Goal: Information Seeking & Learning: Compare options

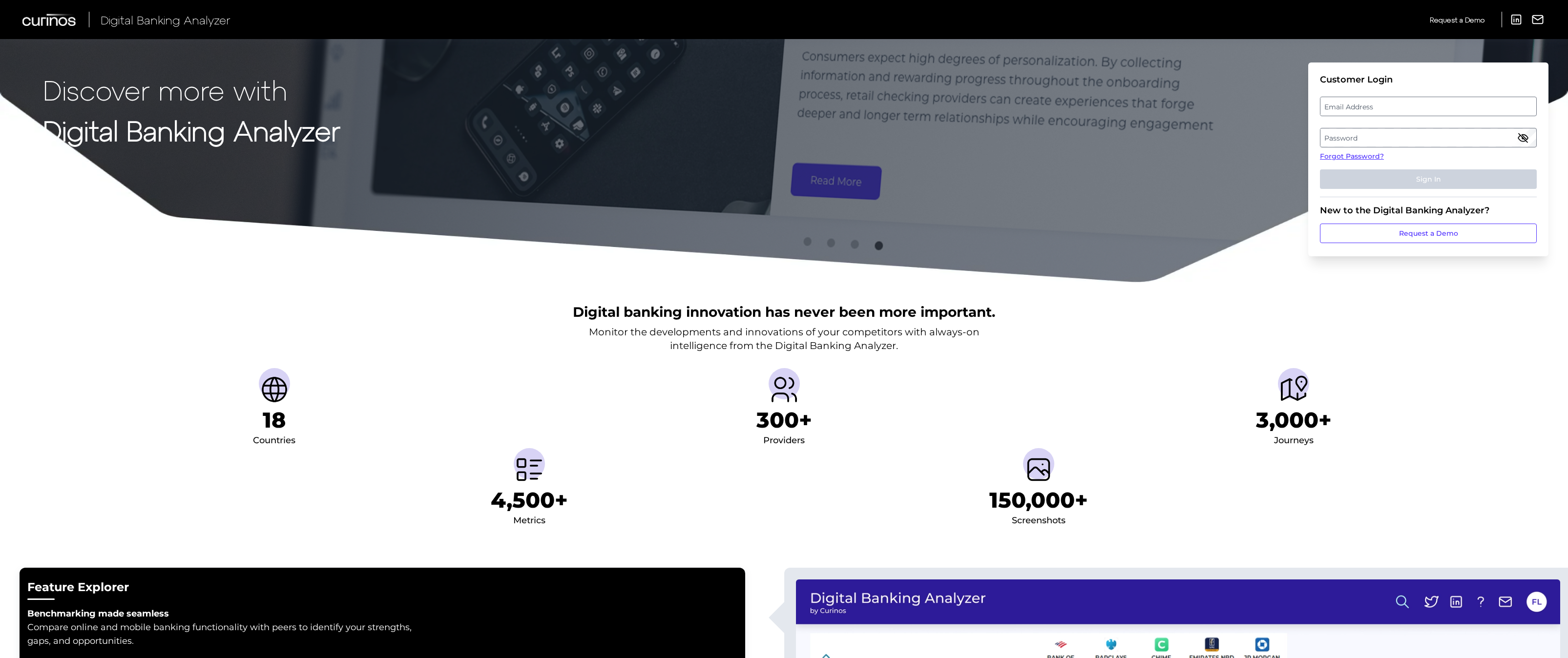
click at [1394, 109] on label "Email Address" at bounding box center [1428, 106] width 215 height 18
click at [1394, 109] on input "email" at bounding box center [1428, 106] width 217 height 20
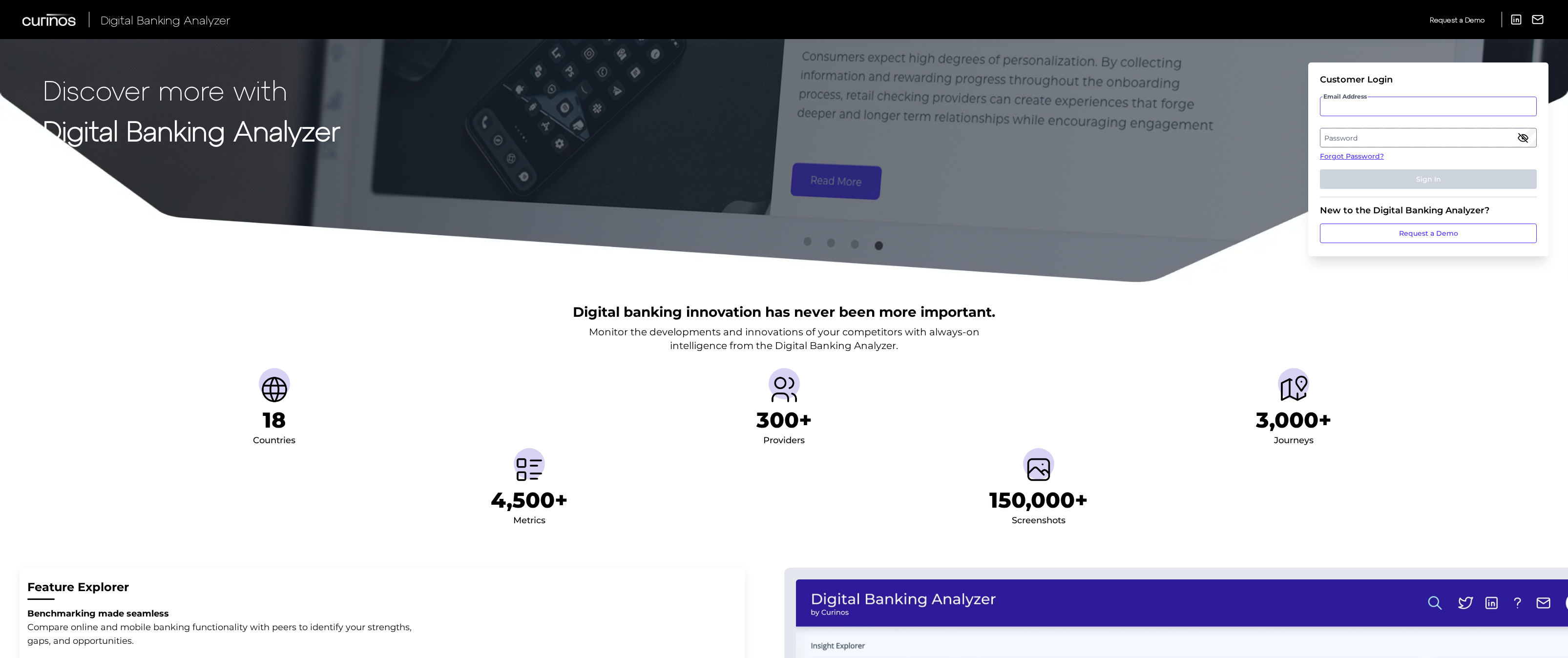
click at [1354, 112] on input "Email Address" at bounding box center [1428, 106] width 217 height 20
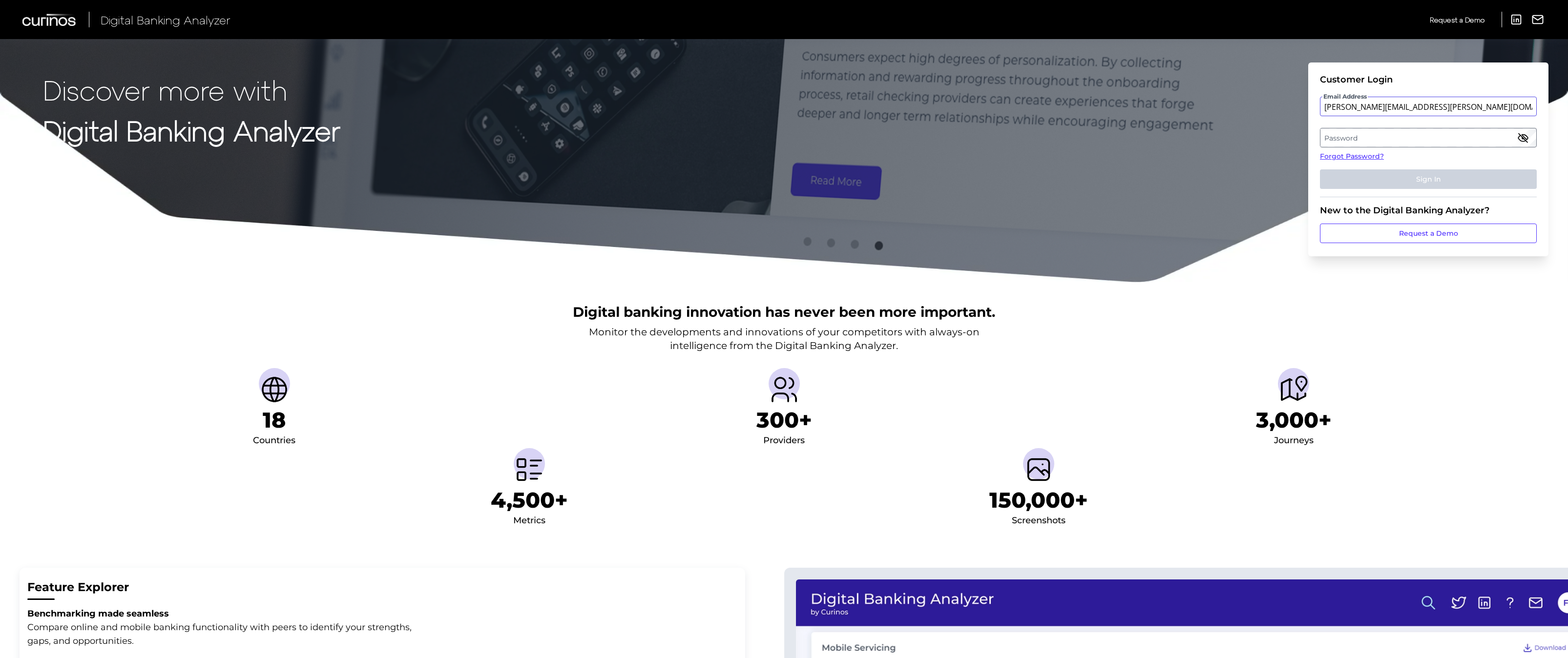
type input "[PERSON_NAME][EMAIL_ADDRESS][PERSON_NAME][DOMAIN_NAME]"
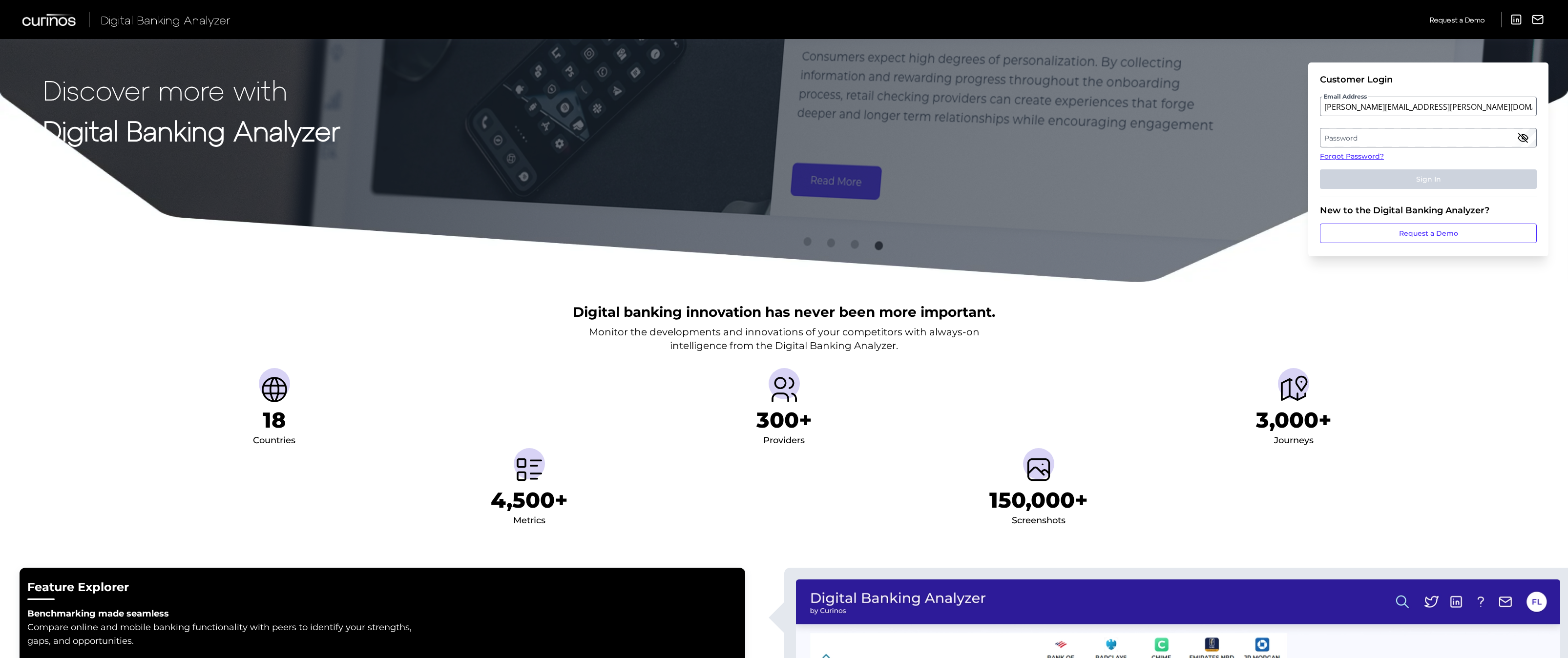
click at [1359, 127] on fieldset "Customer Login Email Address [PERSON_NAME][EMAIL_ADDRESS][PERSON_NAME][DOMAIN_N…" at bounding box center [1428, 136] width 217 height 123
click at [1358, 134] on label "Password" at bounding box center [1428, 137] width 215 height 18
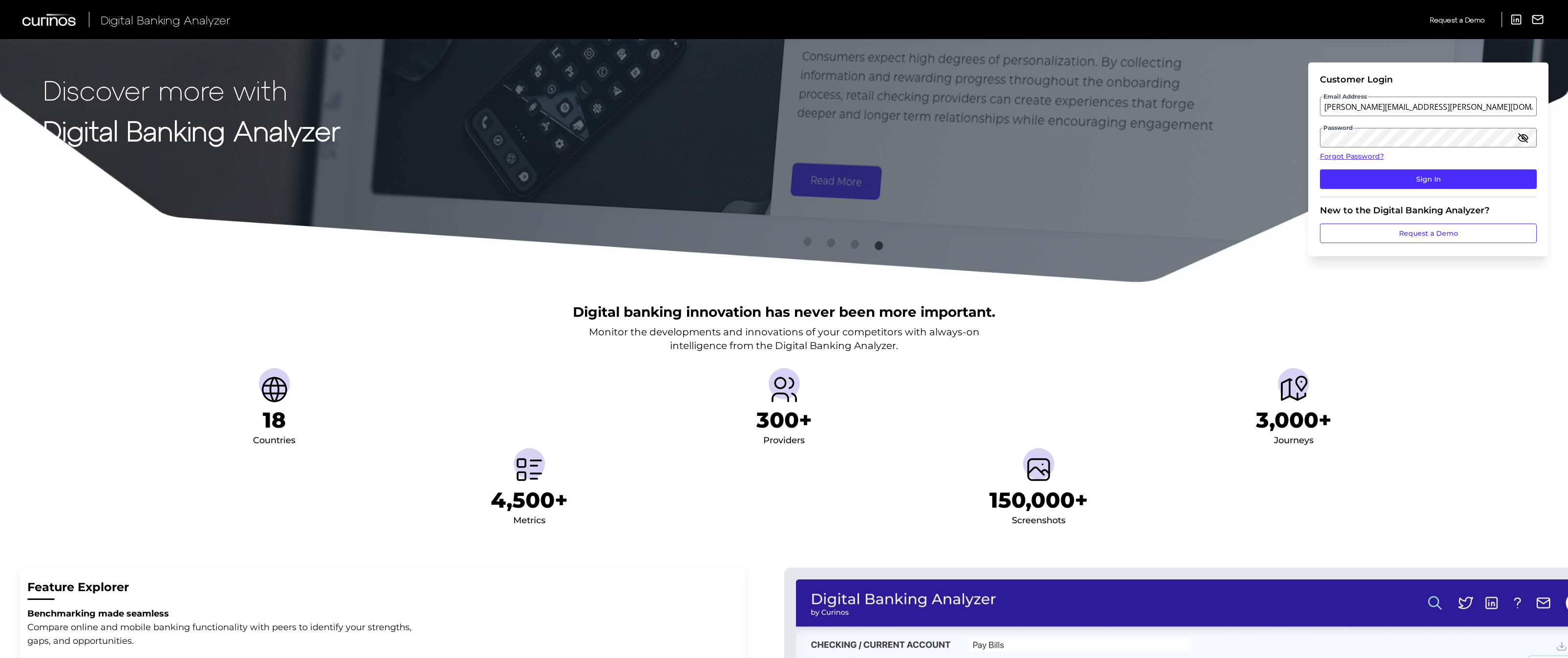
click at [1519, 134] on icon "button" at bounding box center [1522, 137] width 12 height 12
click at [1441, 177] on button "Sign In" at bounding box center [1428, 179] width 217 height 20
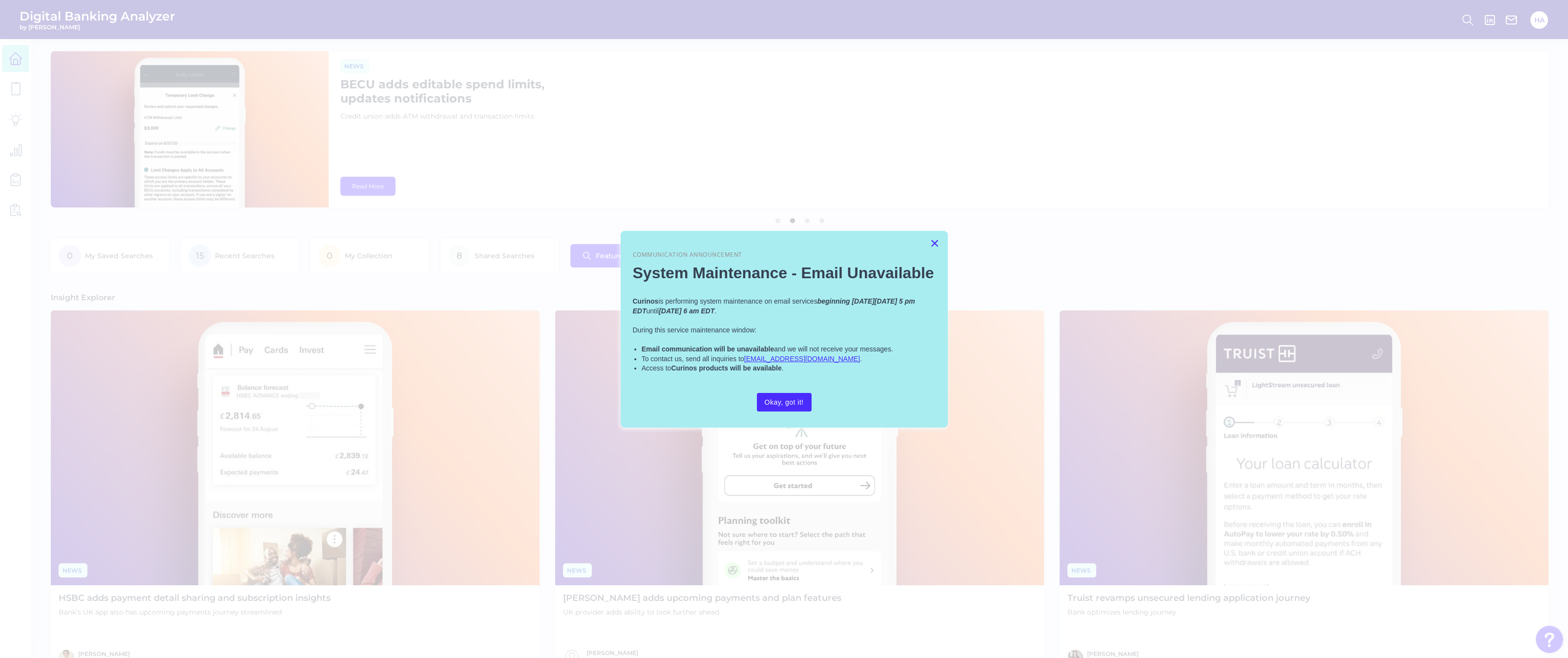
click at [935, 241] on button "×" at bounding box center [934, 243] width 9 height 16
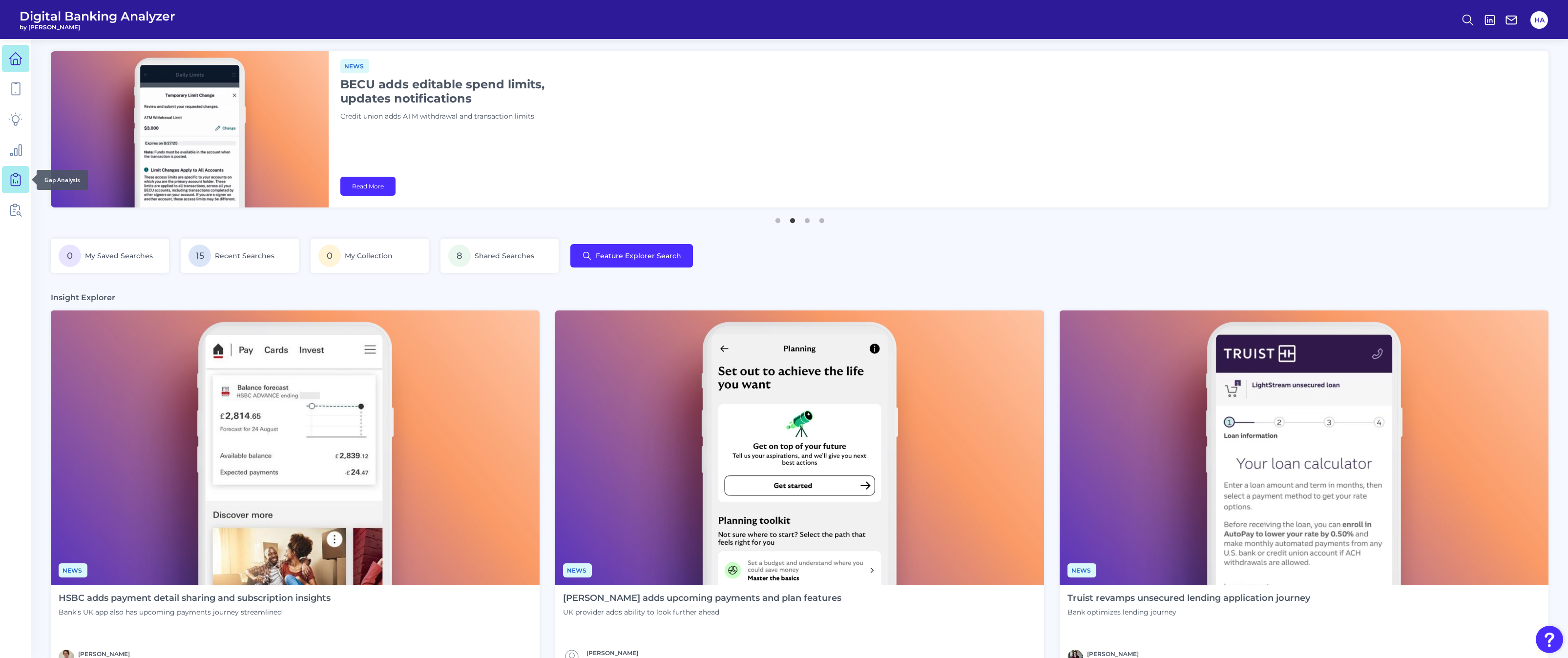
click at [13, 174] on icon at bounding box center [15, 179] width 13 height 13
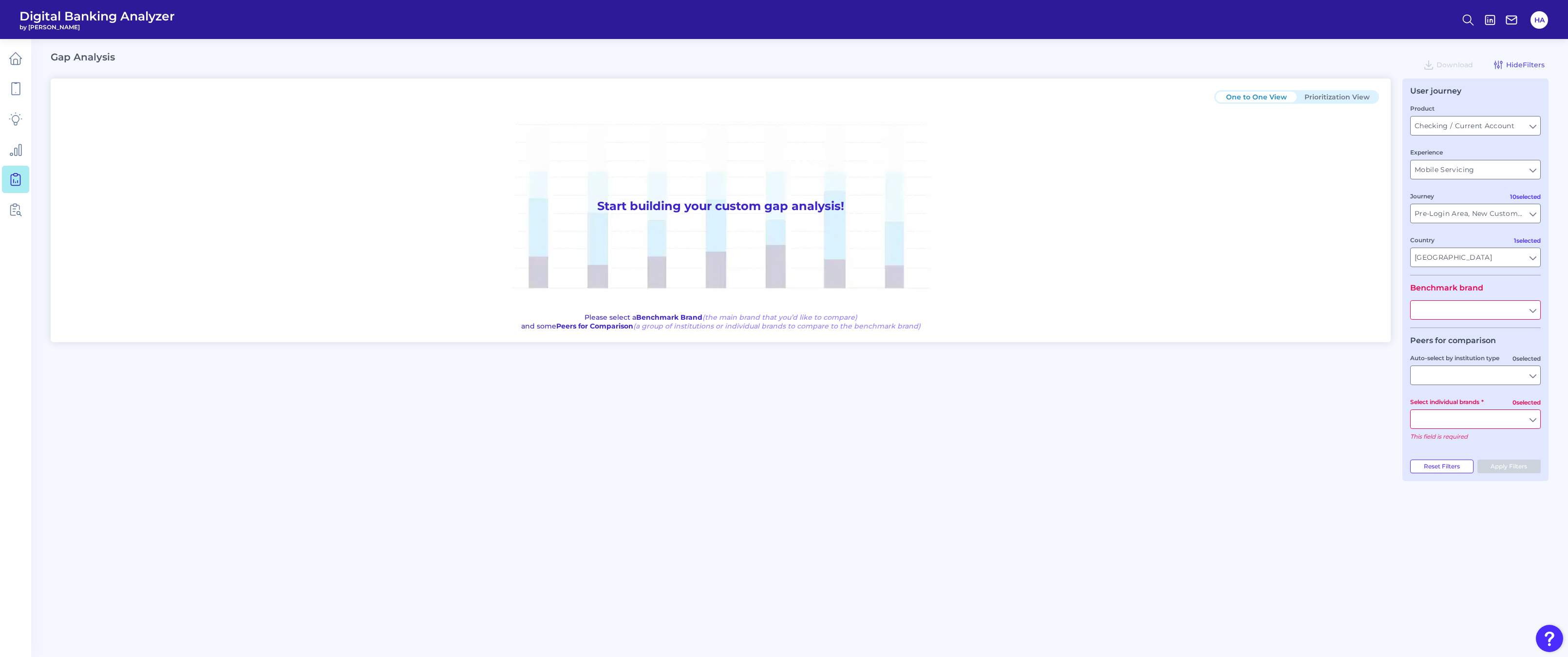
type input "All Journeys"
type input "All Countries"
click at [1553, 118] on main "Gap Analysis Download Hide Filters One to One View Prioritization View Start bu…" at bounding box center [784, 328] width 1568 height 657
click at [1517, 124] on input "Checking / Current Account" at bounding box center [1475, 125] width 130 height 18
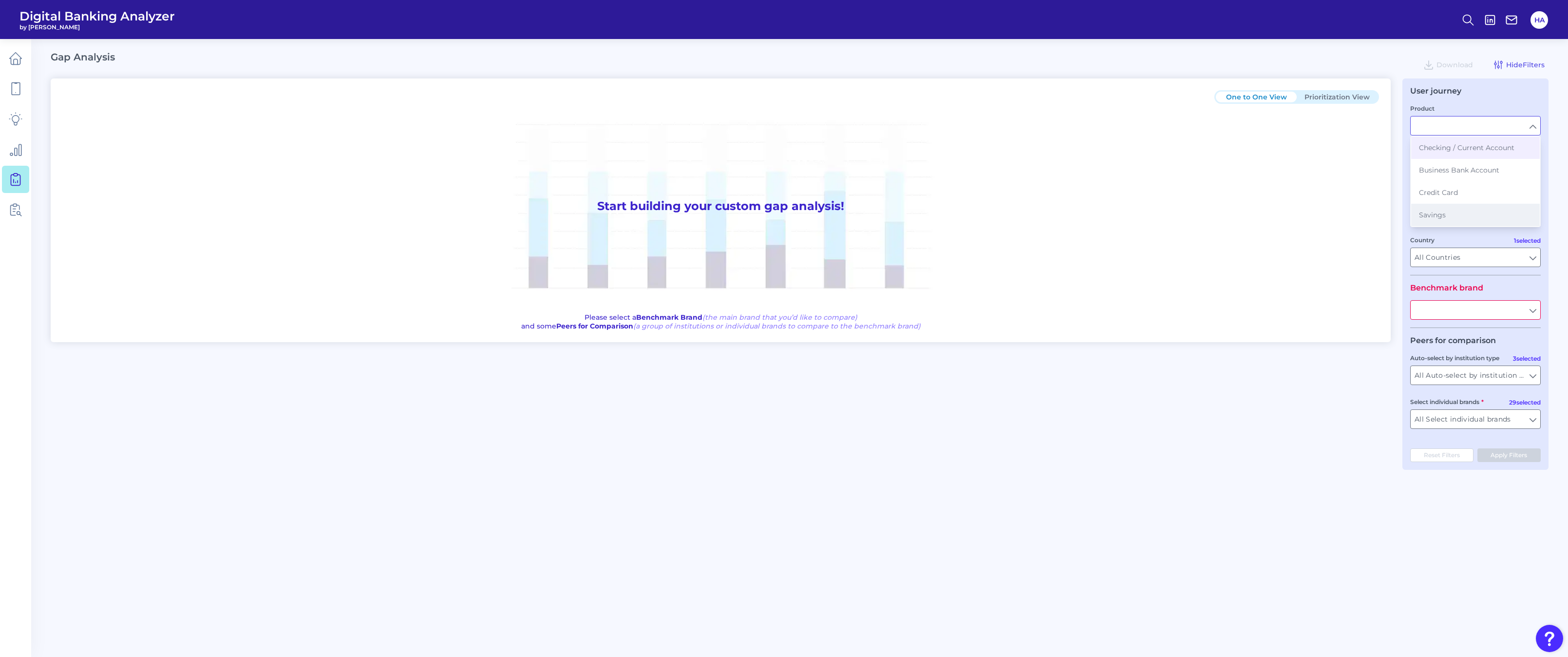
click at [1447, 207] on button "Savings" at bounding box center [1475, 215] width 128 height 23
type input "Savings"
click at [1474, 169] on input "Mobile Servicing" at bounding box center [1475, 169] width 130 height 18
click at [1439, 191] on span "Mobile Servicing" at bounding box center [1447, 191] width 57 height 9
type input "Mobile Servicing"
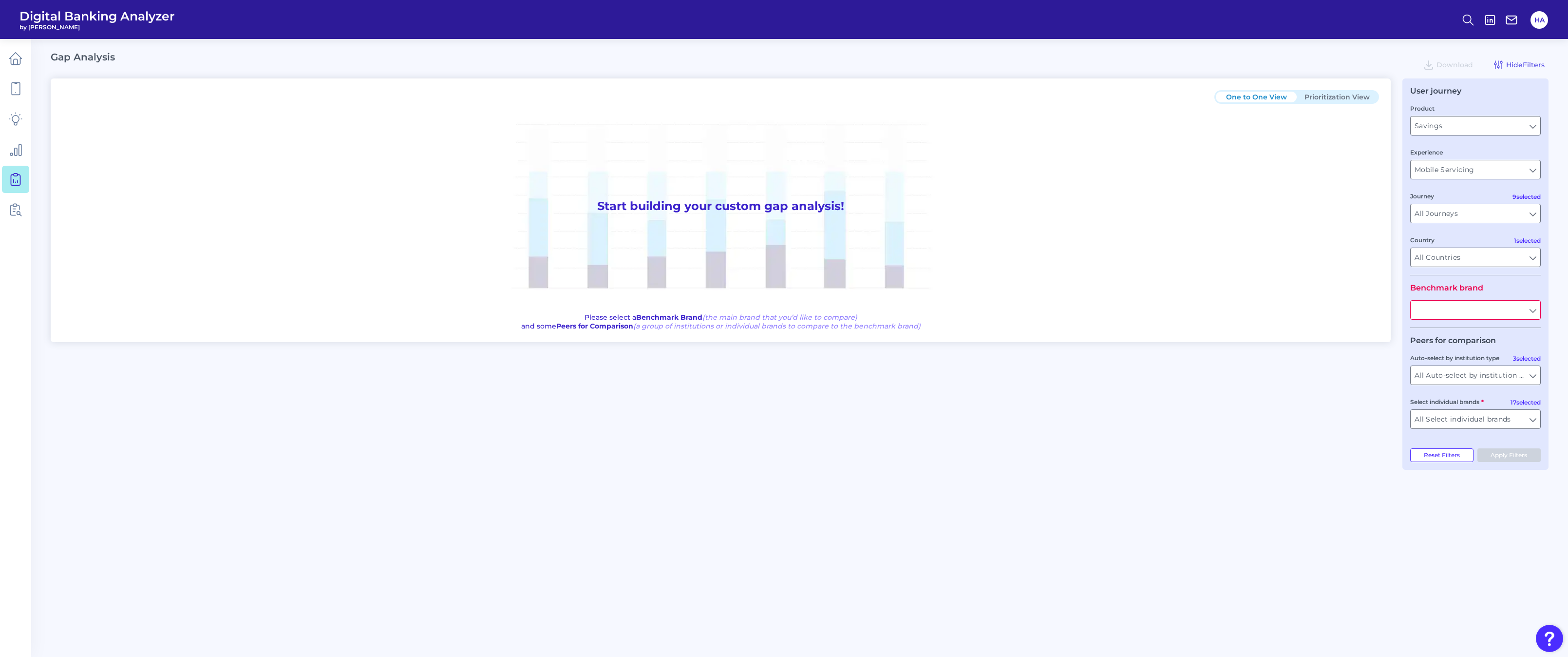
click at [1459, 317] on input "text" at bounding box center [1475, 310] width 130 height 18
type input "[GEOGRAPHIC_DATA]"
click at [1450, 353] on div "Auto-select by institution type All Auto-select by institution types All Auto-s…" at bounding box center [1475, 368] width 130 height 32
click at [1462, 315] on input "text" at bounding box center [1475, 310] width 130 height 18
click at [1455, 323] on button "Santander" at bounding box center [1475, 332] width 128 height 23
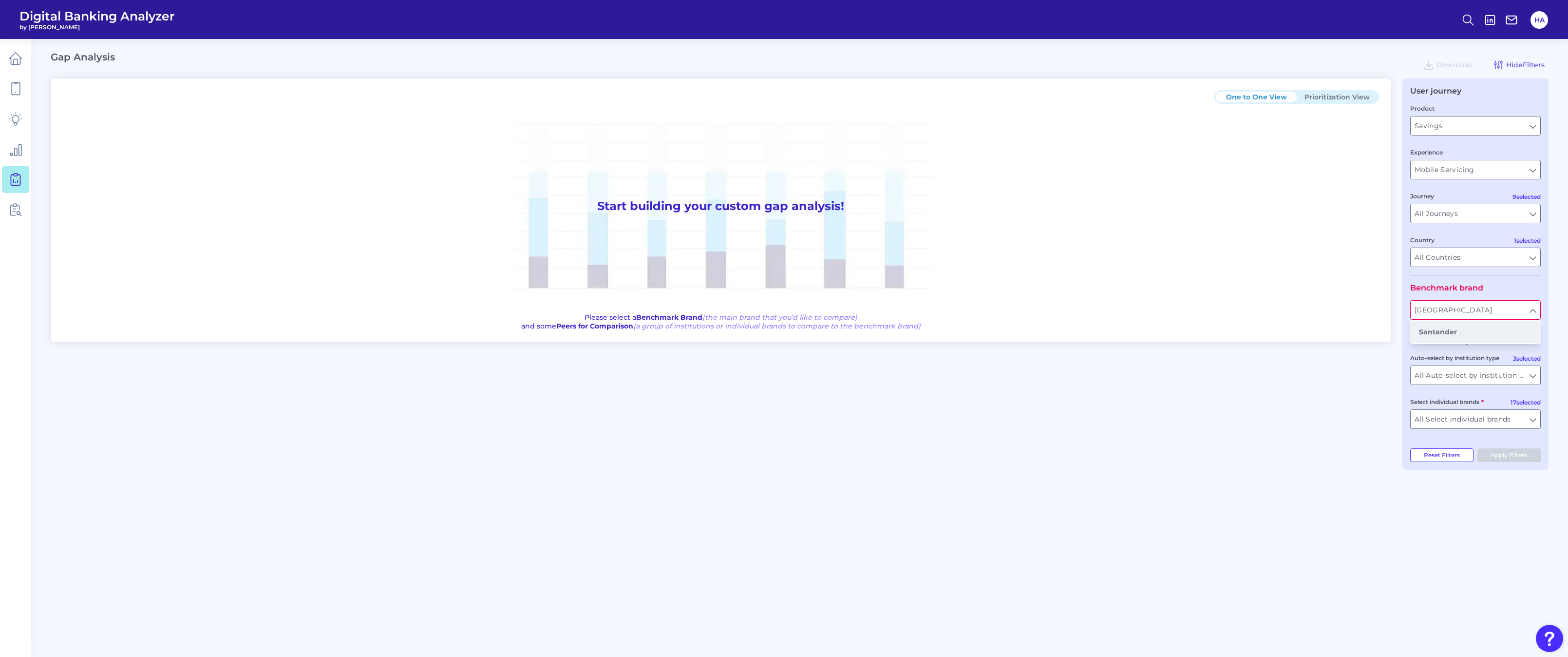
type input "Santander"
click at [1477, 373] on input "All Auto-select by institution types" at bounding box center [1475, 375] width 130 height 18
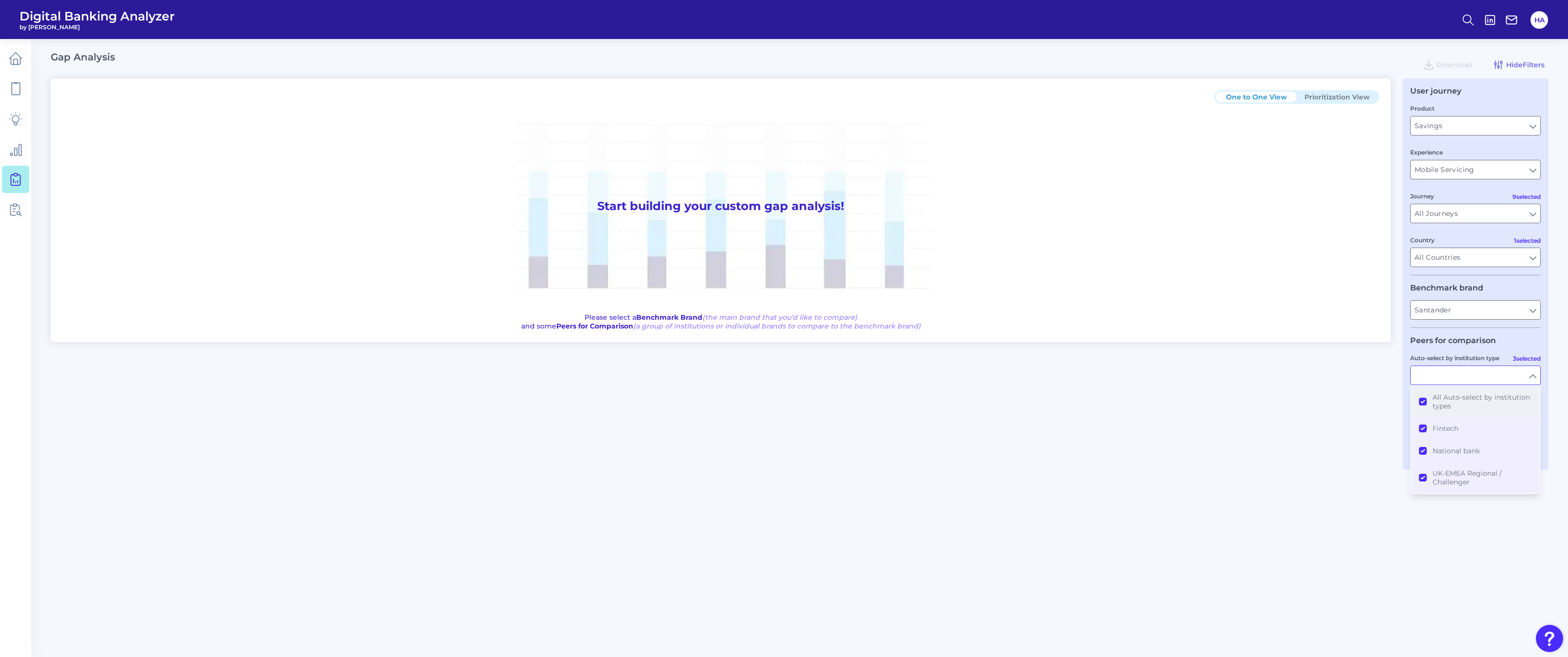
click at [1440, 396] on span "All Auto-select by institution types" at bounding box center [1482, 401] width 99 height 18
click at [1439, 450] on span "National bank" at bounding box center [1457, 451] width 47 height 9
type input "Barclays, HSBC, Lloyds Bank, Nationwide Building Society, NatWest, Yorkshire Bu…"
click at [1298, 420] on div "One to One View Prioritization View Start building your custom gap analysis! Pl…" at bounding box center [799, 274] width 1498 height 392
type input "National bank"
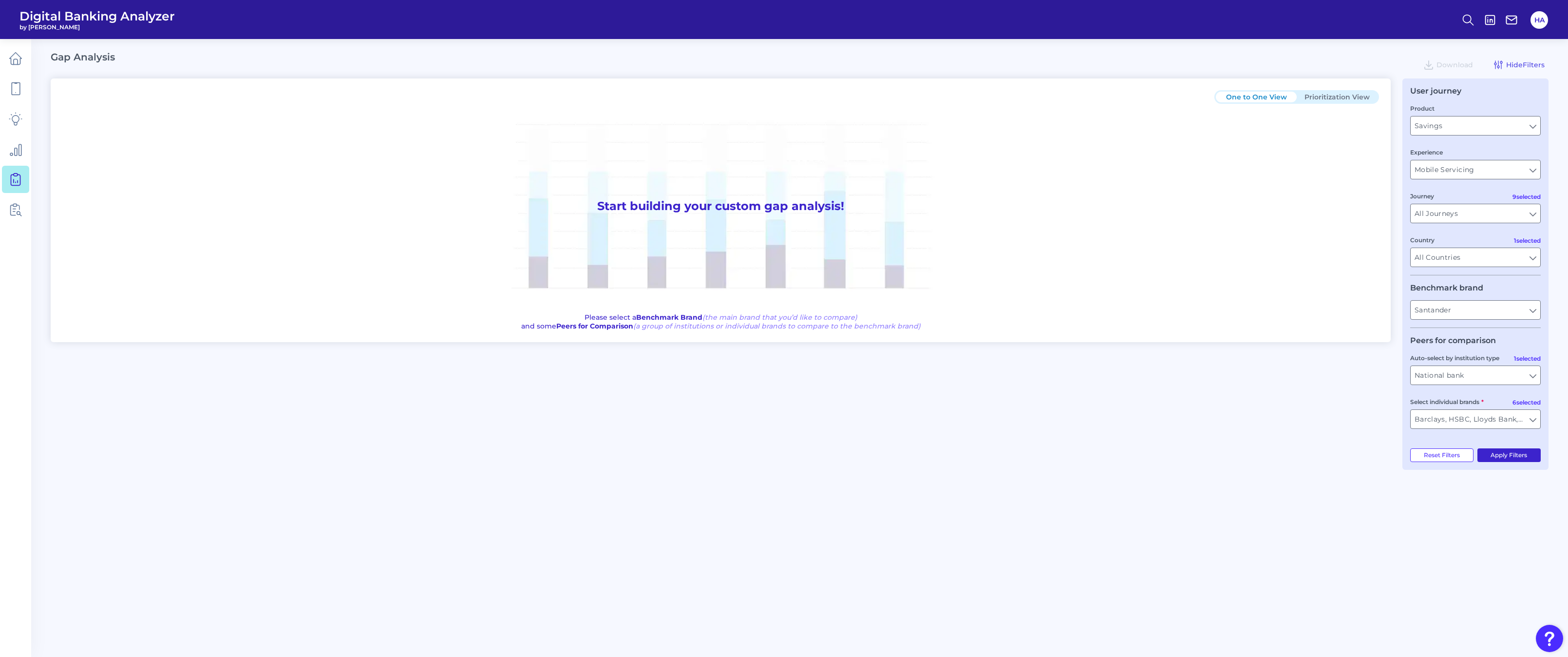
click at [1507, 453] on button "Apply Filters" at bounding box center [1509, 455] width 64 height 13
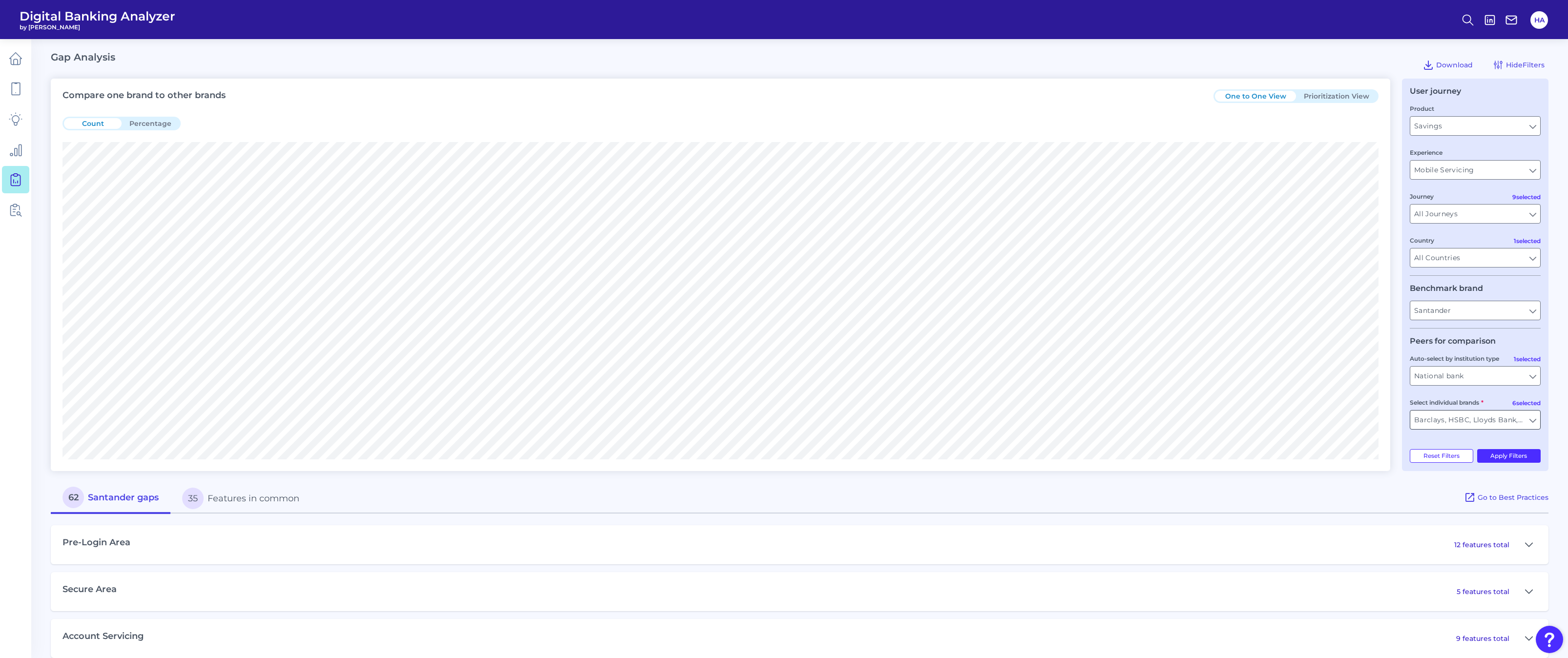
click at [1526, 420] on input "Barclays, HSBC, Lloyds Bank, Nationwide Building Society, NatWest, Yorkshire Bu…" at bounding box center [1475, 420] width 130 height 18
click at [1533, 416] on input "Select individual brands" at bounding box center [1475, 420] width 130 height 18
type input "Barclays, HSBC, Lloyds Bank, Nationwide Building Society, NatWest, Yorkshire Bu…"
click at [142, 121] on button "Percentage" at bounding box center [150, 124] width 57 height 11
click at [1333, 95] on button "Prioritization View" at bounding box center [1336, 96] width 81 height 11
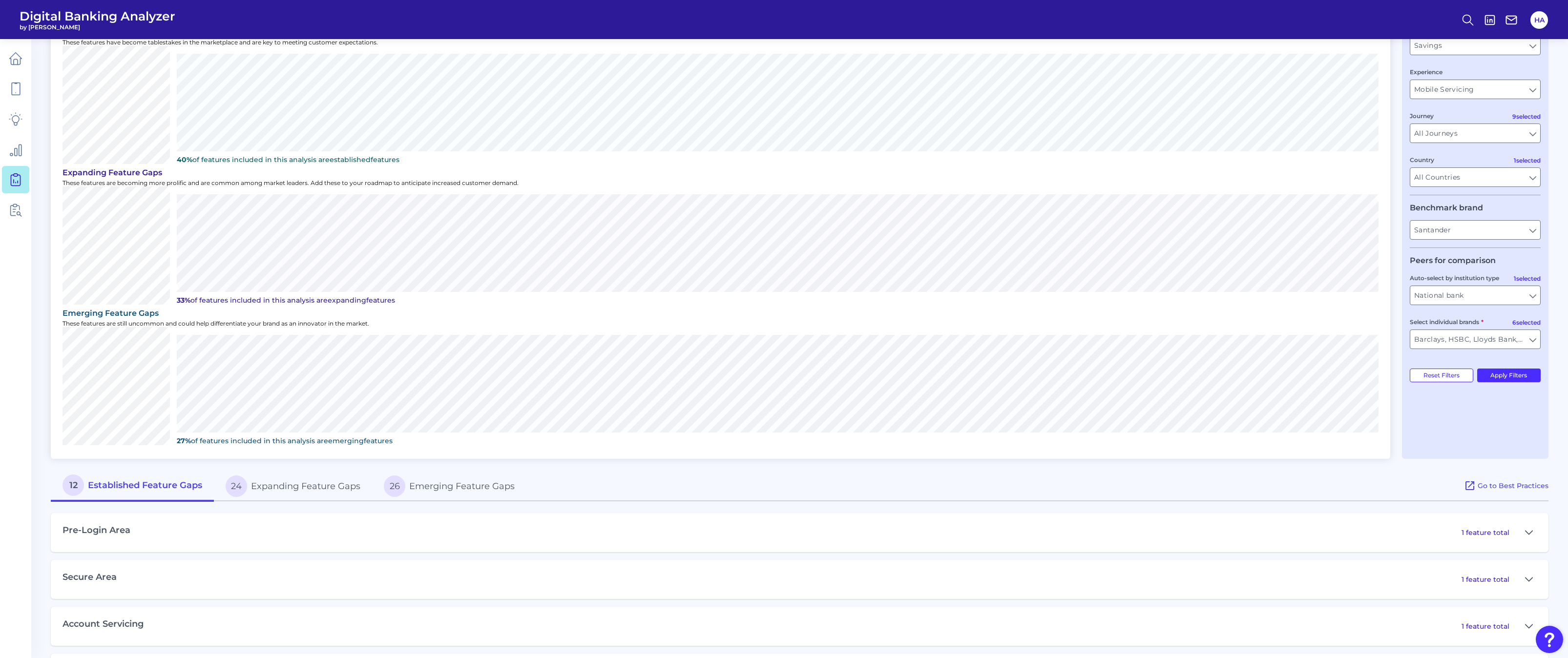
scroll to position [177, 0]
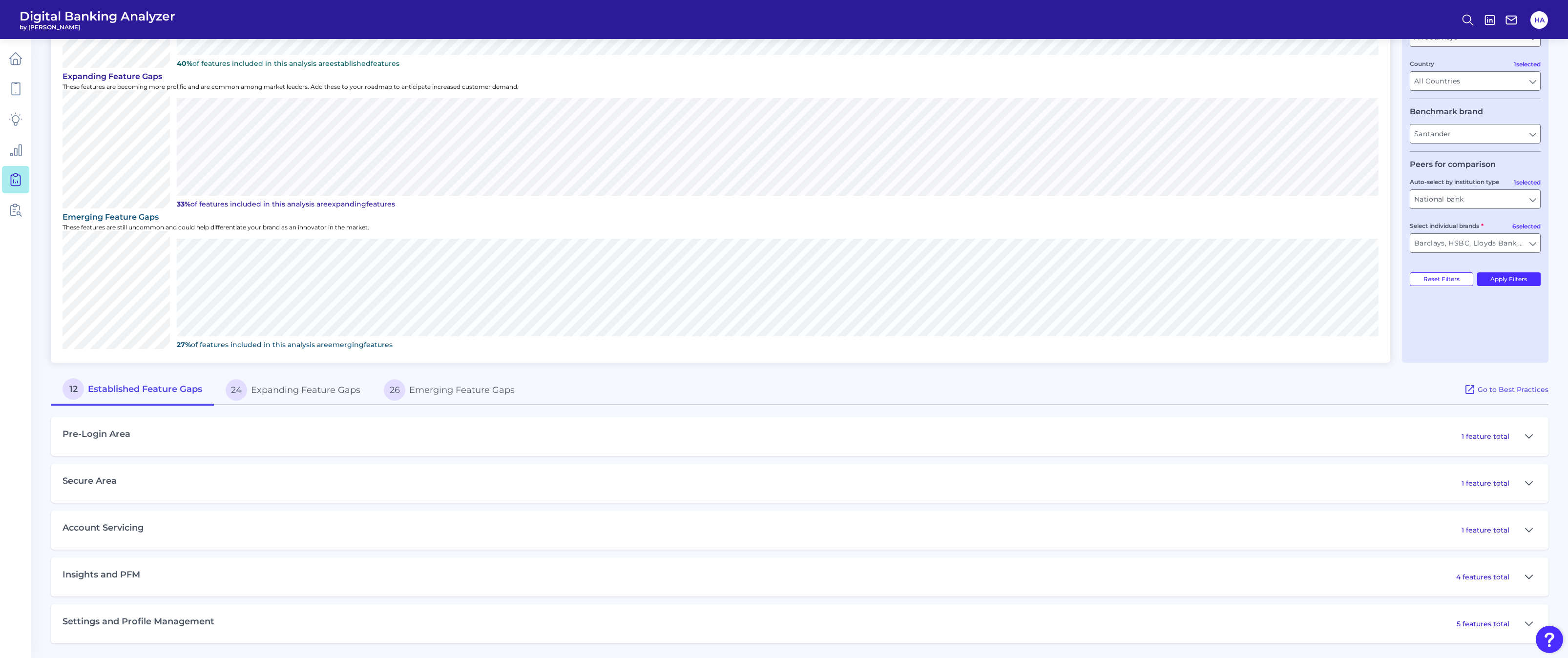
click at [1527, 578] on icon at bounding box center [1528, 576] width 8 height 12
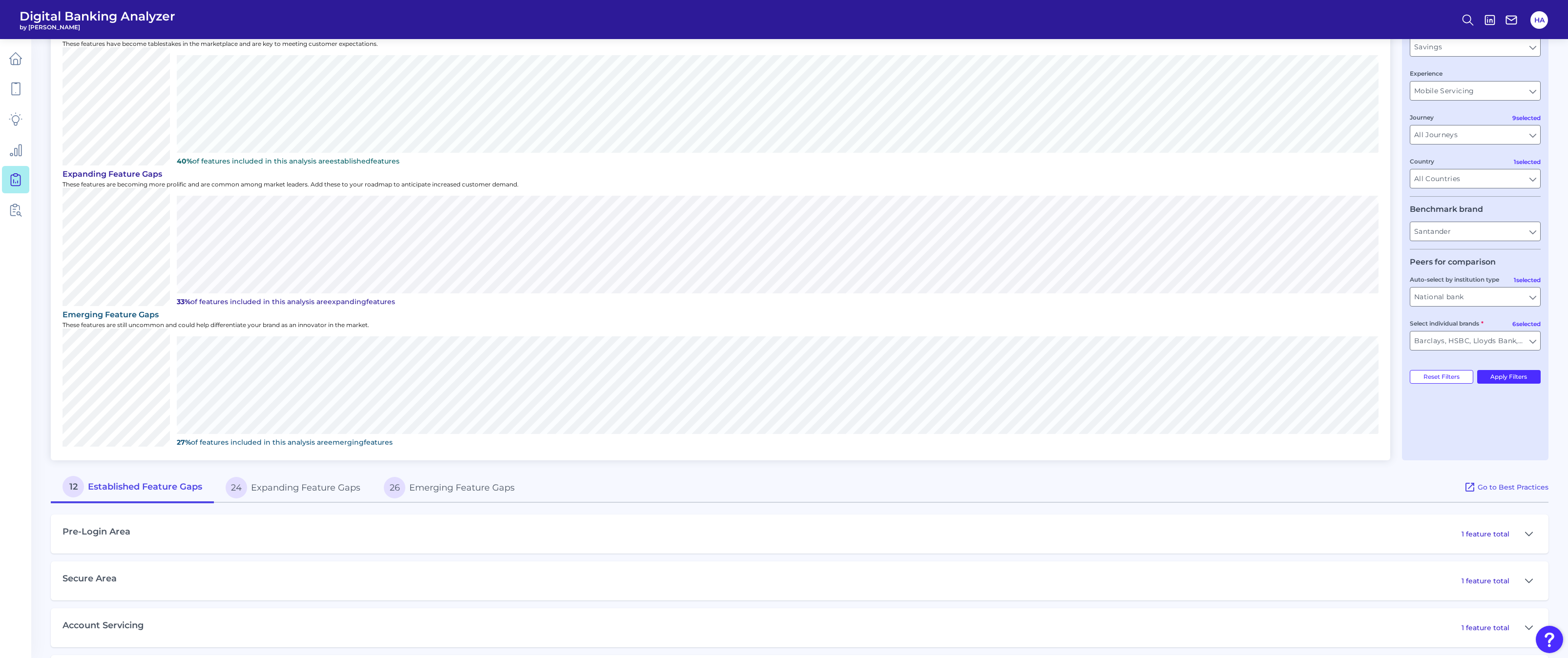
scroll to position [0, 0]
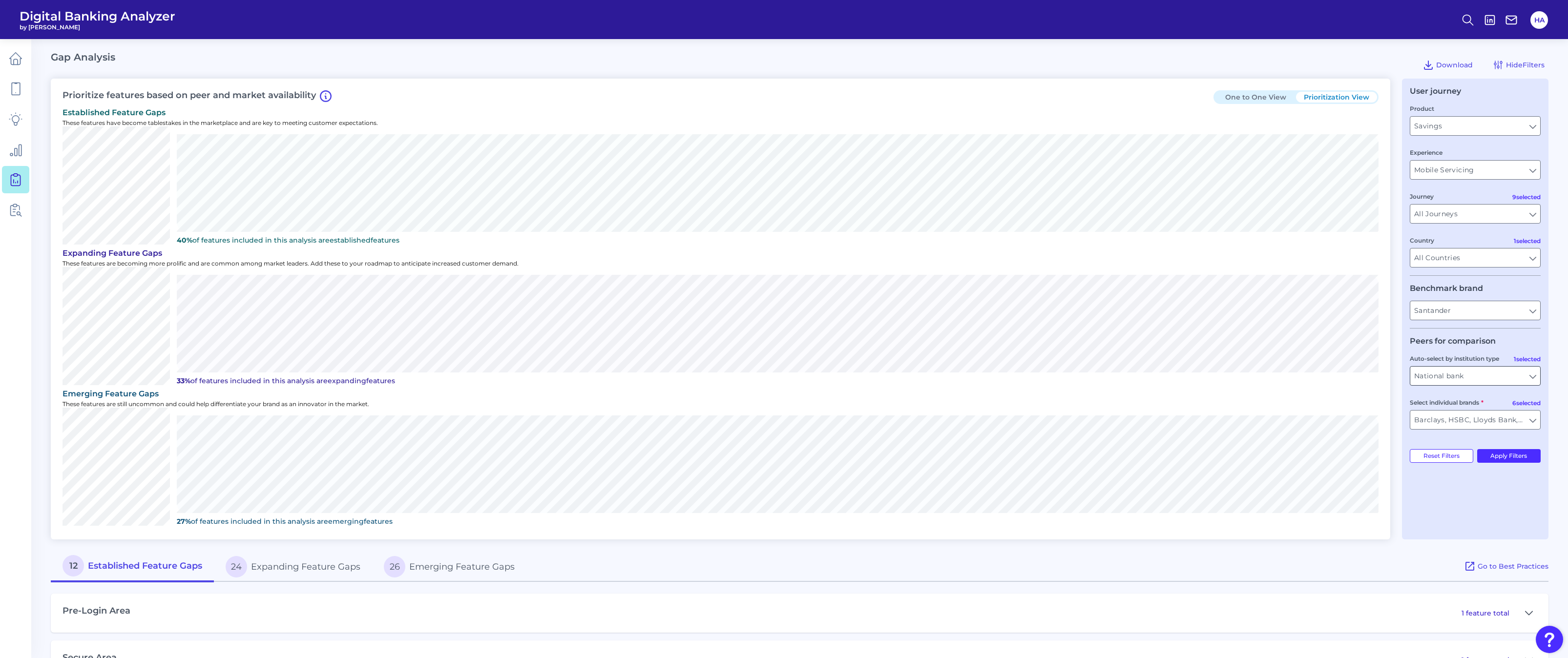
click at [1536, 380] on input "National bank" at bounding box center [1475, 376] width 130 height 18
click at [1474, 404] on span "All Auto-select by institution types" at bounding box center [1481, 402] width 99 height 18
type input "All Select individual brands"
click at [1517, 363] on div "Auto-select by institution type" at bounding box center [1475, 369] width 131 height 32
click at [1532, 375] on input "Auto-select by institution type" at bounding box center [1475, 376] width 130 height 18
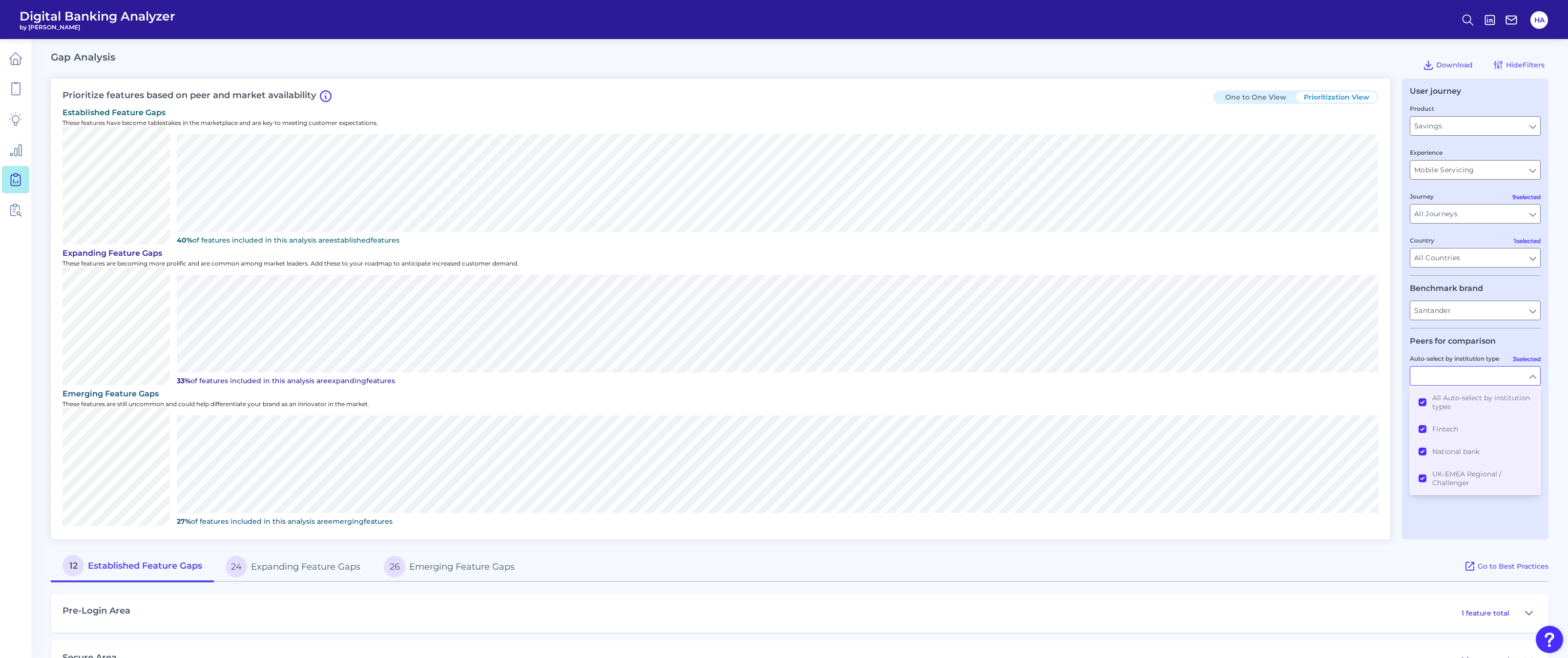
type input "All Auto-select by institution types"
click at [1507, 451] on button "Apply Filters" at bounding box center [1509, 456] width 64 height 13
click at [1537, 372] on input "All Auto-select by institution types" at bounding box center [1475, 376] width 130 height 18
click at [1458, 403] on span "All Auto-select by institution types" at bounding box center [1481, 402] width 99 height 18
click at [1438, 451] on span "National bank" at bounding box center [1456, 451] width 48 height 9
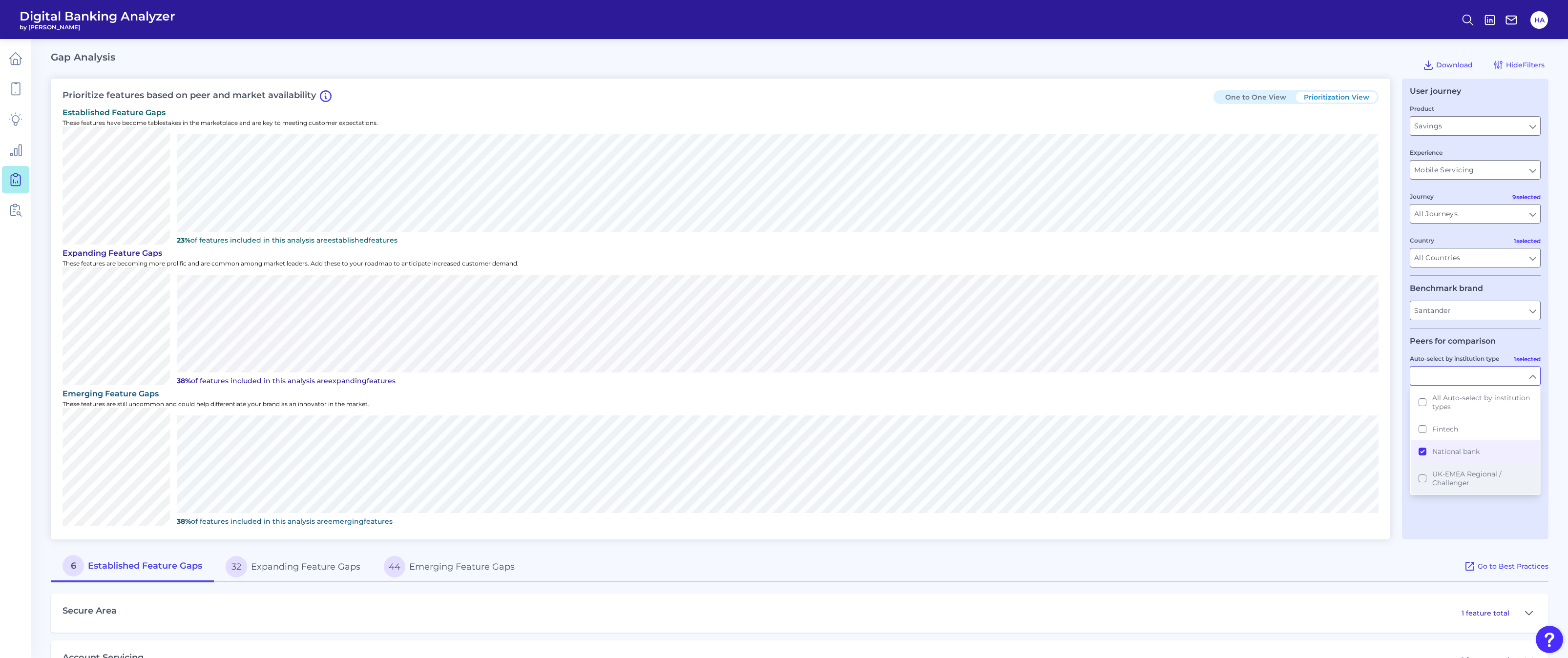
click at [1440, 484] on span "UK-EMEA Regional / Challenger" at bounding box center [1481, 478] width 99 height 18
type input "Barclays, HSBC, Lloyds Bank, Nationwide Building Society, NatWest, Yorkshire Bu…"
click at [1532, 374] on input "Auto-select by institution type" at bounding box center [1475, 376] width 130 height 18
type input "National bank, [GEOGRAPHIC_DATA]-EMEA Regional / Challenger"
click at [1526, 417] on input "Barclays, HSBC, Lloyds Bank, Nationwide Building Society, NatWest, Yorkshire Bu…" at bounding box center [1475, 420] width 130 height 18
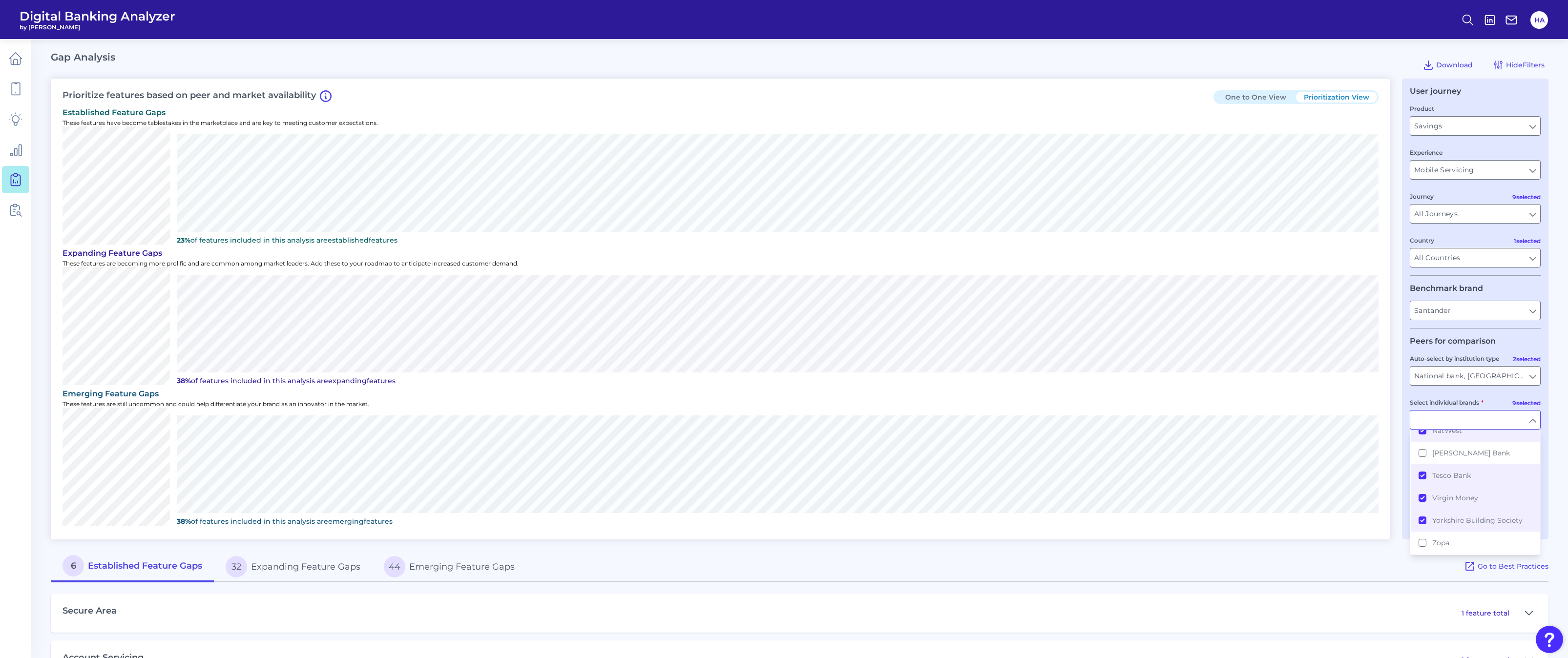
scroll to position [267, 0]
click at [1533, 415] on input "Select individual brands" at bounding box center [1475, 420] width 130 height 18
type input "Barclays, HSBC, Lloyds Bank, Nationwide Building Society, NatWest, Yorkshire Bu…"
click at [1537, 373] on input "National bank, [GEOGRAPHIC_DATA]-EMEA Regional / Challenger" at bounding box center [1475, 376] width 130 height 18
click at [1466, 475] on span "UK-EMEA Regional / Challenger" at bounding box center [1481, 478] width 99 height 18
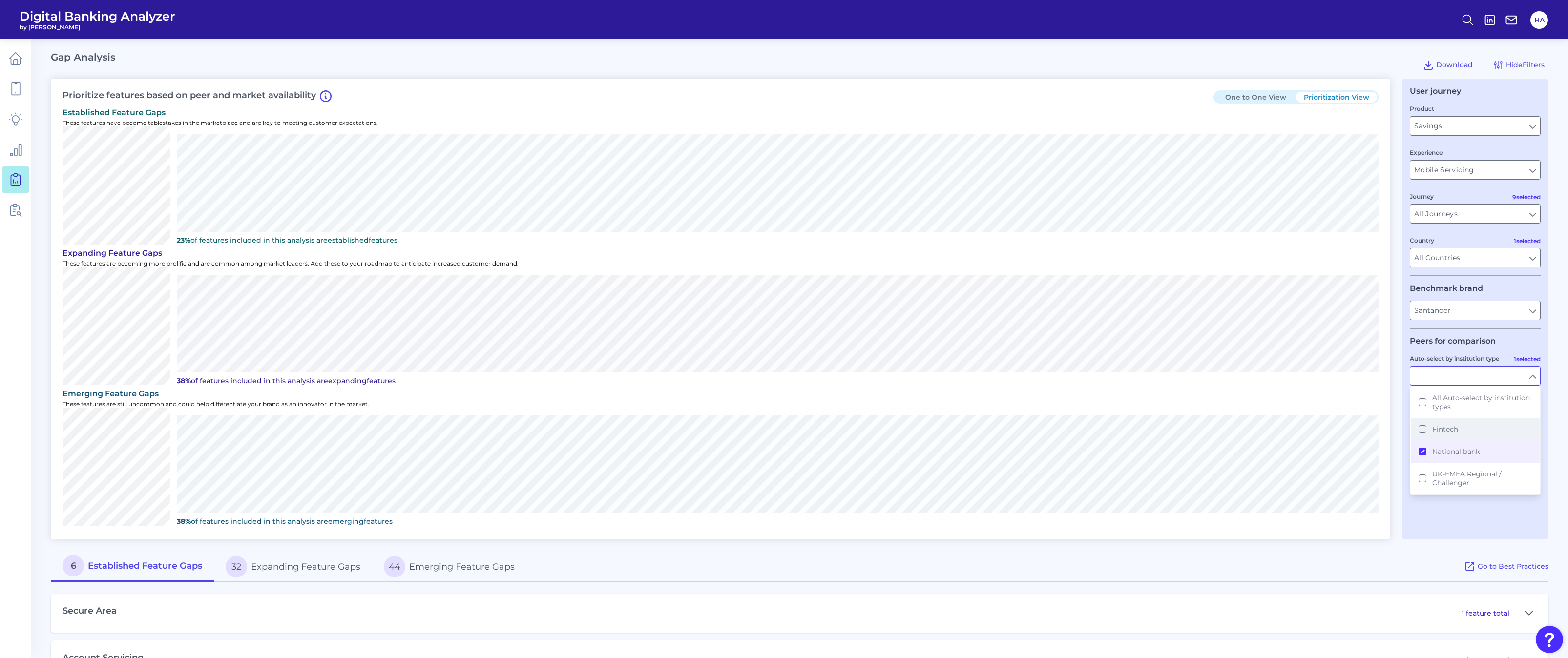
click at [1461, 429] on button "Fintech" at bounding box center [1475, 429] width 129 height 23
type input "Barclays, HSBC, Lloyds Bank, Nationwide Building Society, NatWest, Yorkshire Bu…"
click at [1535, 373] on input "Auto-select by institution type" at bounding box center [1475, 376] width 130 height 18
type input "National bank, Fintech"
click at [1524, 419] on input "Barclays, HSBC, Lloyds Bank, Nationwide Building Society, NatWest, Yorkshire Bu…" at bounding box center [1475, 420] width 130 height 18
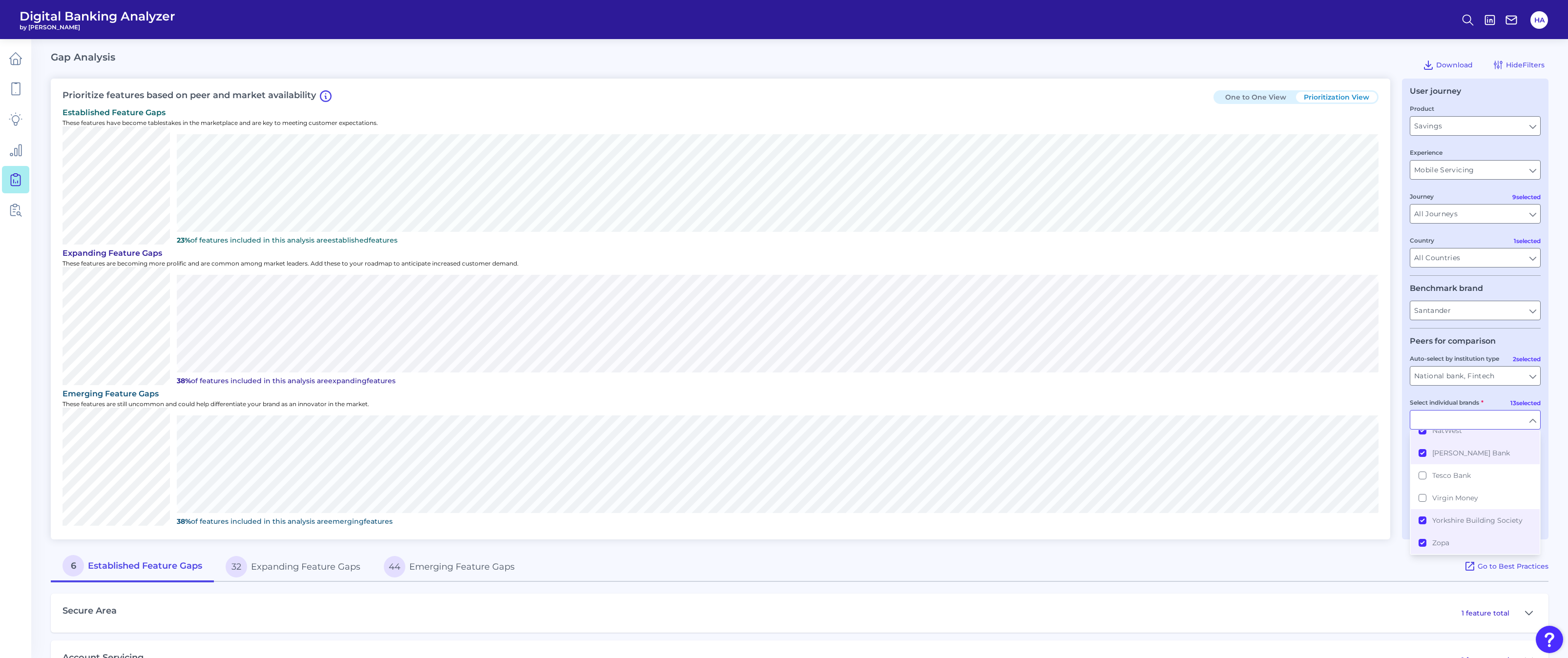
click at [1533, 418] on input "Select individual brands" at bounding box center [1475, 420] width 130 height 18
type input "Barclays, HSBC, Lloyds Bank, Nationwide Building Society, NatWest, Yorkshire Bu…"
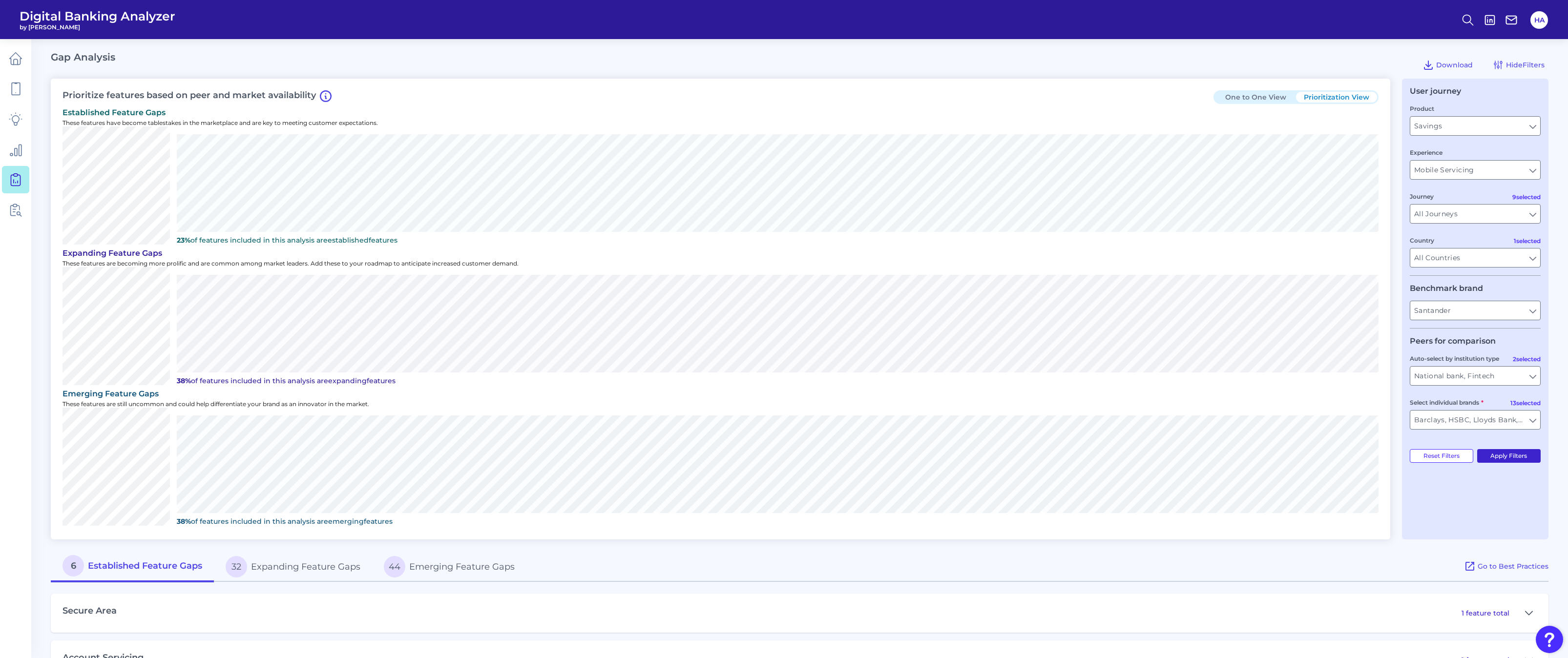
click at [1511, 459] on button "Apply Filters" at bounding box center [1509, 456] width 64 height 13
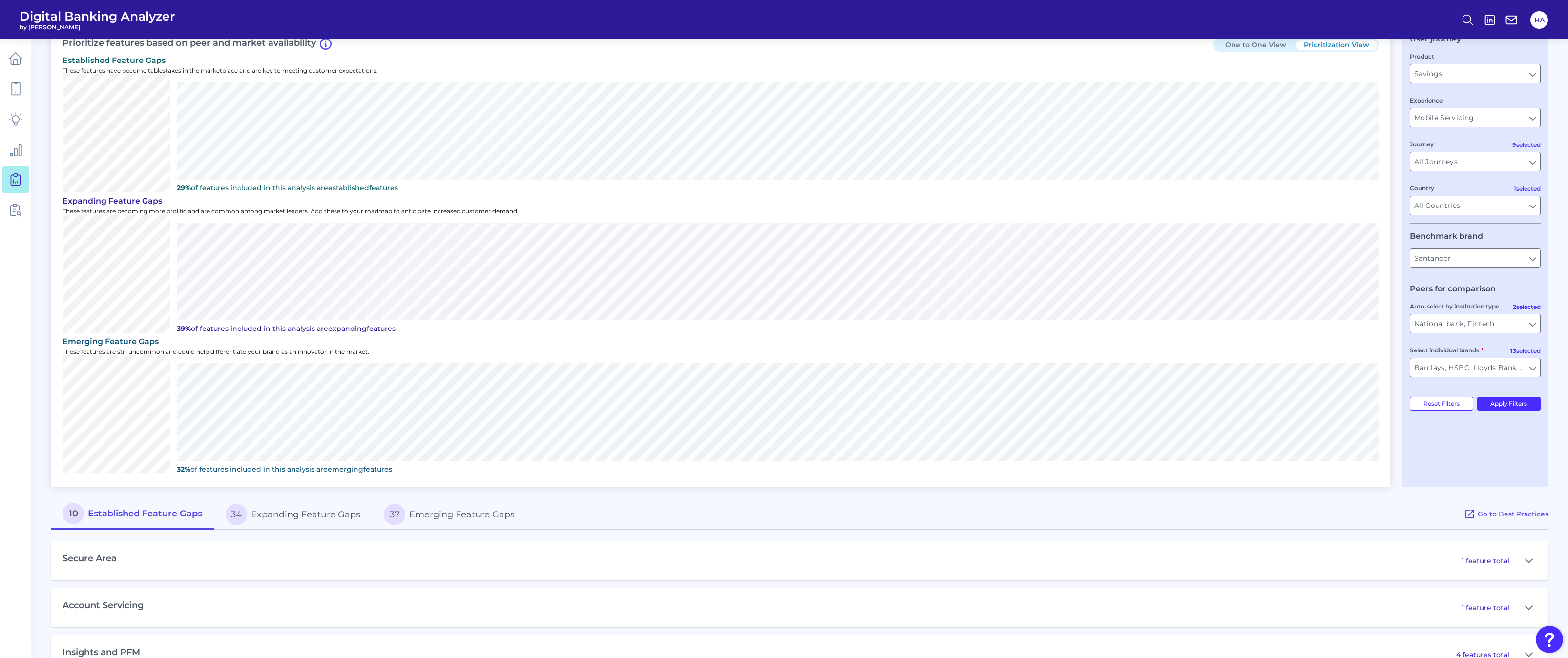
scroll to position [130, 0]
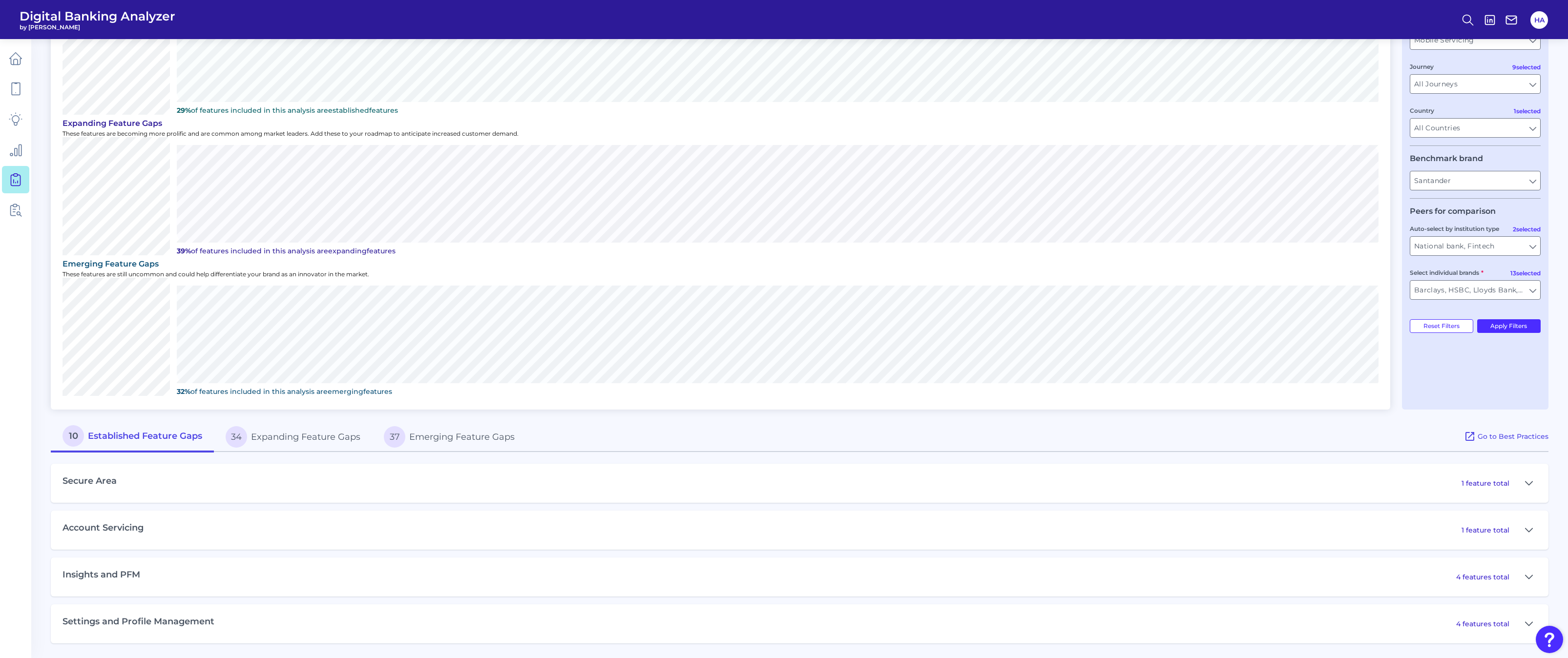
click at [1464, 580] on p "4 features total" at bounding box center [1482, 577] width 53 height 9
click at [1533, 572] on button at bounding box center [1529, 577] width 16 height 16
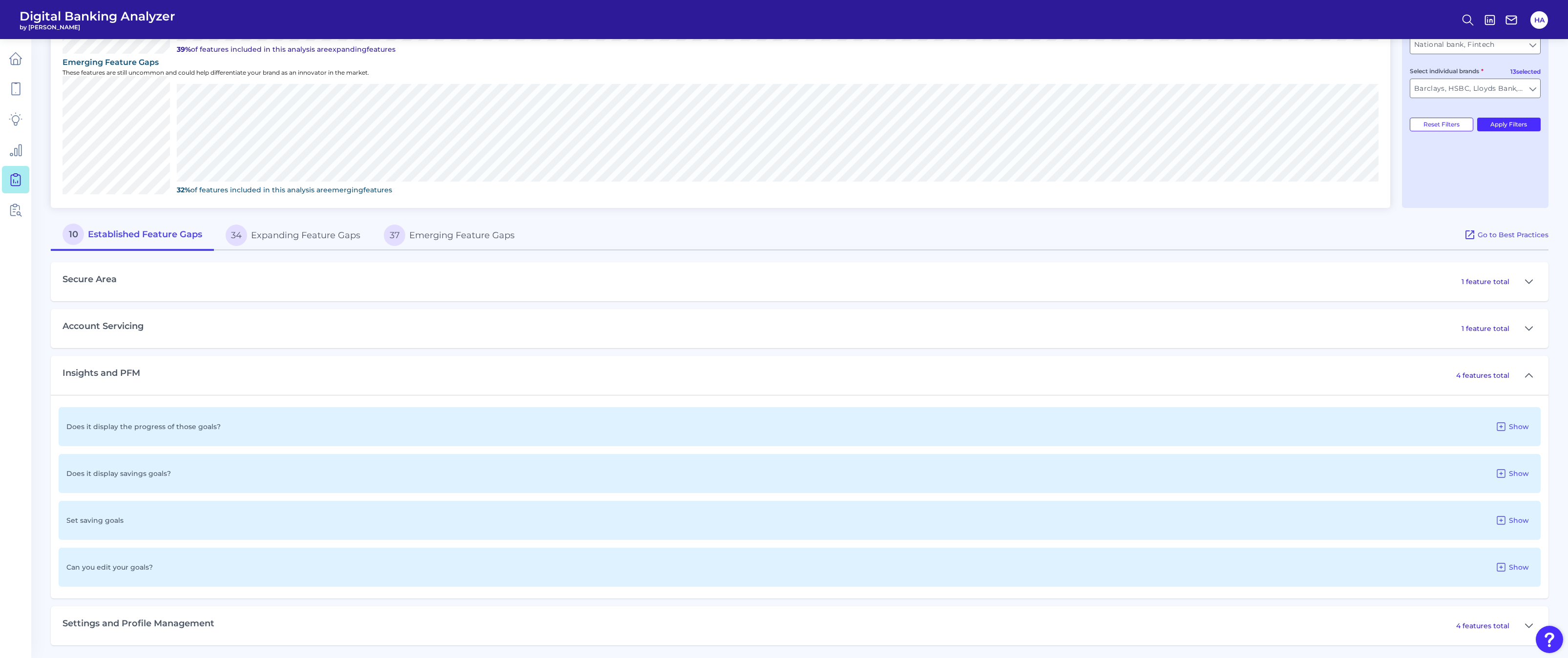
scroll to position [334, 0]
click at [1529, 619] on icon at bounding box center [1528, 623] width 8 height 12
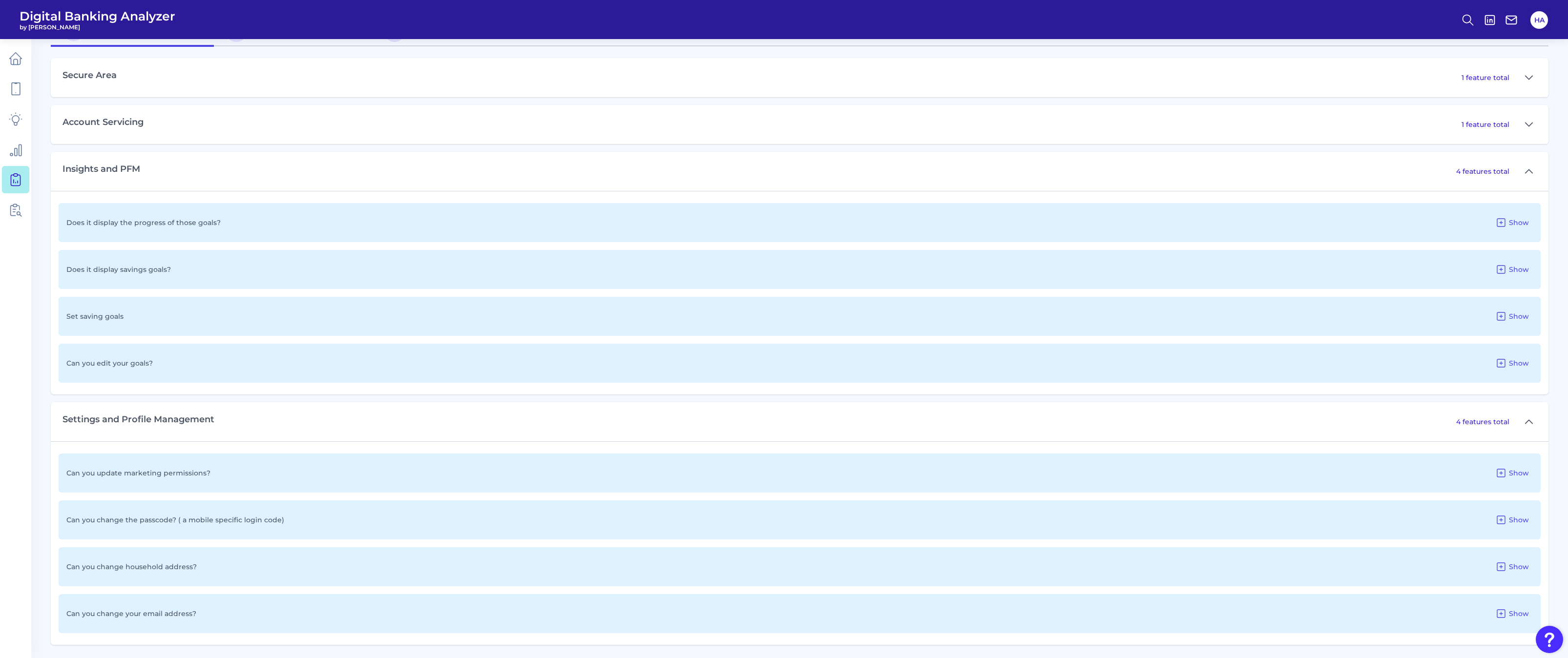
scroll to position [537, 0]
click at [1512, 614] on span "Show" at bounding box center [1519, 612] width 20 height 9
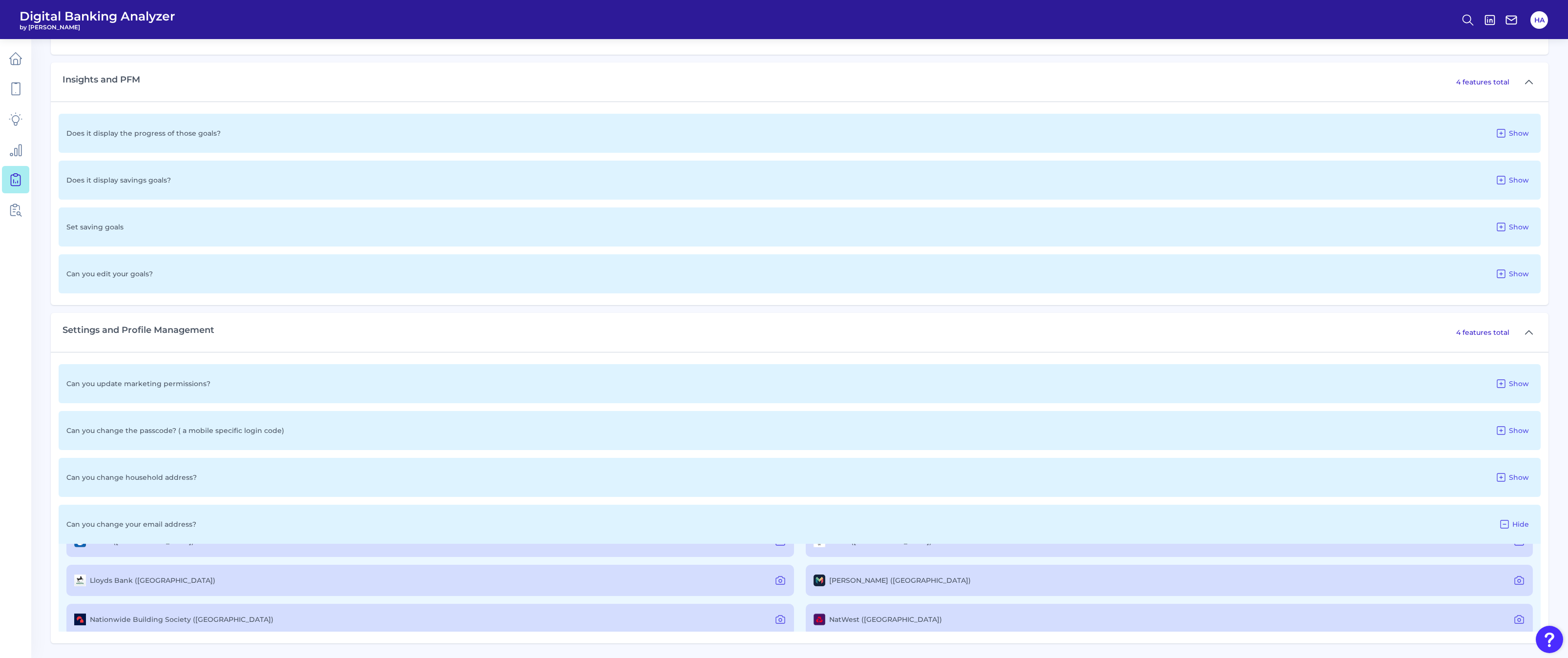
scroll to position [115, 0]
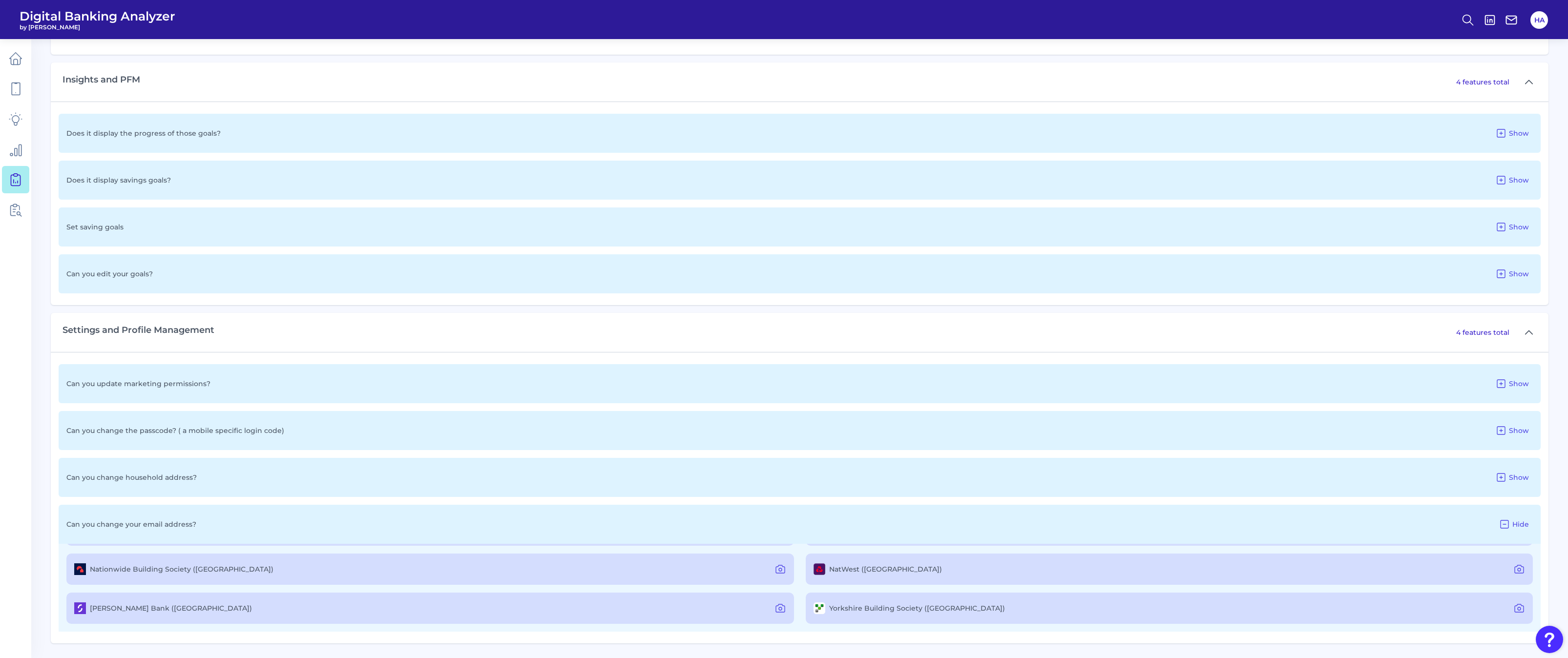
click at [1522, 375] on div "Can you update marketing permissions? Show" at bounding box center [799, 384] width 1482 height 39
click at [1522, 379] on span "Show" at bounding box center [1519, 384] width 20 height 9
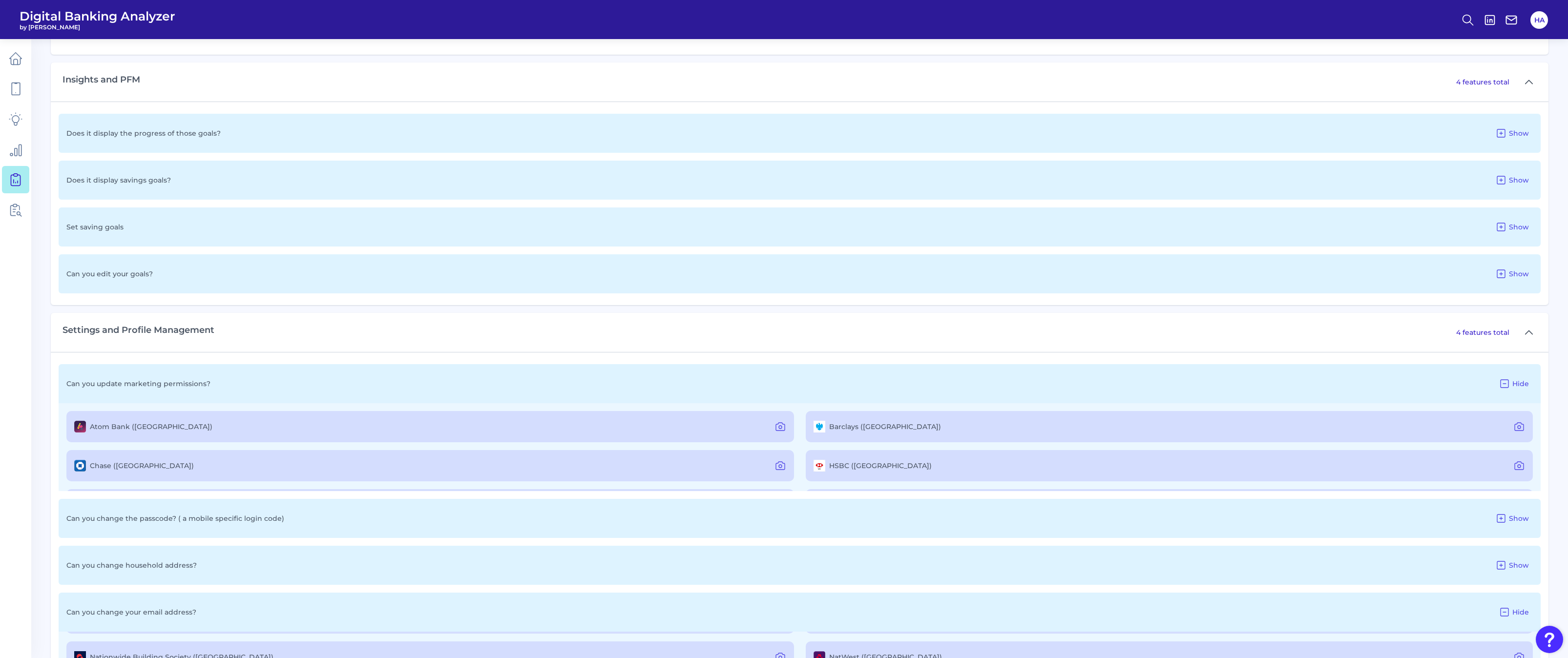
click at [1522, 379] on span "Hide" at bounding box center [1520, 384] width 16 height 9
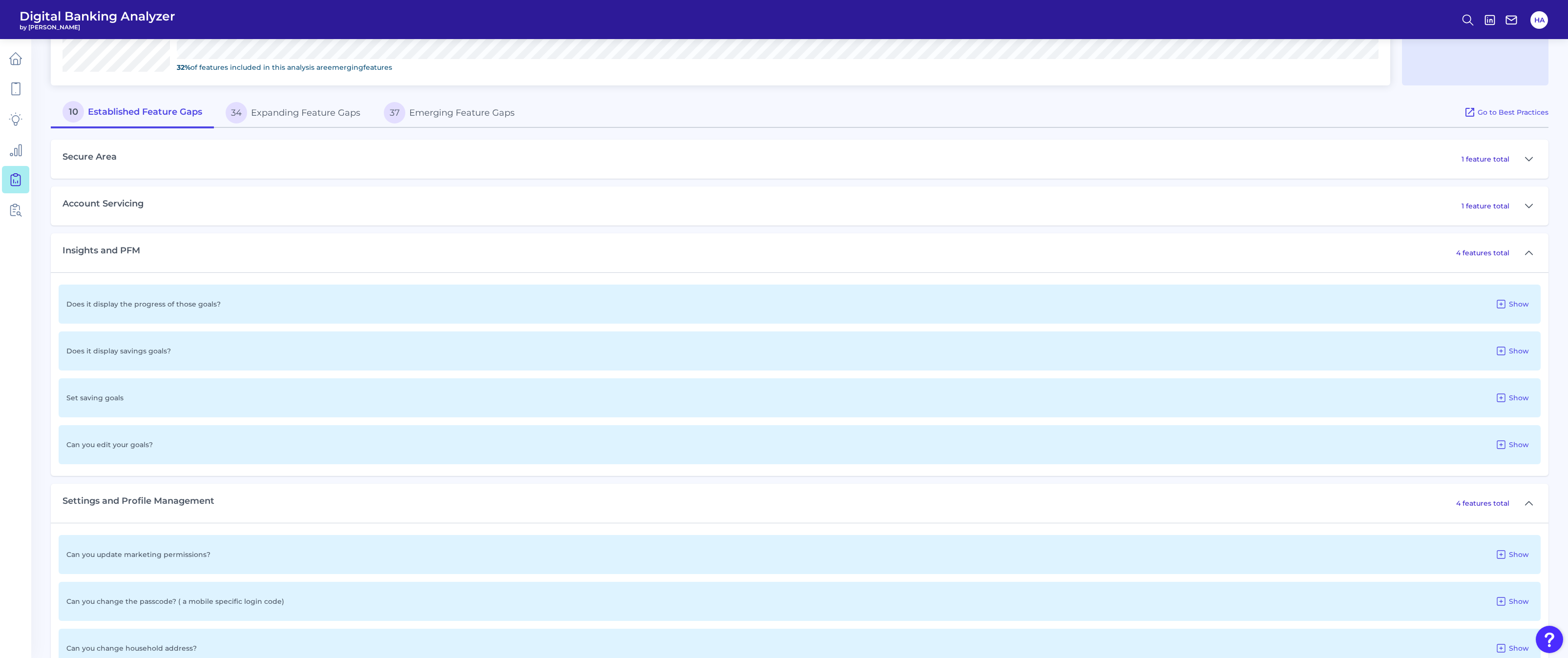
scroll to position [381, 0]
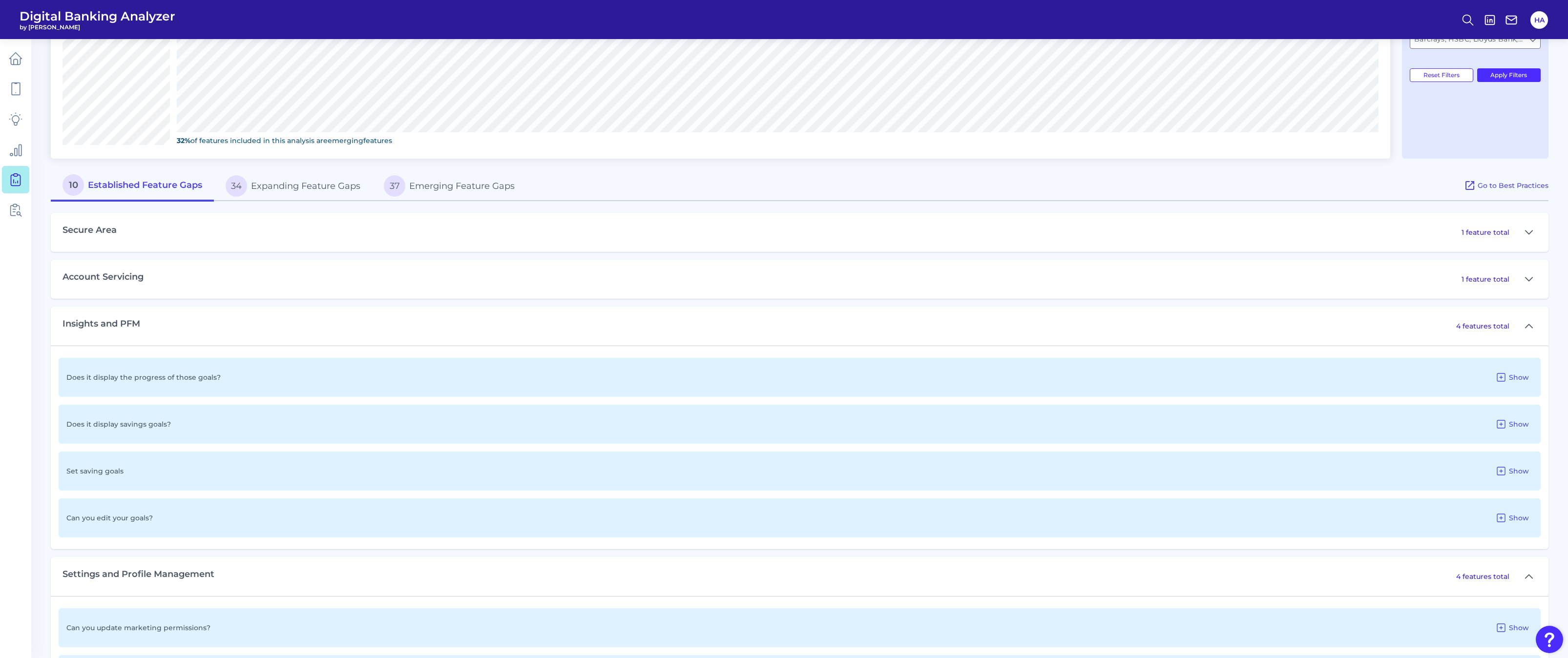
click at [1495, 279] on p "1 feature total" at bounding box center [1485, 279] width 48 height 9
click at [1533, 277] on button at bounding box center [1529, 279] width 16 height 16
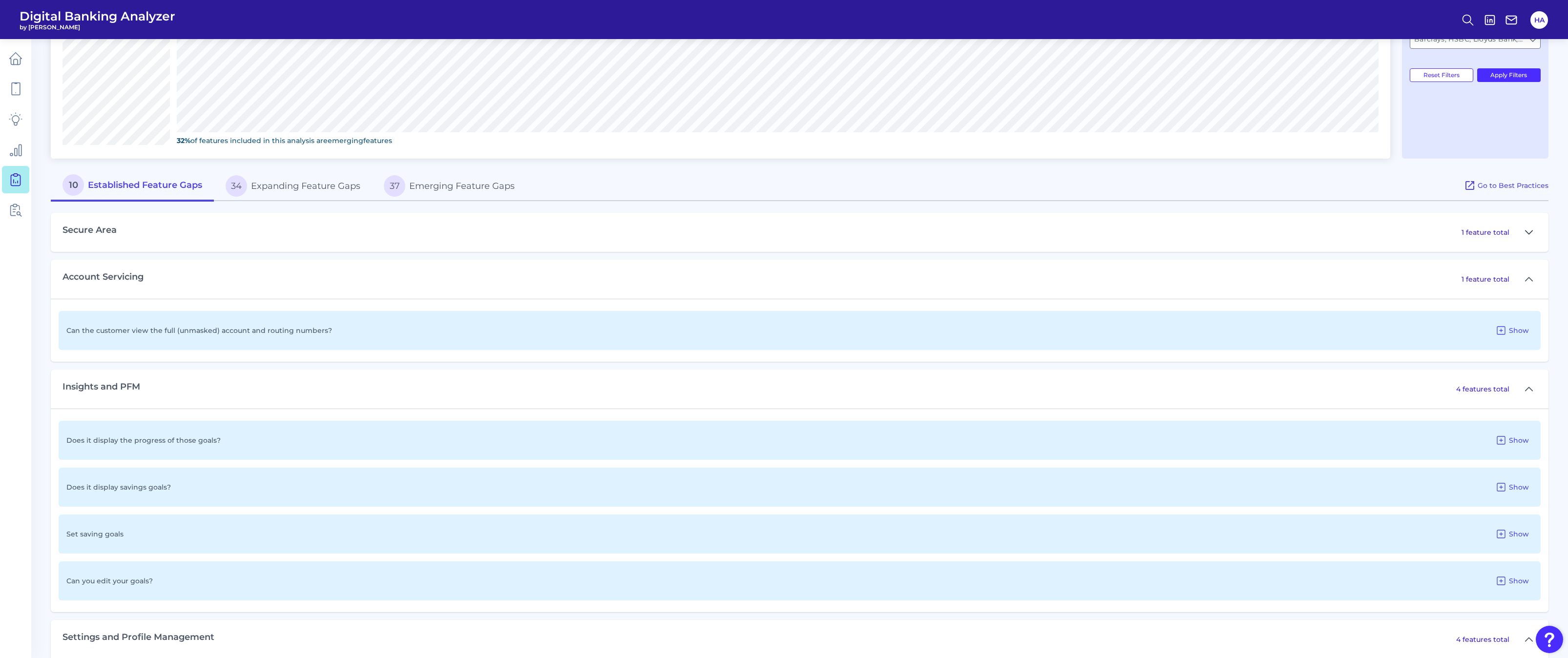
click at [1527, 231] on icon at bounding box center [1528, 232] width 8 height 12
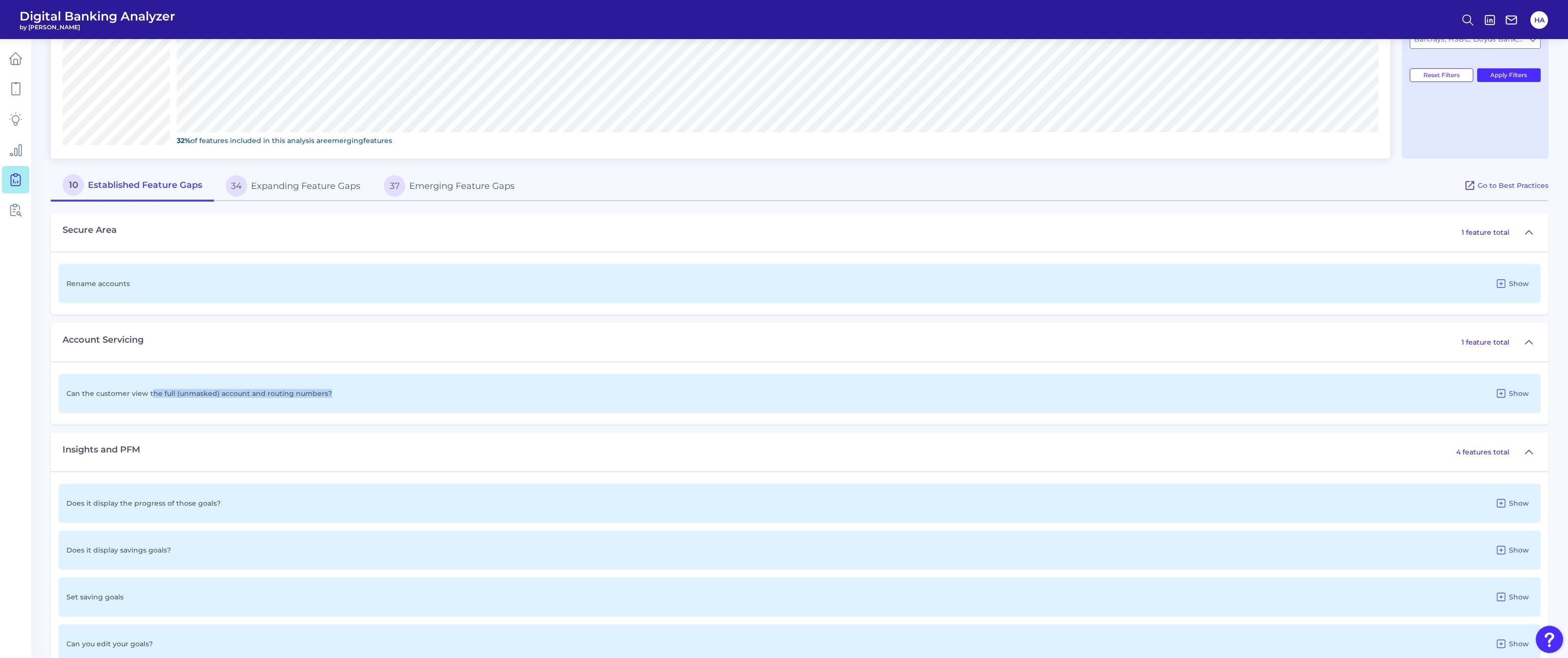
drag, startPoint x: 153, startPoint y: 395, endPoint x: 644, endPoint y: 418, distance: 491.5
click at [644, 418] on div "Can the customer view the full (unmasked) account and routing numbers? Show" at bounding box center [799, 393] width 1497 height 63
click at [260, 398] on div "Can the customer view the full (unmasked) account and routing numbers? Show" at bounding box center [799, 393] width 1482 height 39
click at [1504, 399] on button "Show" at bounding box center [1512, 393] width 41 height 16
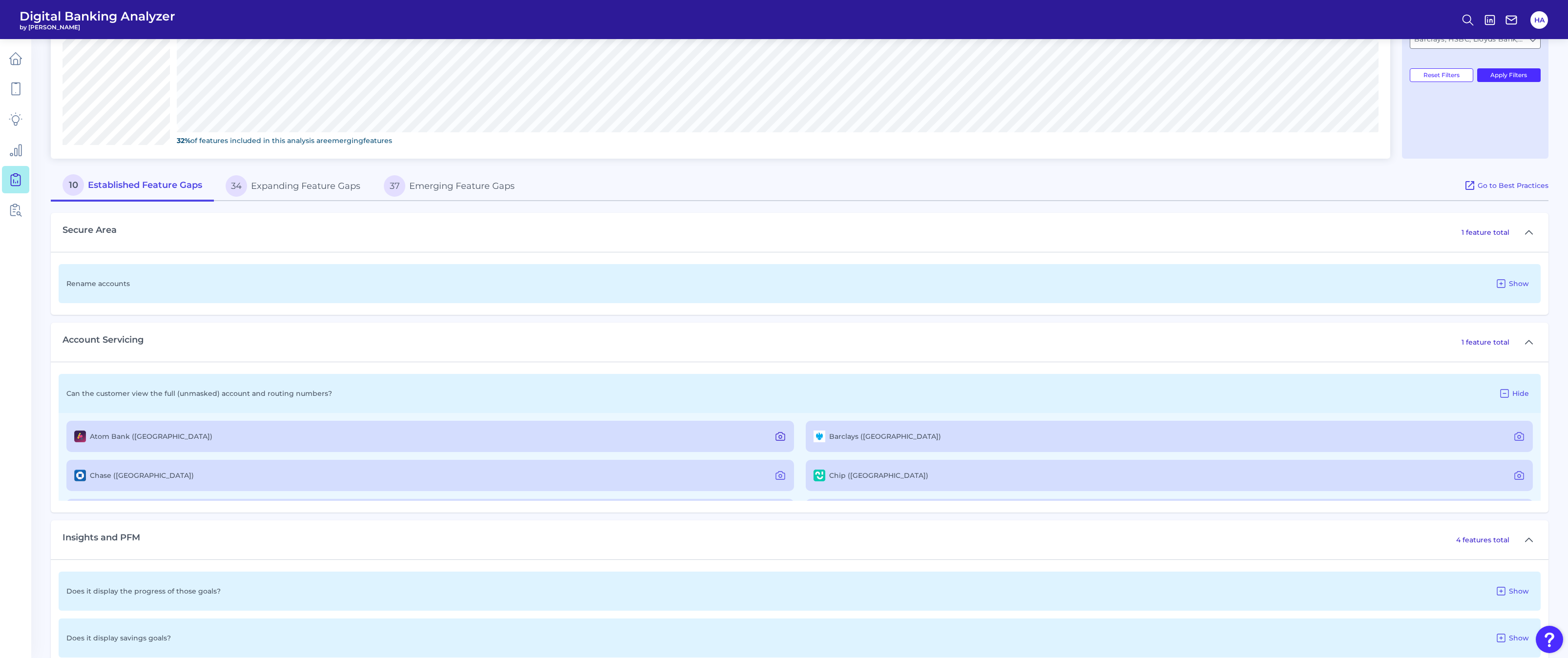
click at [779, 434] on icon at bounding box center [780, 436] width 12 height 12
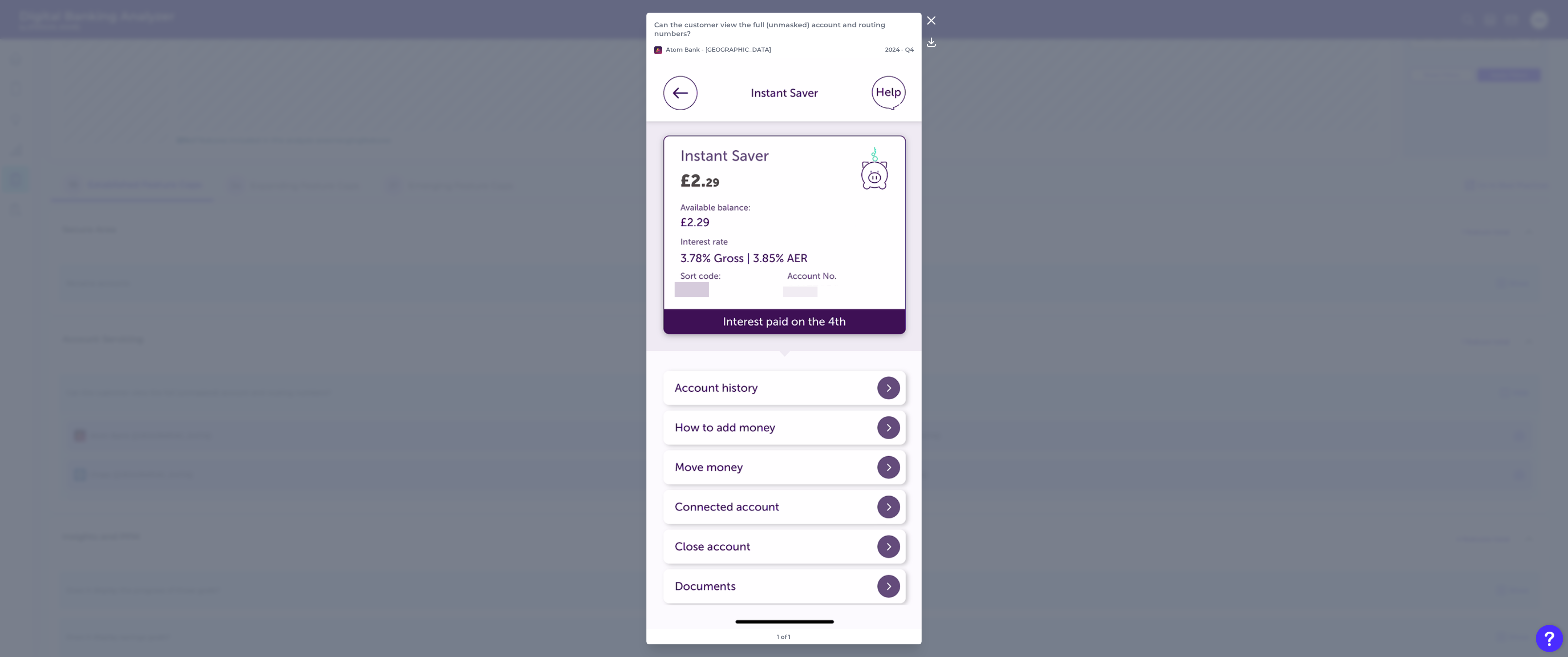
click at [921, 392] on img at bounding box center [784, 343] width 276 height 571
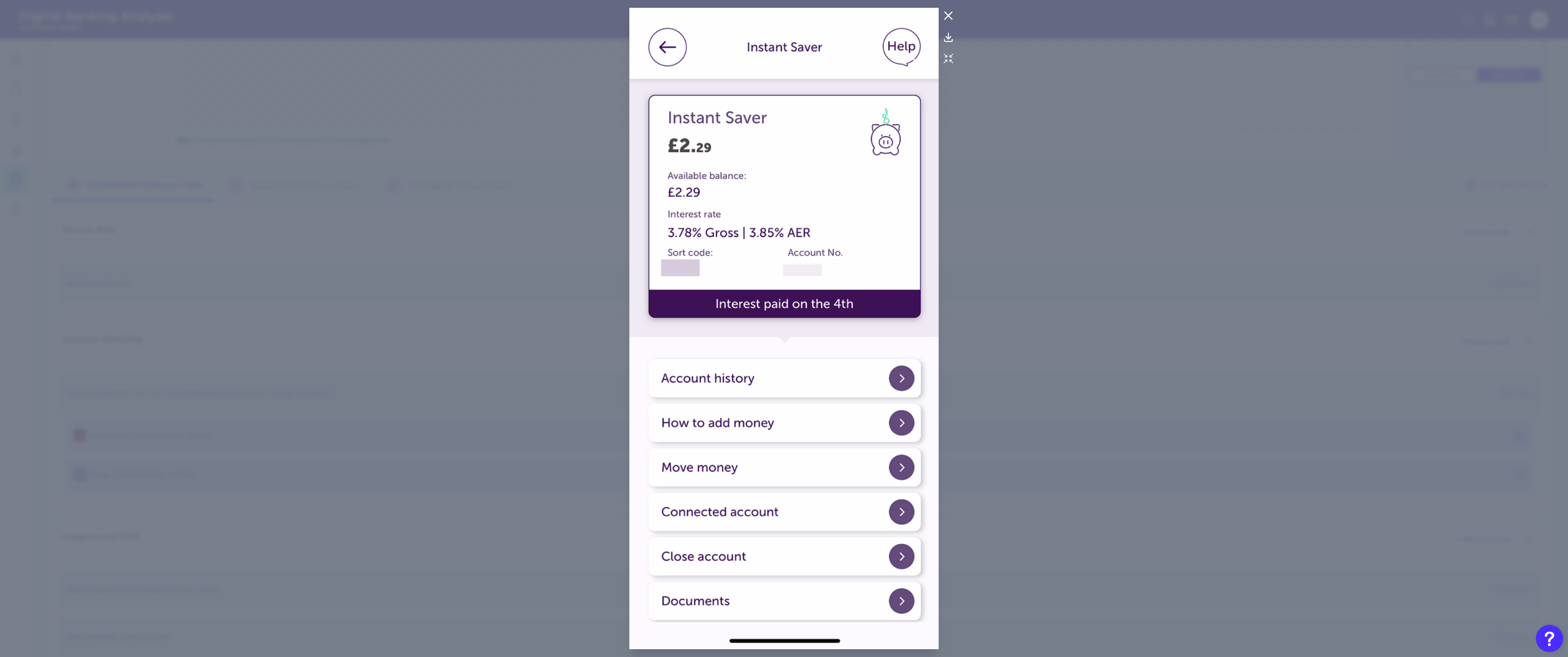
click at [954, 15] on icon at bounding box center [948, 15] width 12 height 12
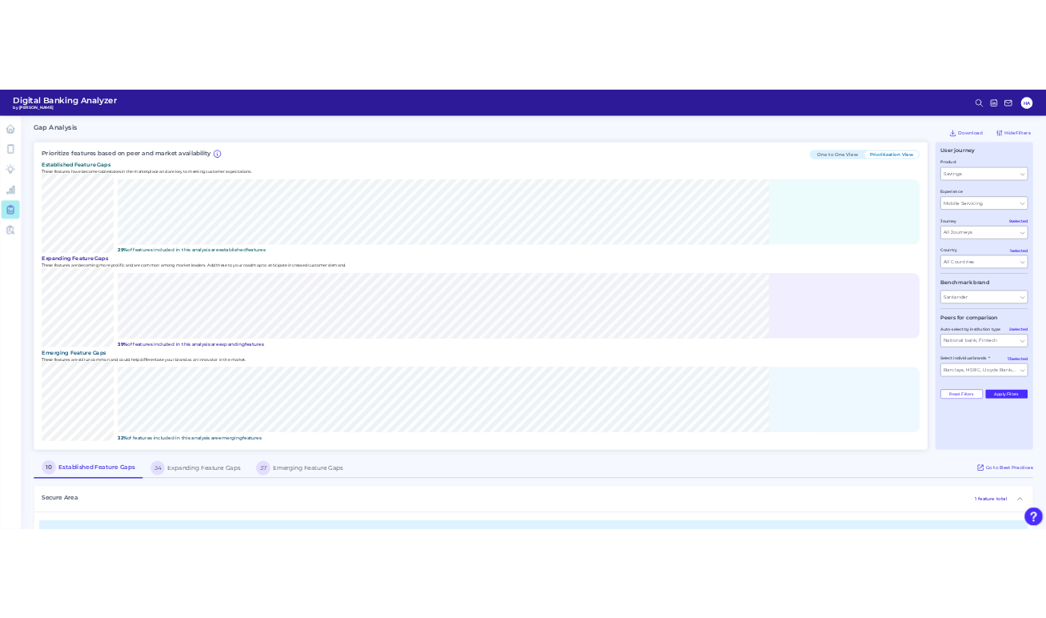
scroll to position [189, 0]
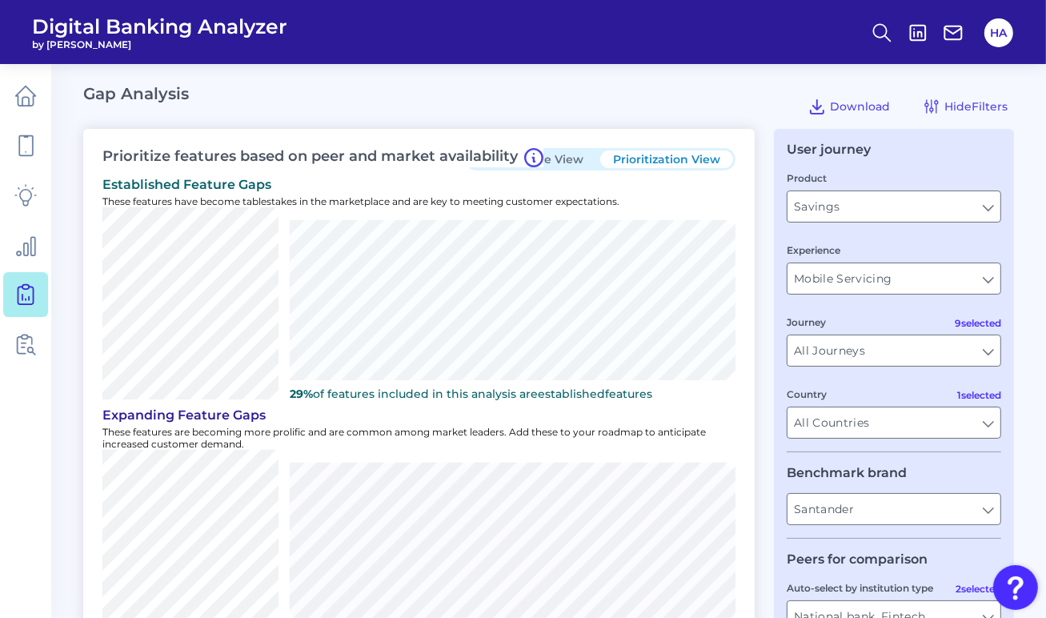
click at [431, 198] on p "These features have become tablestakes in the marketplace and are key to meetin…" at bounding box center [418, 201] width 633 height 12
click at [394, 146] on div "Prioritize features based on peer and market availability One to One View Prior…" at bounding box center [418, 512] width 671 height 767
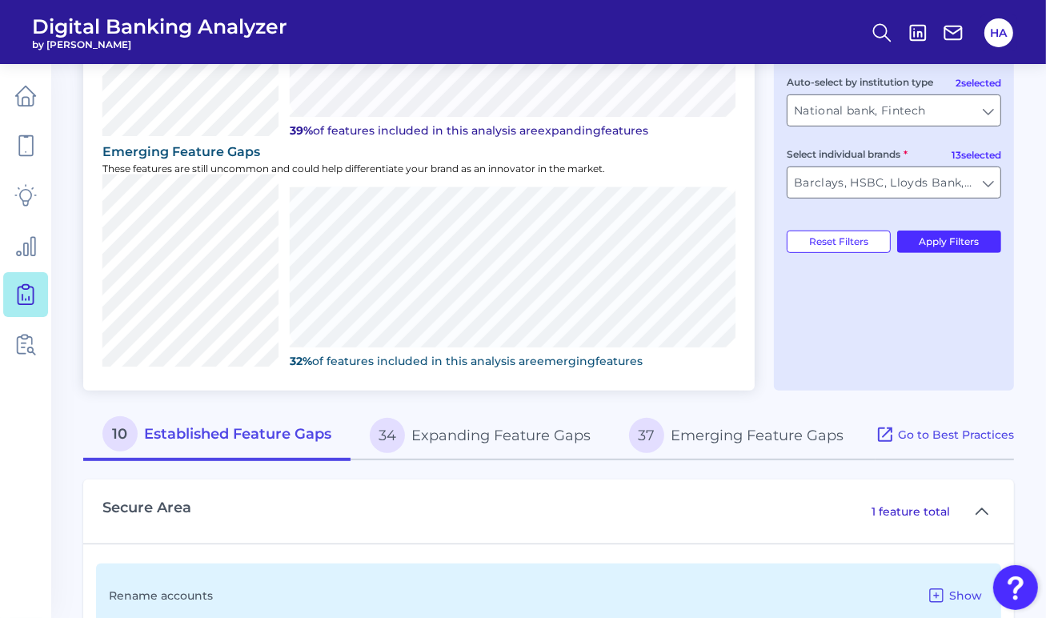
scroll to position [640, 0]
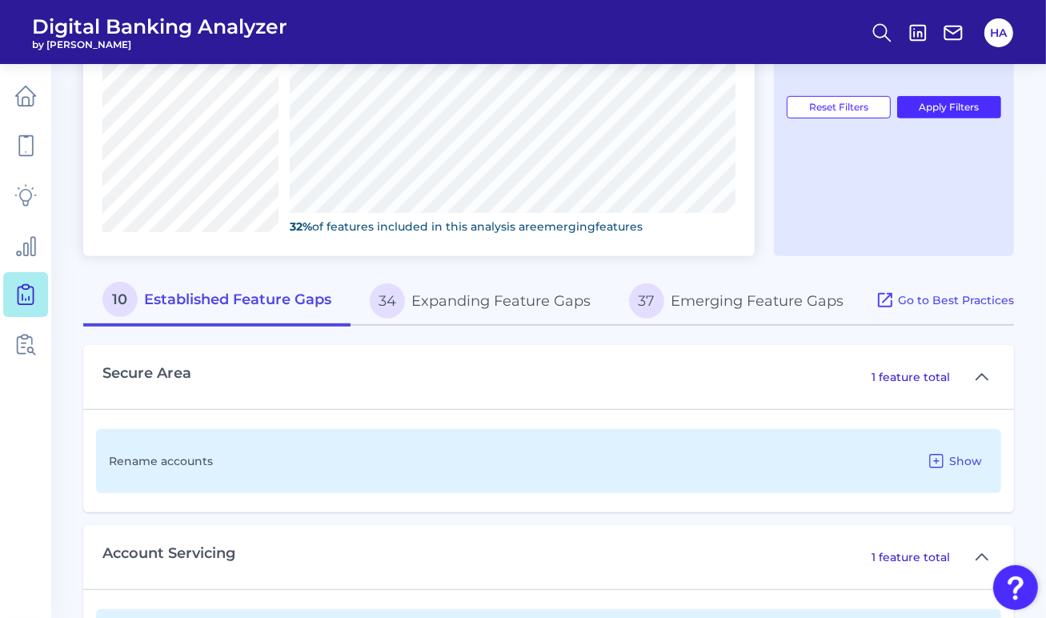
click at [429, 303] on button "34 Expanding Feature Gaps" at bounding box center [480, 300] width 259 height 51
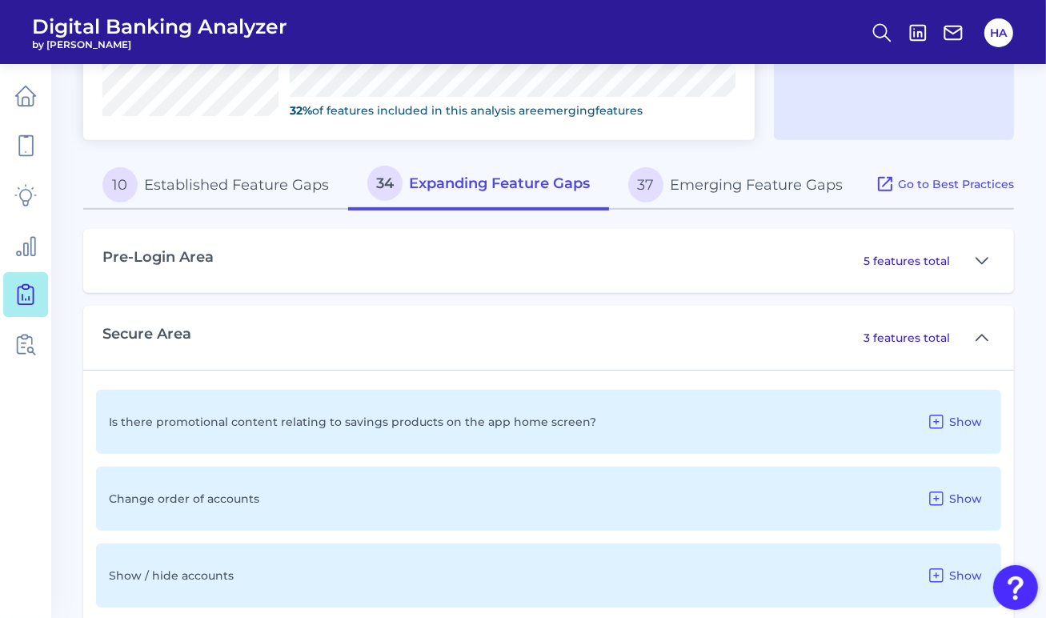
scroll to position [880, 0]
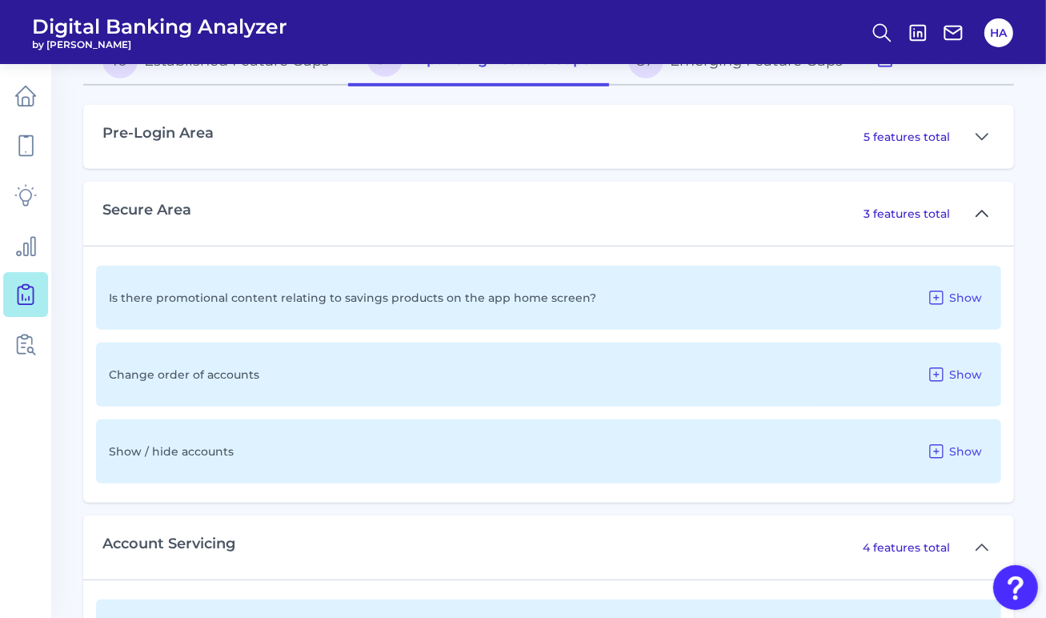
click at [979, 209] on icon at bounding box center [982, 213] width 13 height 19
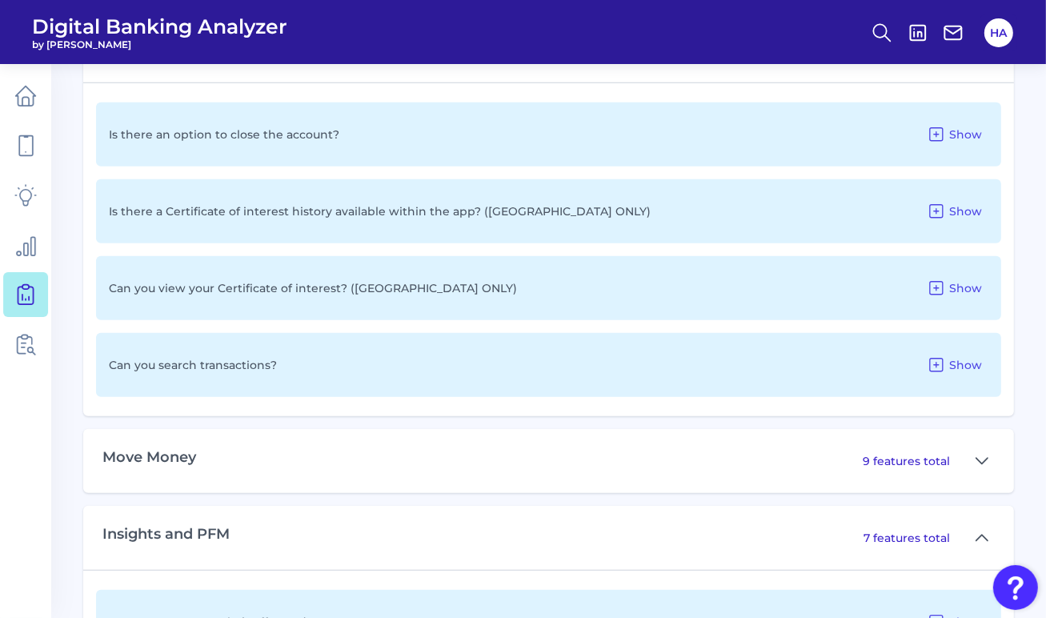
scroll to position [960, 0]
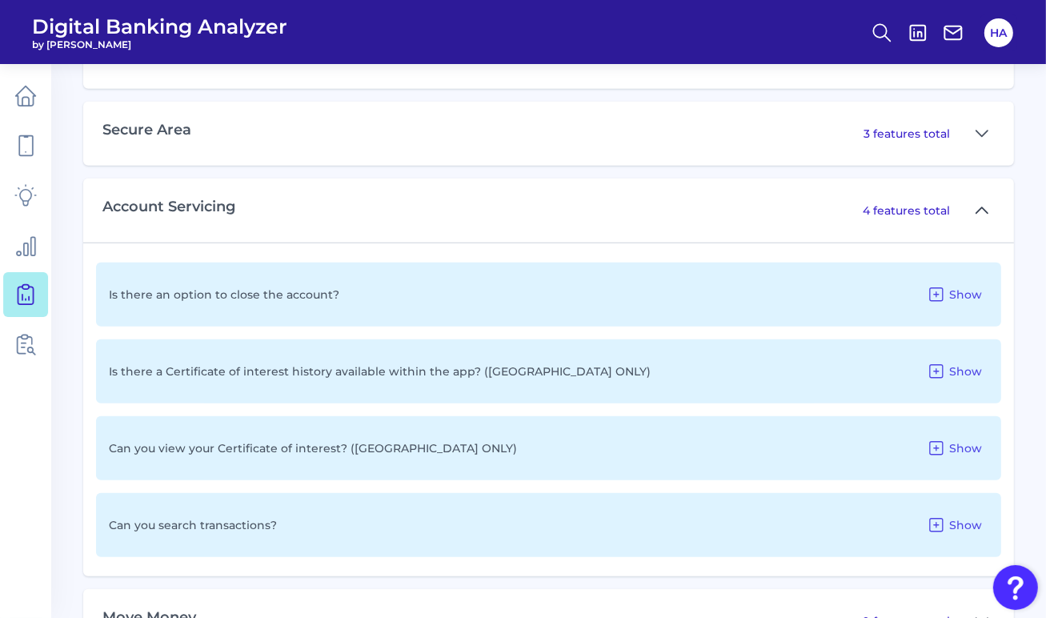
click at [979, 205] on icon at bounding box center [982, 210] width 13 height 19
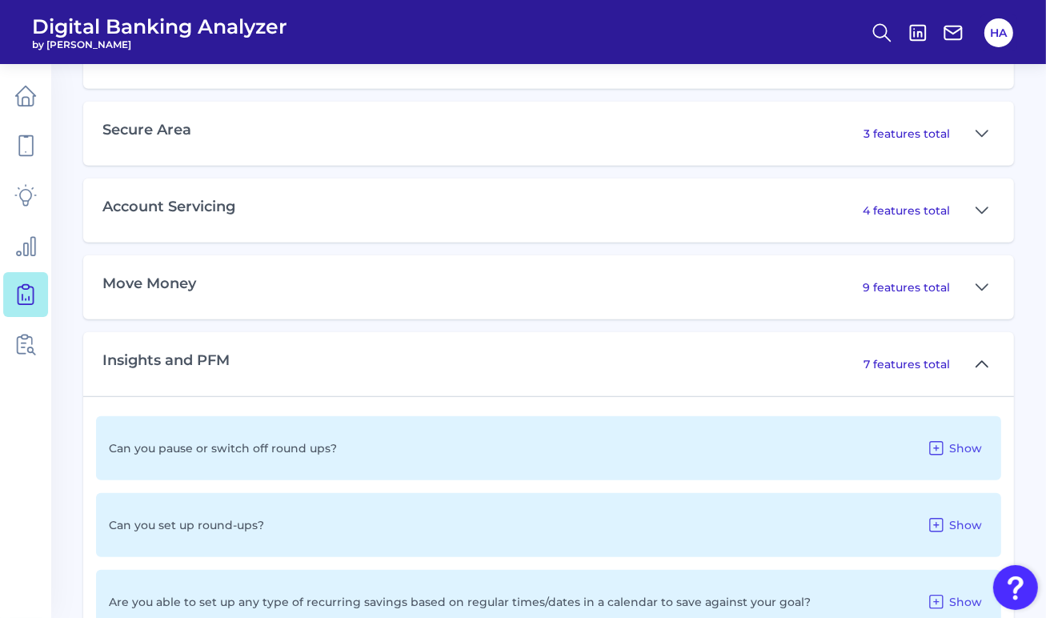
click at [986, 351] on button at bounding box center [982, 364] width 26 height 26
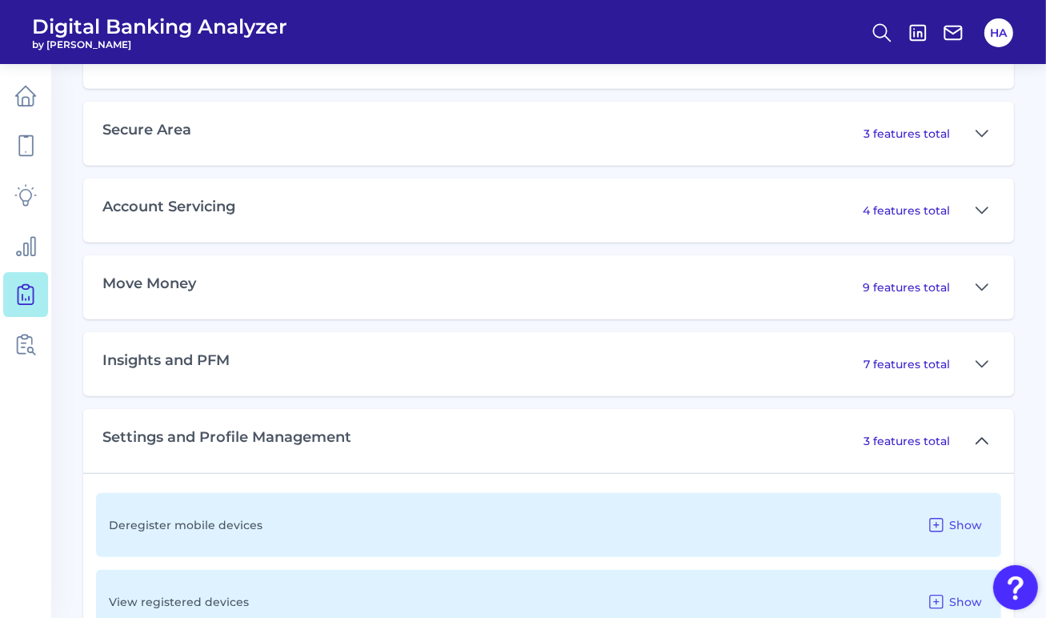
click at [983, 431] on icon at bounding box center [982, 440] width 13 height 19
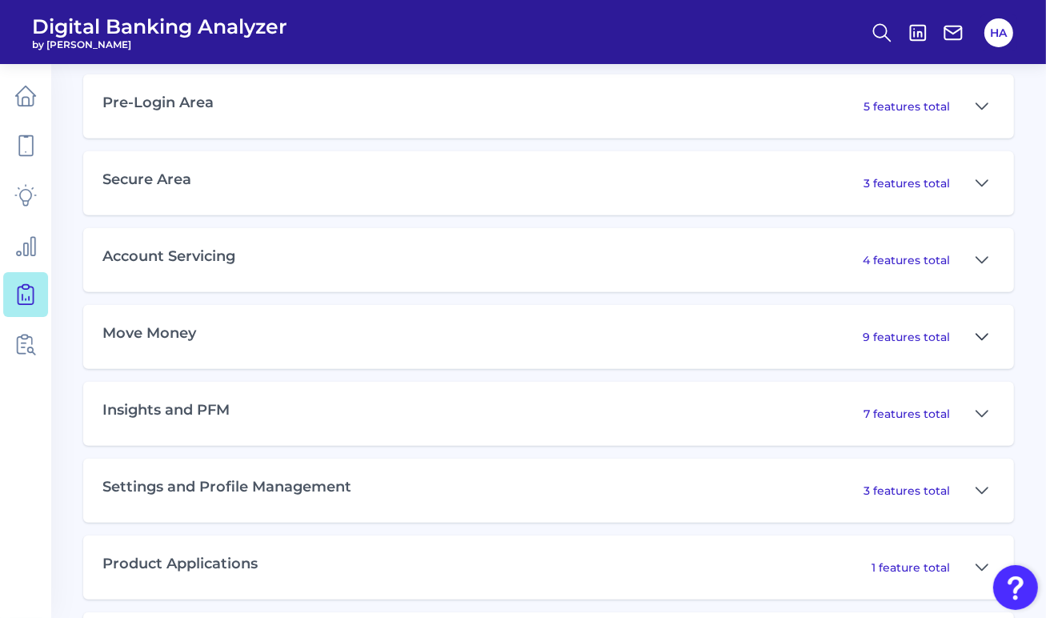
click at [981, 331] on icon at bounding box center [982, 336] width 13 height 19
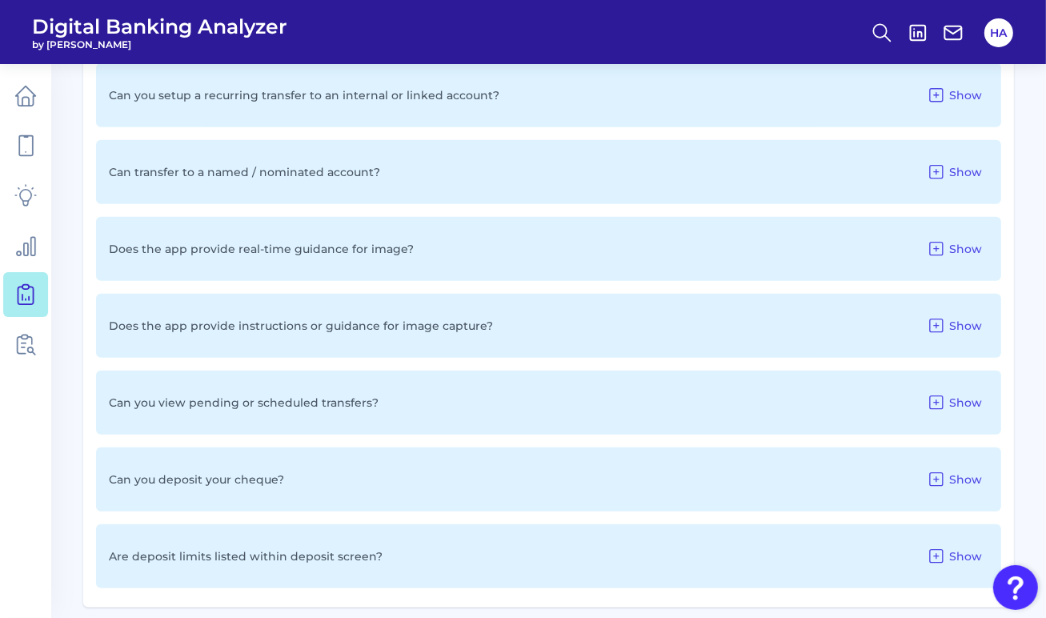
scroll to position [1391, 0]
click at [951, 248] on span "Show" at bounding box center [965, 248] width 33 height 14
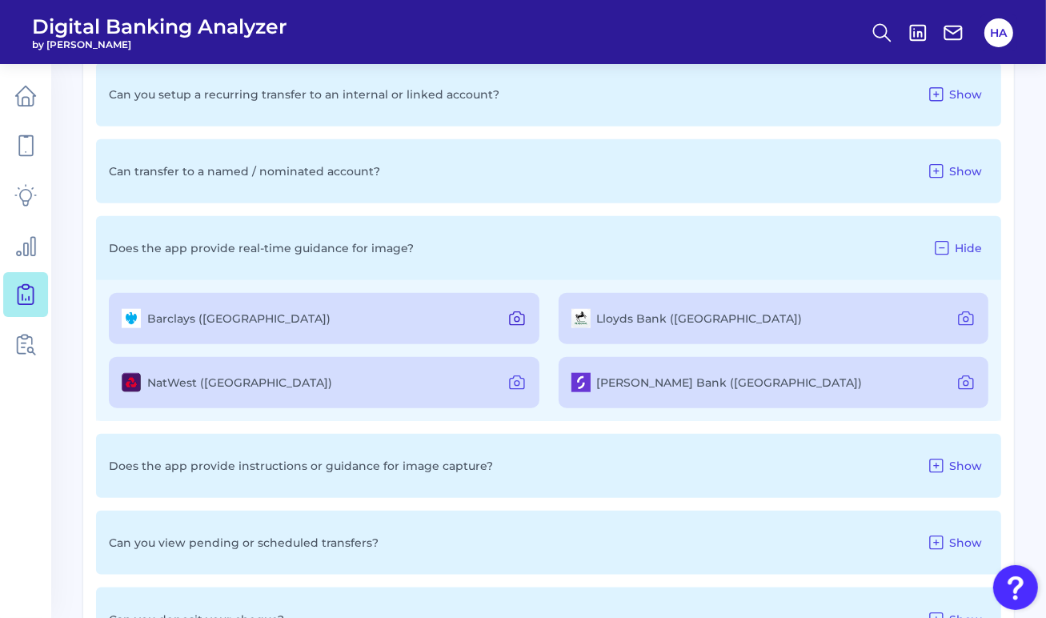
click at [516, 317] on icon at bounding box center [516, 318] width 19 height 19
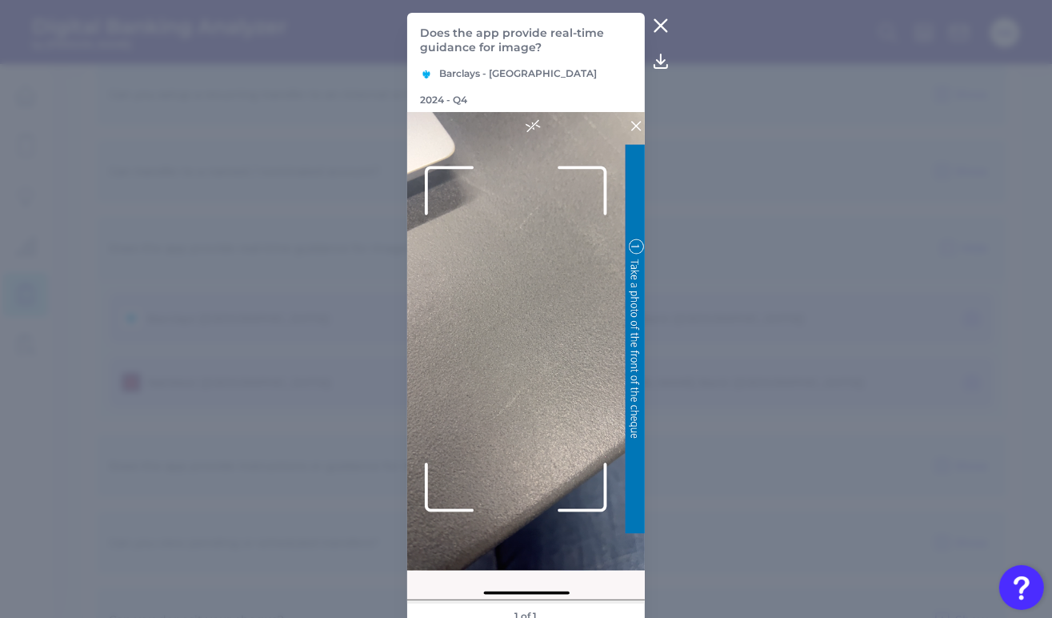
click at [663, 30] on icon at bounding box center [661, 26] width 12 height 12
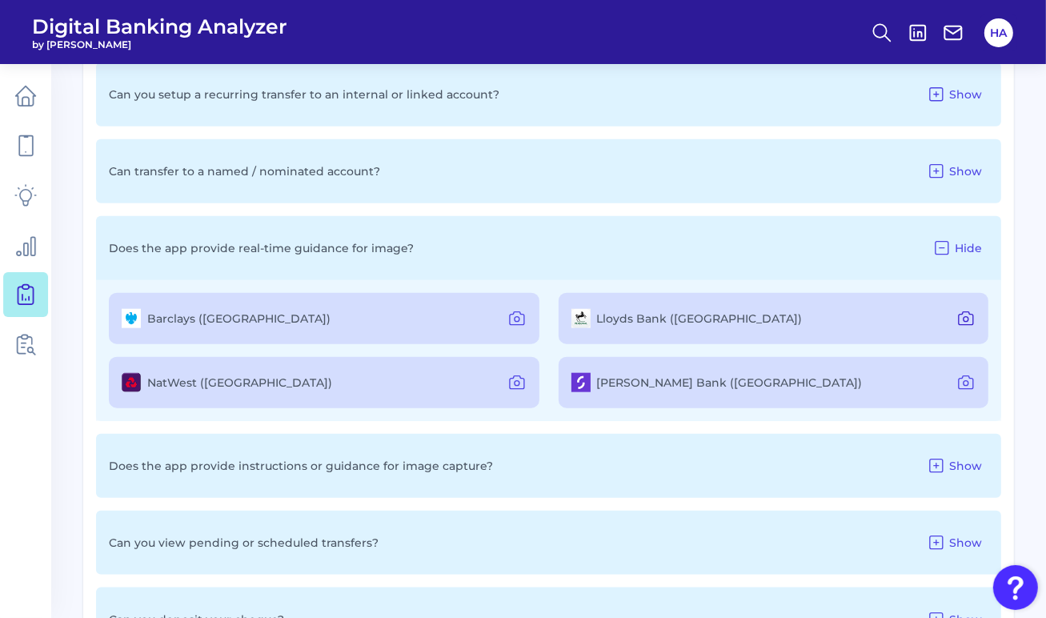
click at [970, 309] on icon at bounding box center [965, 318] width 19 height 19
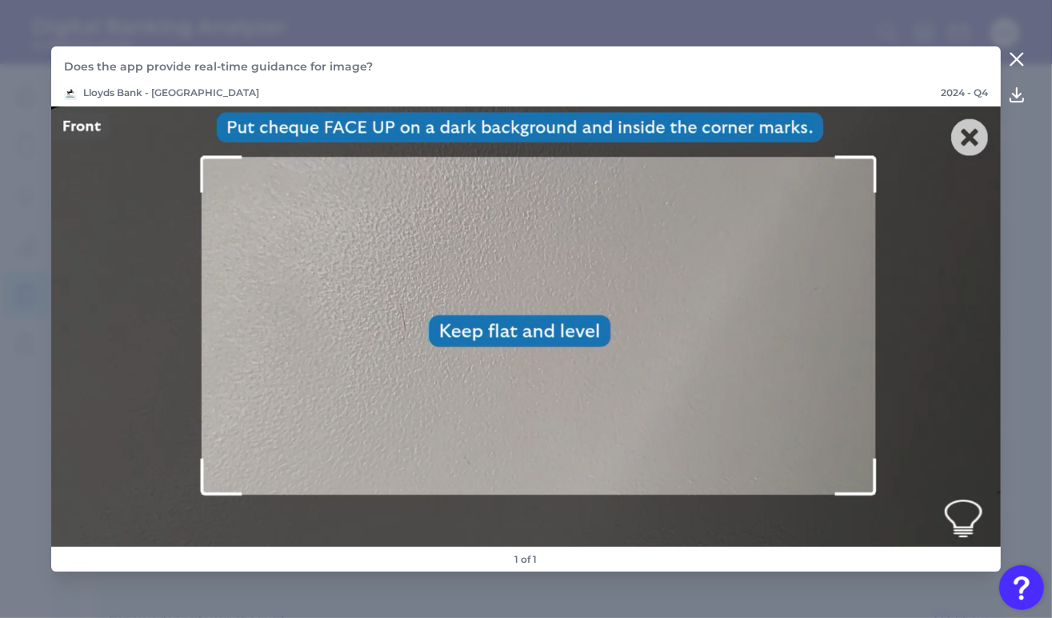
click at [1012, 57] on icon at bounding box center [1017, 59] width 19 height 19
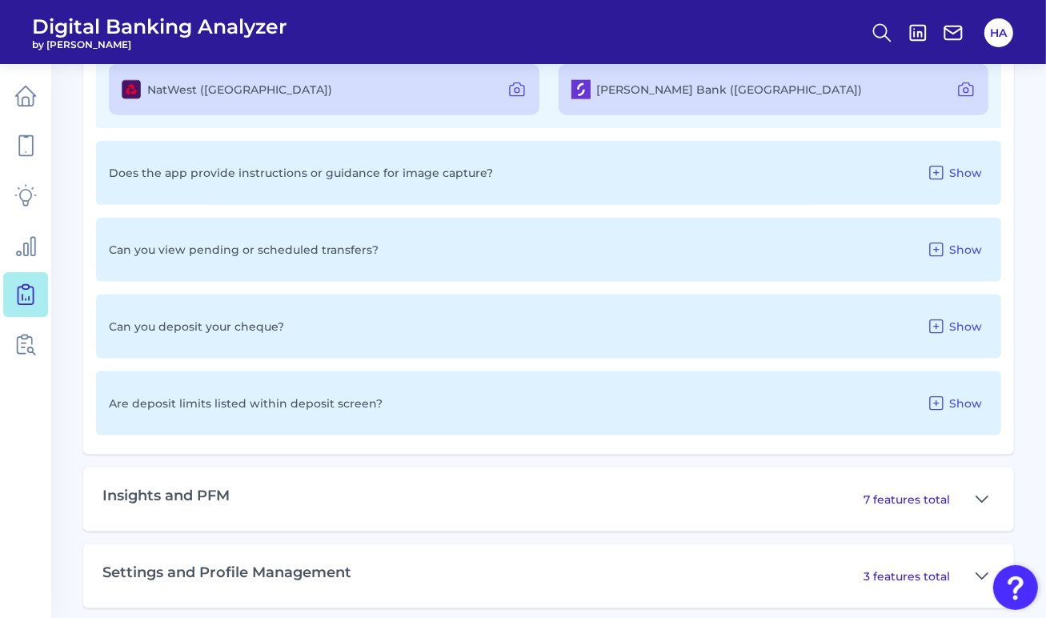
scroll to position [1711, 0]
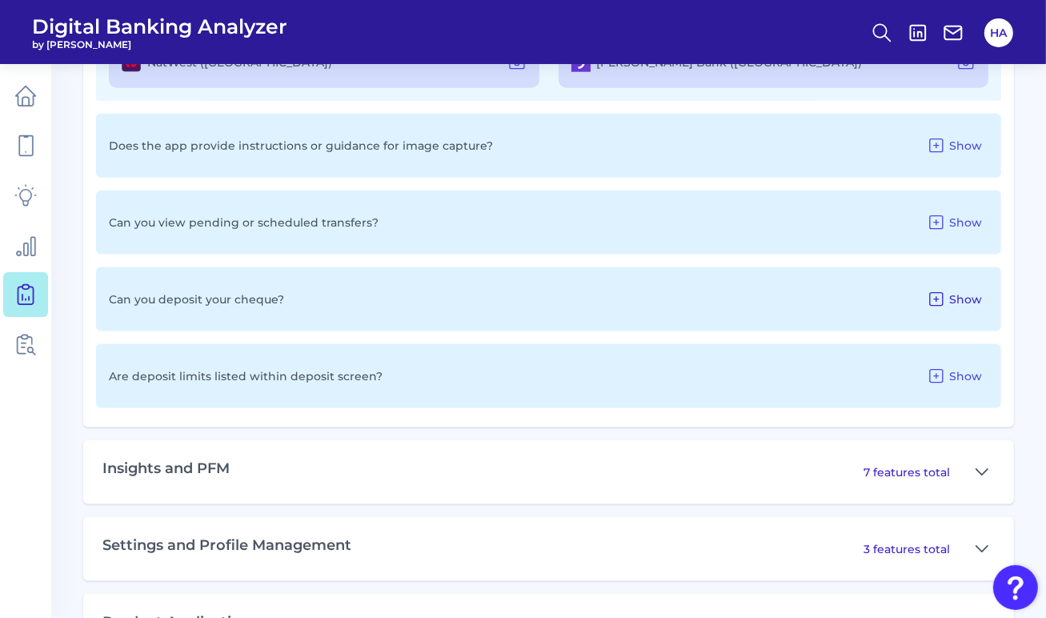
click at [935, 294] on icon at bounding box center [936, 299] width 19 height 19
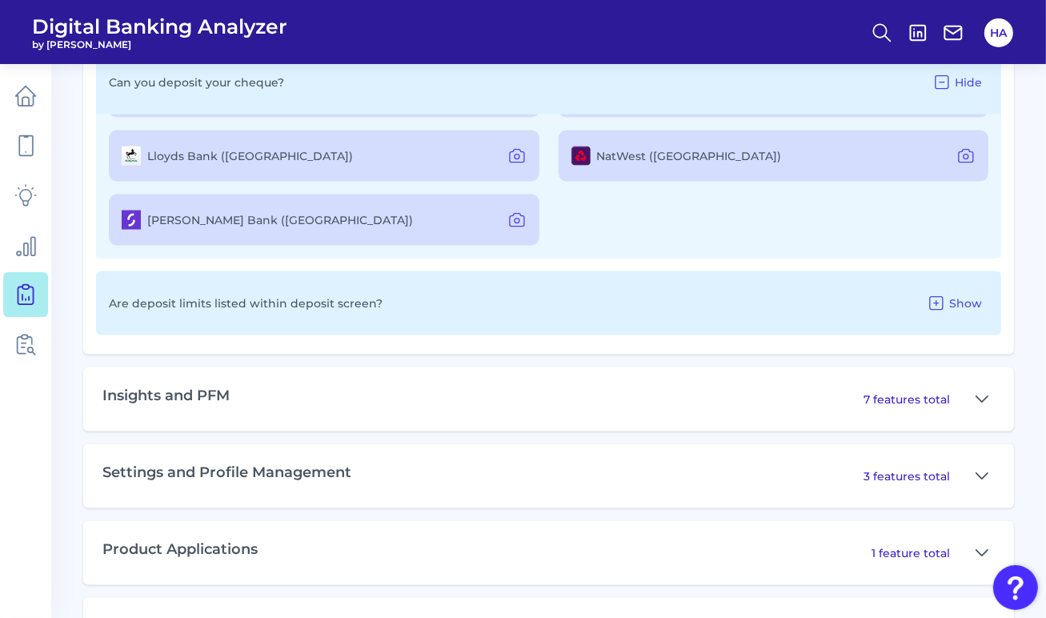
scroll to position [1993, 0]
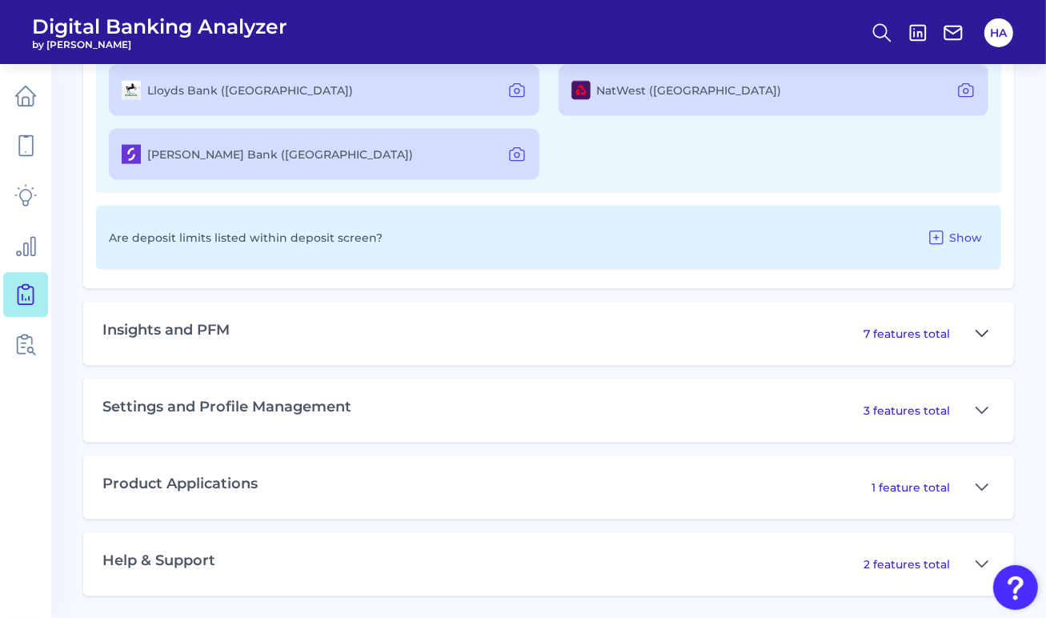
click at [986, 327] on icon at bounding box center [982, 333] width 13 height 19
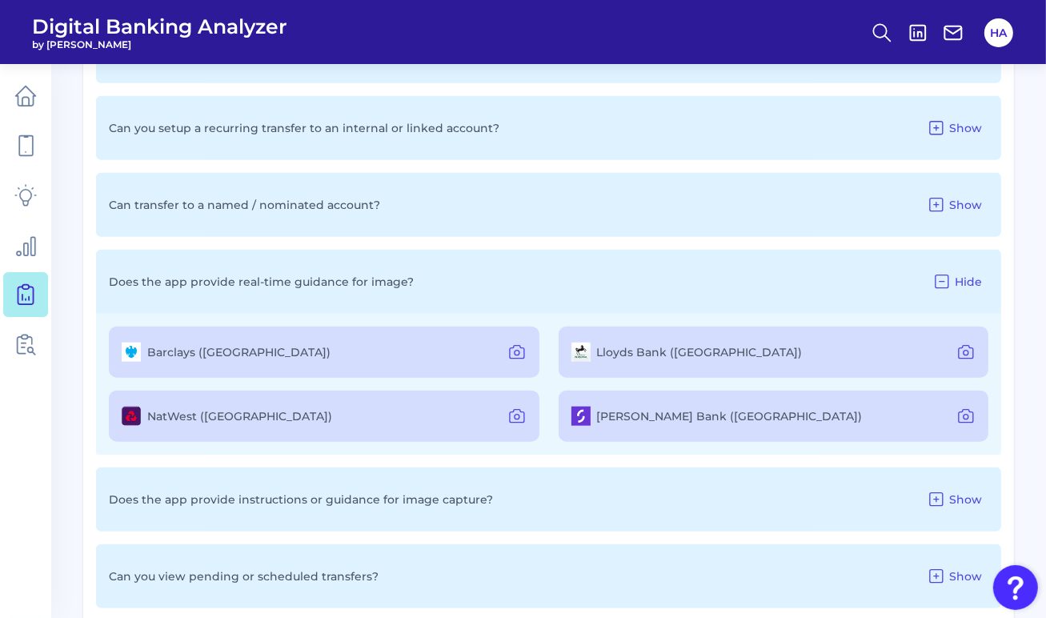
scroll to position [1277, 0]
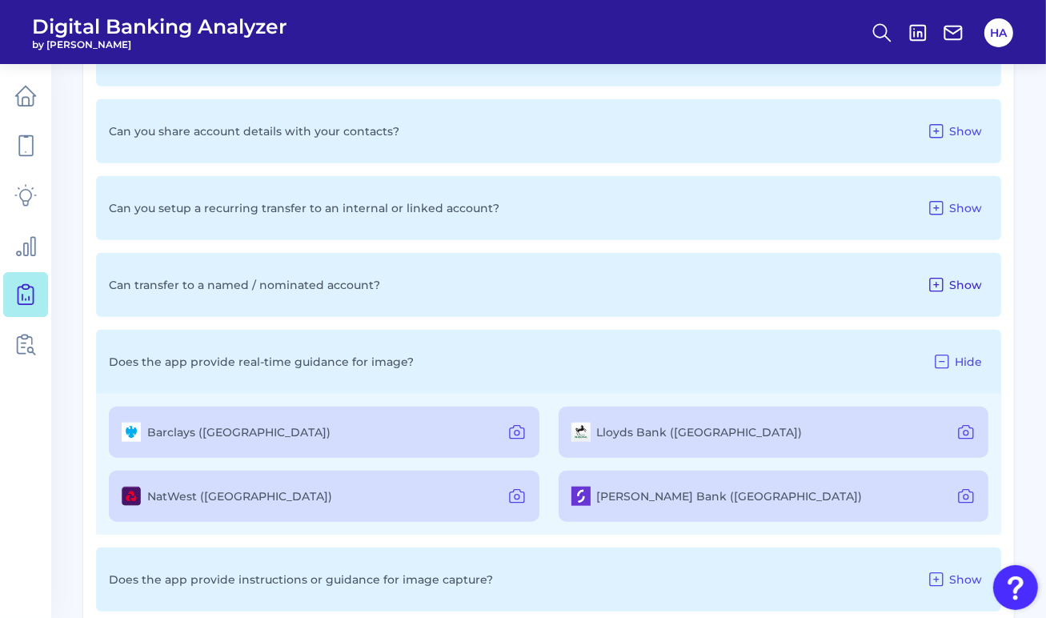
click at [968, 285] on span "Show" at bounding box center [965, 285] width 33 height 14
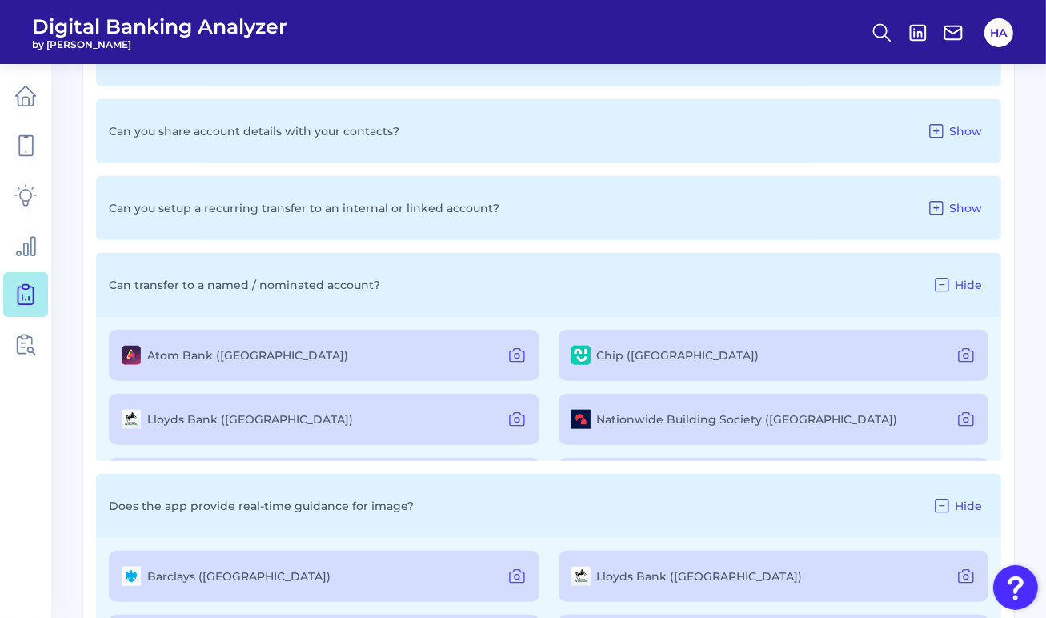
scroll to position [80, 0]
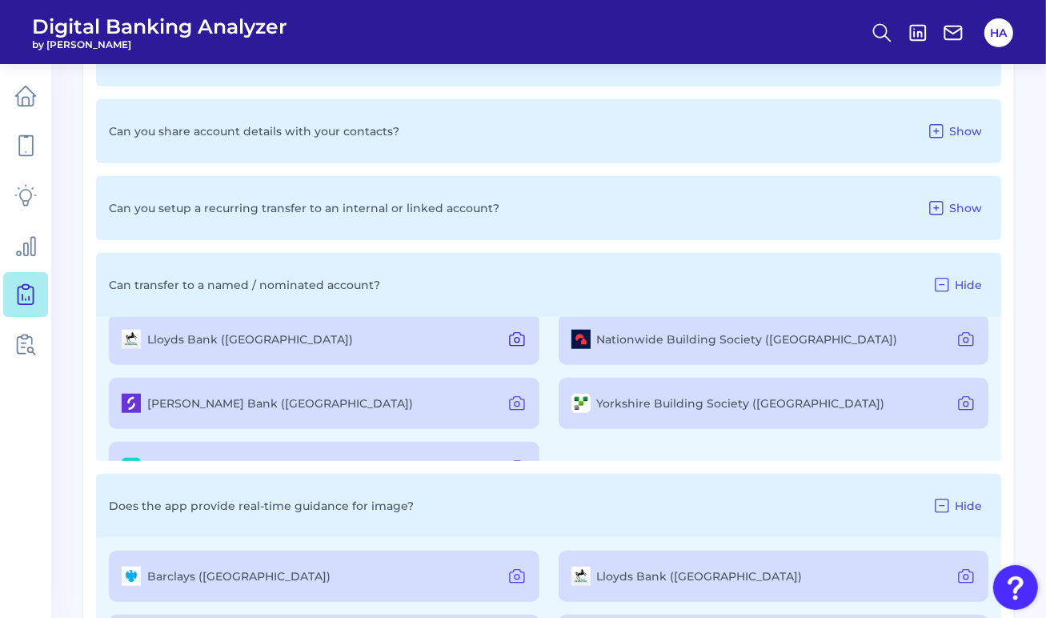
click at [511, 342] on icon at bounding box center [516, 339] width 19 height 19
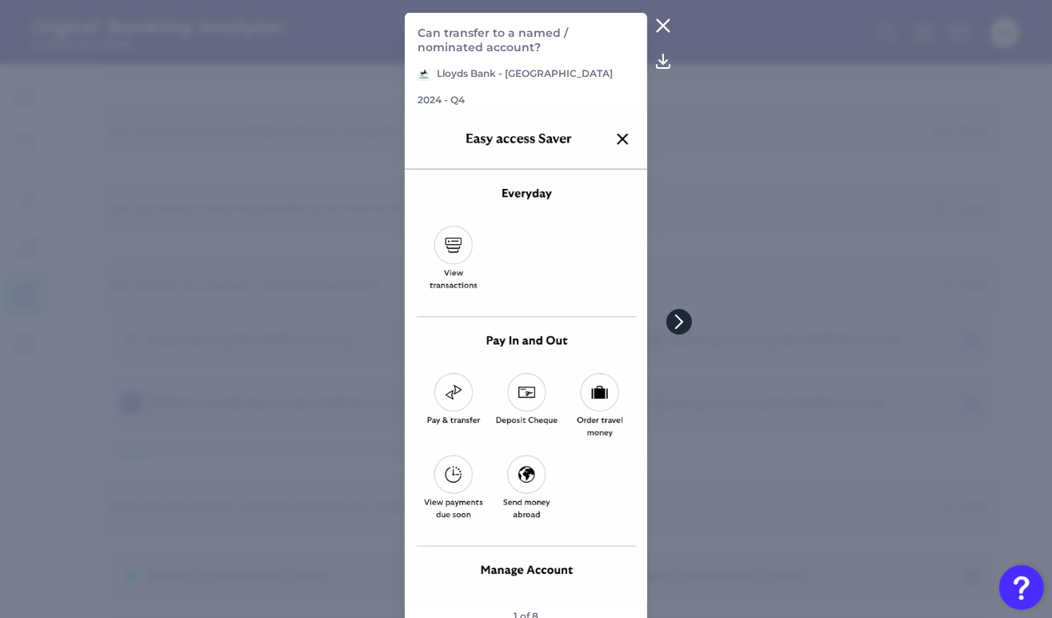
click at [687, 318] on button at bounding box center [680, 322] width 26 height 26
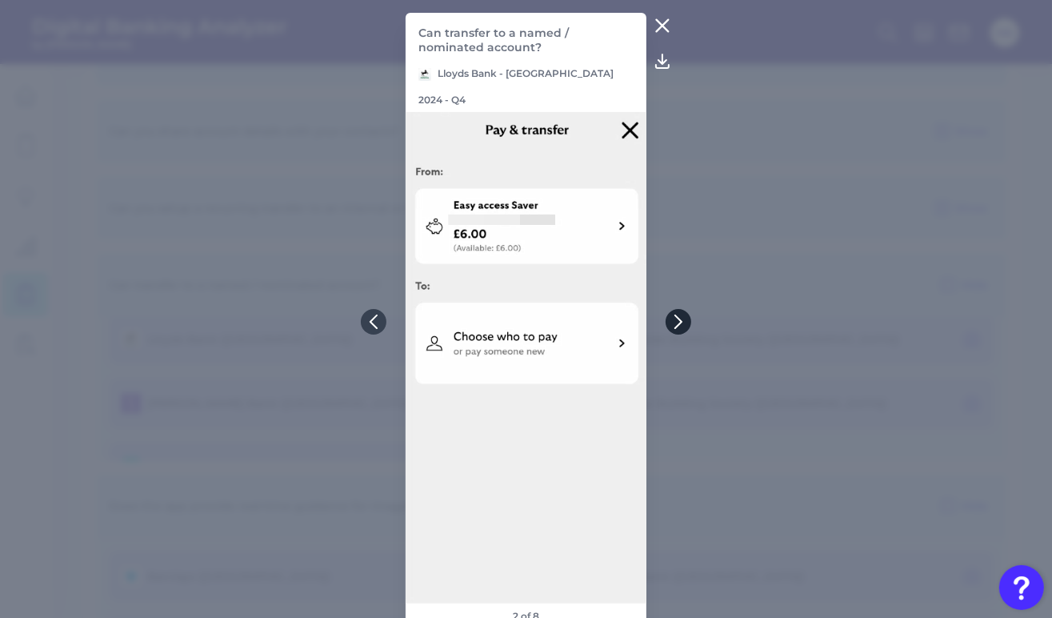
click at [687, 318] on button at bounding box center [679, 322] width 26 height 26
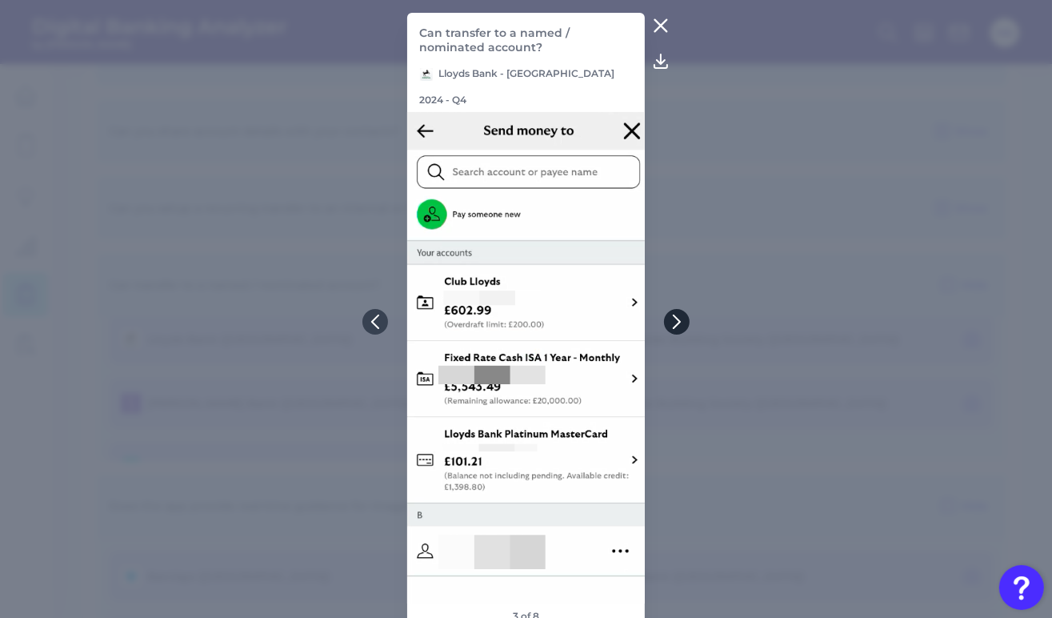
click at [687, 318] on button at bounding box center [677, 322] width 26 height 26
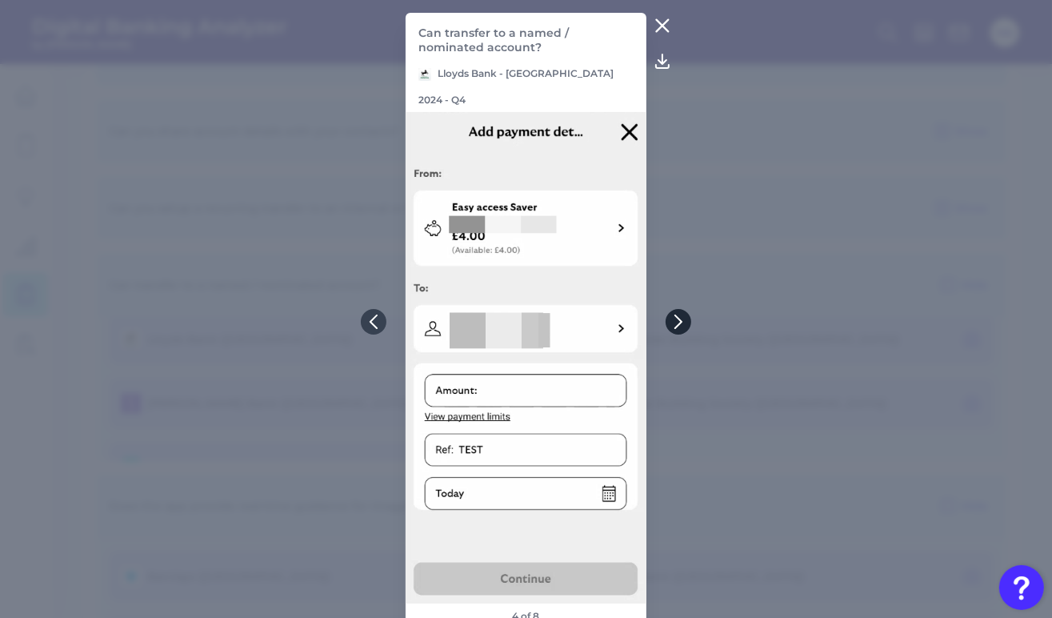
click at [687, 318] on button at bounding box center [679, 322] width 26 height 26
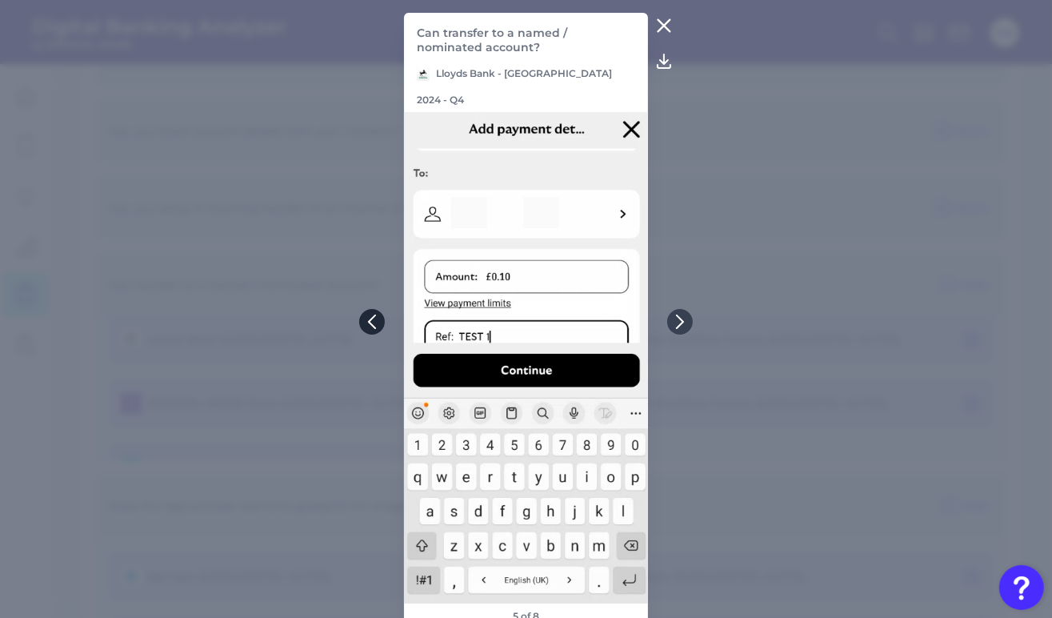
click at [366, 323] on icon at bounding box center [372, 321] width 14 height 14
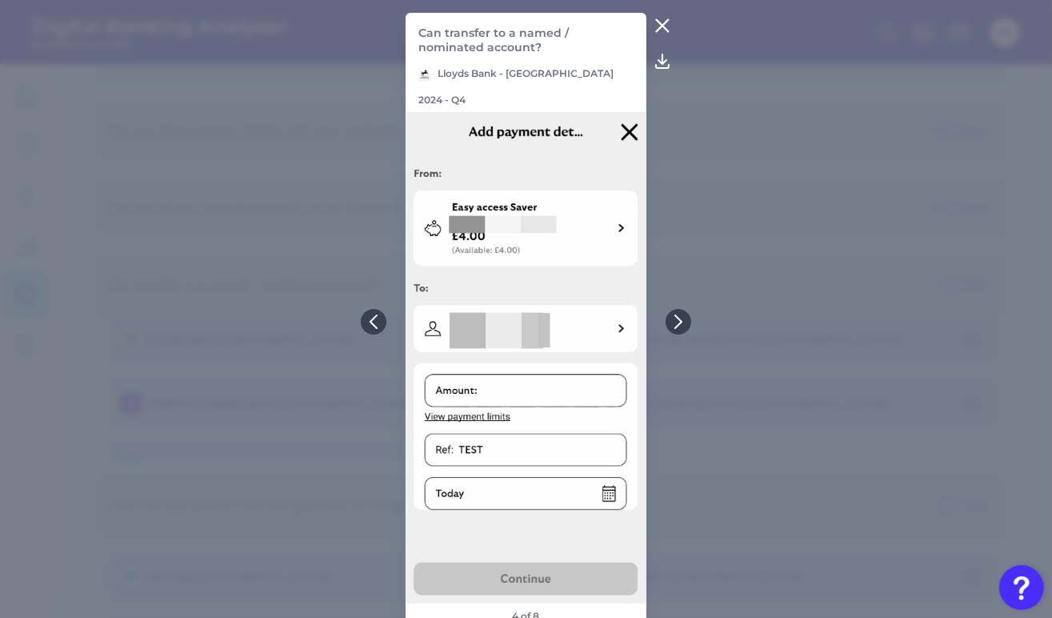
click at [655, 21] on icon at bounding box center [662, 25] width 19 height 19
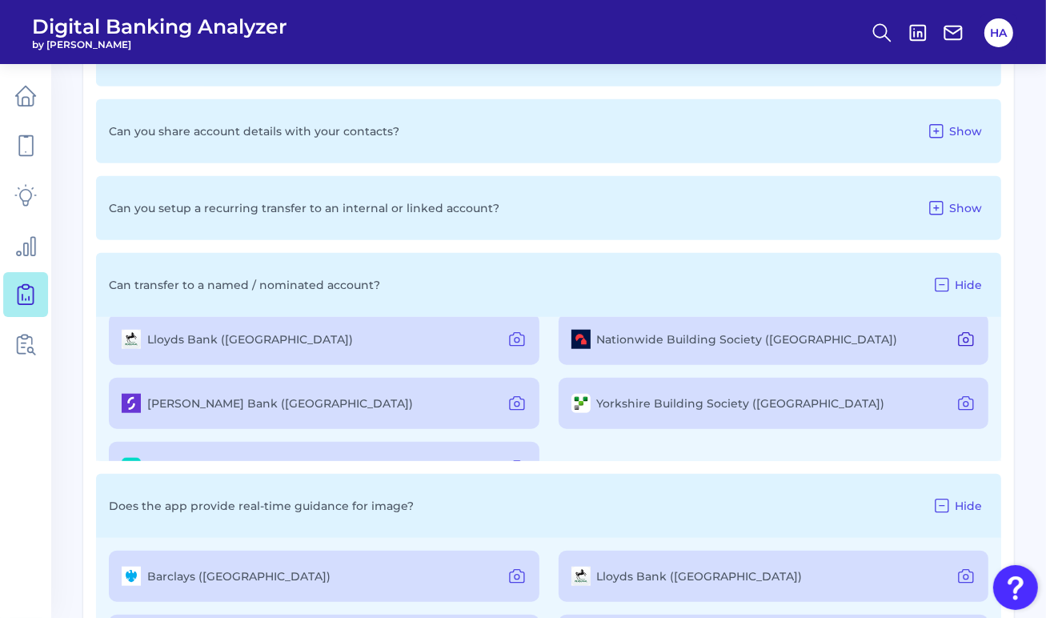
click at [956, 345] on icon at bounding box center [965, 339] width 19 height 19
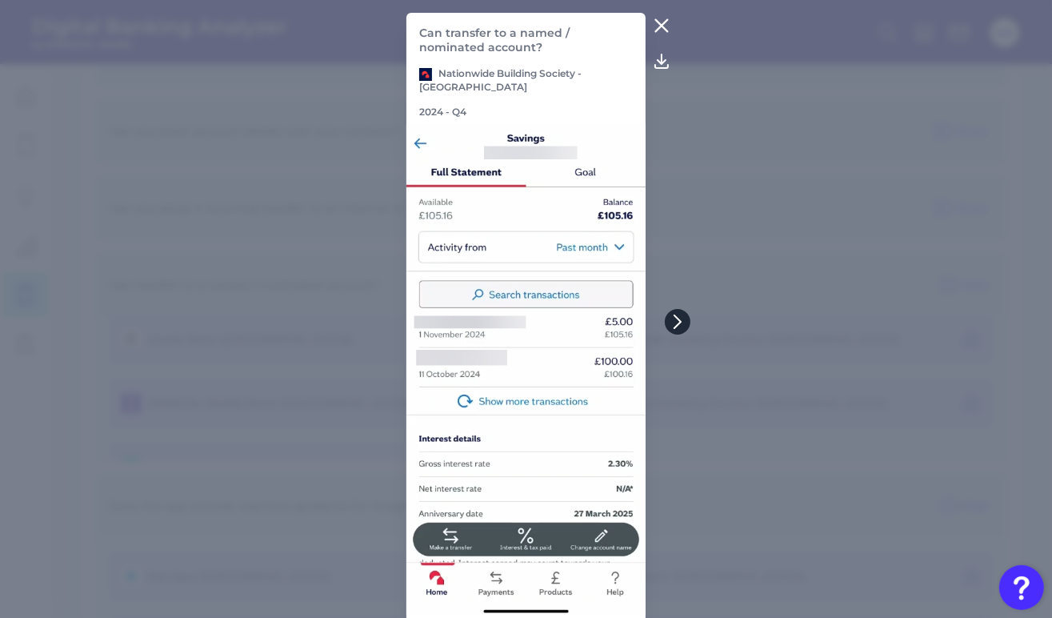
click at [677, 317] on icon at bounding box center [678, 321] width 14 height 14
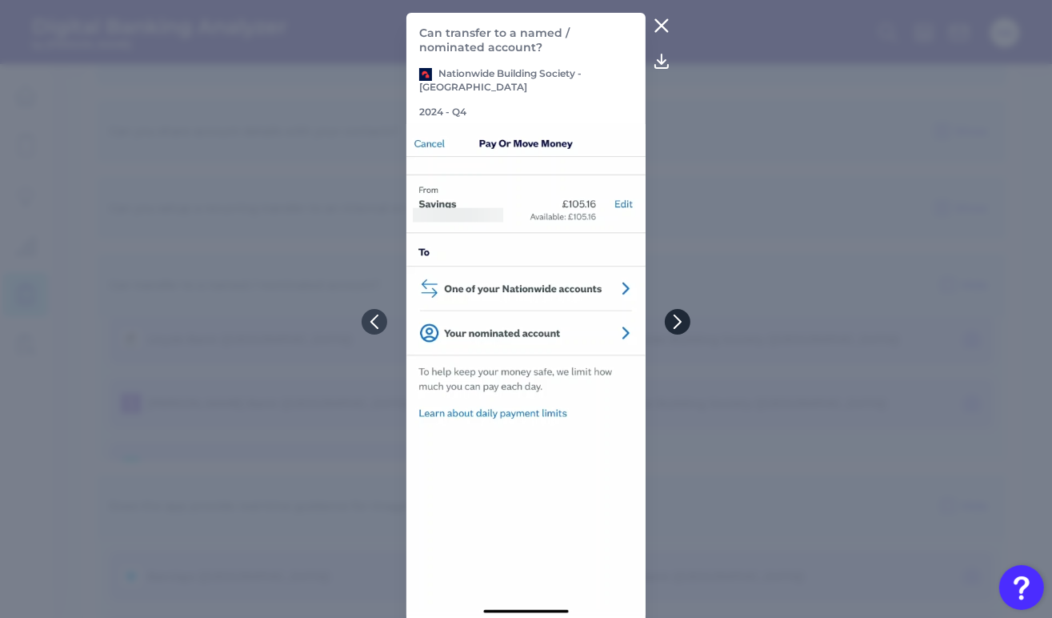
click at [677, 317] on icon at bounding box center [678, 321] width 14 height 14
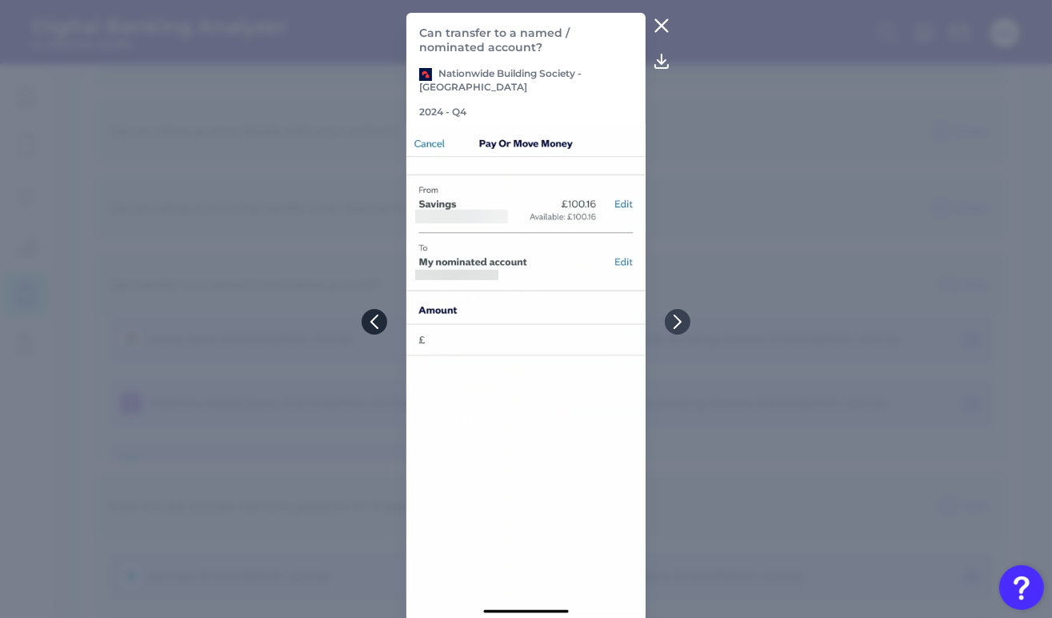
click at [368, 318] on icon at bounding box center [374, 321] width 14 height 14
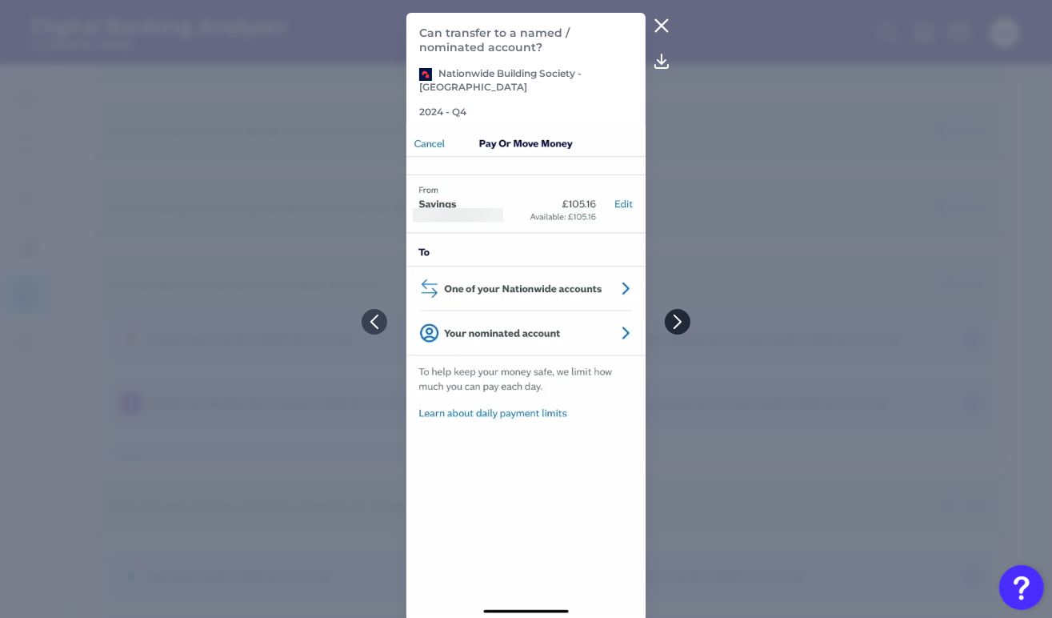
click at [681, 316] on button at bounding box center [678, 322] width 26 height 26
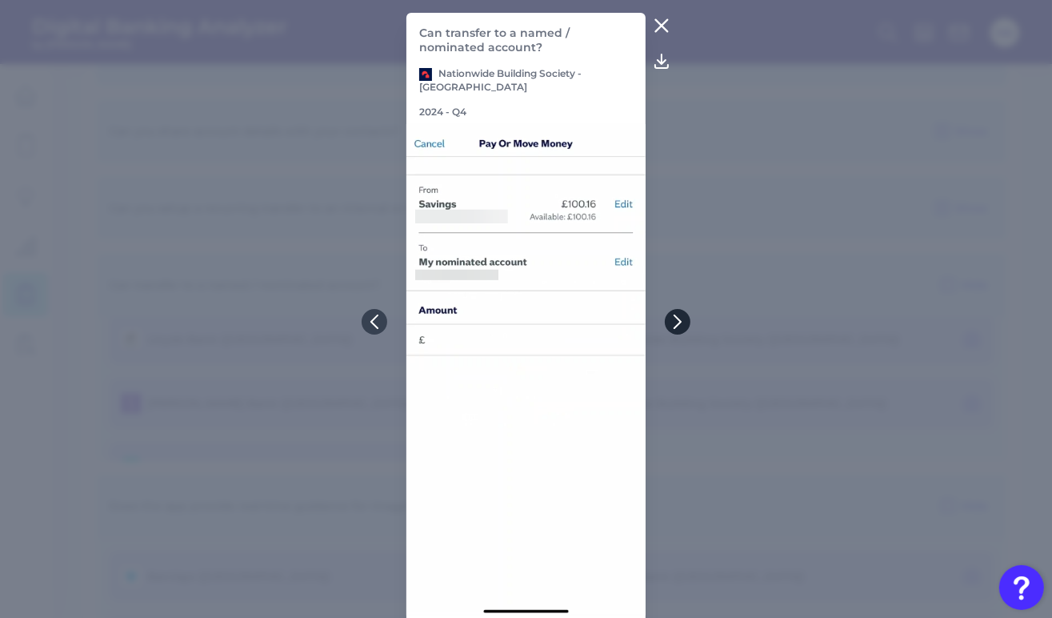
click at [681, 316] on button at bounding box center [678, 322] width 26 height 26
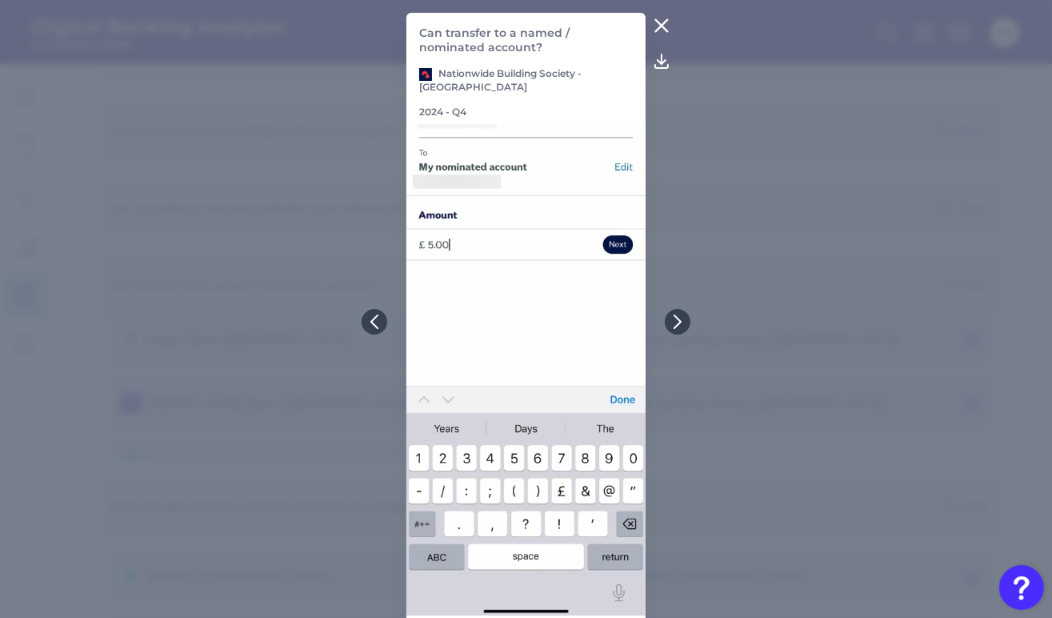
click at [659, 22] on icon at bounding box center [661, 25] width 19 height 19
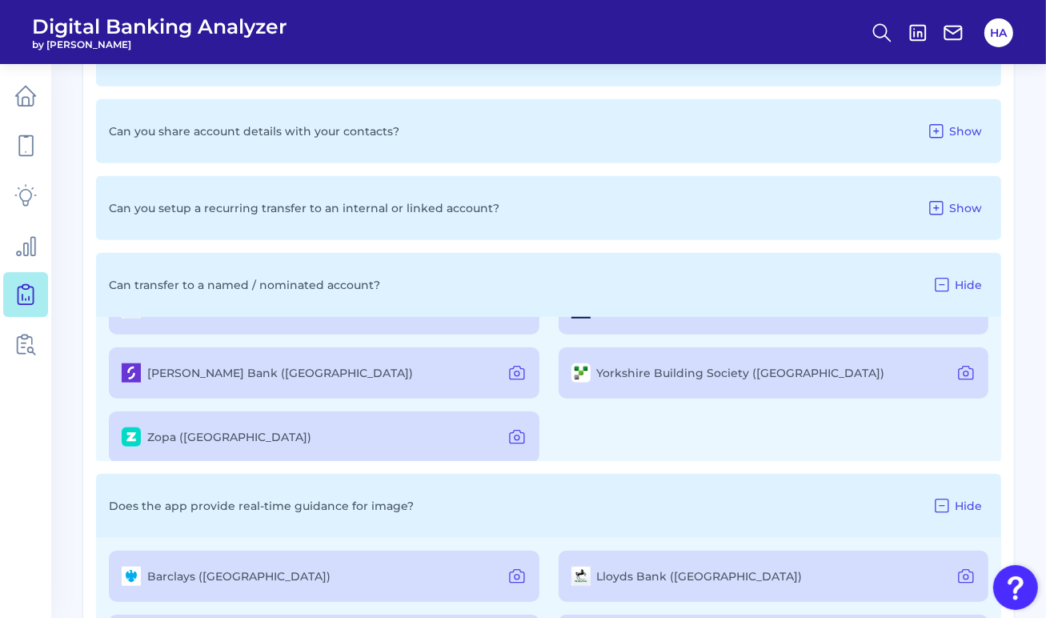
scroll to position [125, 0]
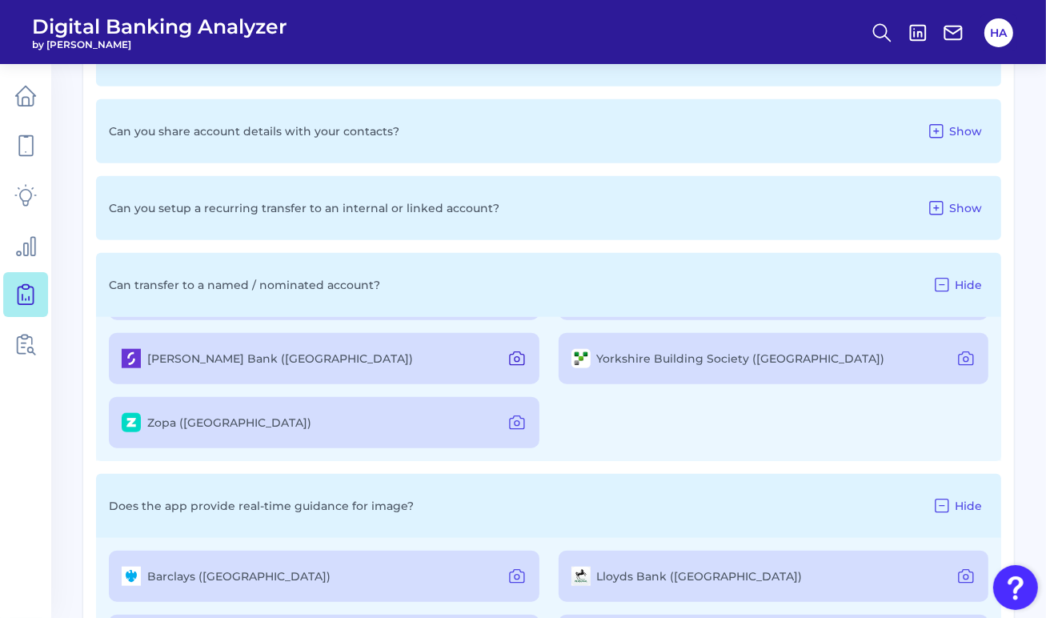
click at [518, 353] on icon at bounding box center [516, 358] width 19 height 19
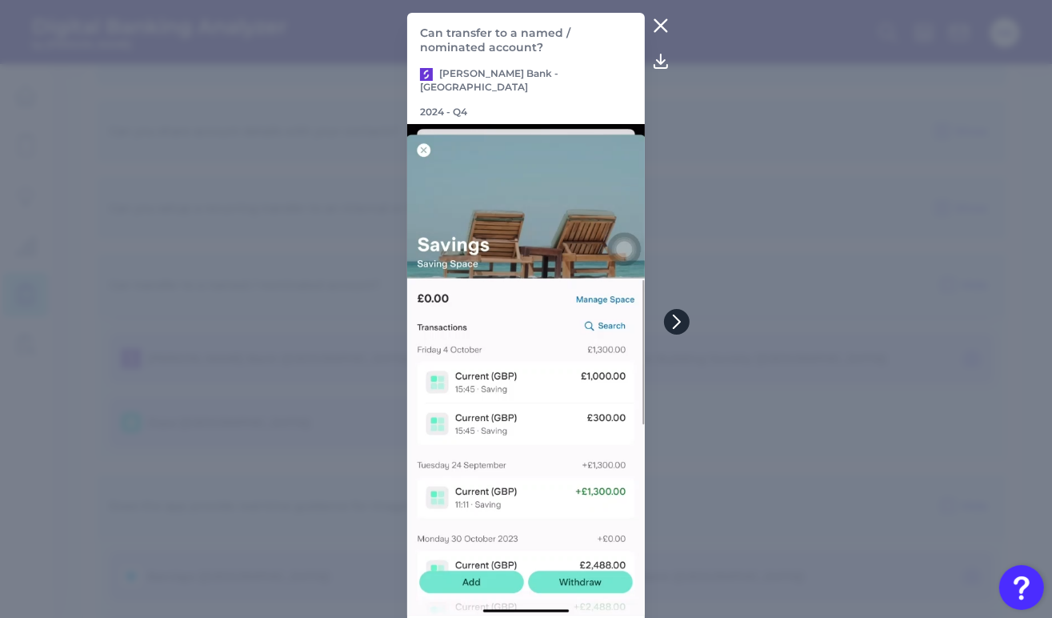
click at [665, 321] on button at bounding box center [677, 322] width 26 height 26
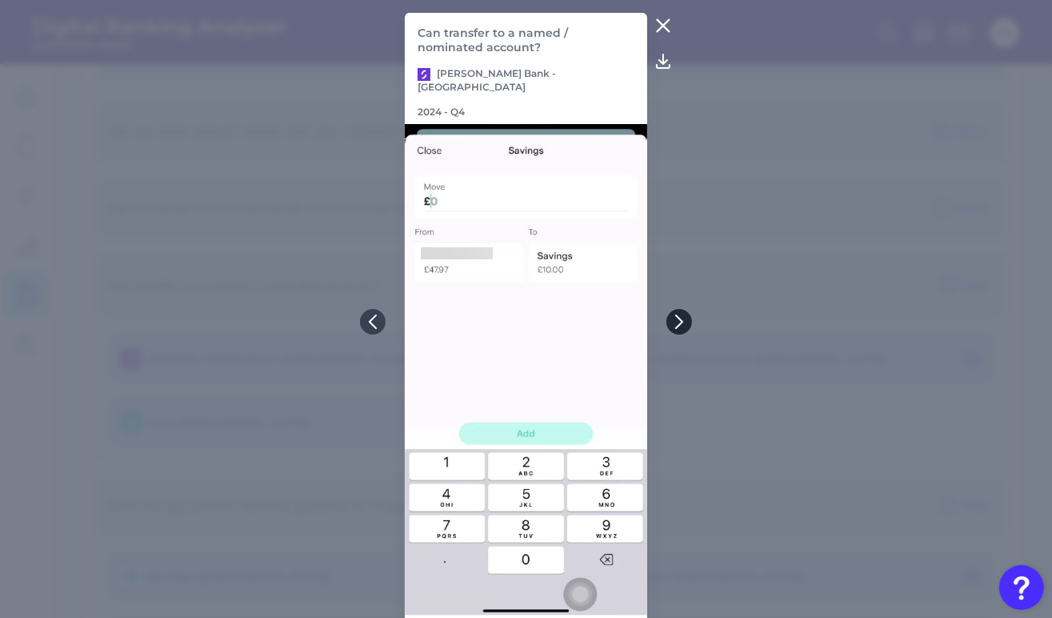
click at [678, 314] on icon at bounding box center [679, 321] width 14 height 14
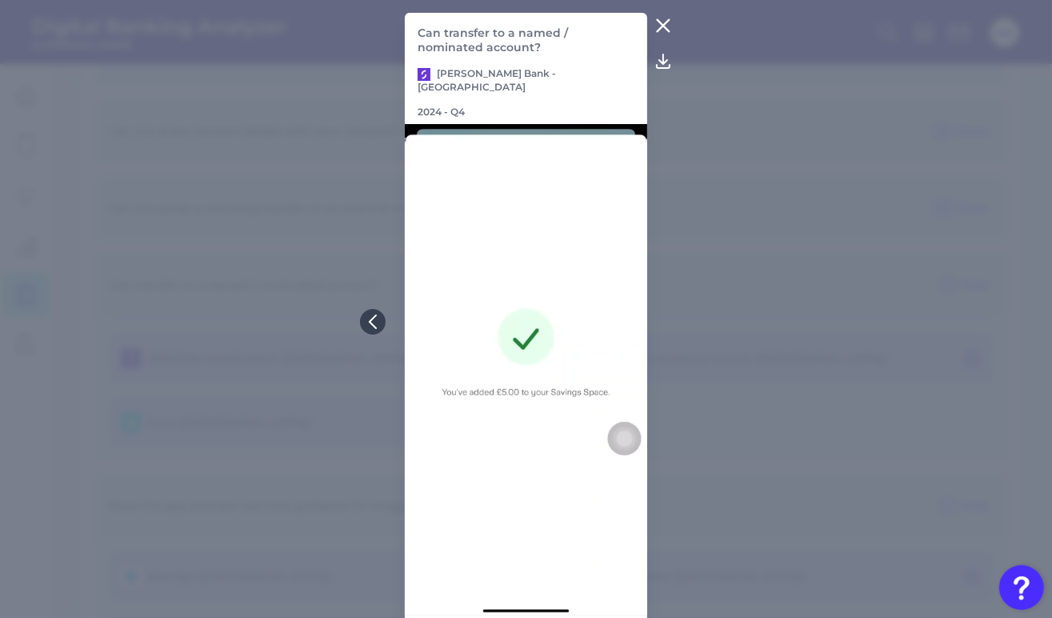
click at [659, 21] on icon at bounding box center [663, 25] width 19 height 19
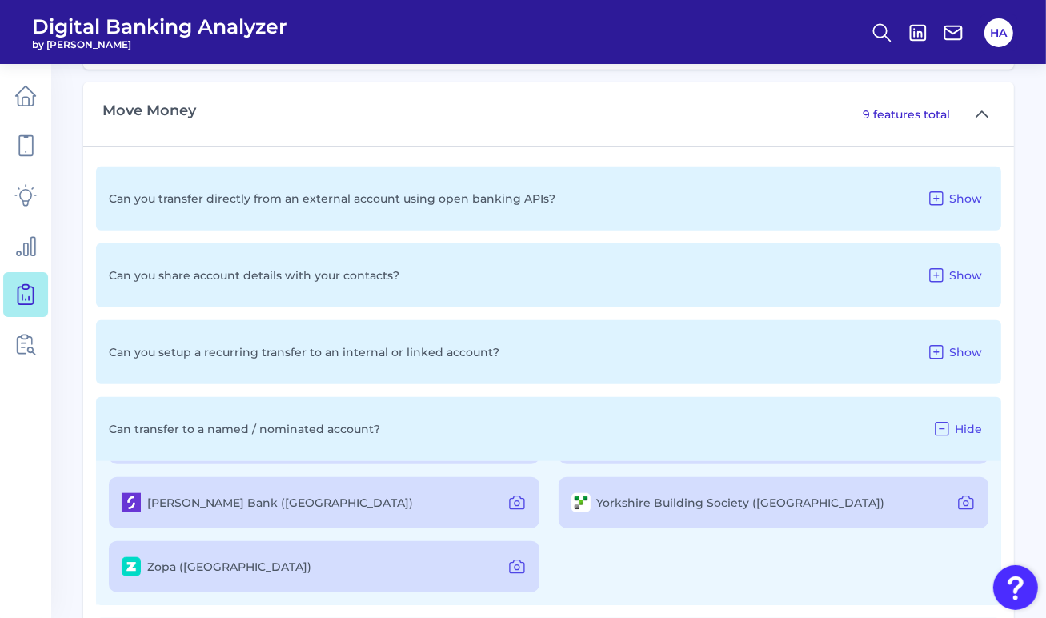
scroll to position [1037, 0]
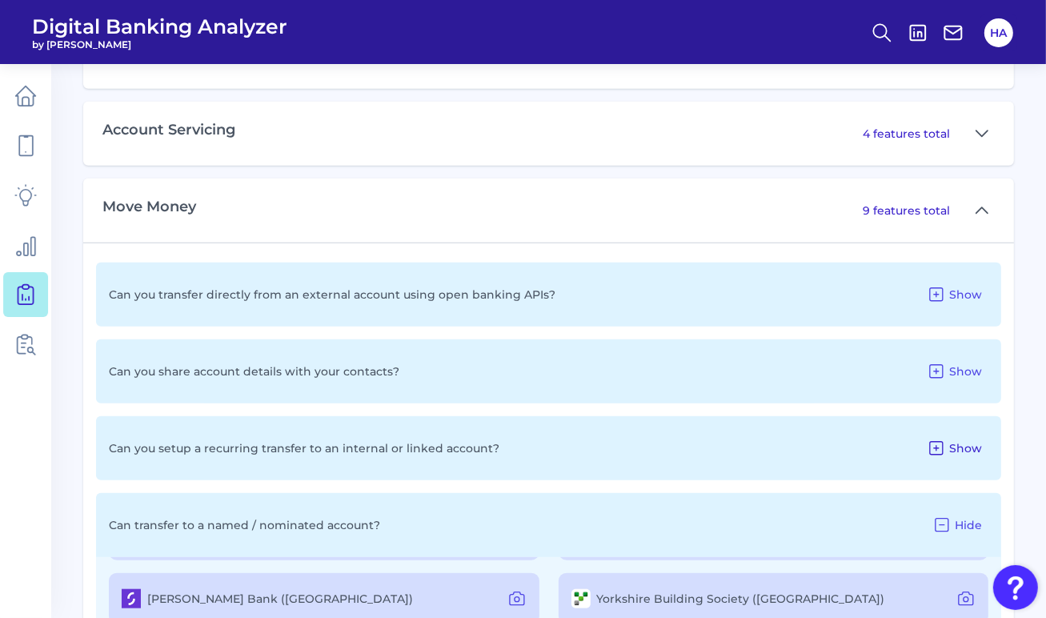
click at [971, 447] on span "Show" at bounding box center [965, 448] width 33 height 14
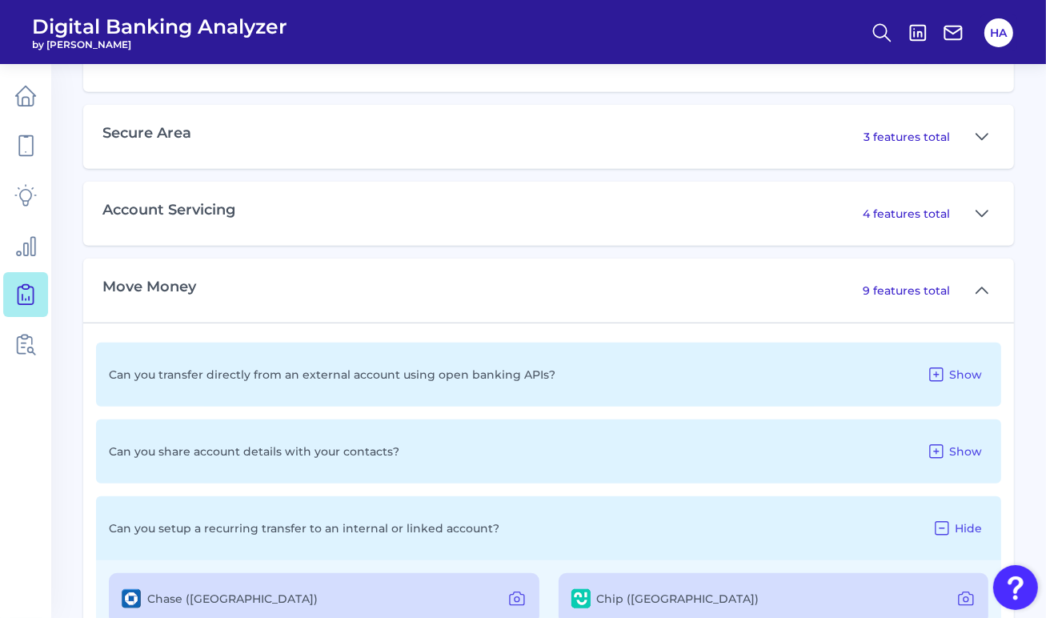
scroll to position [877, 0]
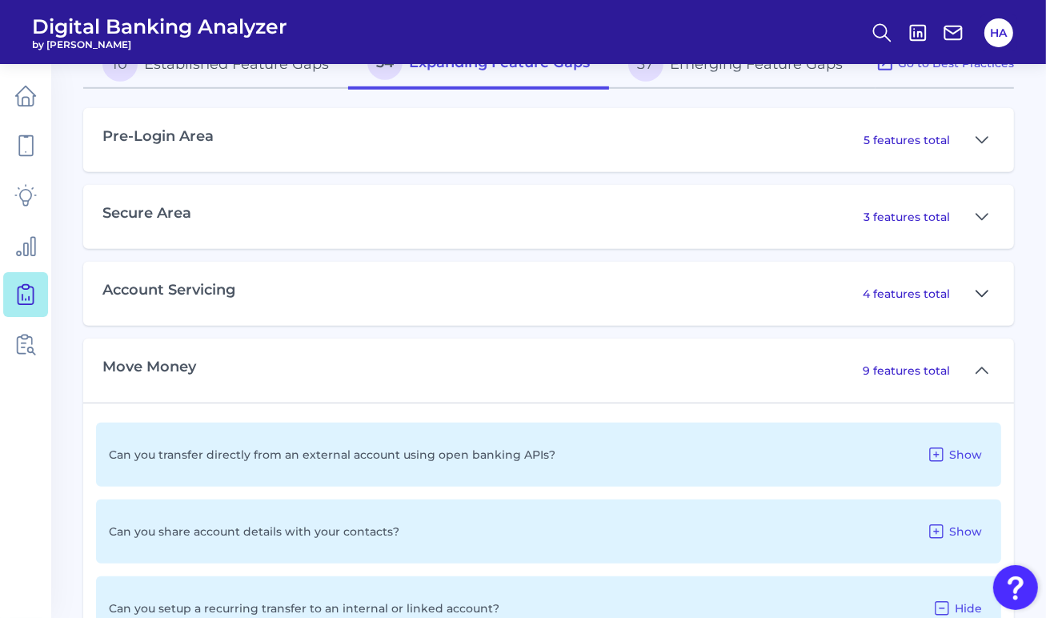
click at [982, 290] on icon at bounding box center [982, 293] width 13 height 19
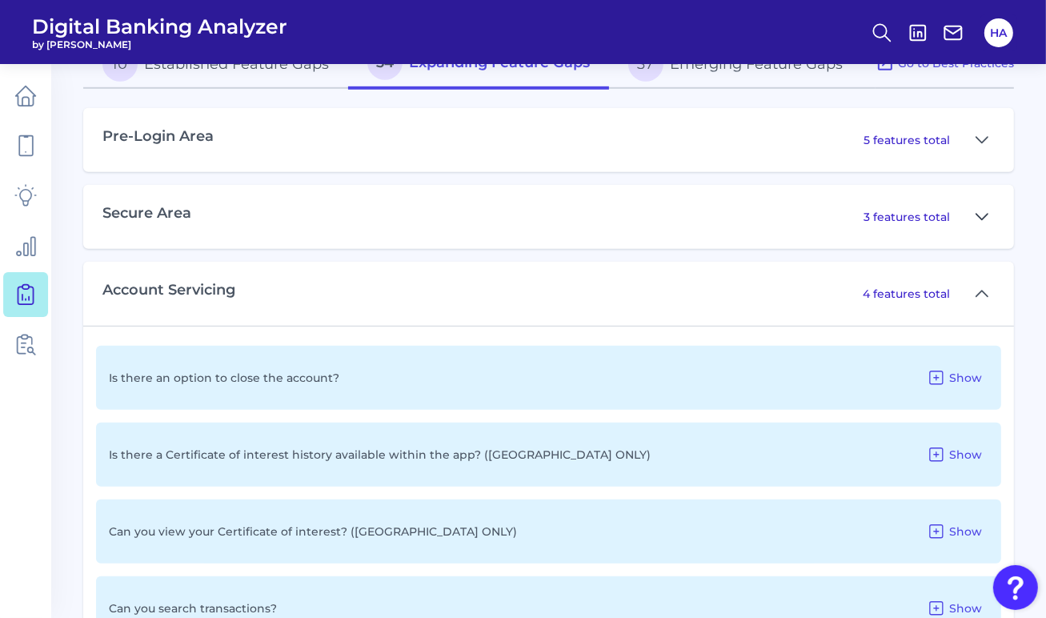
click at [971, 218] on button at bounding box center [982, 217] width 26 height 26
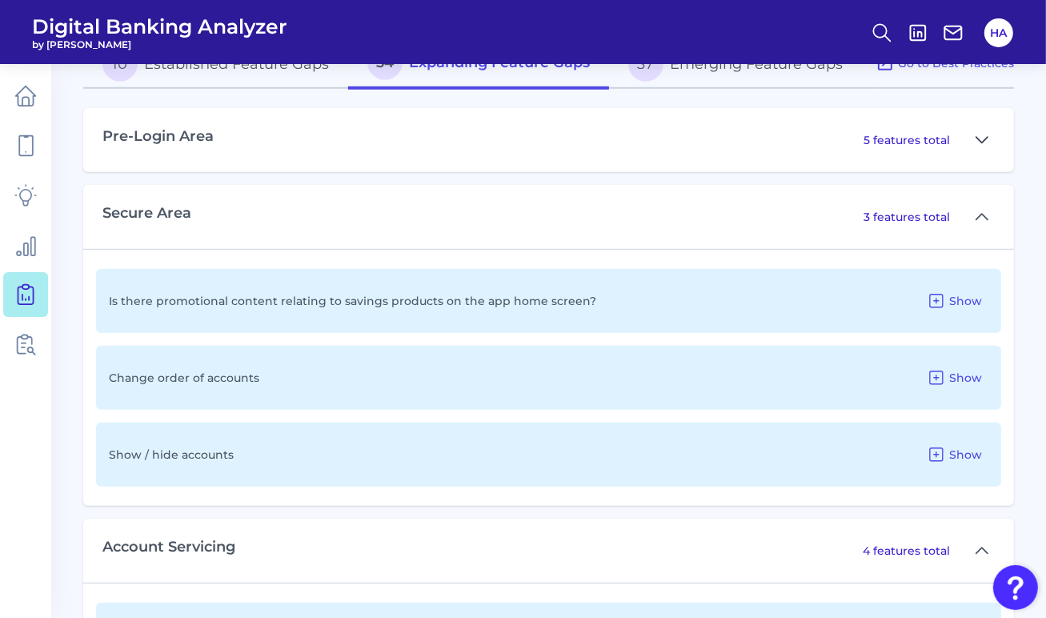
click at [980, 139] on icon at bounding box center [981, 140] width 11 height 6
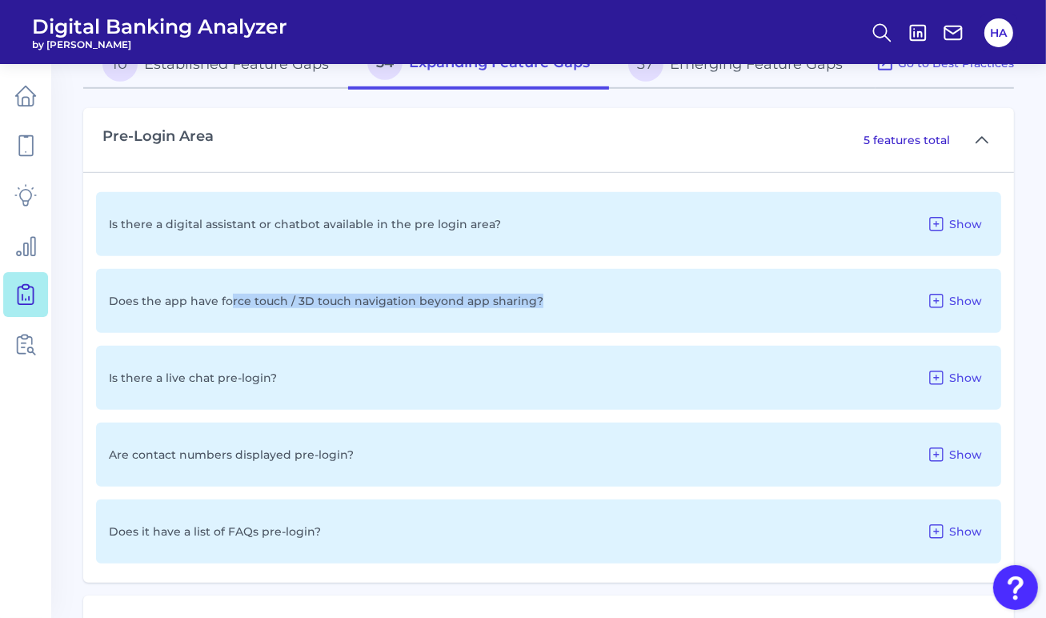
drag, startPoint x: 230, startPoint y: 301, endPoint x: 636, endPoint y: 298, distance: 406.5
click at [636, 298] on div "Does the app have force touch / 3D touch navigation beyond app sharing? Show" at bounding box center [548, 301] width 905 height 64
drag, startPoint x: 636, startPoint y: 298, endPoint x: 350, endPoint y: 313, distance: 286.9
click at [350, 313] on div "Does the app have force touch / 3D touch navigation beyond app sharing? Show" at bounding box center [548, 301] width 905 height 64
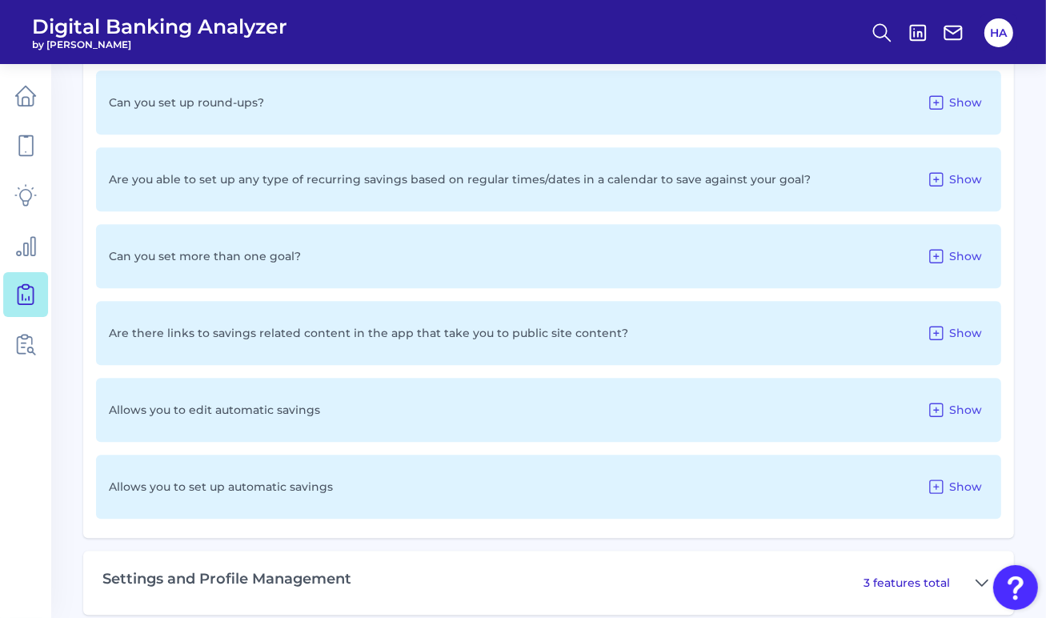
scroll to position [3843, 0]
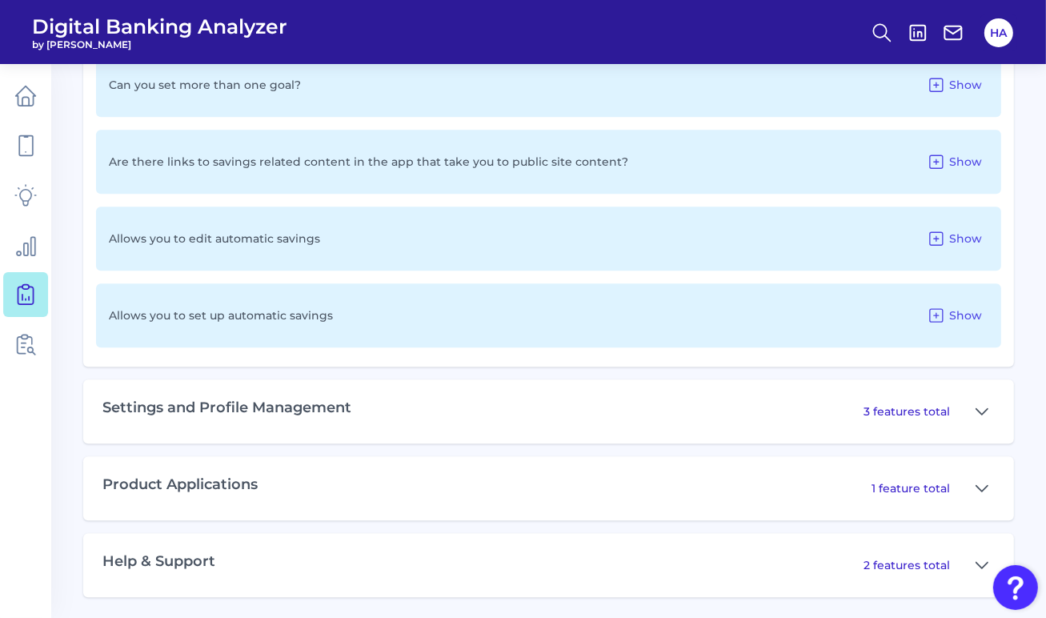
click at [960, 405] on div "3 features total" at bounding box center [928, 412] width 131 height 26
click at [998, 407] on div "Settings and Profile Management 3 features total" at bounding box center [548, 411] width 931 height 64
click at [992, 407] on button at bounding box center [982, 412] width 26 height 26
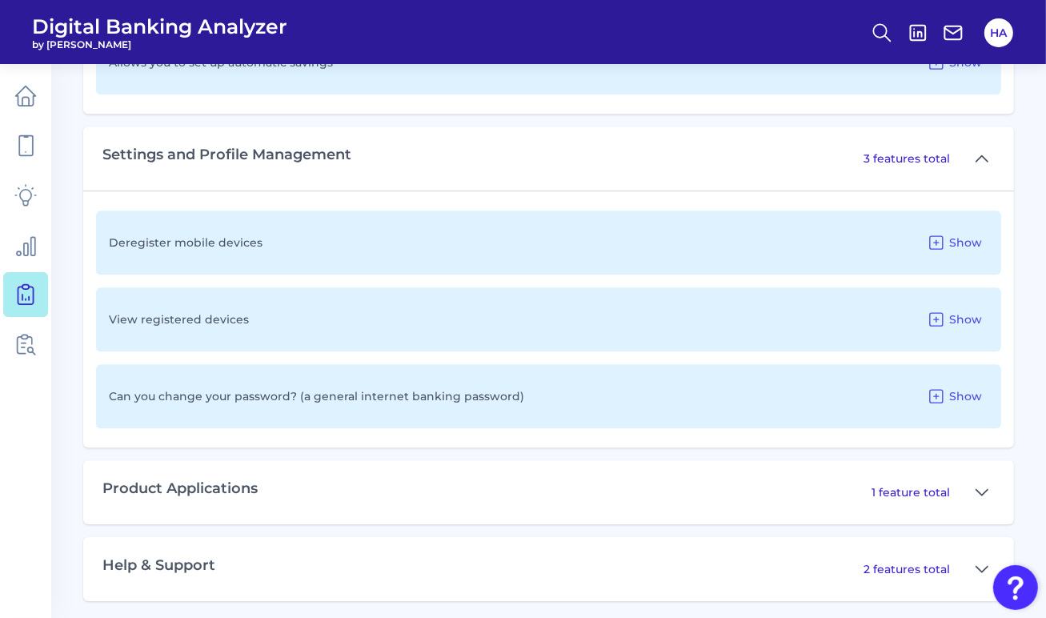
scroll to position [4100, 0]
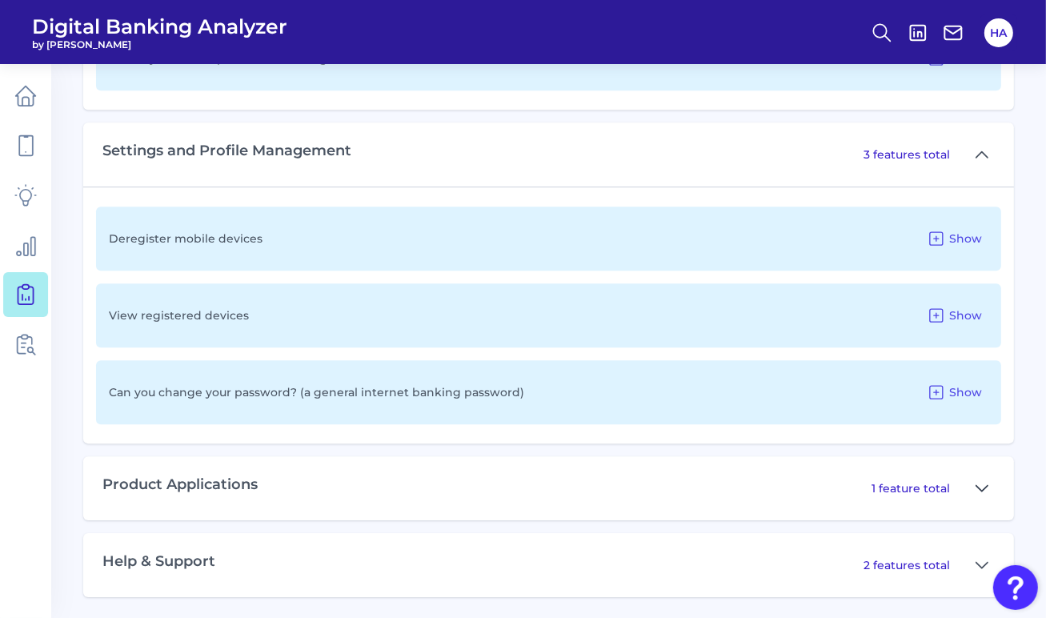
click at [982, 484] on icon at bounding box center [982, 488] width 13 height 19
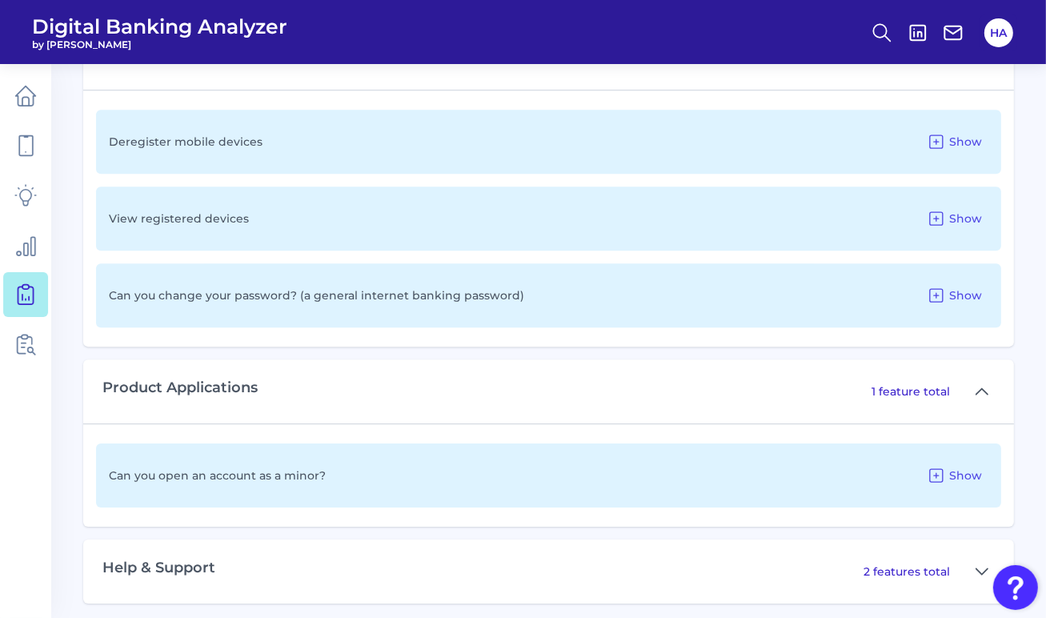
scroll to position [4203, 0]
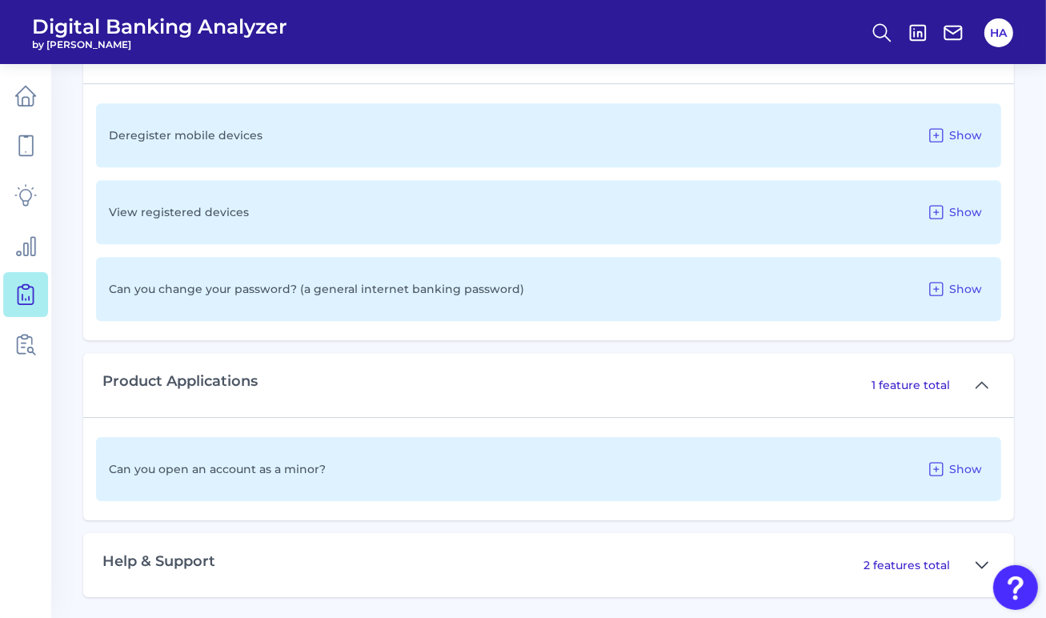
click at [976, 557] on icon at bounding box center [982, 564] width 13 height 19
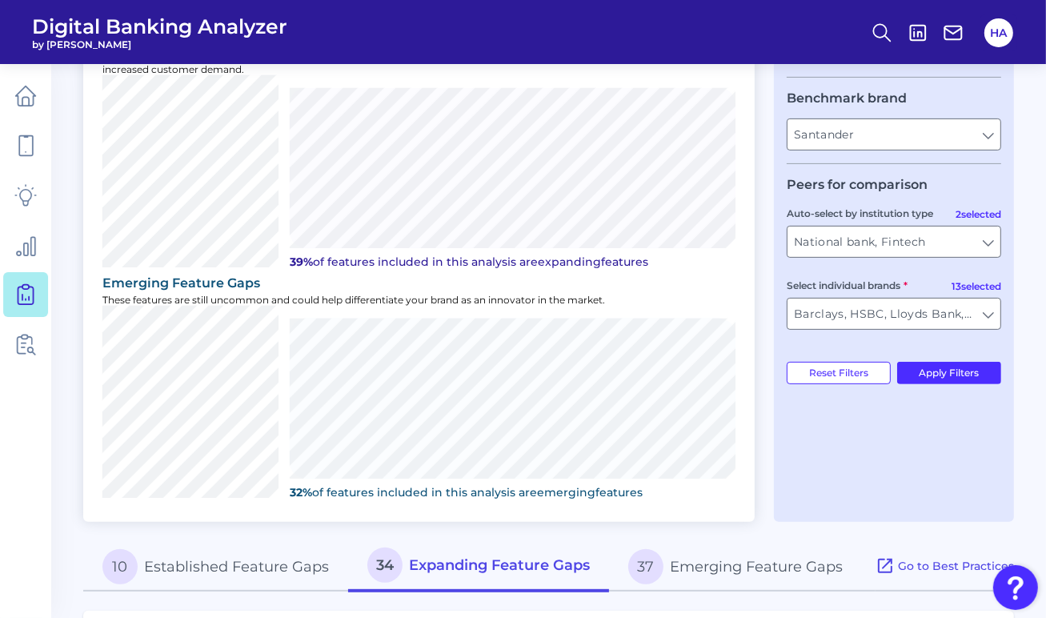
scroll to position [400, 0]
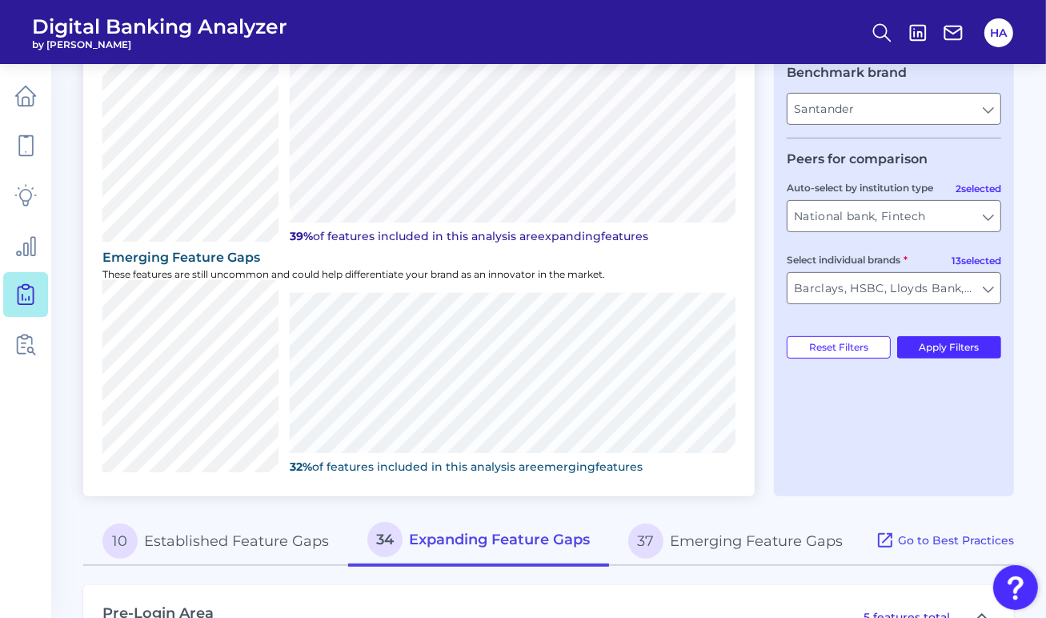
click at [754, 541] on button "37 Emerging Feature Gaps" at bounding box center [735, 540] width 253 height 51
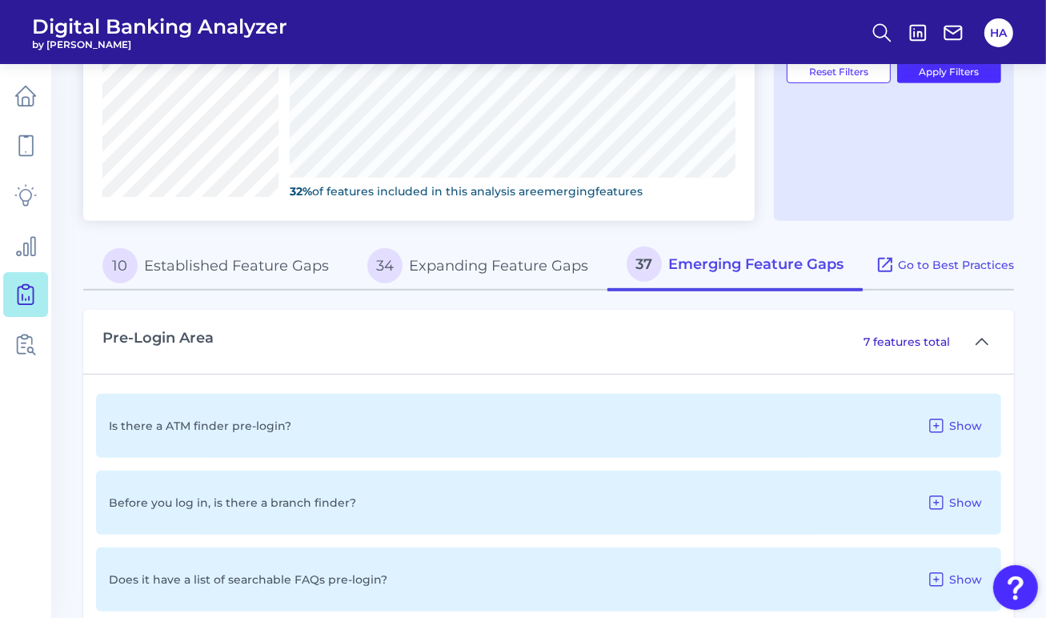
scroll to position [800, 0]
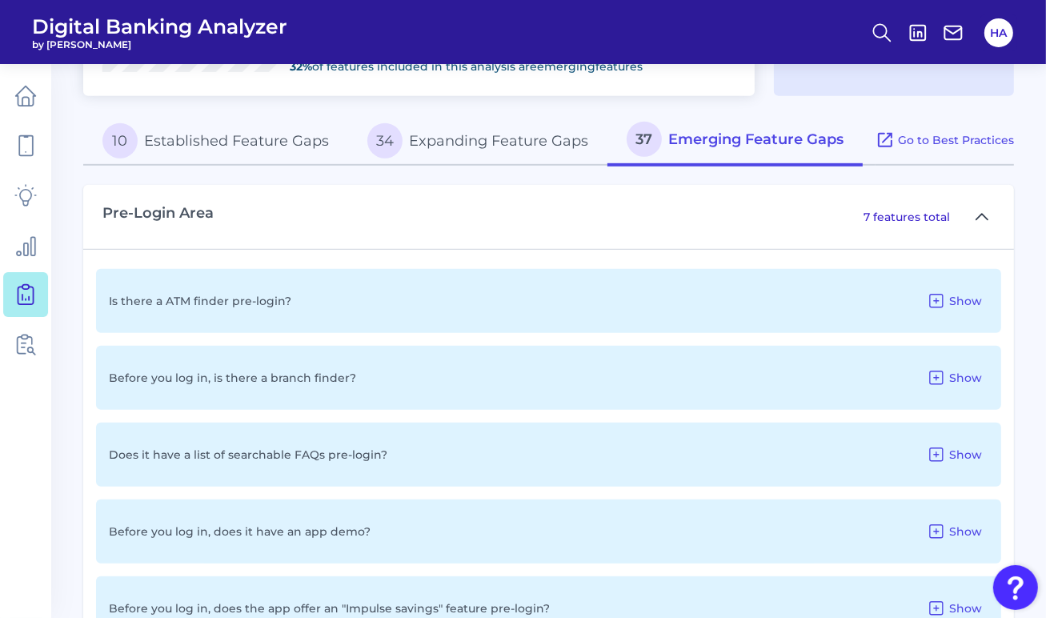
click at [977, 219] on icon at bounding box center [982, 216] width 13 height 19
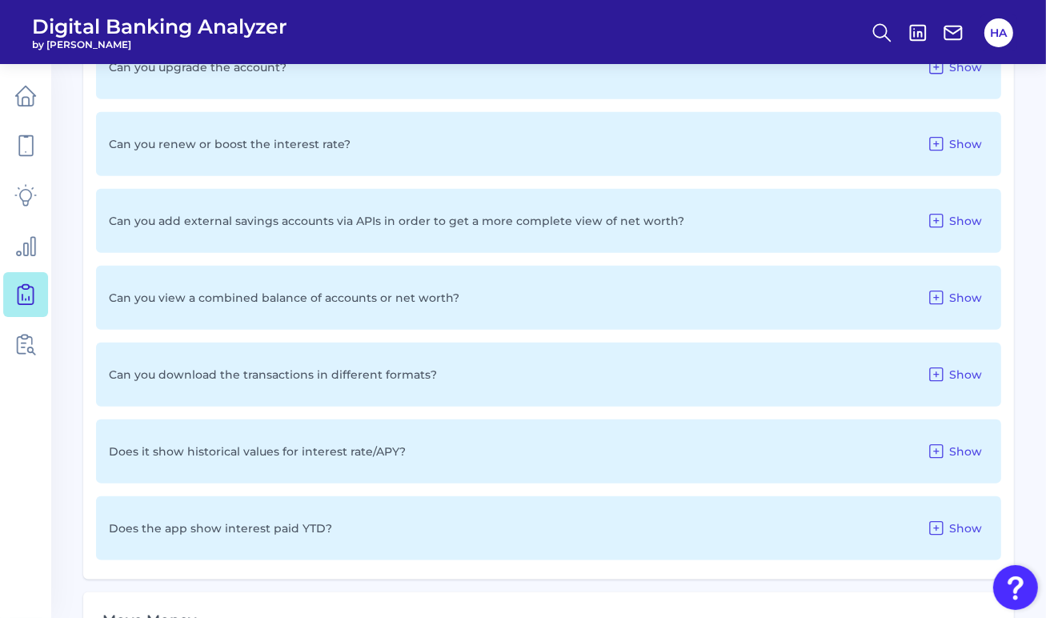
scroll to position [1600, 0]
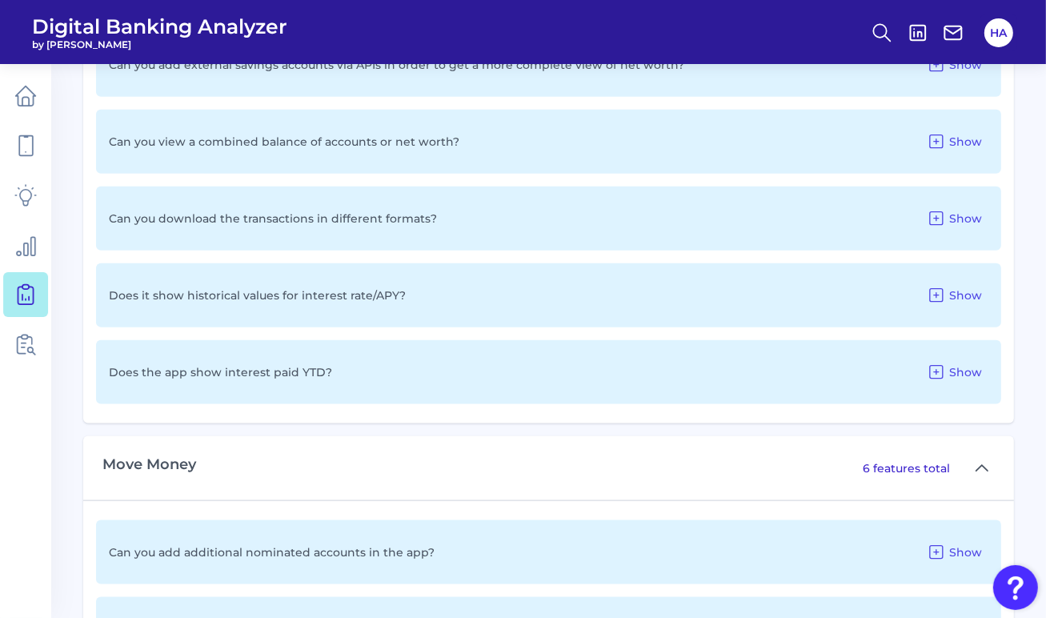
click at [997, 466] on div "Move Money 6 features total" at bounding box center [548, 468] width 931 height 64
click at [982, 470] on icon at bounding box center [982, 468] width 13 height 19
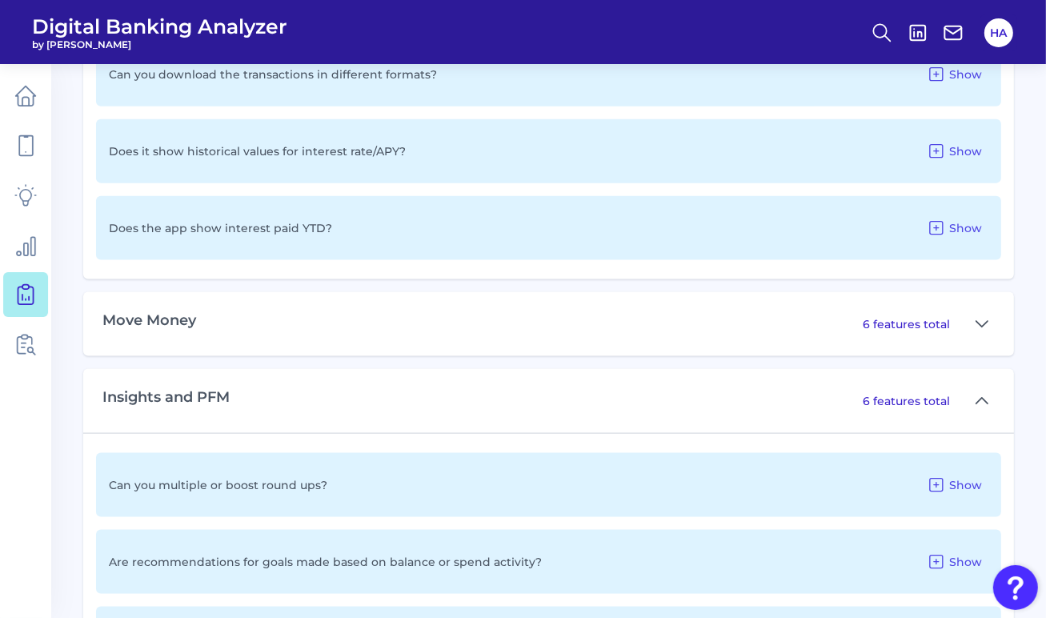
scroll to position [1761, 0]
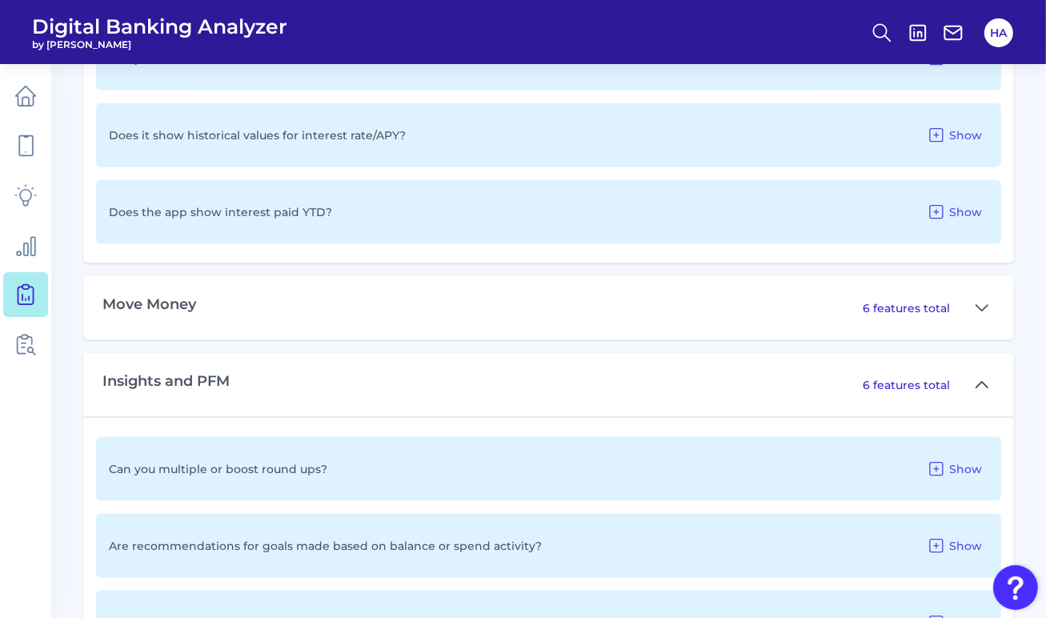
click at [980, 394] on button at bounding box center [982, 385] width 26 height 26
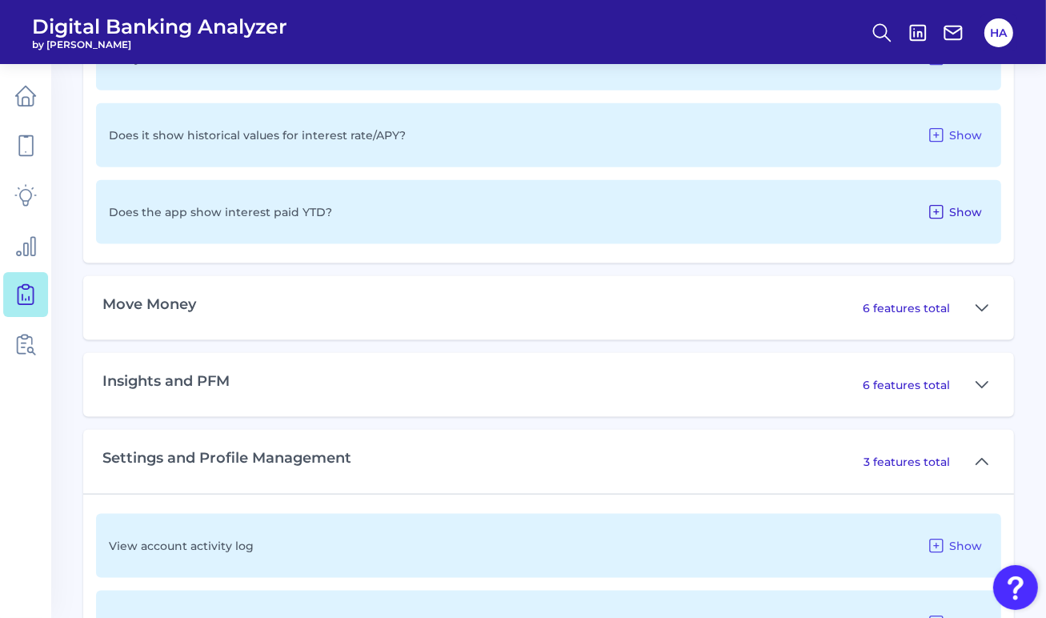
click at [976, 216] on span "Show" at bounding box center [965, 212] width 33 height 14
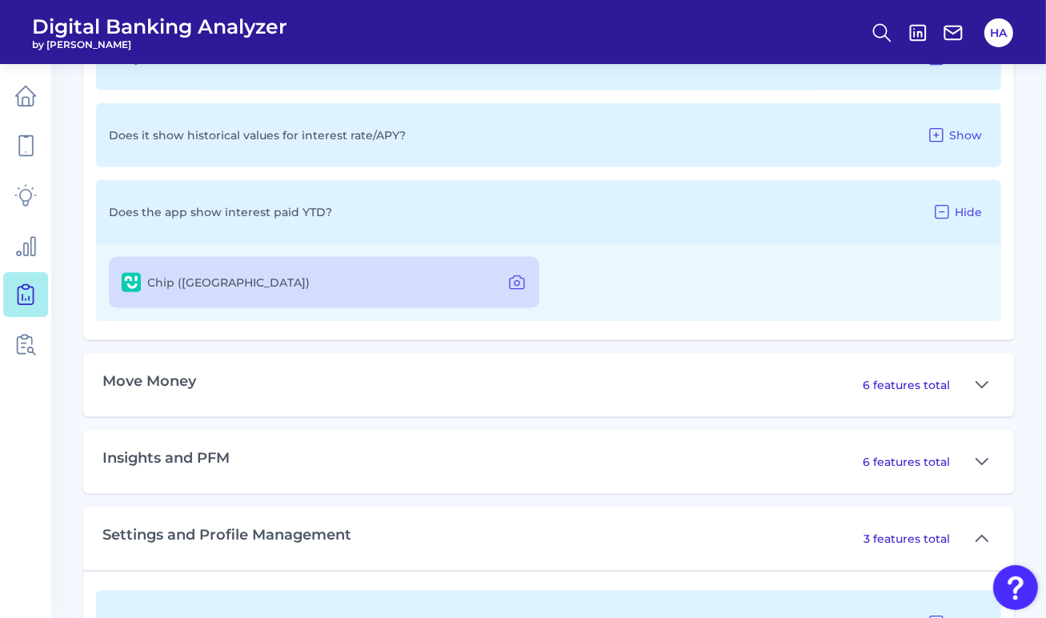
click at [976, 216] on span "Hide" at bounding box center [968, 212] width 27 height 14
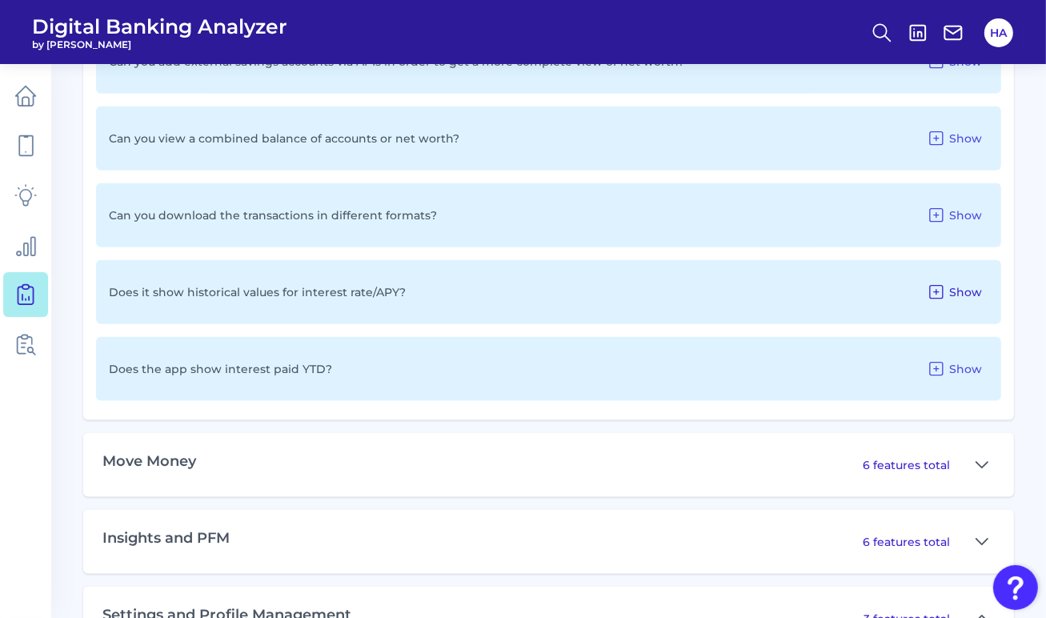
scroll to position [1600, 0]
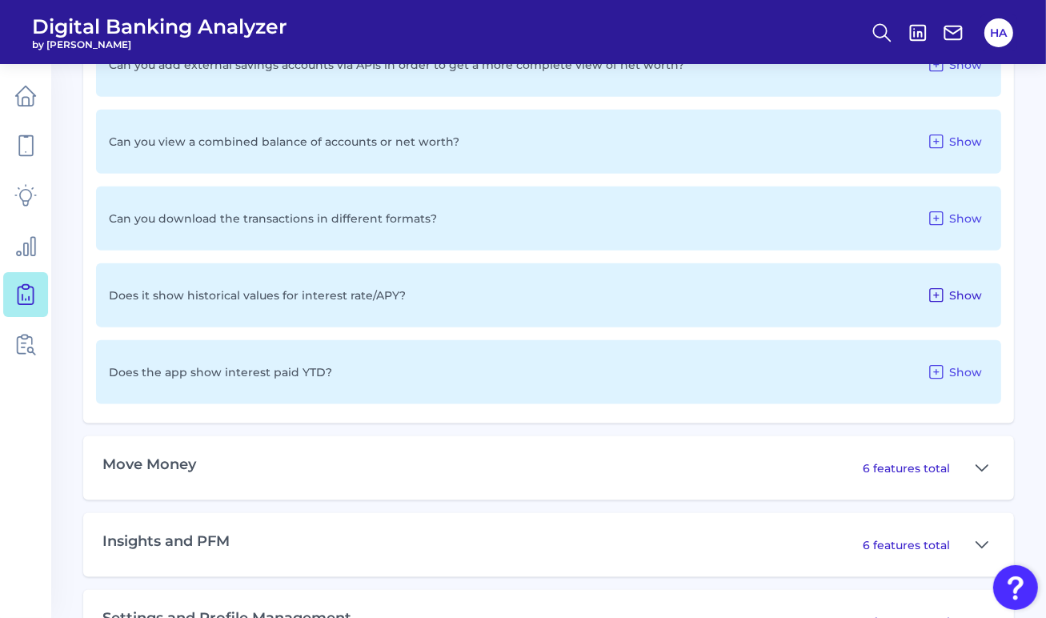
click at [939, 290] on icon at bounding box center [936, 295] width 19 height 19
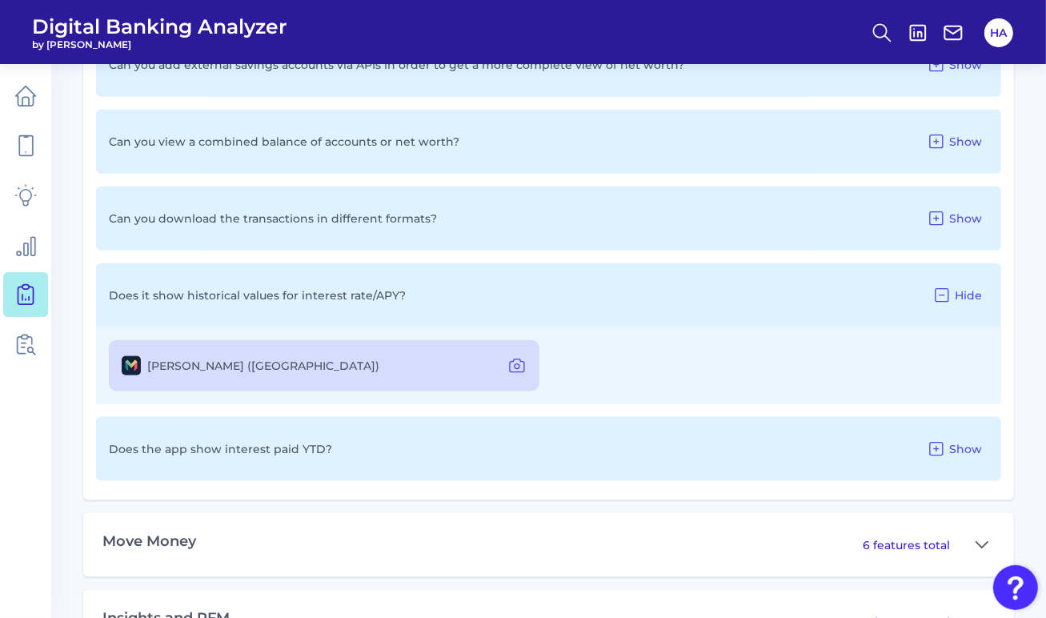
click at [939, 290] on icon at bounding box center [941, 295] width 19 height 19
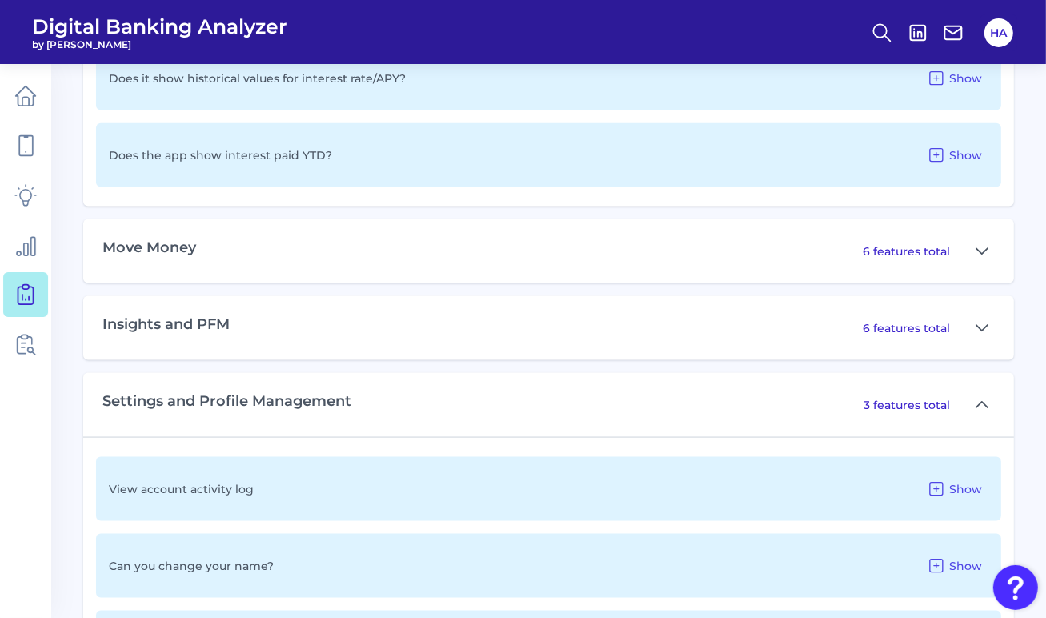
scroll to position [1841, 0]
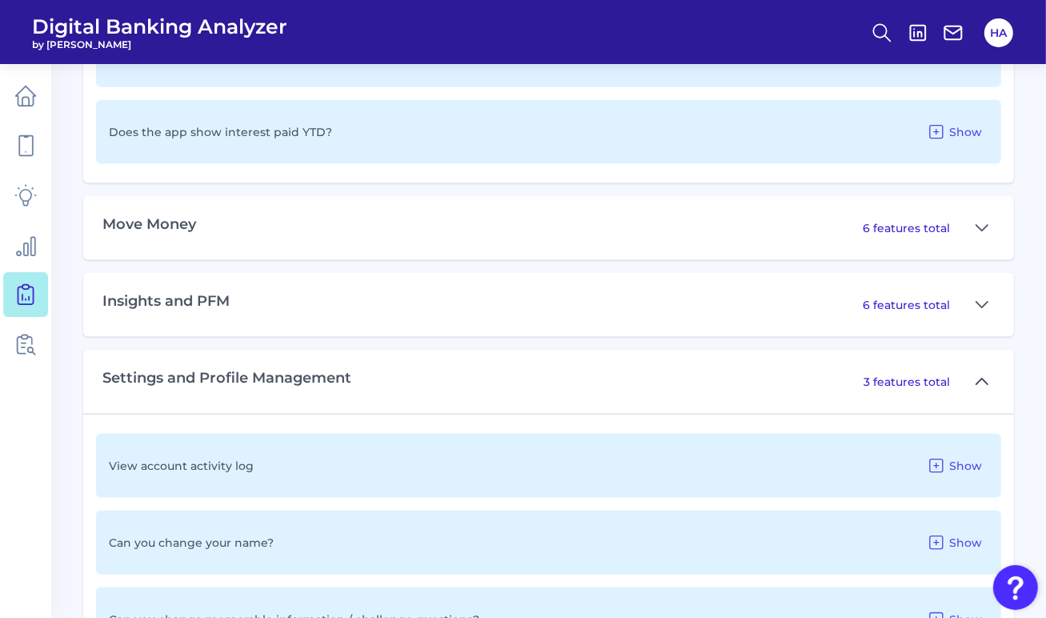
click at [974, 385] on button at bounding box center [982, 382] width 26 height 26
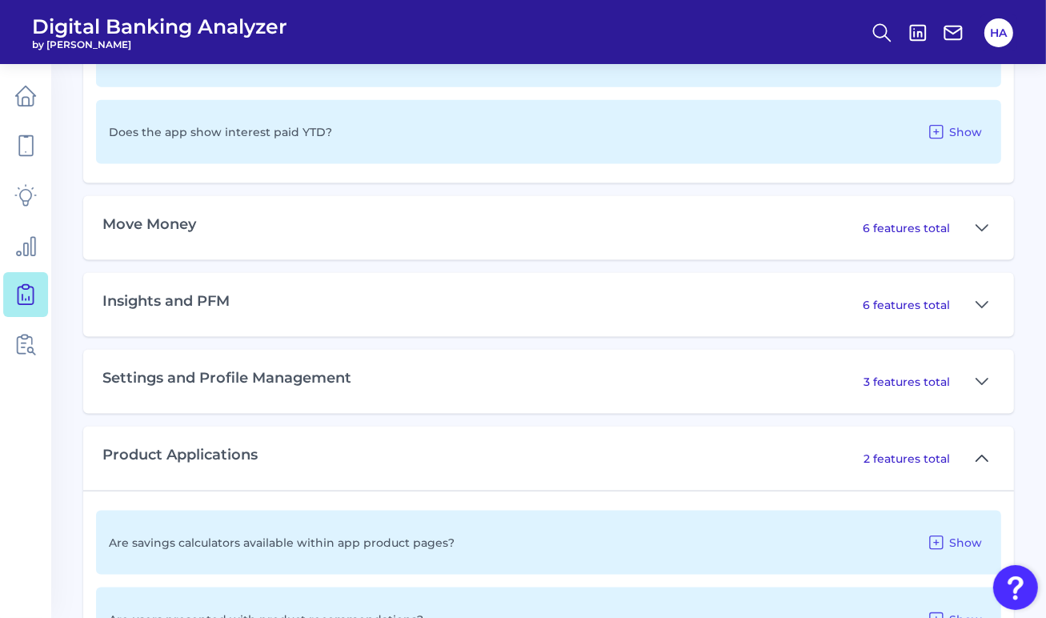
click at [974, 446] on button at bounding box center [982, 459] width 26 height 26
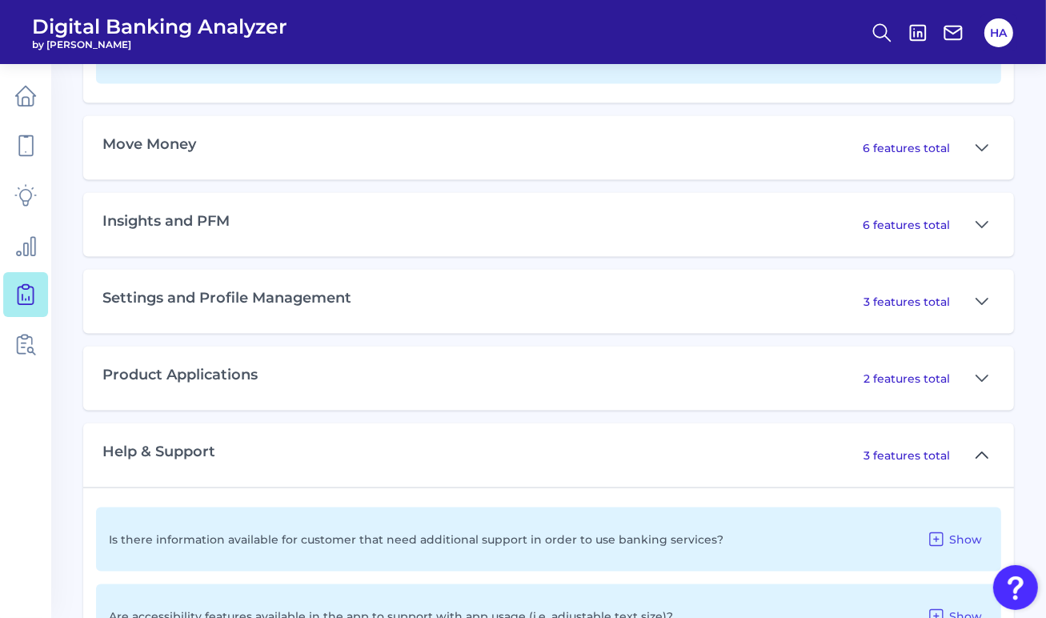
click at [979, 451] on icon at bounding box center [982, 455] width 13 height 19
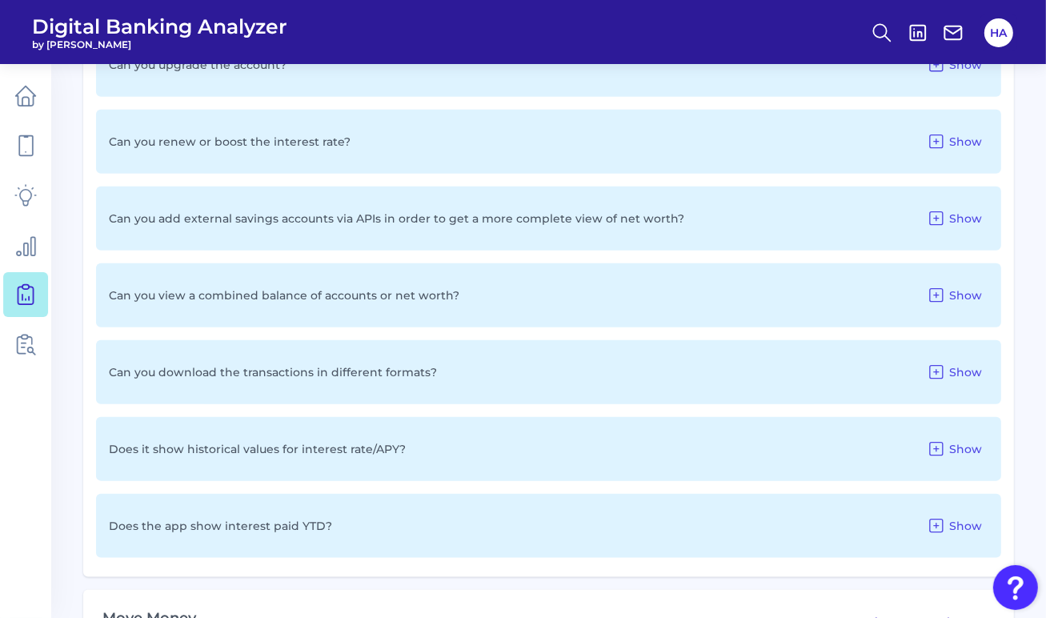
scroll to position [1412, 0]
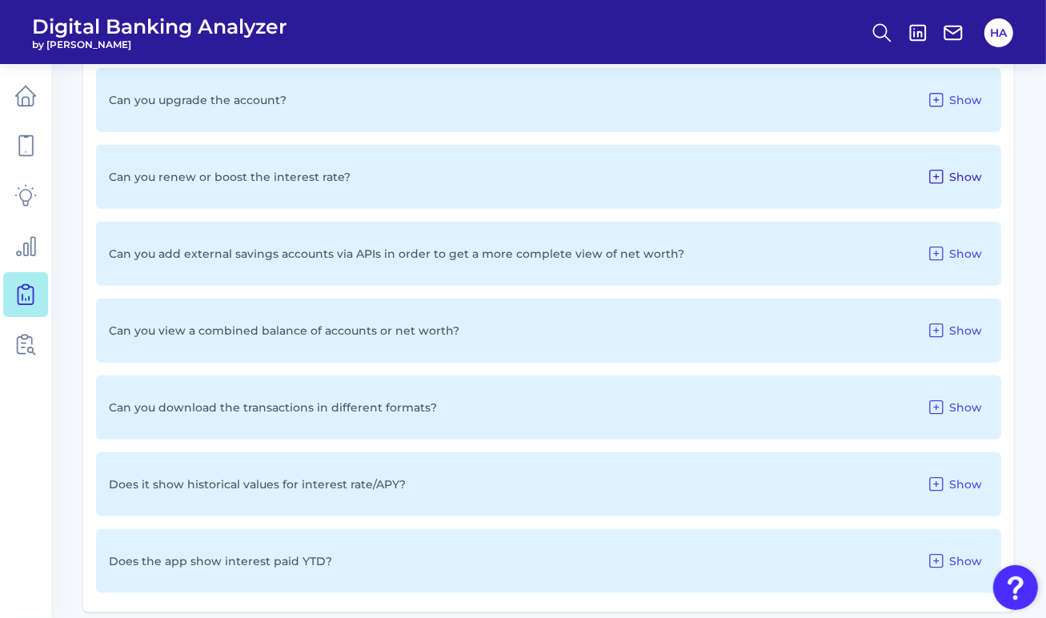
click at [931, 173] on icon at bounding box center [936, 176] width 19 height 19
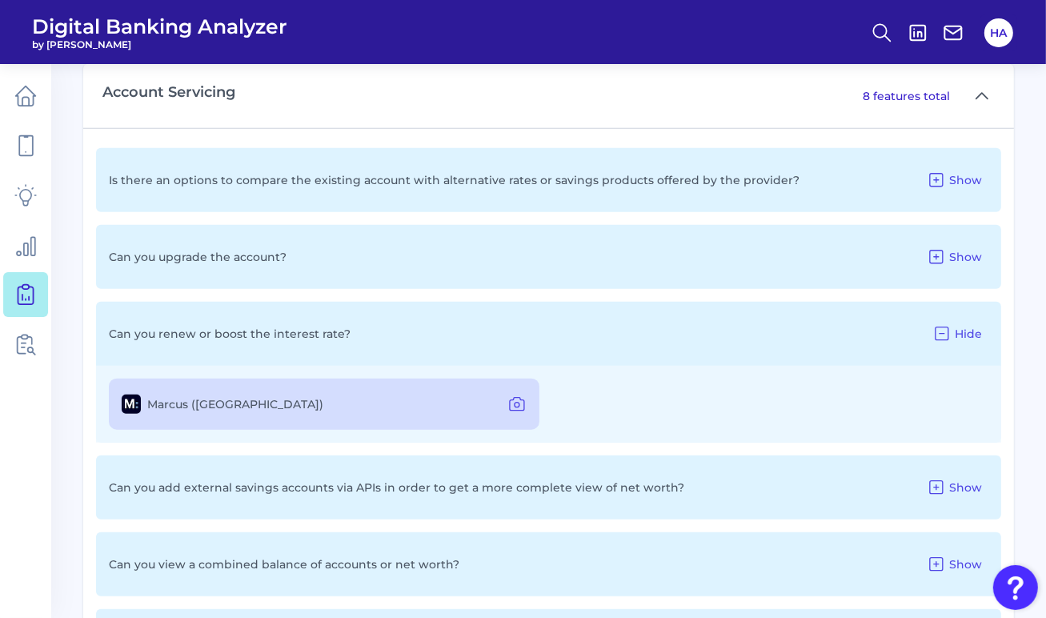
scroll to position [1252, 0]
click at [940, 254] on icon at bounding box center [936, 260] width 13 height 13
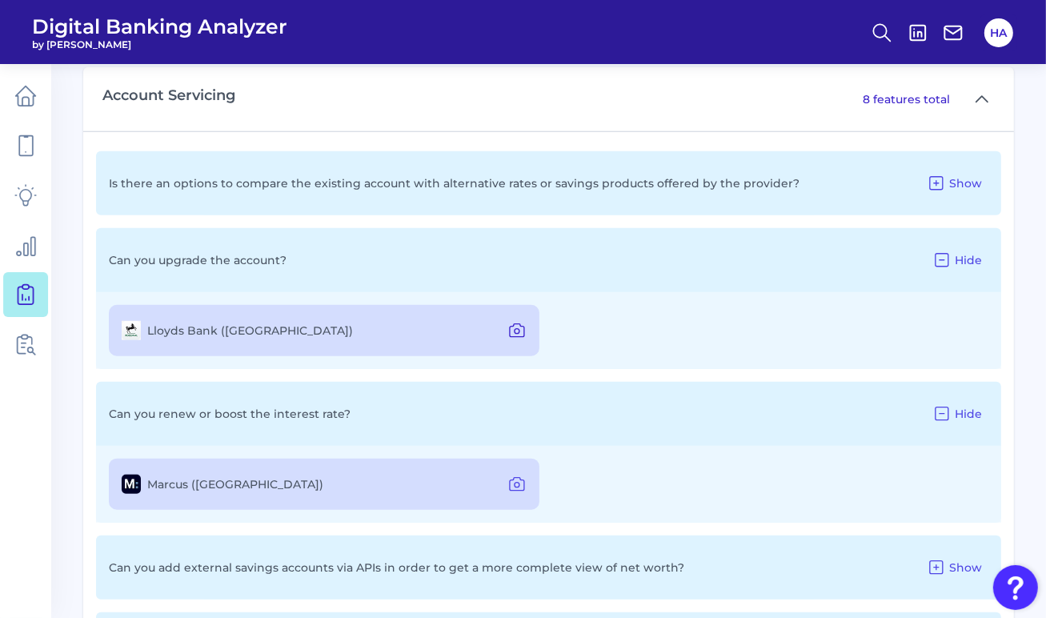
click at [523, 323] on icon at bounding box center [516, 330] width 19 height 19
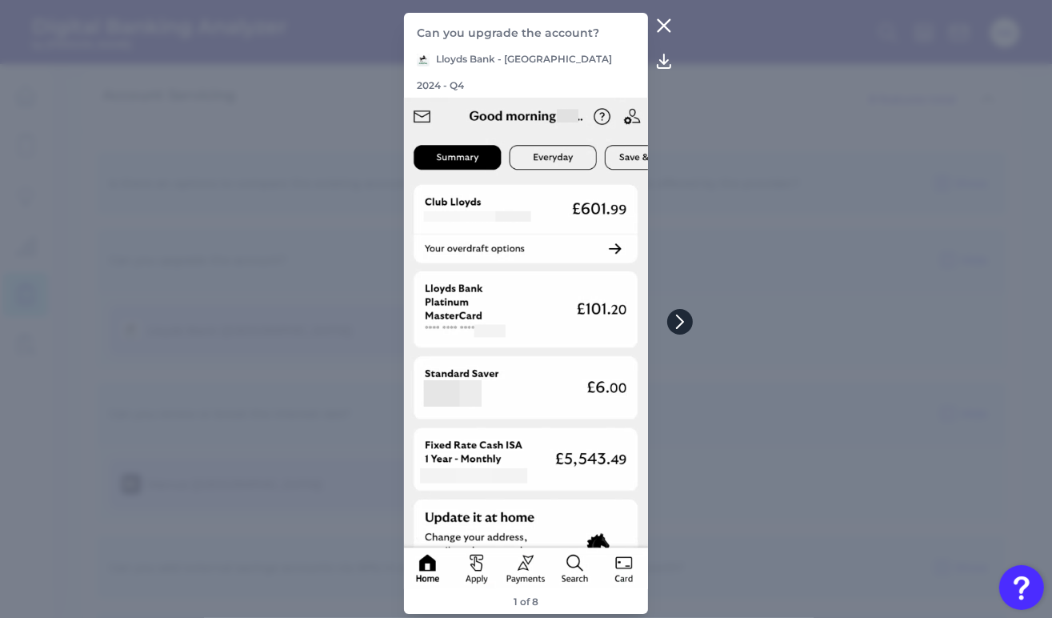
click at [675, 323] on icon at bounding box center [680, 321] width 14 height 14
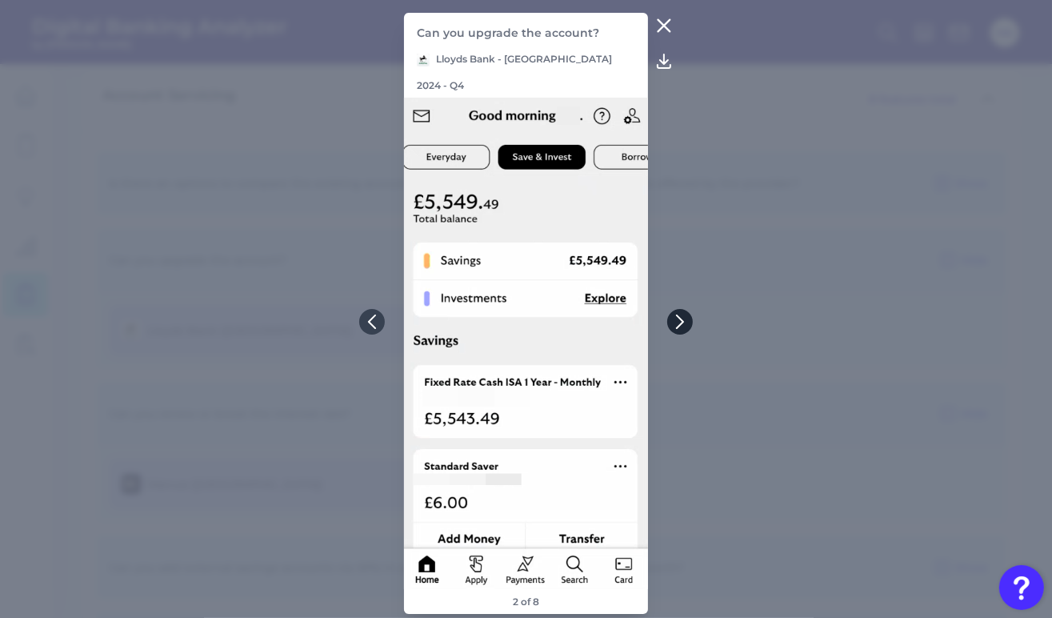
click at [681, 318] on icon at bounding box center [680, 321] width 14 height 14
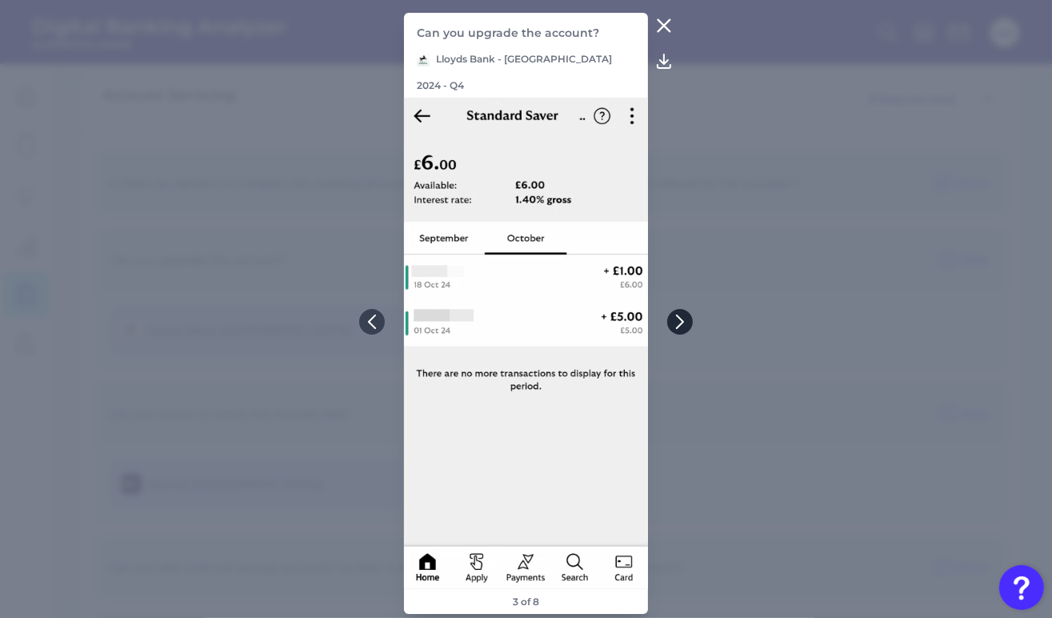
click at [681, 318] on icon at bounding box center [680, 321] width 14 height 14
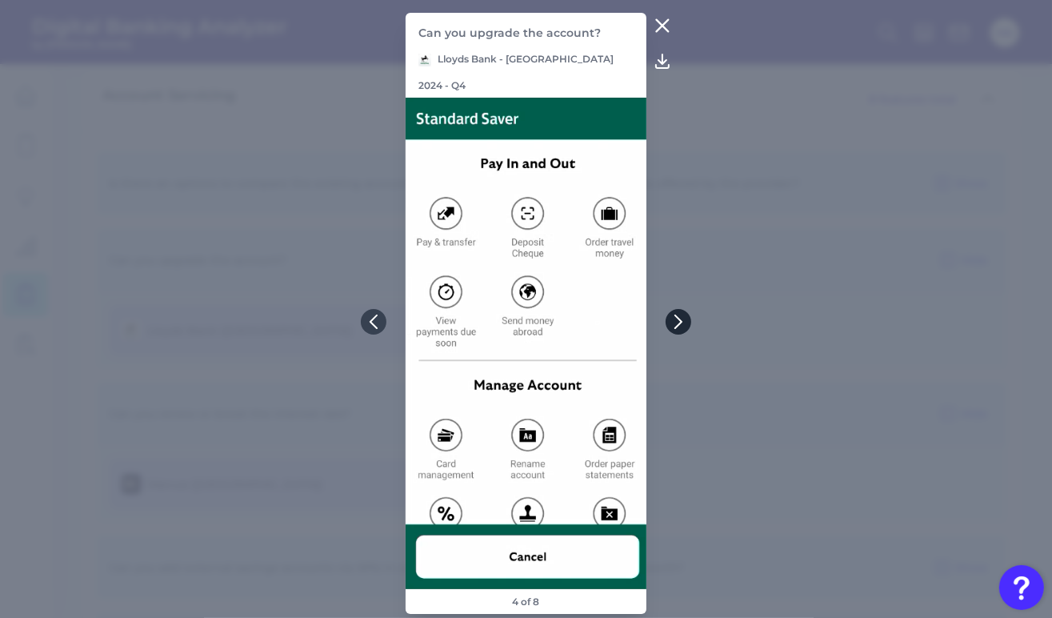
click at [681, 318] on icon at bounding box center [678, 321] width 14 height 14
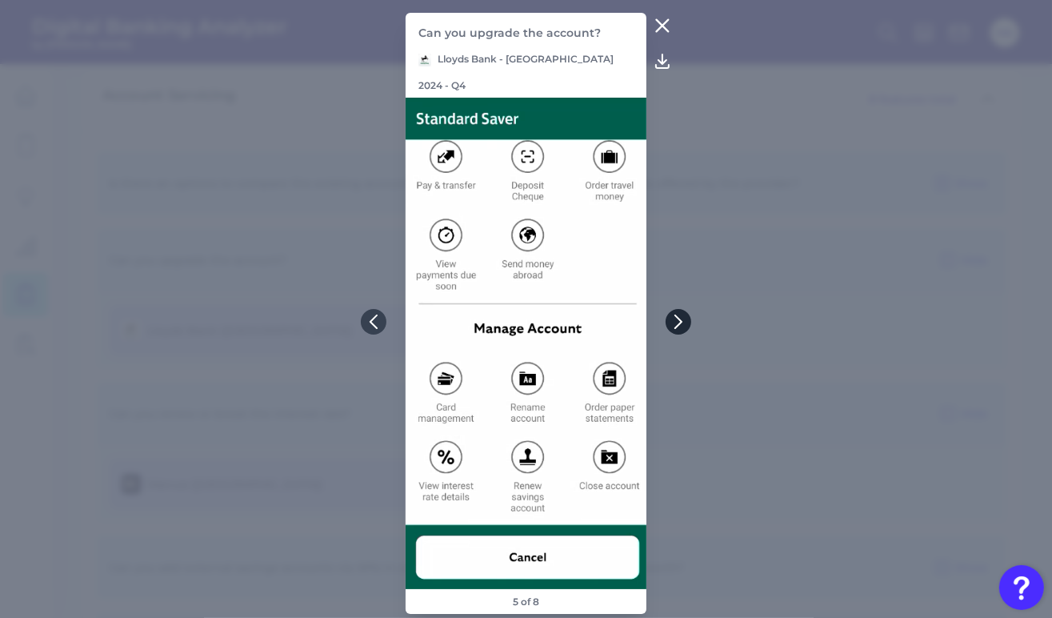
click at [681, 318] on icon at bounding box center [678, 321] width 14 height 14
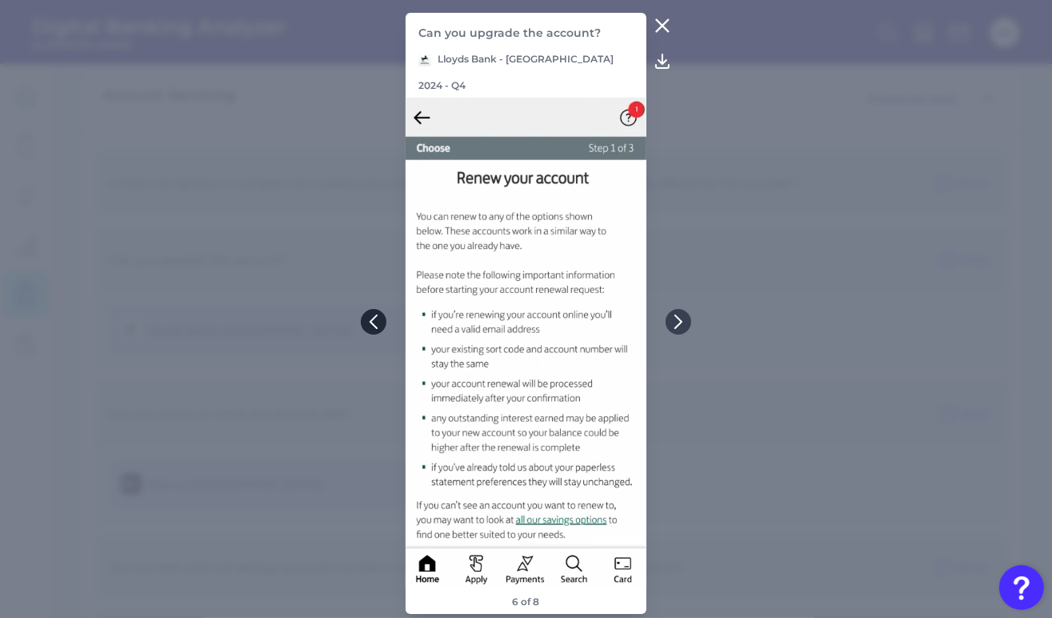
click at [365, 317] on button at bounding box center [374, 322] width 26 height 26
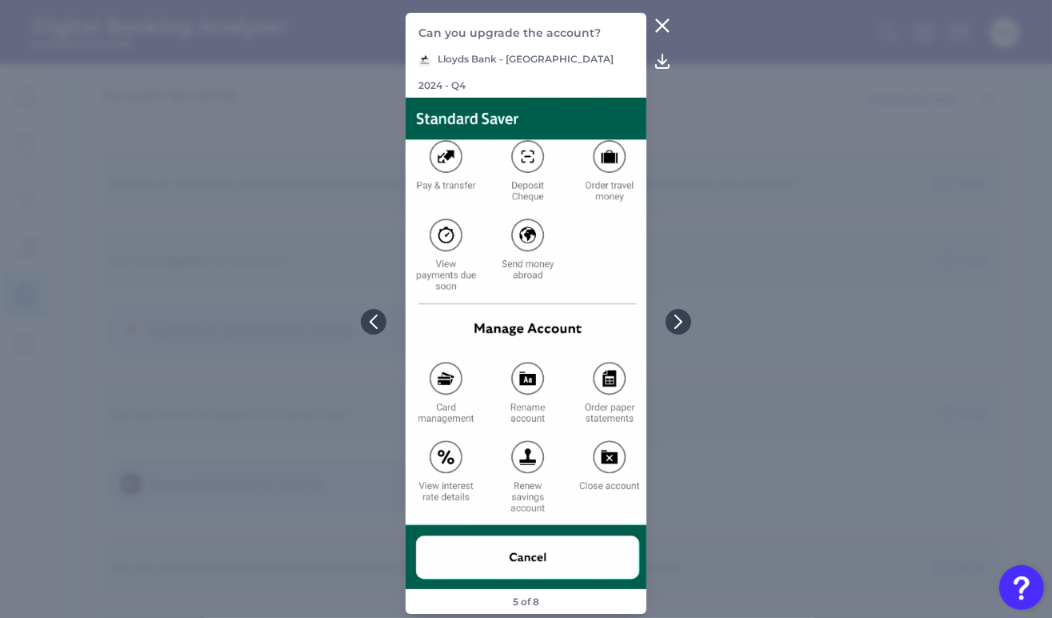
click at [659, 35] on icon at bounding box center [662, 25] width 19 height 19
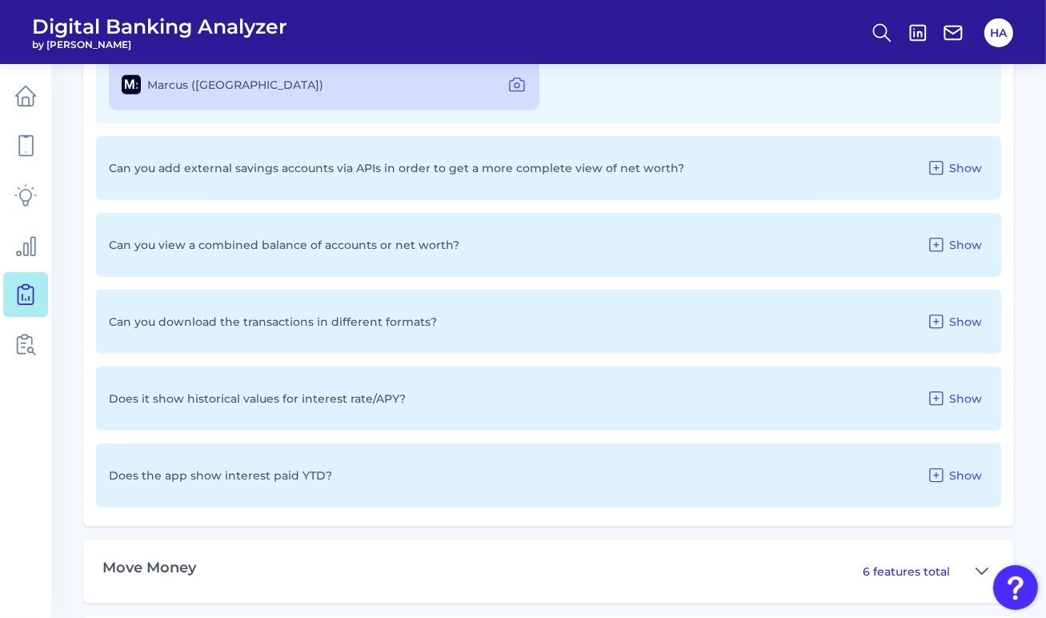
scroll to position [1652, 0]
click at [971, 256] on div "Can you view a combined balance of accounts or net worth? Show" at bounding box center [548, 244] width 905 height 64
click at [973, 246] on span "Show" at bounding box center [965, 244] width 33 height 14
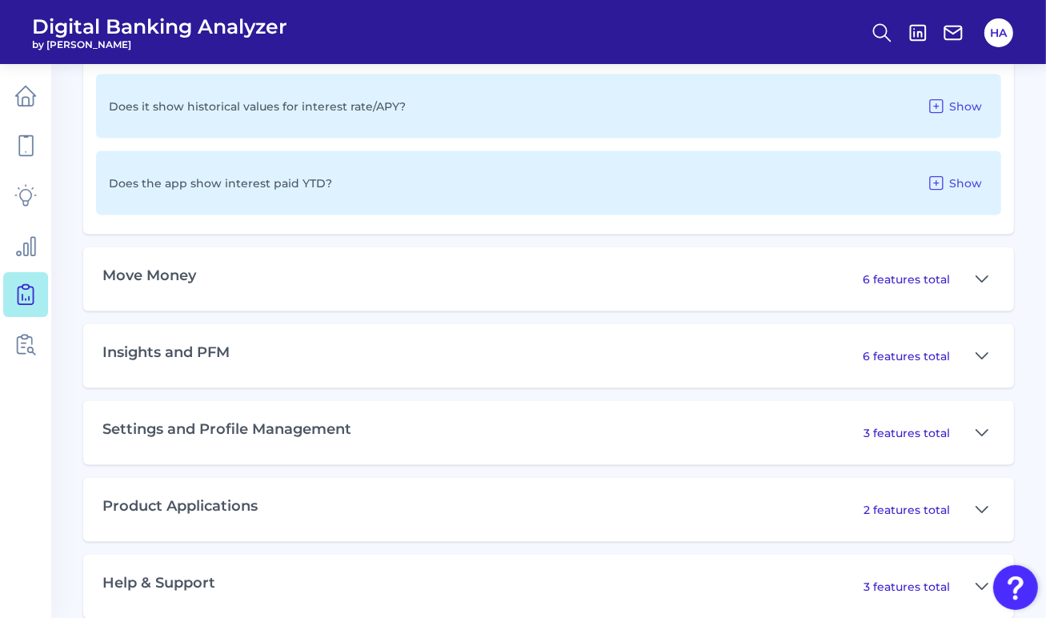
scroll to position [2042, 0]
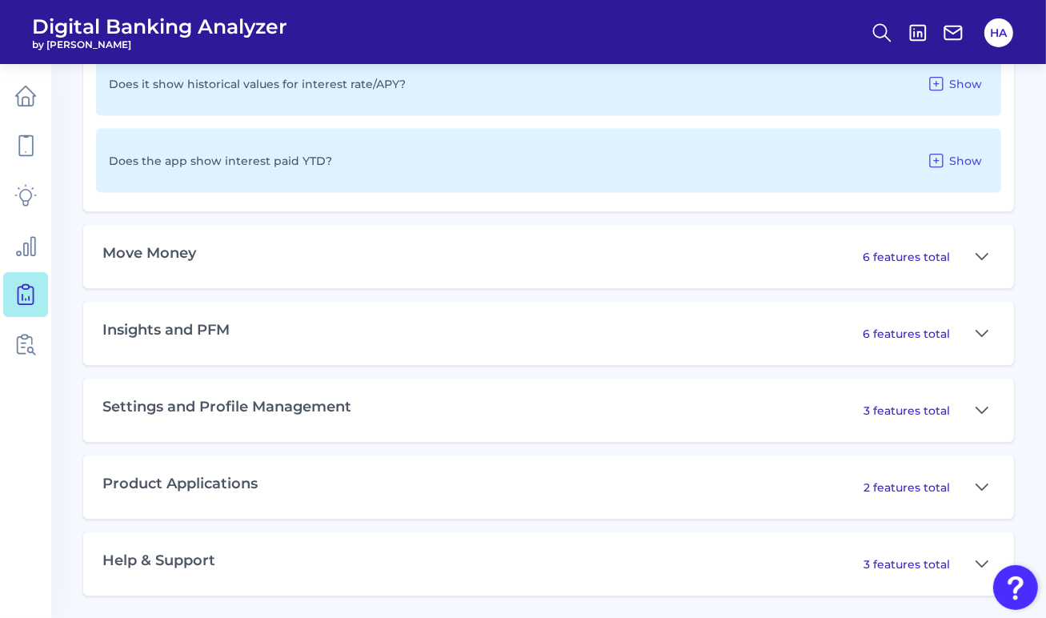
click at [896, 332] on p "6 features total" at bounding box center [906, 334] width 87 height 14
click at [987, 334] on icon at bounding box center [982, 333] width 13 height 19
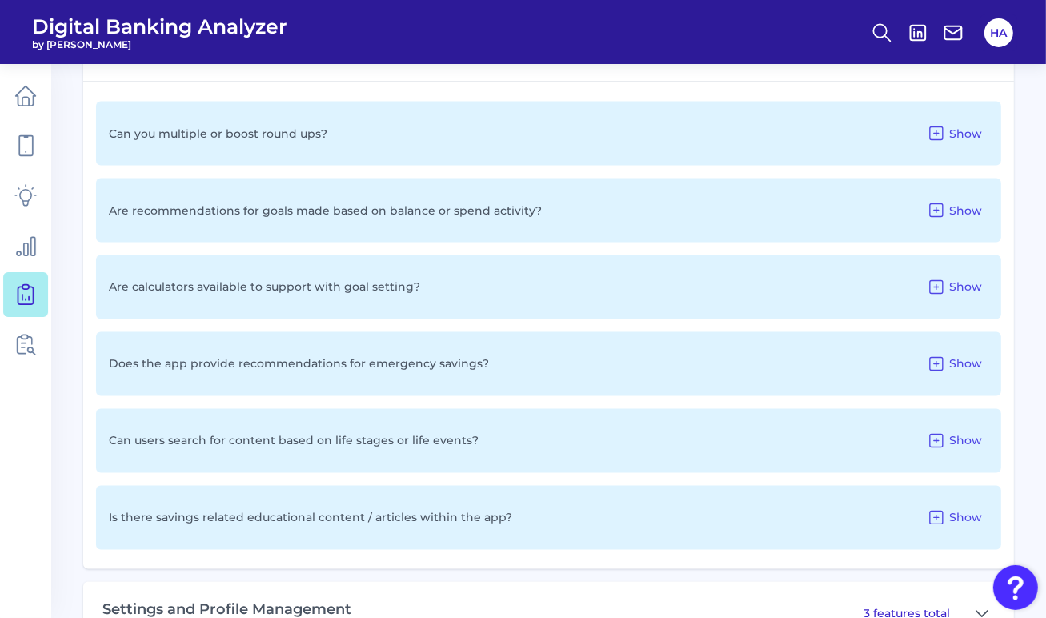
scroll to position [2529, 0]
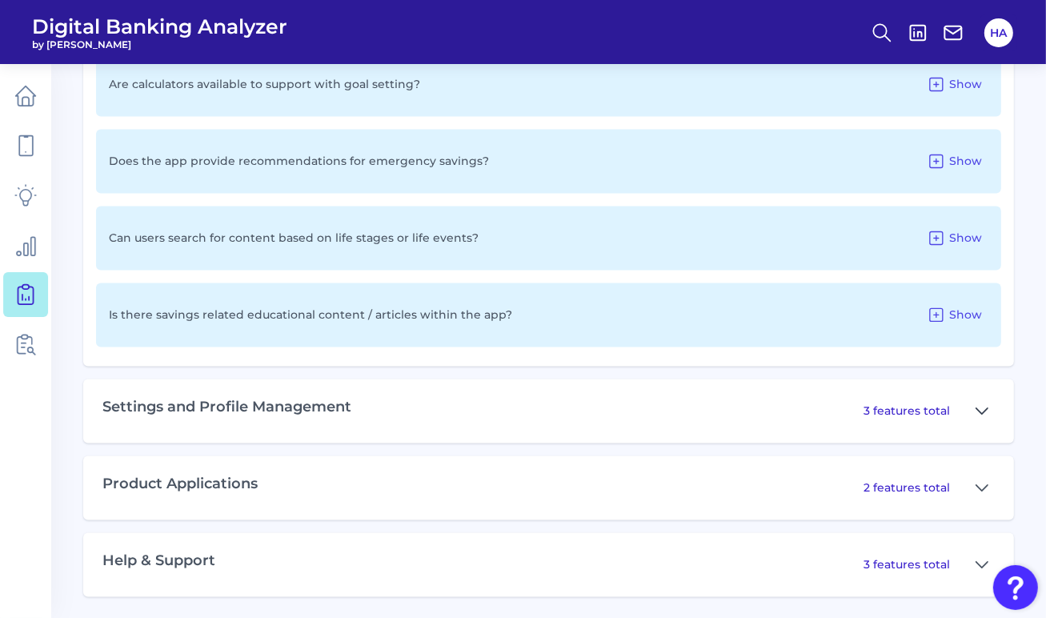
click at [975, 409] on button at bounding box center [982, 412] width 26 height 26
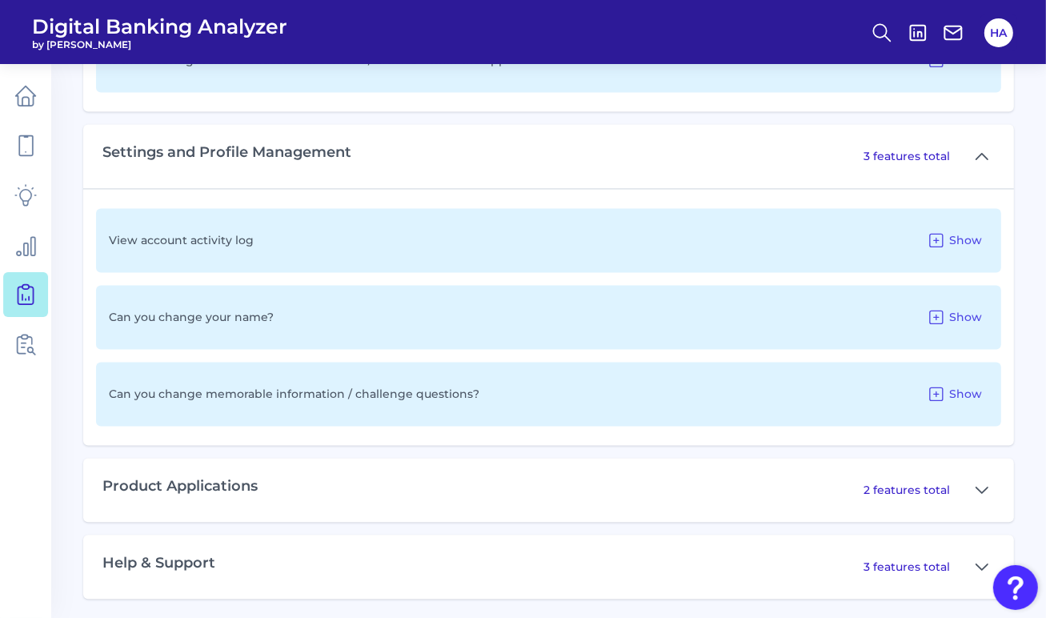
scroll to position [2786, 0]
click at [976, 490] on icon at bounding box center [982, 488] width 13 height 19
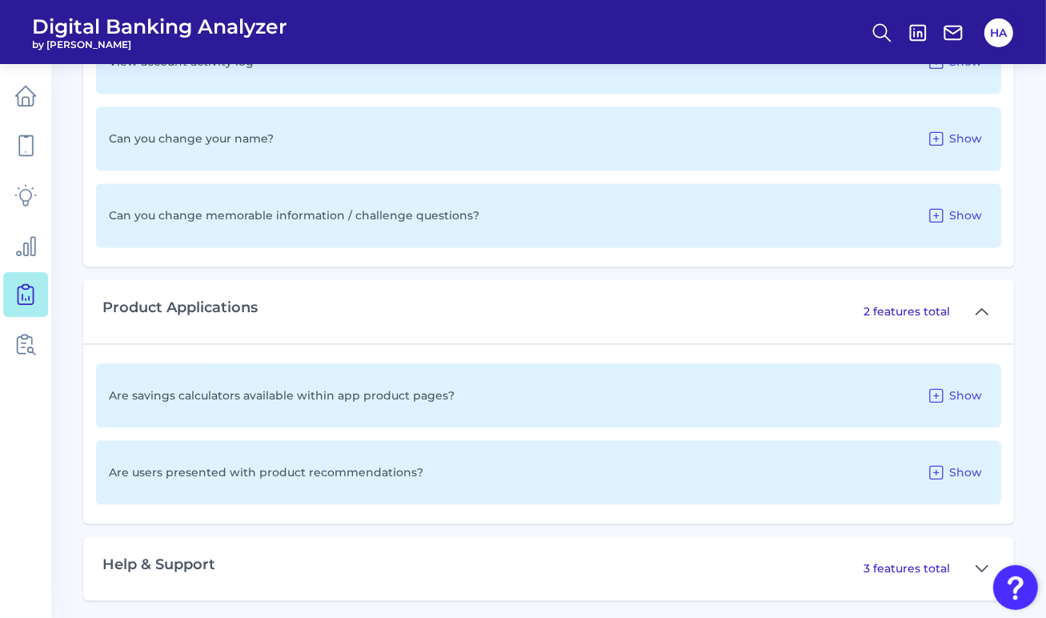
scroll to position [2966, 0]
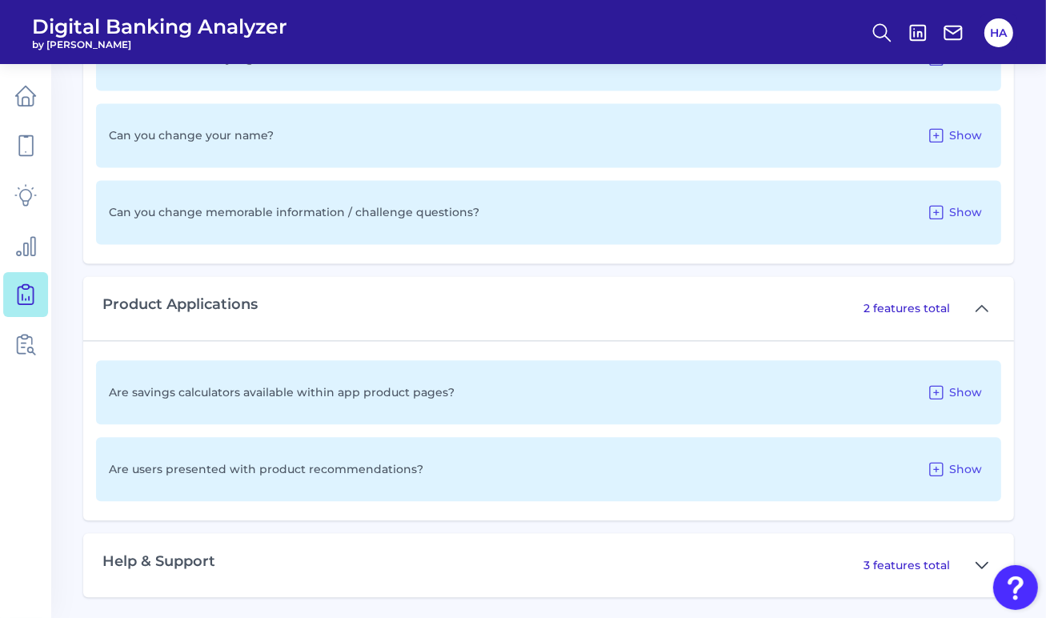
click at [987, 555] on icon at bounding box center [982, 564] width 13 height 19
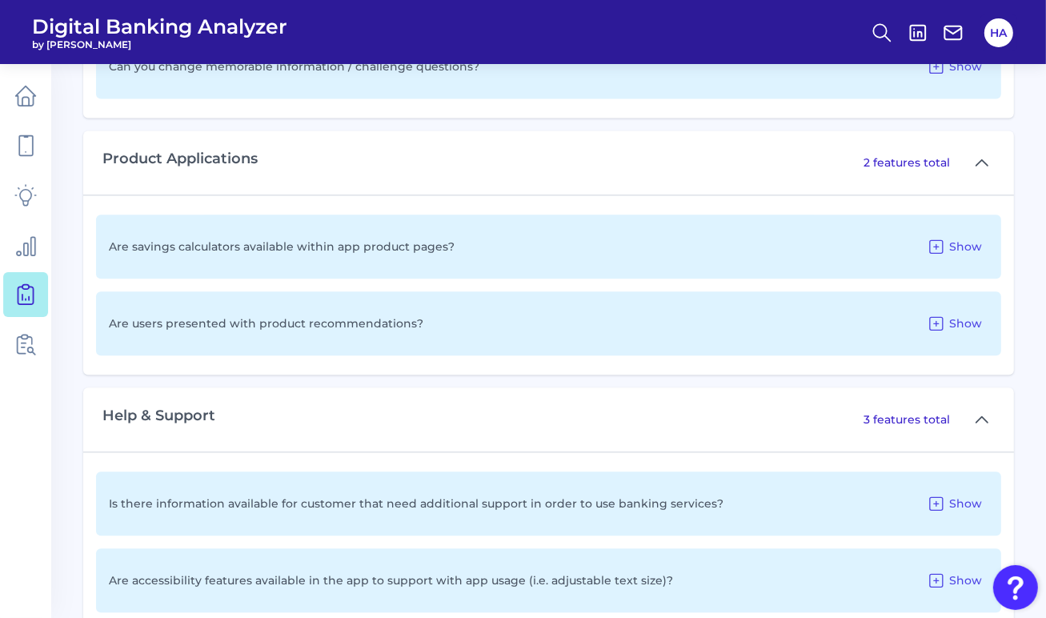
scroll to position [3223, 0]
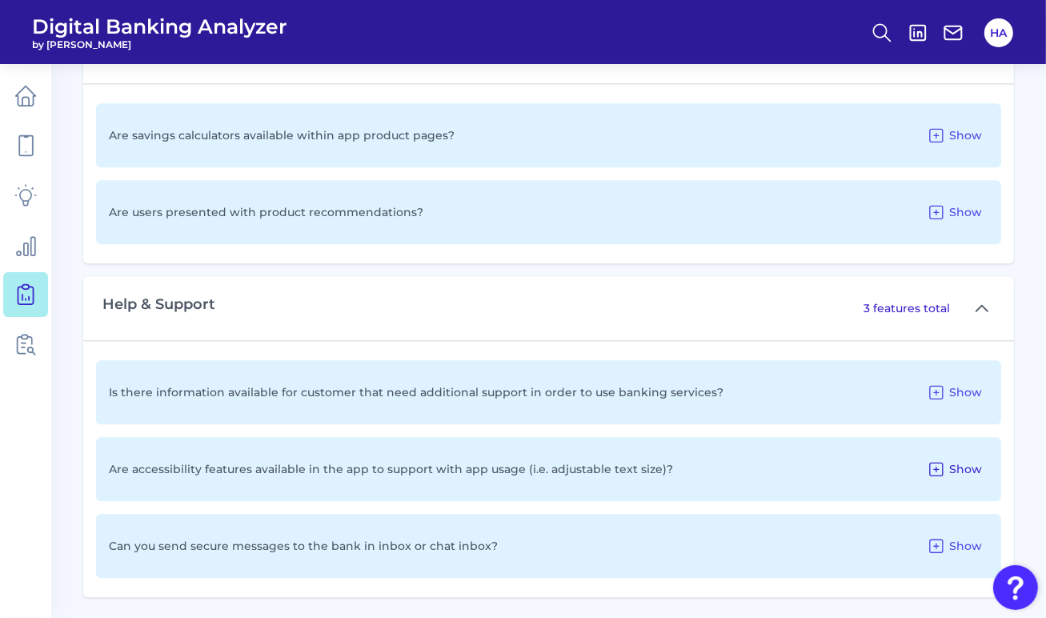
click at [969, 456] on button "Show" at bounding box center [954, 469] width 68 height 26
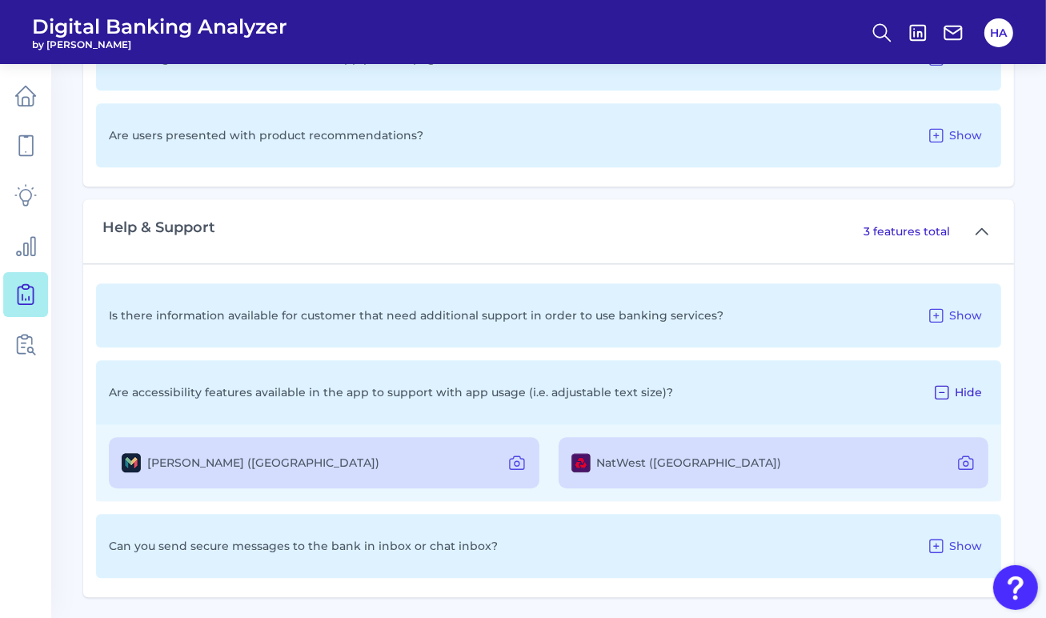
click at [947, 385] on icon at bounding box center [941, 392] width 19 height 19
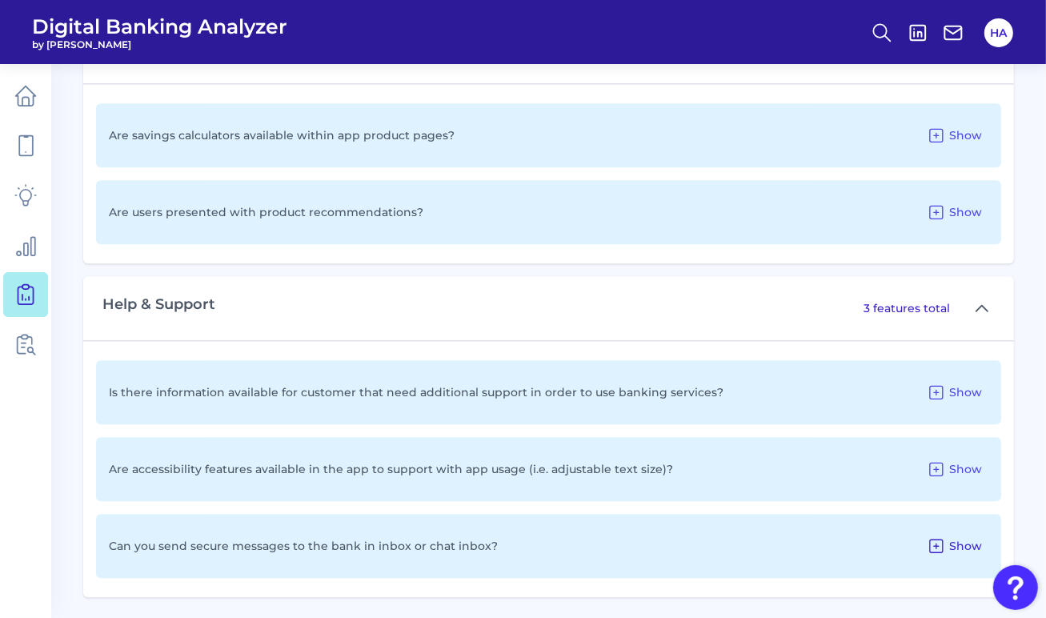
click at [948, 533] on button "Show" at bounding box center [954, 546] width 68 height 26
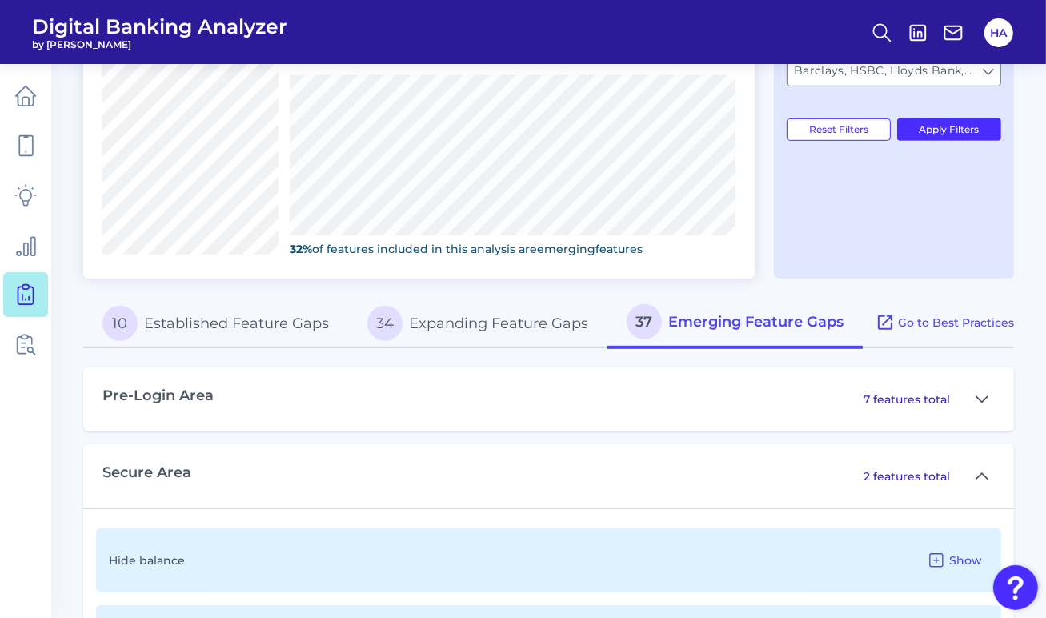
scroll to position [579, 0]
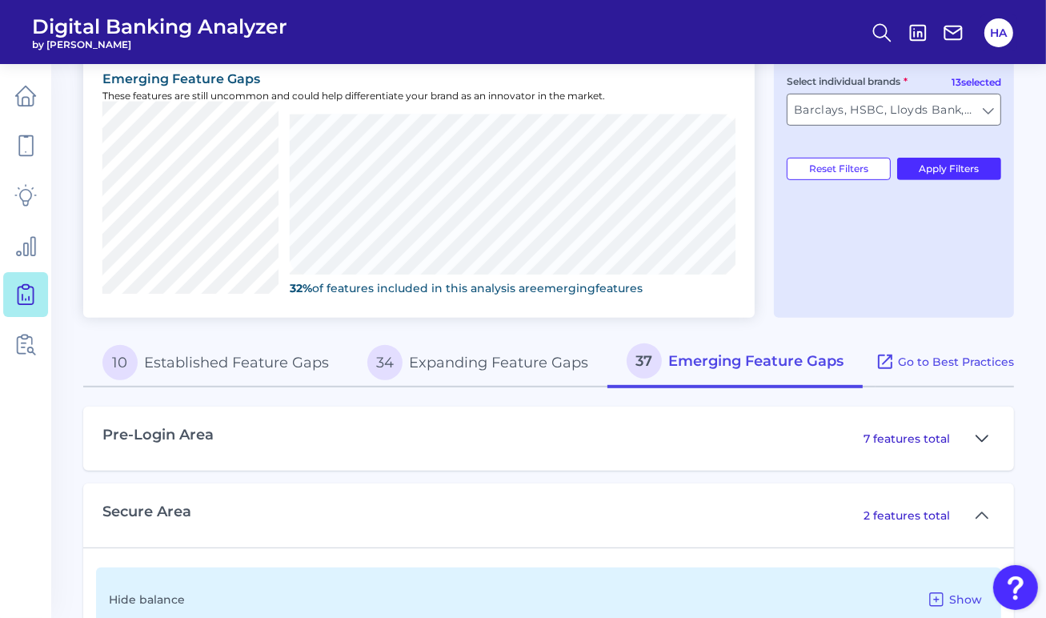
click at [982, 431] on icon at bounding box center [982, 438] width 13 height 19
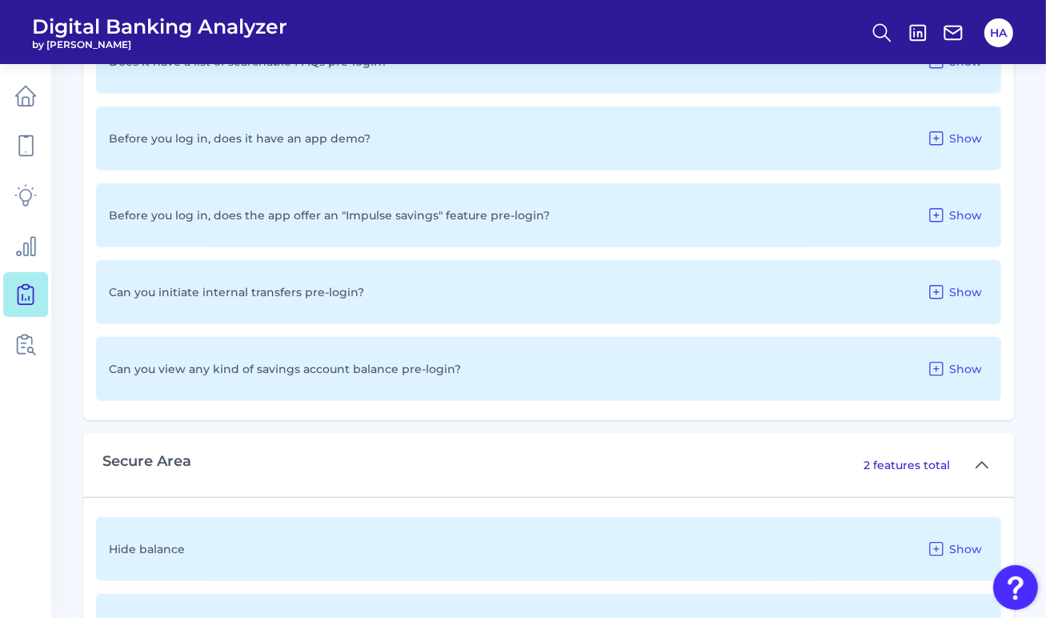
scroll to position [1219, 0]
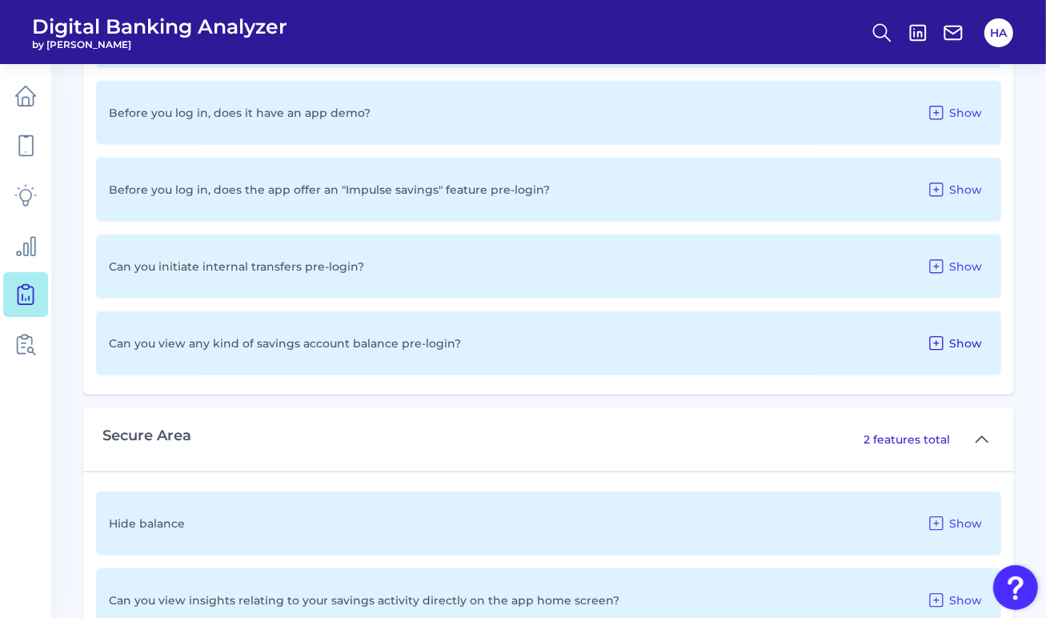
click at [961, 344] on span "Show" at bounding box center [965, 343] width 33 height 14
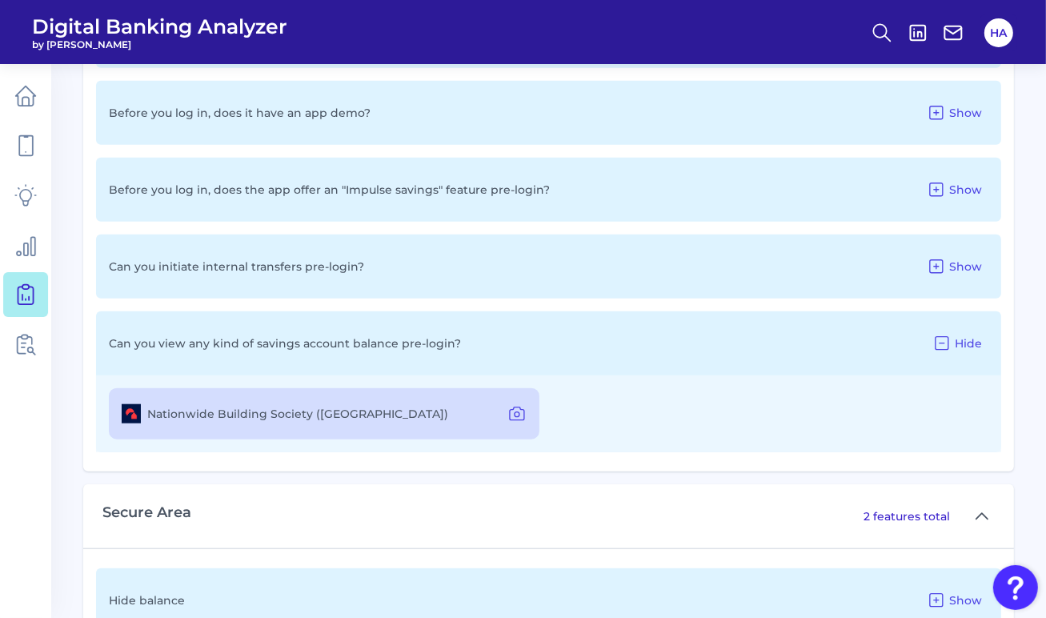
click at [961, 344] on span "Hide" at bounding box center [968, 343] width 27 height 14
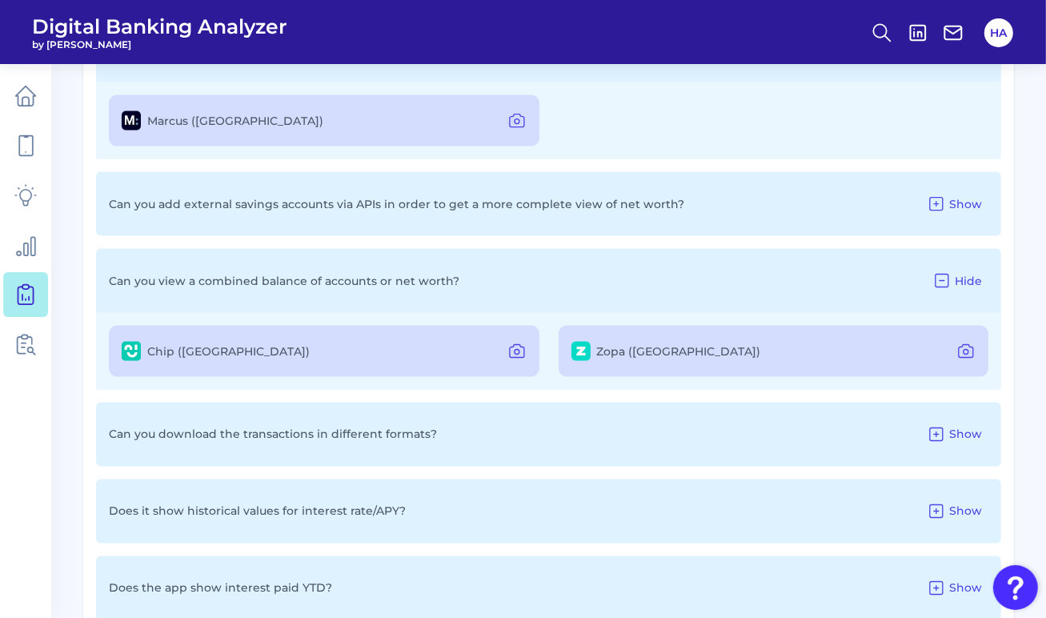
scroll to position [2579, 0]
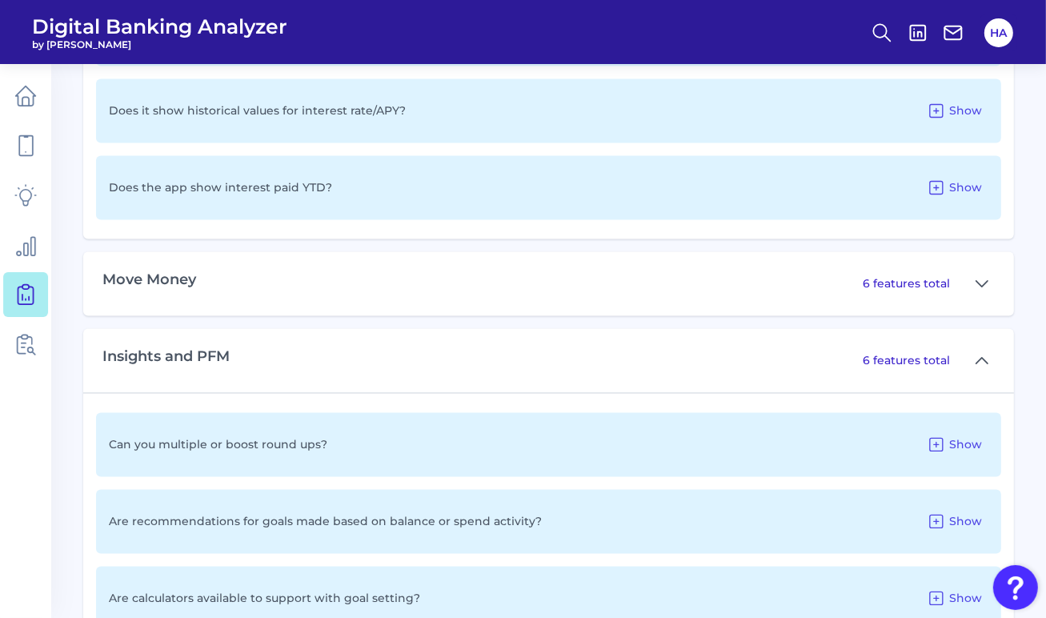
click at [951, 282] on div "6 features total" at bounding box center [929, 284] width 132 height 26
click at [982, 281] on icon at bounding box center [982, 283] width 13 height 19
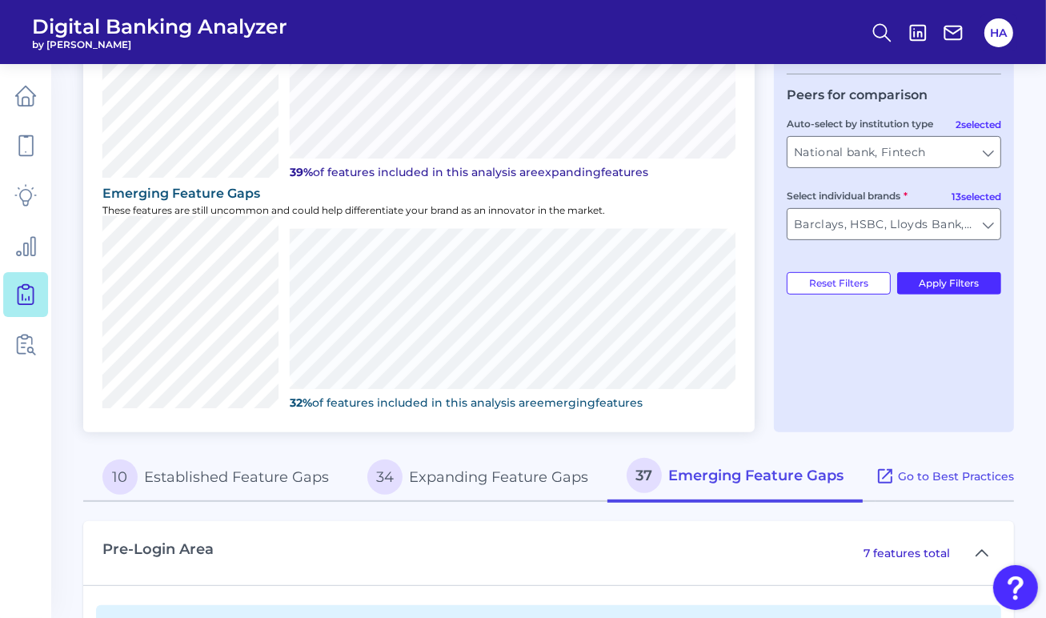
scroll to position [560, 0]
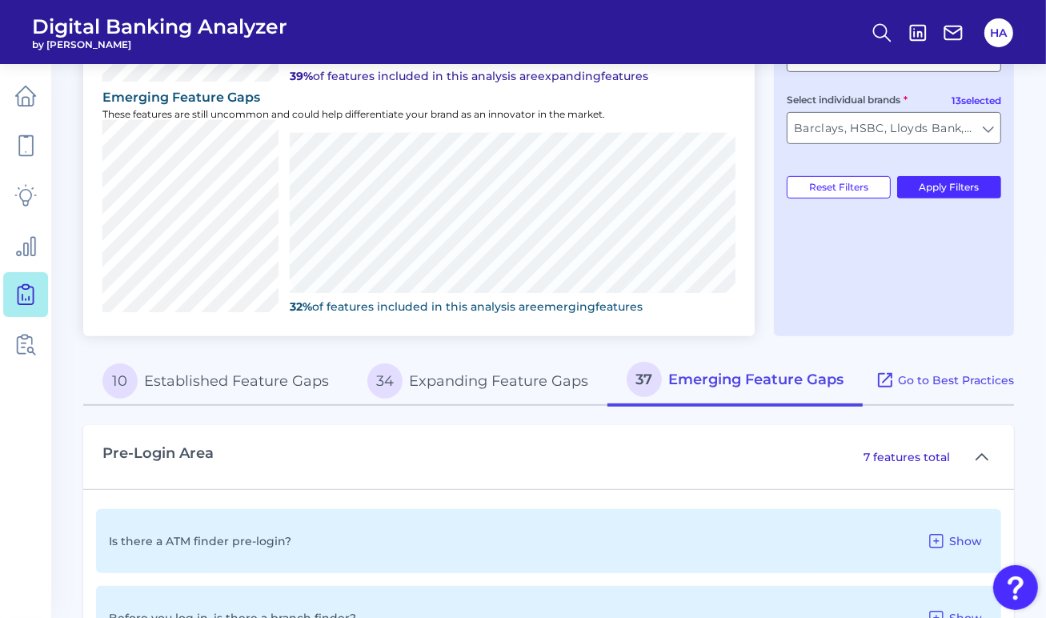
click at [435, 357] on button "34 Expanding Feature Gaps" at bounding box center [477, 380] width 259 height 51
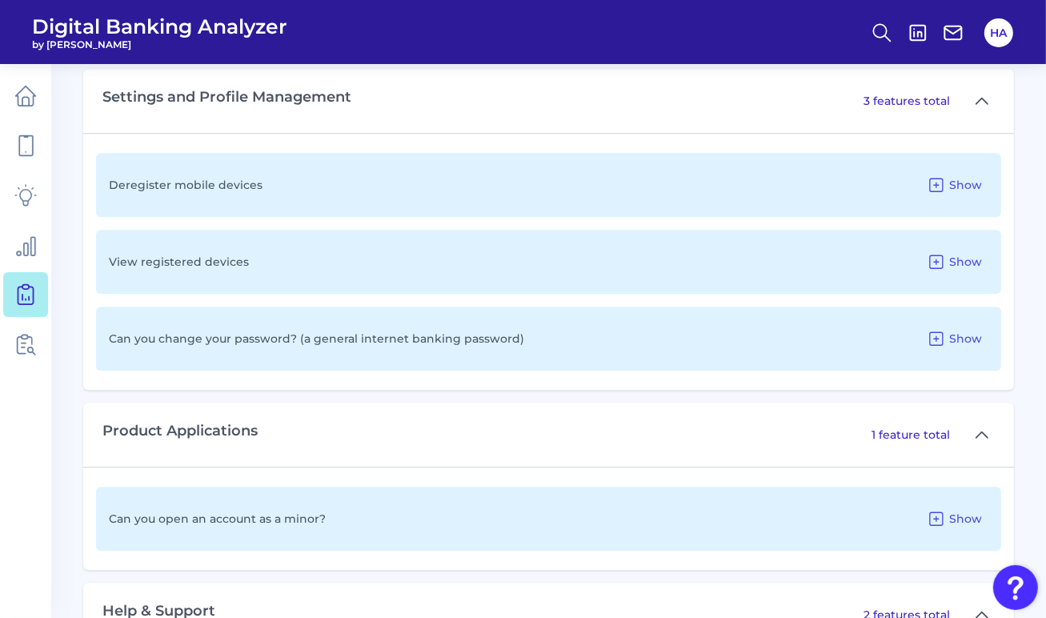
scroll to position [3572, 0]
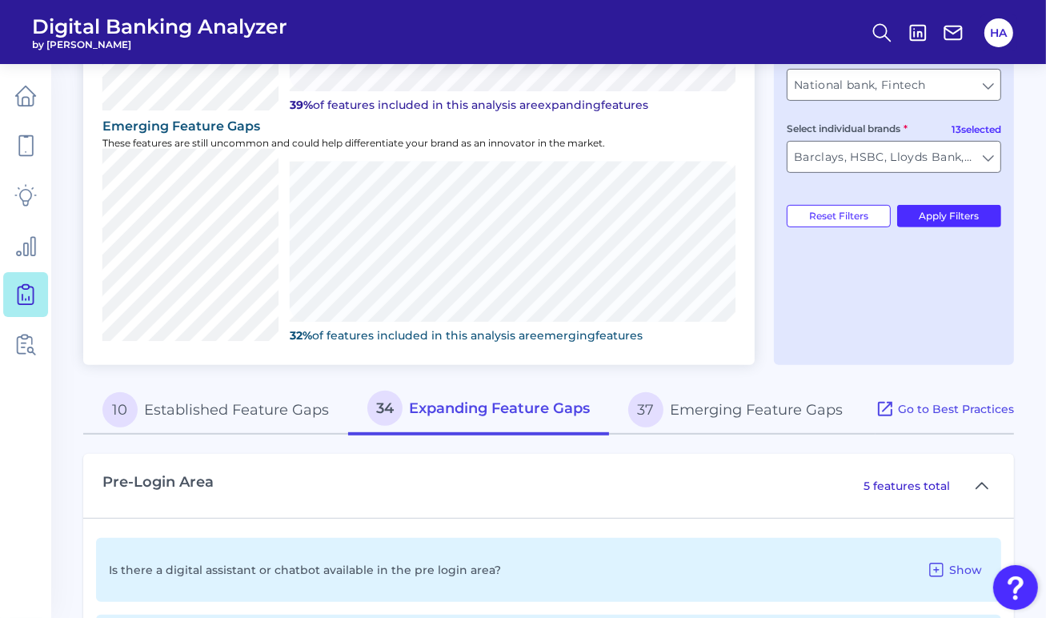
click at [725, 399] on button "37 Emerging Feature Gaps" at bounding box center [735, 409] width 253 height 51
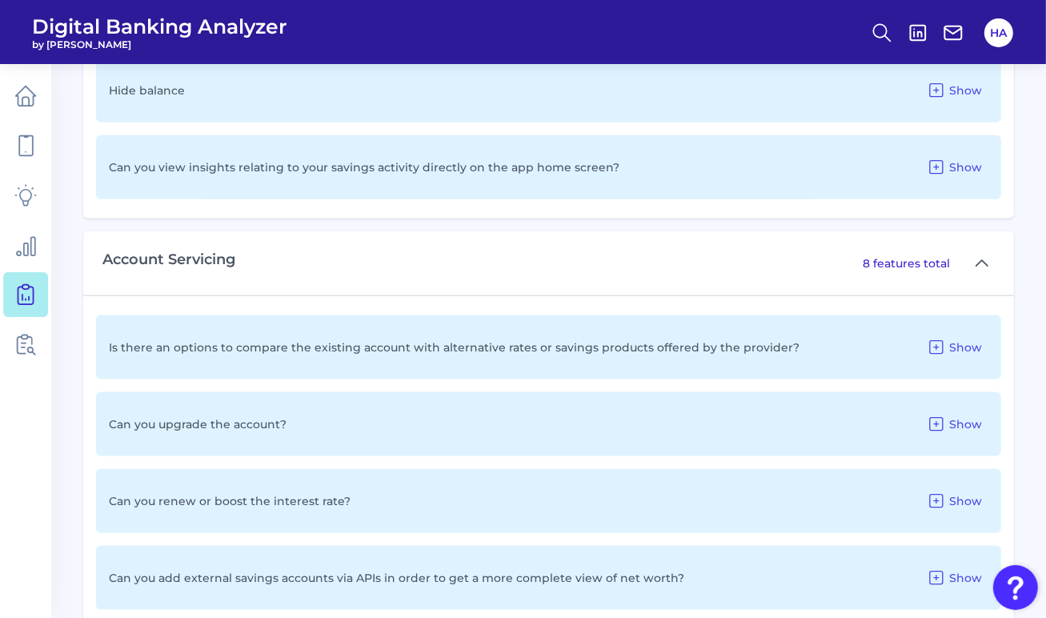
scroll to position [1732, 0]
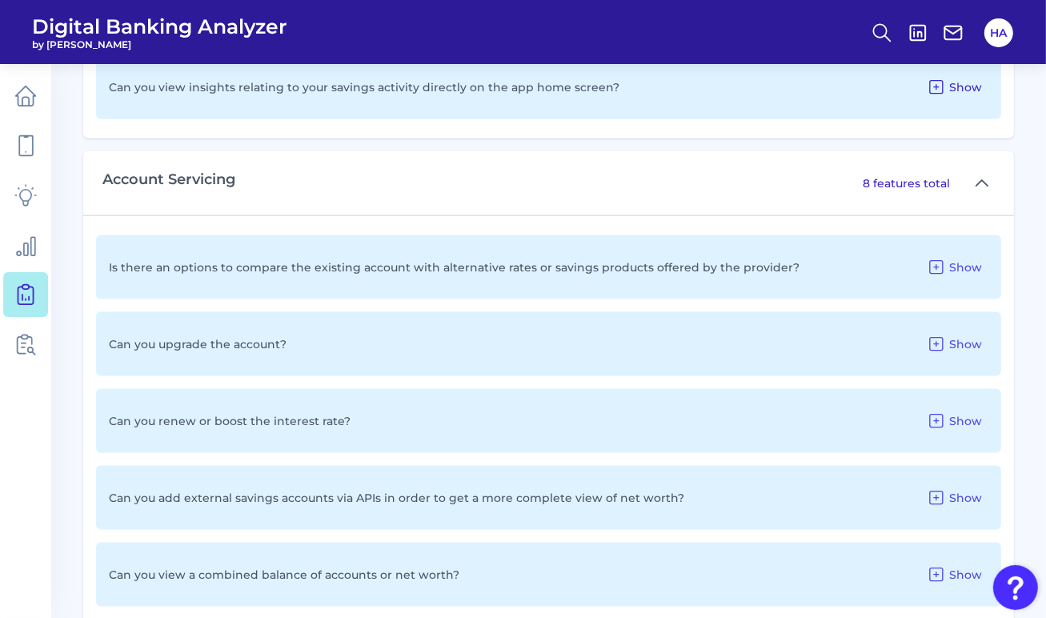
click at [954, 89] on span "Show" at bounding box center [965, 87] width 33 height 14
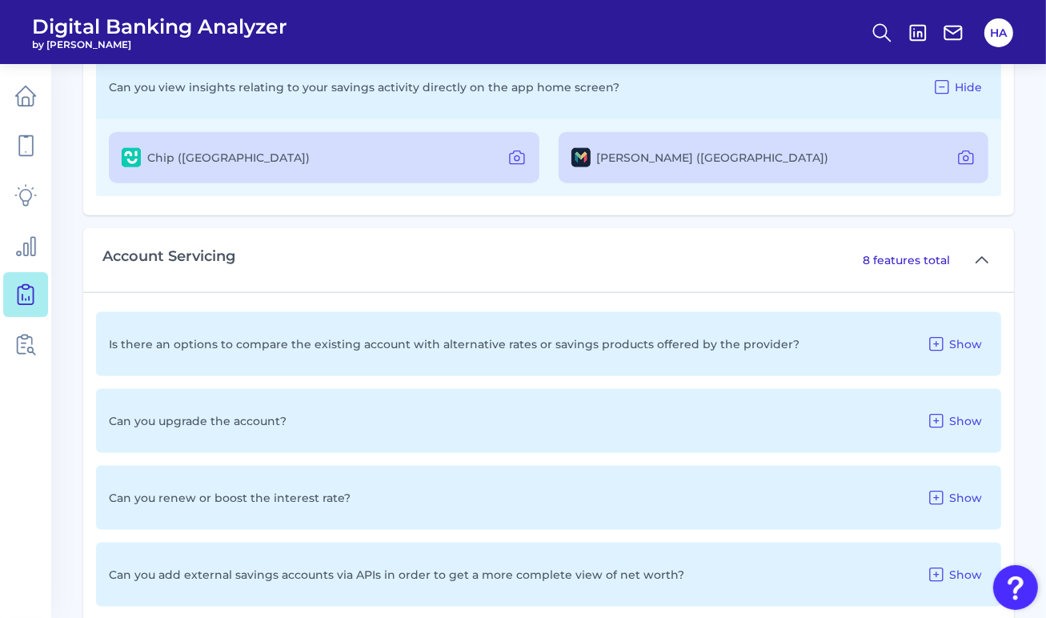
click at [954, 89] on button "Hide" at bounding box center [957, 87] width 62 height 26
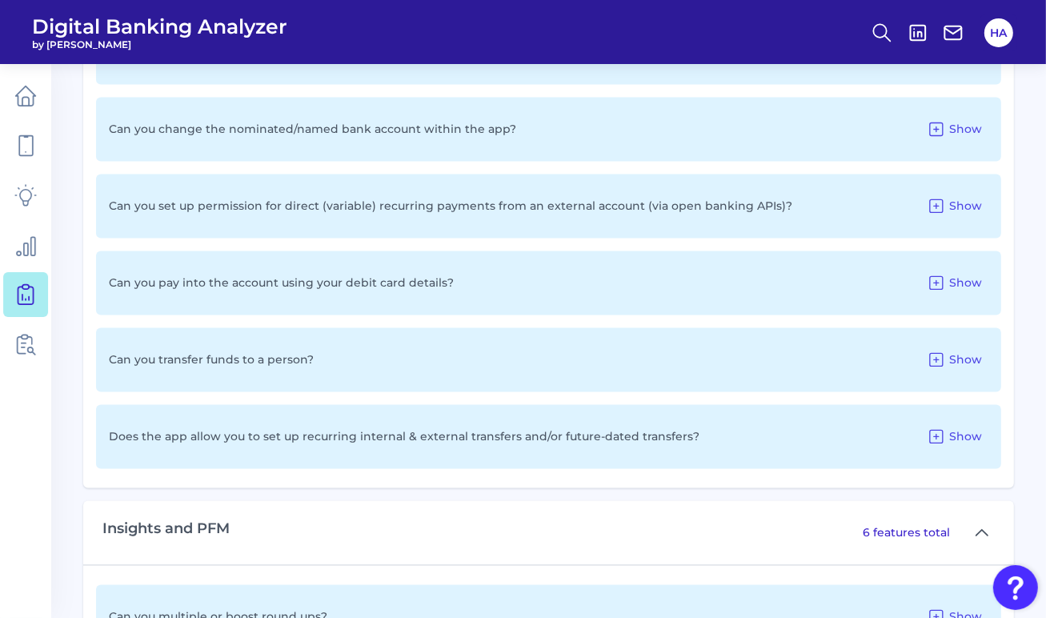
scroll to position [2692, 0]
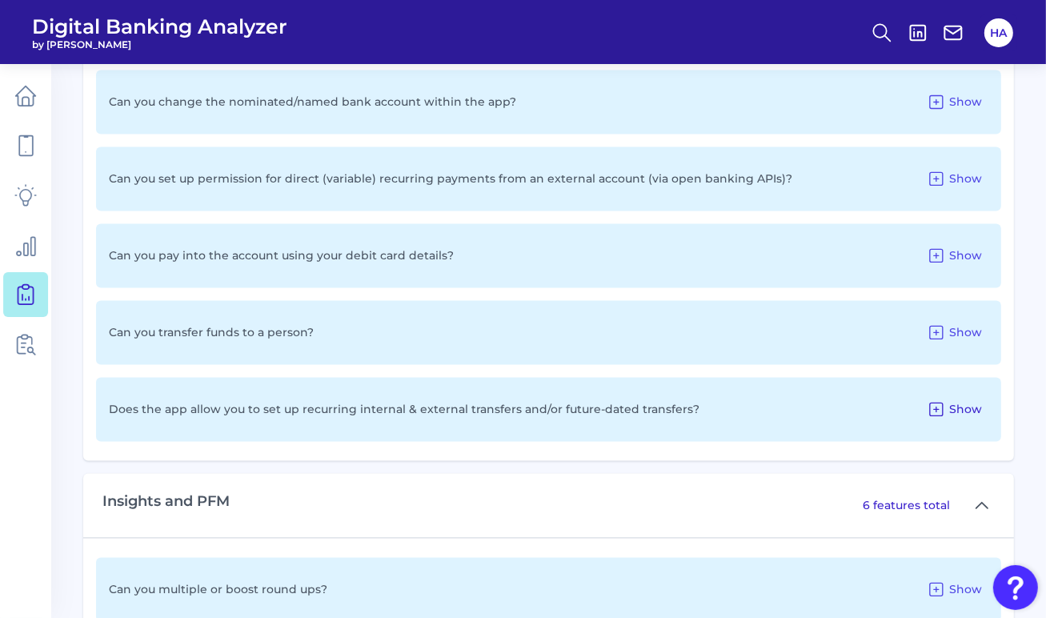
click at [951, 403] on span "Show" at bounding box center [965, 409] width 33 height 14
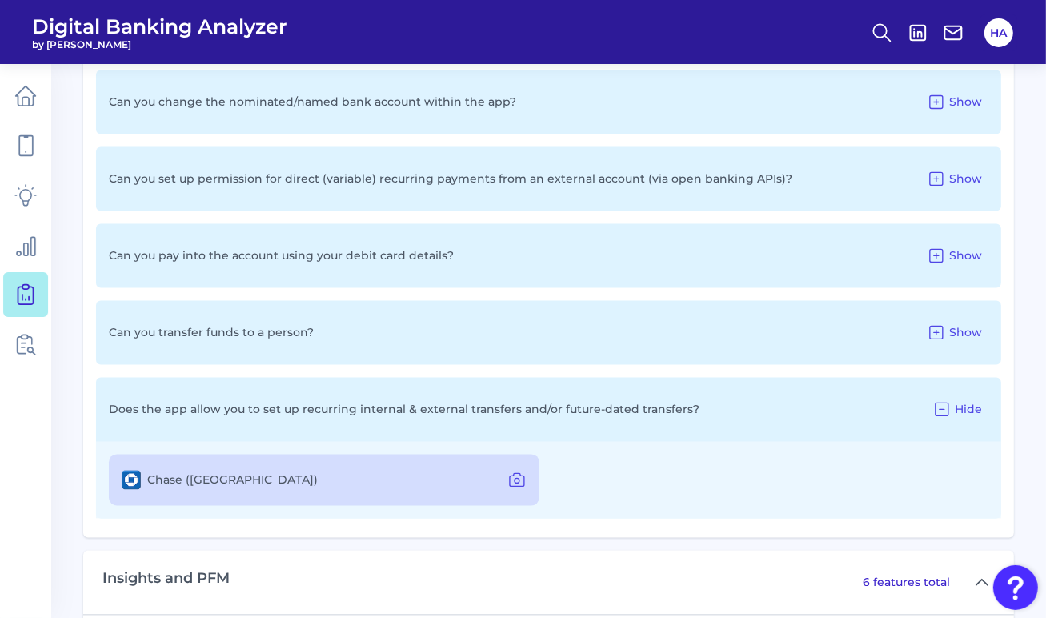
click at [498, 464] on div "Chase ([GEOGRAPHIC_DATA])" at bounding box center [324, 479] width 431 height 51
click at [507, 470] on icon at bounding box center [516, 479] width 19 height 19
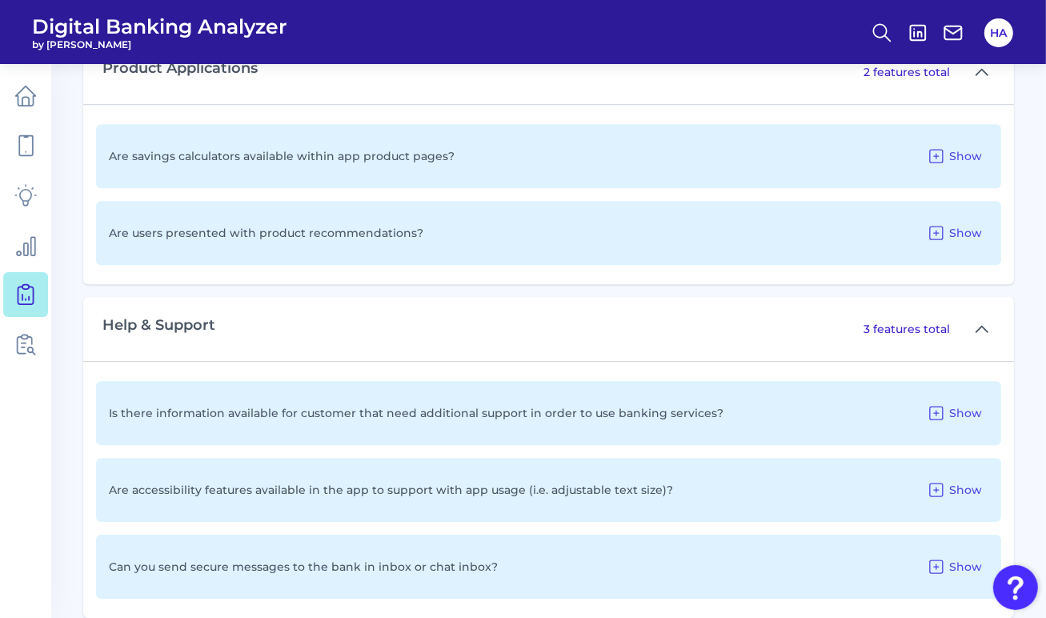
scroll to position [4120, 0]
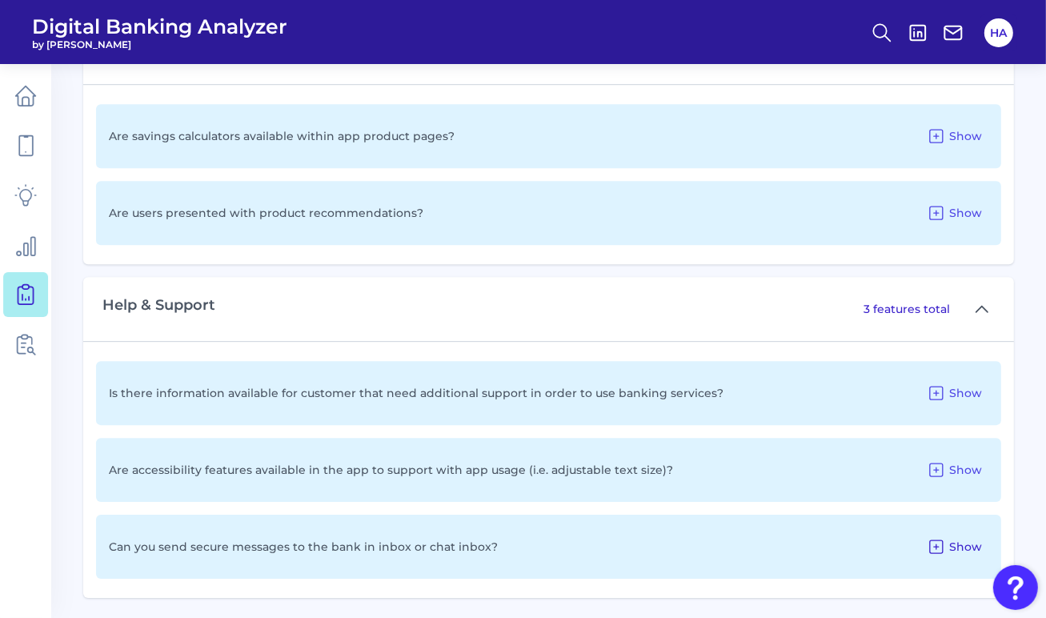
click at [927, 543] on icon at bounding box center [936, 546] width 19 height 19
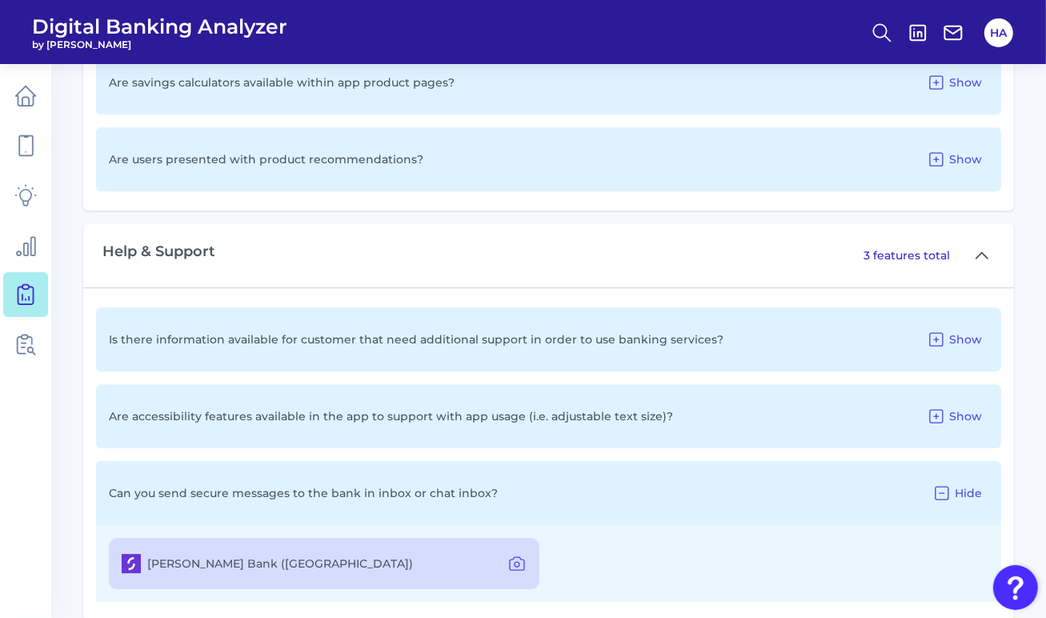
scroll to position [4197, 0]
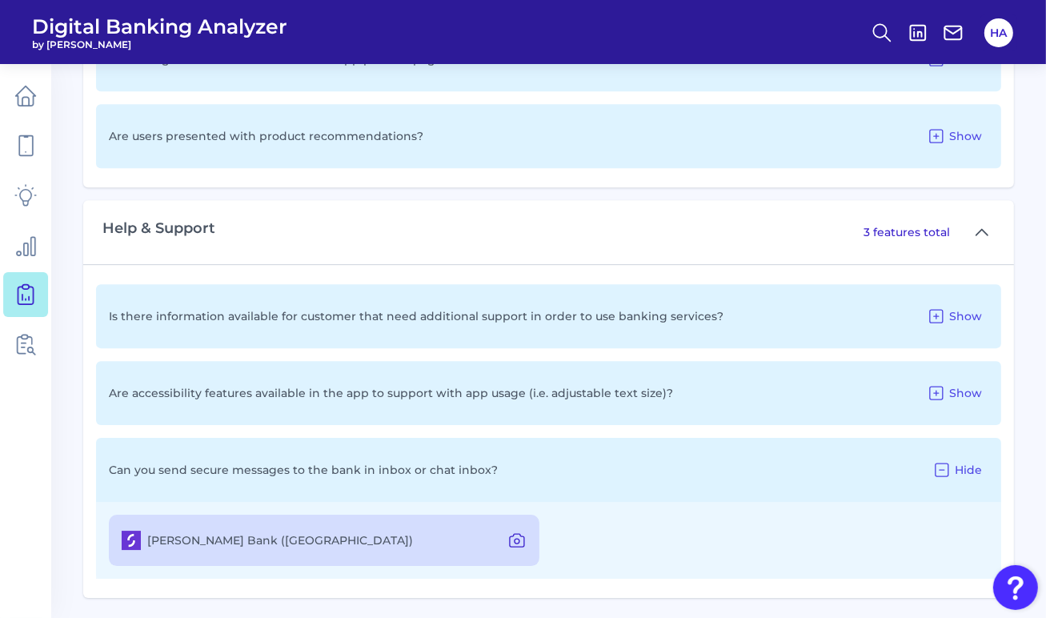
click at [511, 535] on icon at bounding box center [516, 540] width 19 height 19
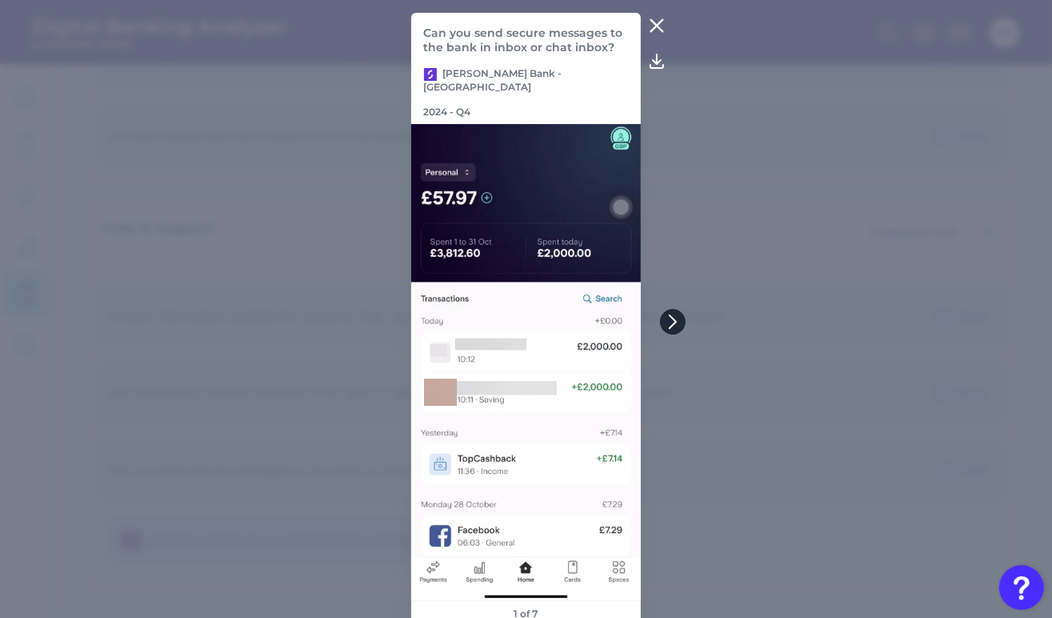
click at [675, 317] on icon at bounding box center [673, 321] width 14 height 14
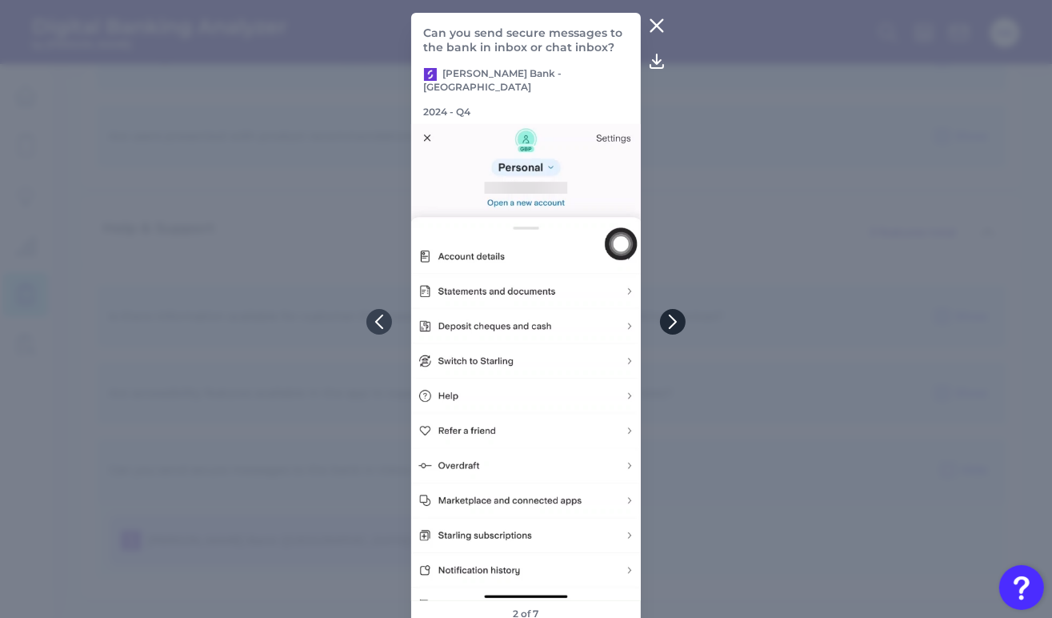
click at [675, 317] on icon at bounding box center [673, 321] width 14 height 14
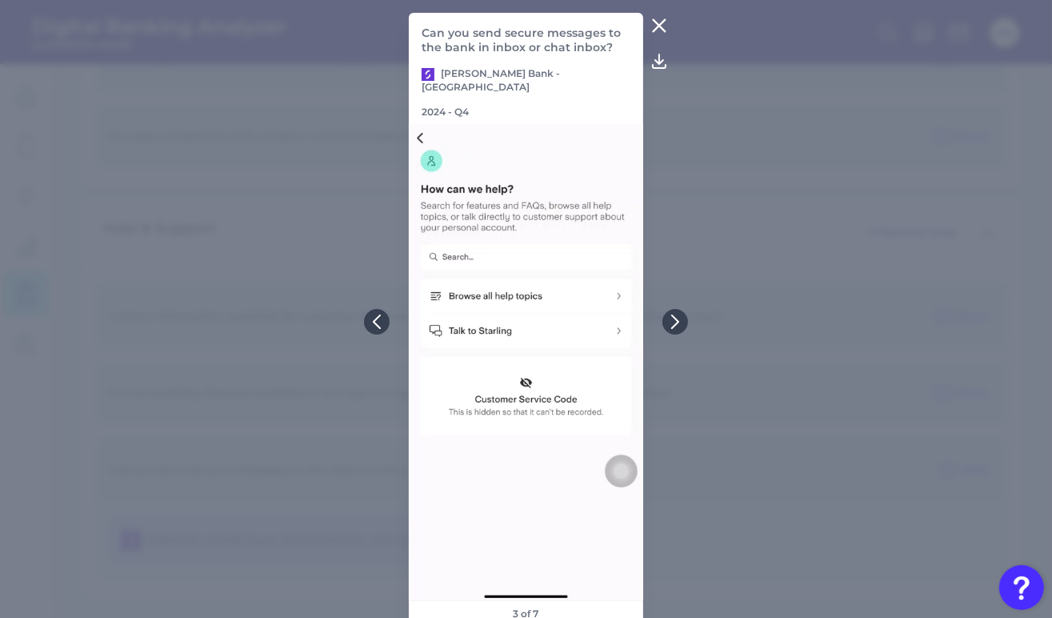
click at [668, 35] on icon at bounding box center [659, 25] width 19 height 19
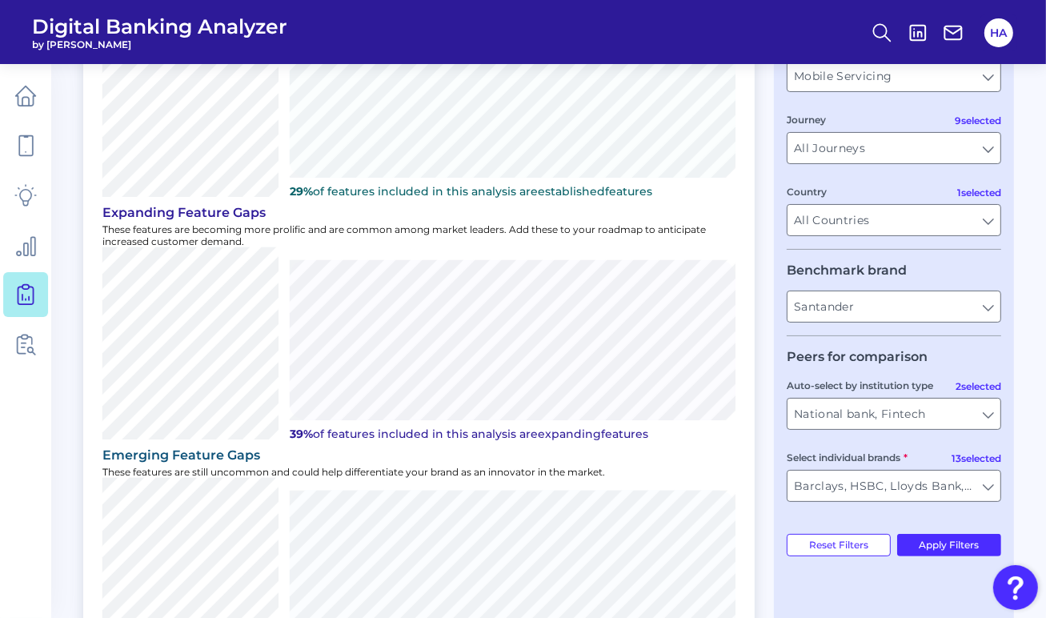
scroll to position [195, 0]
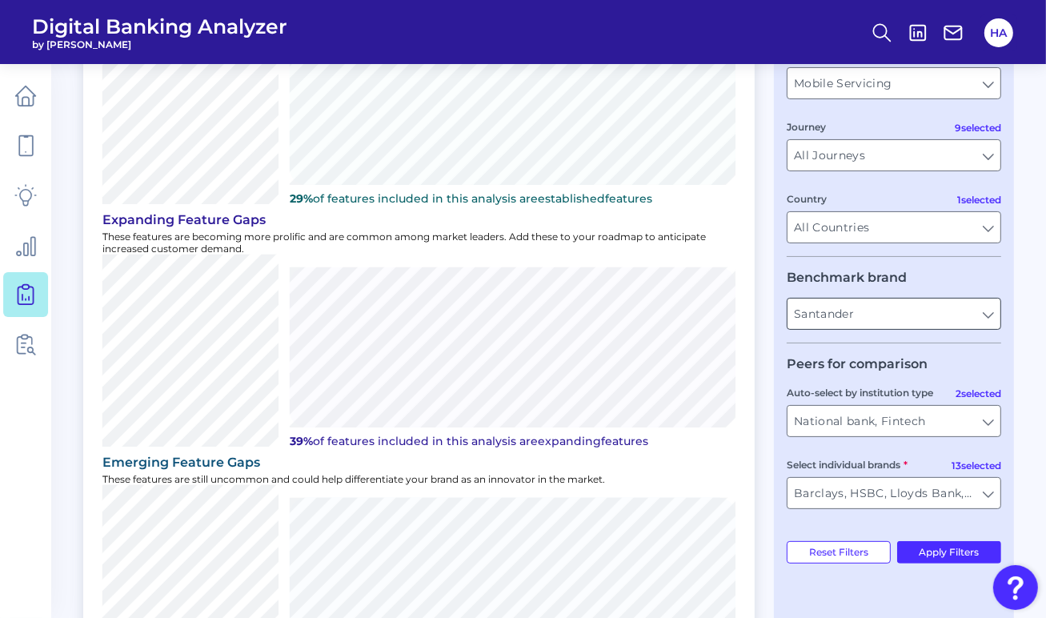
click at [981, 317] on input "Santander" at bounding box center [893, 313] width 213 height 30
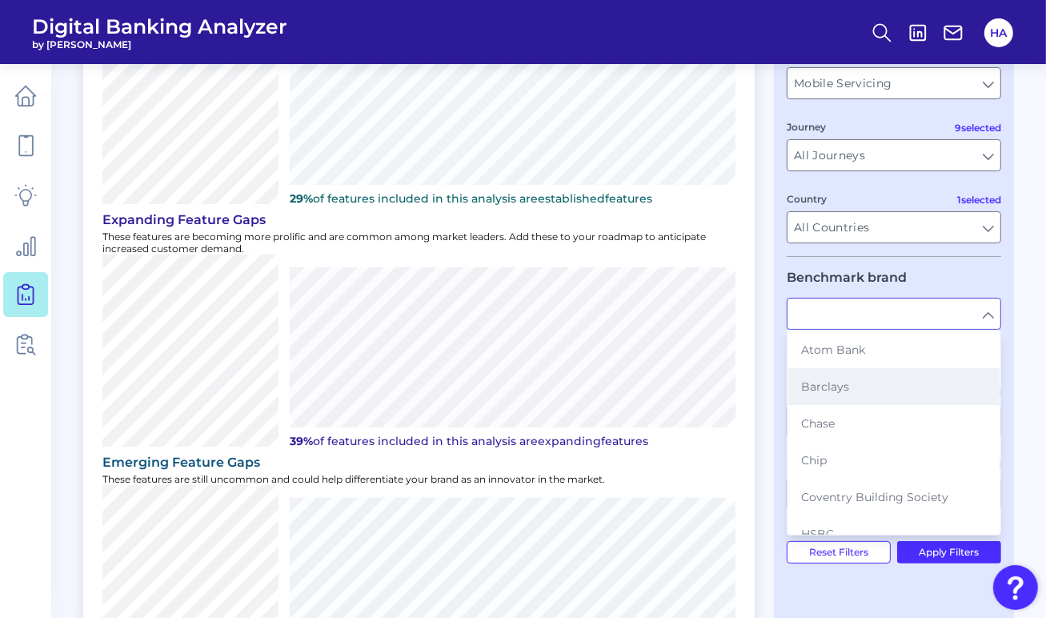
click at [847, 375] on button "Barclays" at bounding box center [893, 386] width 211 height 37
type input "Barclays"
type input "All Auto-select by institution types"
type input "All Select individual brands"
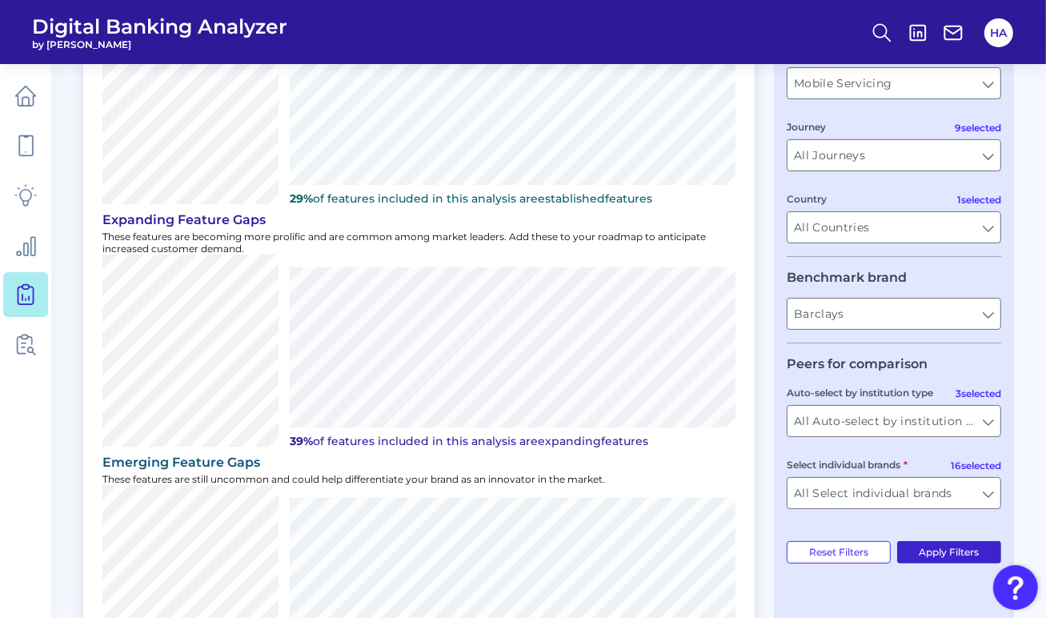
click at [963, 559] on button "Apply Filters" at bounding box center [949, 552] width 105 height 22
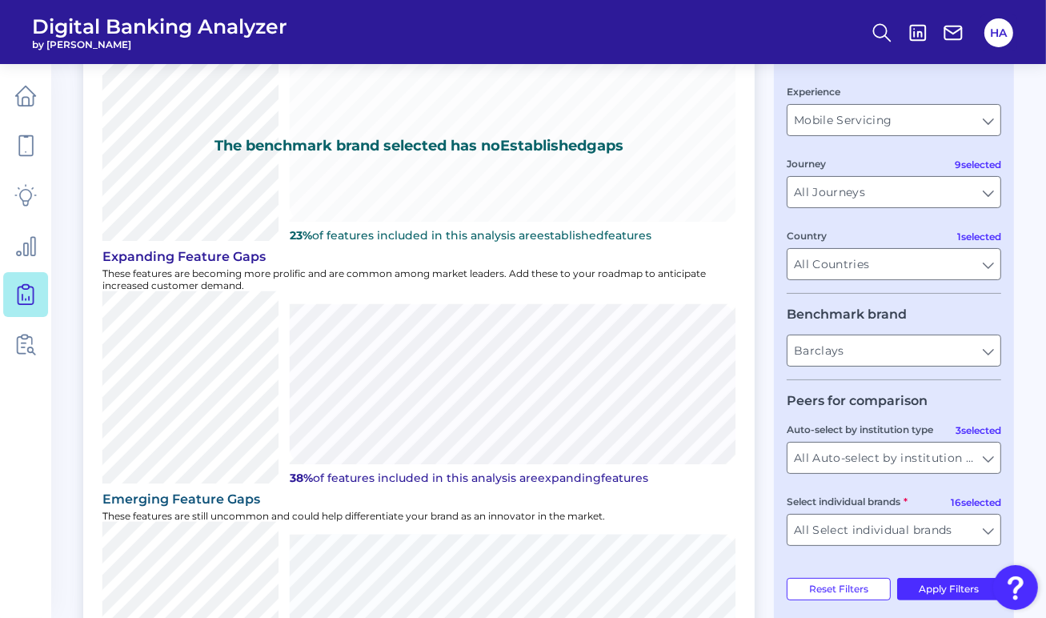
scroll to position [160, 0]
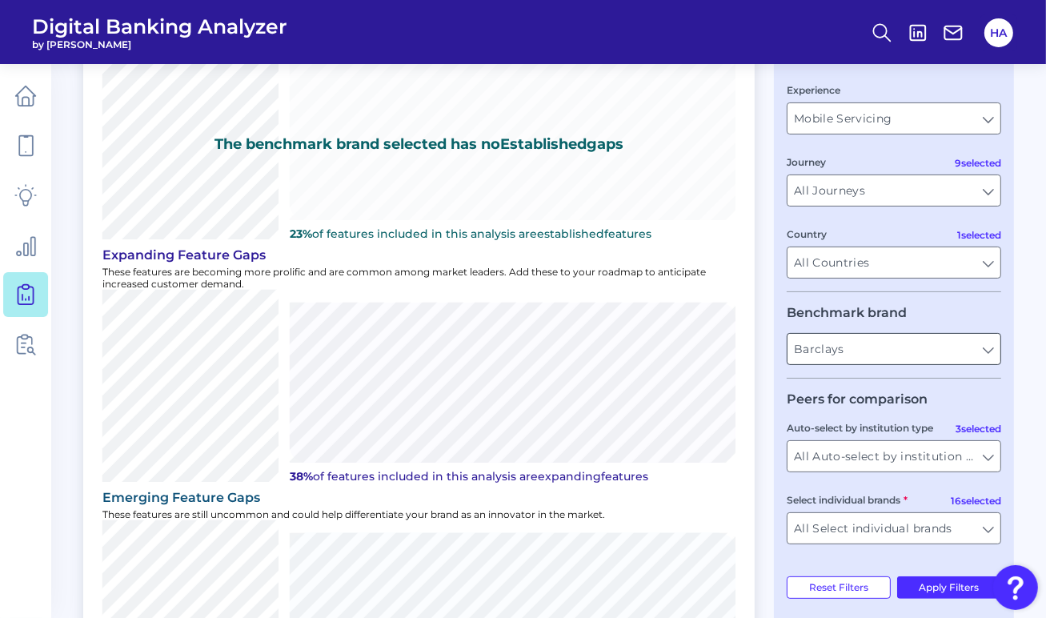
click at [852, 343] on input "Barclays" at bounding box center [893, 349] width 213 height 30
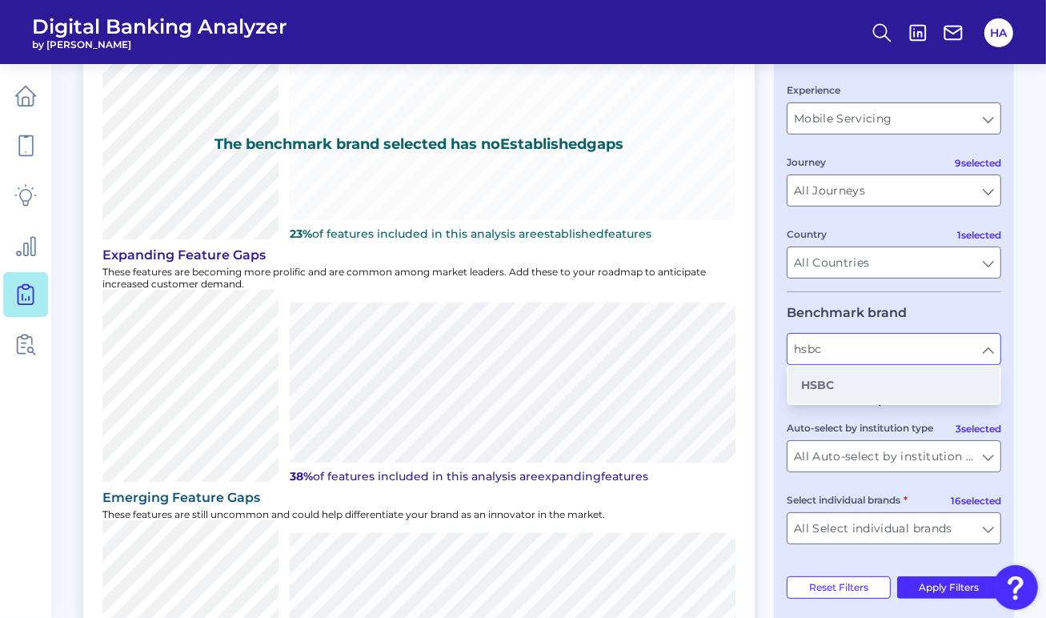
click at [831, 387] on b "HSBC" at bounding box center [817, 385] width 33 height 14
type input "HSBC"
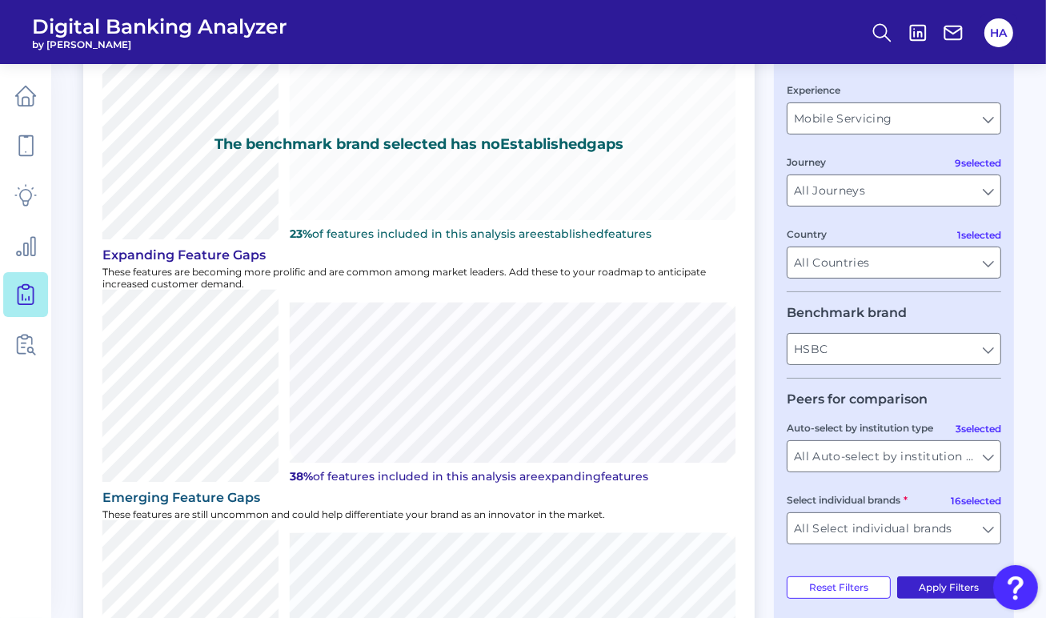
click at [945, 591] on button "Apply Filters" at bounding box center [949, 587] width 105 height 22
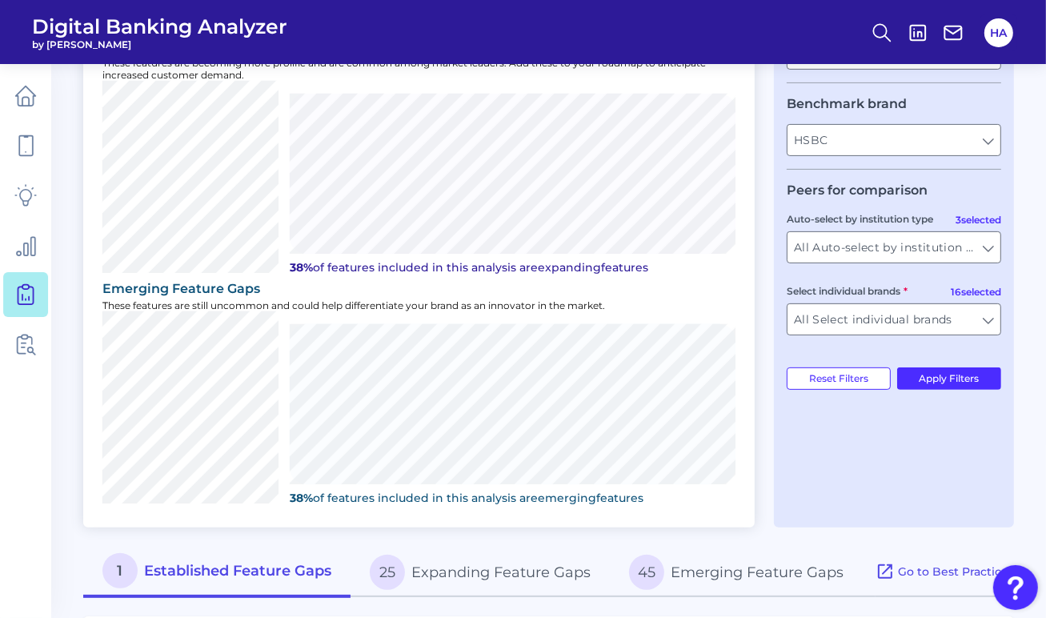
scroll to position [453, 0]
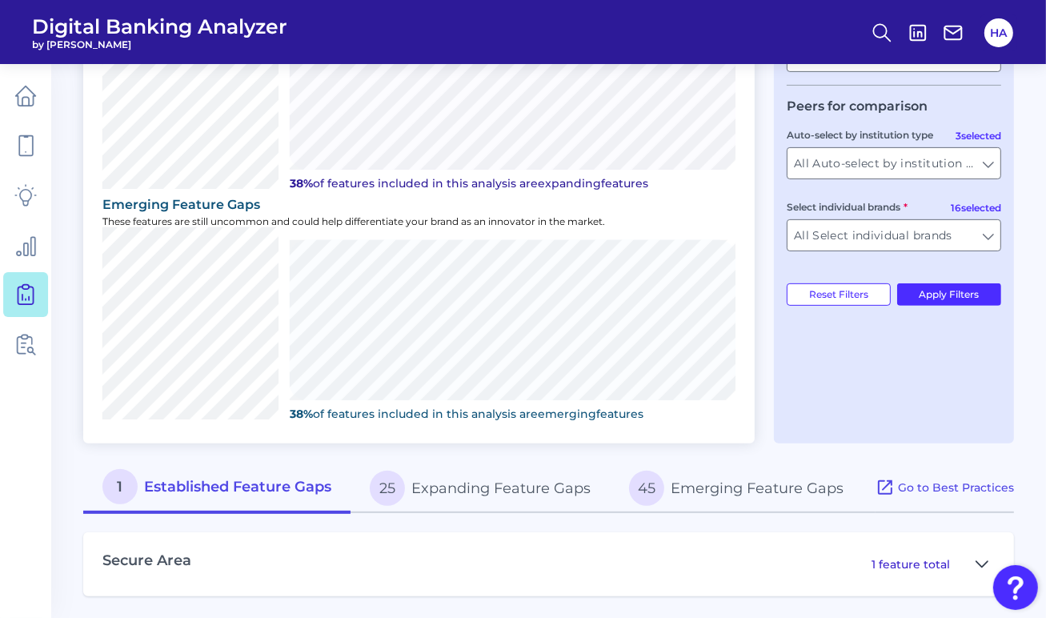
click at [987, 561] on icon at bounding box center [982, 564] width 13 height 19
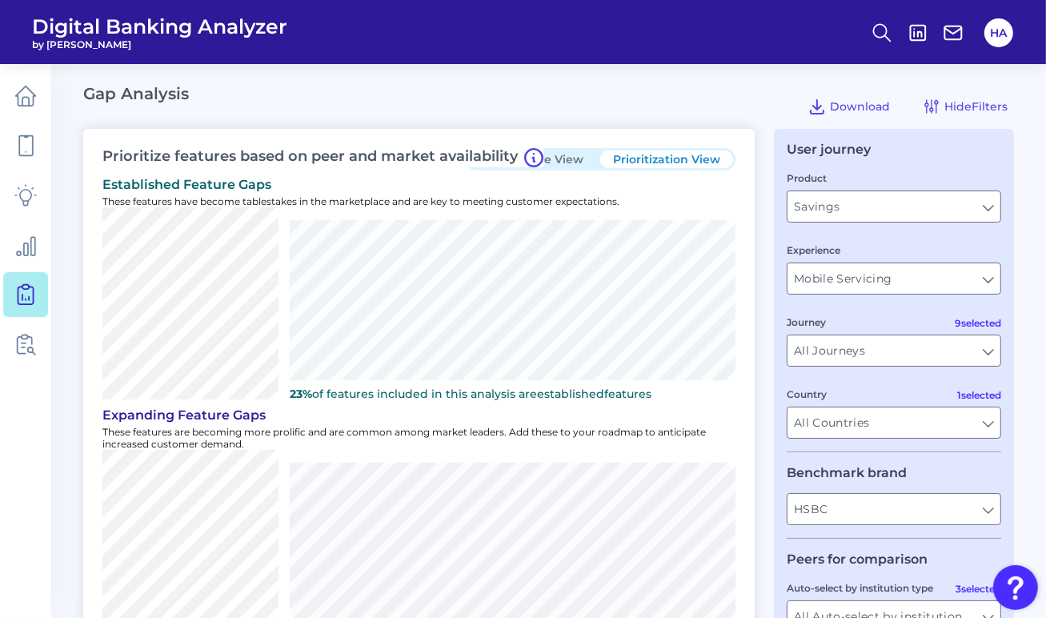
scroll to position [80, 0]
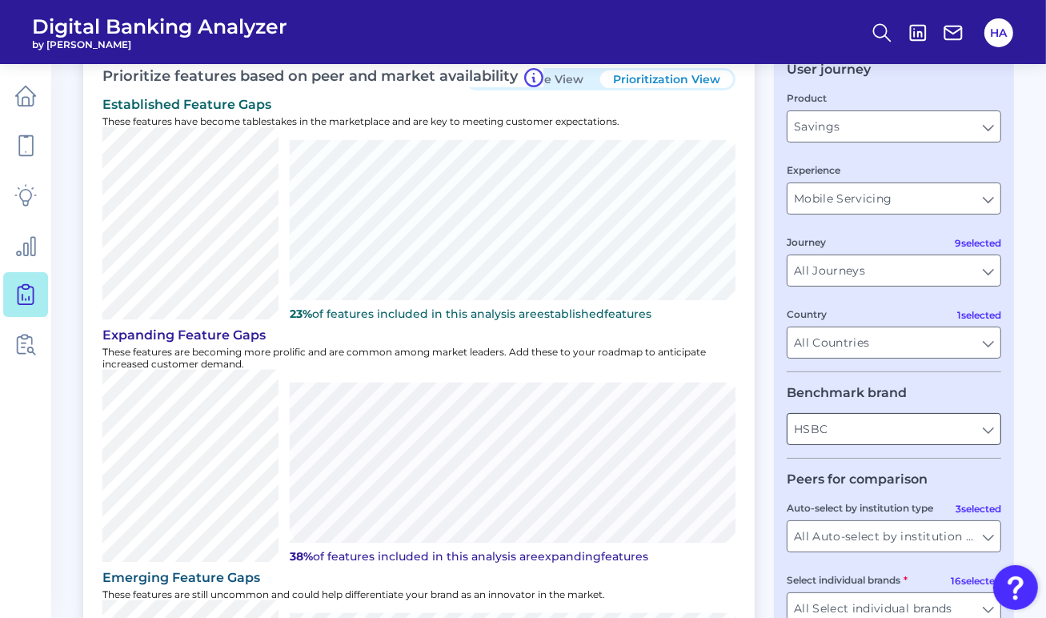
click at [859, 444] on input "HSBC" at bounding box center [893, 429] width 213 height 30
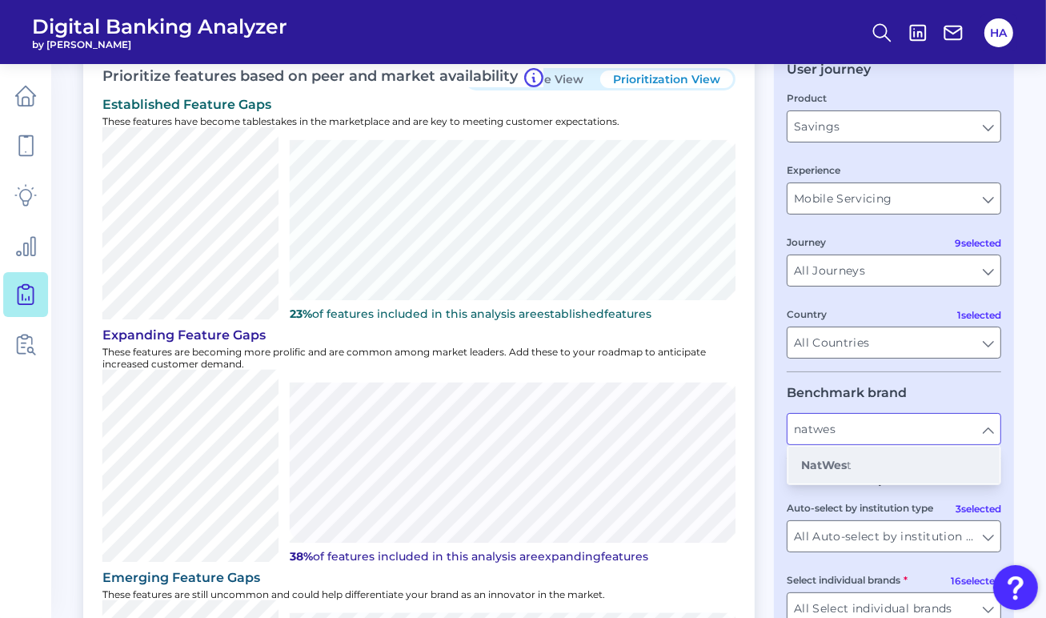
click at [862, 456] on button "NatWes t" at bounding box center [893, 465] width 211 height 37
type input "NatWest"
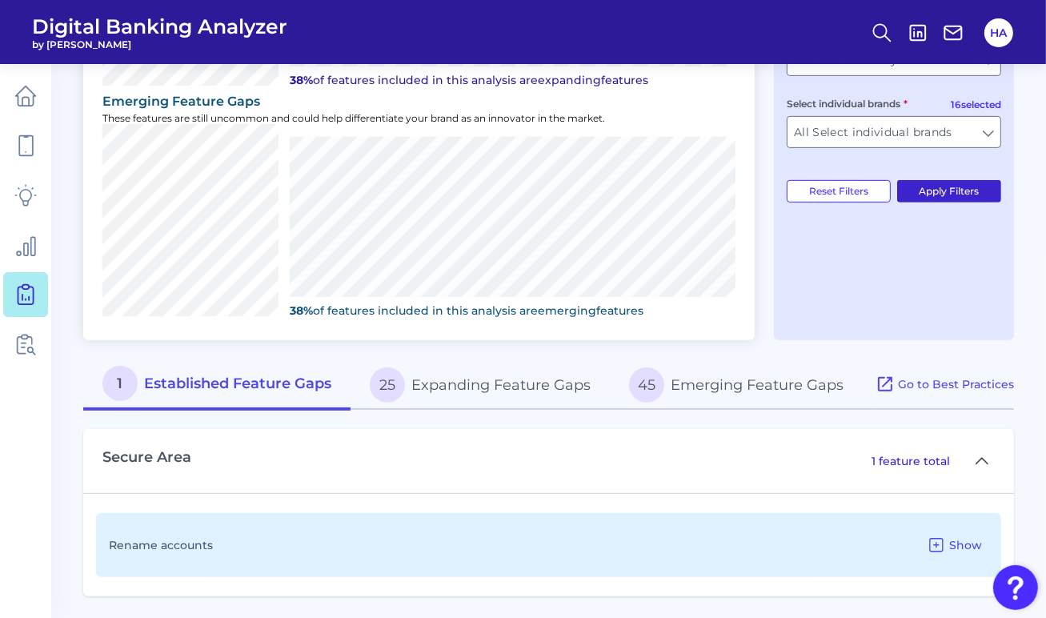
click at [945, 192] on button "Apply Filters" at bounding box center [949, 191] width 105 height 22
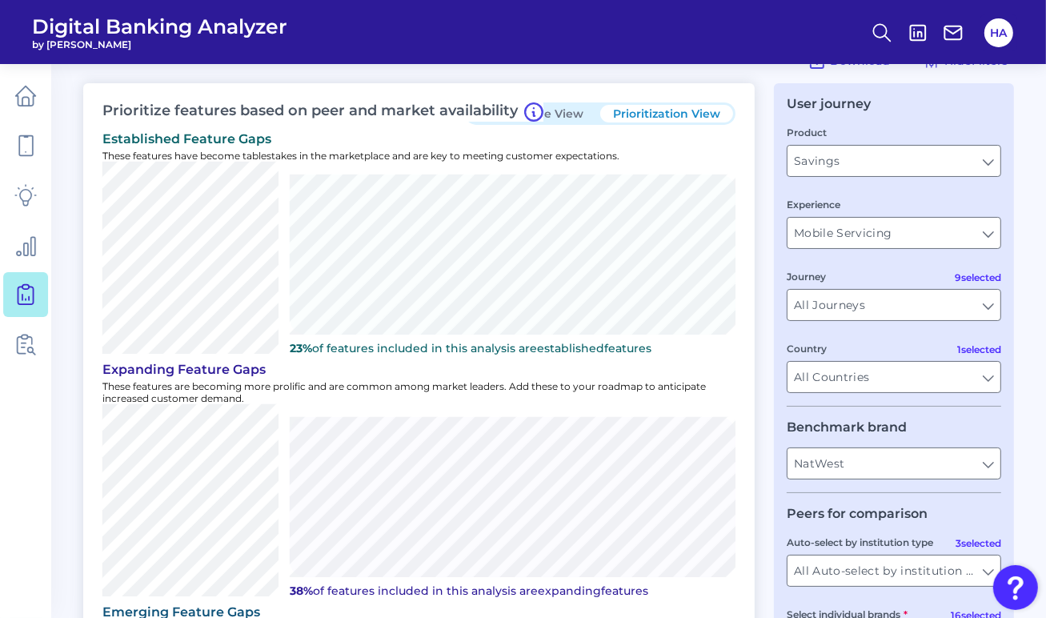
scroll to position [0, 0]
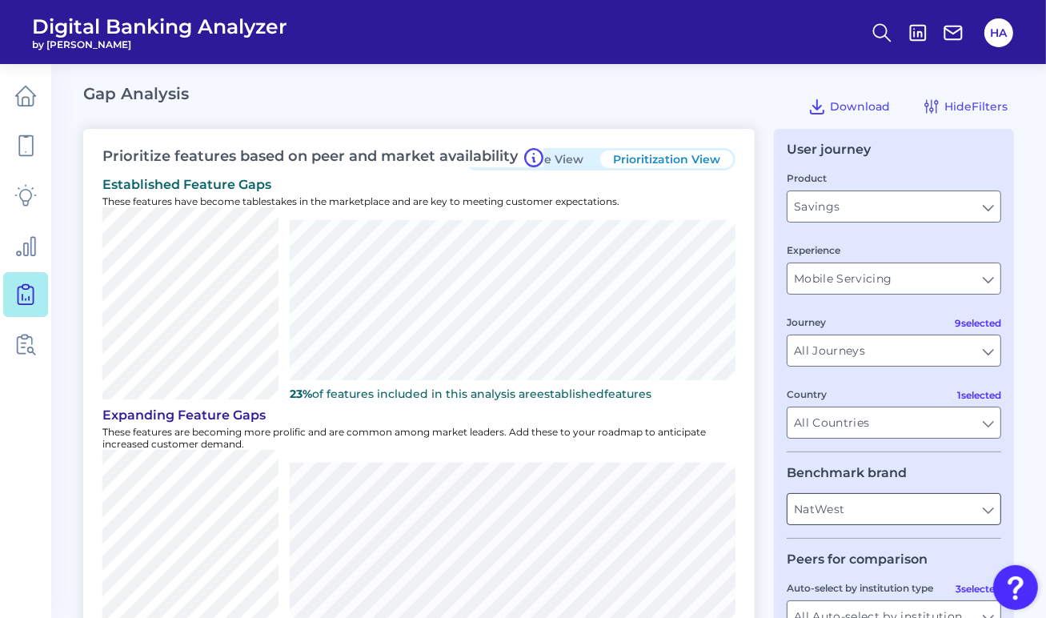
click at [867, 507] on input "NatWest" at bounding box center [893, 509] width 213 height 30
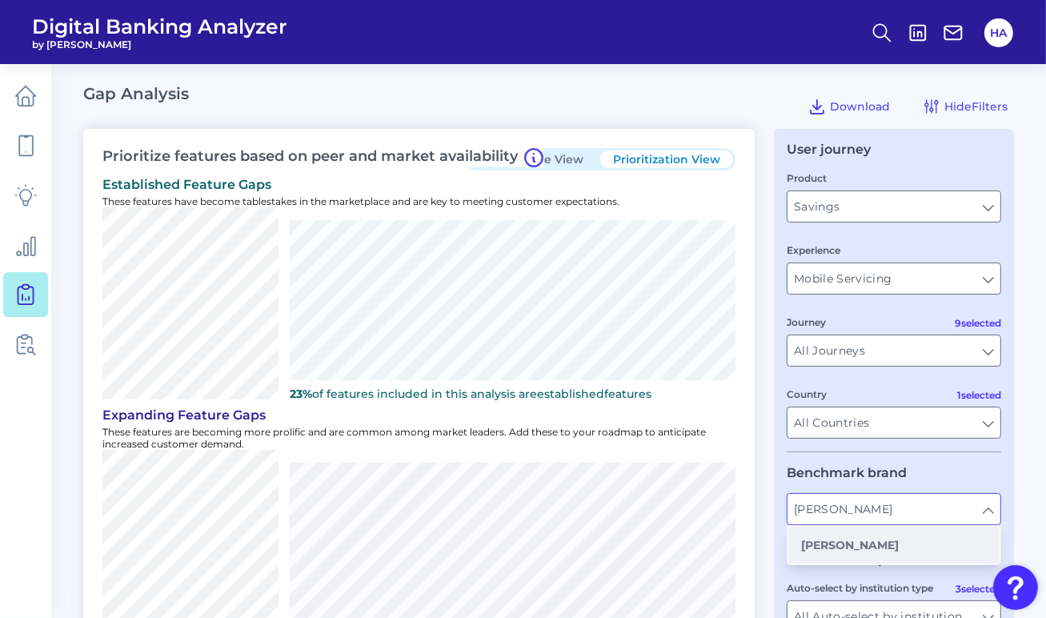
click at [854, 537] on button "[PERSON_NAME]" at bounding box center [893, 545] width 211 height 37
type input "[PERSON_NAME]"
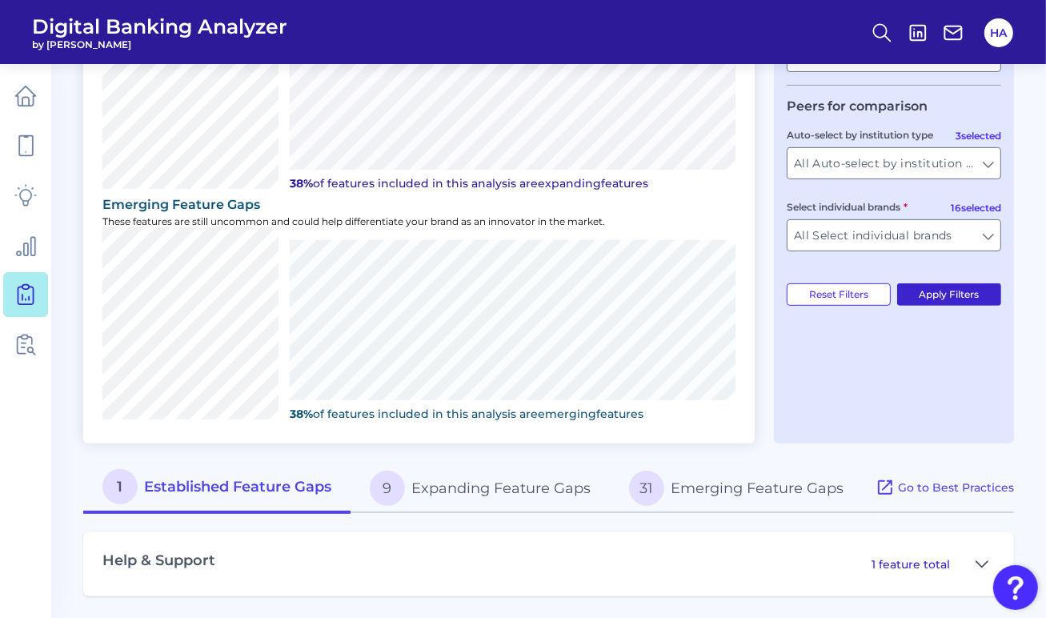
click at [963, 306] on button "Apply Filters" at bounding box center [949, 294] width 105 height 22
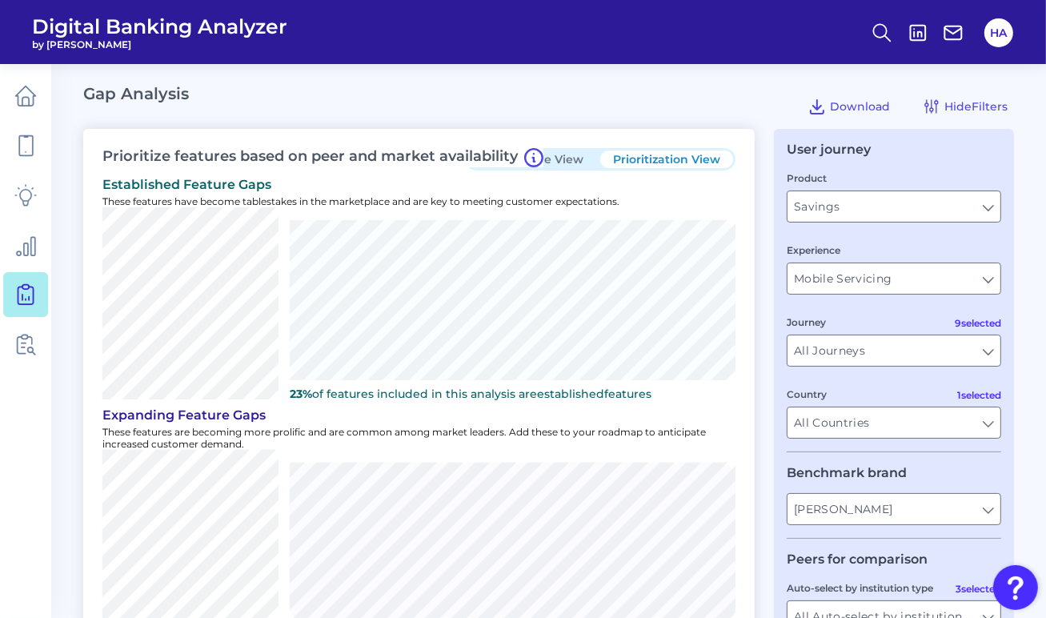
scroll to position [240, 0]
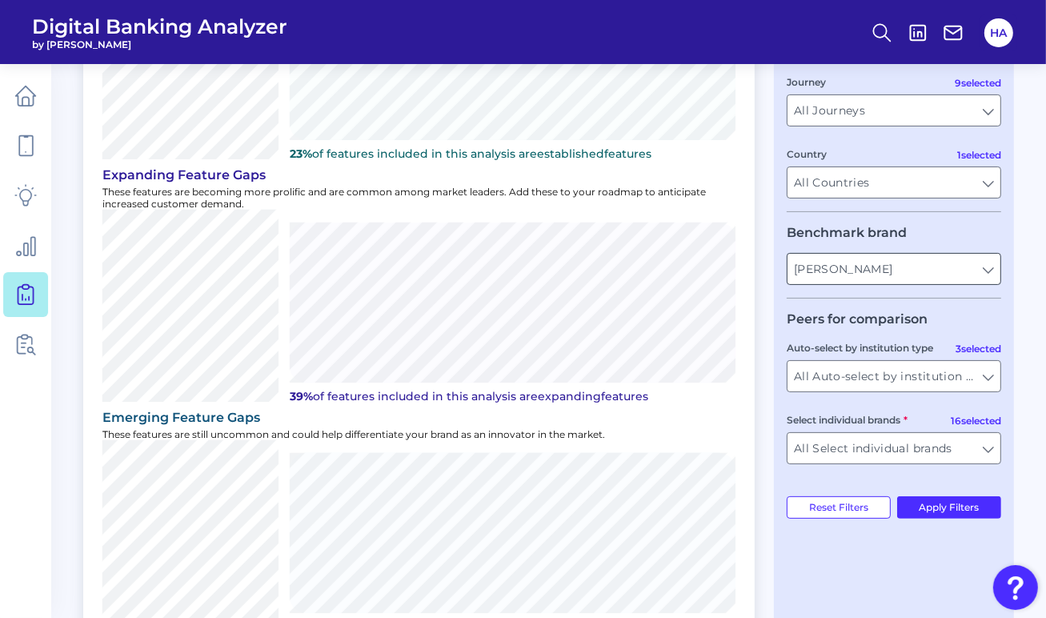
click at [868, 262] on input "[PERSON_NAME]" at bounding box center [893, 269] width 213 height 30
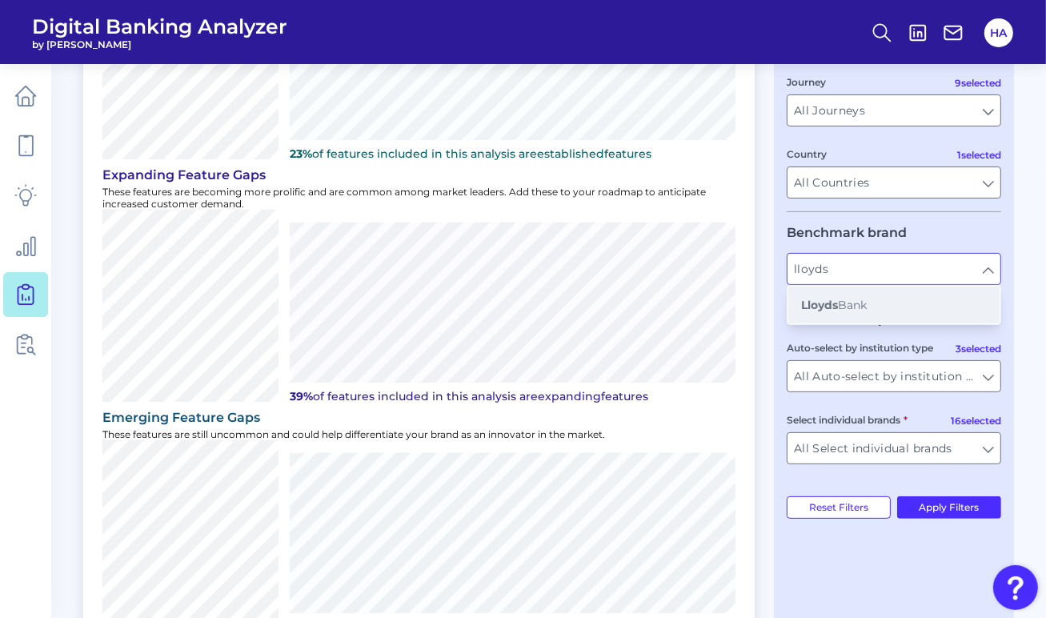
click at [867, 294] on button "Lloyds Bank" at bounding box center [893, 304] width 211 height 37
type input "Lloyds Bank"
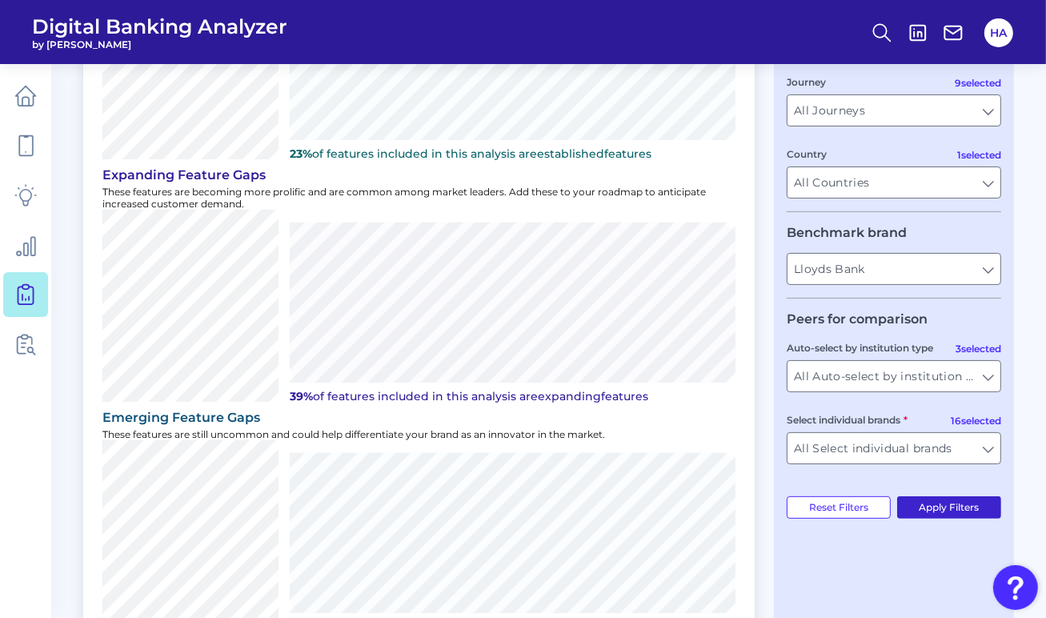
click at [977, 512] on button "Apply Filters" at bounding box center [949, 507] width 105 height 22
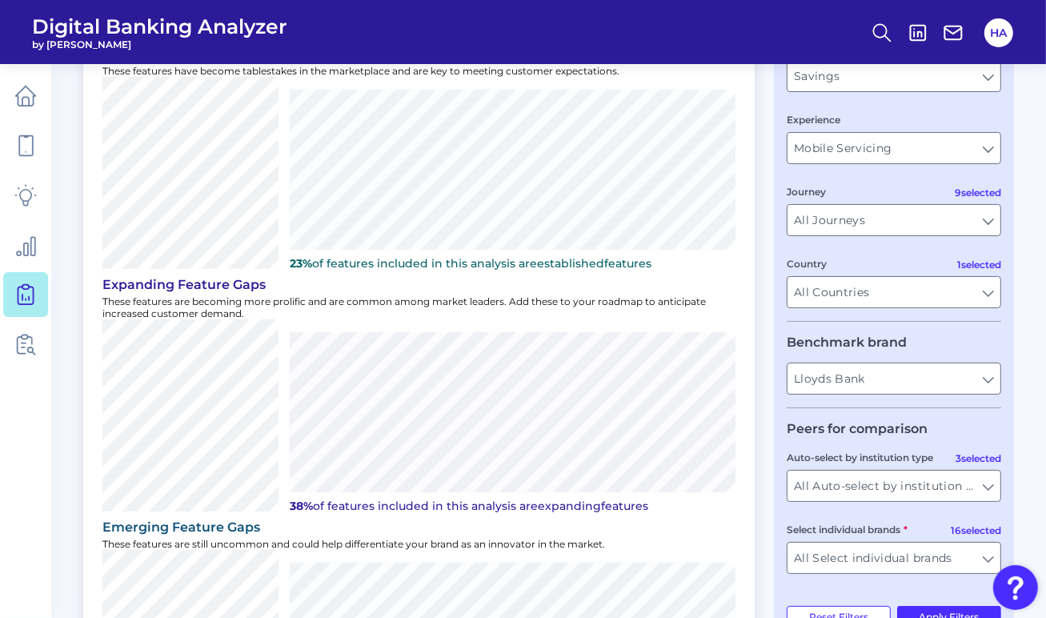
scroll to position [130, 0]
click at [856, 371] on input "Lloyds Bank" at bounding box center [893, 379] width 213 height 30
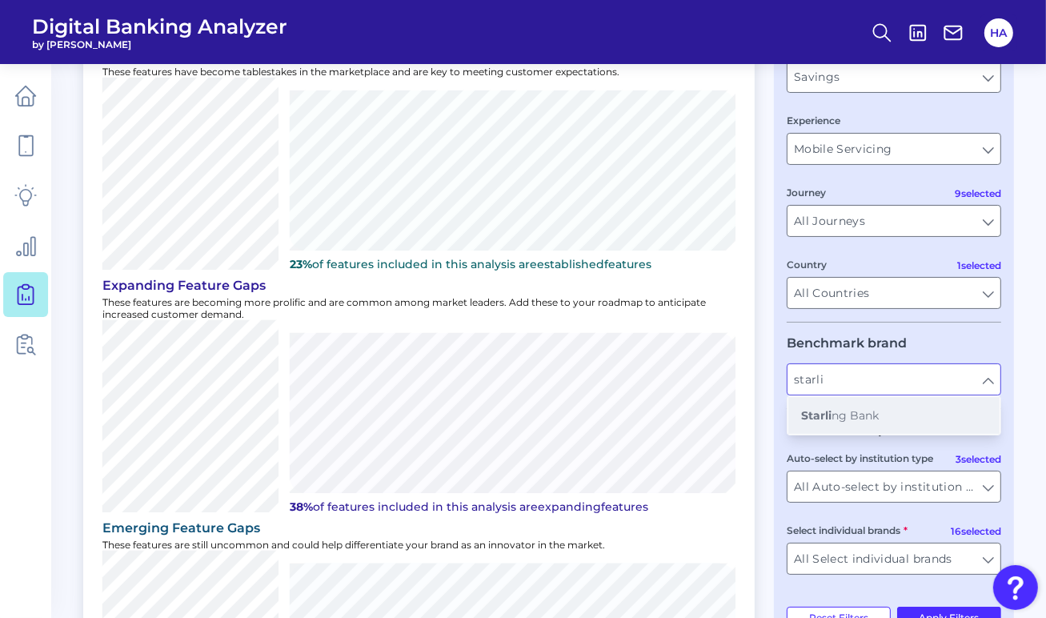
click at [863, 404] on button "[PERSON_NAME] Bank" at bounding box center [893, 415] width 211 height 37
type input "[PERSON_NAME] Bank"
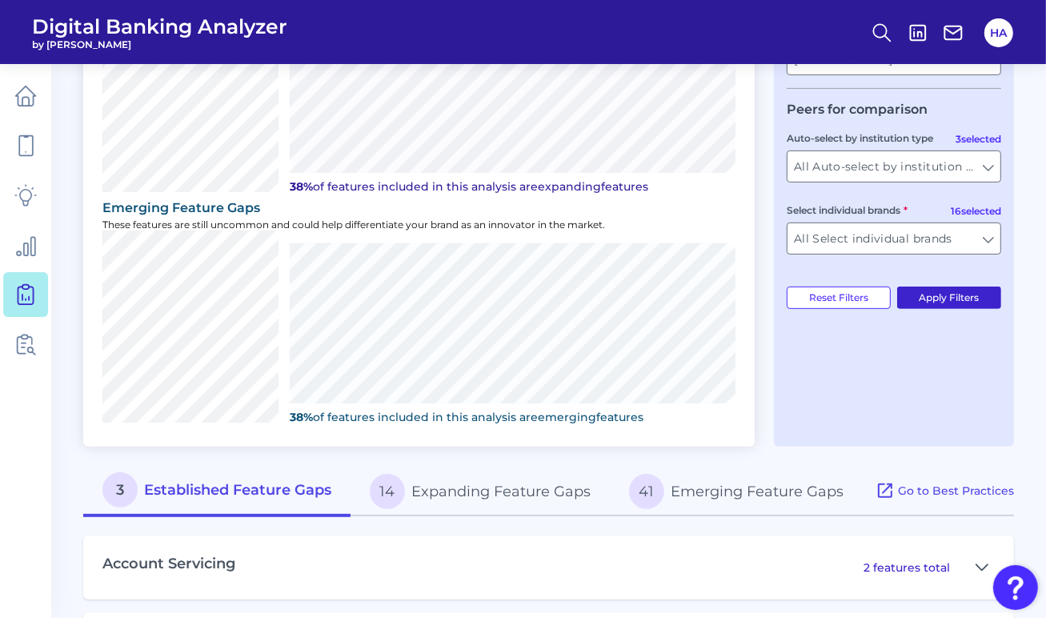
click at [976, 309] on button "Apply Filters" at bounding box center [949, 297] width 105 height 22
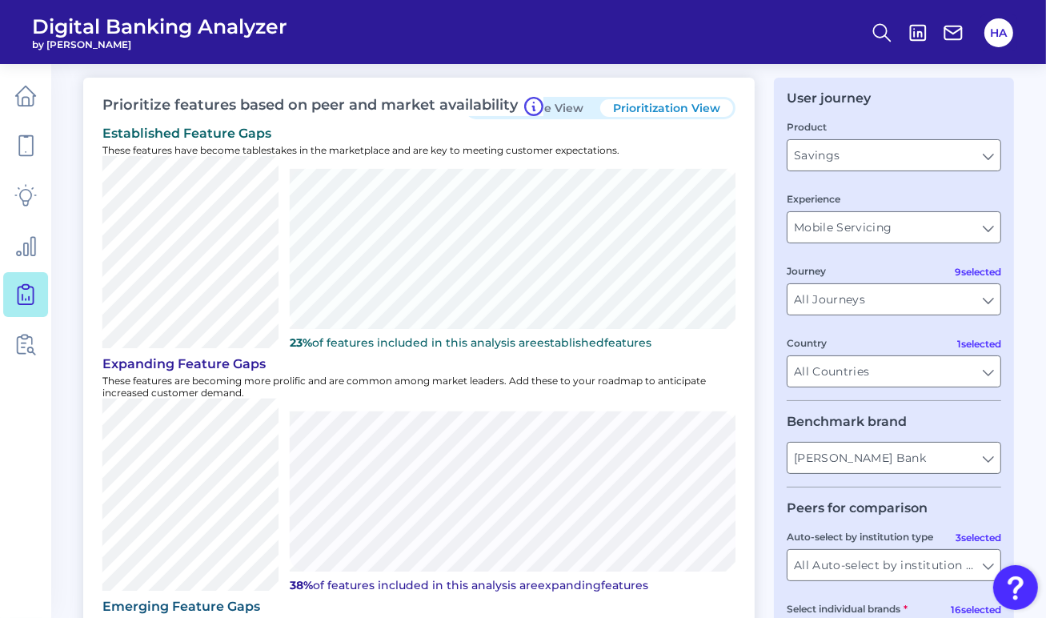
scroll to position [80, 0]
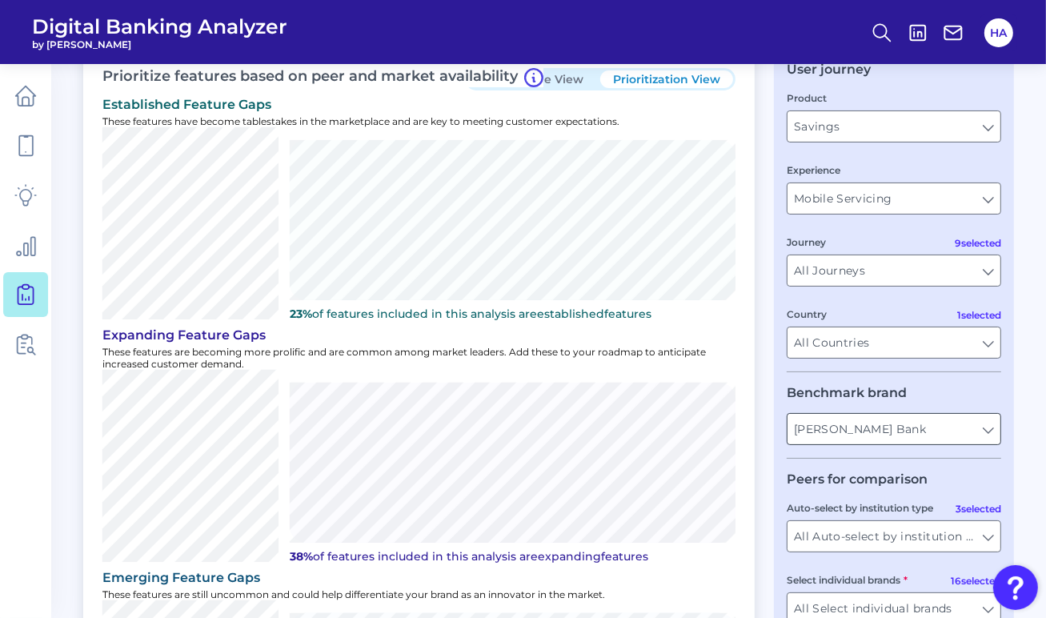
click at [893, 439] on input "[PERSON_NAME] Bank" at bounding box center [893, 429] width 213 height 30
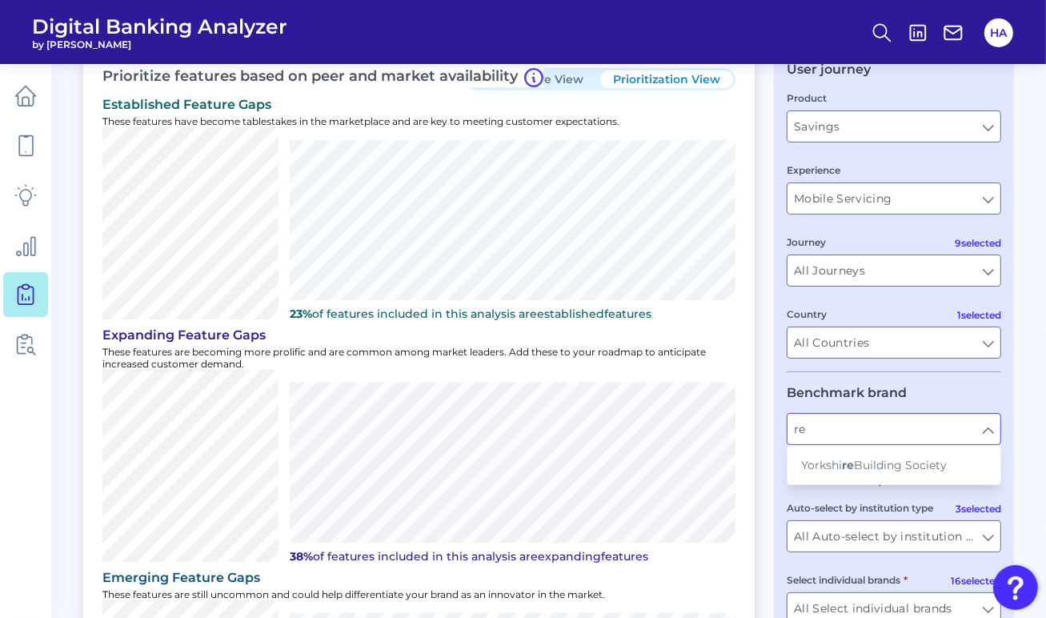
type input "r"
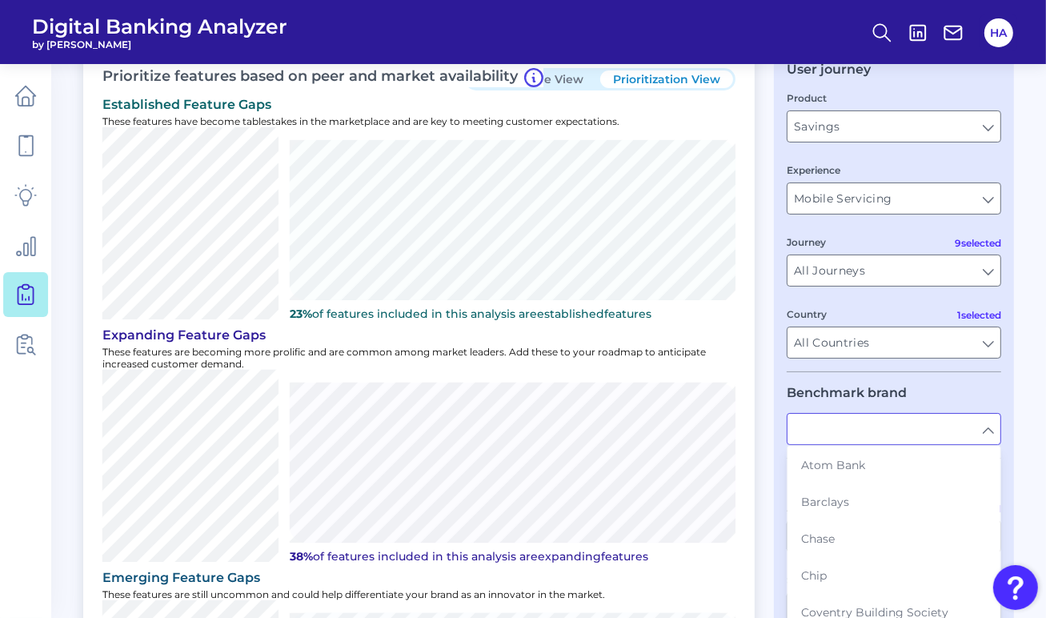
click at [851, 394] on legend "Benchmark brand" at bounding box center [847, 392] width 120 height 15
type input "[PERSON_NAME] Bank"
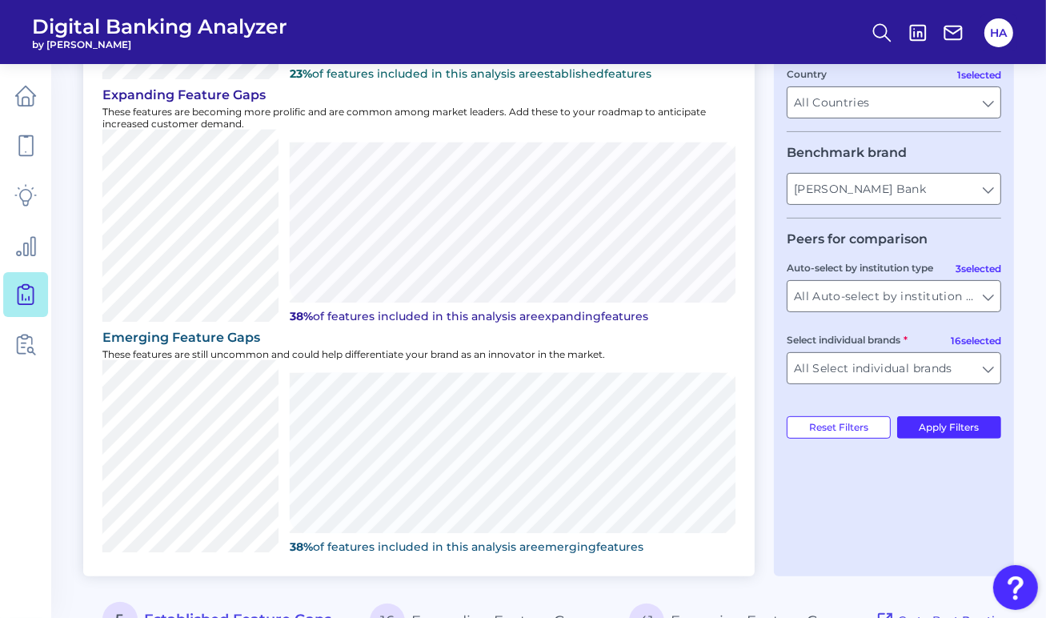
scroll to position [0, 0]
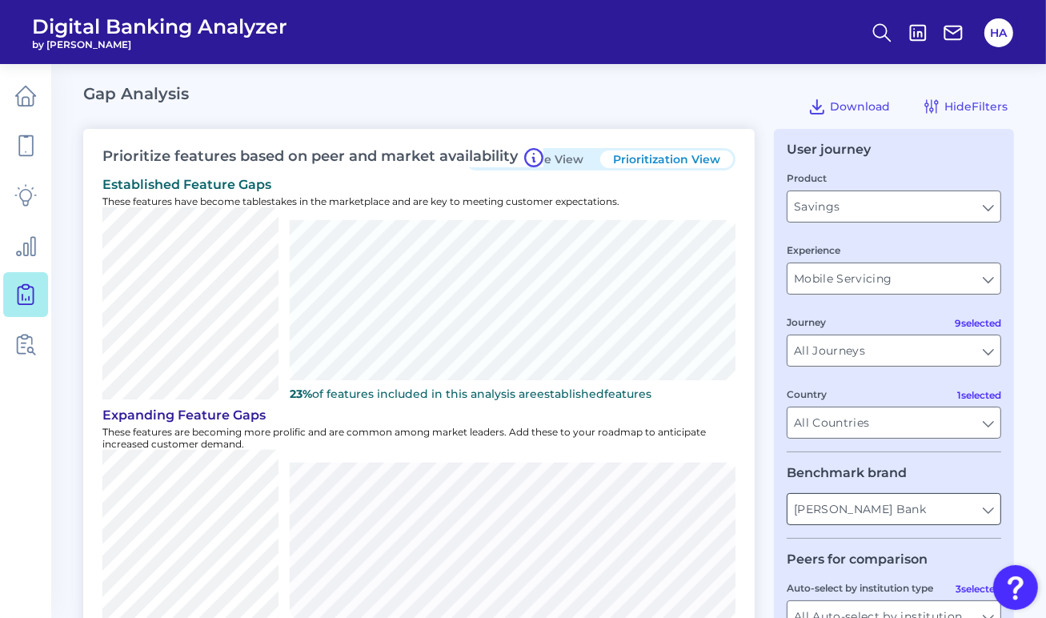
click at [842, 503] on input "[PERSON_NAME] Bank" at bounding box center [893, 509] width 213 height 30
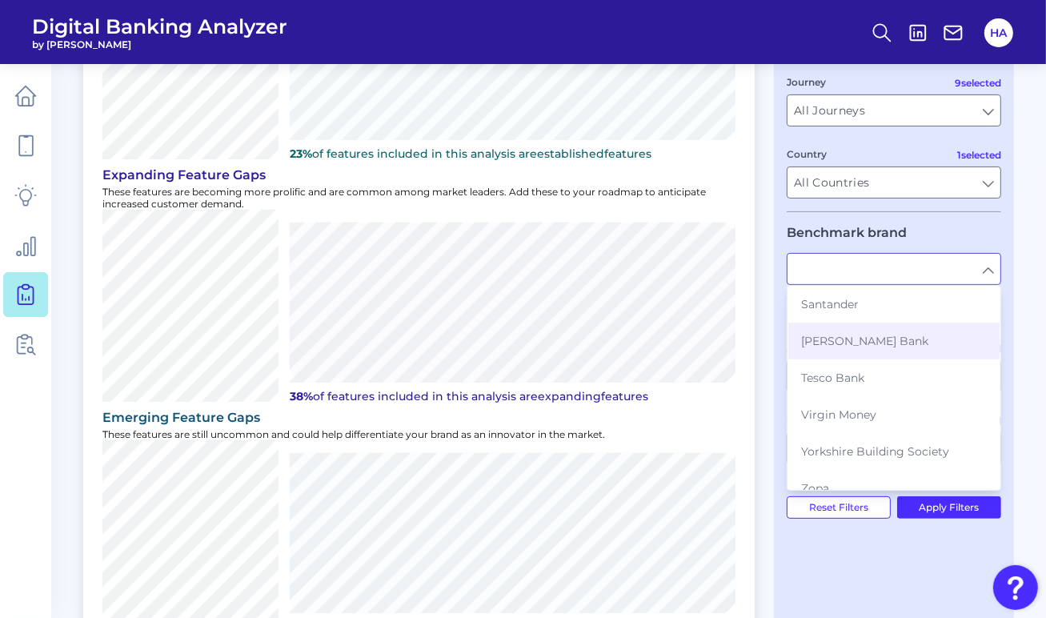
scroll to position [407, 0]
click at [881, 469] on button "Zopa" at bounding box center [893, 487] width 211 height 37
type input "Zopa"
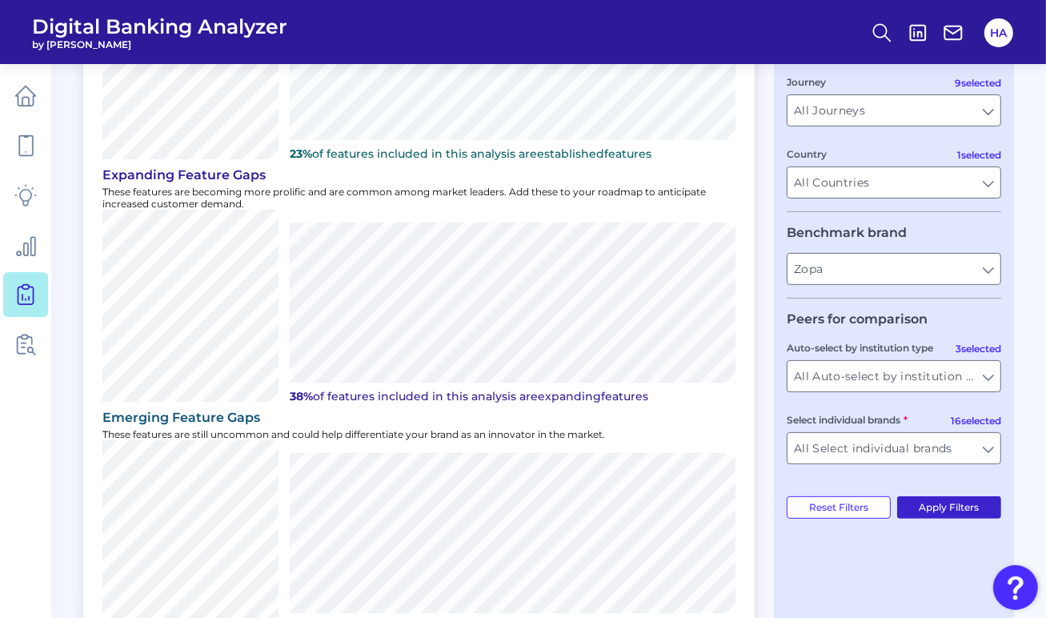
click at [972, 514] on button "Apply Filters" at bounding box center [949, 507] width 105 height 22
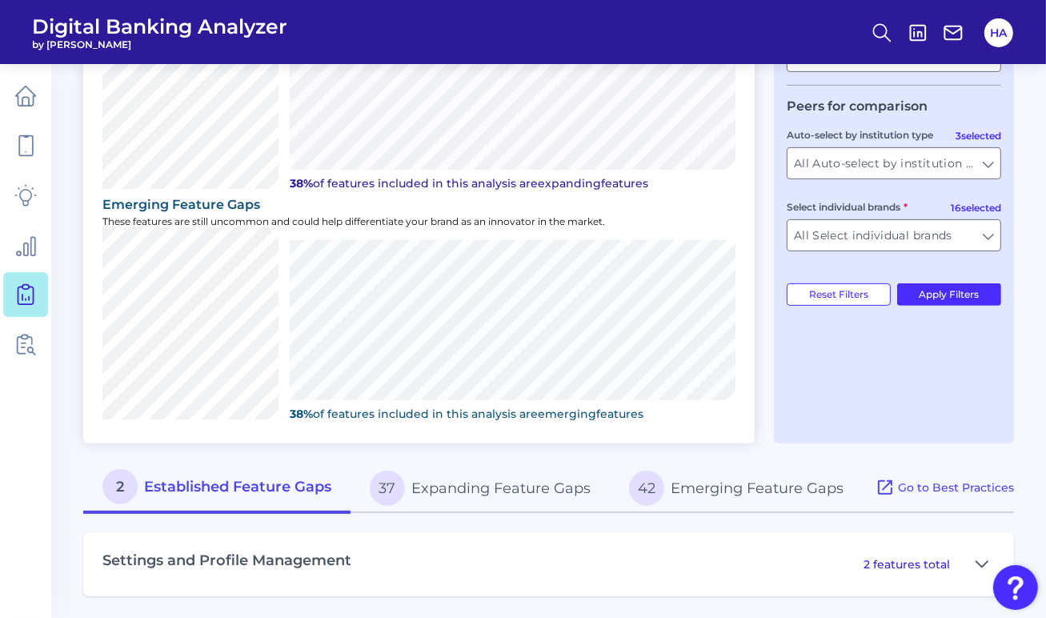
scroll to position [0, 0]
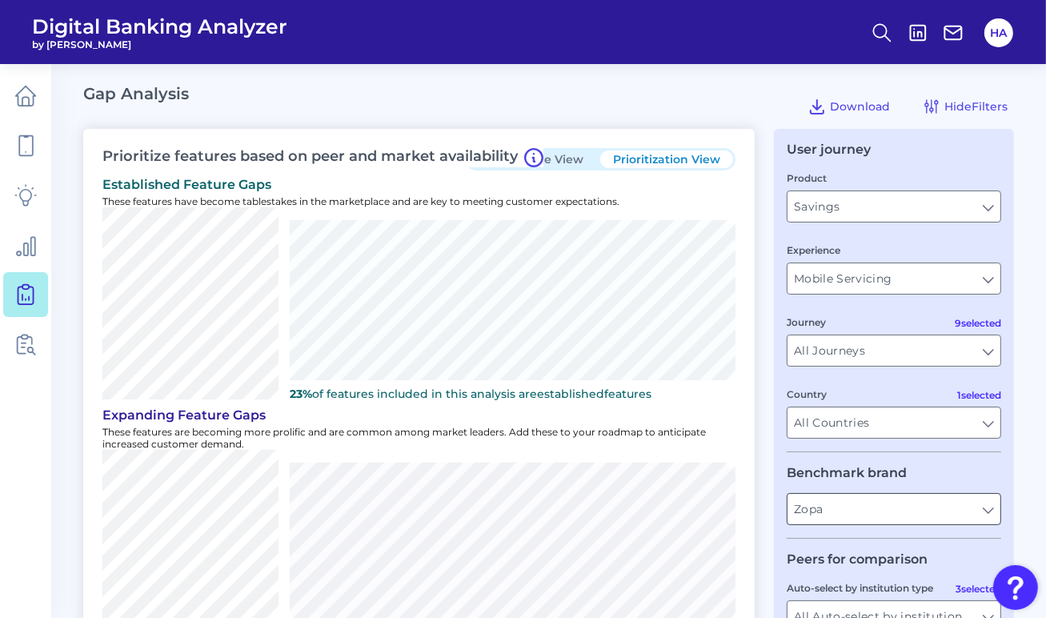
click at [989, 504] on input "Zopa" at bounding box center [893, 509] width 213 height 30
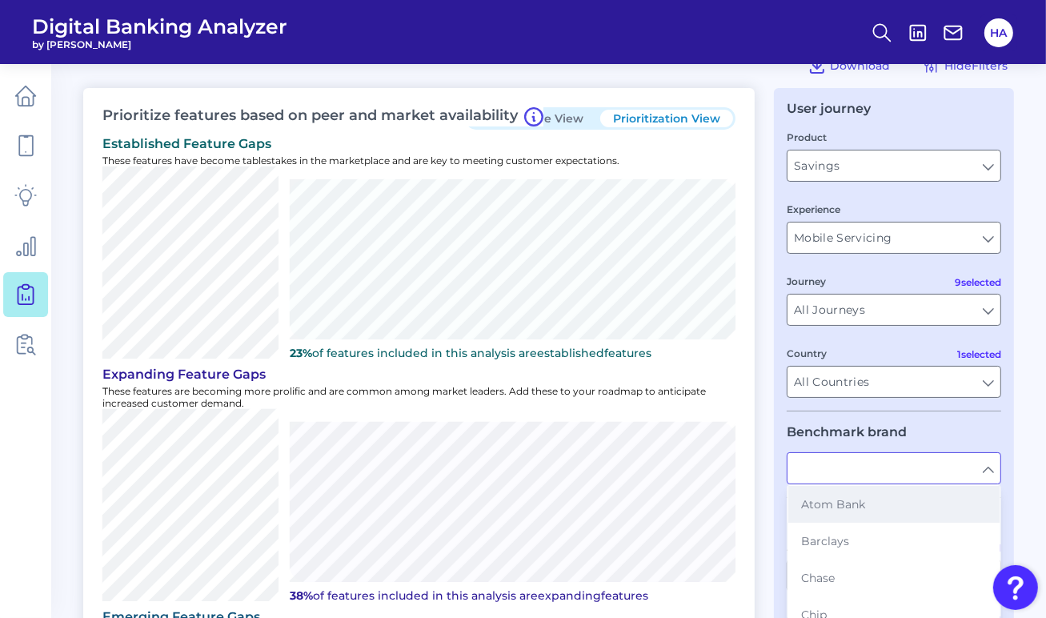
scroll to position [80, 0]
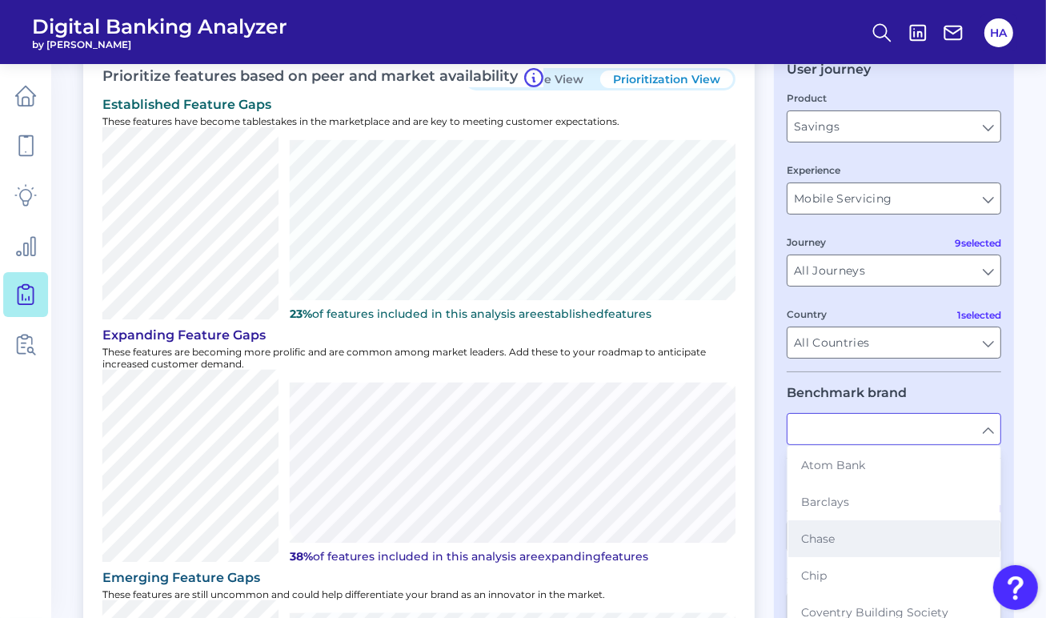
click at [869, 528] on button "Chase" at bounding box center [893, 538] width 211 height 37
type input "Chase"
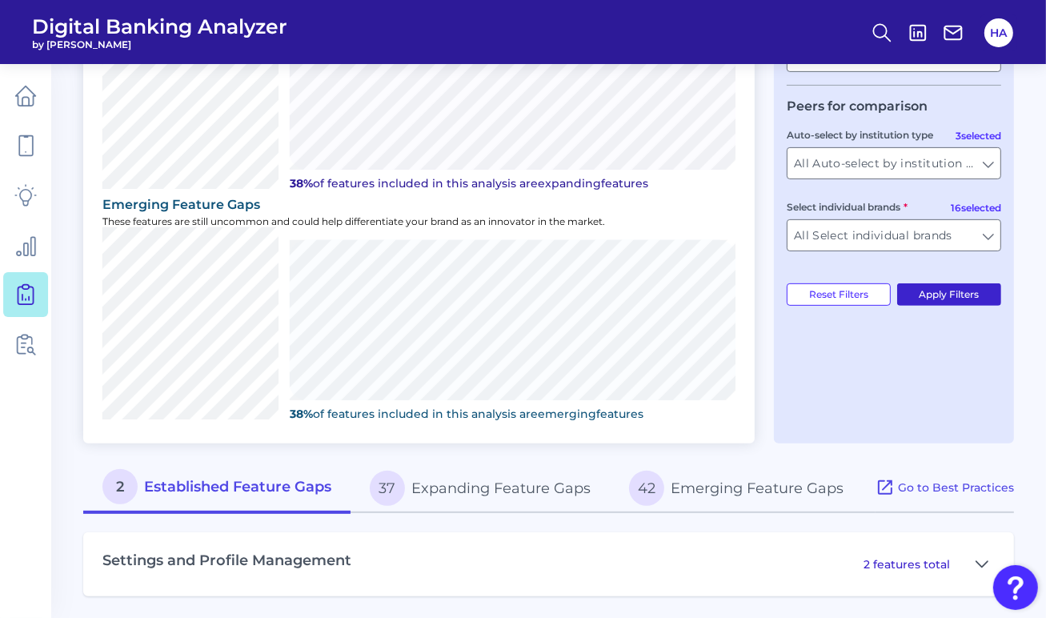
click at [953, 303] on button "Apply Filters" at bounding box center [949, 294] width 105 height 22
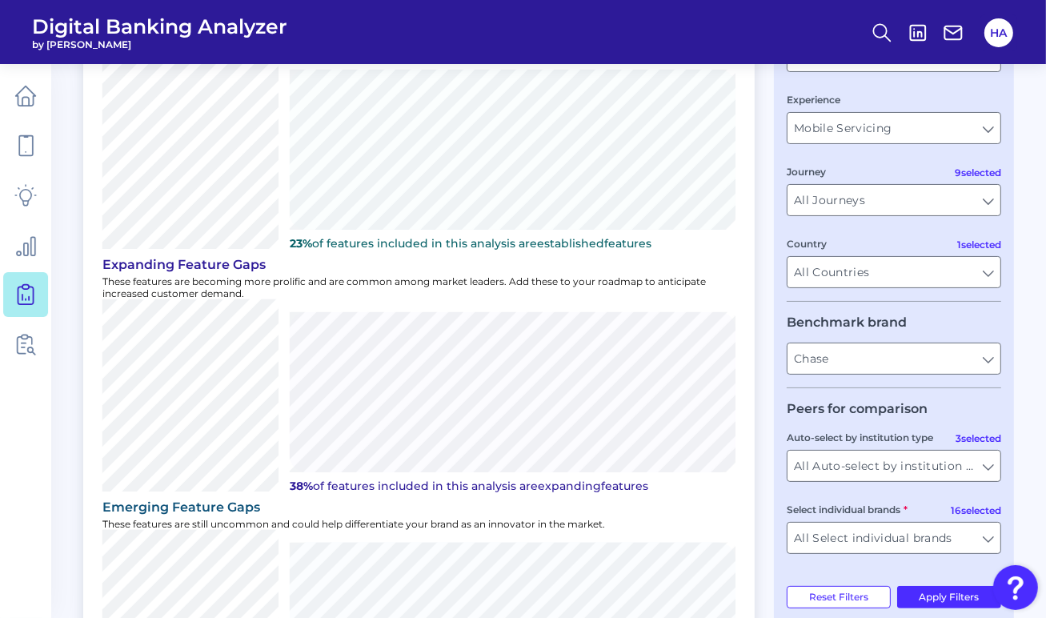
scroll to position [160, 0]
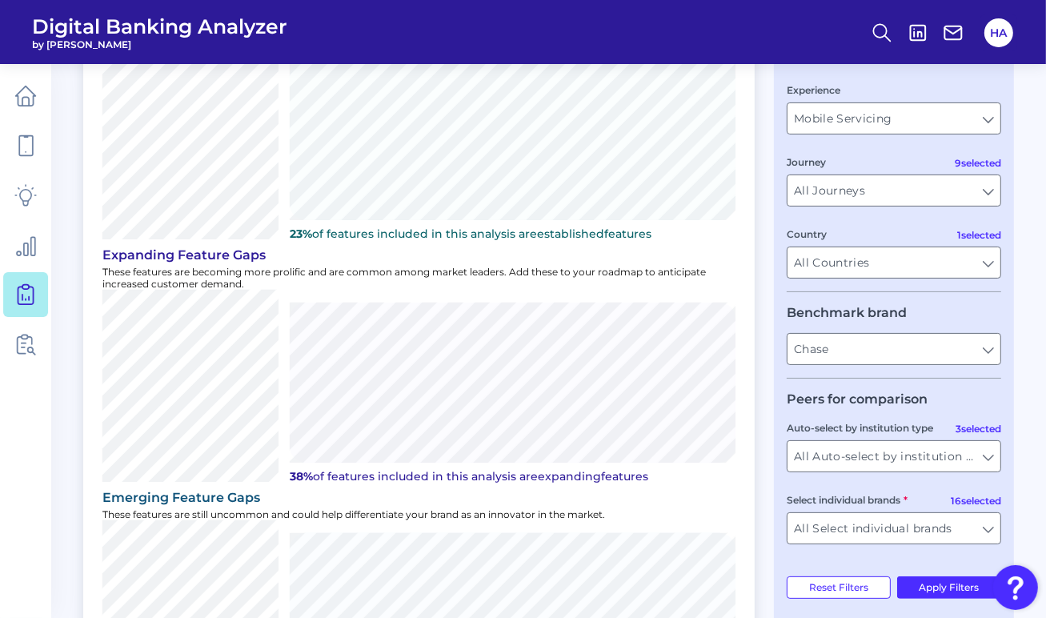
click at [847, 373] on fieldset "Benchmark brand [PERSON_NAME]" at bounding box center [894, 342] width 214 height 74
click at [853, 355] on input "Chase" at bounding box center [893, 349] width 213 height 30
click at [860, 388] on button "Barcla ys" at bounding box center [893, 385] width 211 height 37
type input "Barclays"
click at [935, 583] on button "Apply Filters" at bounding box center [949, 587] width 105 height 22
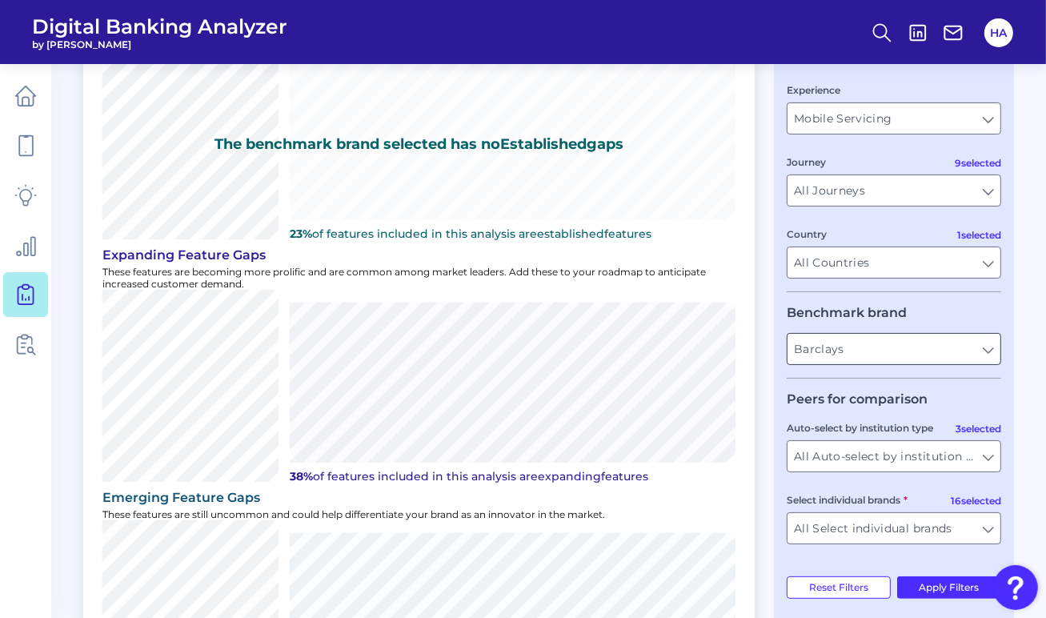
click at [868, 351] on input "Barclays" at bounding box center [893, 349] width 213 height 30
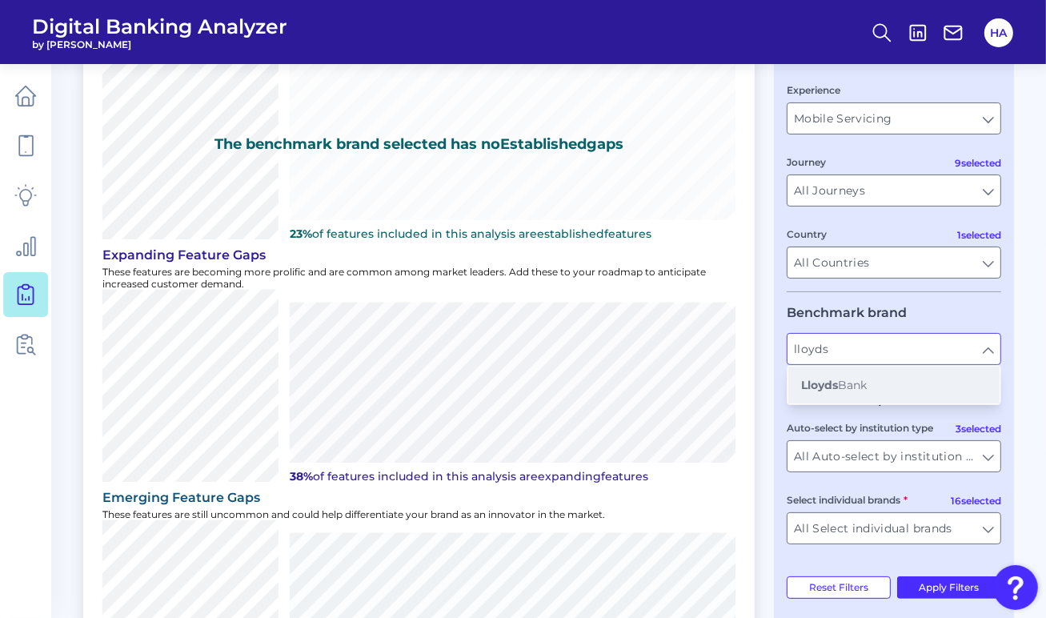
click at [873, 381] on button "Lloyds Bank" at bounding box center [893, 385] width 211 height 37
type input "Lloyds Bank"
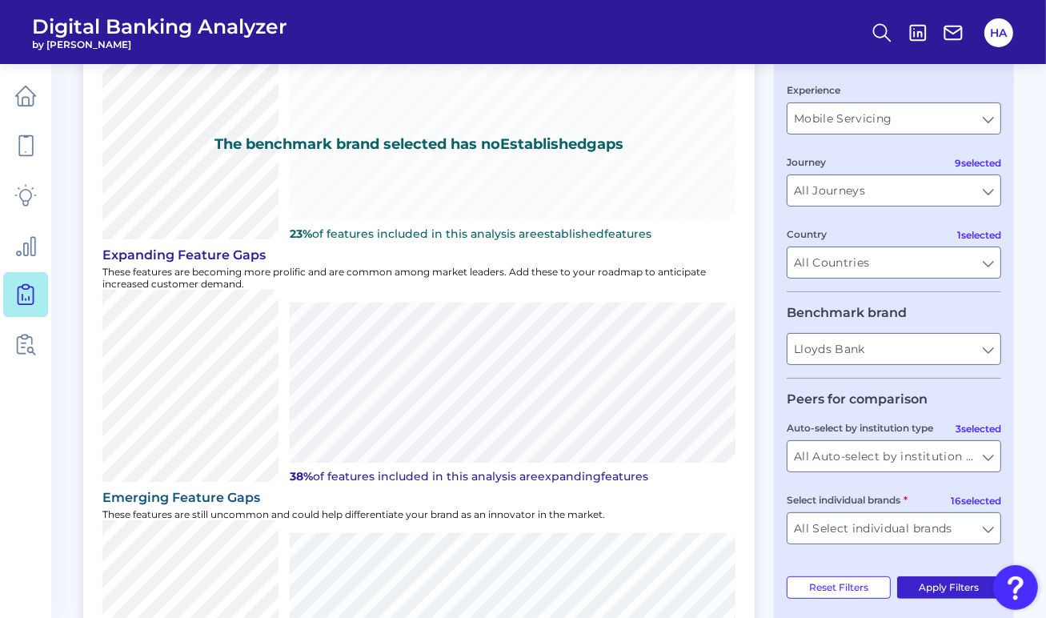
click at [935, 595] on button "Apply Filters" at bounding box center [949, 587] width 105 height 22
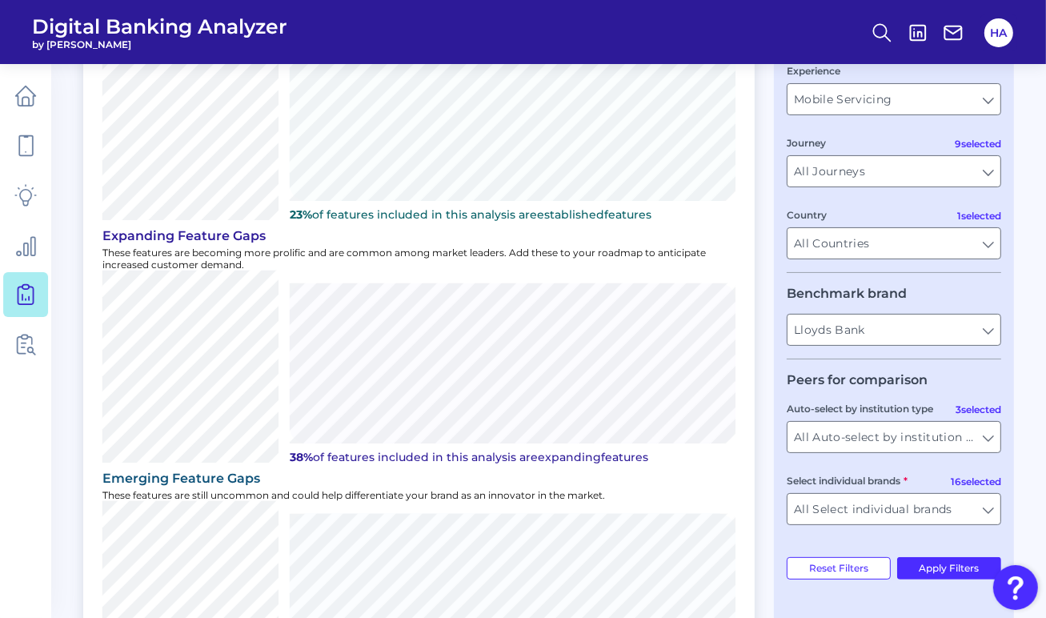
scroll to position [182, 0]
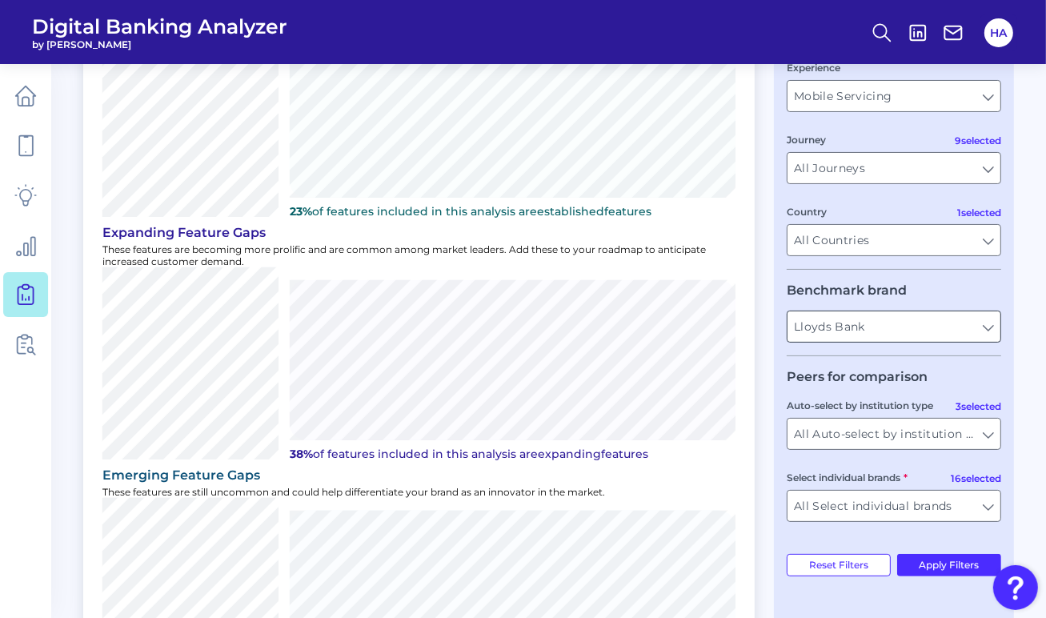
click at [835, 317] on input "Lloyds Bank" at bounding box center [893, 326] width 213 height 30
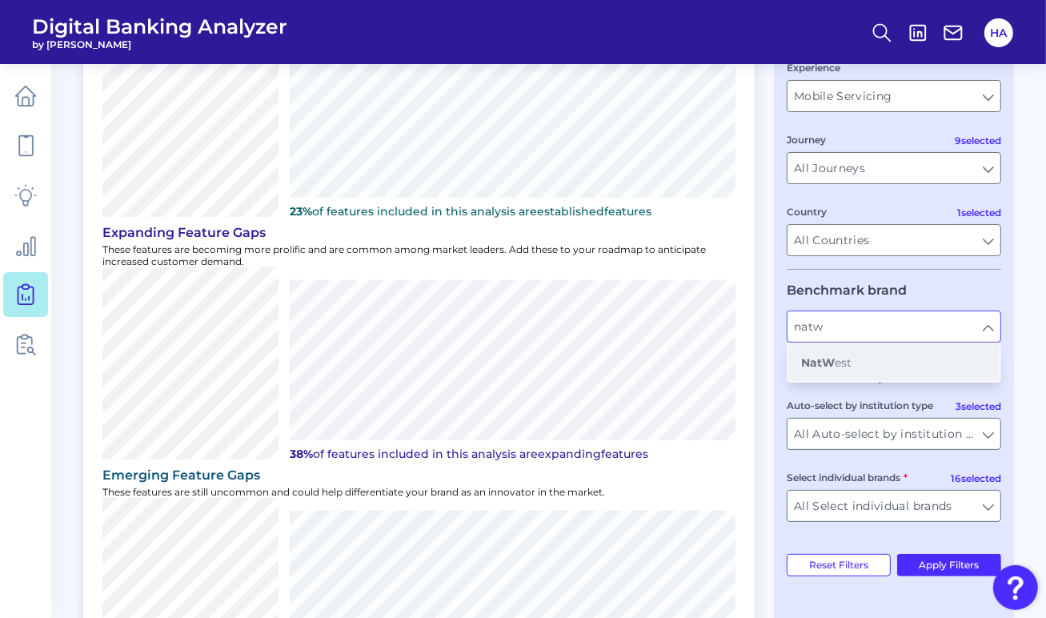
click at [857, 355] on button "NatW est" at bounding box center [893, 362] width 211 height 37
type input "NatWest"
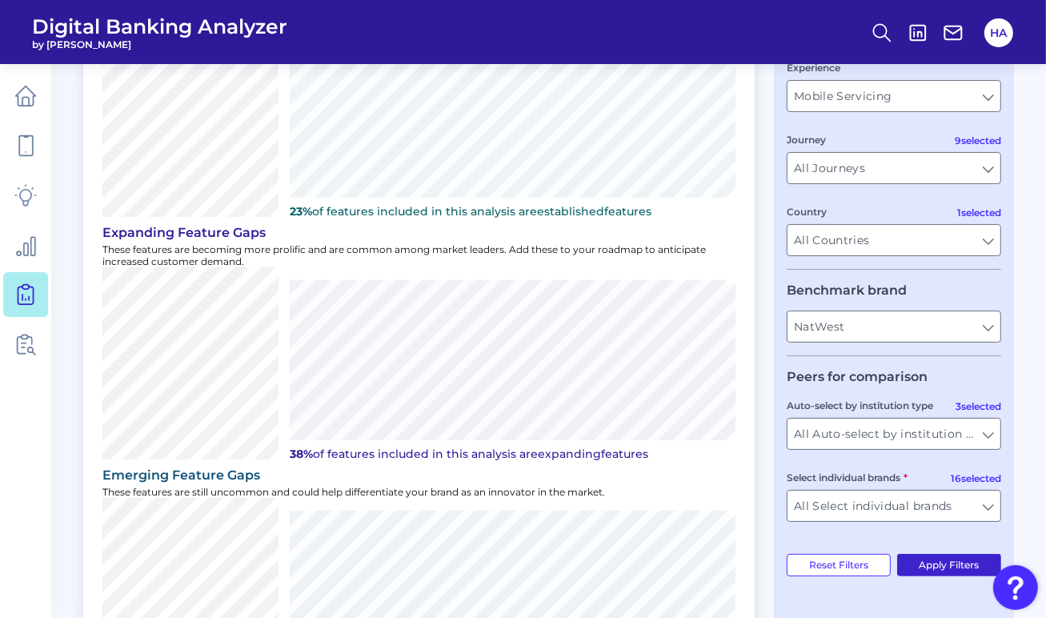
click at [940, 561] on button "Apply Filters" at bounding box center [949, 565] width 105 height 22
click at [848, 336] on input "NatWest" at bounding box center [893, 326] width 213 height 30
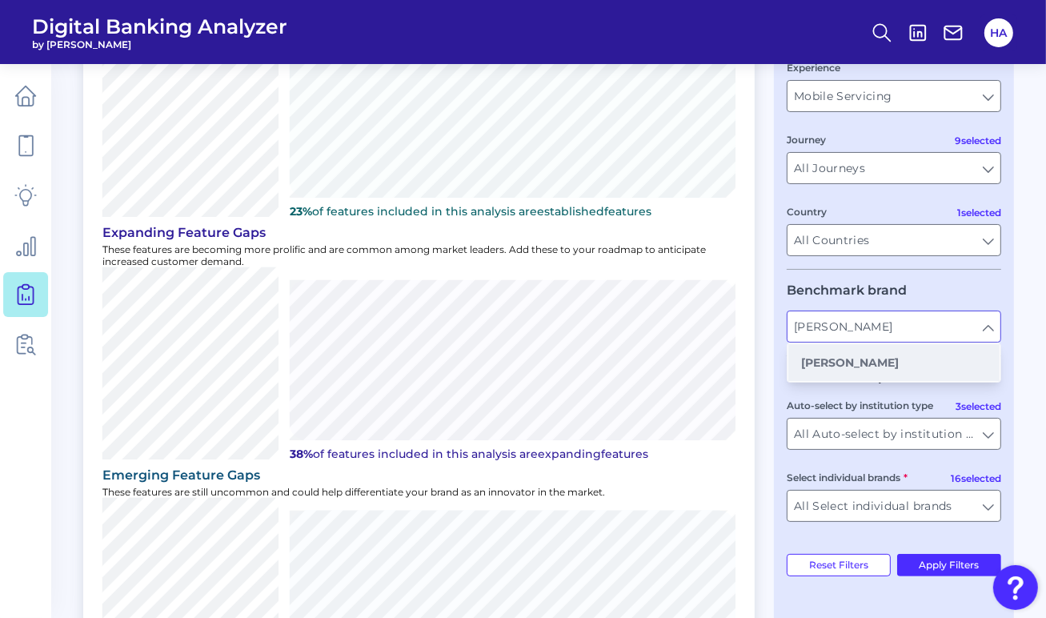
click at [846, 351] on button "[PERSON_NAME]" at bounding box center [893, 362] width 211 height 37
type input "[PERSON_NAME]"
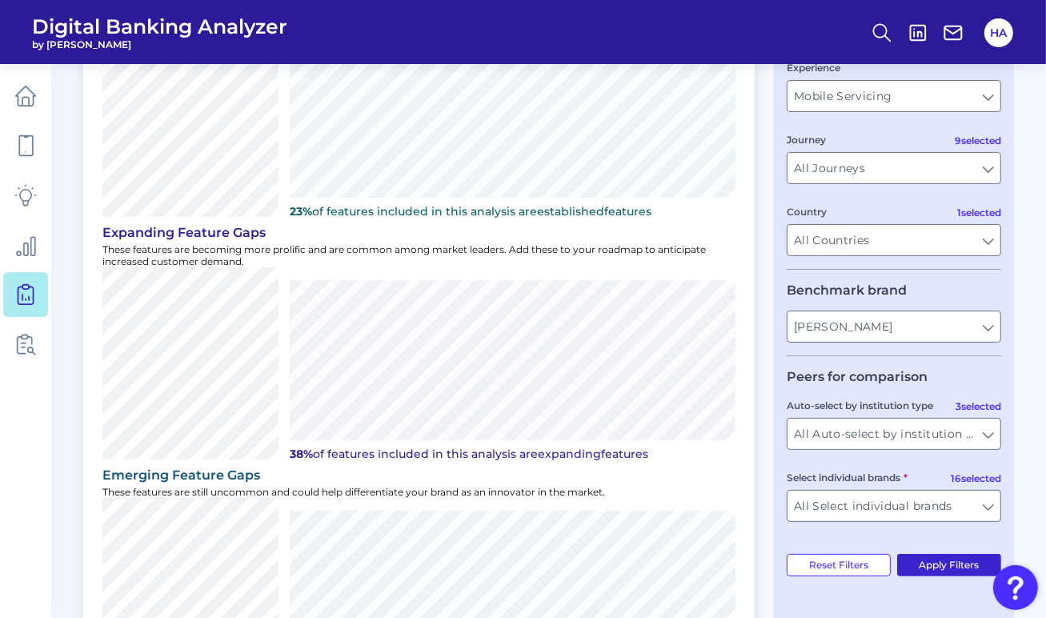
click at [950, 561] on button "Apply Filters" at bounding box center [949, 565] width 105 height 22
click at [984, 327] on input "[PERSON_NAME]" at bounding box center [893, 326] width 213 height 30
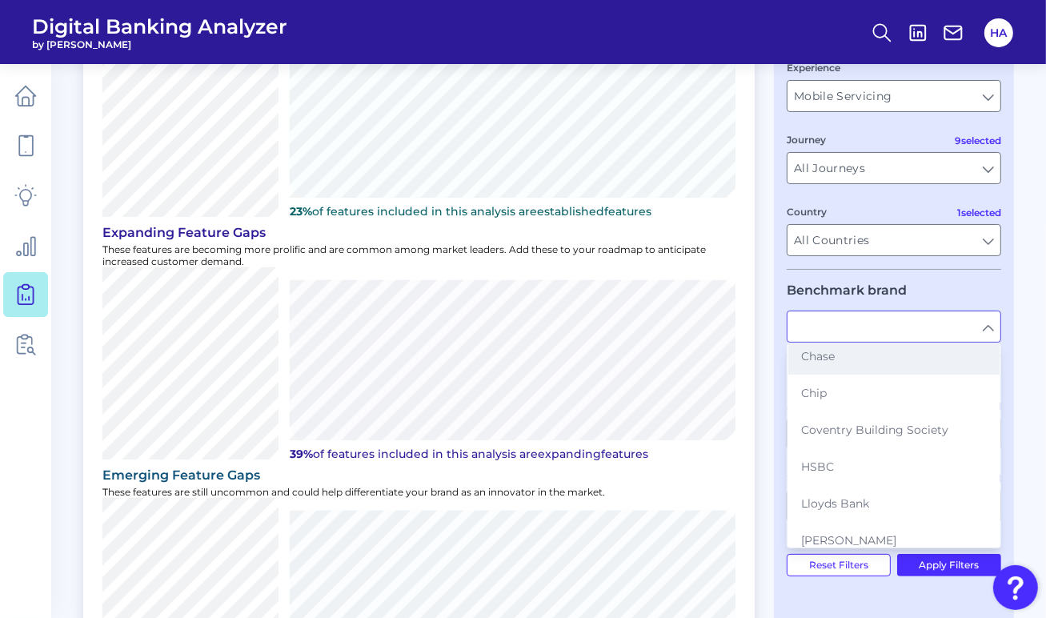
scroll to position [160, 0]
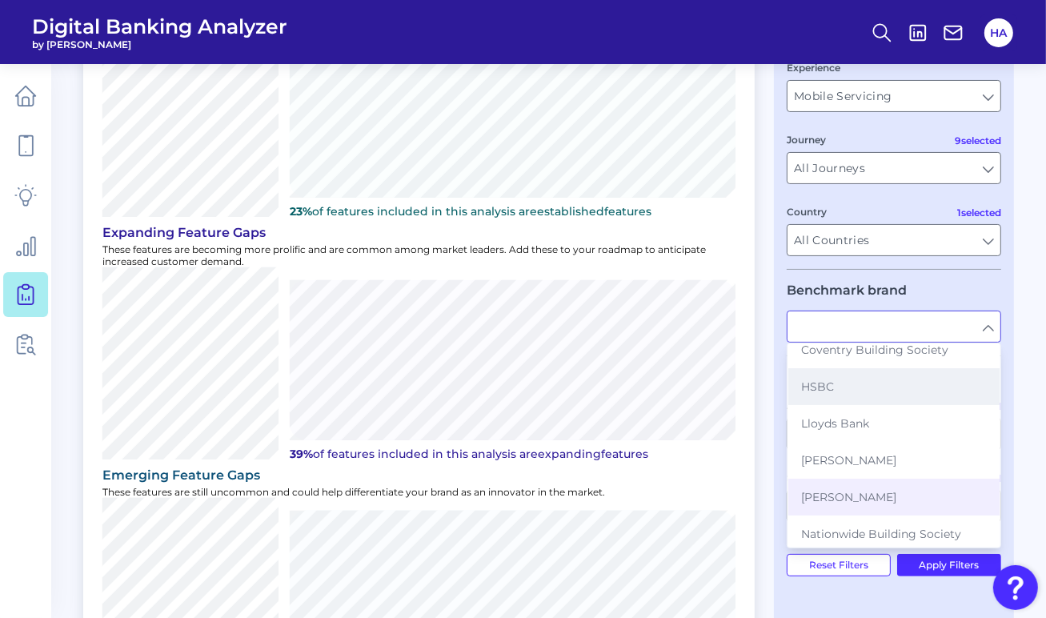
click at [815, 375] on button "HSBC" at bounding box center [893, 386] width 211 height 37
type input "HSBC"
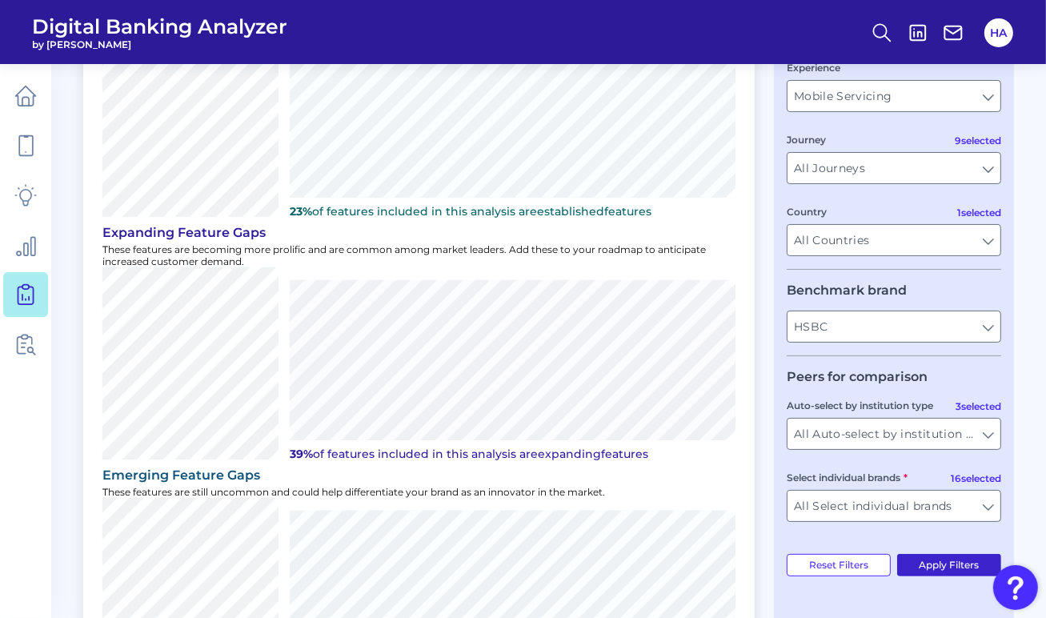
click at [956, 567] on button "Apply Filters" at bounding box center [949, 565] width 105 height 22
click at [843, 333] on input "HSBC" at bounding box center [893, 326] width 213 height 30
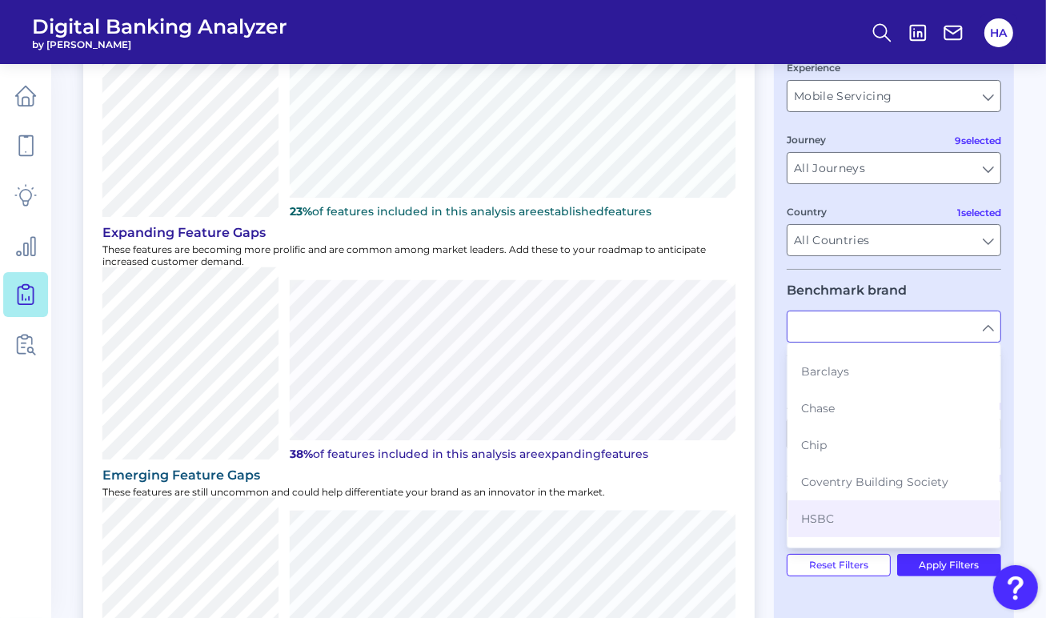
scroll to position [0, 0]
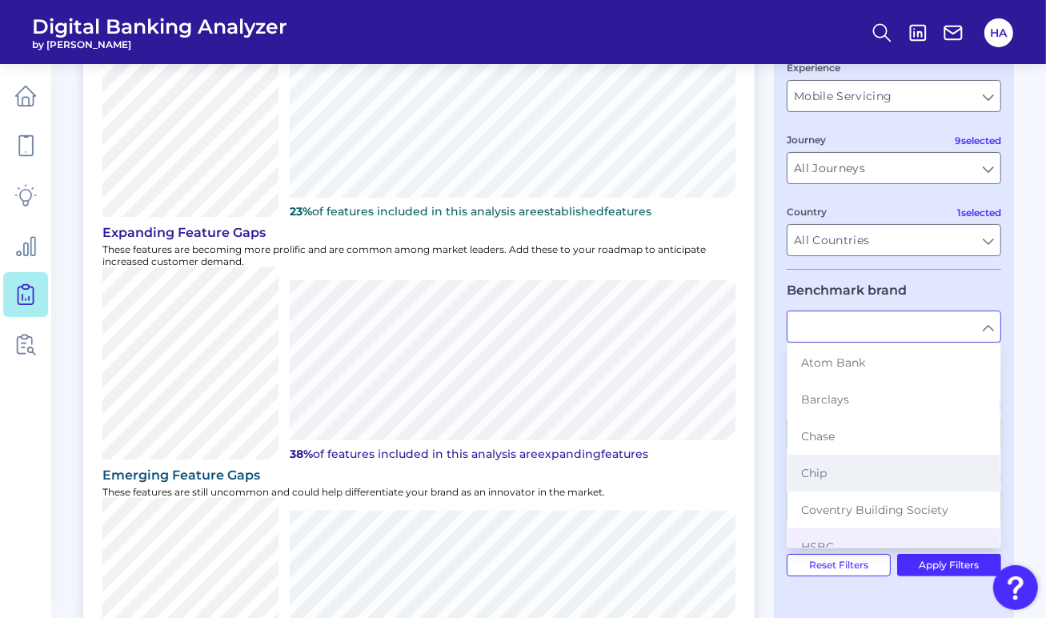
click at [840, 465] on button "Chip" at bounding box center [893, 473] width 211 height 37
type input "Chip"
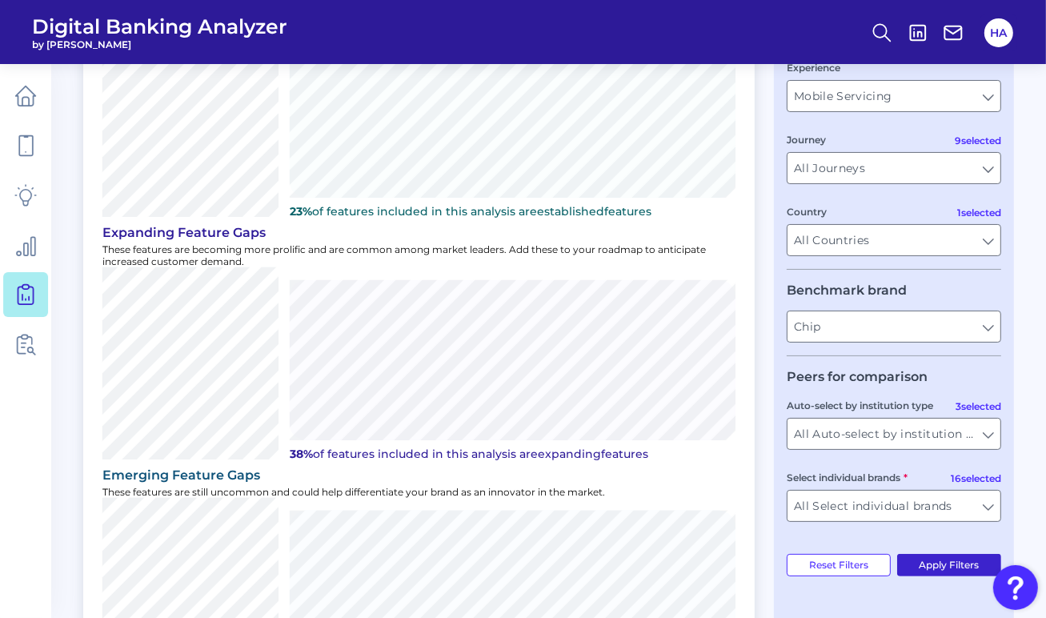
click at [943, 567] on button "Apply Filters" at bounding box center [949, 565] width 105 height 22
click at [891, 329] on input "Chip" at bounding box center [893, 326] width 213 height 30
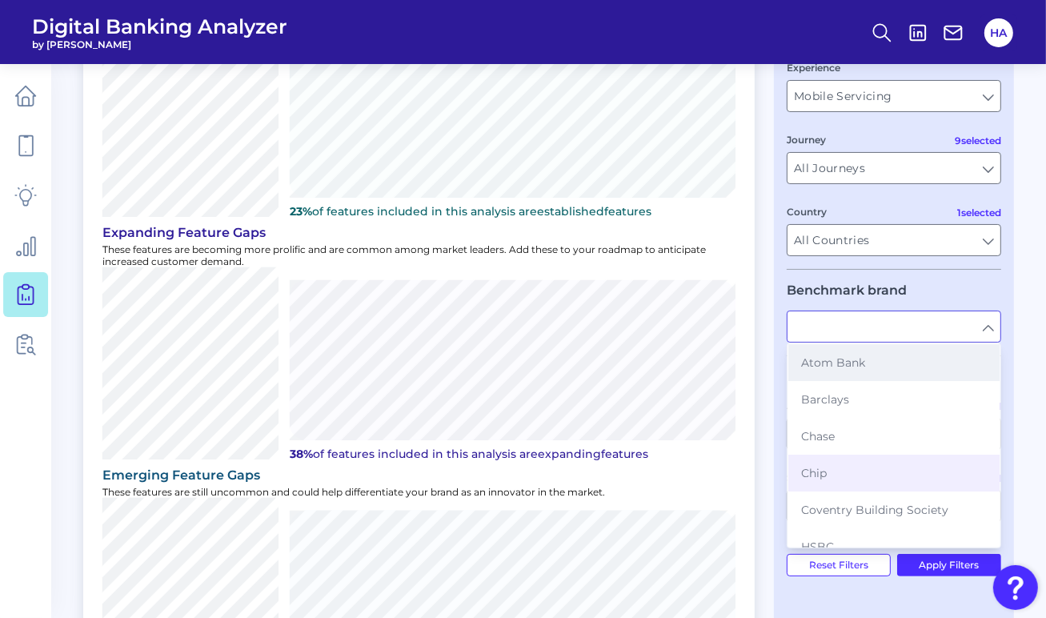
click at [857, 373] on button "Atom Bank" at bounding box center [893, 362] width 211 height 37
type input "Atom Bank"
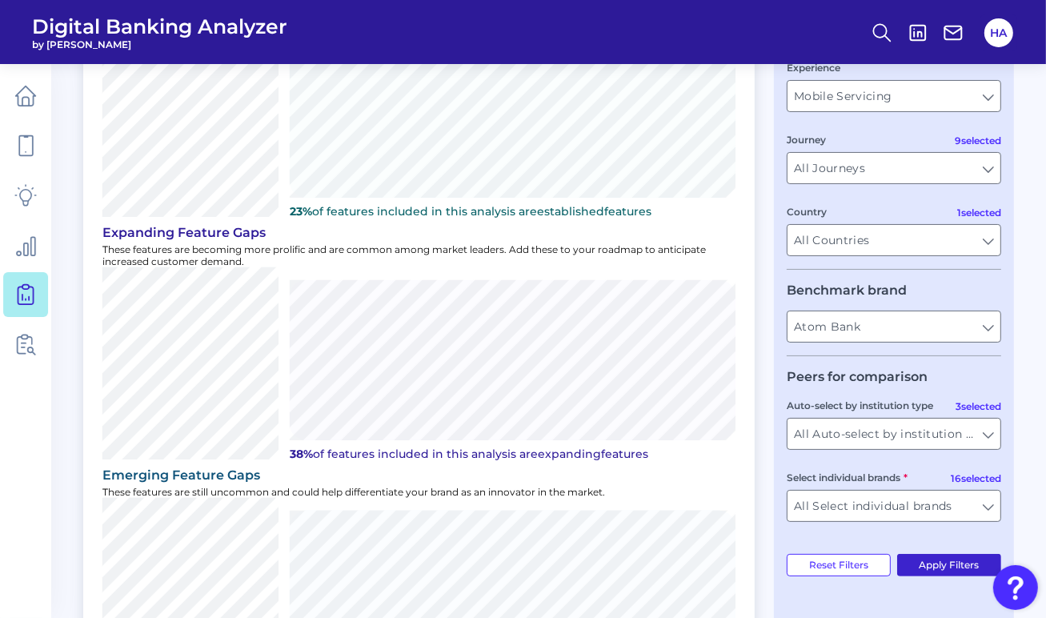
click at [952, 564] on button "Apply Filters" at bounding box center [949, 565] width 105 height 22
click at [947, 342] on input "Atom Bank" at bounding box center [893, 326] width 213 height 30
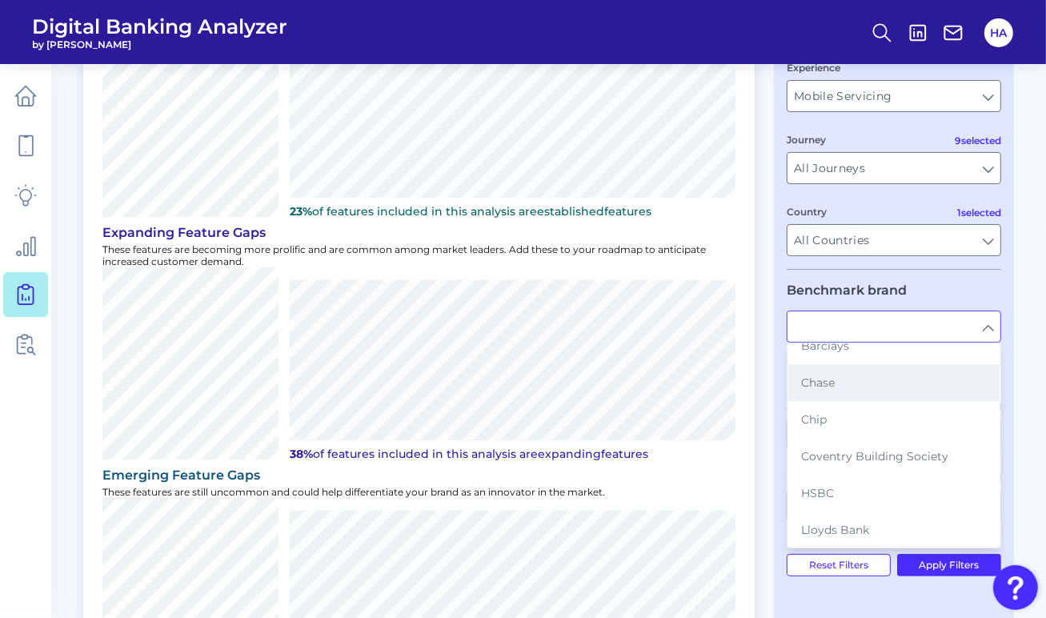
scroll to position [160, 0]
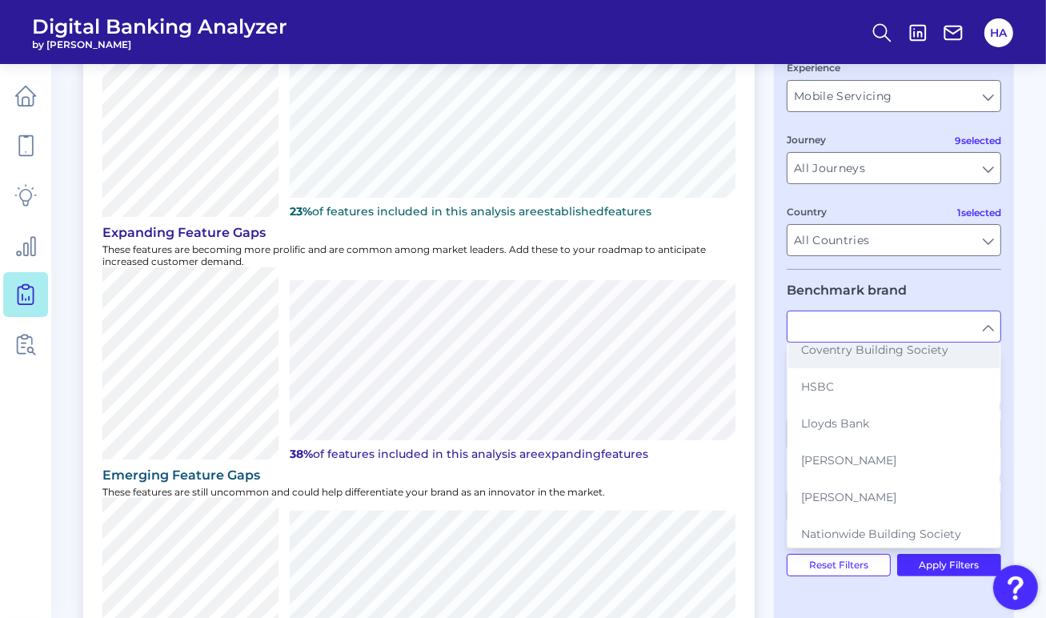
click at [867, 363] on button "Coventry Building Society" at bounding box center [893, 349] width 211 height 37
type input "Coventry Building Society"
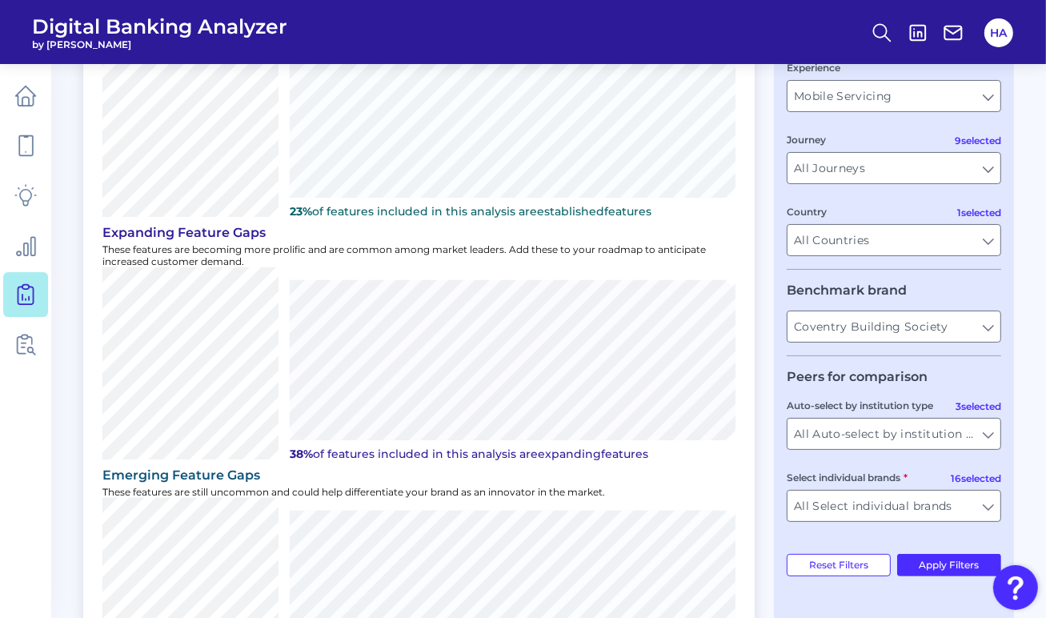
click at [927, 556] on div "User journey Product Savings Savings Experience Mobile Servicing Mobile Servici…" at bounding box center [894, 329] width 240 height 767
click at [926, 563] on button "Apply Filters" at bounding box center [949, 565] width 105 height 22
click at [895, 329] on input "Coventry Building Society" at bounding box center [893, 326] width 213 height 30
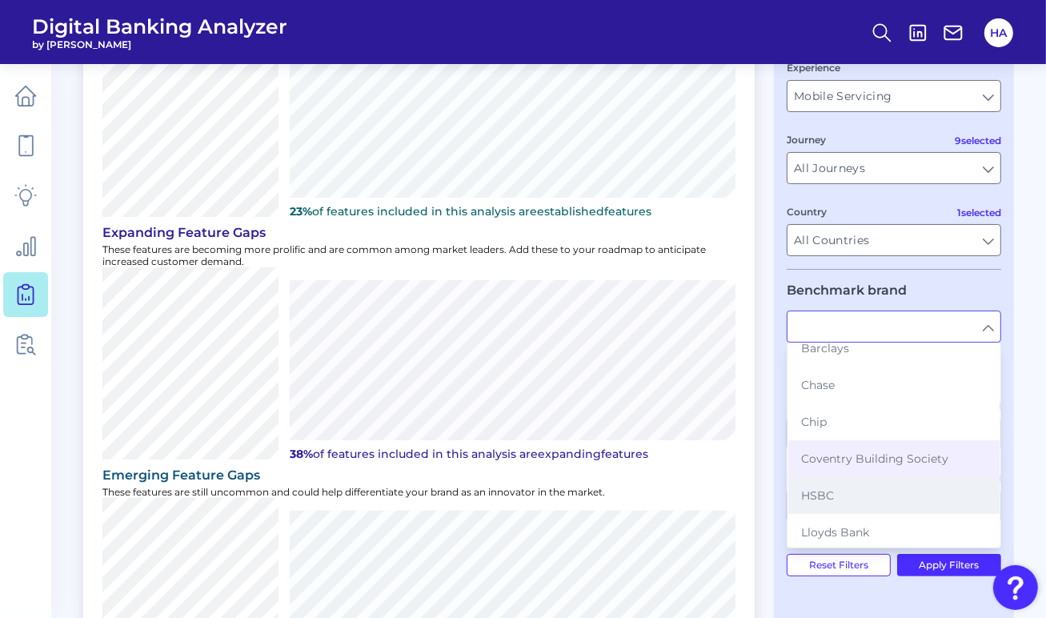
scroll to position [80, 0]
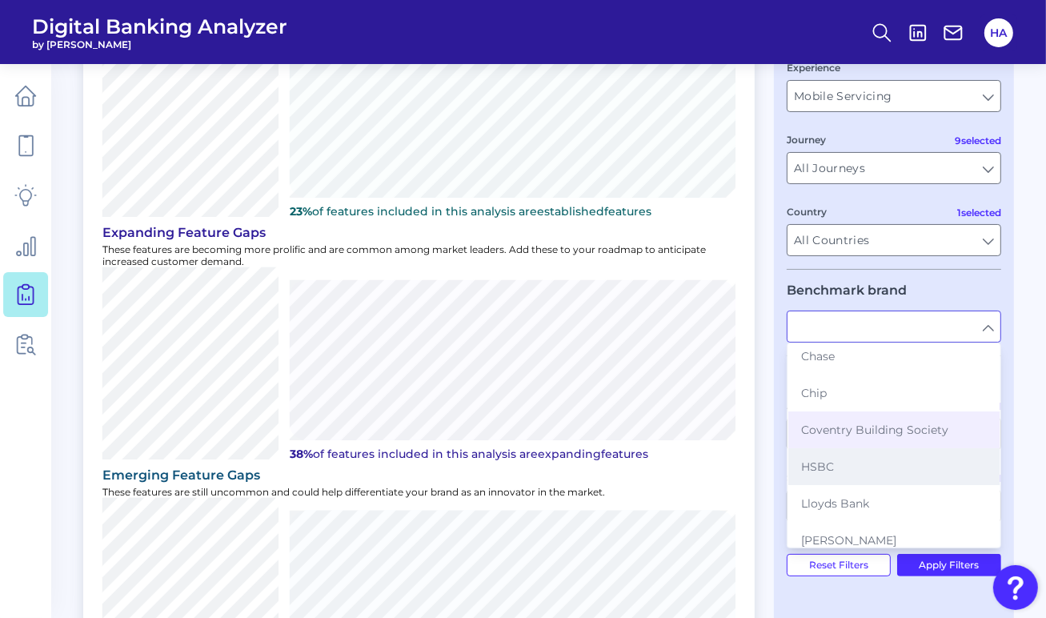
click at [828, 463] on span "HSBC" at bounding box center [817, 466] width 33 height 14
type input "HSBC"
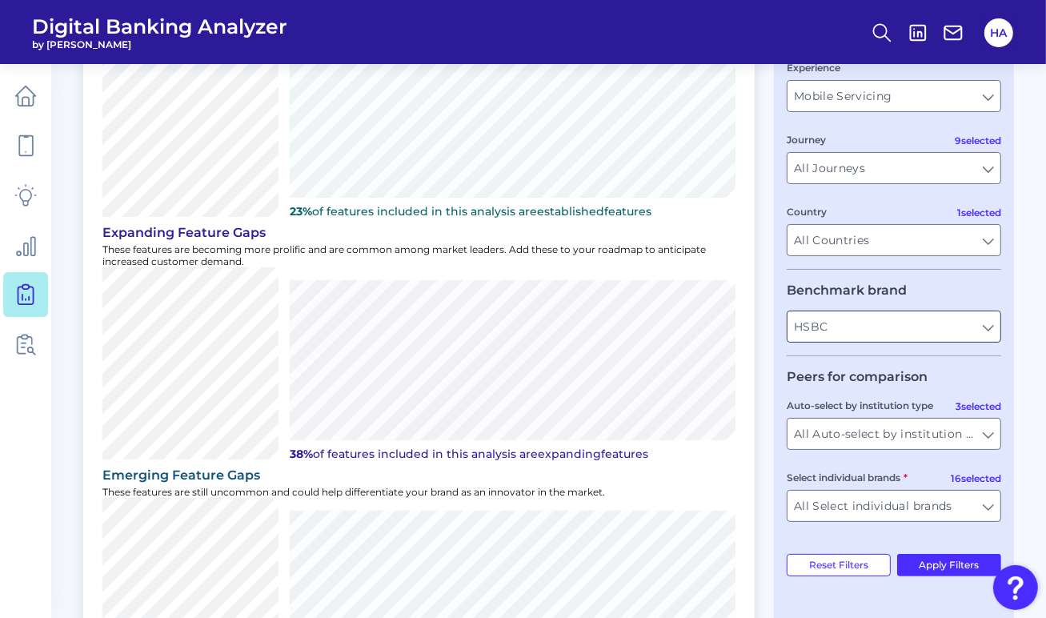
click at [906, 327] on input "HSBC" at bounding box center [893, 326] width 213 height 30
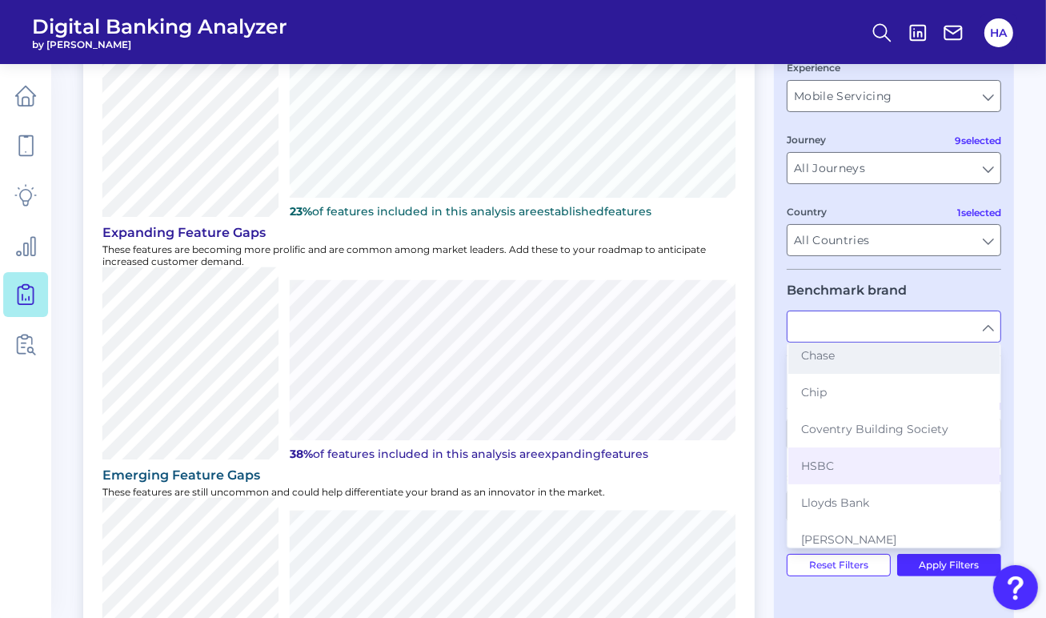
scroll to position [160, 0]
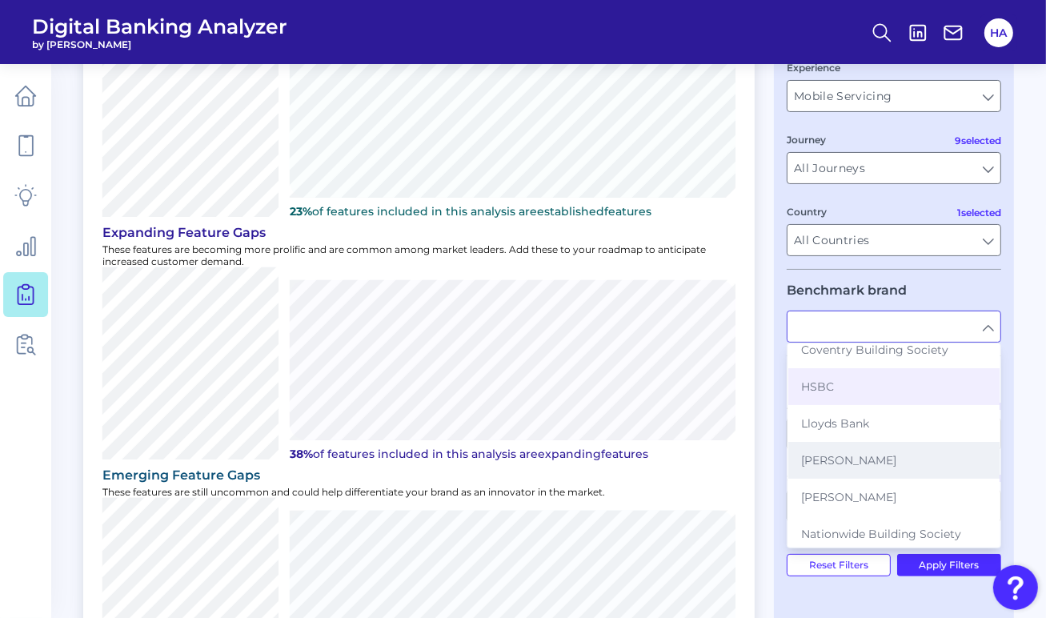
click at [864, 452] on button "[PERSON_NAME]" at bounding box center [893, 460] width 211 height 37
type input "[PERSON_NAME]"
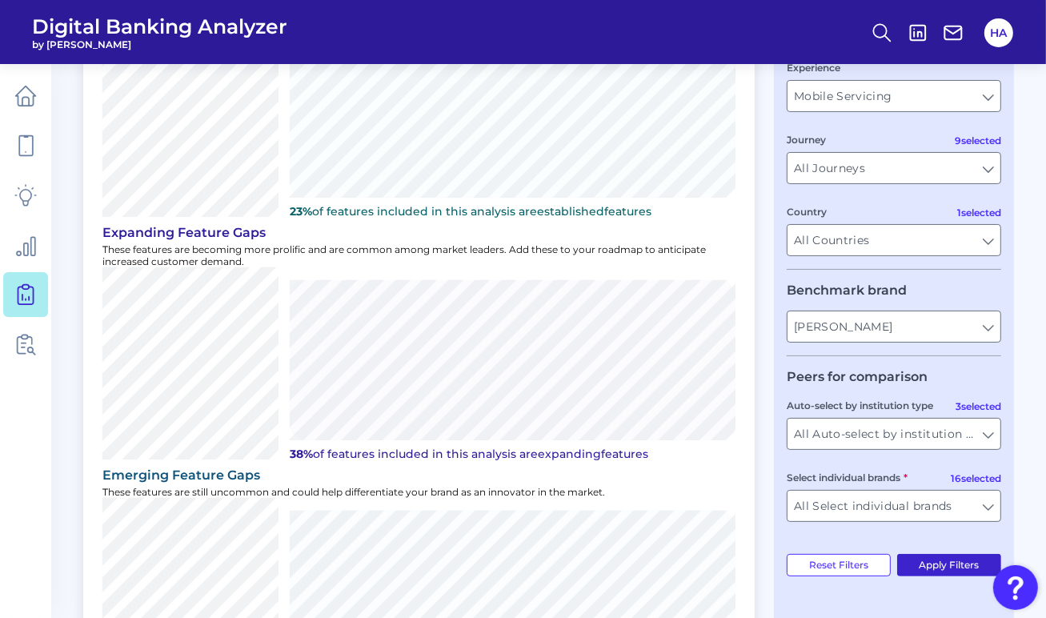
click at [933, 571] on button "Apply Filters" at bounding box center [949, 565] width 105 height 22
click at [883, 335] on input "[PERSON_NAME]" at bounding box center [893, 326] width 213 height 30
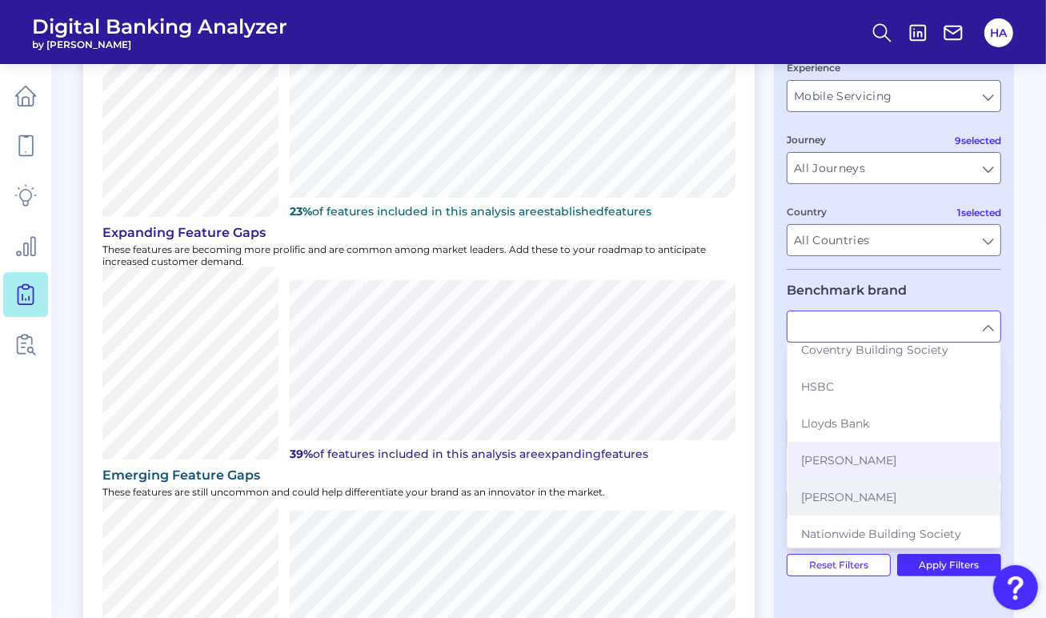
click at [835, 490] on span "[PERSON_NAME]" at bounding box center [848, 497] width 95 height 14
type input "[PERSON_NAME]"
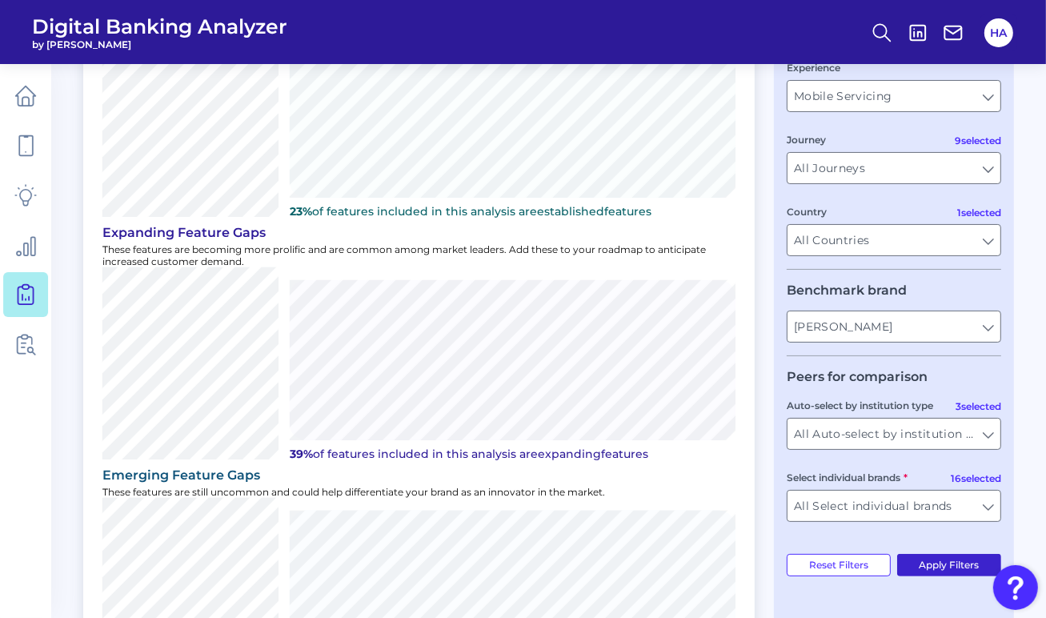
click at [930, 571] on button "Apply Filters" at bounding box center [949, 565] width 105 height 22
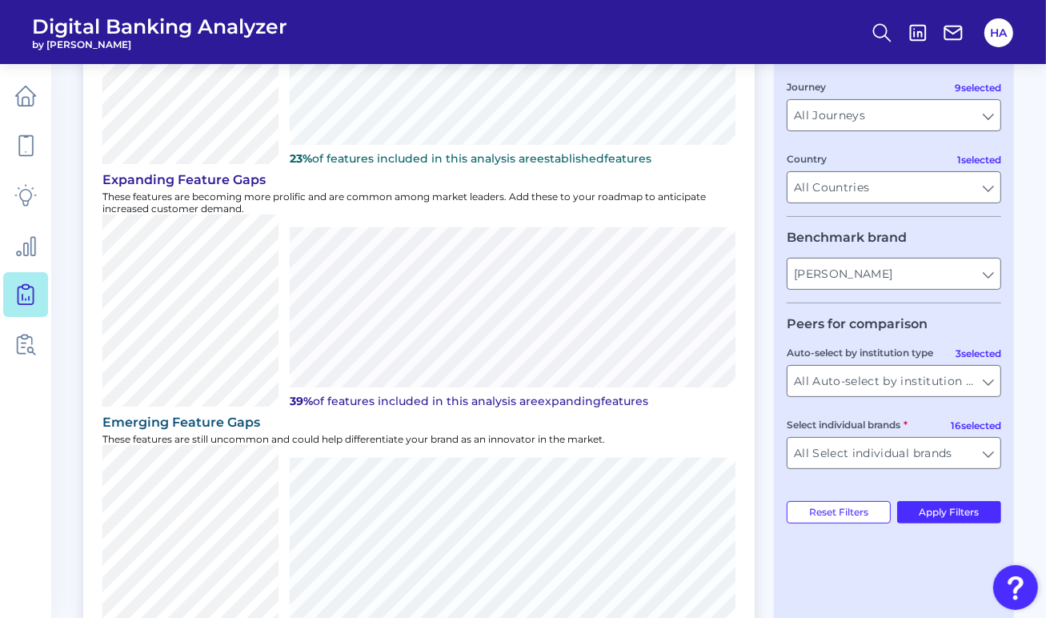
scroll to position [262, 0]
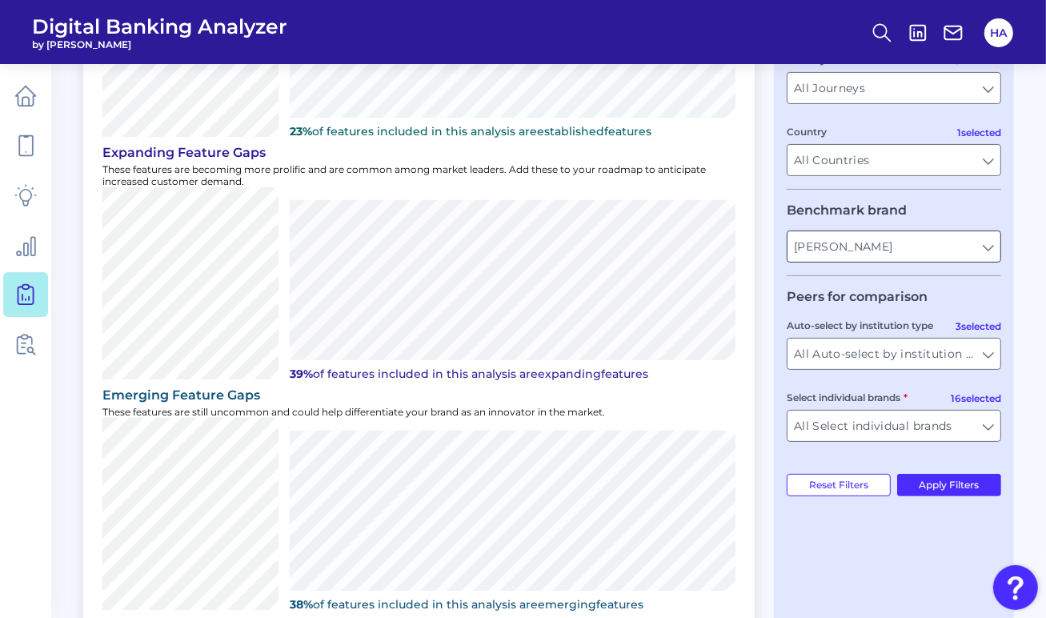
click at [979, 255] on input "[PERSON_NAME]" at bounding box center [893, 246] width 213 height 30
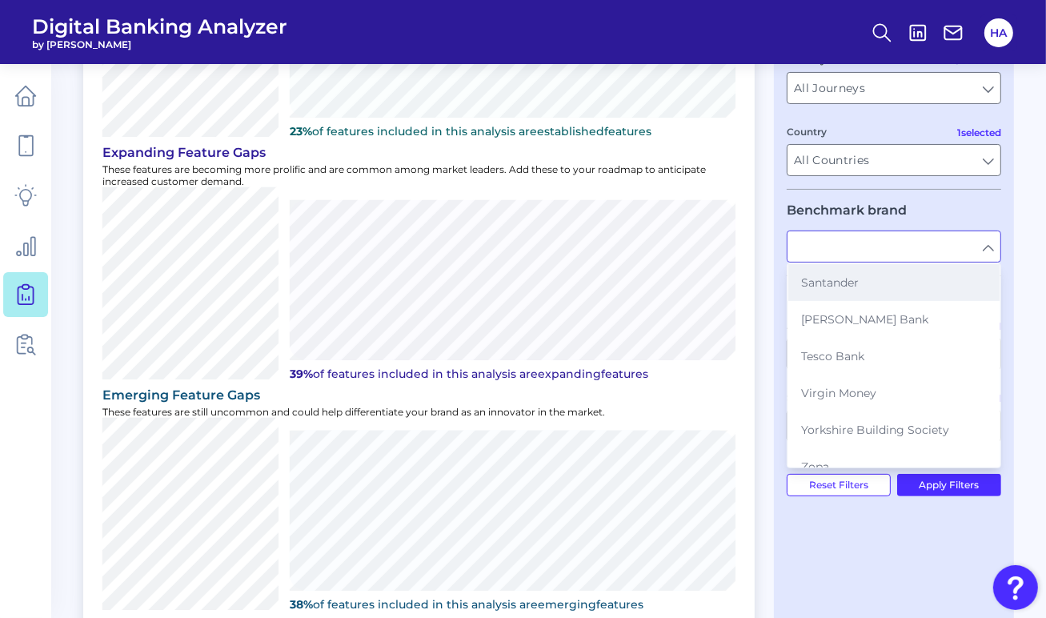
scroll to position [407, 0]
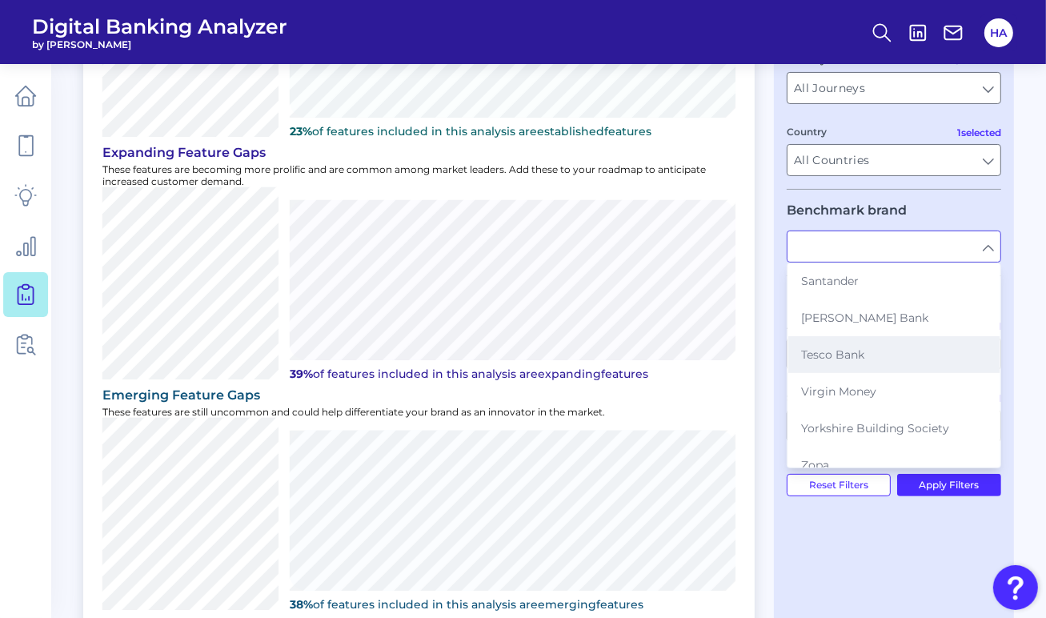
click at [857, 348] on span "Tesco Bank" at bounding box center [832, 354] width 63 height 14
type input "Tesco Bank"
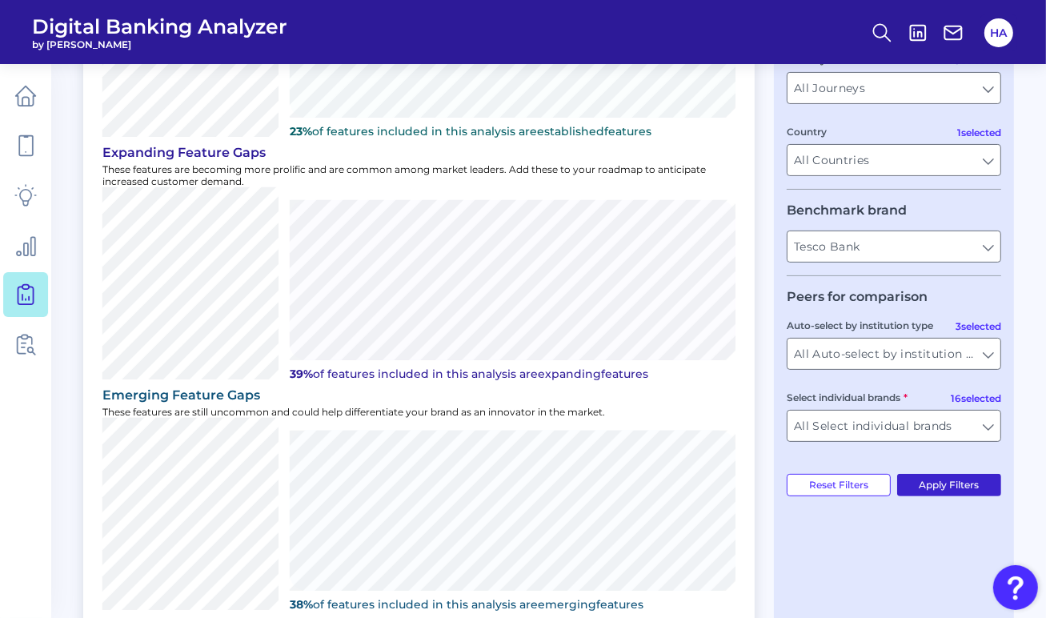
click at [933, 483] on button "Apply Filters" at bounding box center [949, 485] width 105 height 22
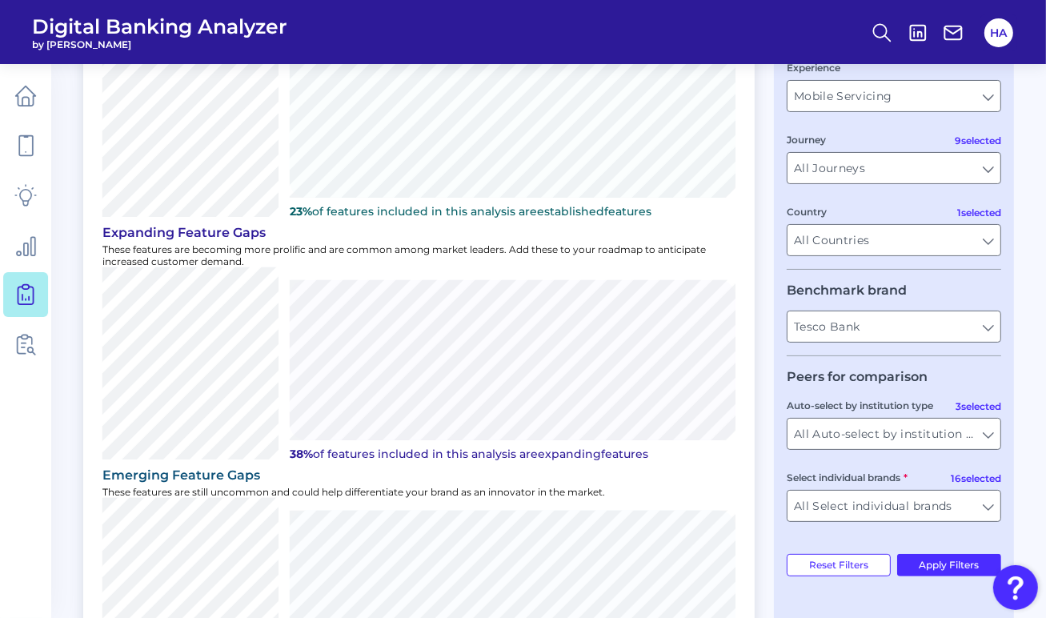
scroll to position [262, 0]
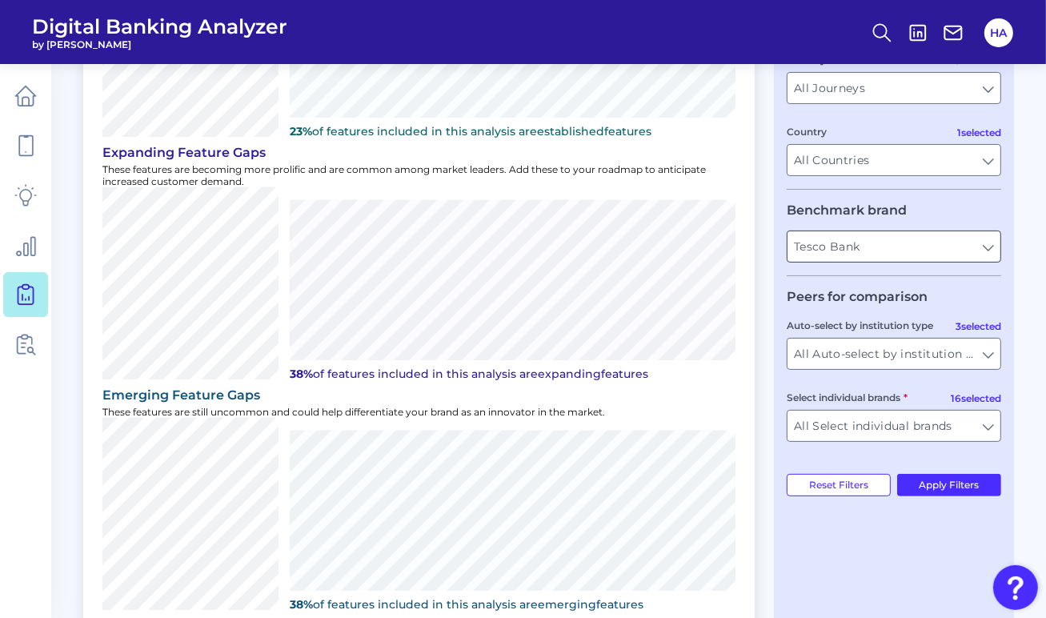
click at [942, 253] on input "Tesco Bank" at bounding box center [893, 246] width 213 height 30
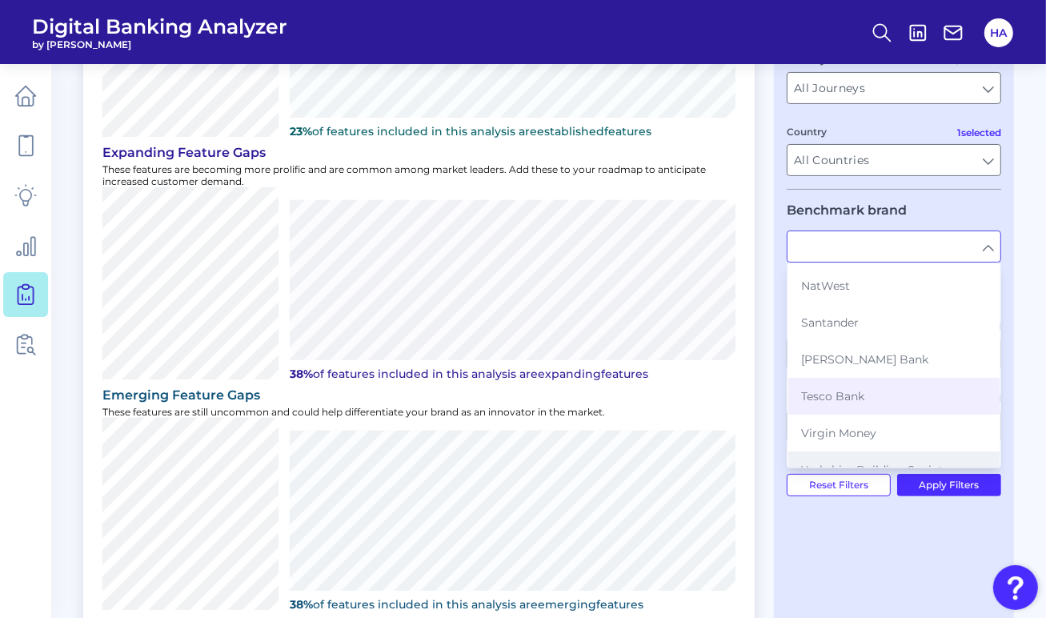
scroll to position [407, 0]
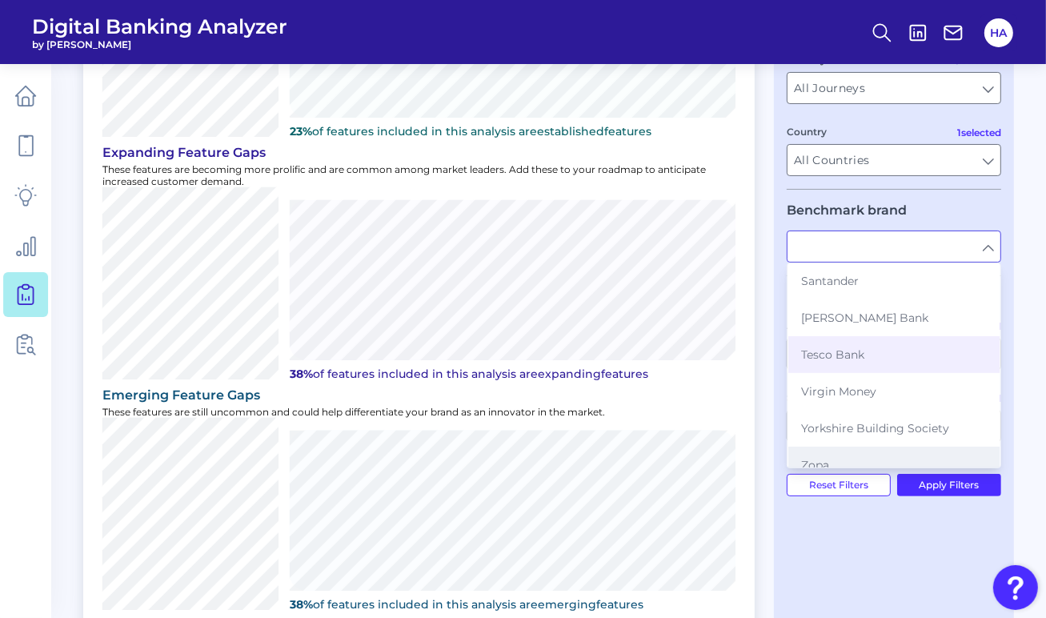
click at [861, 451] on button "Zopa" at bounding box center [893, 465] width 211 height 37
type input "Zopa"
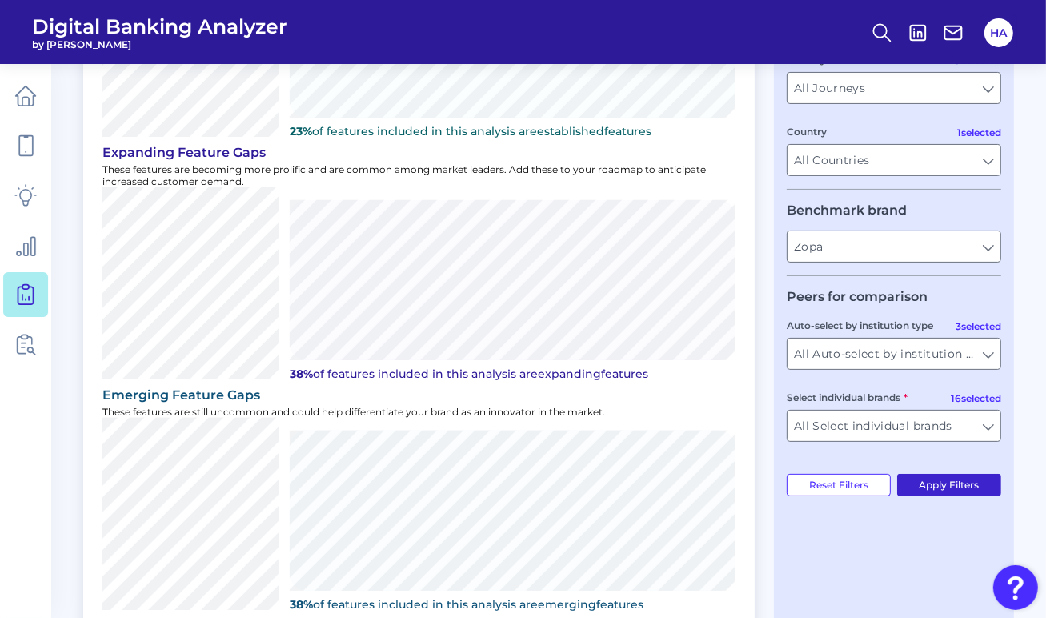
click at [943, 493] on button "Apply Filters" at bounding box center [949, 485] width 105 height 22
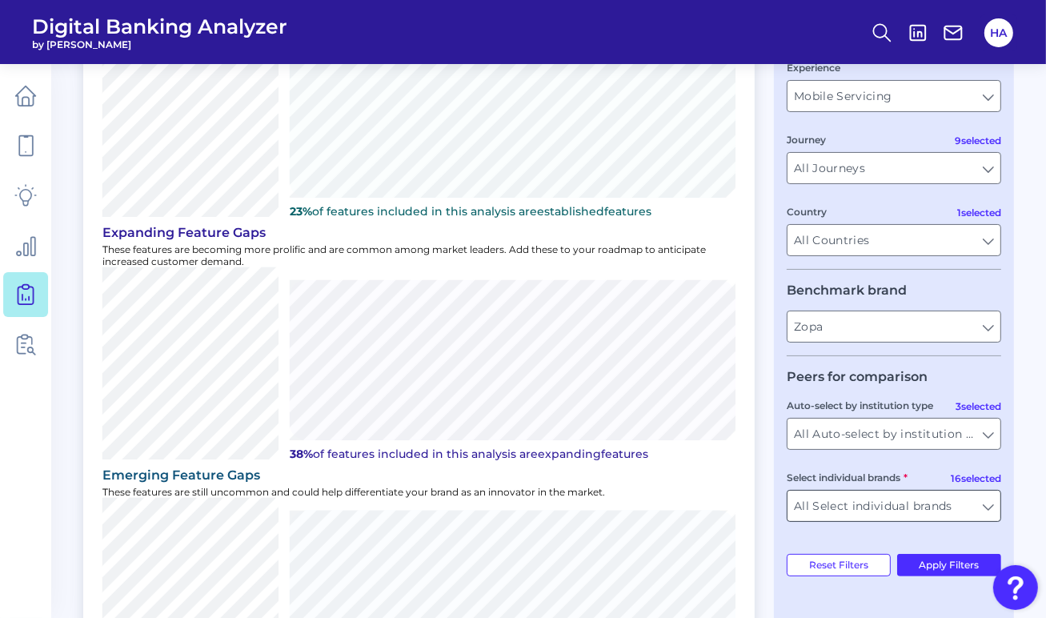
scroll to position [262, 0]
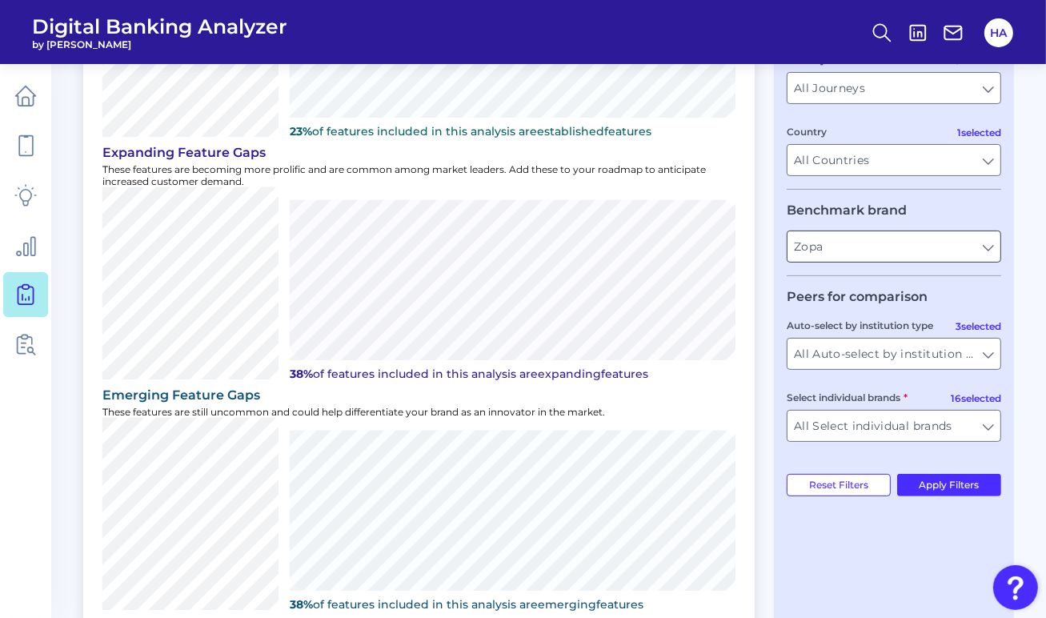
click at [914, 249] on input "Zopa" at bounding box center [893, 246] width 213 height 30
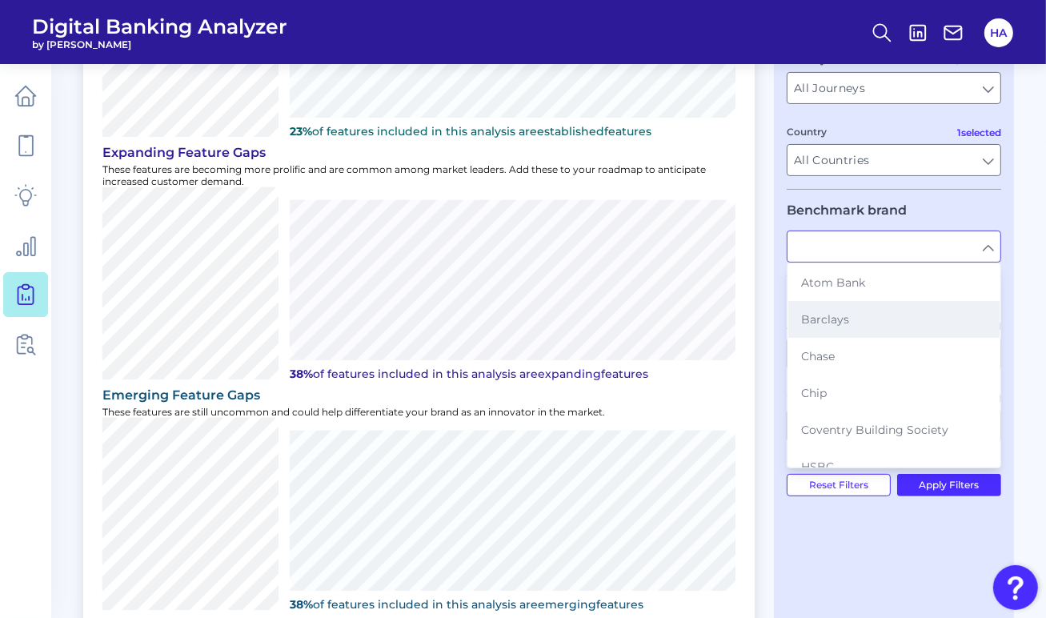
click at [863, 337] on button "Barclays" at bounding box center [893, 319] width 211 height 37
type input "Barclays"
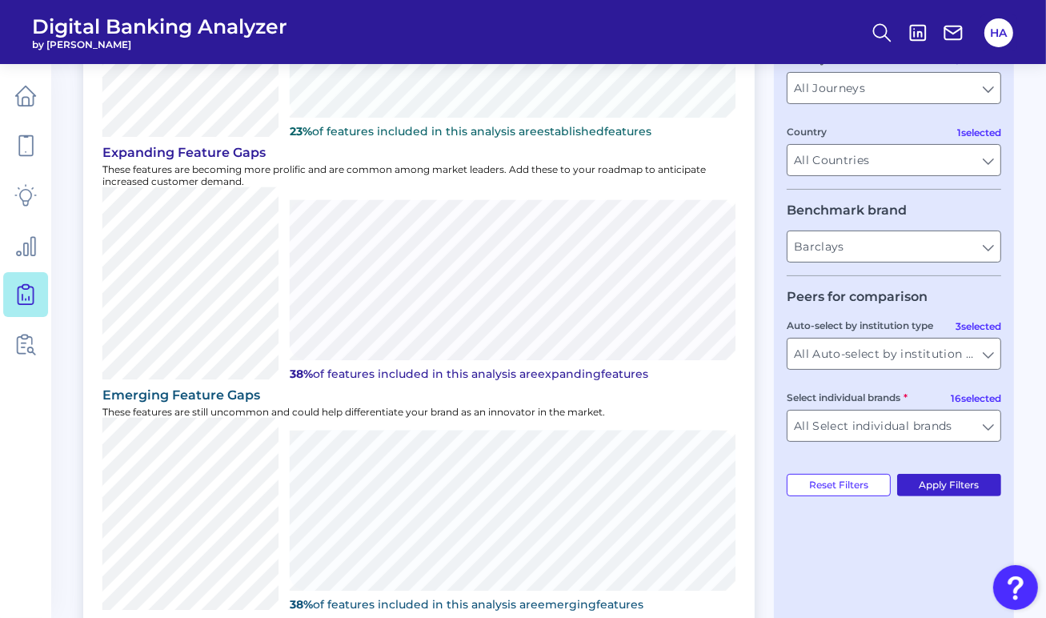
click at [951, 488] on button "Apply Filters" at bounding box center [949, 485] width 105 height 22
click at [871, 259] on input "Barclays" at bounding box center [893, 246] width 213 height 30
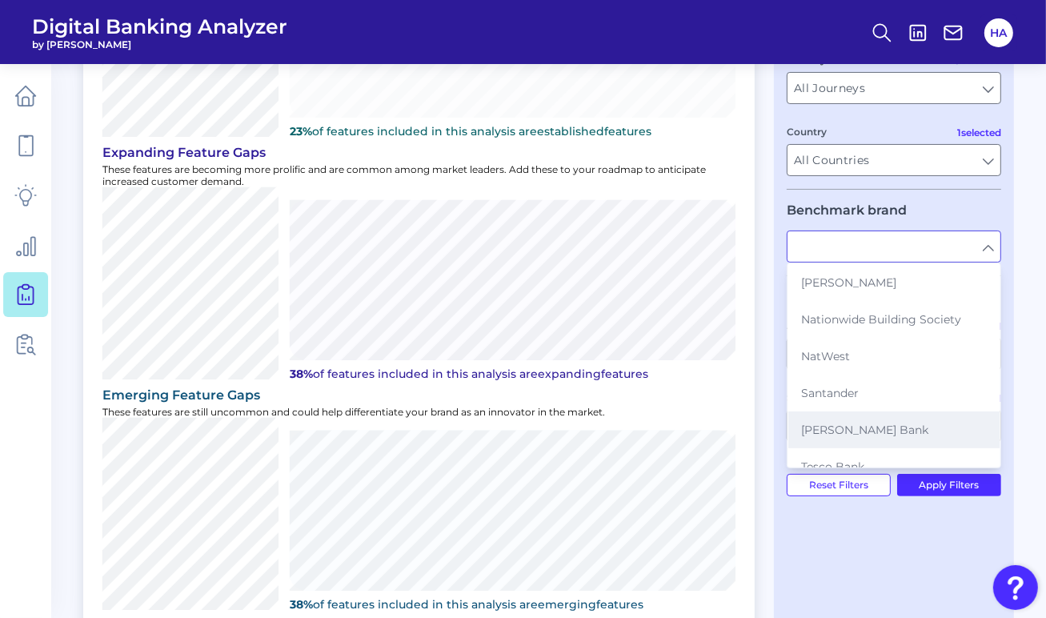
scroll to position [320, 0]
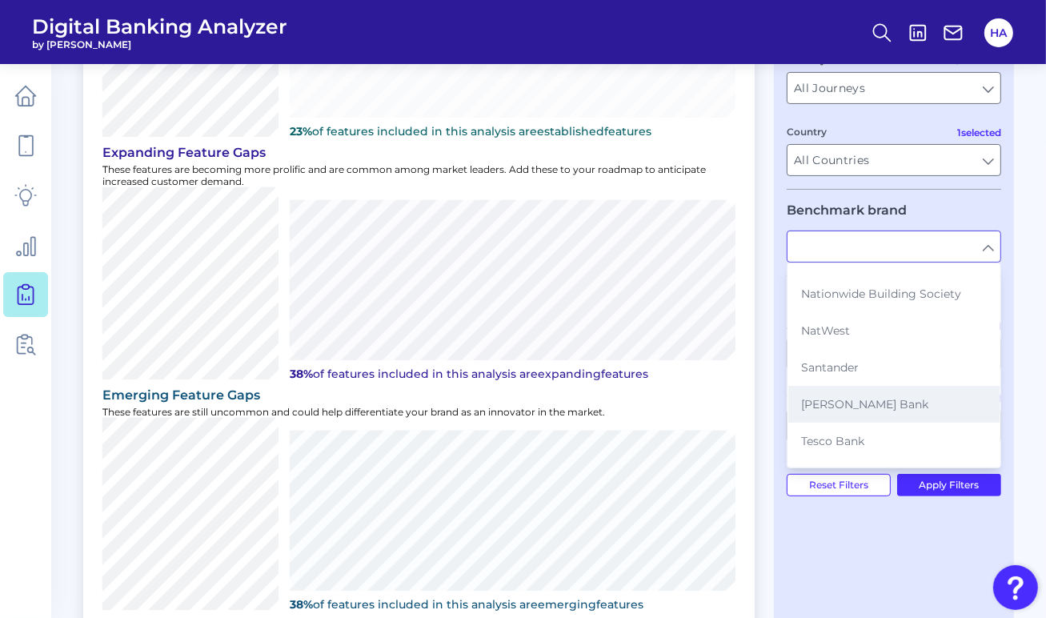
click at [866, 397] on span "[PERSON_NAME] Bank" at bounding box center [864, 404] width 127 height 14
type input "[PERSON_NAME] Bank"
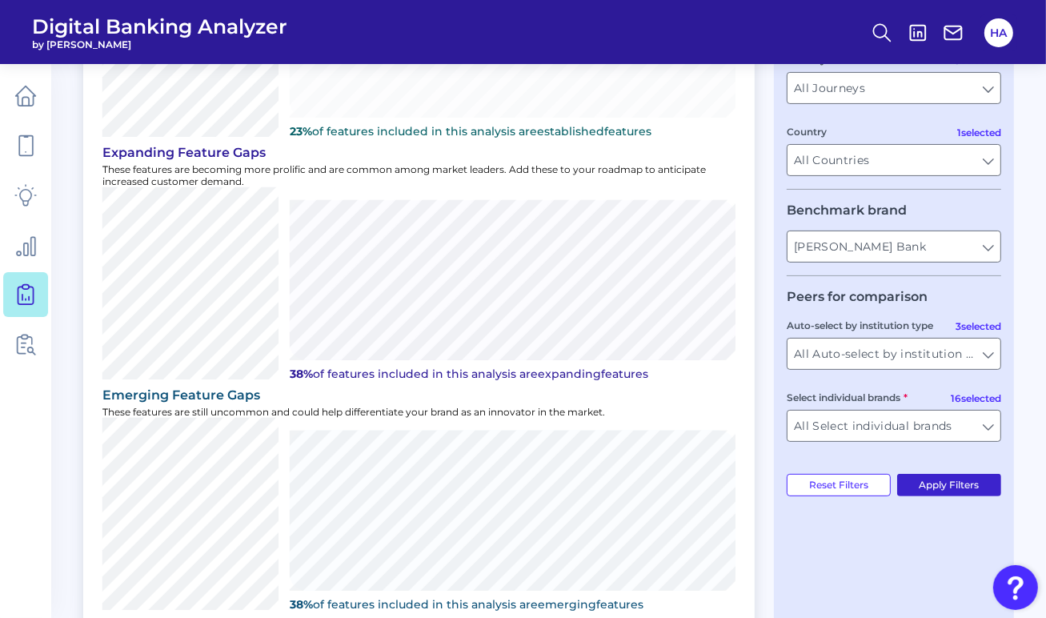
click at [950, 491] on button "Apply Filters" at bounding box center [949, 485] width 105 height 22
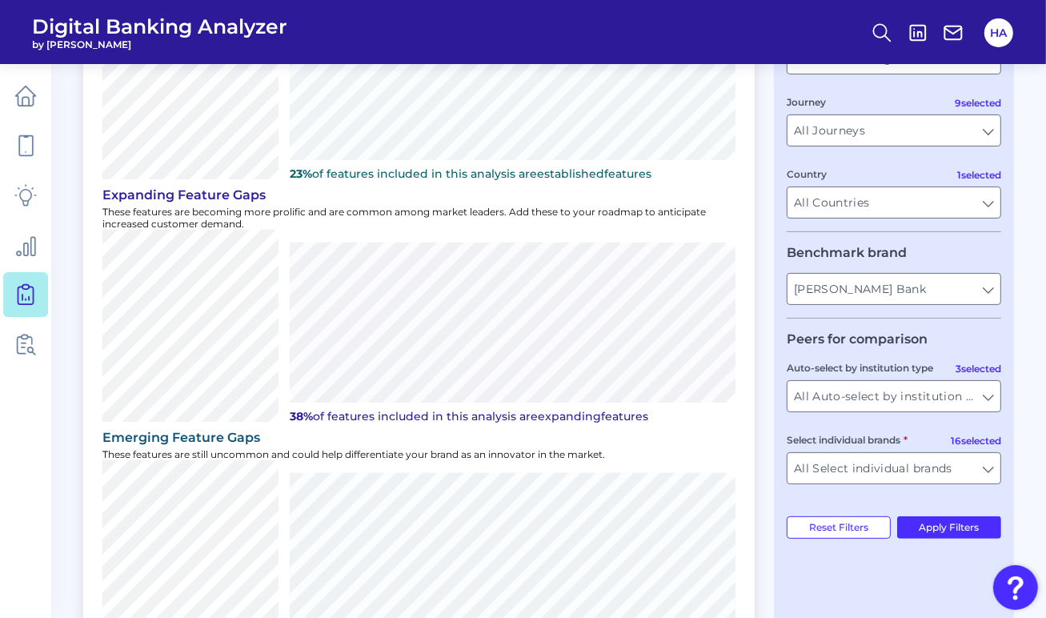
scroll to position [182, 0]
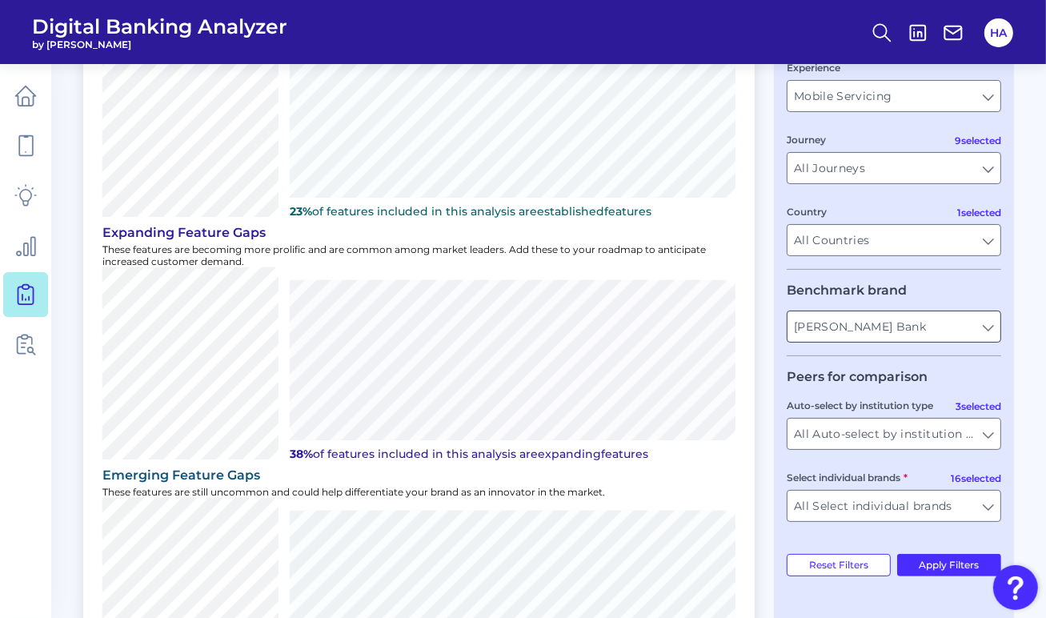
click at [852, 331] on input "[PERSON_NAME] Bank" at bounding box center [893, 326] width 213 height 30
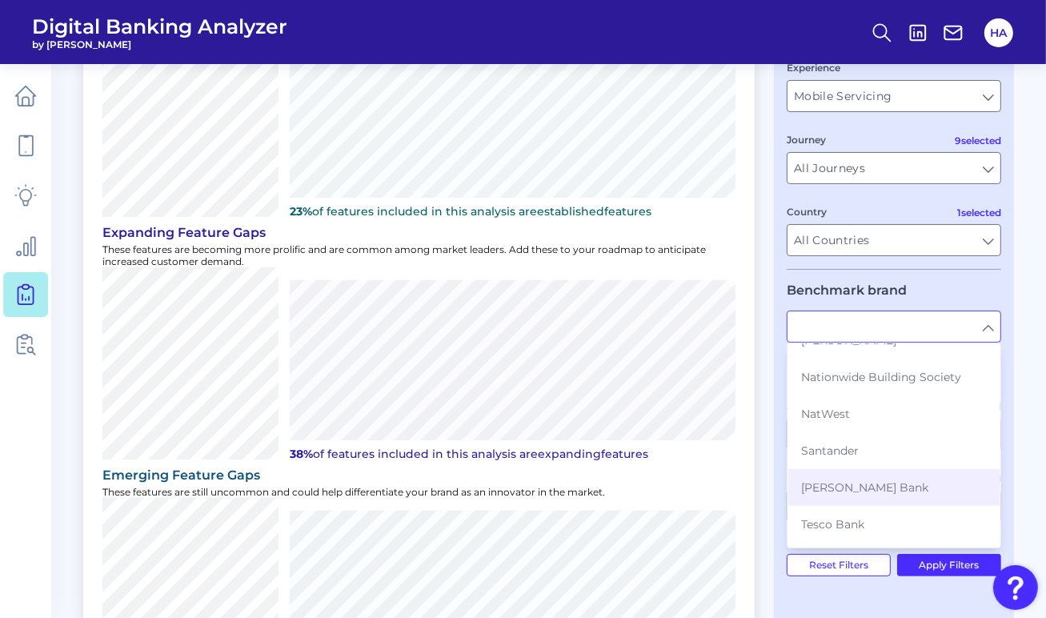
scroll to position [320, 0]
click at [868, 398] on button "NatWest" at bounding box center [893, 410] width 211 height 37
type input "NatWest"
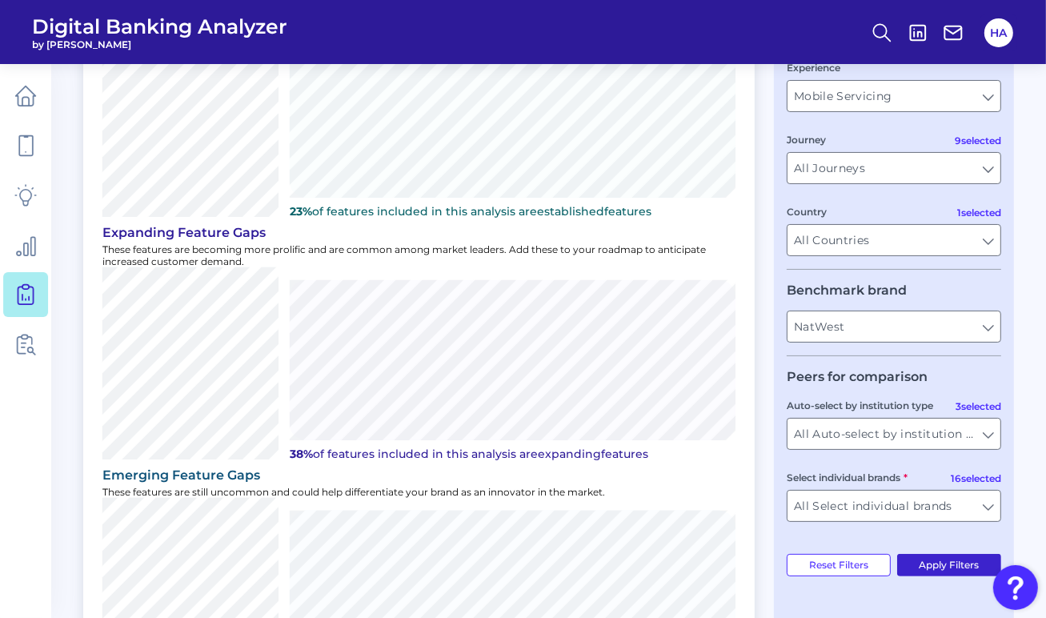
click at [928, 562] on button "Apply Filters" at bounding box center [949, 565] width 105 height 22
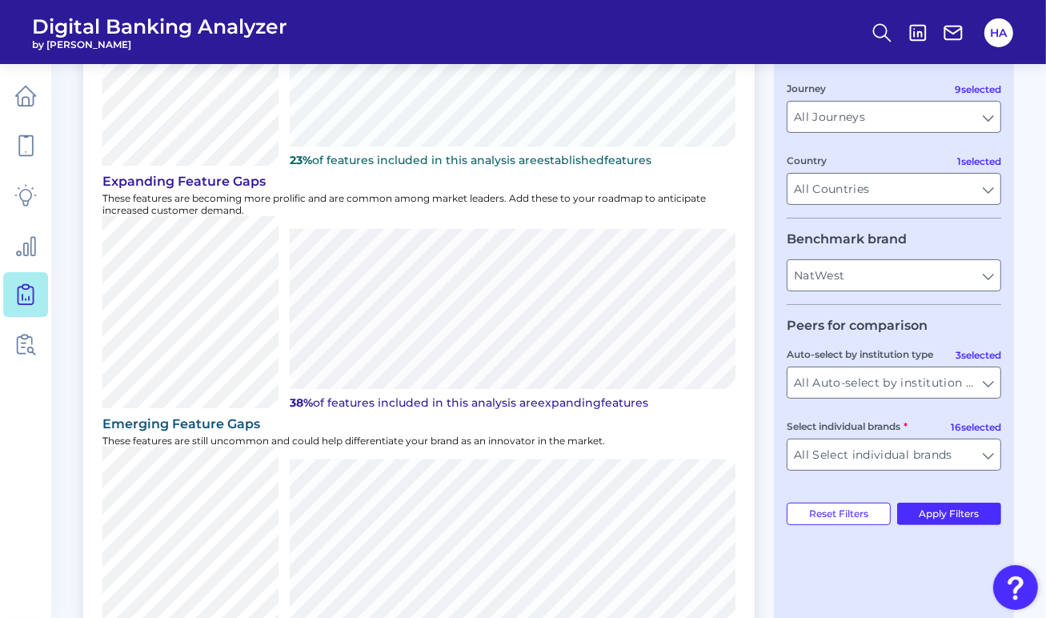
scroll to position [262, 0]
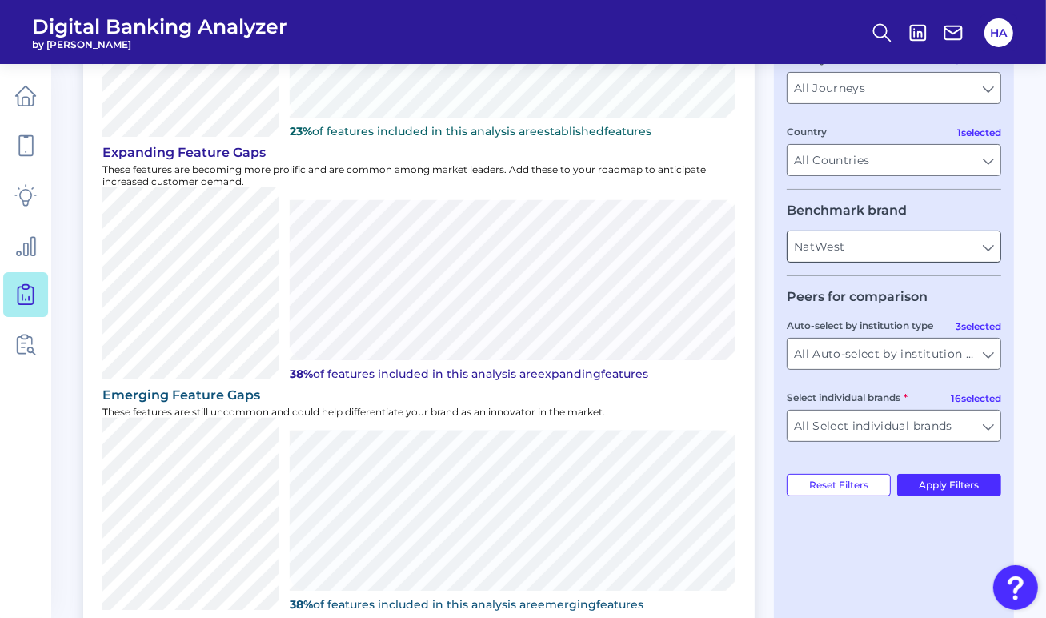
click at [864, 249] on input "NatWest" at bounding box center [893, 246] width 213 height 30
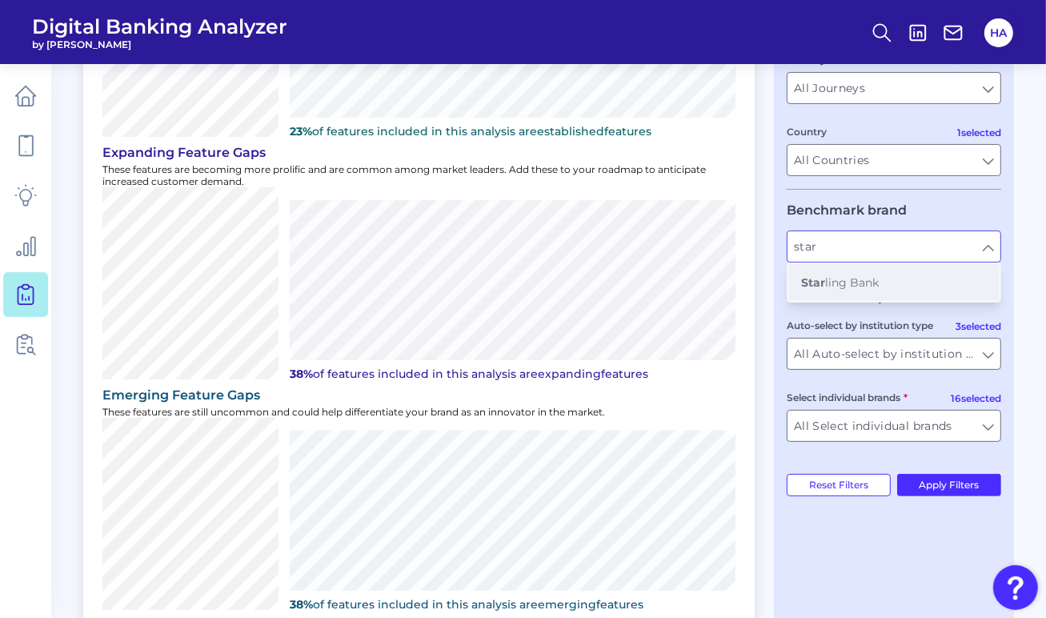
click at [837, 275] on button "Star ling Bank" at bounding box center [893, 282] width 211 height 37
type input "[PERSON_NAME] Bank"
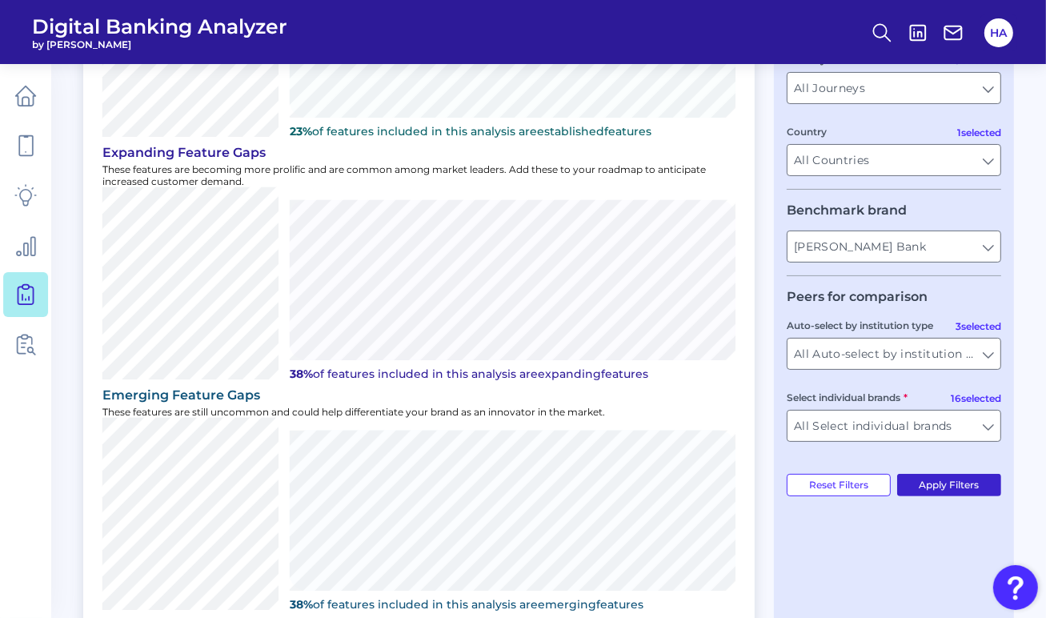
click at [931, 492] on button "Apply Filters" at bounding box center [949, 485] width 105 height 22
click at [867, 257] on input "[PERSON_NAME] Bank" at bounding box center [893, 246] width 213 height 30
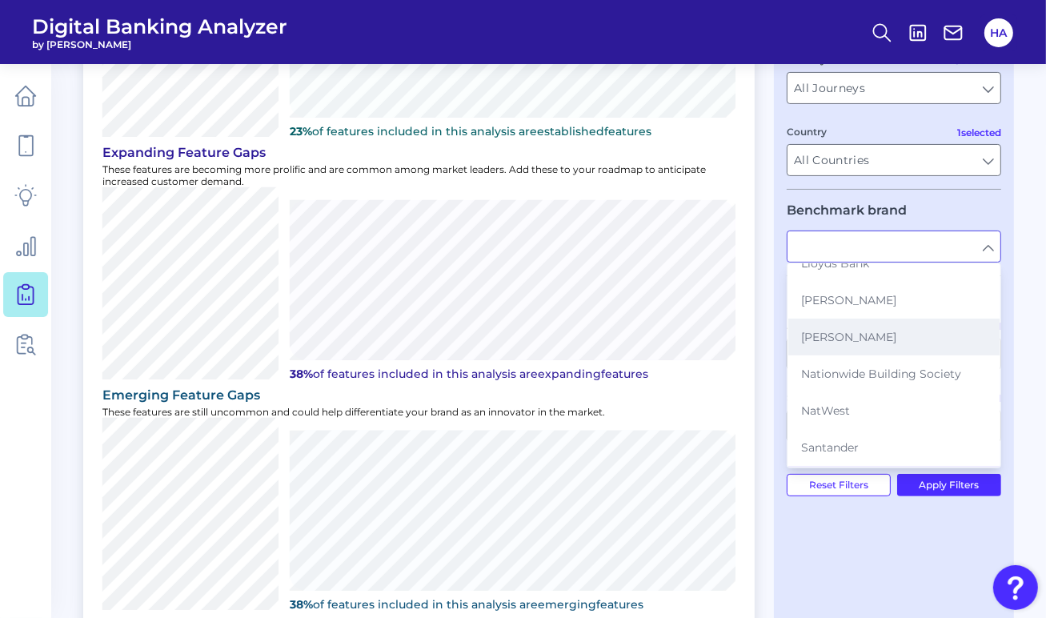
scroll to position [160, 0]
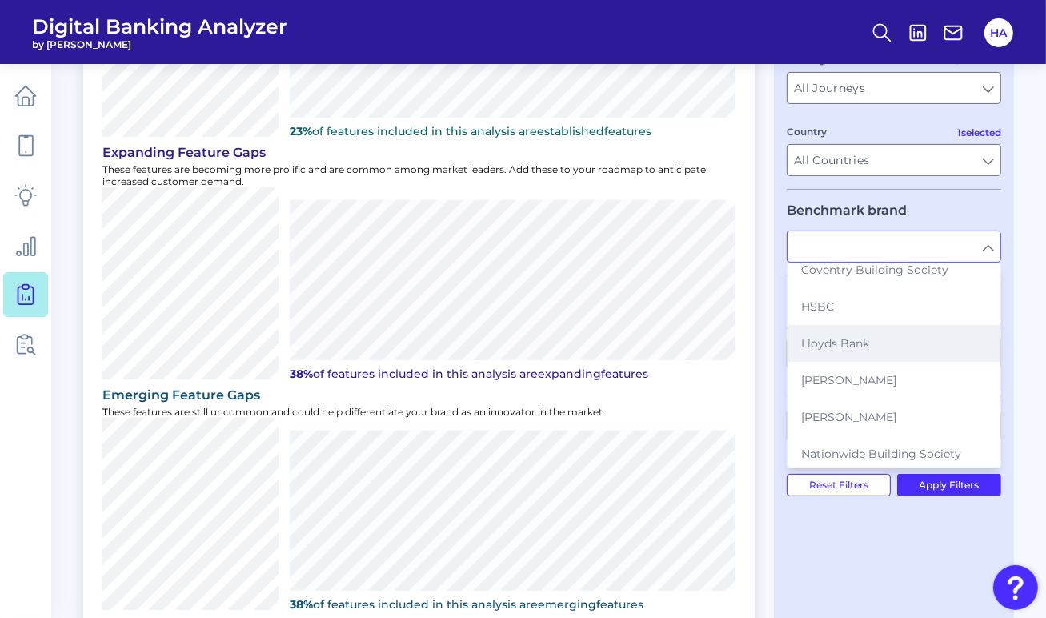
click at [848, 327] on button "Lloyds Bank" at bounding box center [893, 343] width 211 height 37
type input "Lloyds Bank"
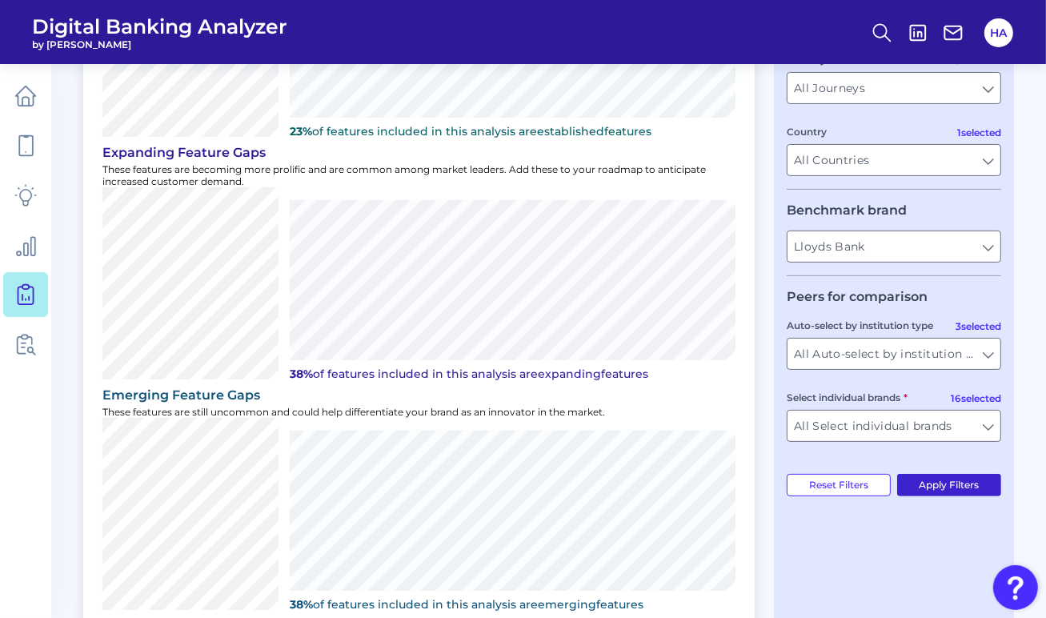
click at [960, 483] on button "Apply Filters" at bounding box center [949, 485] width 105 height 22
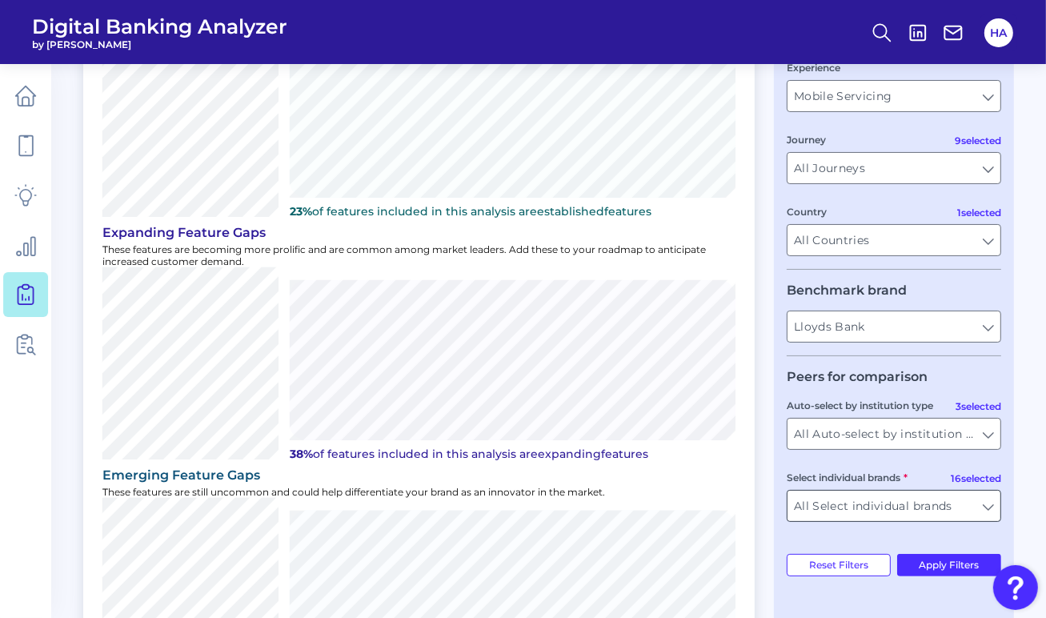
scroll to position [262, 0]
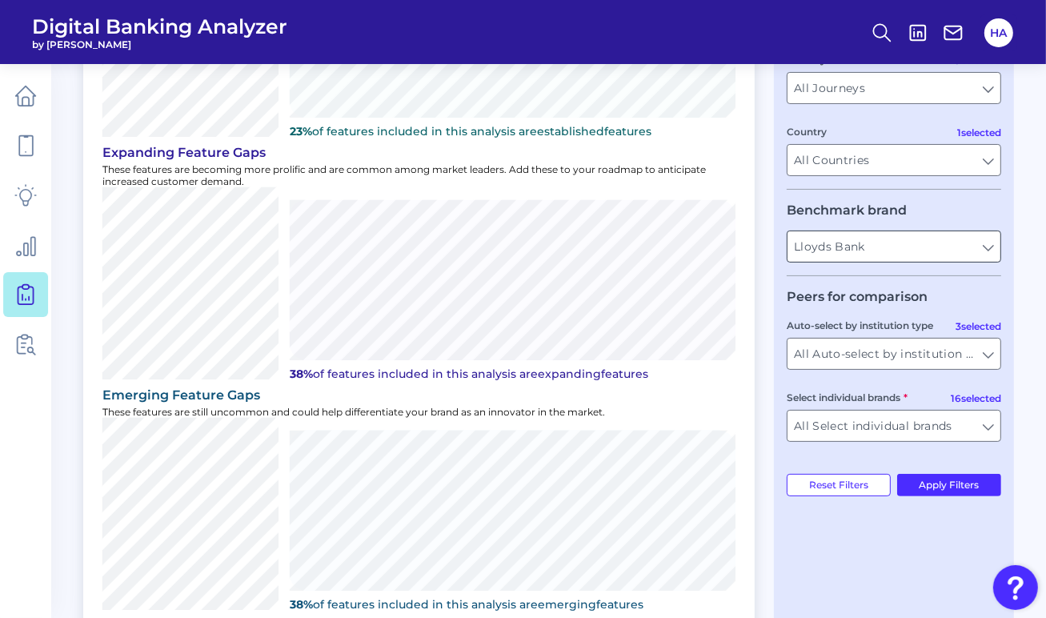
click at [892, 243] on input "Lloyds Bank" at bounding box center [893, 246] width 213 height 30
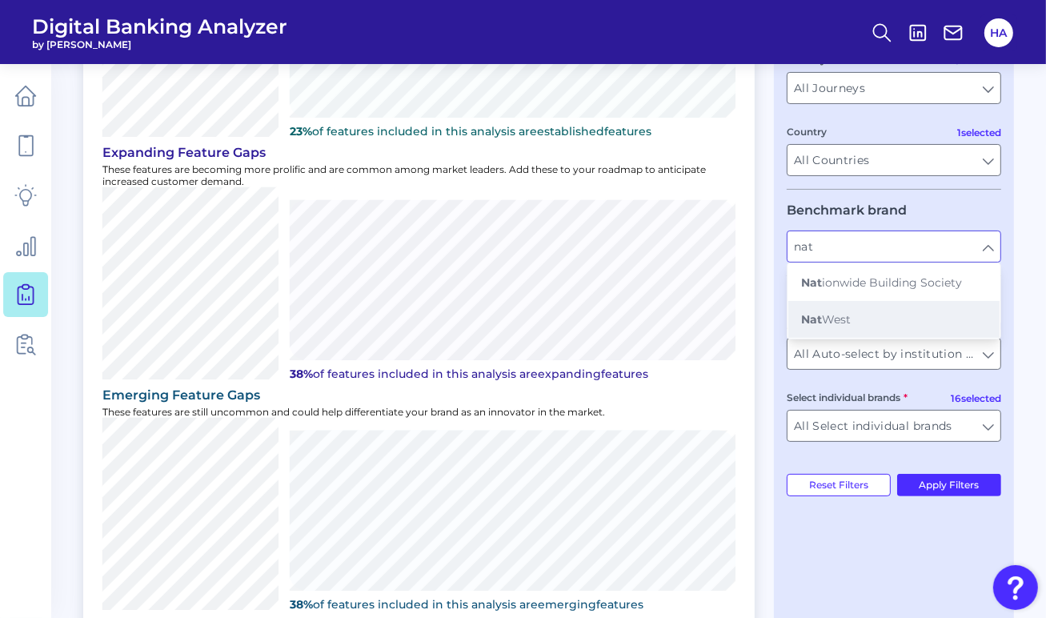
click at [877, 310] on button "[PERSON_NAME]" at bounding box center [893, 319] width 211 height 37
type input "NatWest"
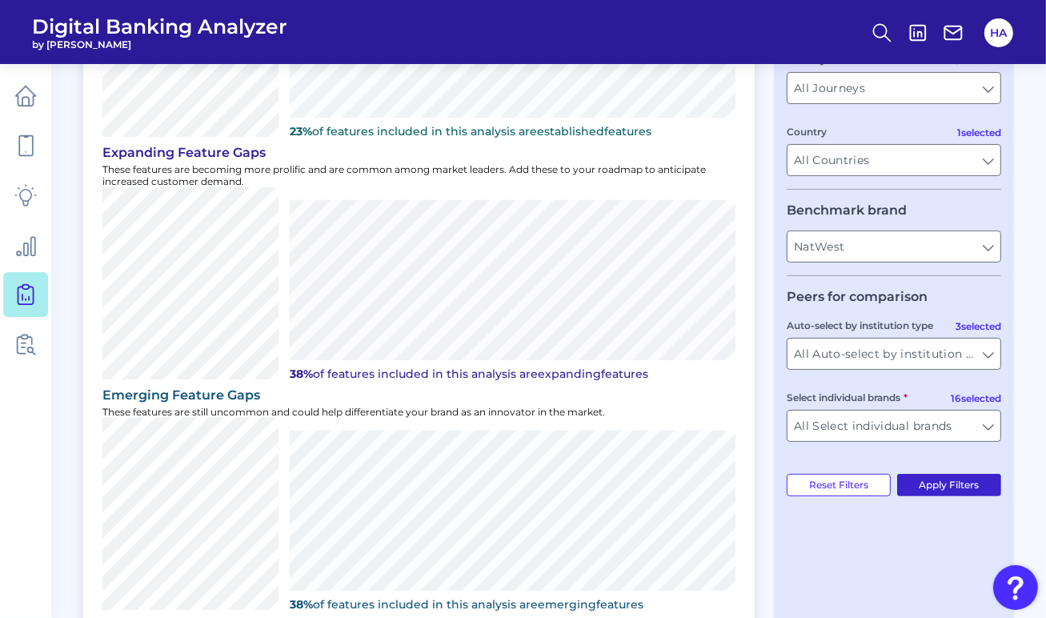
click at [950, 483] on button "Apply Filters" at bounding box center [949, 485] width 105 height 22
click at [877, 245] on input "NatWest" at bounding box center [893, 246] width 213 height 30
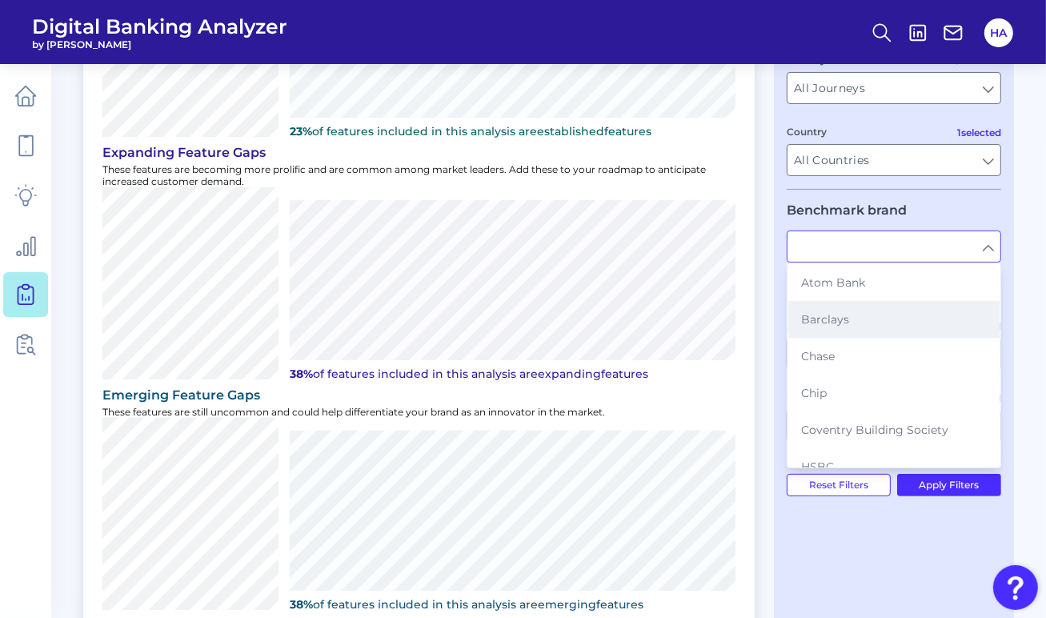
click at [854, 307] on button "Barclays" at bounding box center [893, 319] width 211 height 37
type input "Barclays"
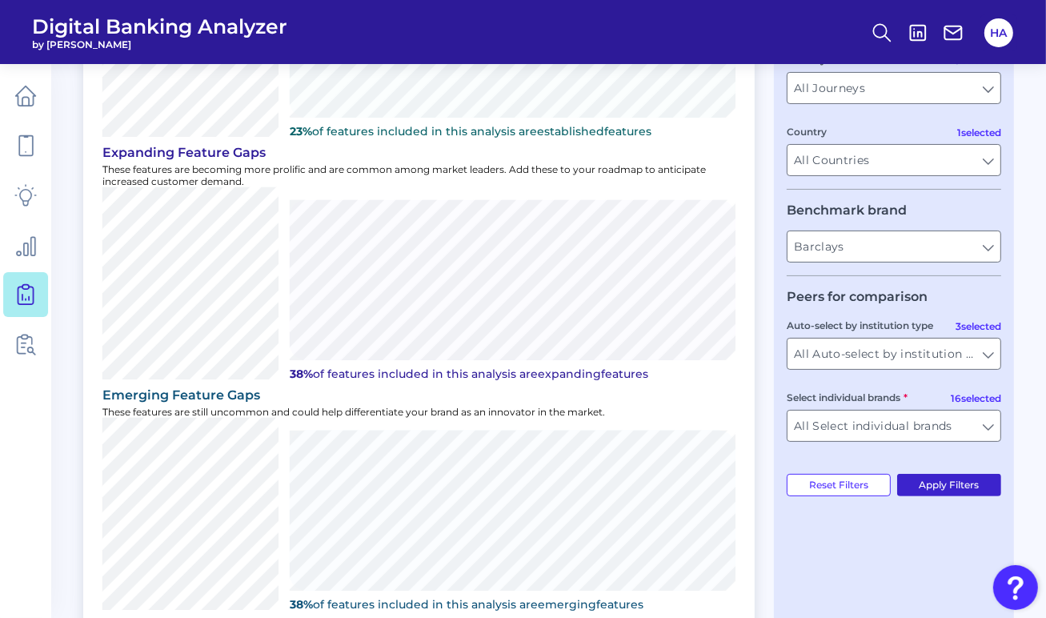
click at [963, 491] on button "Apply Filters" at bounding box center [949, 485] width 105 height 22
click at [895, 253] on input "Barclays" at bounding box center [893, 246] width 213 height 30
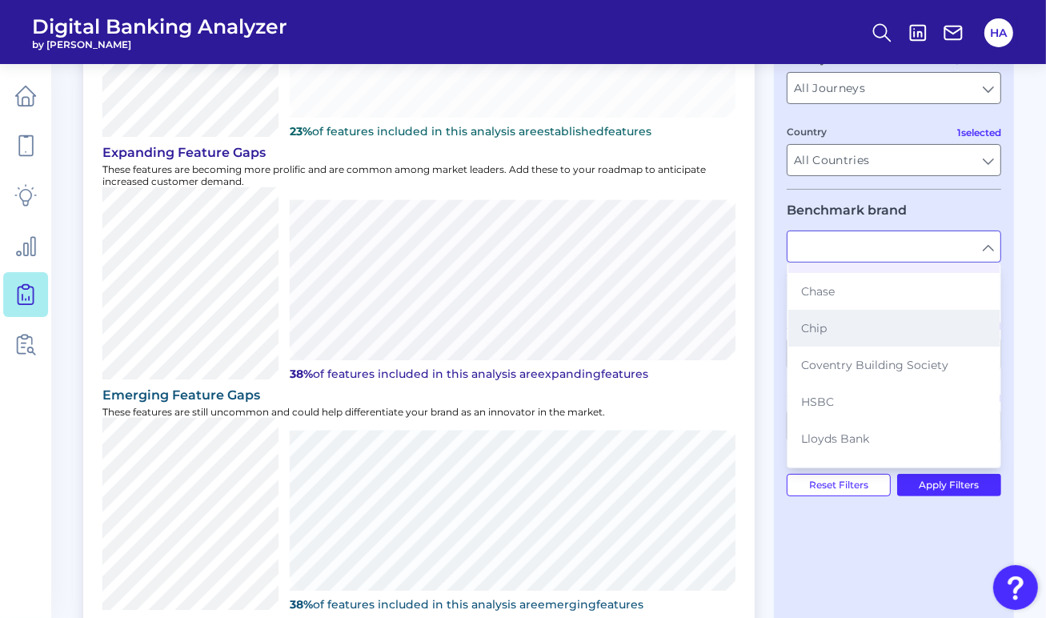
scroll to position [160, 0]
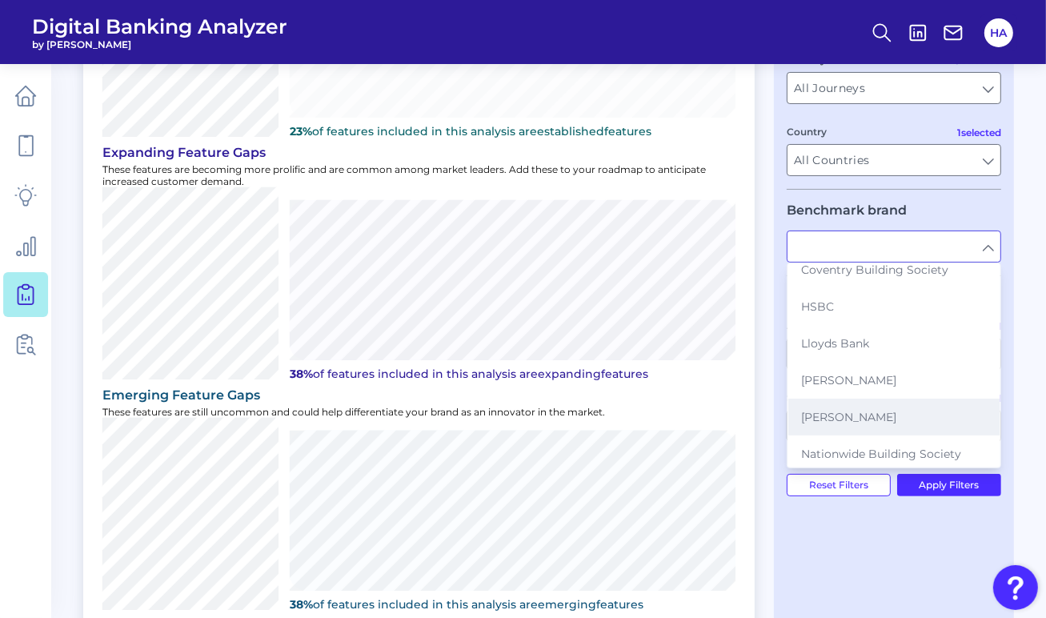
click at [852, 406] on button "[PERSON_NAME]" at bounding box center [893, 417] width 211 height 37
type input "[PERSON_NAME]"
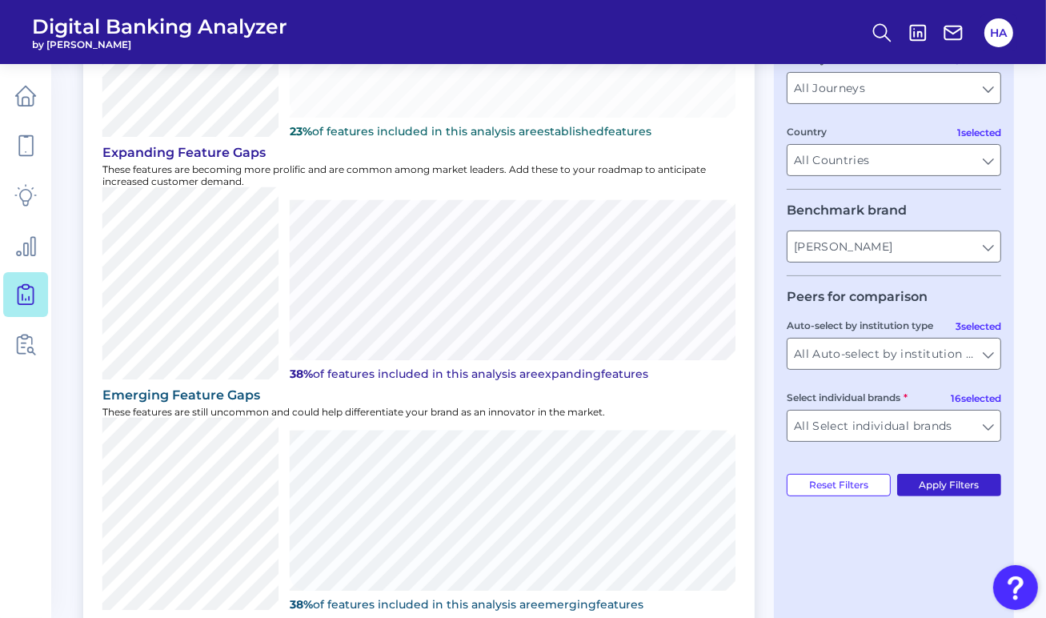
click at [948, 480] on button "Apply Filters" at bounding box center [949, 485] width 105 height 22
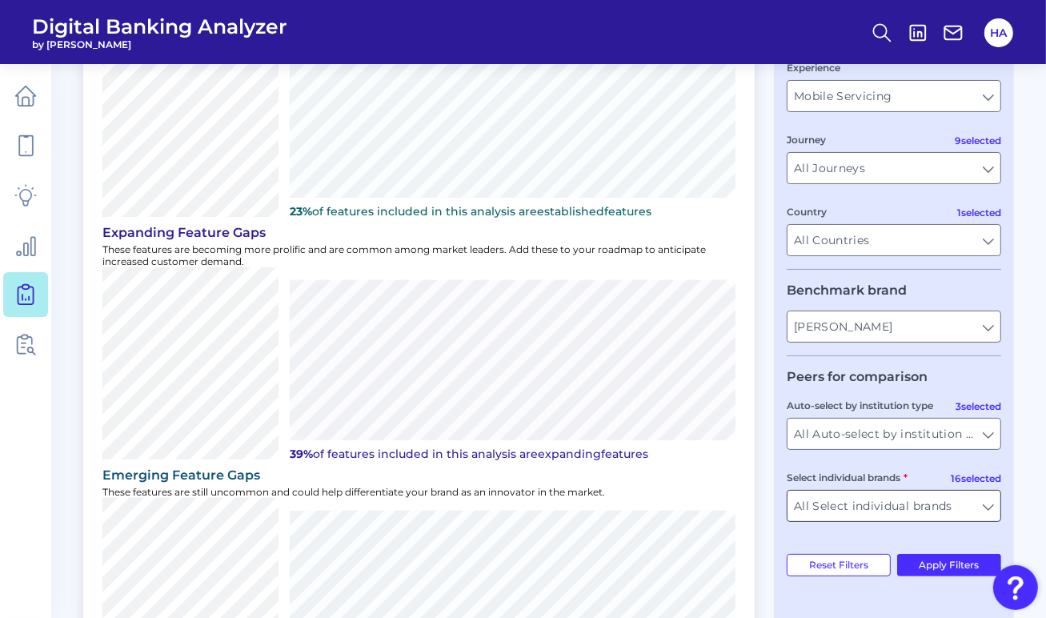
scroll to position [262, 0]
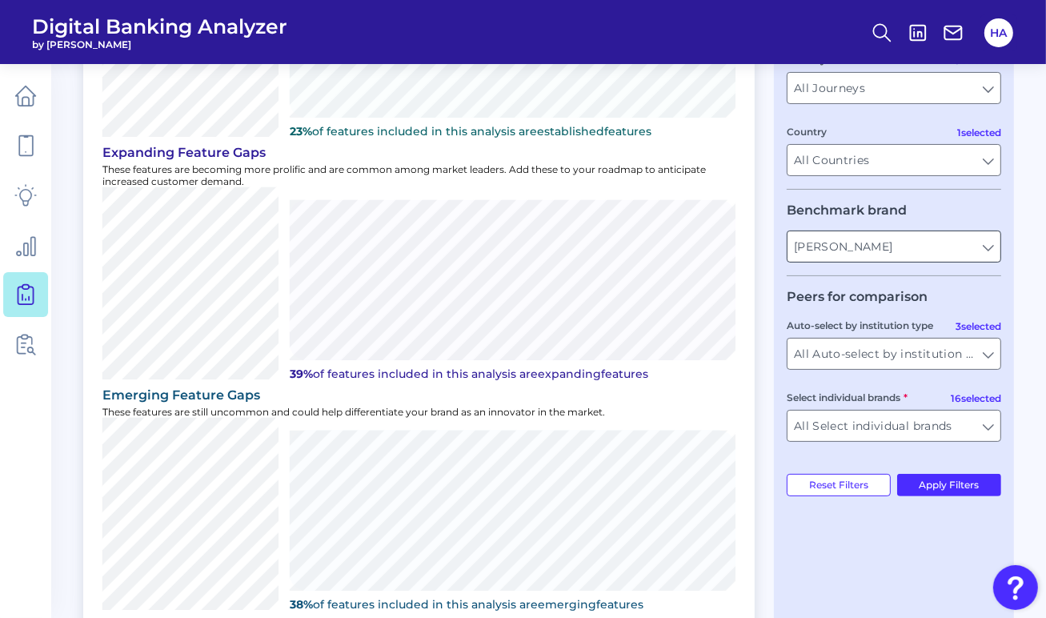
click at [892, 252] on input "[PERSON_NAME]" at bounding box center [893, 246] width 213 height 30
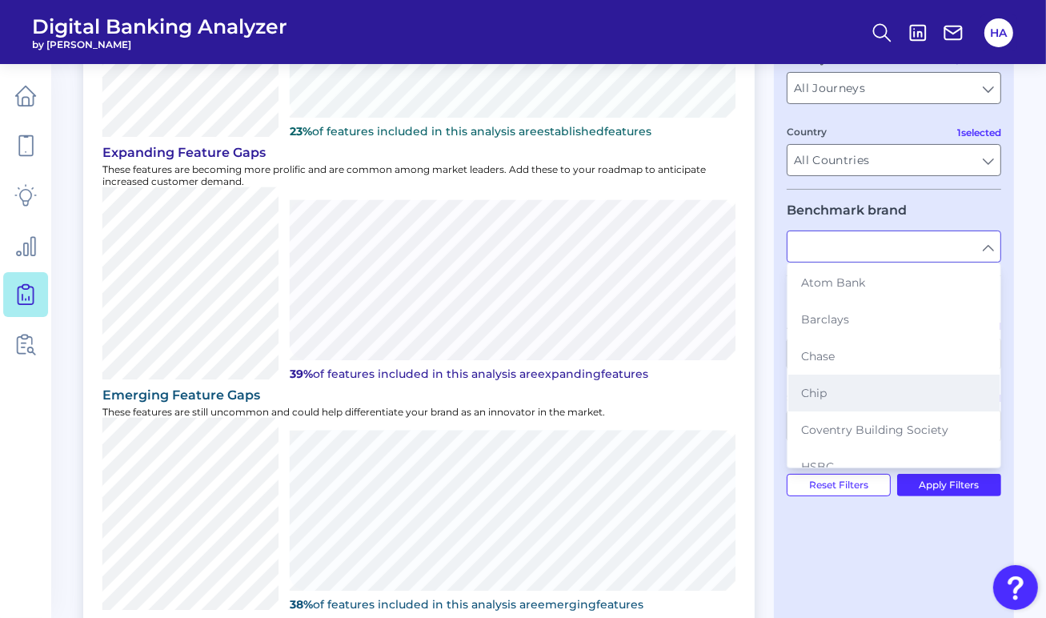
scroll to position [80, 0]
click at [837, 371] on button "HSBC" at bounding box center [893, 386] width 211 height 37
type input "HSBC"
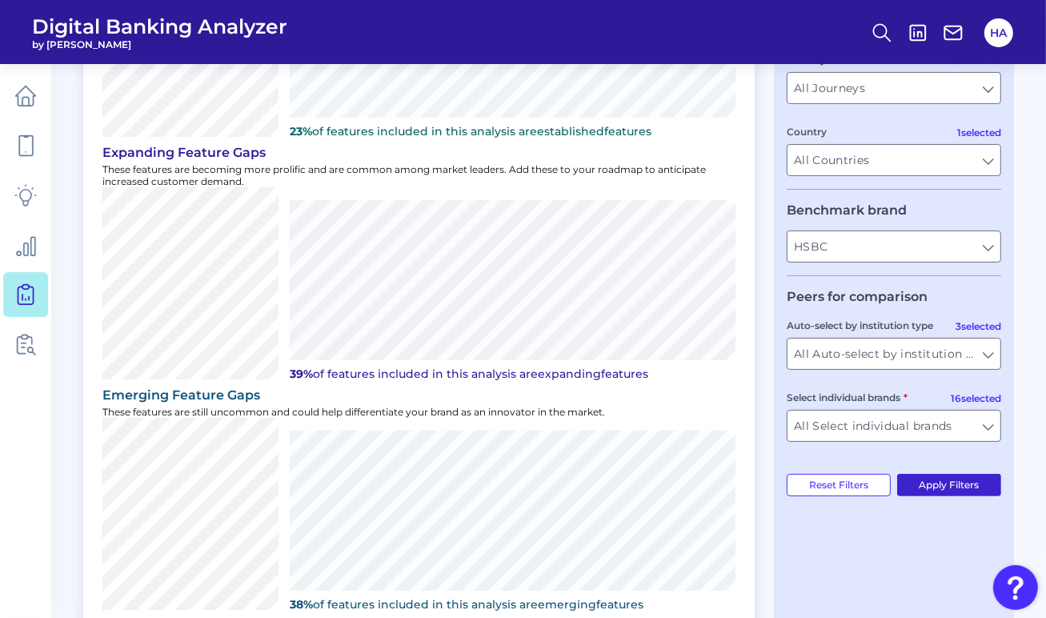
click at [944, 480] on button "Apply Filters" at bounding box center [949, 485] width 105 height 22
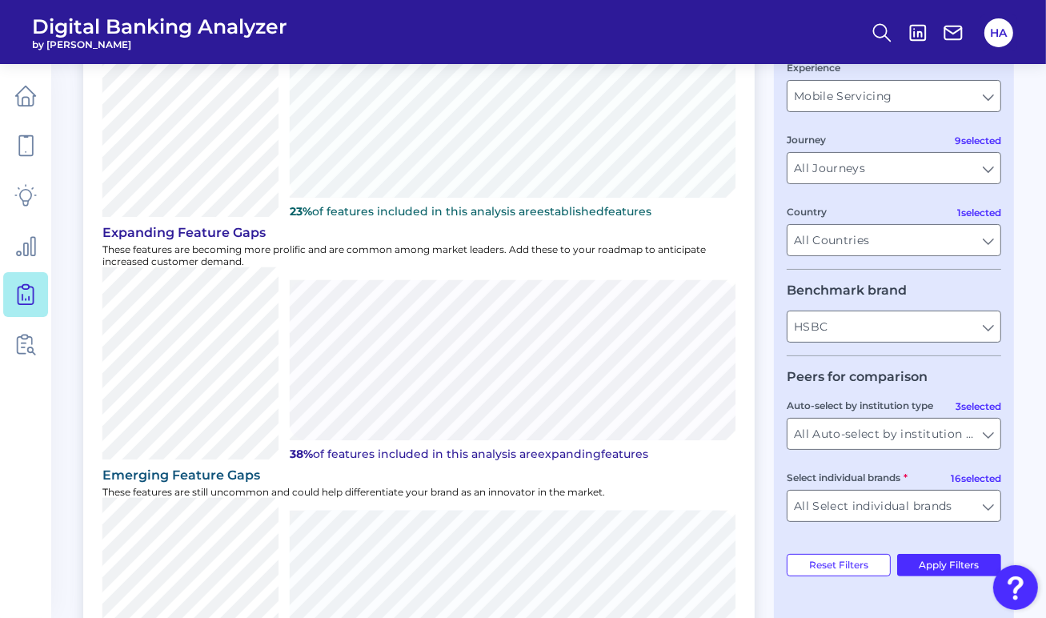
scroll to position [262, 0]
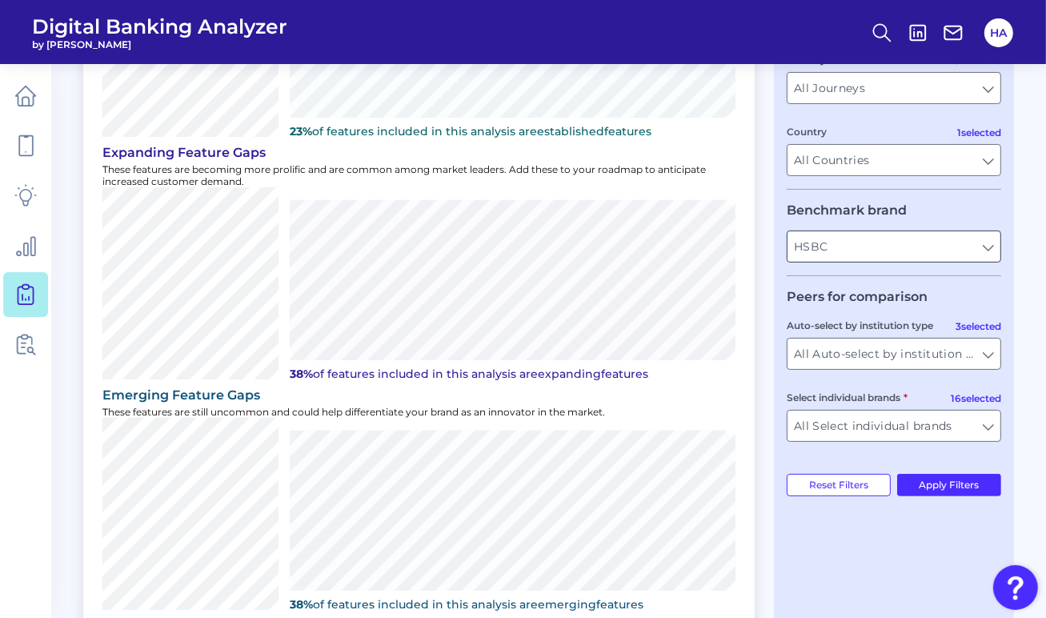
click at [911, 258] on input "HSBC" at bounding box center [893, 246] width 213 height 30
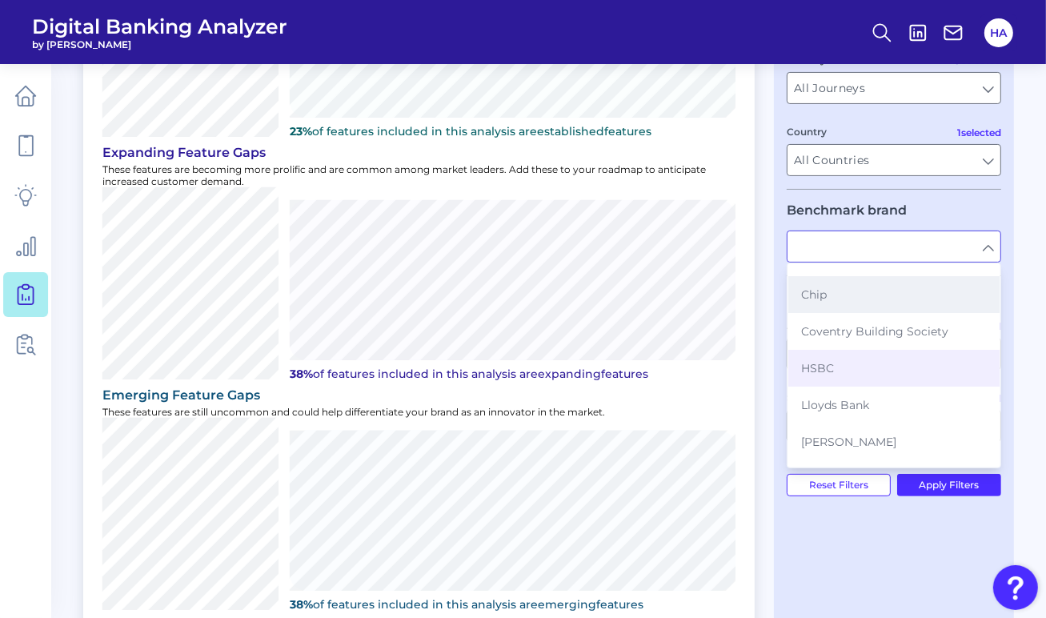
scroll to position [240, 0]
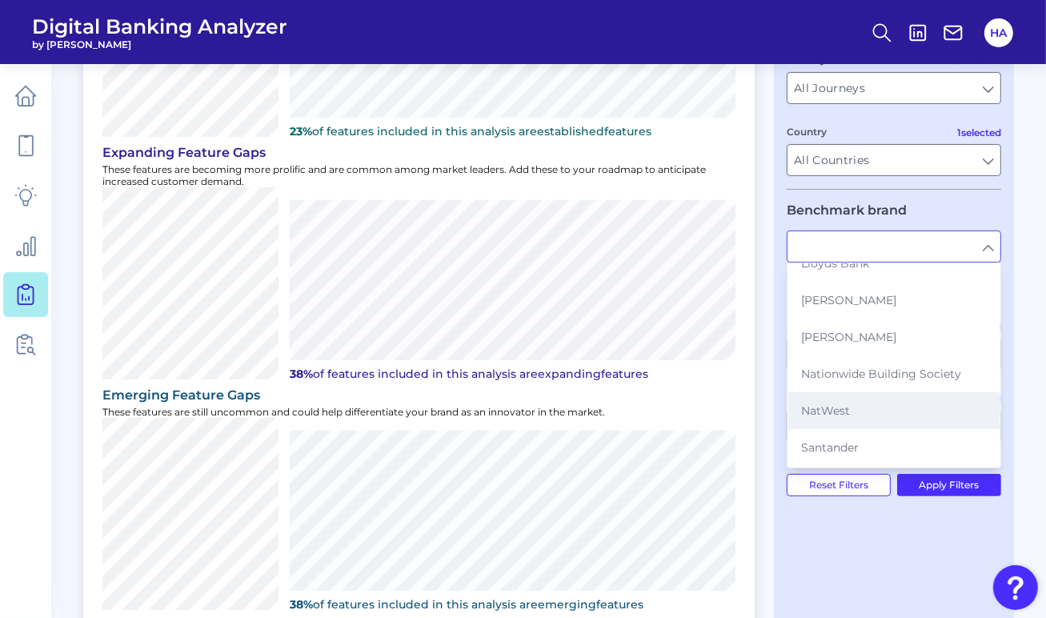
click at [854, 400] on button "NatWest" at bounding box center [893, 410] width 211 height 37
type input "NatWest"
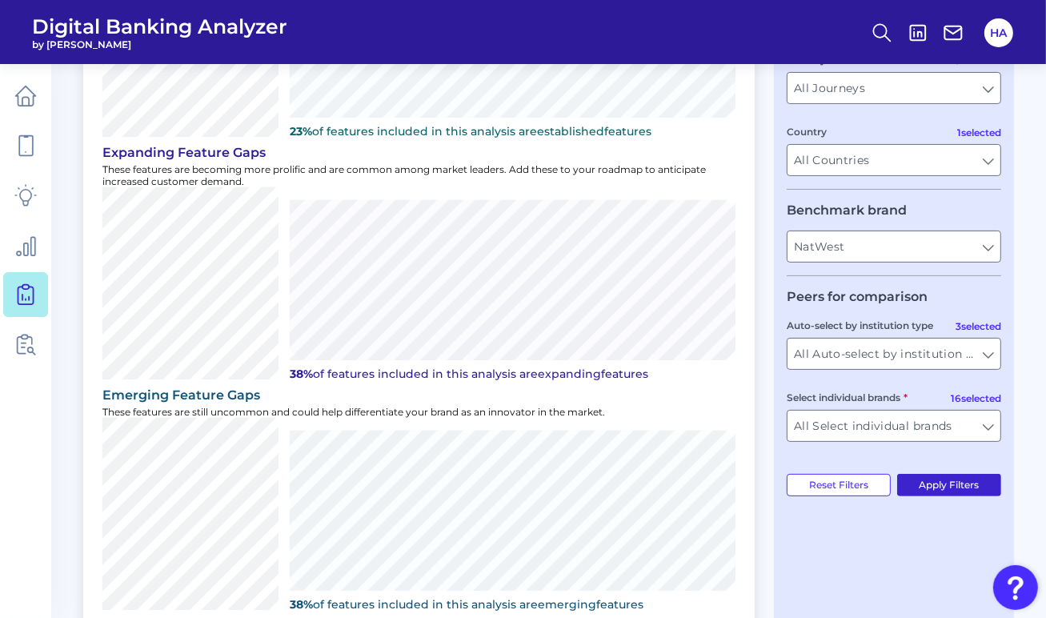
click at [937, 496] on button "Apply Filters" at bounding box center [949, 485] width 105 height 22
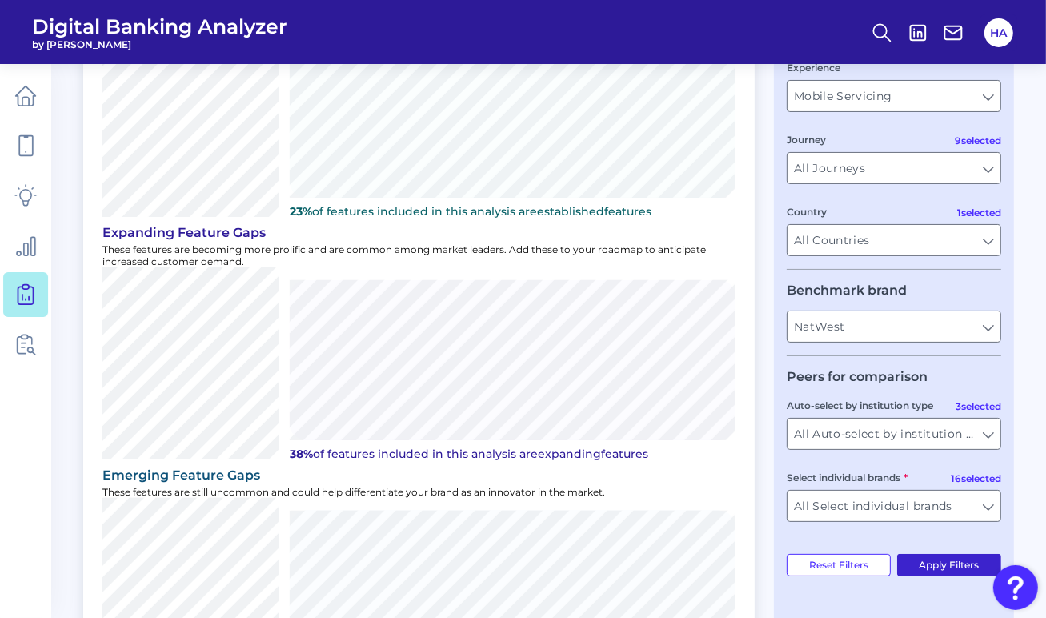
scroll to position [262, 0]
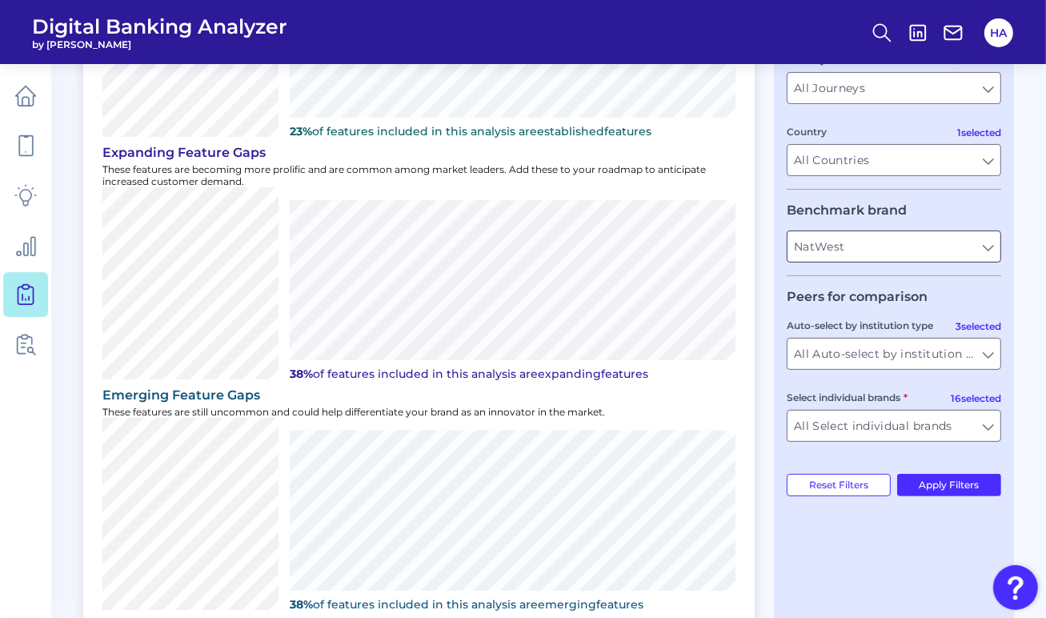
click at [889, 243] on input "NatWest" at bounding box center [893, 246] width 213 height 30
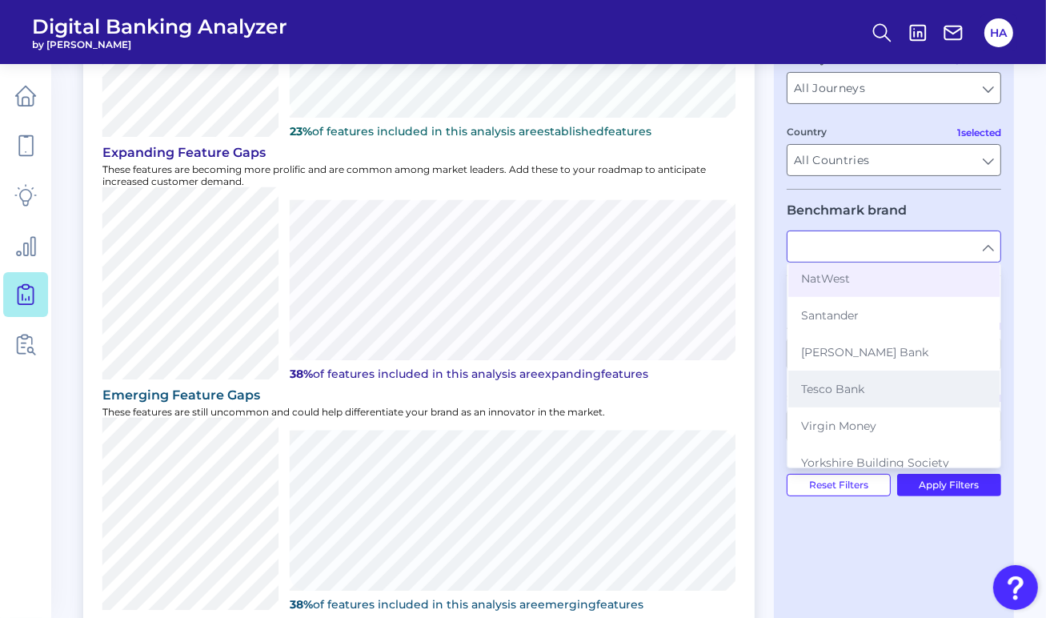
scroll to position [400, 0]
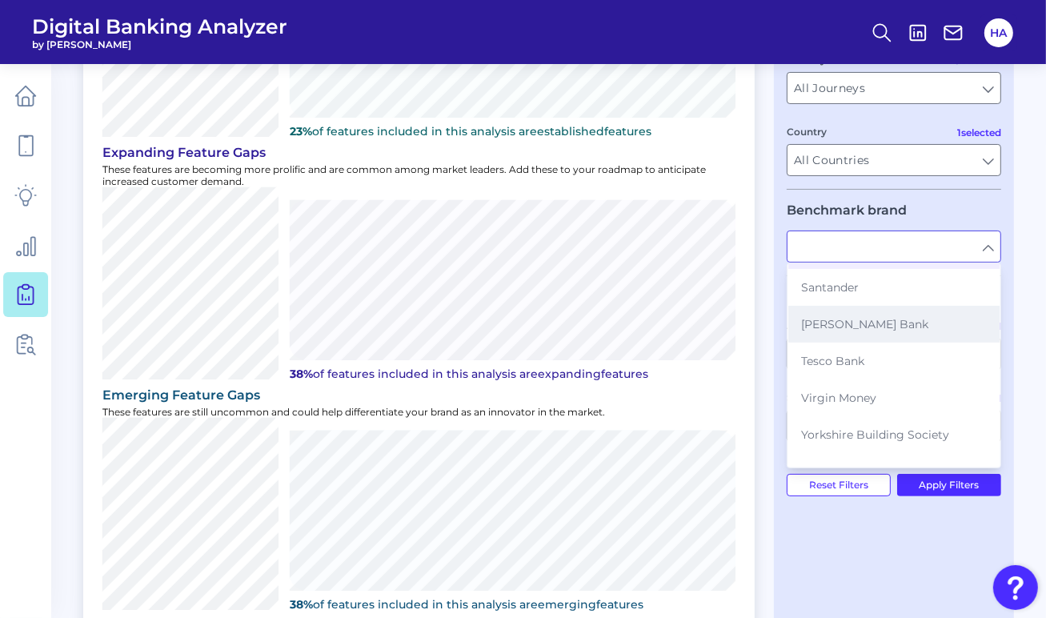
click at [863, 327] on button "[PERSON_NAME] Bank" at bounding box center [893, 324] width 211 height 37
type input "[PERSON_NAME] Bank"
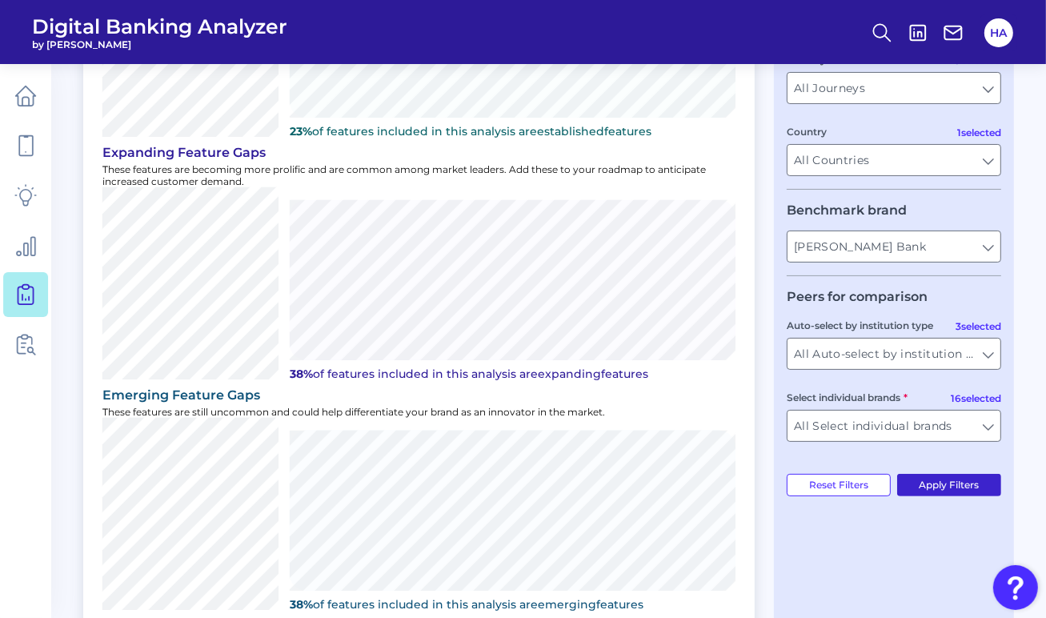
click at [951, 489] on button "Apply Filters" at bounding box center [949, 485] width 105 height 22
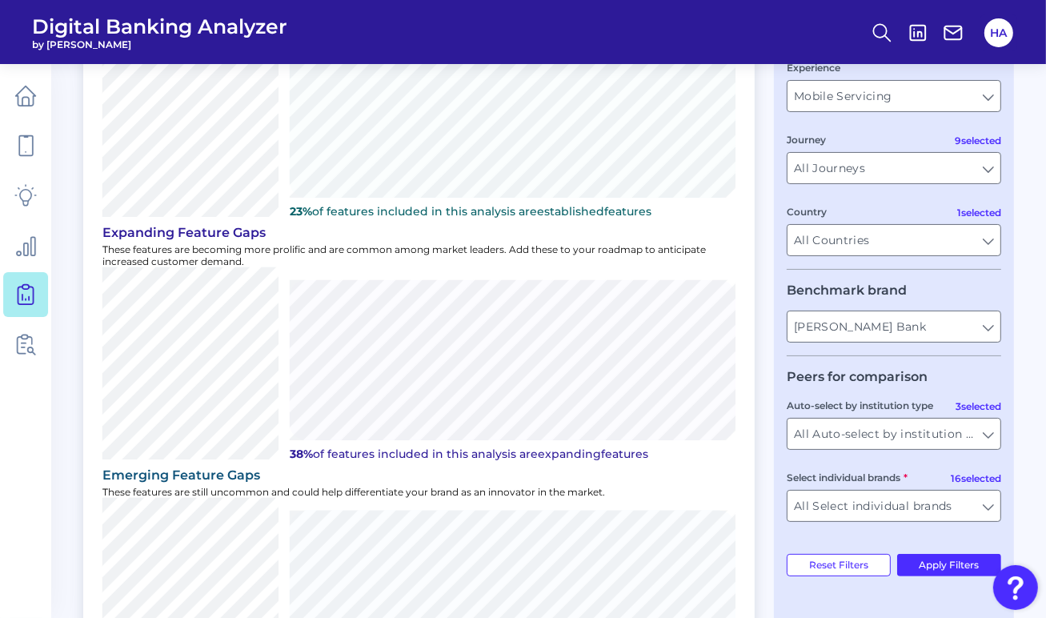
scroll to position [262, 0]
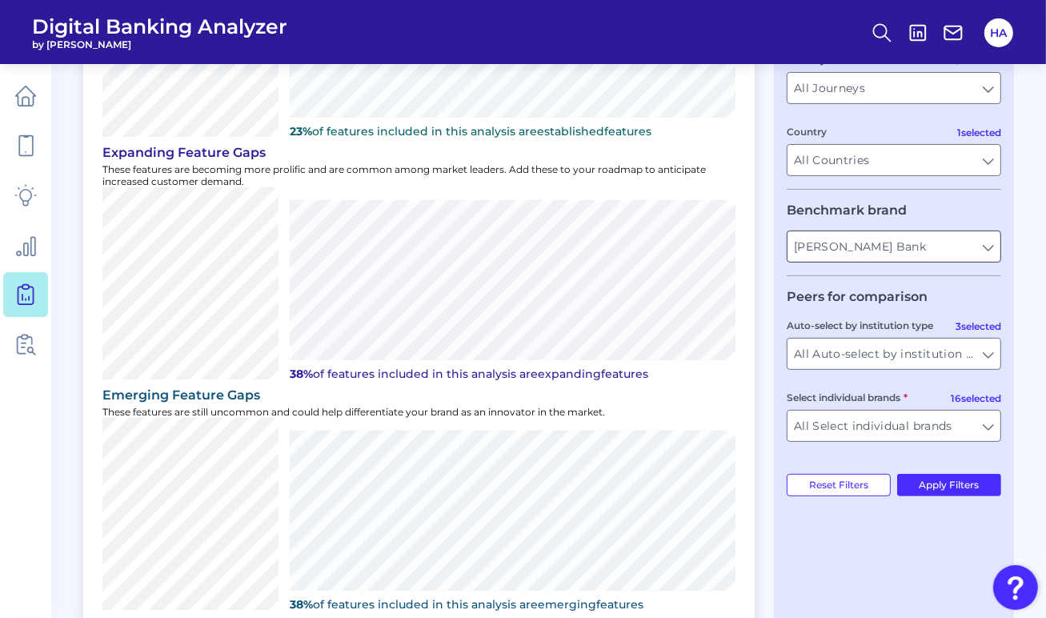
click at [903, 258] on input "[PERSON_NAME] Bank" at bounding box center [893, 246] width 213 height 30
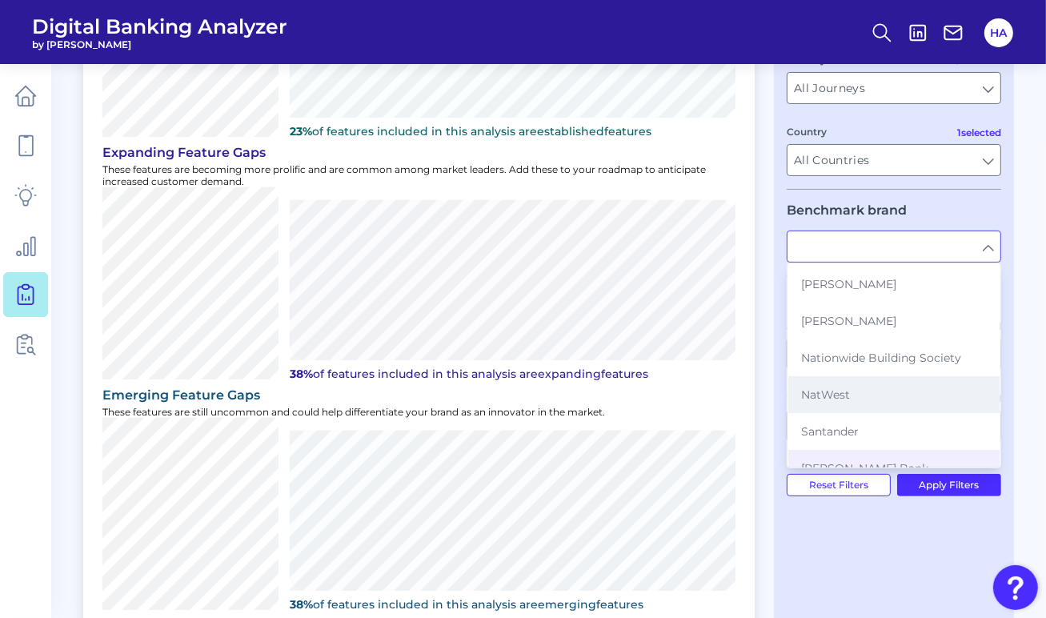
scroll to position [246, 0]
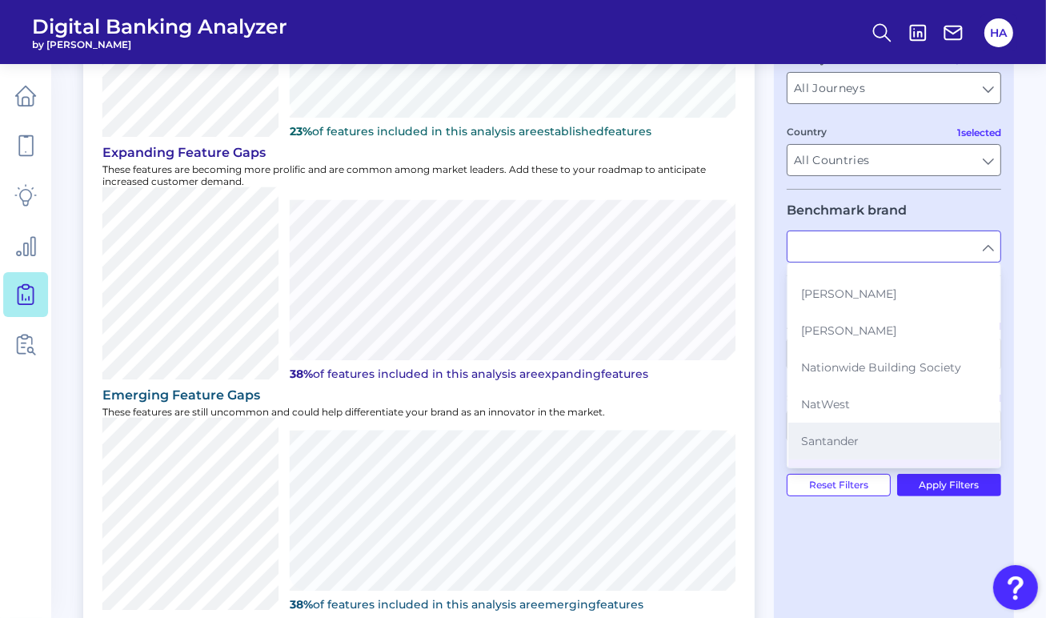
click at [863, 436] on button "Santander" at bounding box center [893, 441] width 211 height 37
type input "Santander"
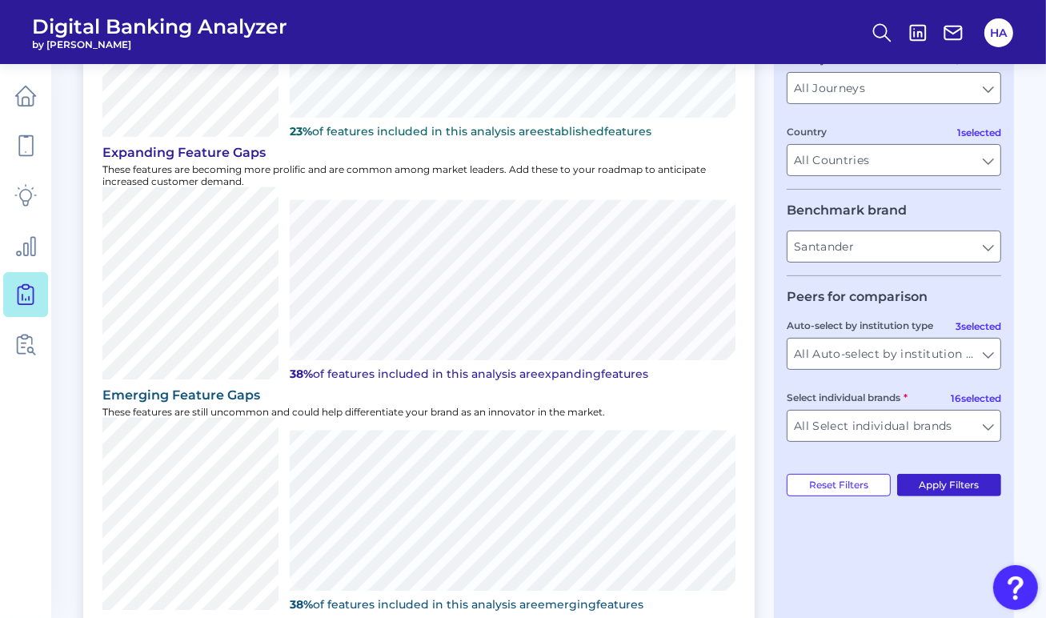
click at [916, 483] on button "Apply Filters" at bounding box center [949, 485] width 105 height 22
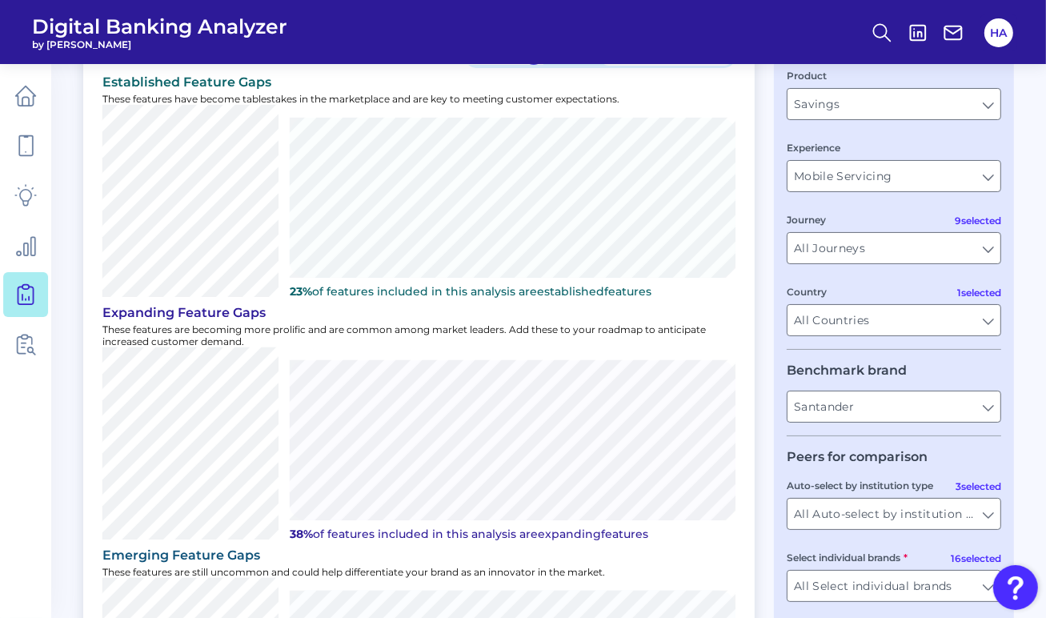
scroll to position [343, 0]
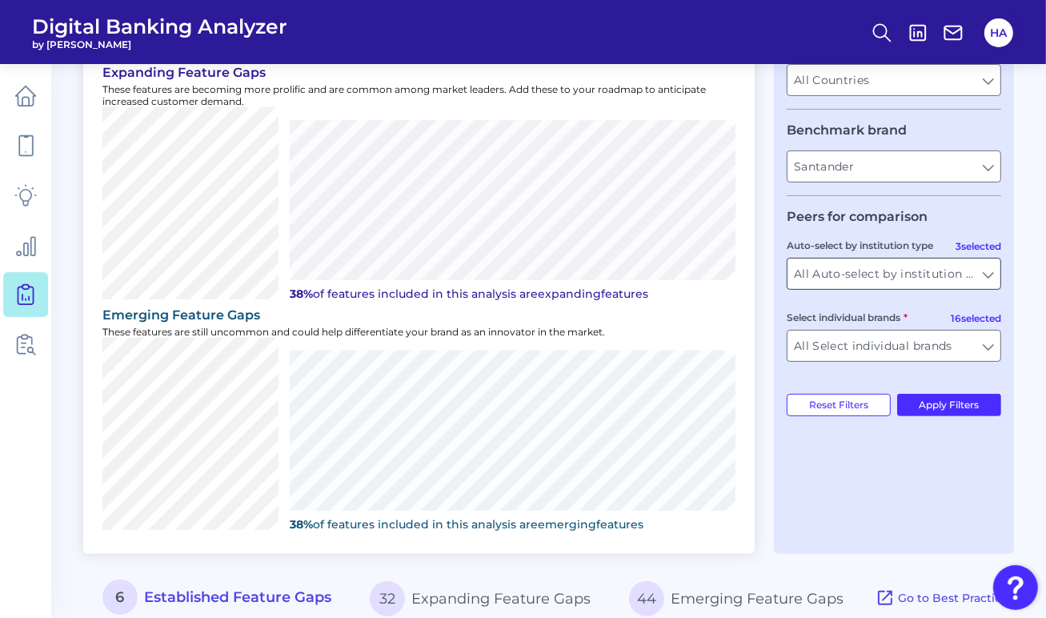
click at [951, 288] on input "All Auto-select by institution types" at bounding box center [893, 273] width 213 height 30
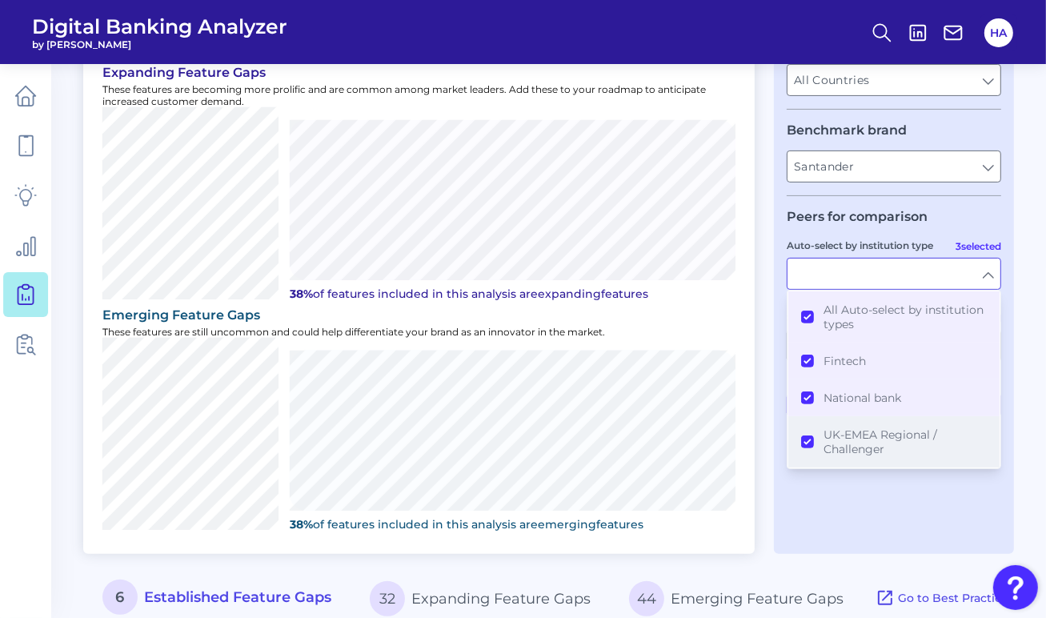
click at [847, 433] on span "UK-EMEA Regional / Challenger" at bounding box center [904, 441] width 163 height 29
type input "Atom Bank, Chase, Chip, Marcus, Monzo, [PERSON_NAME] Bank, Zopa, Barclays, HSBC…"
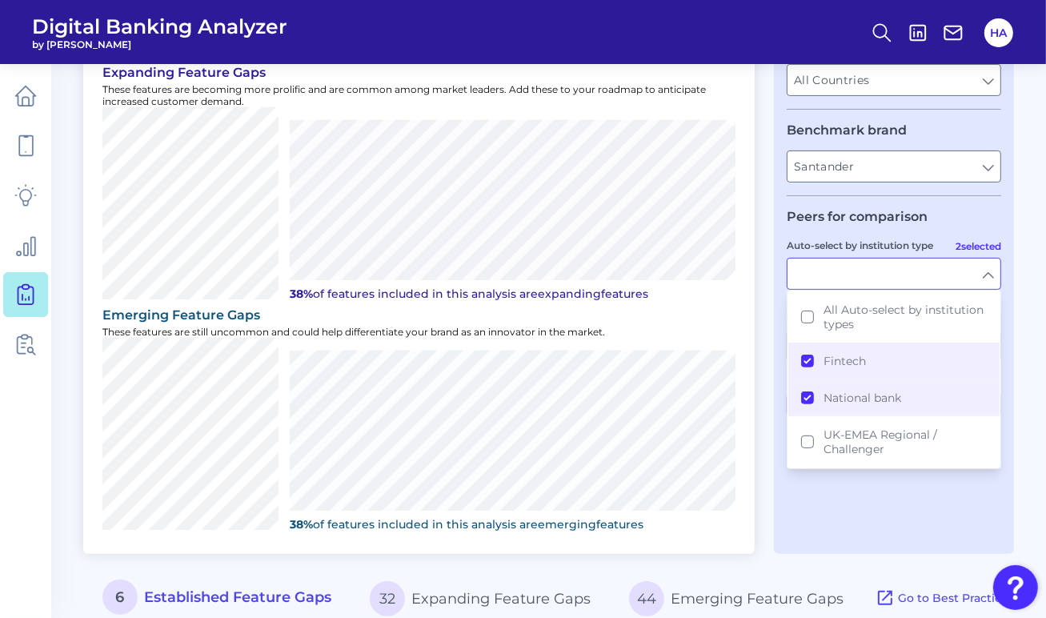
click at [959, 281] on input "Auto-select by institution type" at bounding box center [893, 273] width 213 height 30
type input "Fintech, National bank"
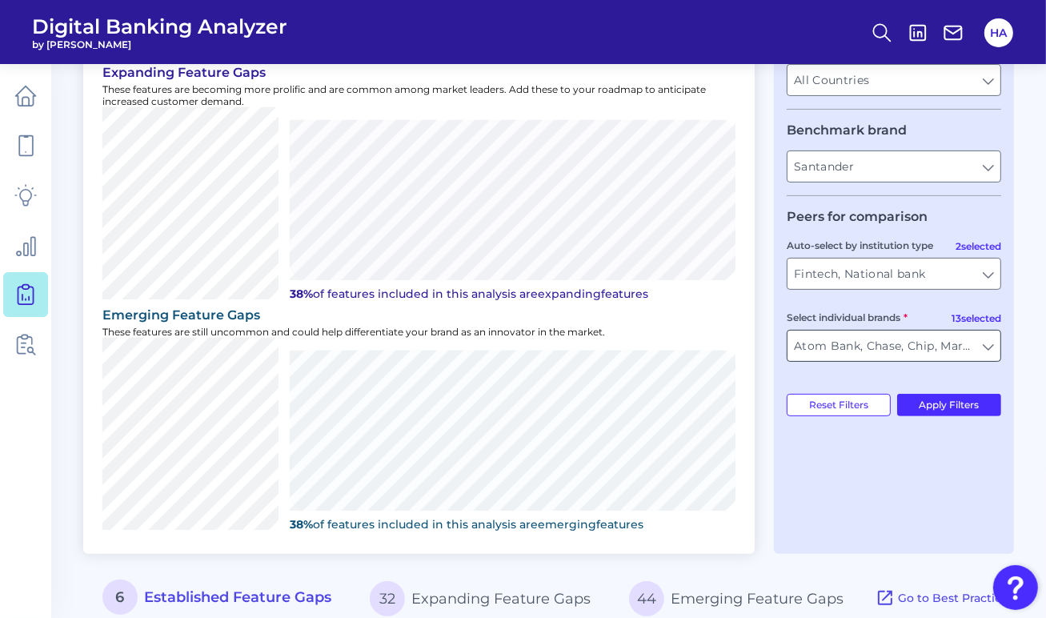
click at [940, 343] on input "Atom Bank, Chase, Chip, Marcus, Monzo, [PERSON_NAME] Bank, Zopa, Barclays, HSBC…" at bounding box center [893, 346] width 213 height 30
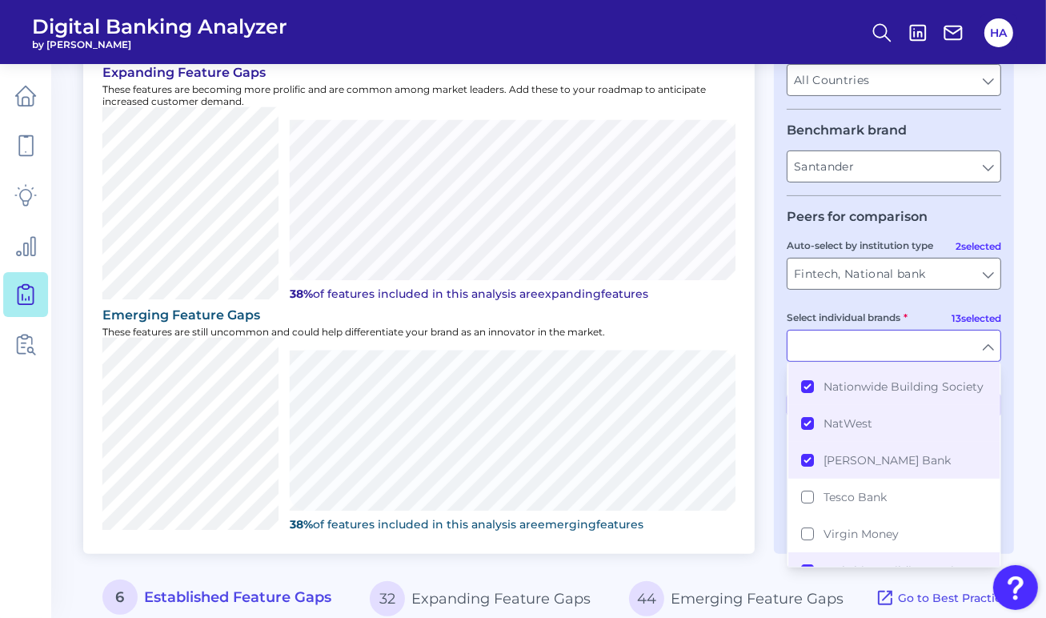
scroll to position [420, 0]
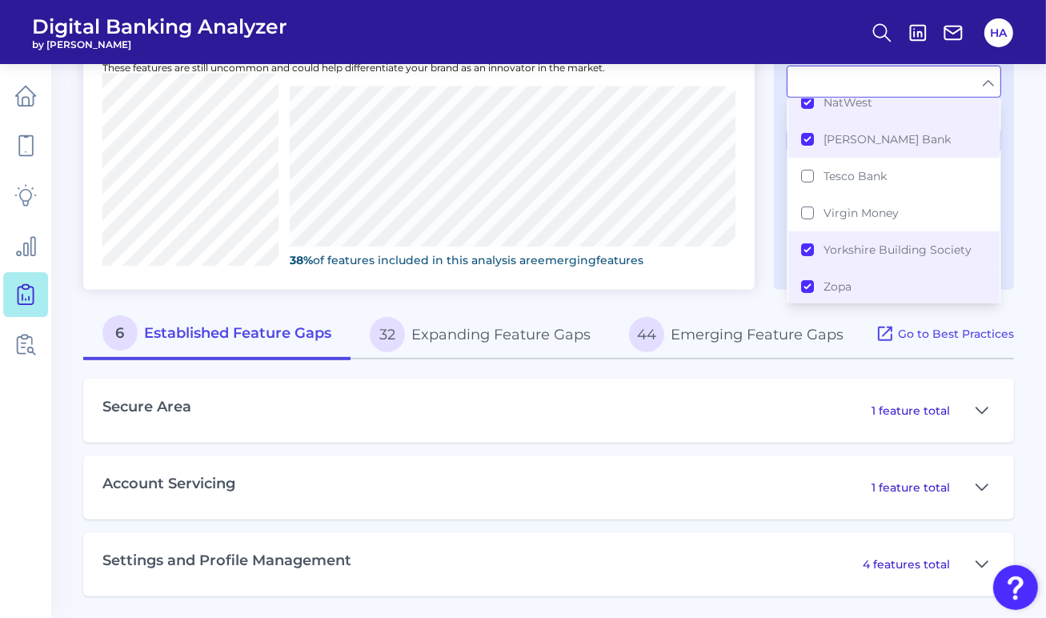
click at [1017, 351] on main "Gap Analysis Download Hide Filters Prioritize features based on peer and market…" at bounding box center [523, 6] width 1046 height 1227
type input "Atom Bank, Chase, Chip, Marcus, Monzo, [PERSON_NAME] Bank, Zopa, Barclays, HSBC…"
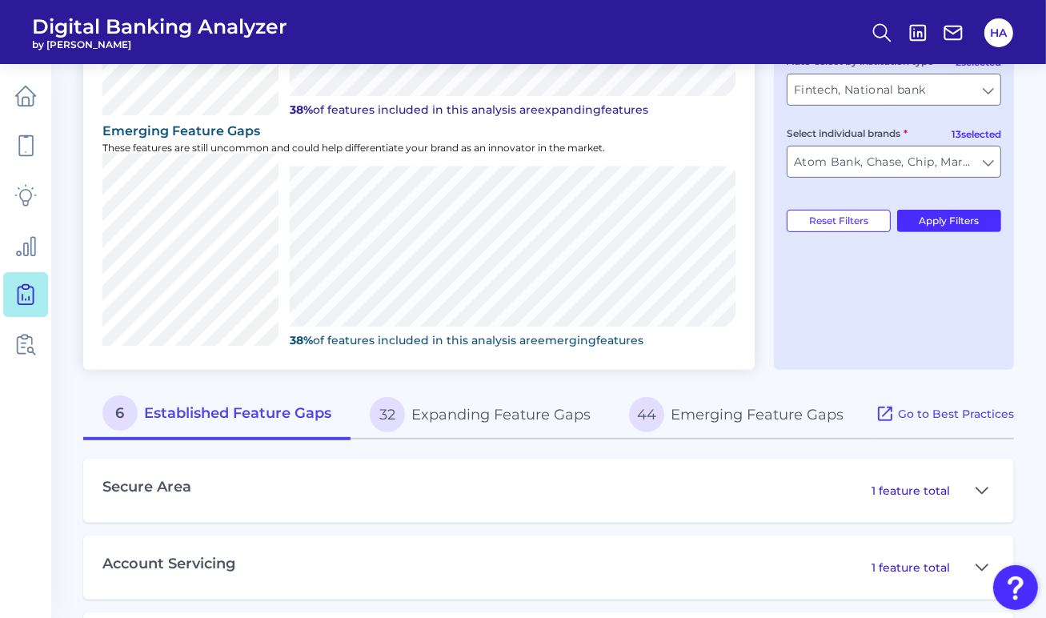
scroll to position [286, 0]
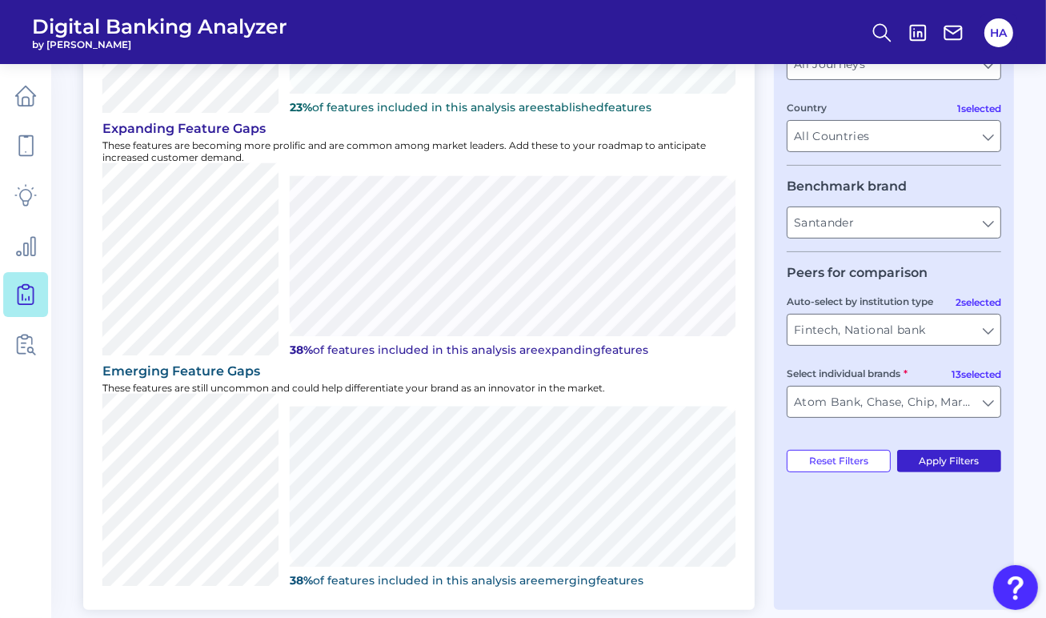
click at [951, 459] on button "Apply Filters" at bounding box center [949, 461] width 105 height 22
click at [939, 209] on div "Santander Santander" at bounding box center [894, 222] width 214 height 32
click at [939, 218] on input "Santander" at bounding box center [893, 222] width 213 height 30
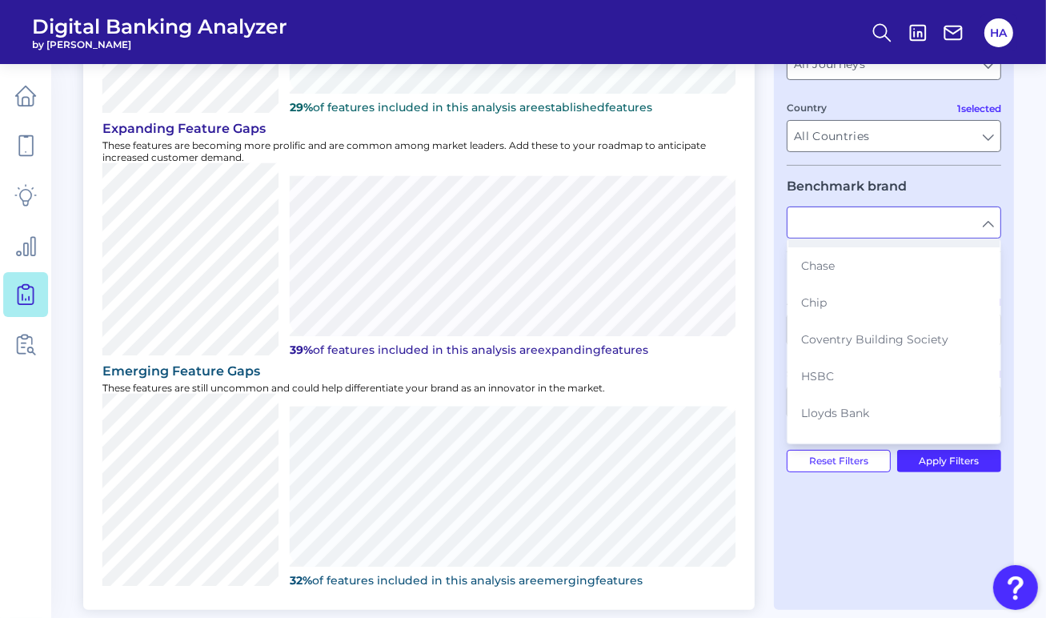
scroll to position [160, 0]
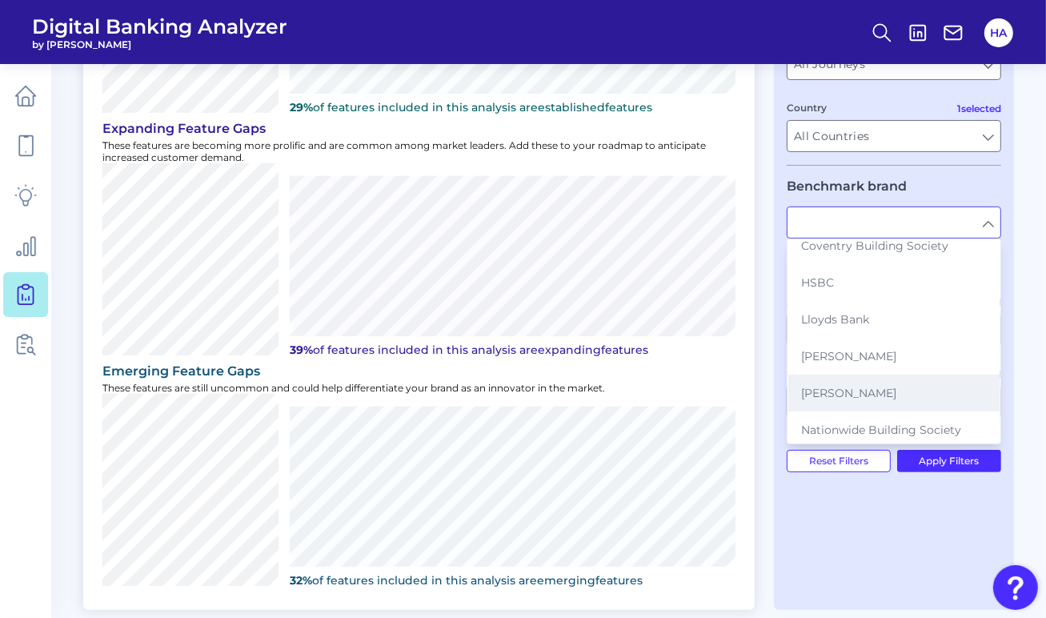
click at [848, 387] on button "[PERSON_NAME]" at bounding box center [893, 393] width 211 height 37
type input "[PERSON_NAME]"
type input "All Auto-select by institution types"
type input "All Select individual brands"
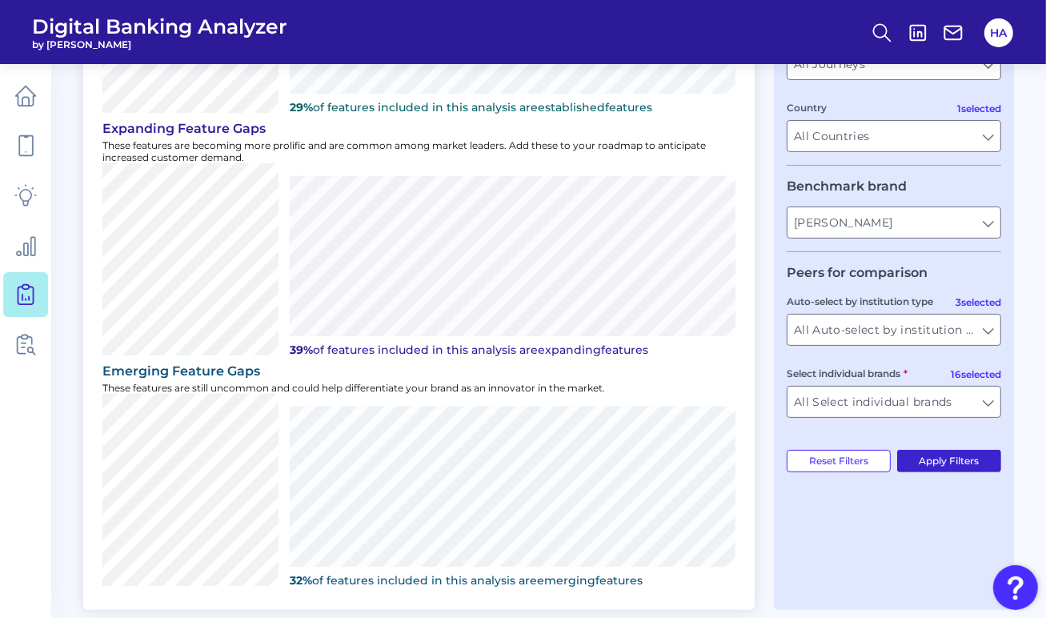
click at [978, 457] on button "Apply Filters" at bounding box center [949, 461] width 105 height 22
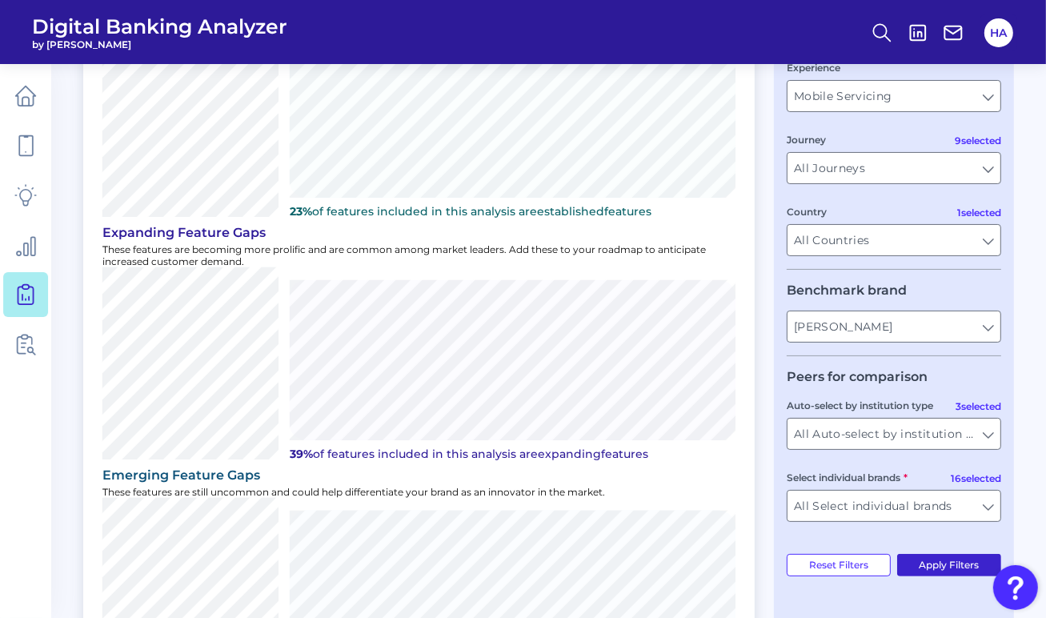
scroll to position [286, 0]
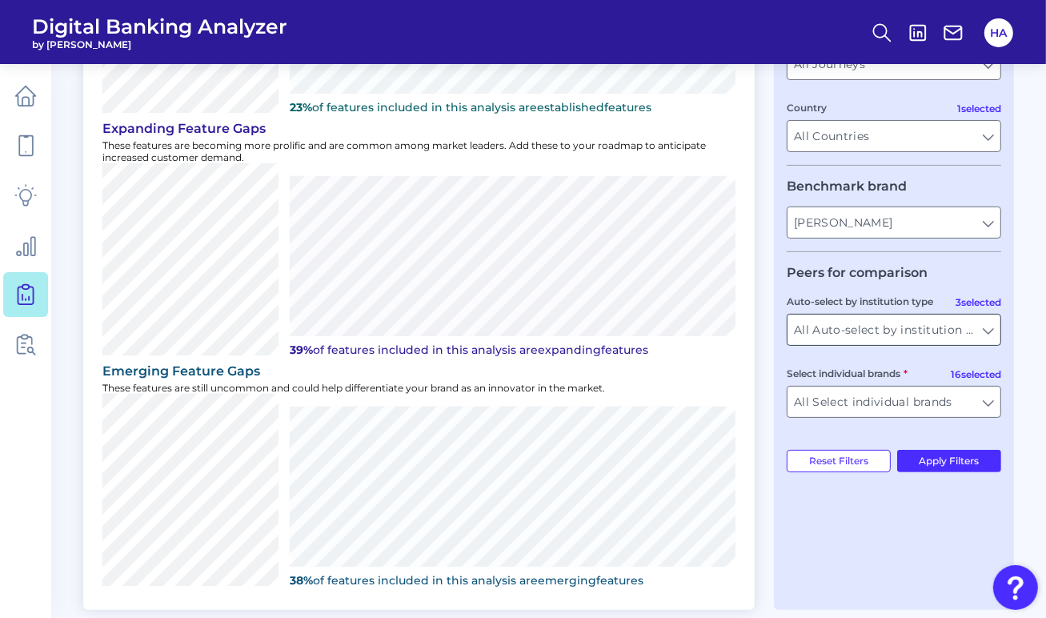
click at [973, 339] on input "All Auto-select by institution types" at bounding box center [893, 329] width 213 height 30
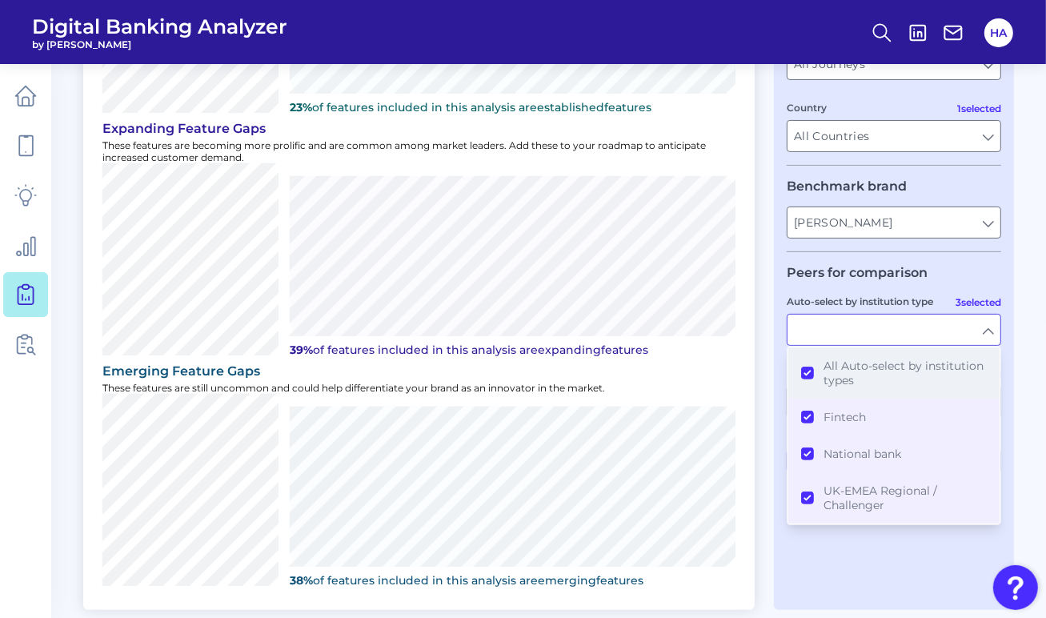
click at [857, 360] on button "All Auto-select by institution types" at bounding box center [893, 372] width 211 height 51
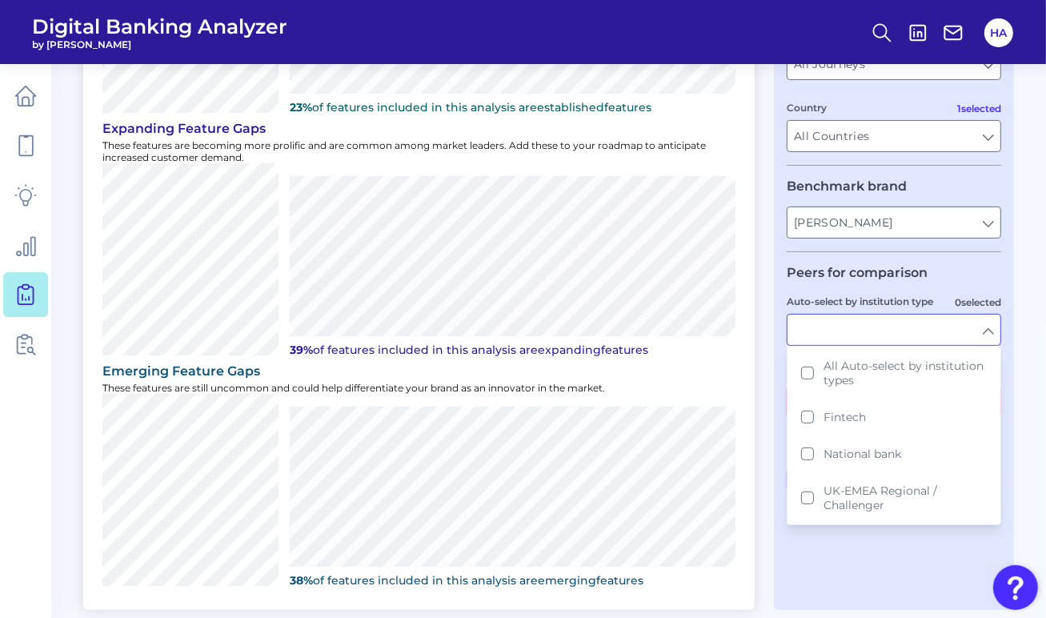
click at [933, 331] on input "Auto-select by institution type" at bounding box center [893, 329] width 213 height 30
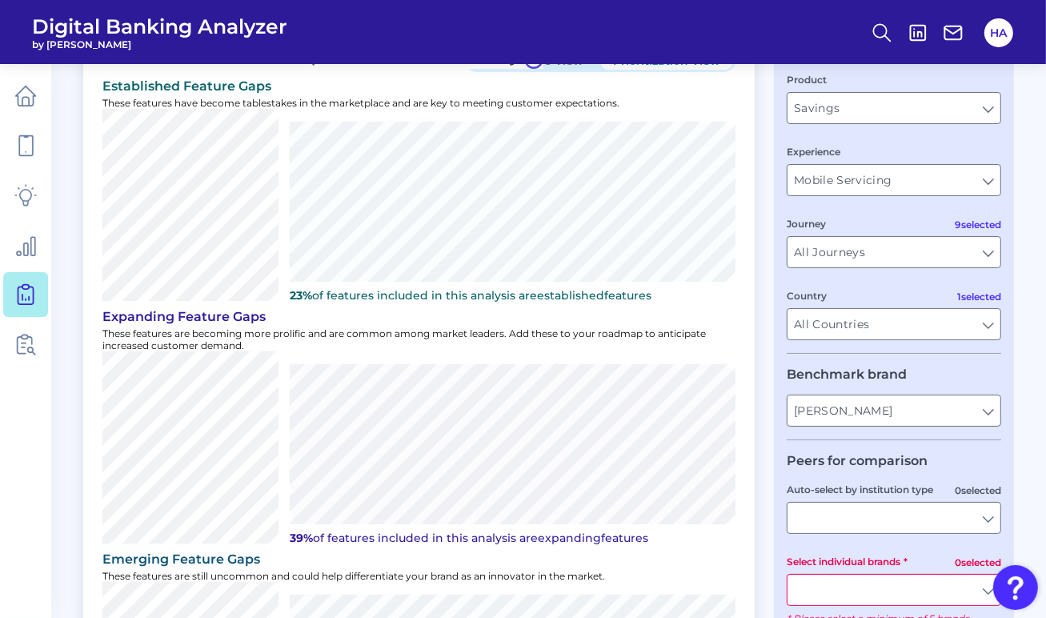
scroll to position [126, 0]
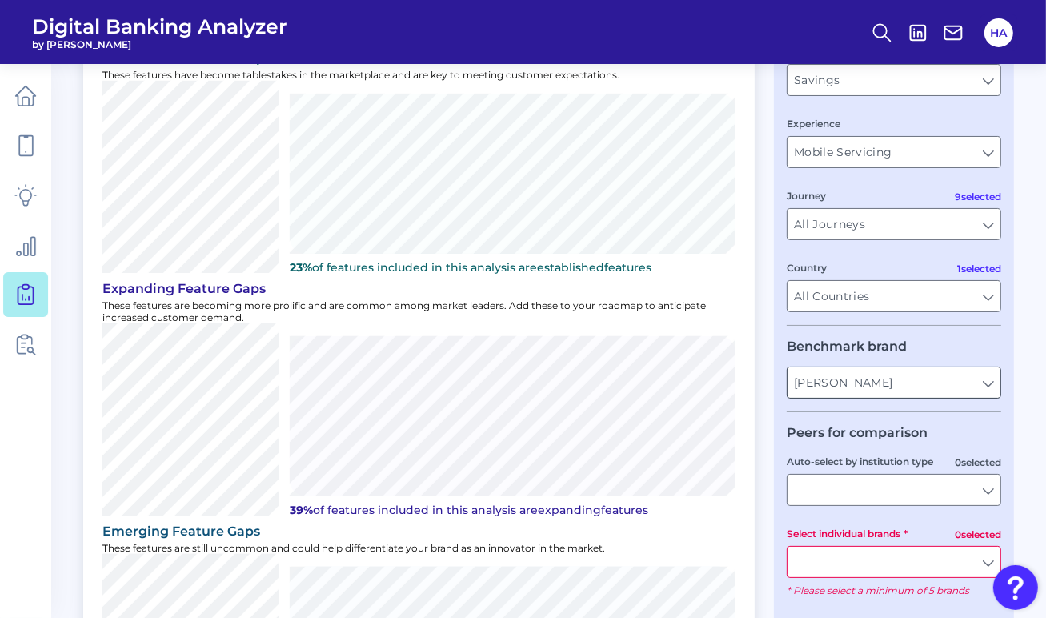
click at [876, 387] on input "[PERSON_NAME]" at bounding box center [893, 382] width 213 height 30
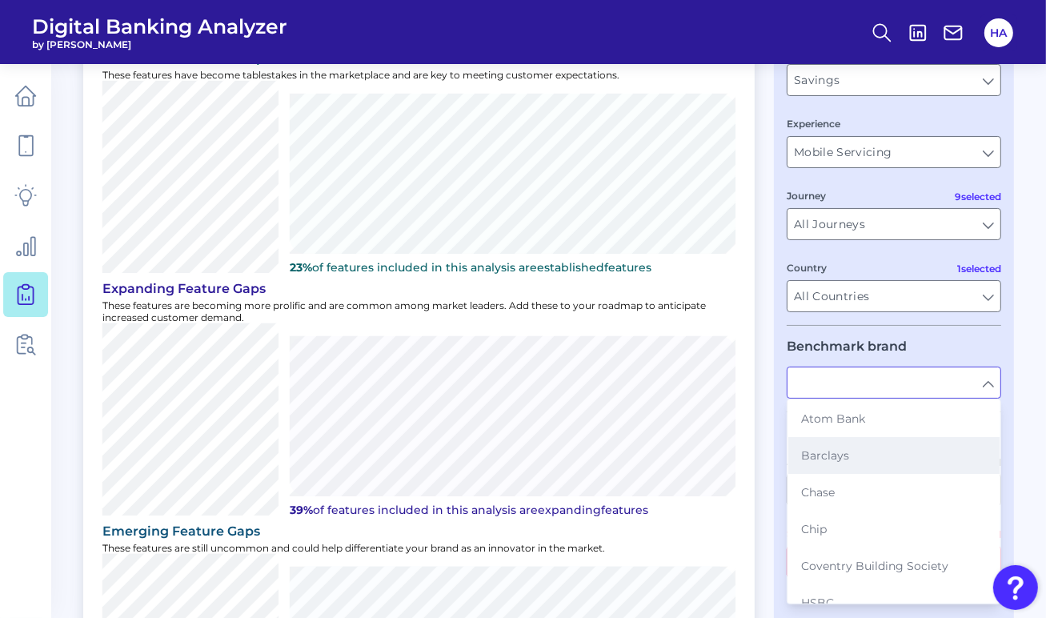
click at [851, 445] on button "Barclays" at bounding box center [893, 455] width 211 height 37
type input "Barclays"
type input "All Auto-select by institution types"
type input "All Select individual brands"
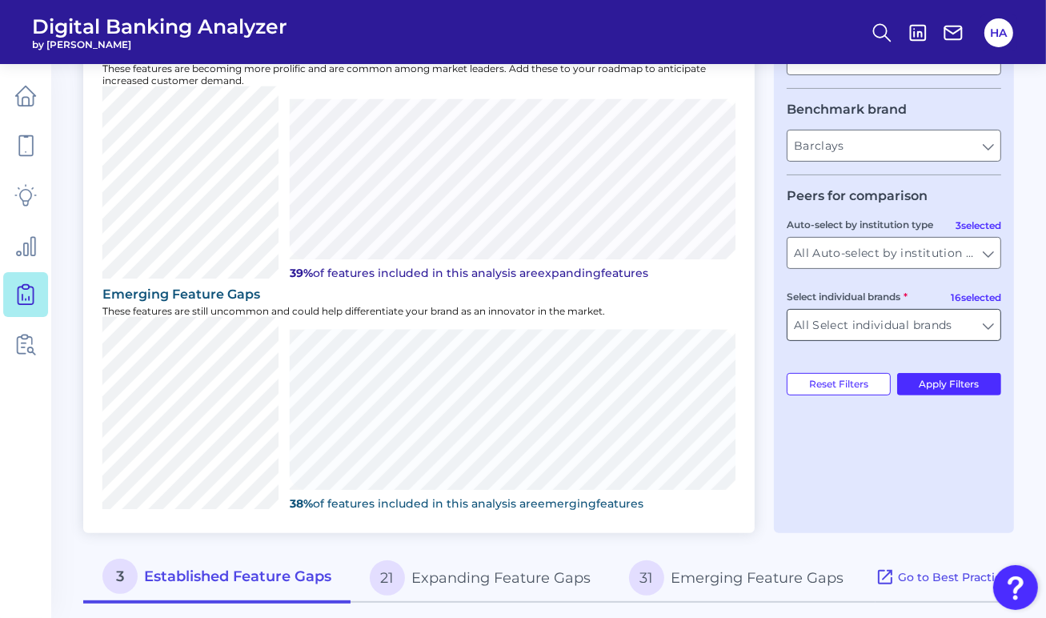
scroll to position [367, 0]
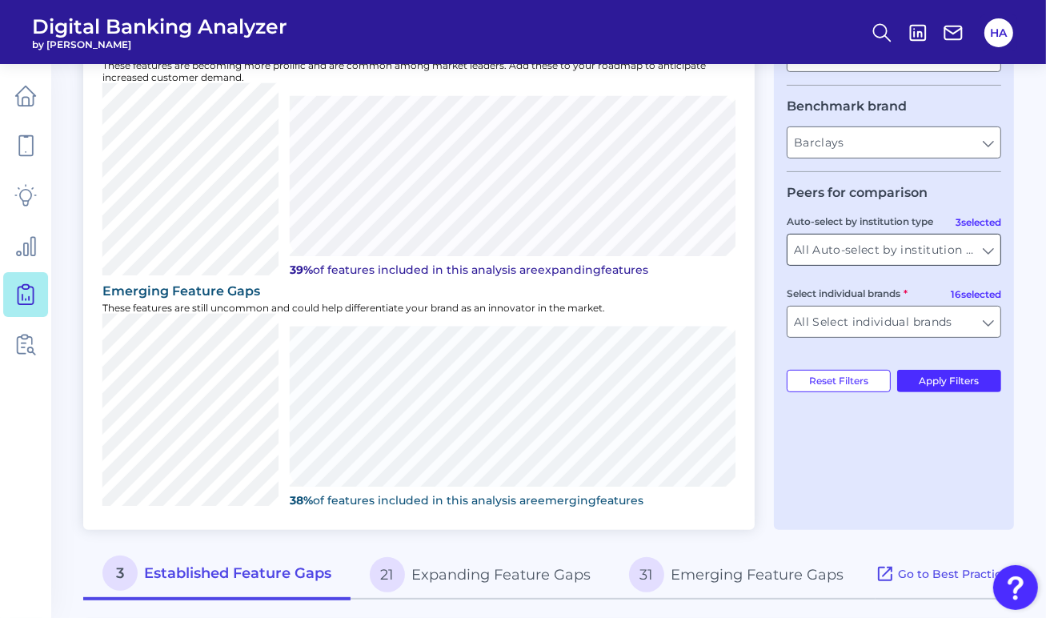
click at [944, 256] on input "All Auto-select by institution types" at bounding box center [893, 249] width 213 height 30
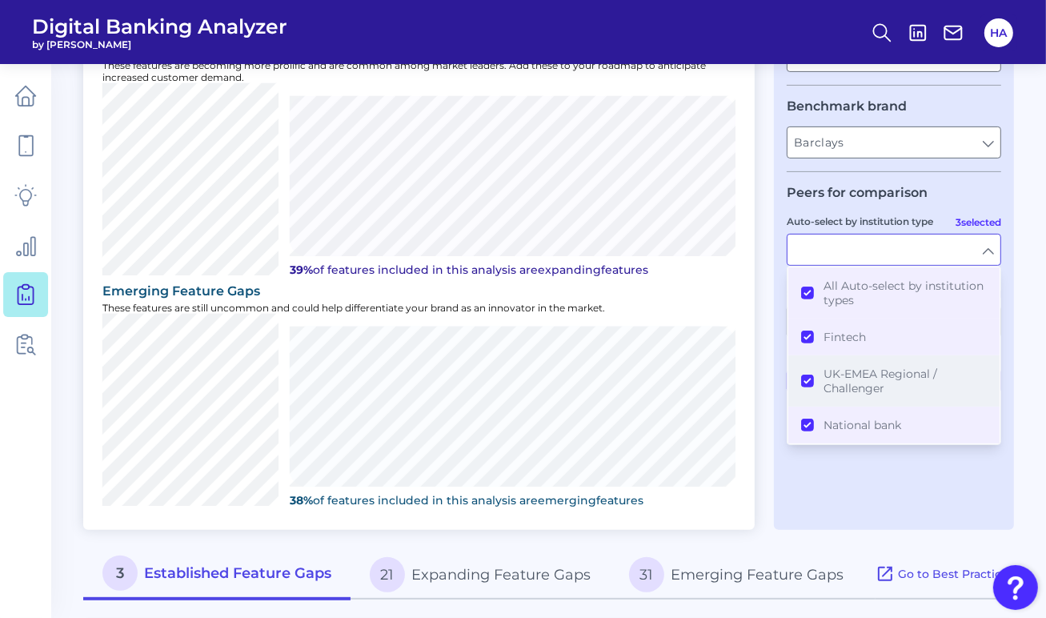
click at [877, 380] on span "UK-EMEA Regional / Challenger" at bounding box center [904, 381] width 163 height 29
type input "Atom Bank, Chase, Chip, Marcus, Monzo, [PERSON_NAME] Bank, Zopa, HSBC, Lloyds B…"
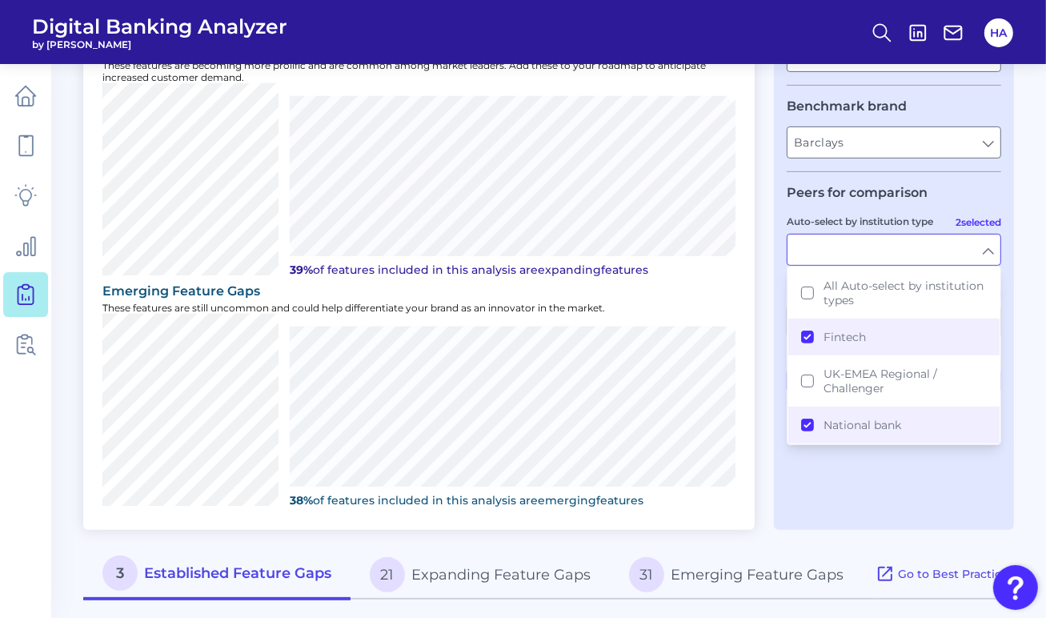
click at [931, 465] on div "User journey Product Savings Savings Experience Mobile Servicing Mobile Servici…" at bounding box center [894, 145] width 240 height 767
type input "Fintech, National bank"
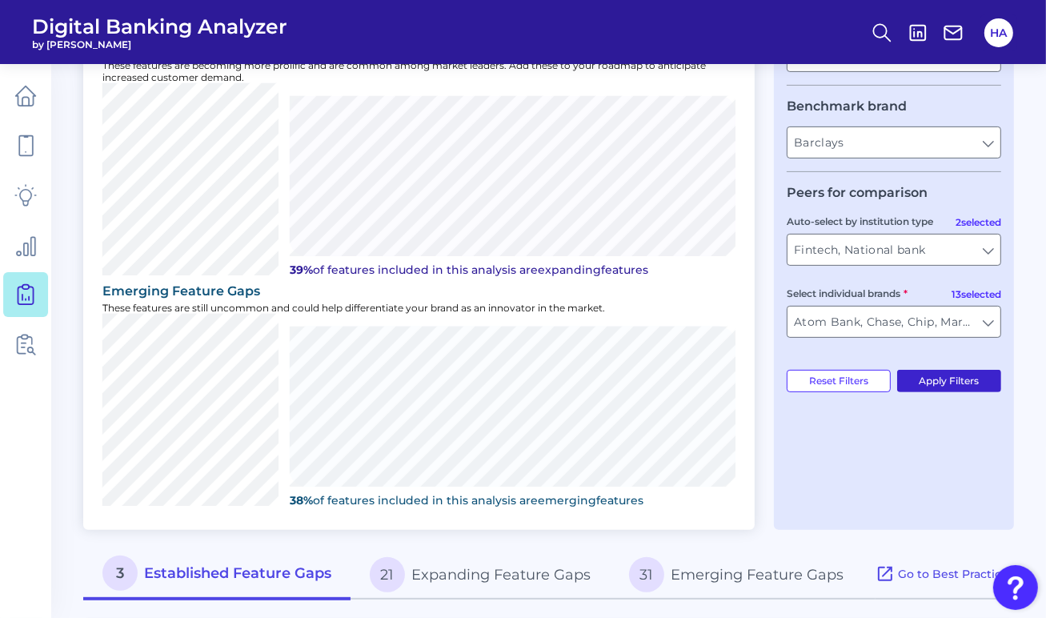
click at [947, 383] on button "Apply Filters" at bounding box center [949, 381] width 105 height 22
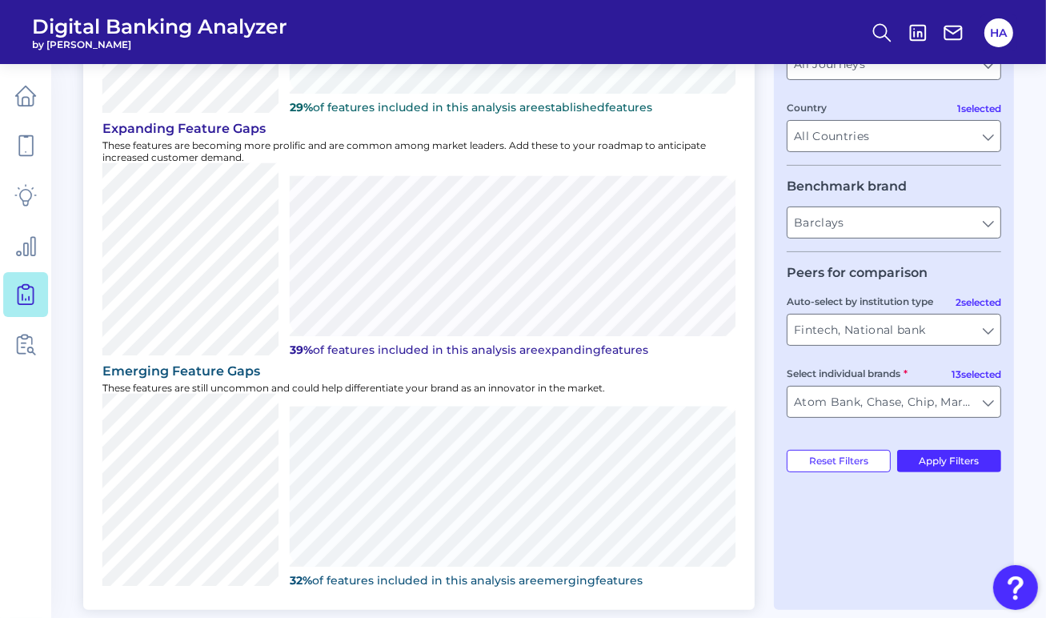
scroll to position [206, 0]
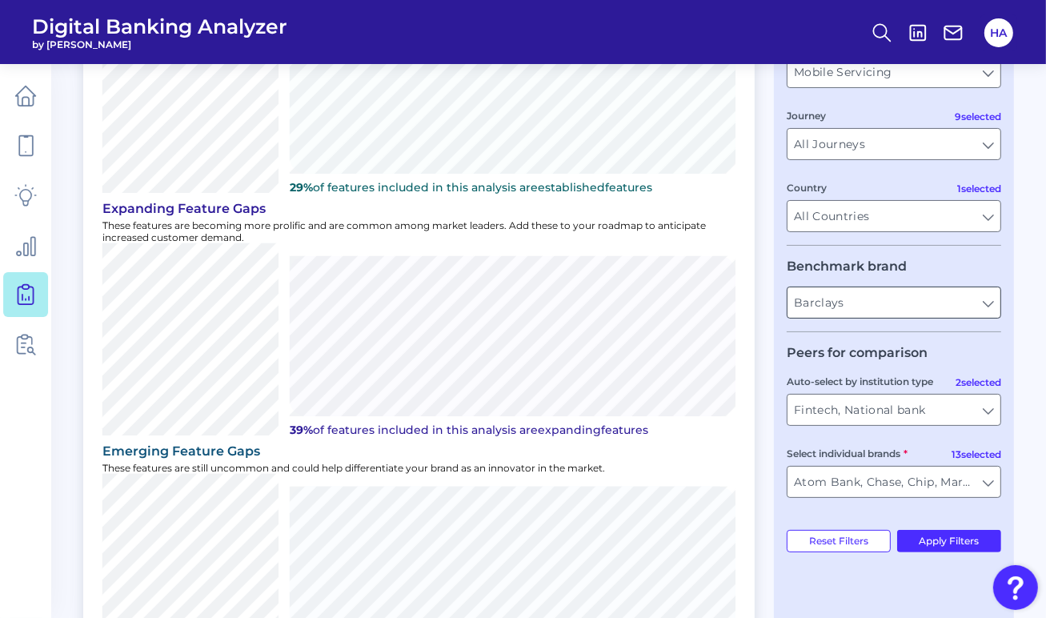
click at [894, 302] on input "Barclays" at bounding box center [893, 302] width 213 height 30
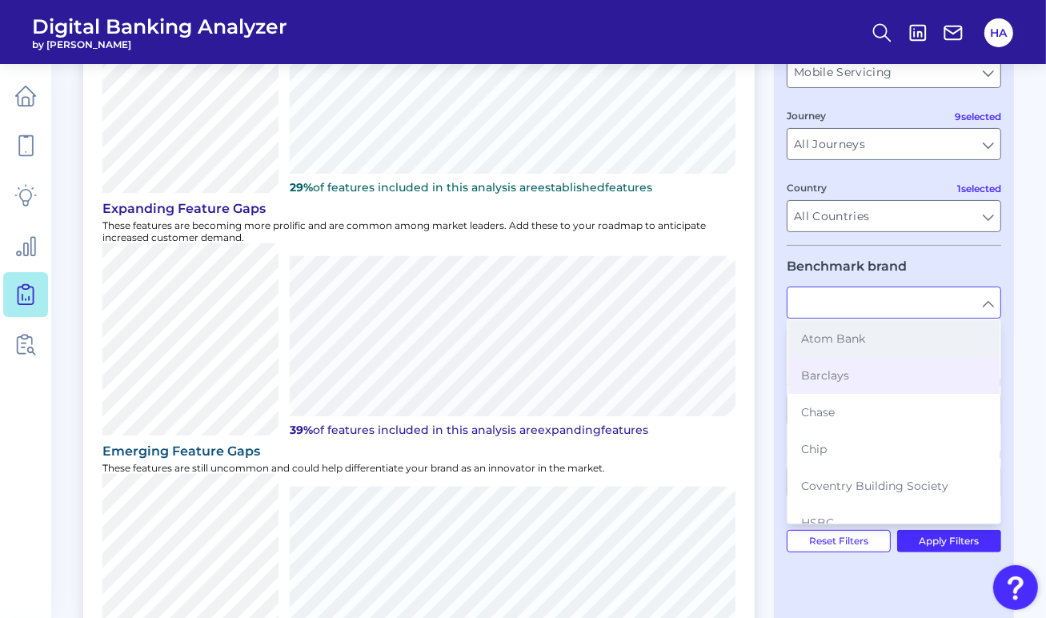
click at [883, 331] on button "Atom Bank" at bounding box center [893, 338] width 211 height 37
type input "Atom Bank"
type input "All Auto-select by institution types"
type input "All Select individual brands"
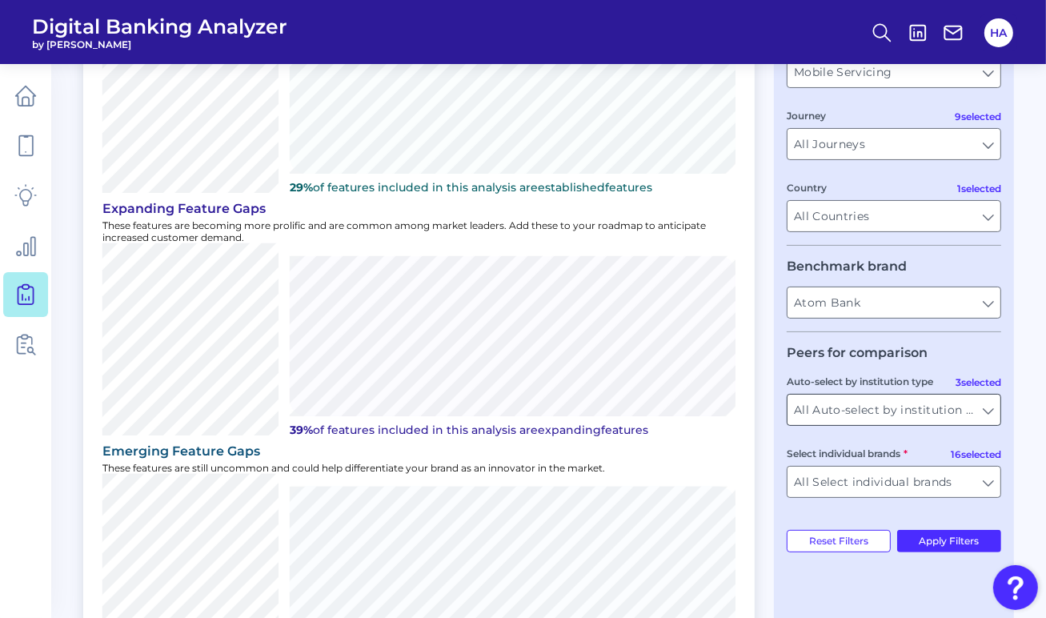
click at [918, 416] on input "All Auto-select by institution types" at bounding box center [893, 410] width 213 height 30
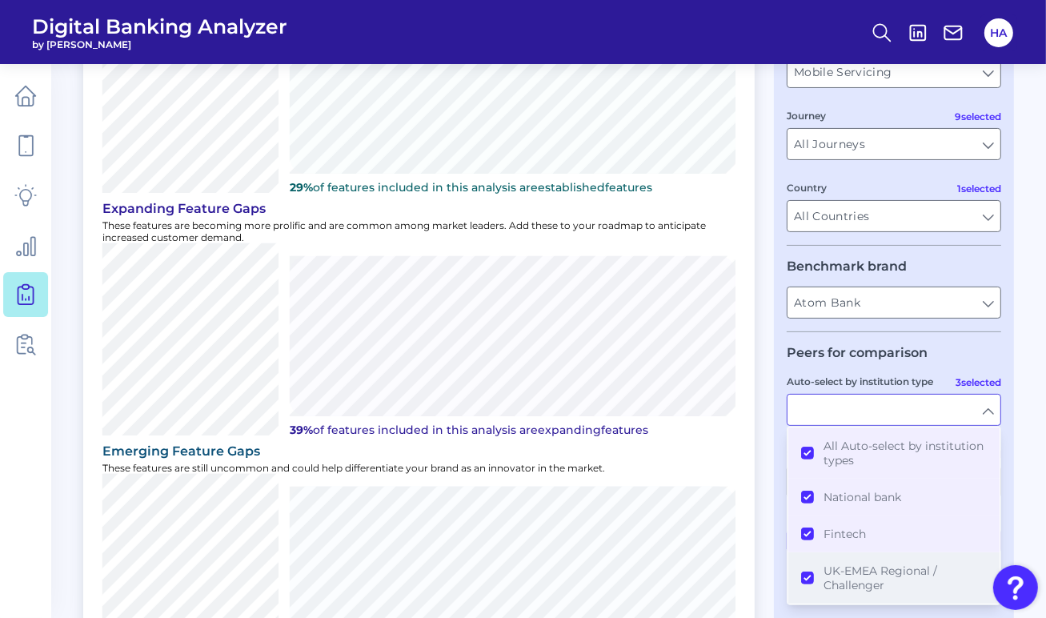
click at [866, 563] on span "UK-EMEA Regional / Challenger" at bounding box center [904, 577] width 163 height 29
type input "Barclays, HSBC, Lloyds Bank, Nationwide Building Society, NatWest, [GEOGRAPHIC_…"
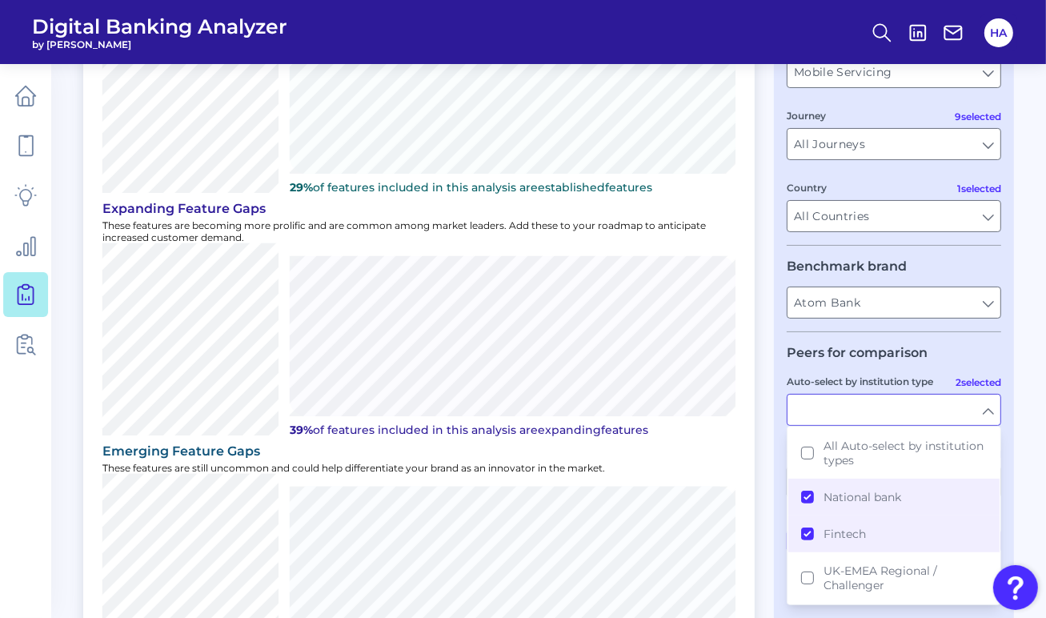
click at [1010, 410] on div "User journey Product Savings Savings Experience Mobile Servicing Mobile Servici…" at bounding box center [894, 305] width 240 height 767
type input "National bank, Fintech"
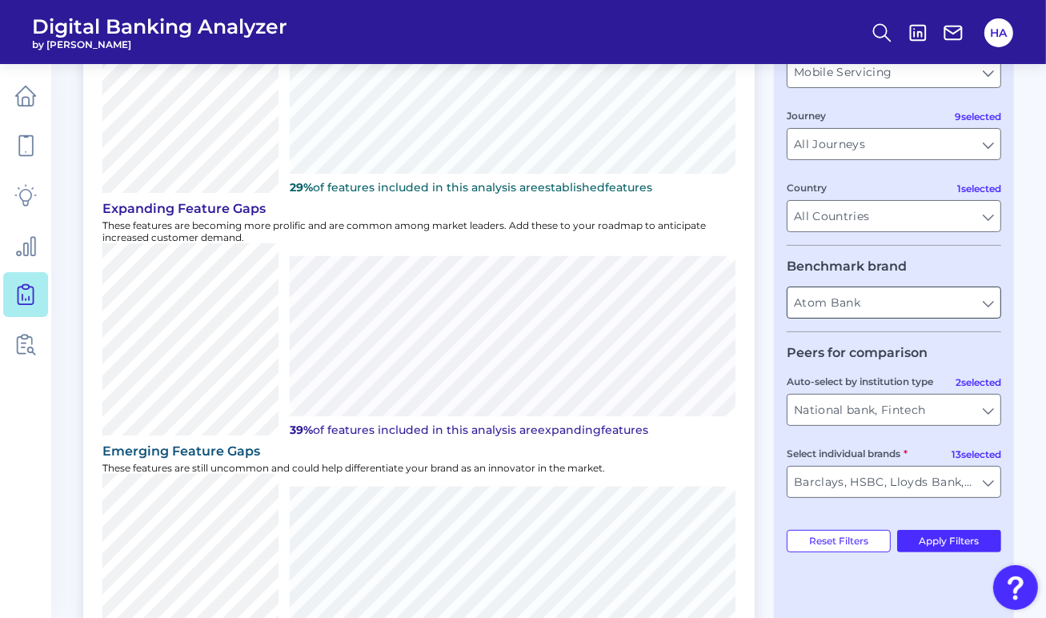
click at [921, 297] on input "Atom Bank" at bounding box center [893, 302] width 213 height 30
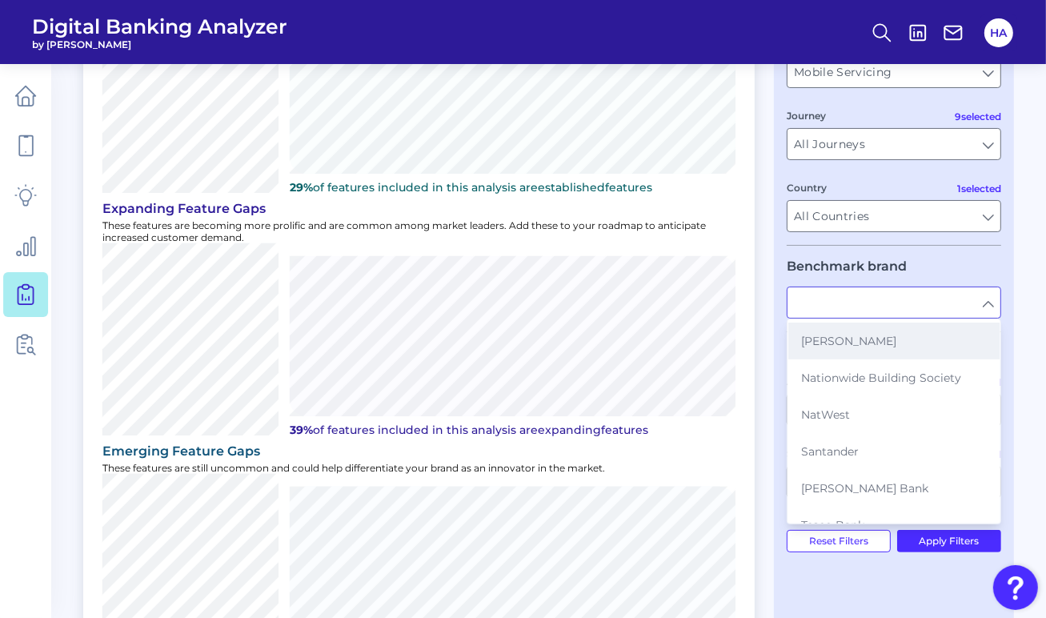
scroll to position [320, 0]
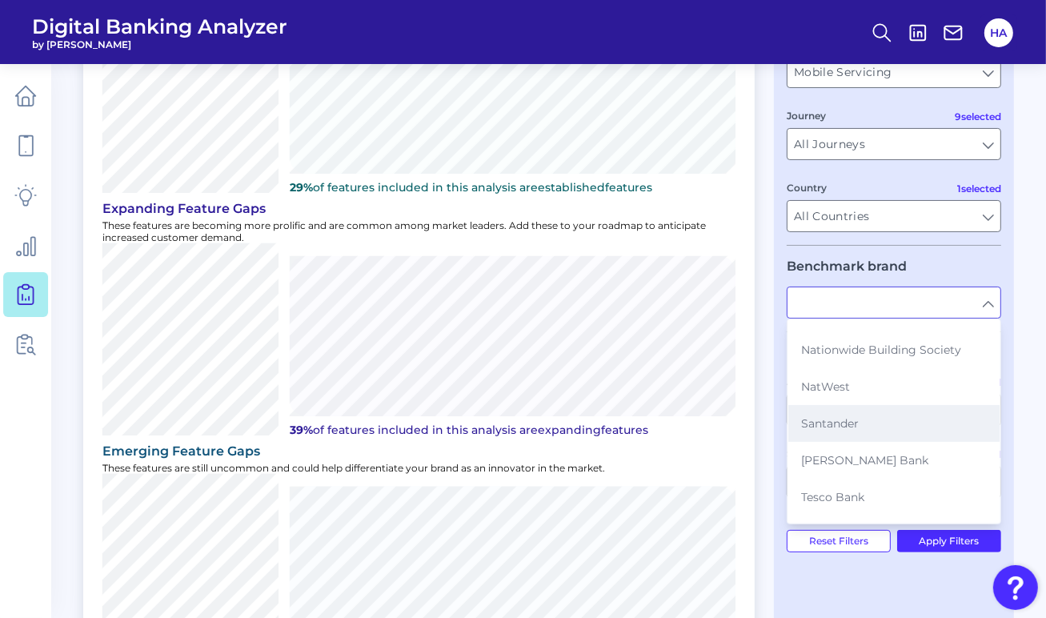
click at [879, 410] on button "Santander" at bounding box center [893, 423] width 211 height 37
type input "Santander"
type input "All Auto-select by institution types"
type input "All Select individual brands"
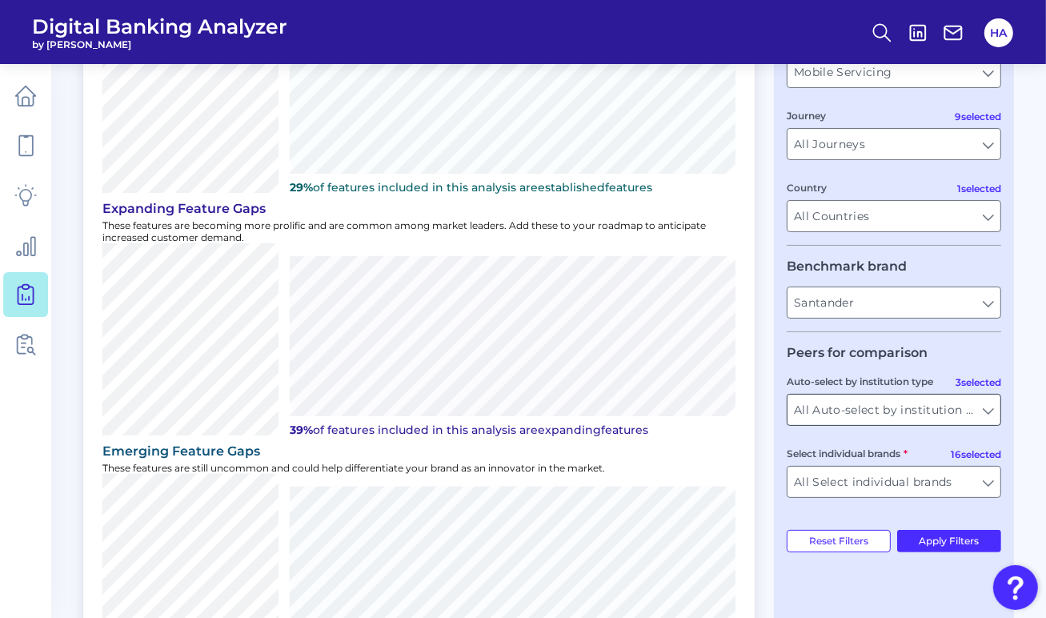
click at [936, 424] on input "All Auto-select by institution types" at bounding box center [893, 410] width 213 height 30
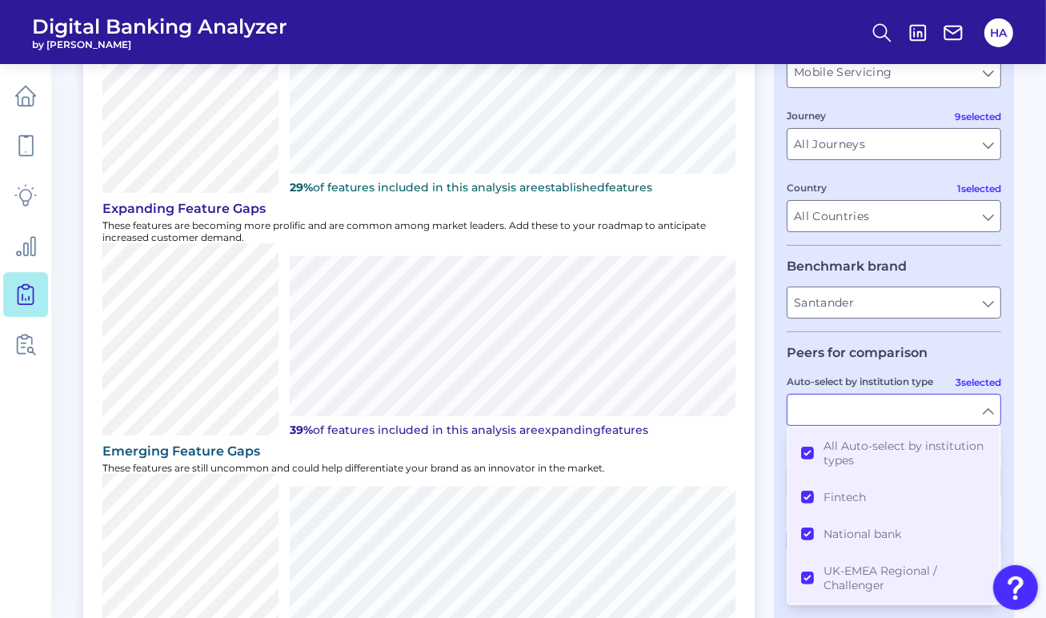
drag, startPoint x: 872, startPoint y: 573, endPoint x: 877, endPoint y: 419, distance: 153.7
click at [872, 572] on span "UK-EMEA Regional / Challenger" at bounding box center [904, 577] width 163 height 29
type input "Atom Bank, Chase, Chip, Marcus, Monzo, [PERSON_NAME] Bank, Zopa, Barclays, HSBC…"
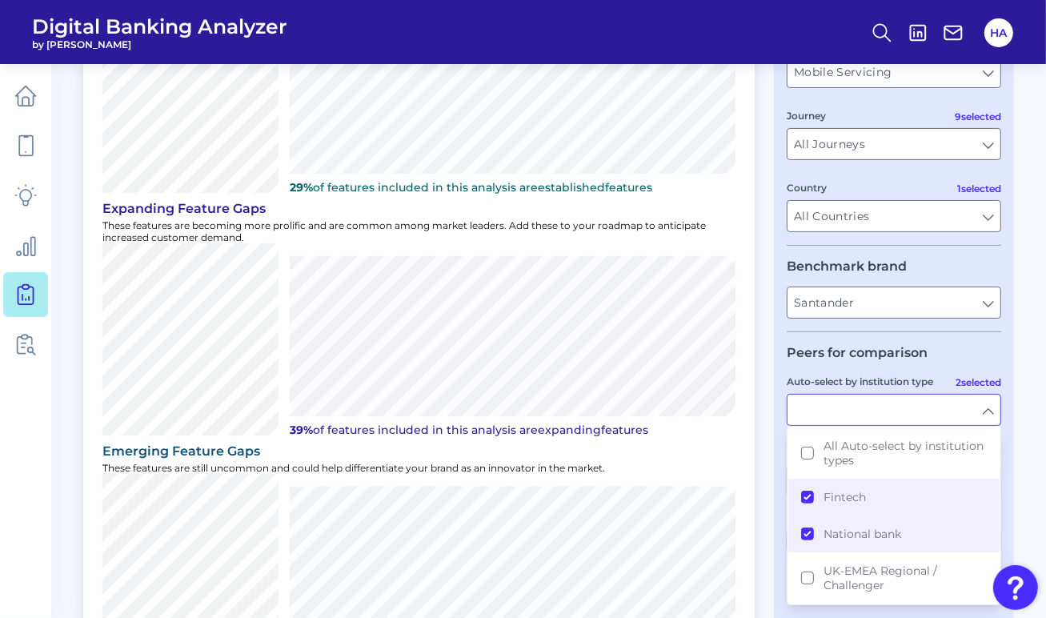
click at [985, 413] on input "Auto-select by institution type" at bounding box center [893, 410] width 213 height 30
type input "Fintech, National bank"
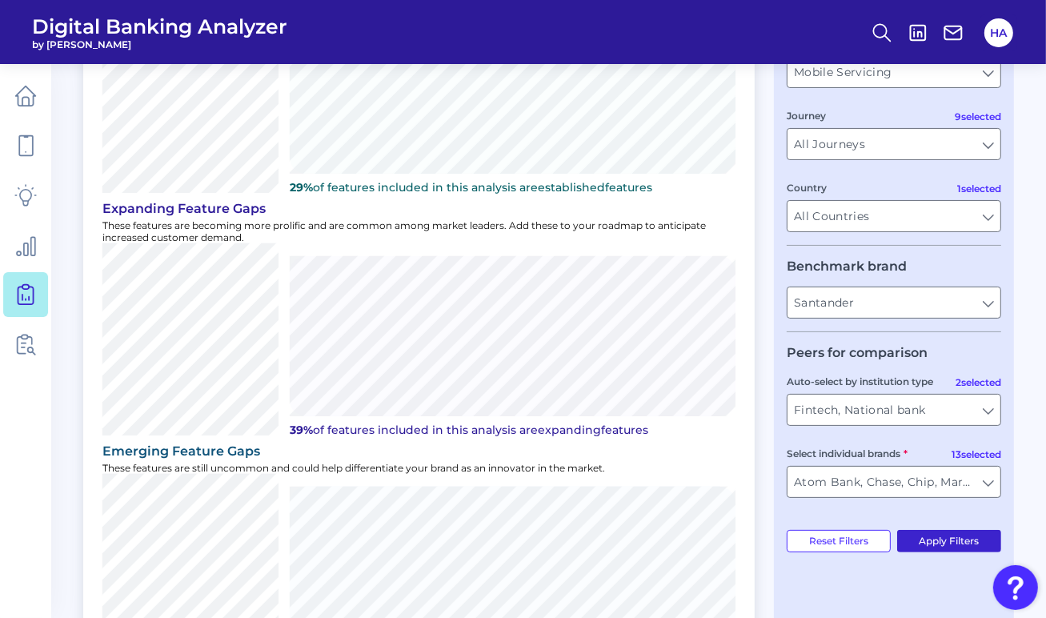
click at [947, 549] on button "Apply Filters" at bounding box center [949, 541] width 105 height 22
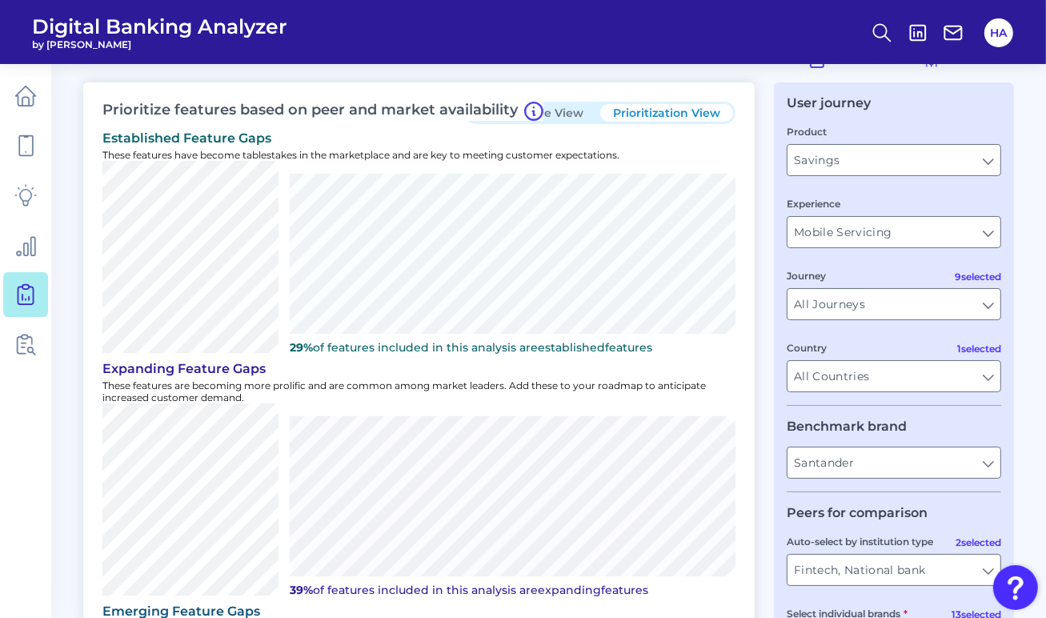
scroll to position [206, 0]
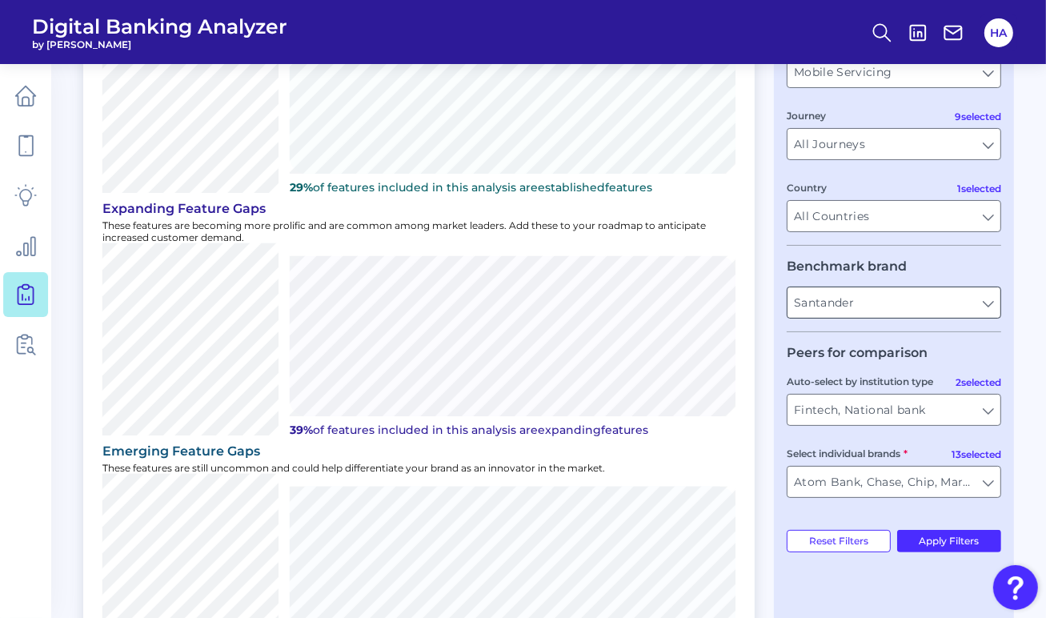
click at [857, 295] on input "Santander" at bounding box center [893, 302] width 213 height 30
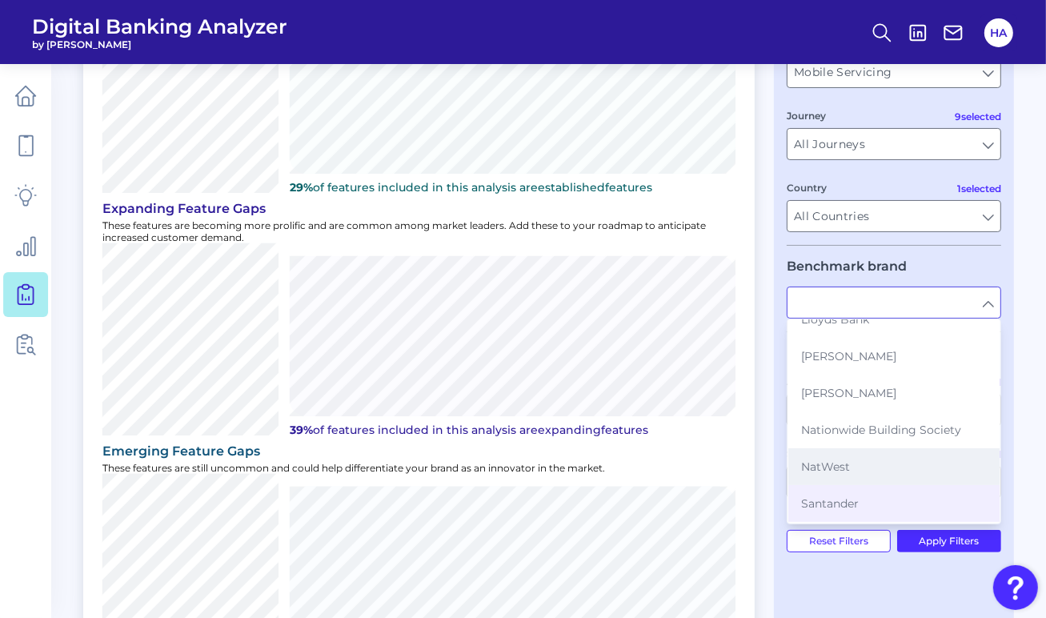
scroll to position [320, 0]
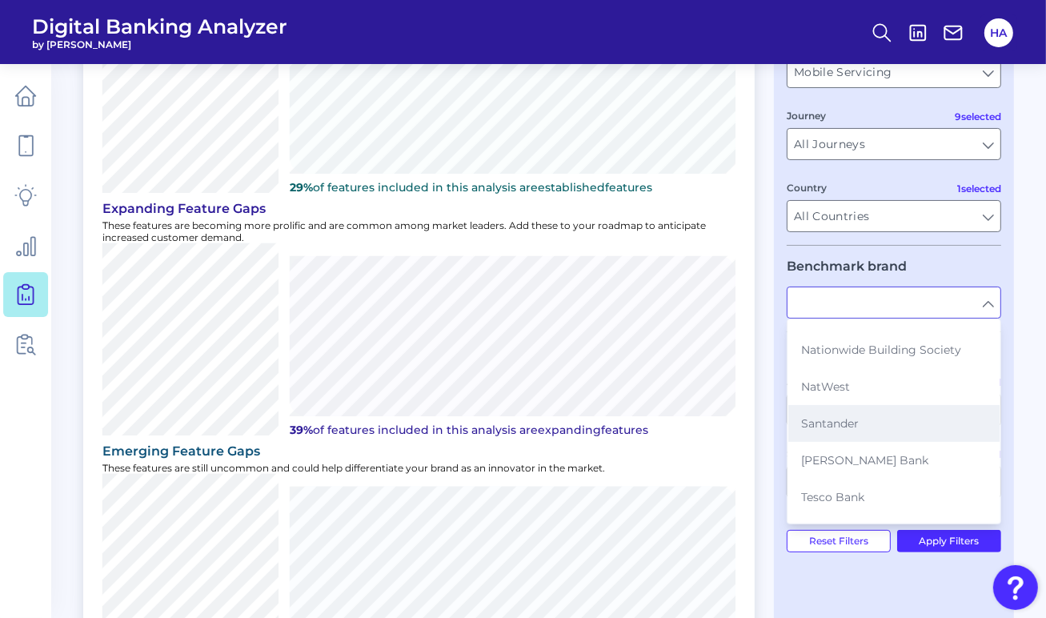
click at [867, 426] on button "Santander" at bounding box center [893, 423] width 211 height 37
type input "Santander"
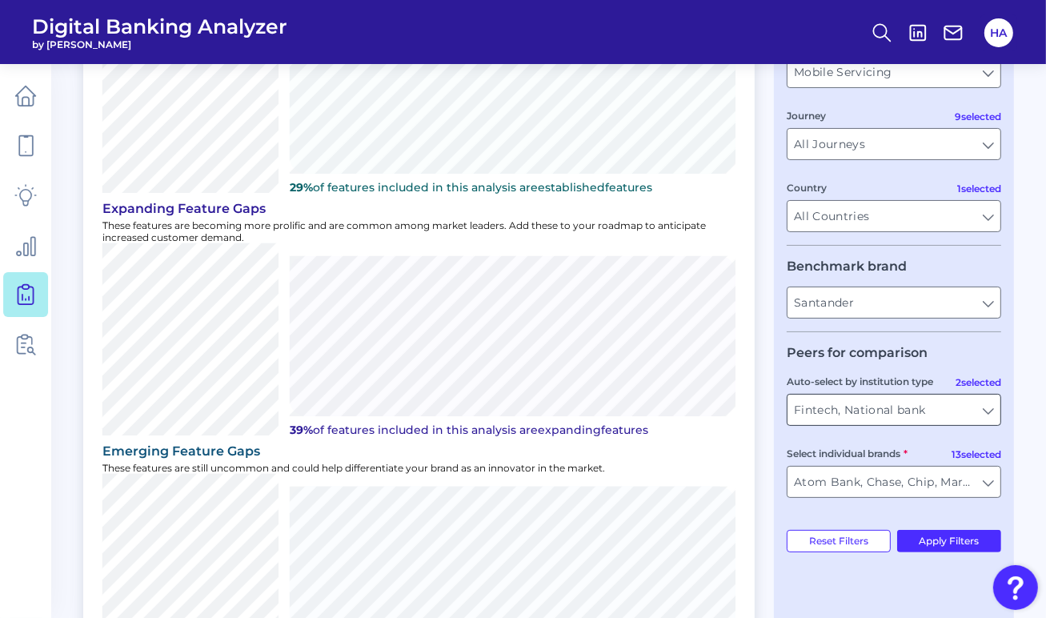
click at [976, 407] on input "Fintech, National bank" at bounding box center [893, 410] width 213 height 30
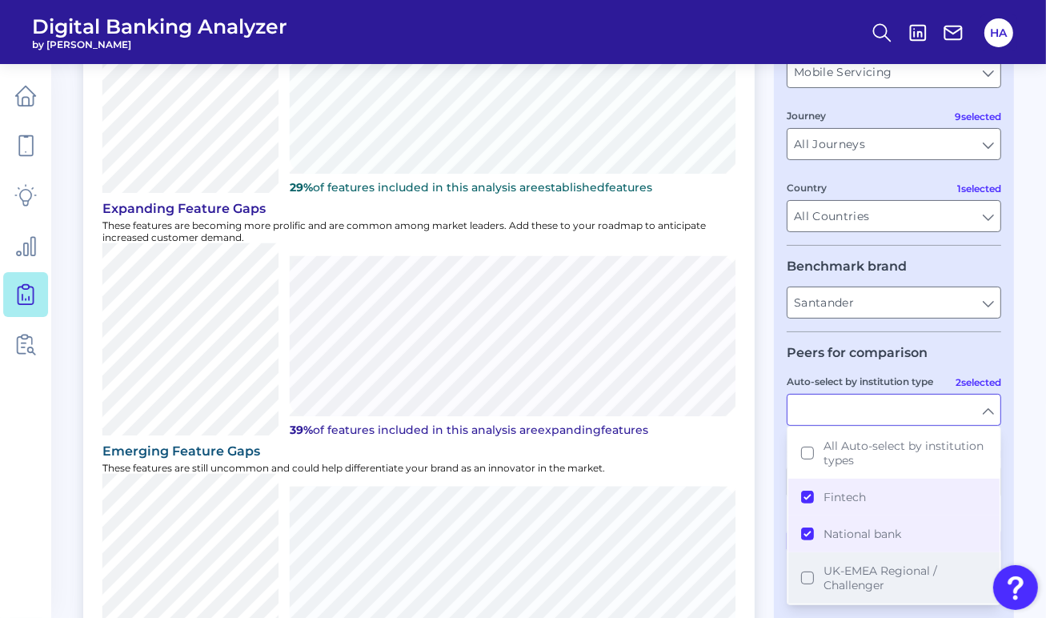
click at [875, 569] on span "UK-EMEA Regional / Challenger" at bounding box center [904, 577] width 163 height 29
type input "All Select individual brands"
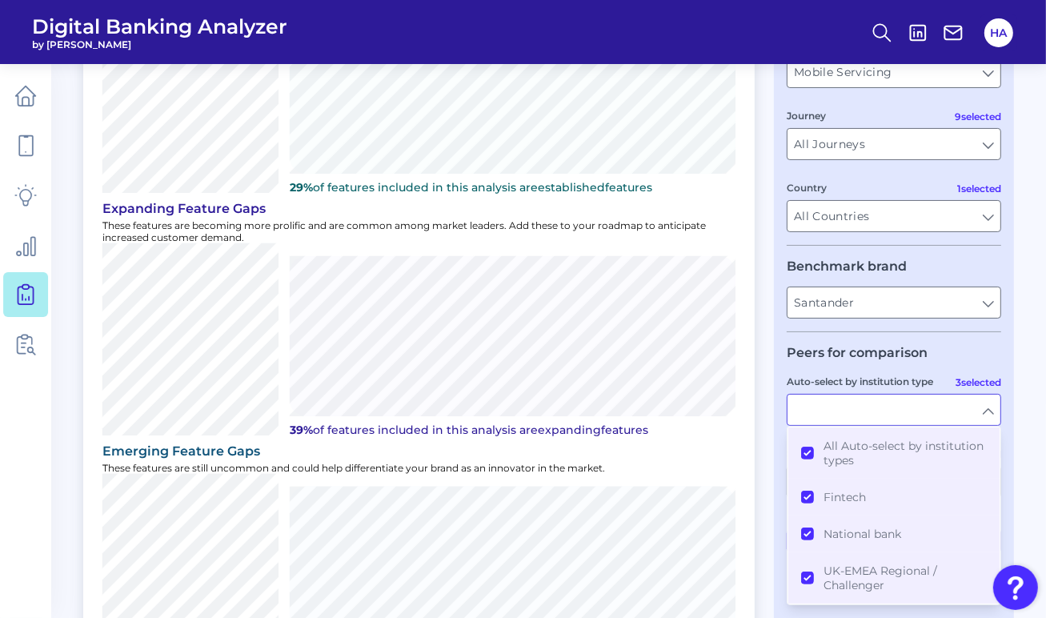
click at [973, 413] on input "Auto-select by institution type" at bounding box center [893, 410] width 213 height 30
type input "All Auto-select by institution types"
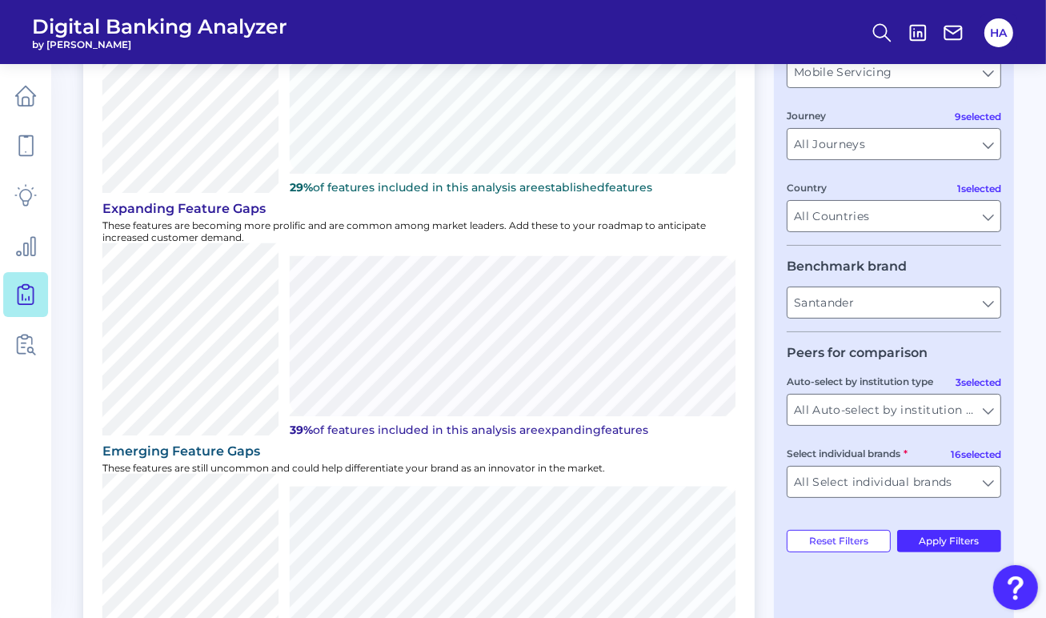
click at [959, 531] on div "User journey Product Savings Savings Experience Mobile Servicing Mobile Servici…" at bounding box center [894, 305] width 240 height 767
click at [959, 535] on button "Apply Filters" at bounding box center [949, 541] width 105 height 22
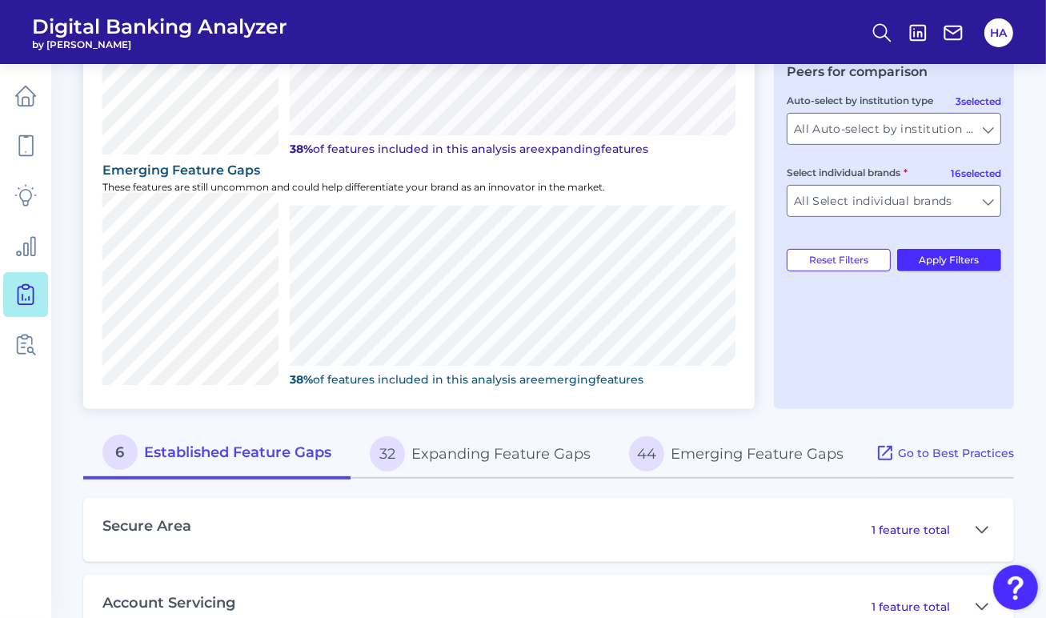
scroll to position [607, 0]
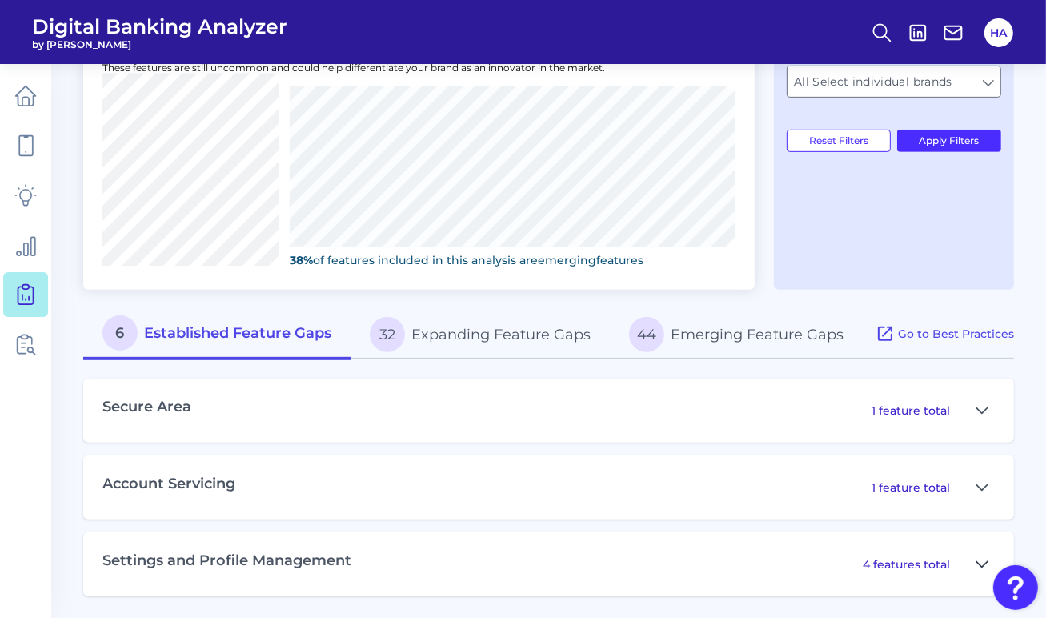
click at [980, 555] on icon at bounding box center [982, 564] width 13 height 19
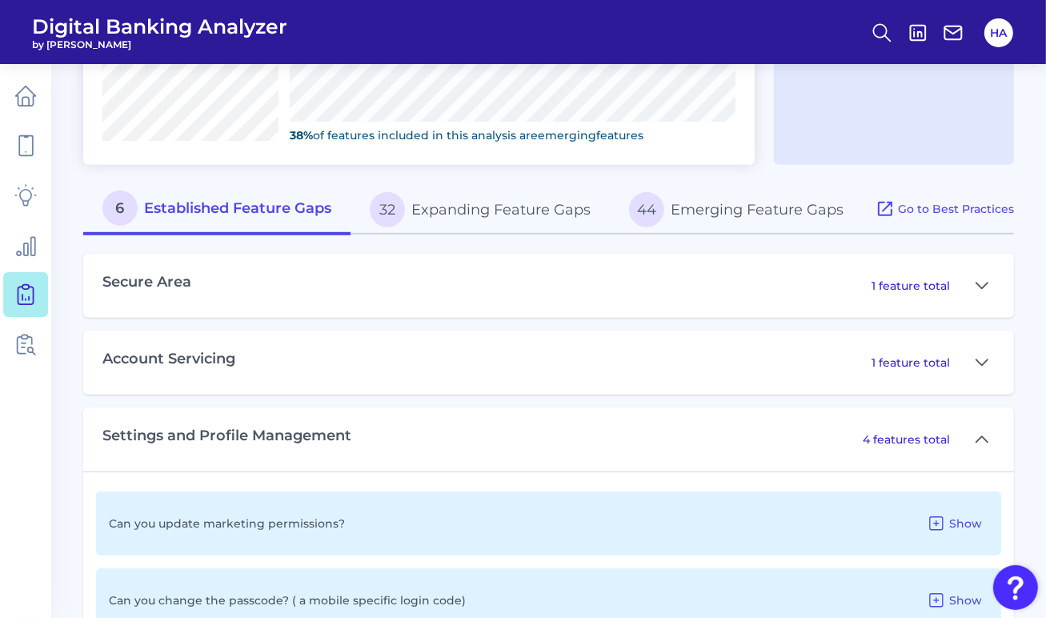
scroll to position [927, 0]
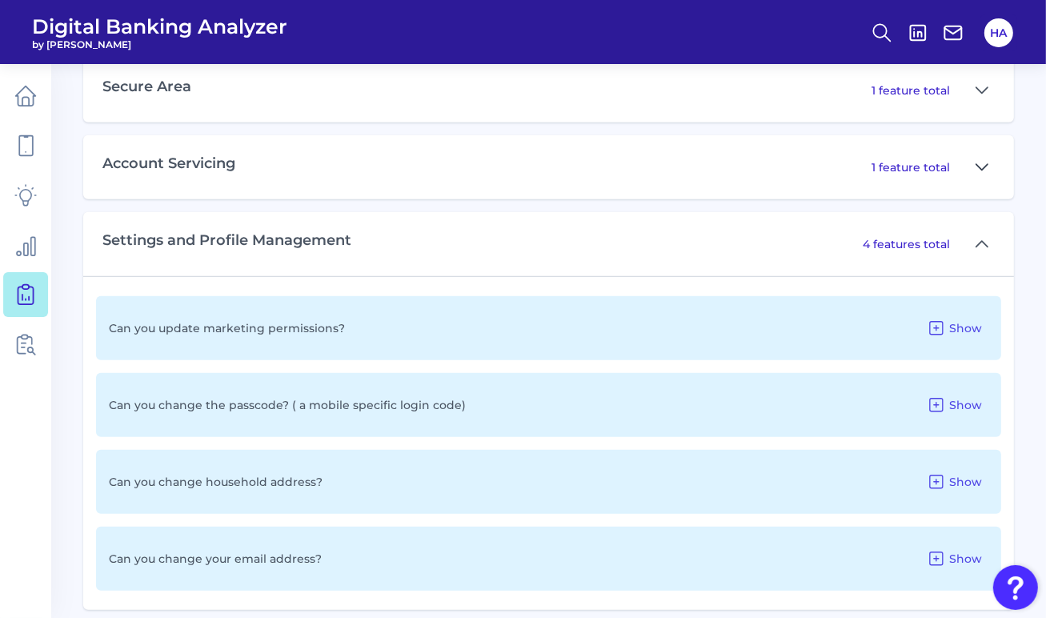
click at [983, 170] on icon at bounding box center [982, 167] width 13 height 19
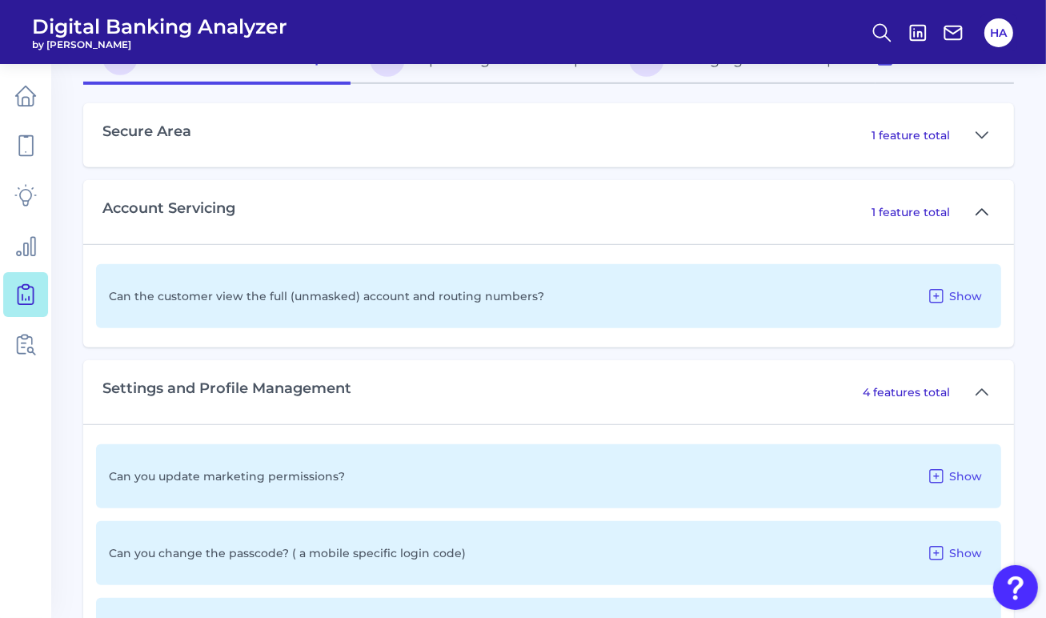
scroll to position [847, 0]
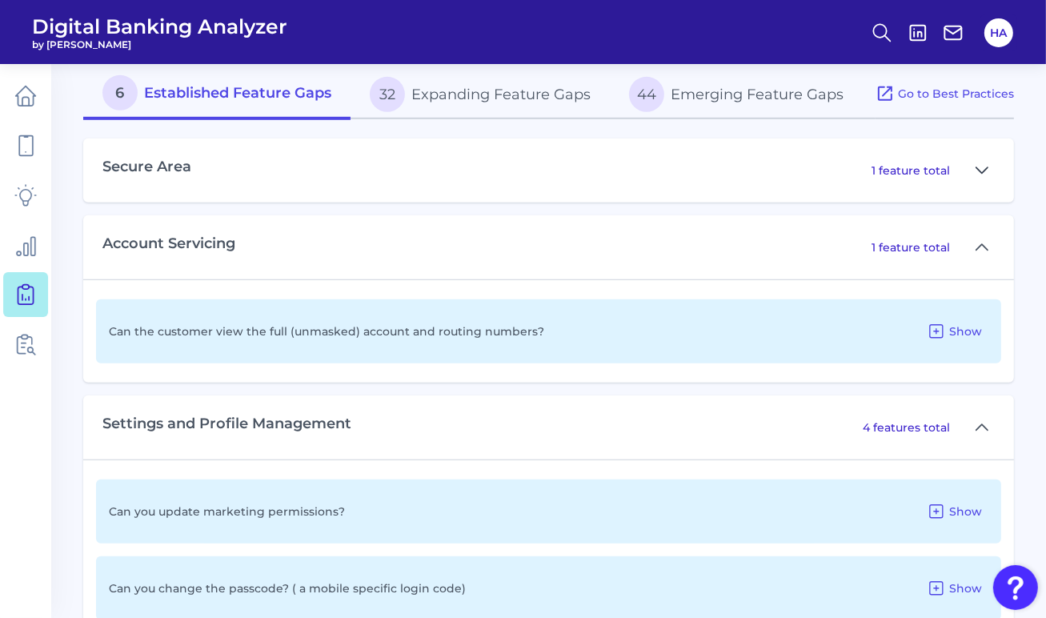
click at [980, 161] on icon at bounding box center [982, 170] width 13 height 19
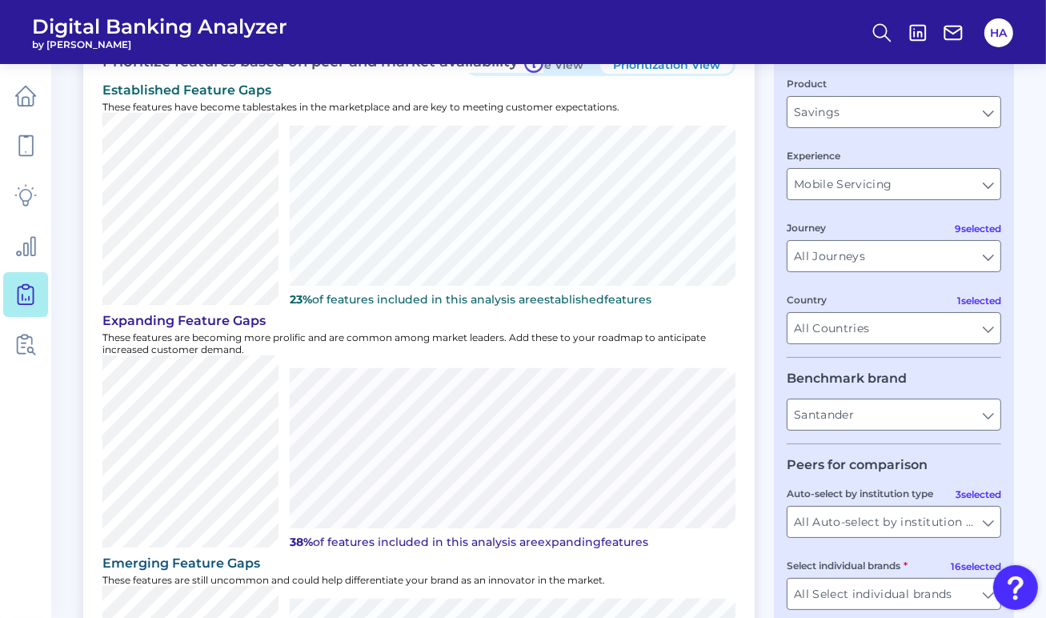
scroll to position [80, 0]
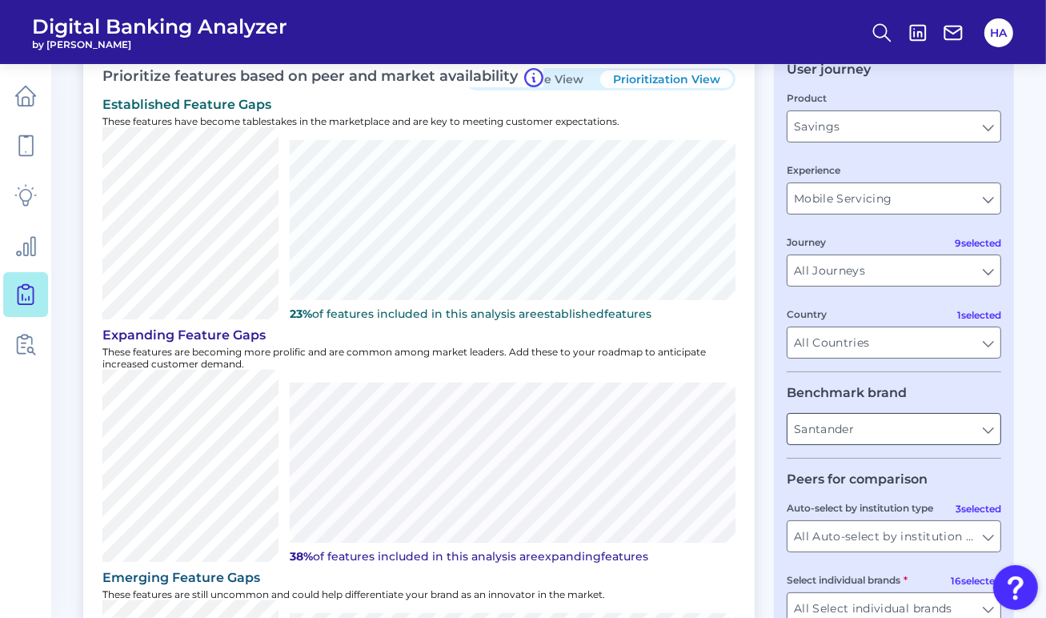
click at [908, 426] on input "Santander" at bounding box center [893, 429] width 213 height 30
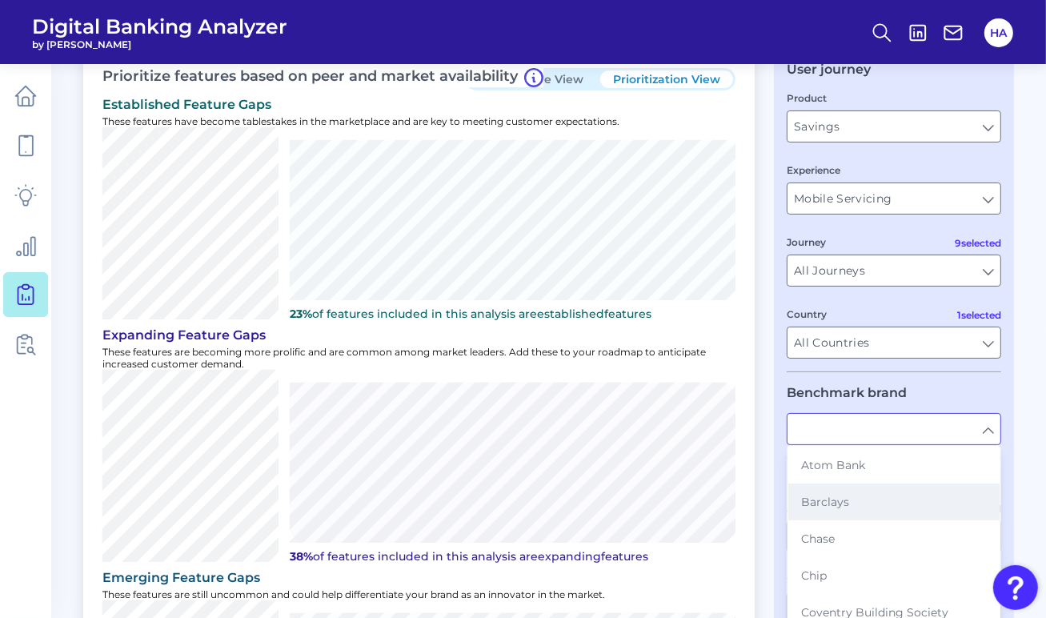
click at [824, 499] on span "Barclays" at bounding box center [825, 502] width 48 height 14
type input "Barclays"
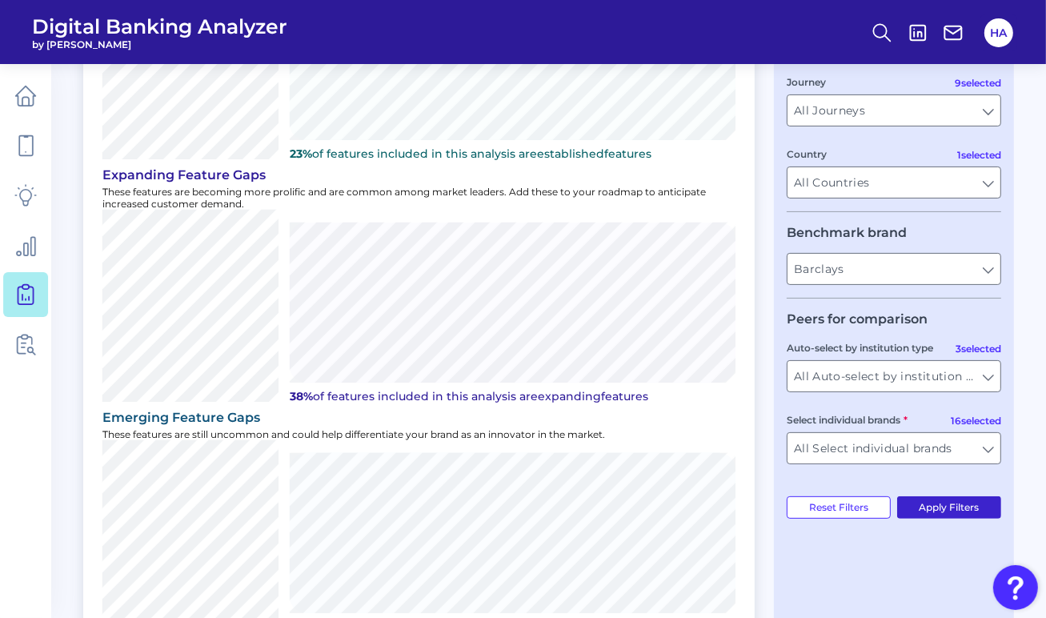
click at [939, 506] on button "Apply Filters" at bounding box center [949, 507] width 105 height 22
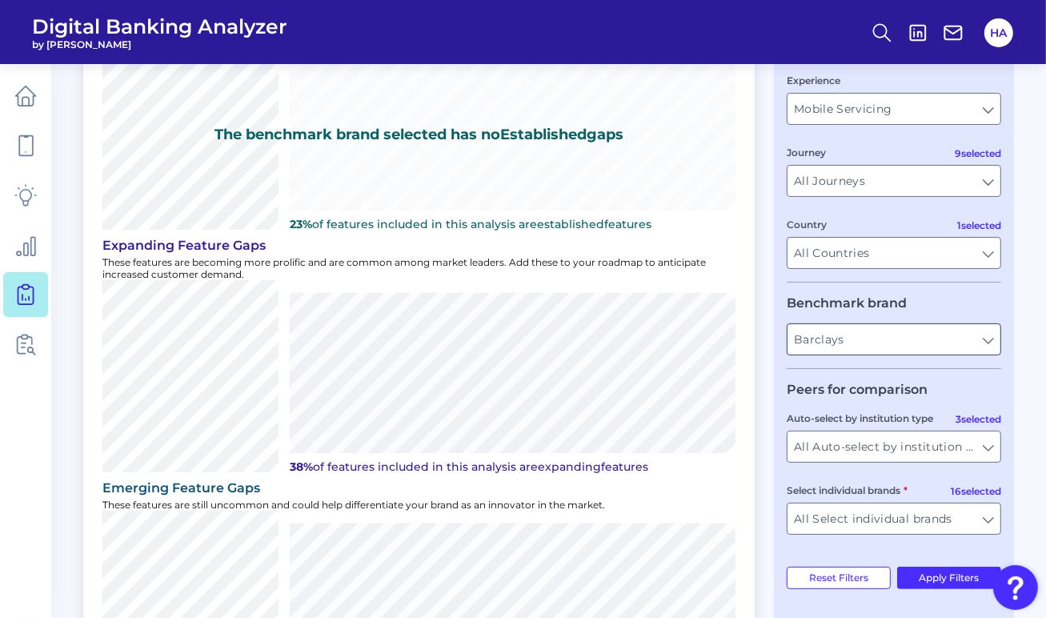
scroll to position [160, 0]
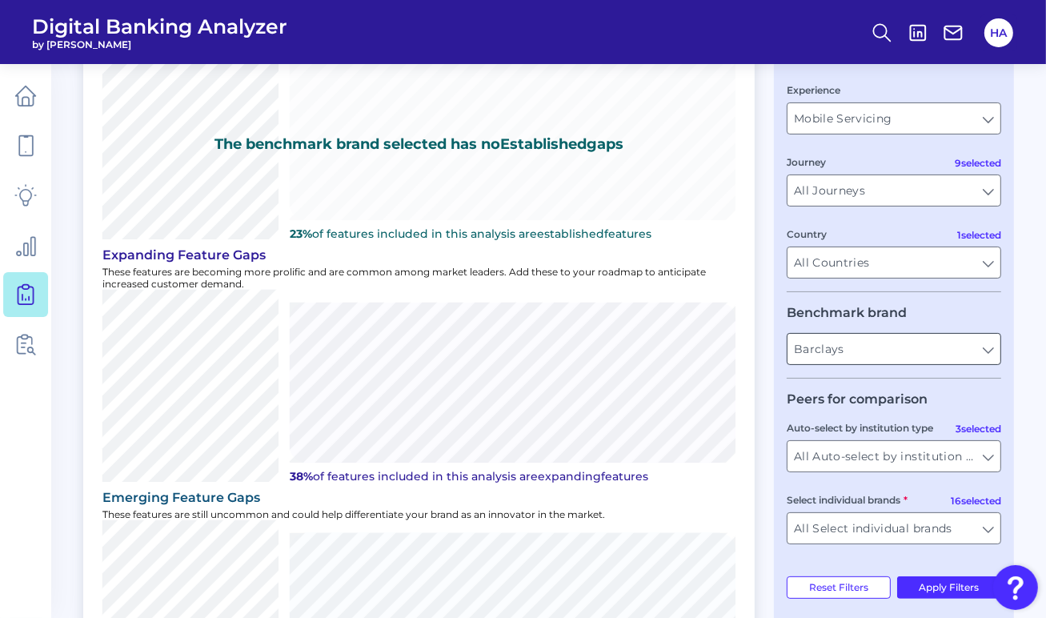
click at [988, 347] on input "Barclays" at bounding box center [893, 349] width 213 height 30
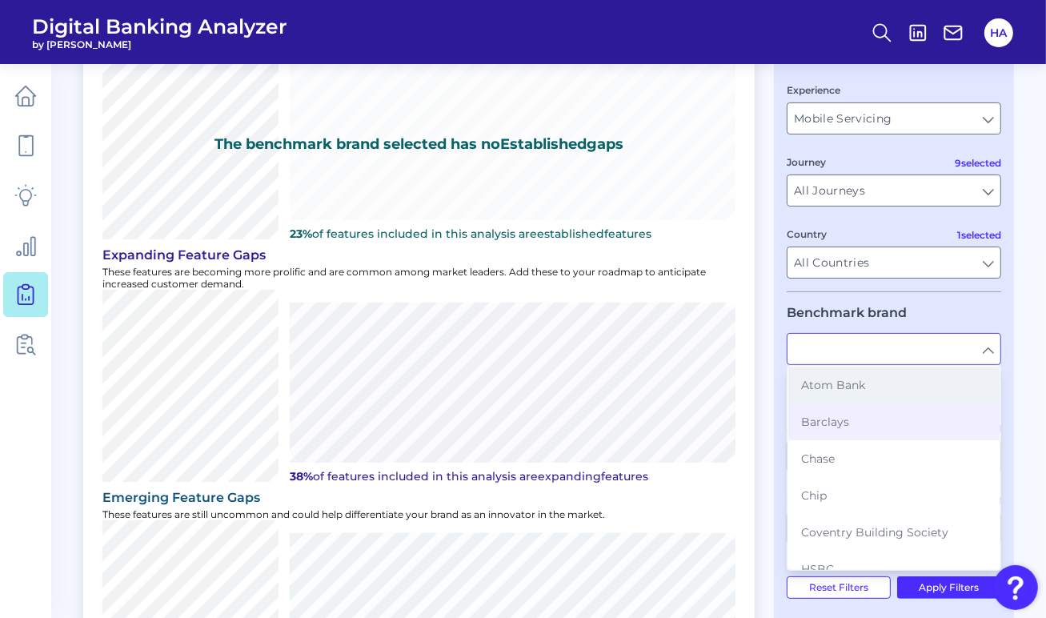
click at [895, 393] on button "Atom Bank" at bounding box center [893, 385] width 211 height 37
type input "Atom Bank"
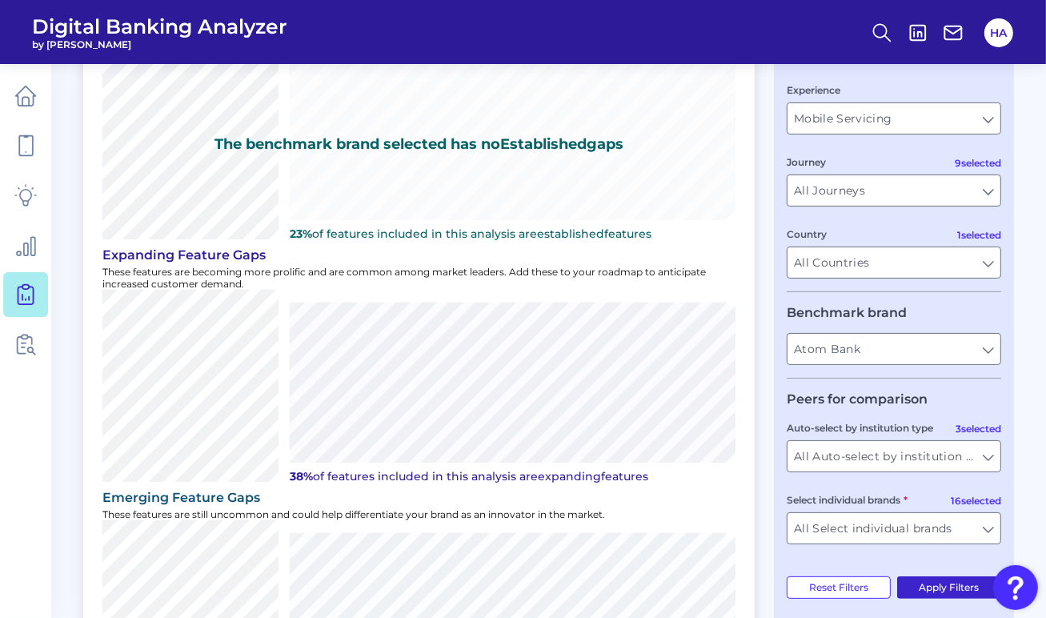
click at [960, 599] on button "Apply Filters" at bounding box center [949, 587] width 105 height 22
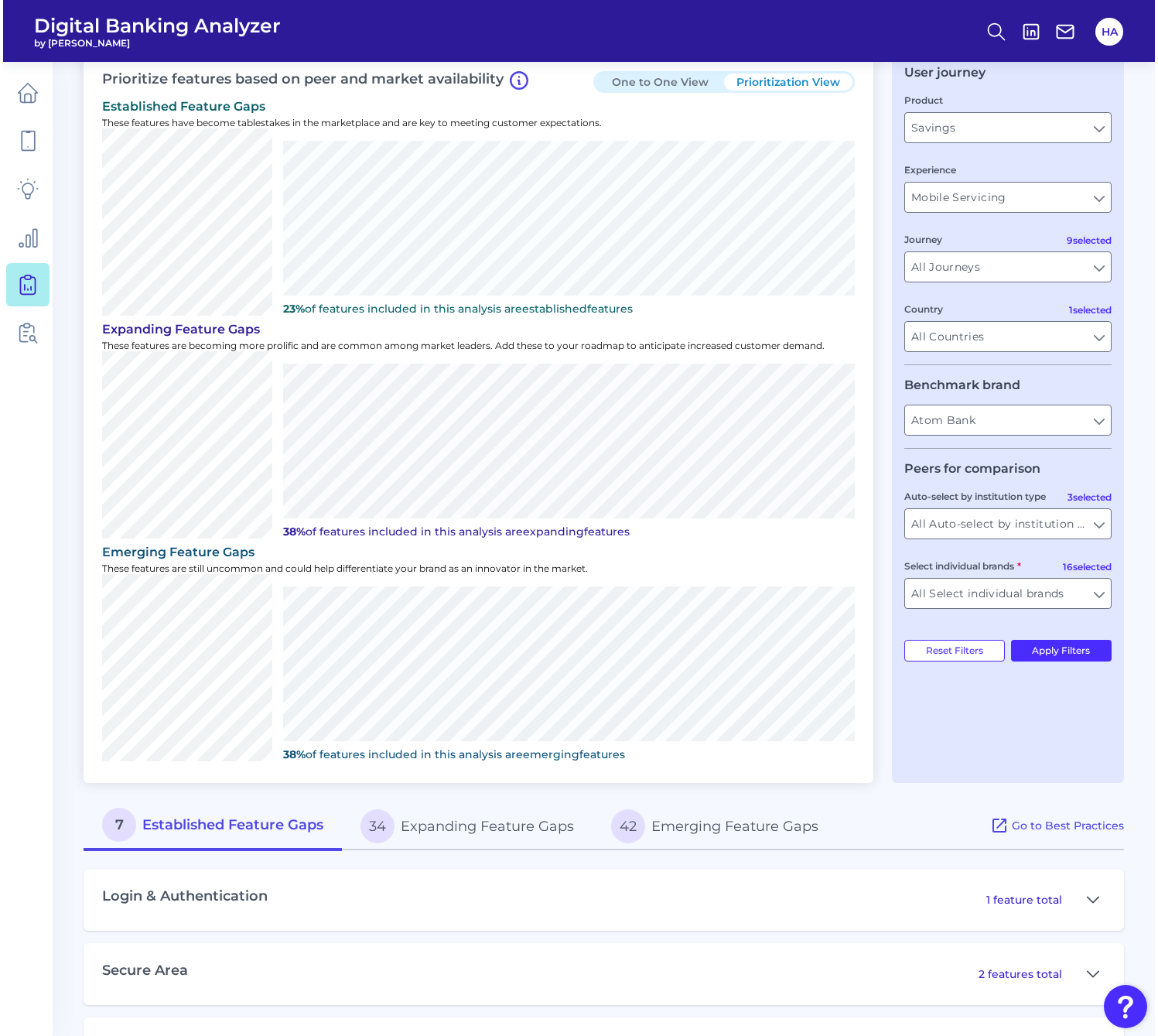
scroll to position [0, 0]
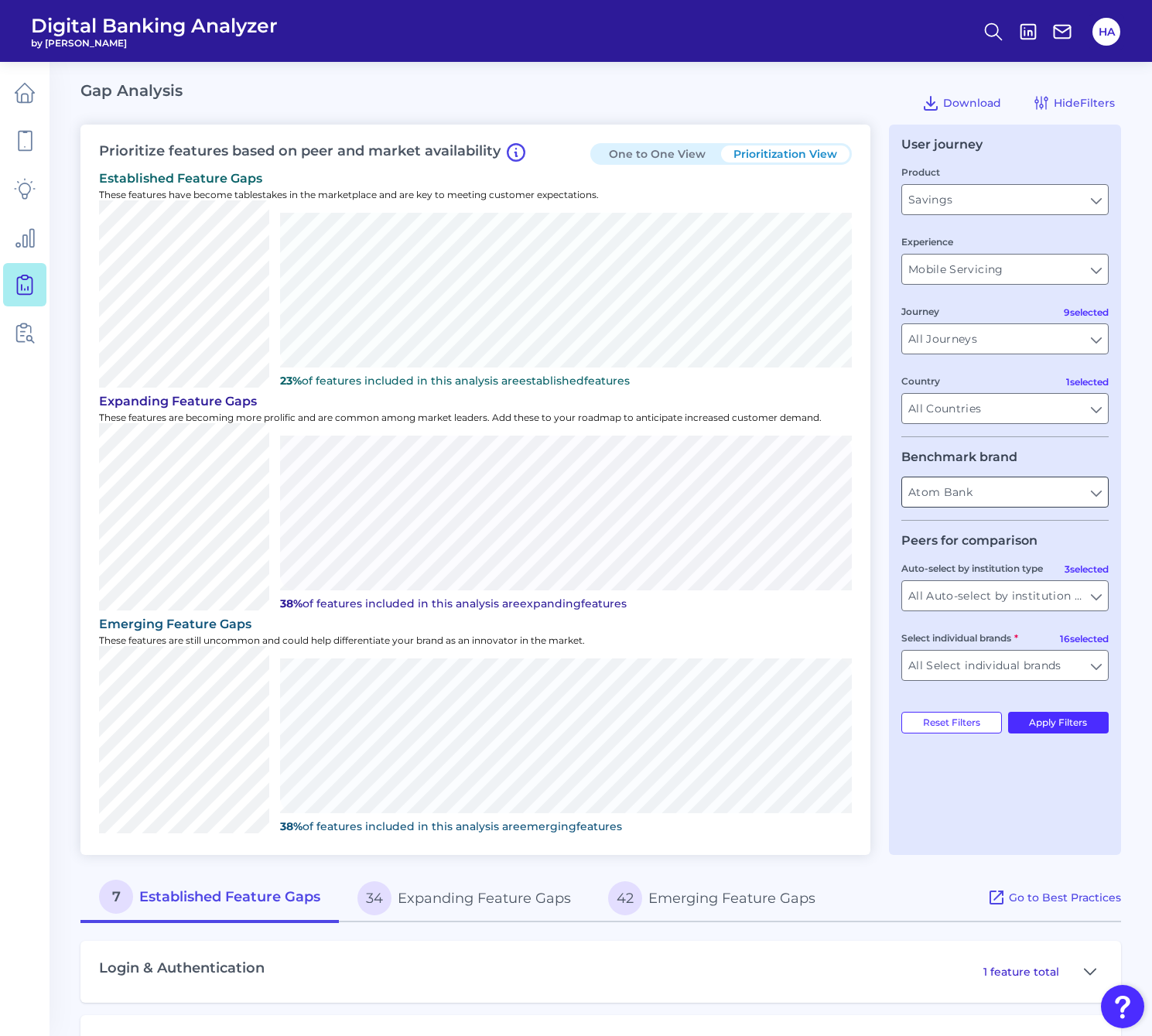
click at [966, 476] on div "Atom Bank Atom Bank" at bounding box center [1004, 492] width 207 height 31
click at [975, 486] on input "Atom Bank" at bounding box center [1004, 492] width 206 height 29
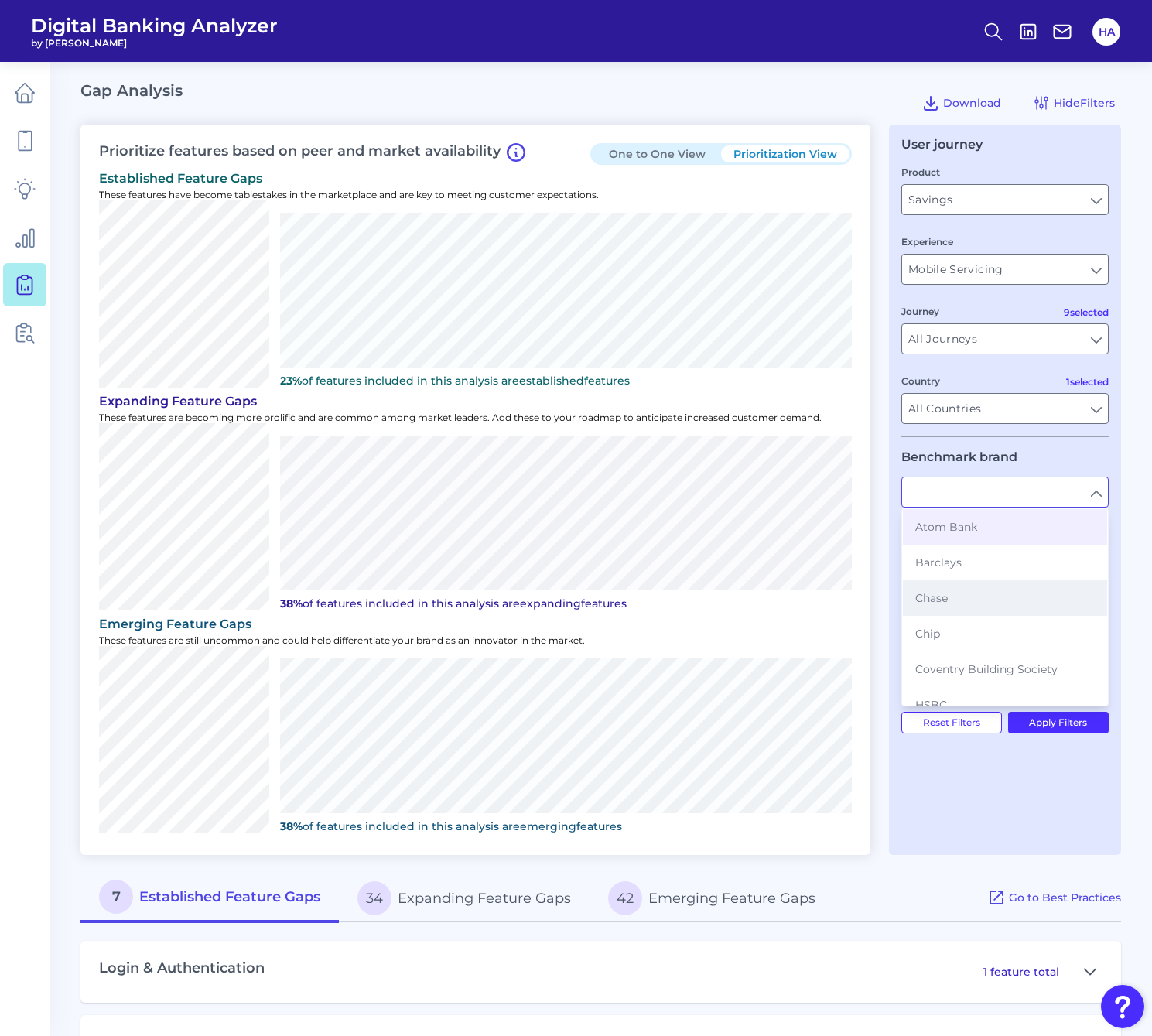
click at [959, 590] on button "Chase" at bounding box center [1004, 597] width 204 height 36
type input "Chase"
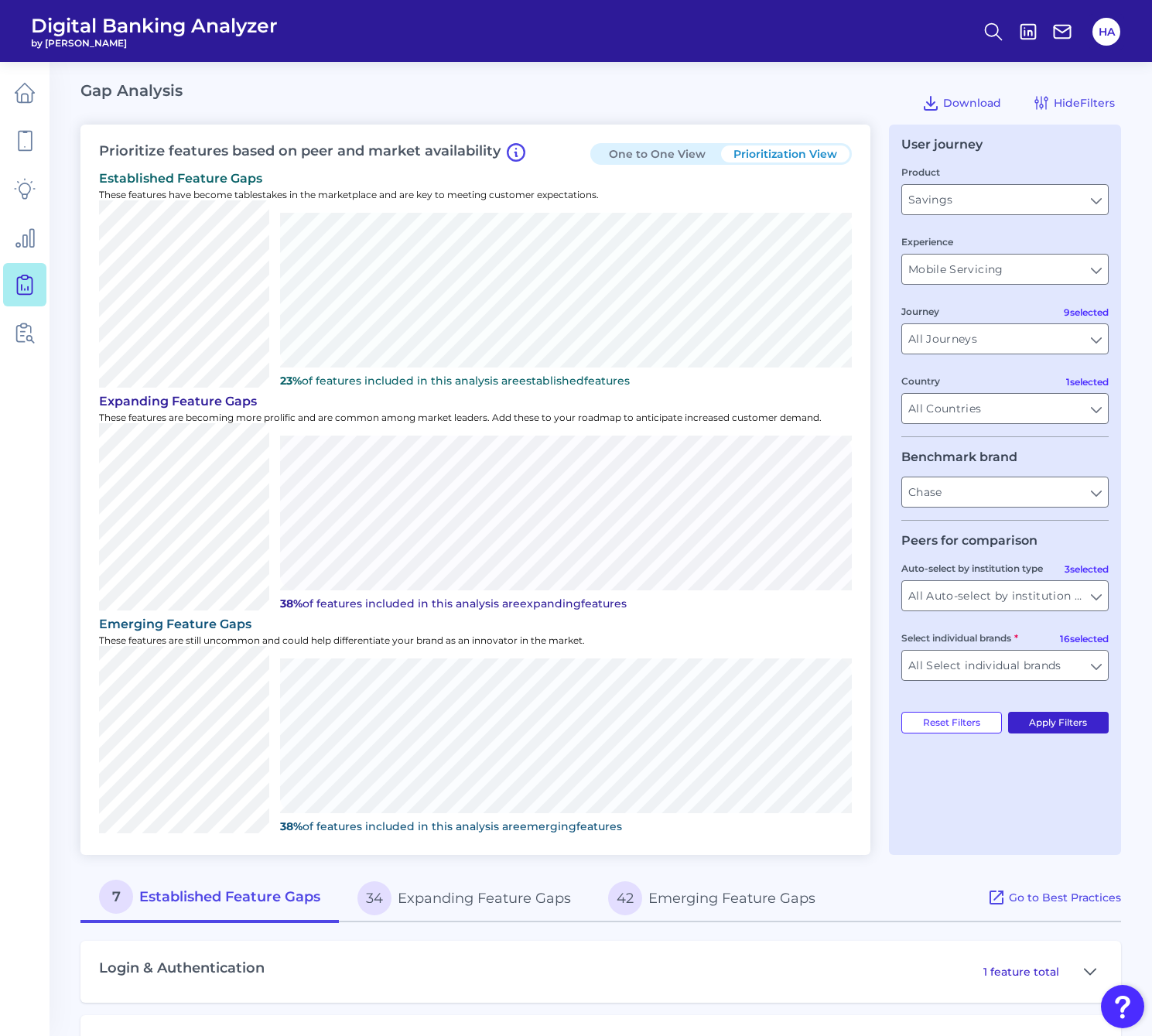
click at [1060, 727] on button "Apply Filters" at bounding box center [1058, 722] width 101 height 21
click at [1080, 494] on input "Chase" at bounding box center [1010, 492] width 206 height 29
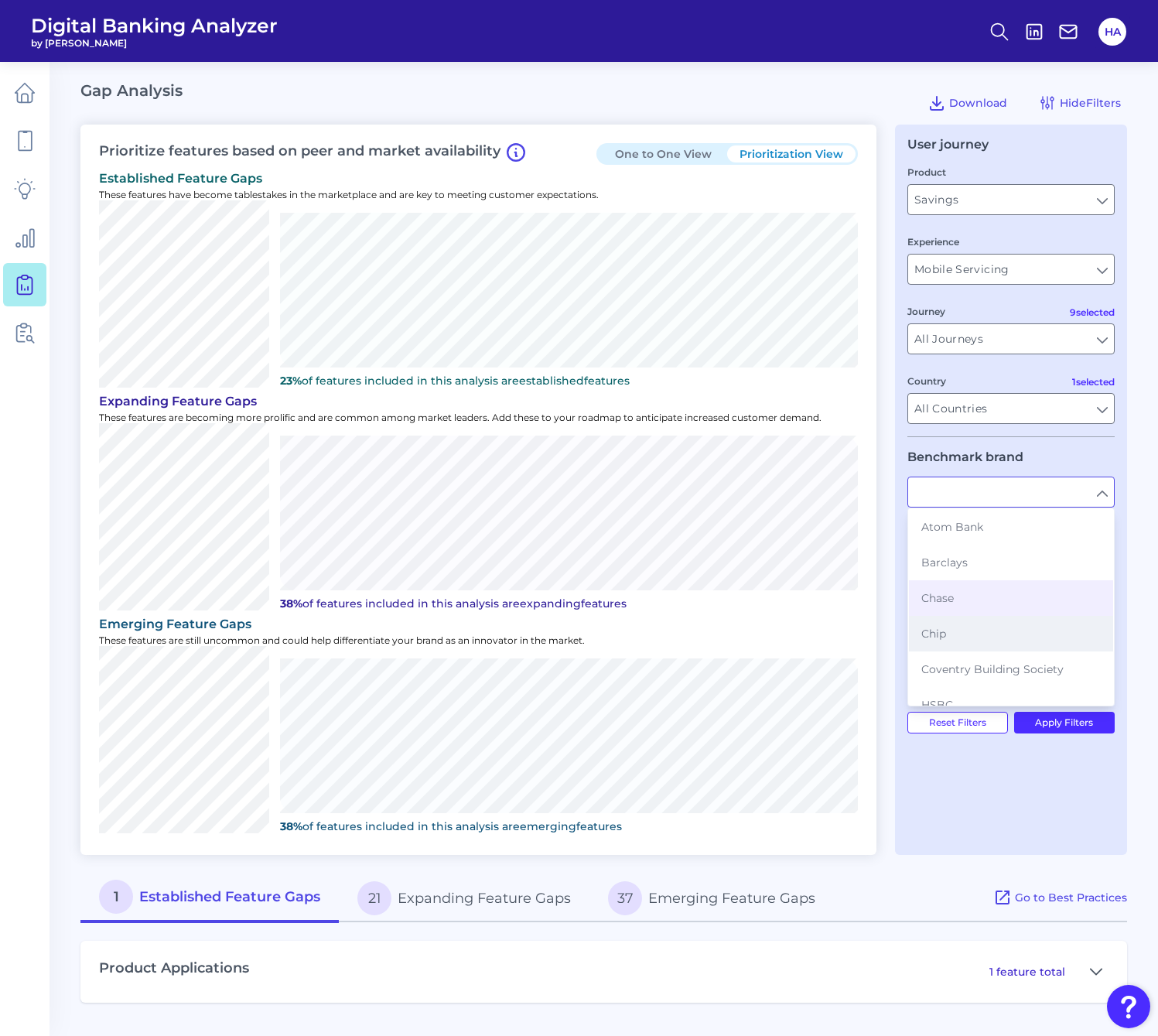
click at [965, 621] on button "Chip" at bounding box center [1010, 633] width 204 height 36
type input "Chip"
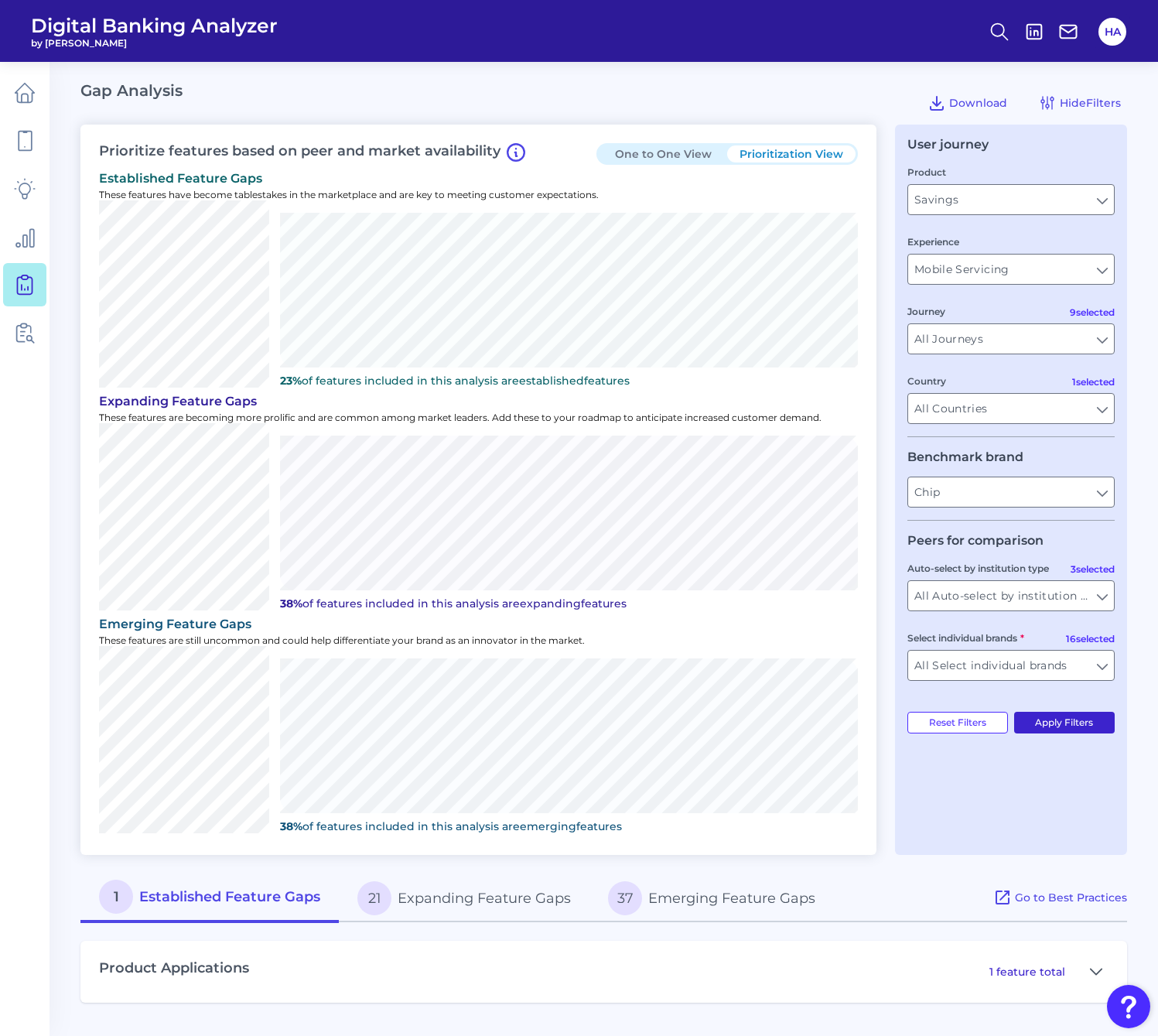
click at [1080, 730] on button "Apply Filters" at bounding box center [1064, 722] width 101 height 21
click at [1081, 479] on input "Chip" at bounding box center [1004, 492] width 206 height 29
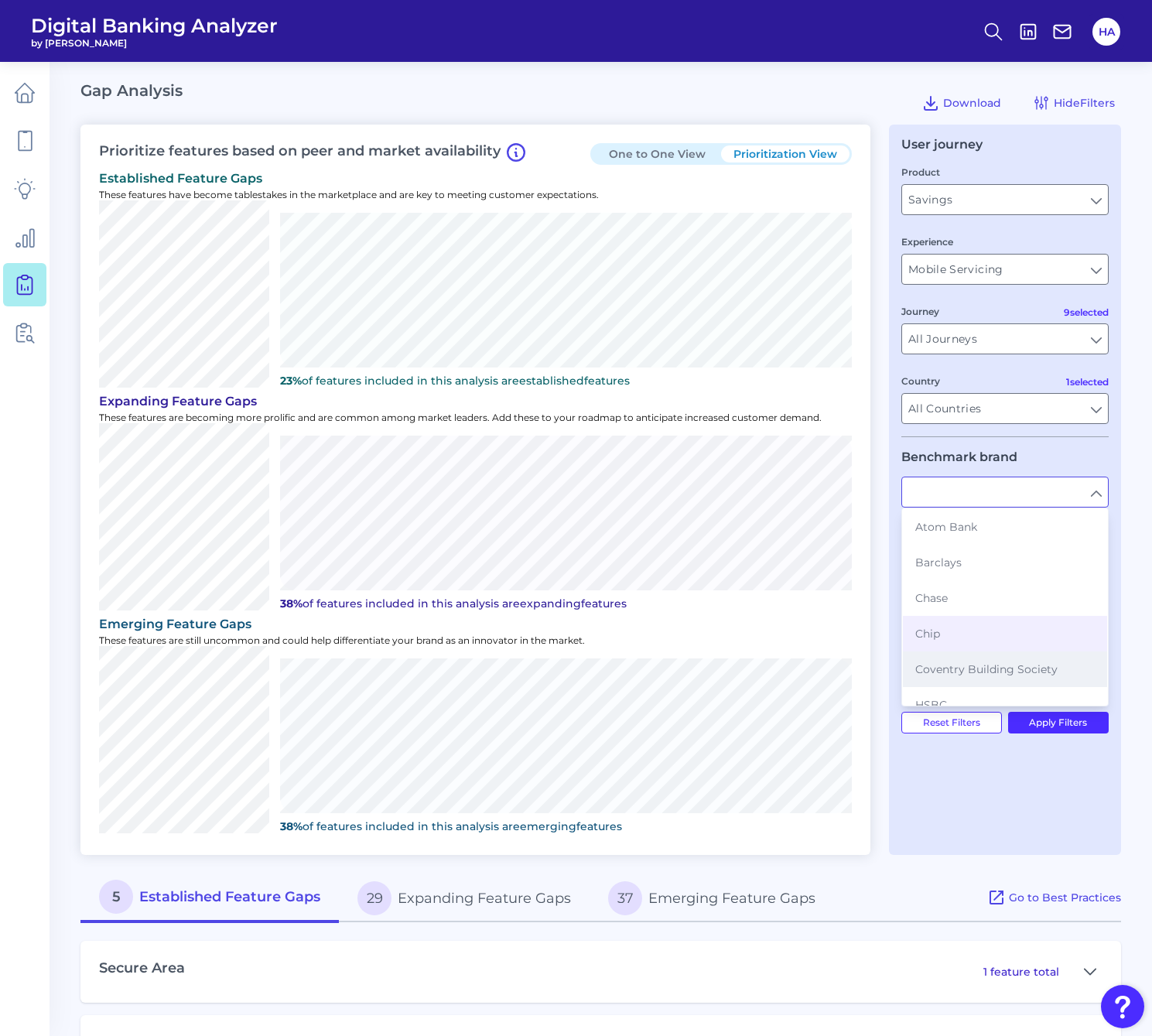
click at [982, 663] on span "Coventry Building Society" at bounding box center [986, 669] width 142 height 14
type input "Coventry Building Society"
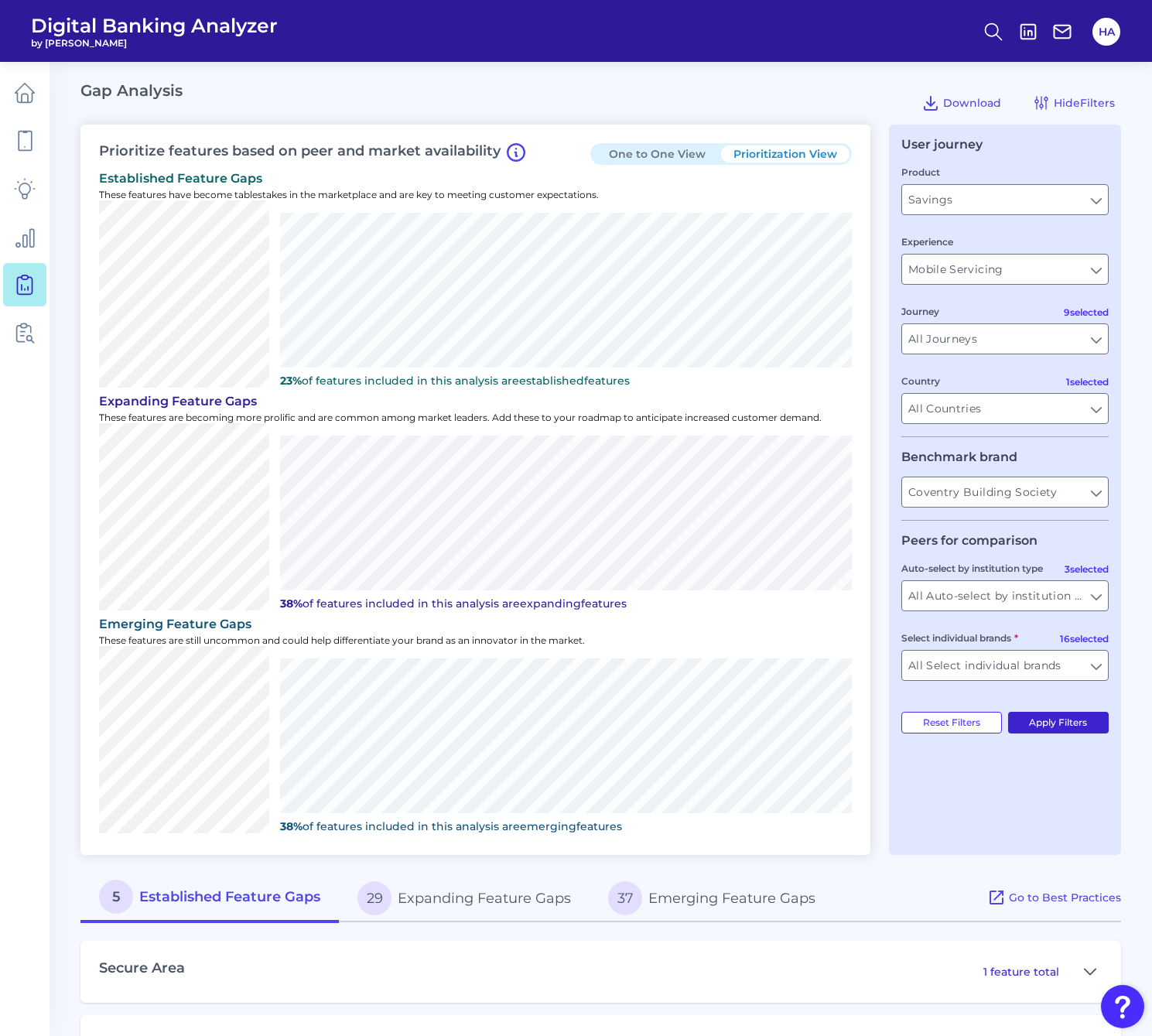
click at [1053, 720] on button "Apply Filters" at bounding box center [1058, 722] width 101 height 21
click at [1025, 499] on input "Coventry Building Society" at bounding box center [1004, 492] width 206 height 29
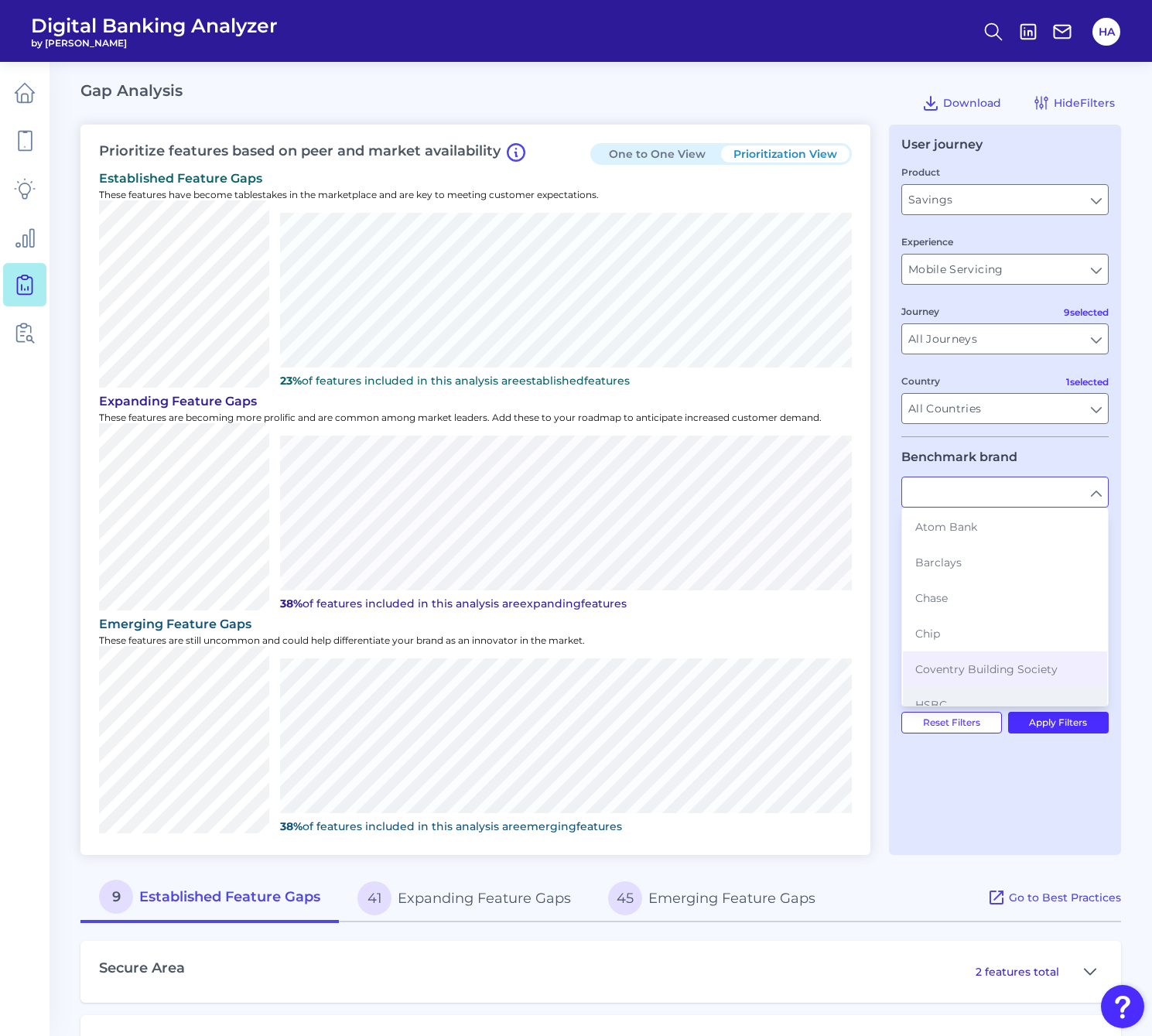
click at [958, 702] on button "HSBC" at bounding box center [1004, 705] width 204 height 36
type input "HSBC"
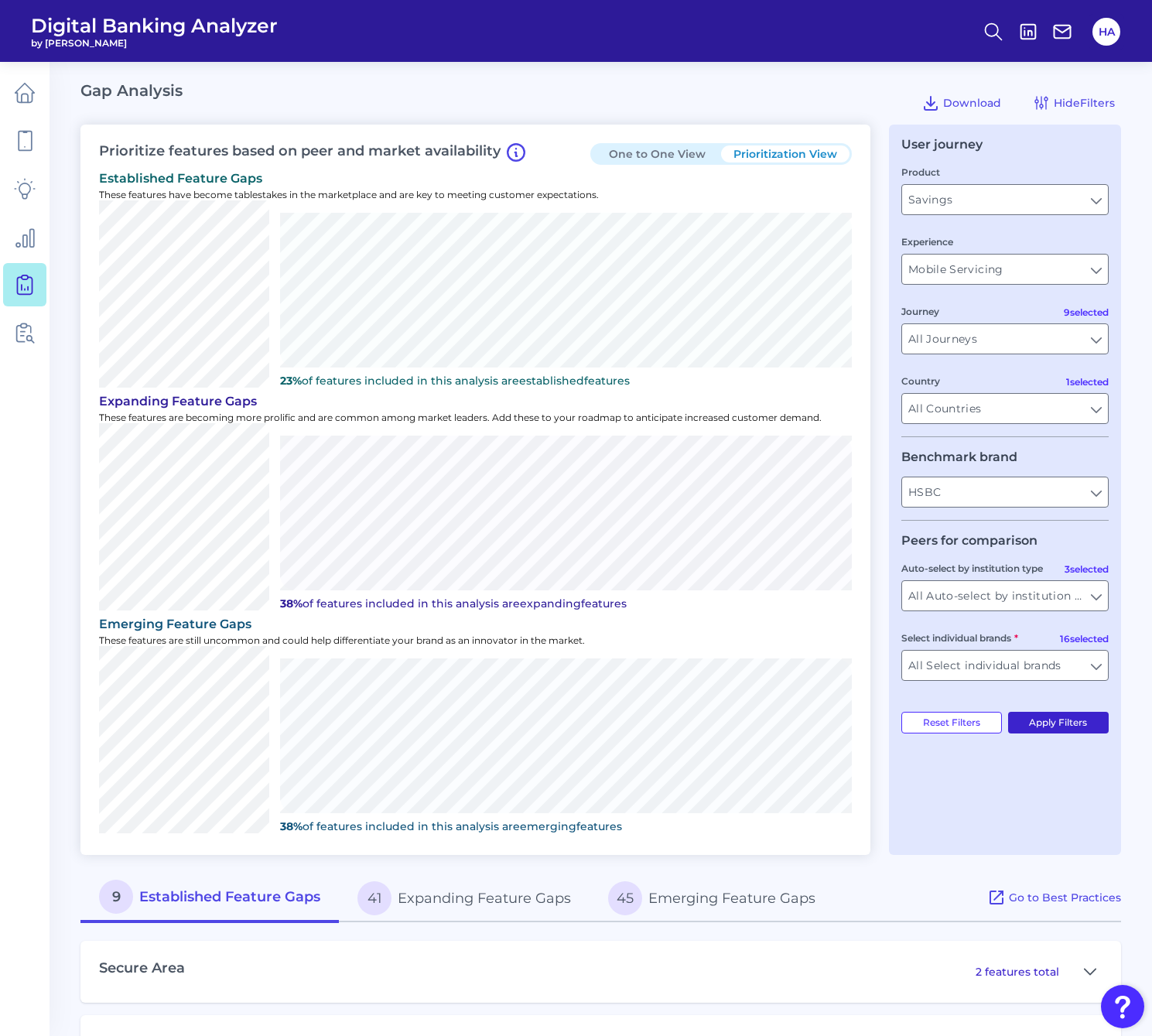
click at [1046, 724] on button "Apply Filters" at bounding box center [1058, 722] width 101 height 21
click at [1094, 491] on input "HSBC" at bounding box center [1010, 492] width 206 height 29
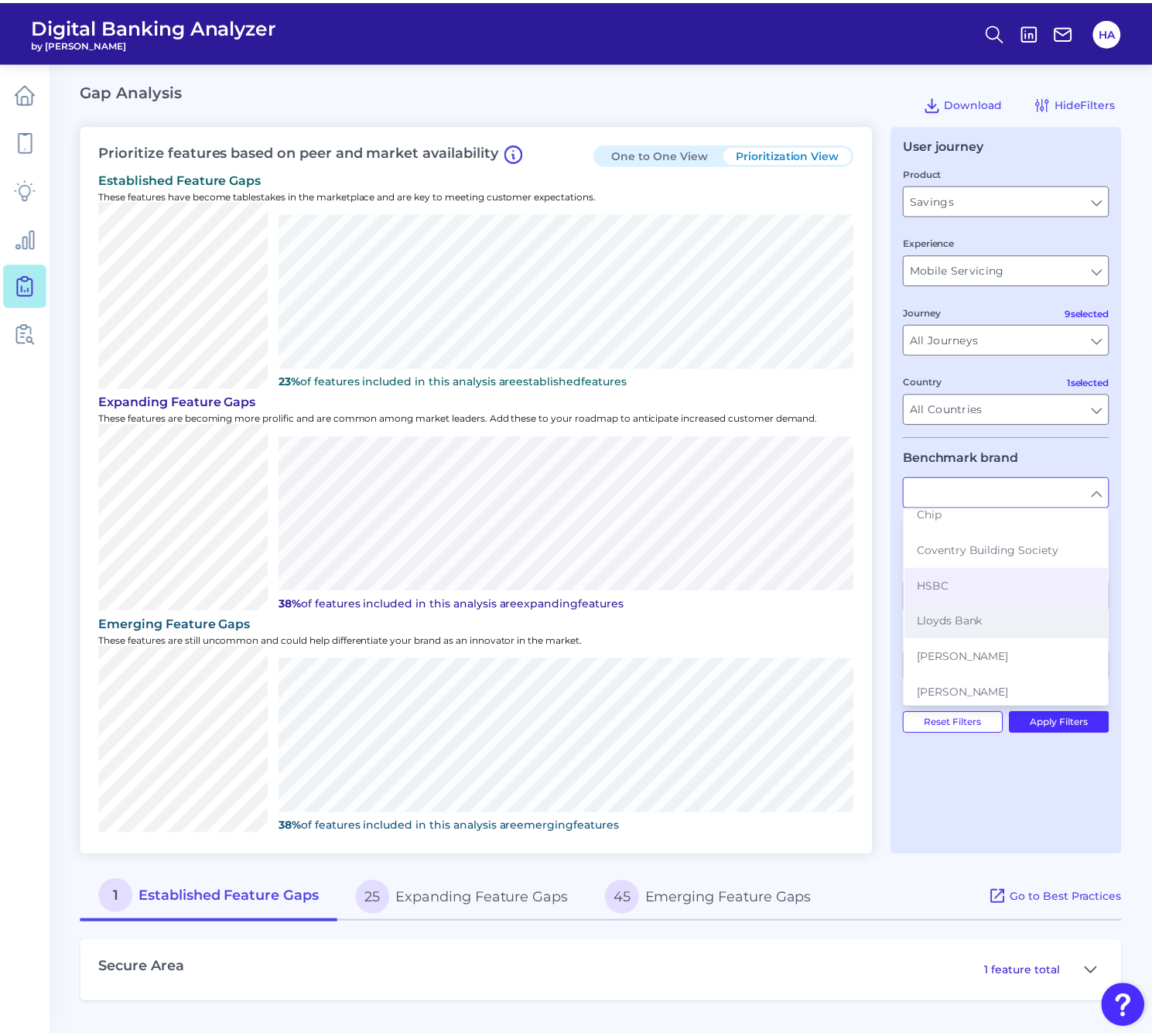
scroll to position [155, 0]
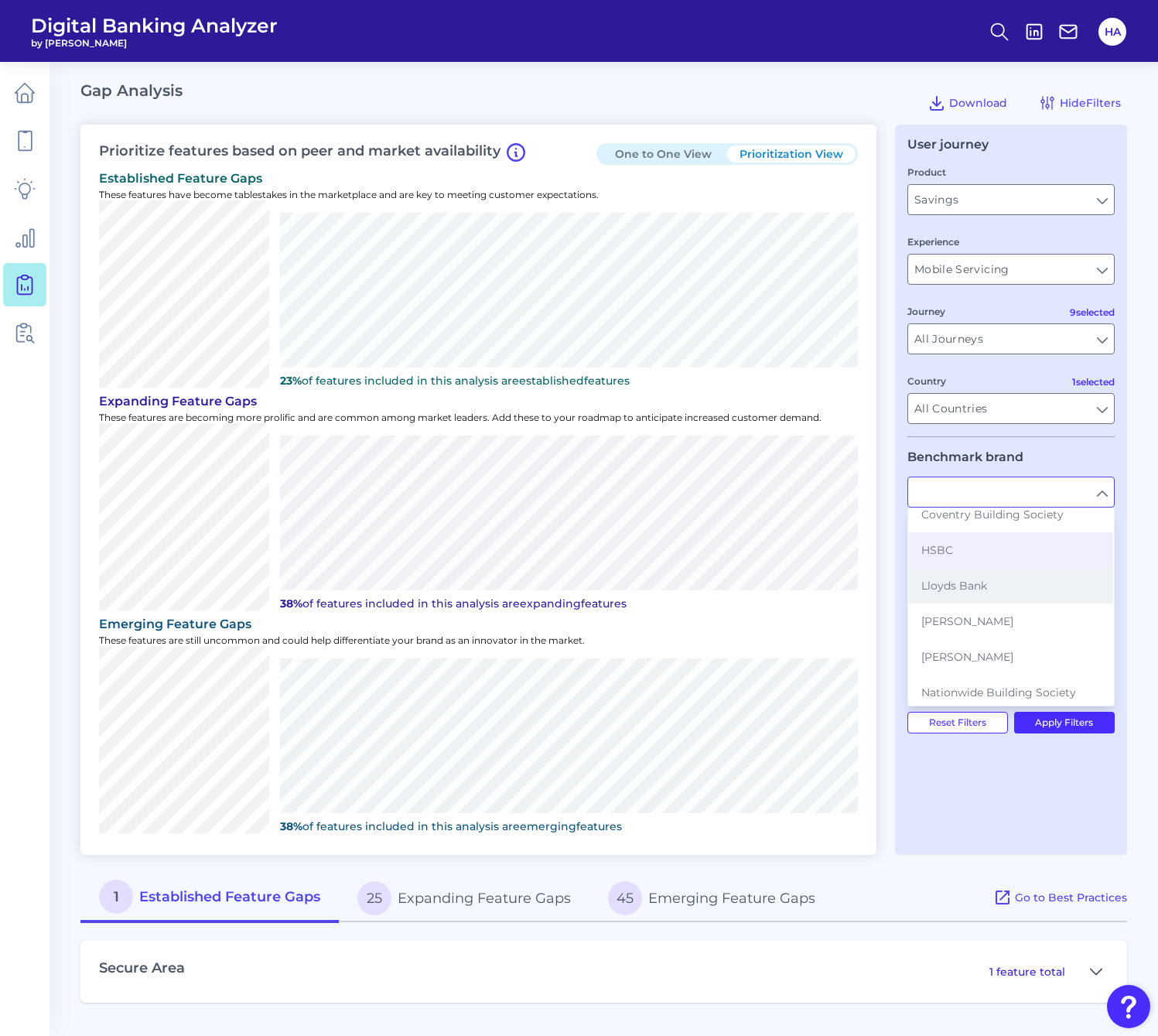
click at [1009, 579] on button "Lloyds Bank" at bounding box center [1010, 585] width 204 height 36
type input "Lloyds Bank"
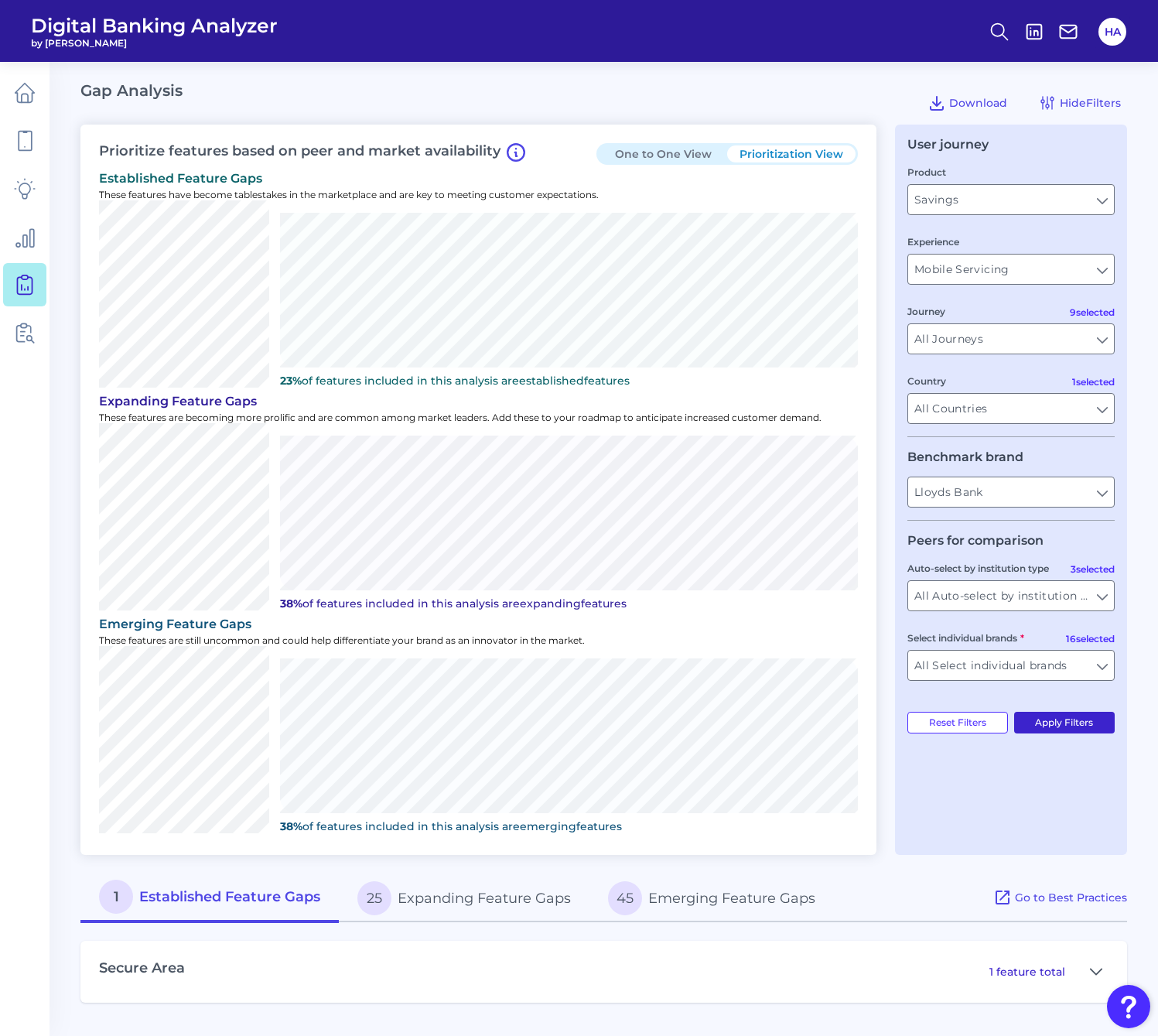
click at [1087, 714] on button "Apply Filters" at bounding box center [1064, 722] width 101 height 21
click at [1095, 486] on input "Lloyds Bank" at bounding box center [1004, 492] width 206 height 29
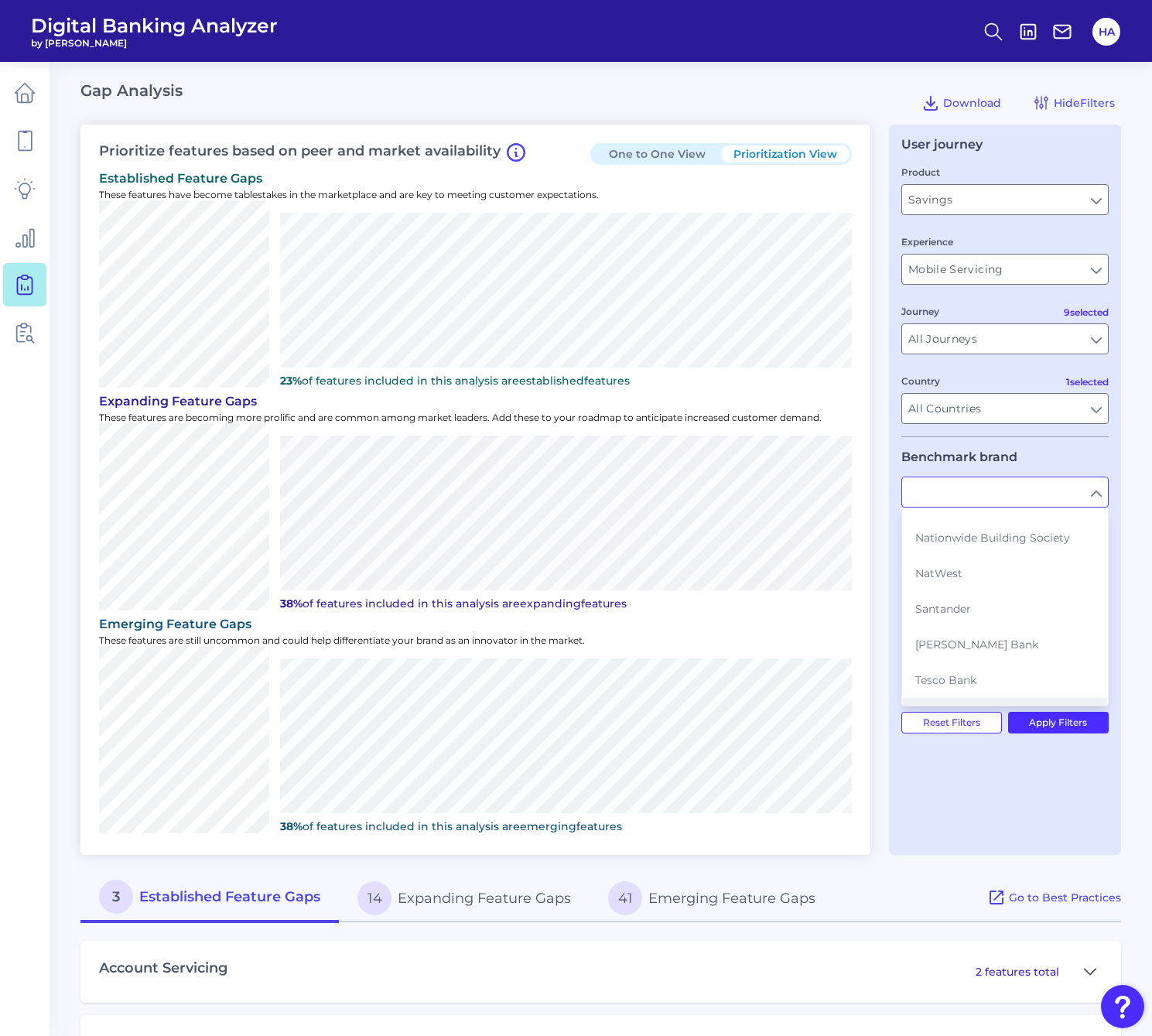
scroll to position [232, 0]
click at [955, 553] on button "[PERSON_NAME]" at bounding box center [1004, 543] width 204 height 36
type input "[PERSON_NAME]"
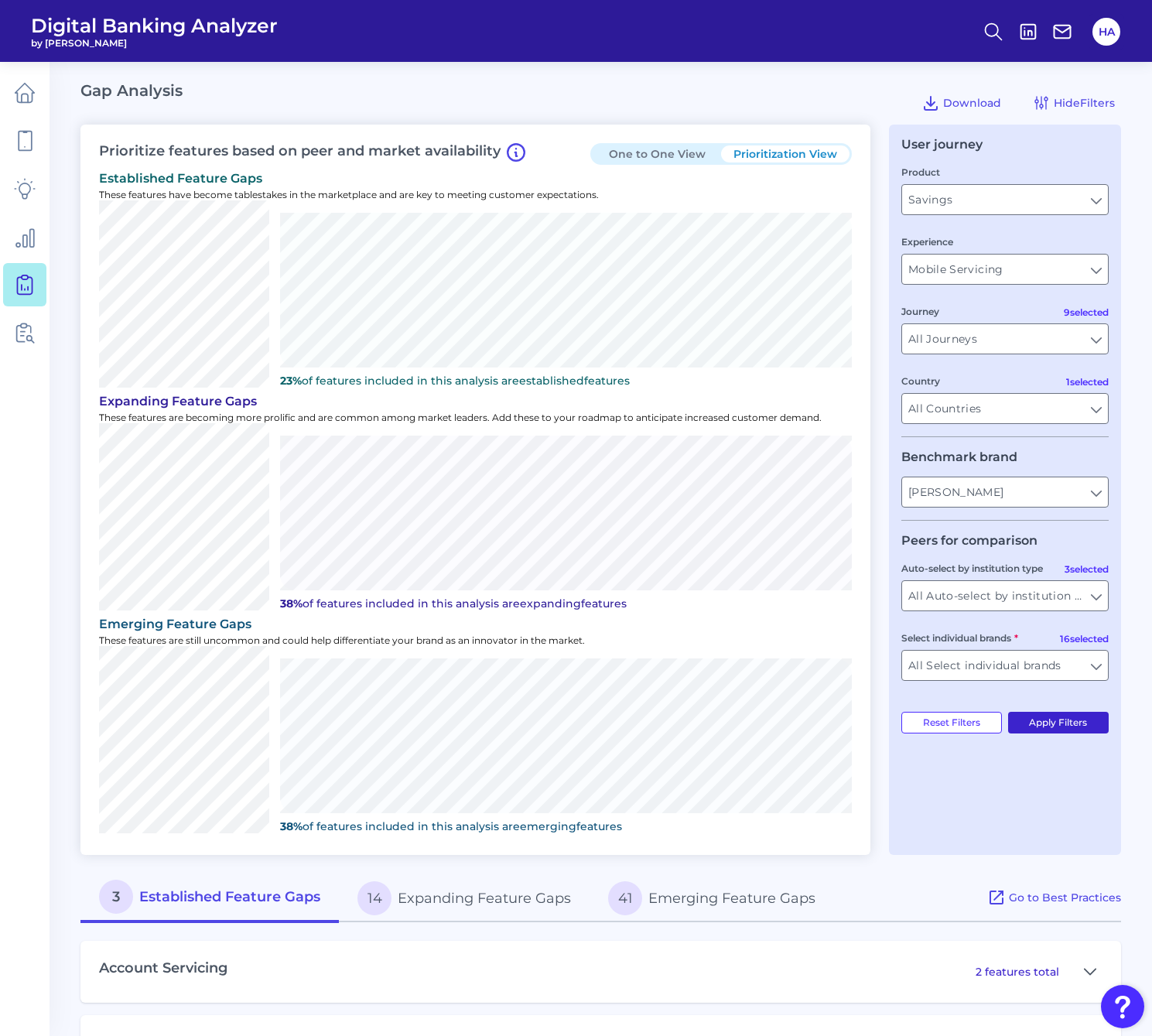
click at [1083, 723] on button "Apply Filters" at bounding box center [1058, 722] width 101 height 21
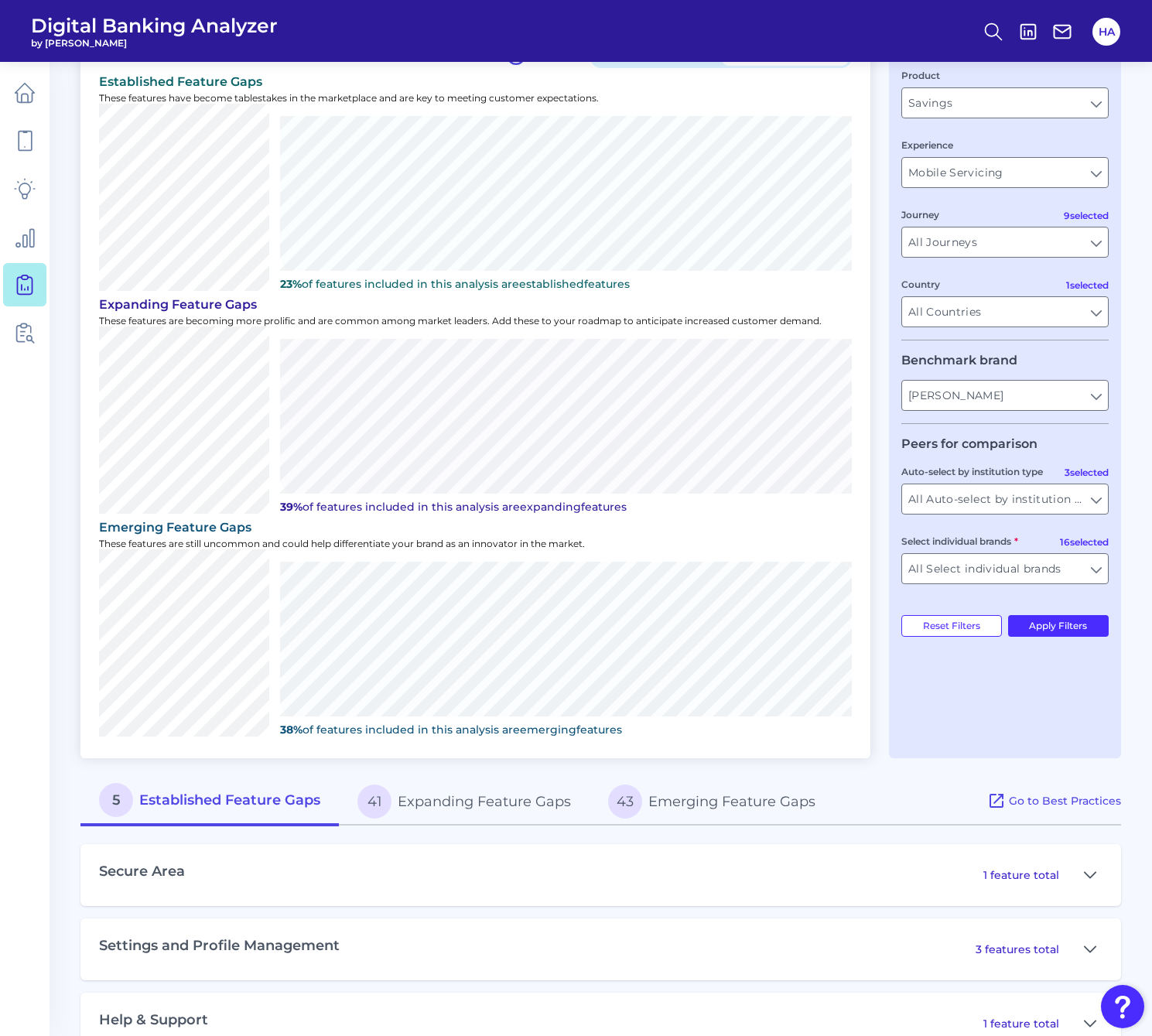
scroll to position [138, 0]
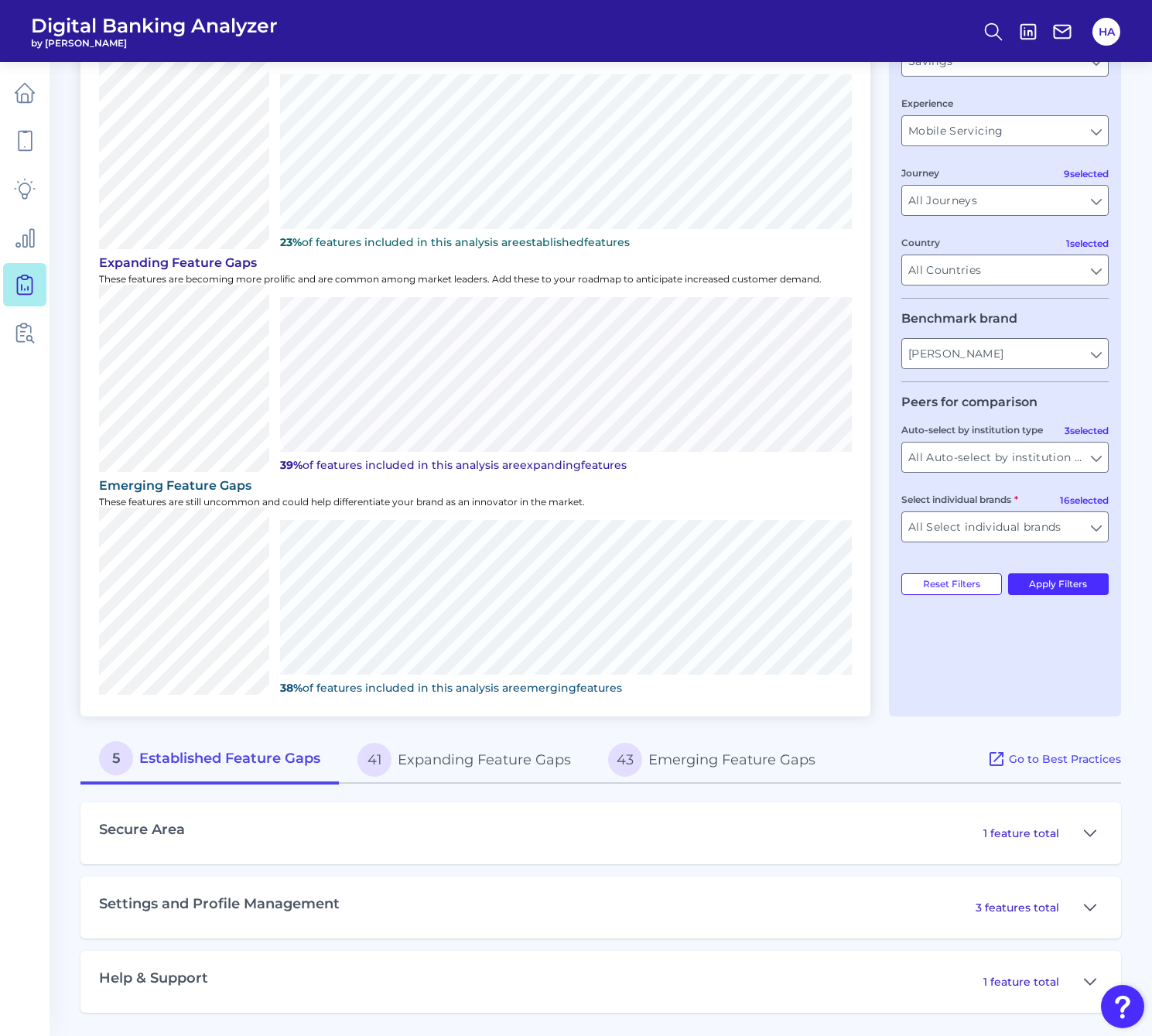
click at [432, 737] on button "41 Expanding Feature Gaps" at bounding box center [464, 759] width 250 height 49
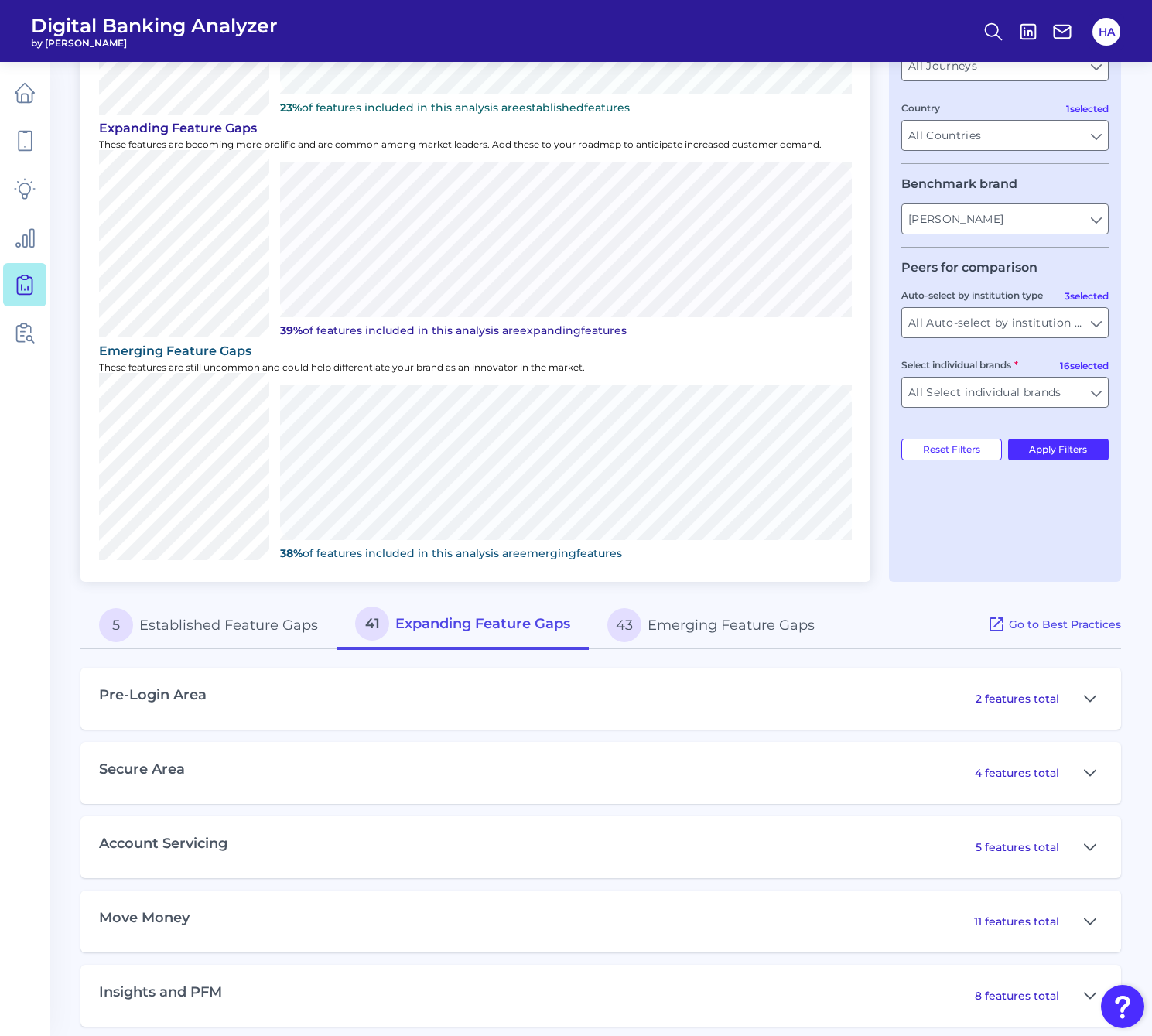
scroll to position [509, 0]
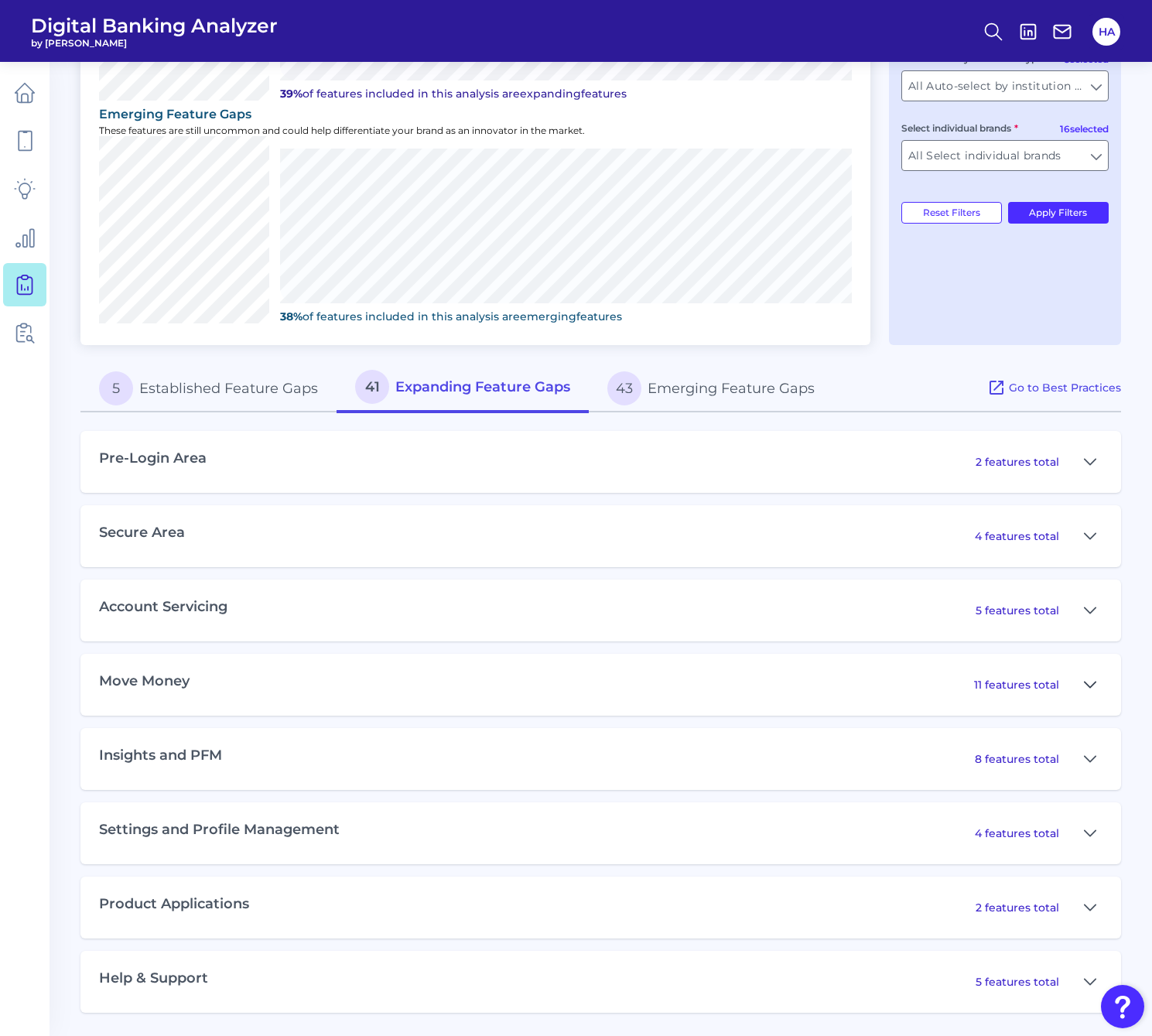
click at [1092, 681] on icon at bounding box center [1089, 684] width 13 height 18
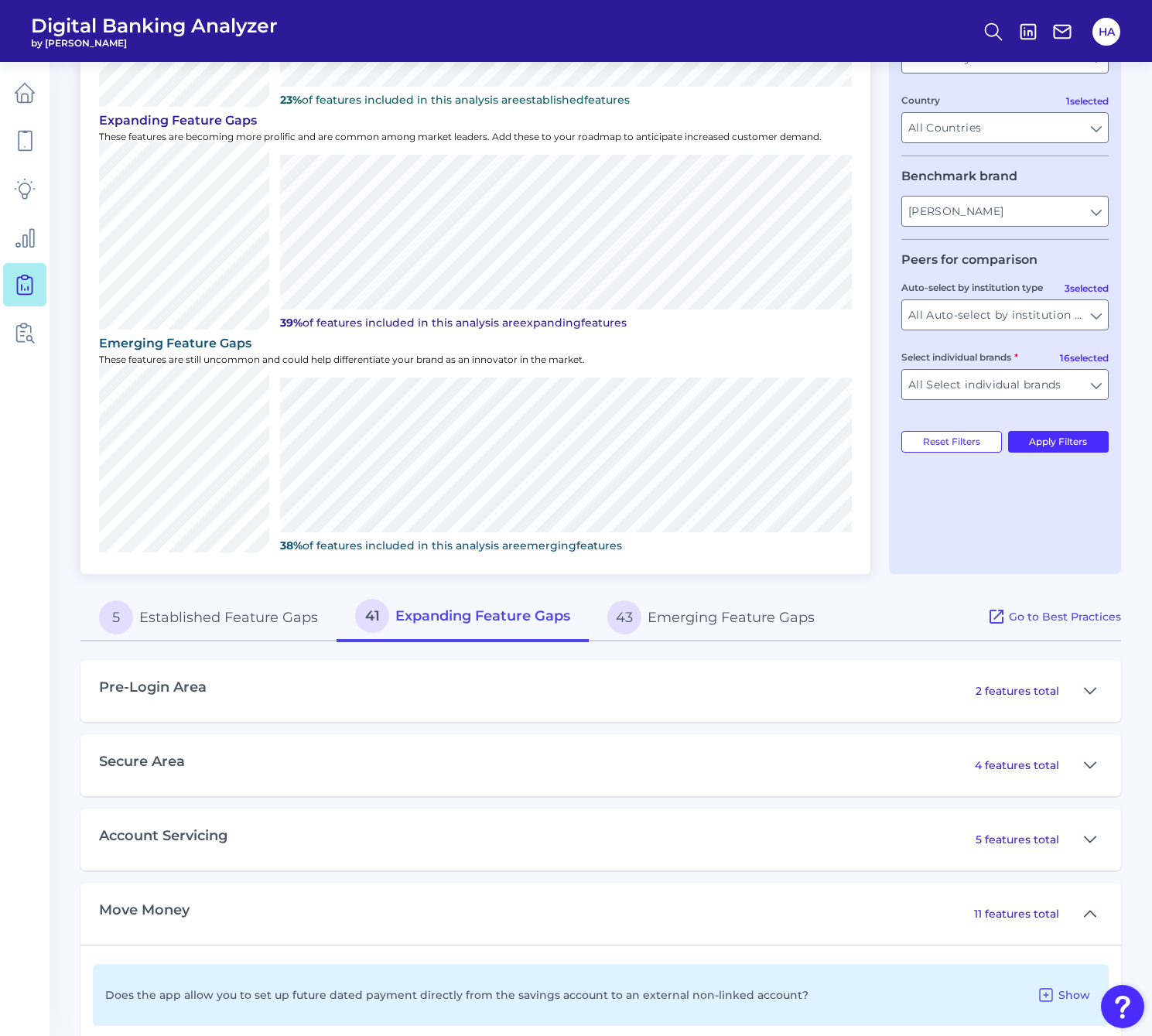
scroll to position [0, 0]
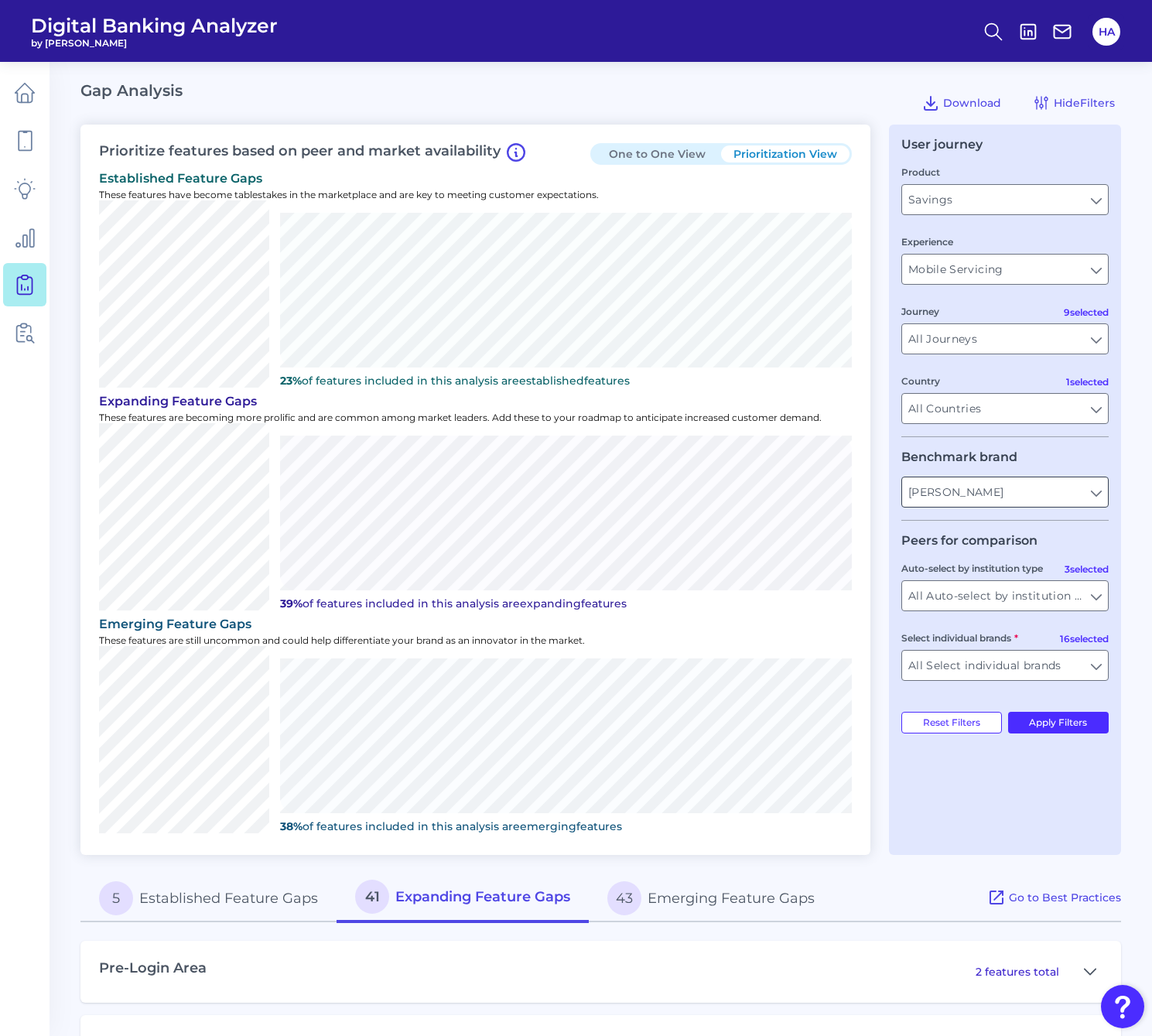
click at [1097, 501] on input "[PERSON_NAME]" at bounding box center [1004, 492] width 206 height 29
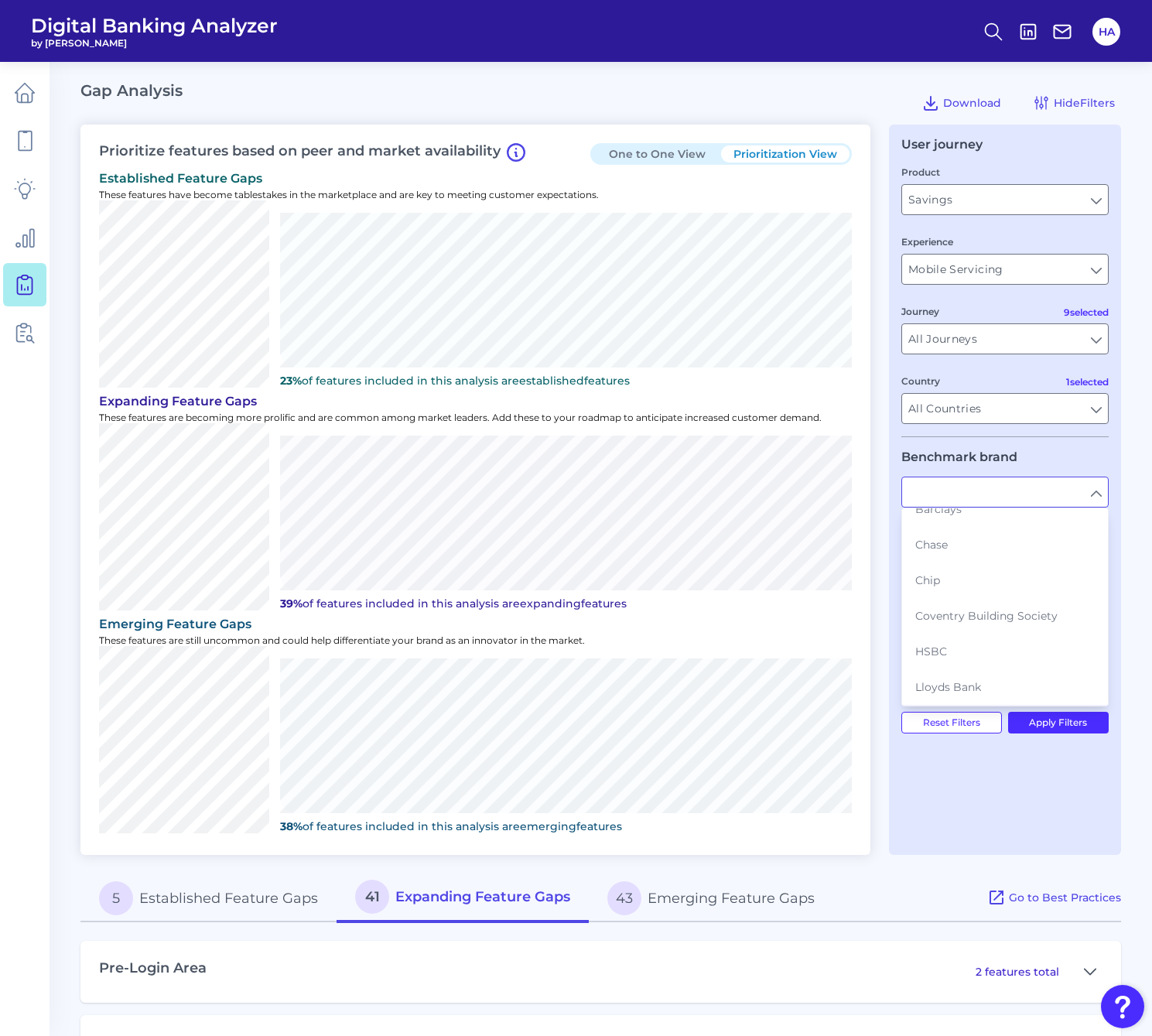
scroll to position [232, 0]
click at [951, 582] on span "[PERSON_NAME]" at bounding box center [961, 579] width 92 height 14
type input "[PERSON_NAME]"
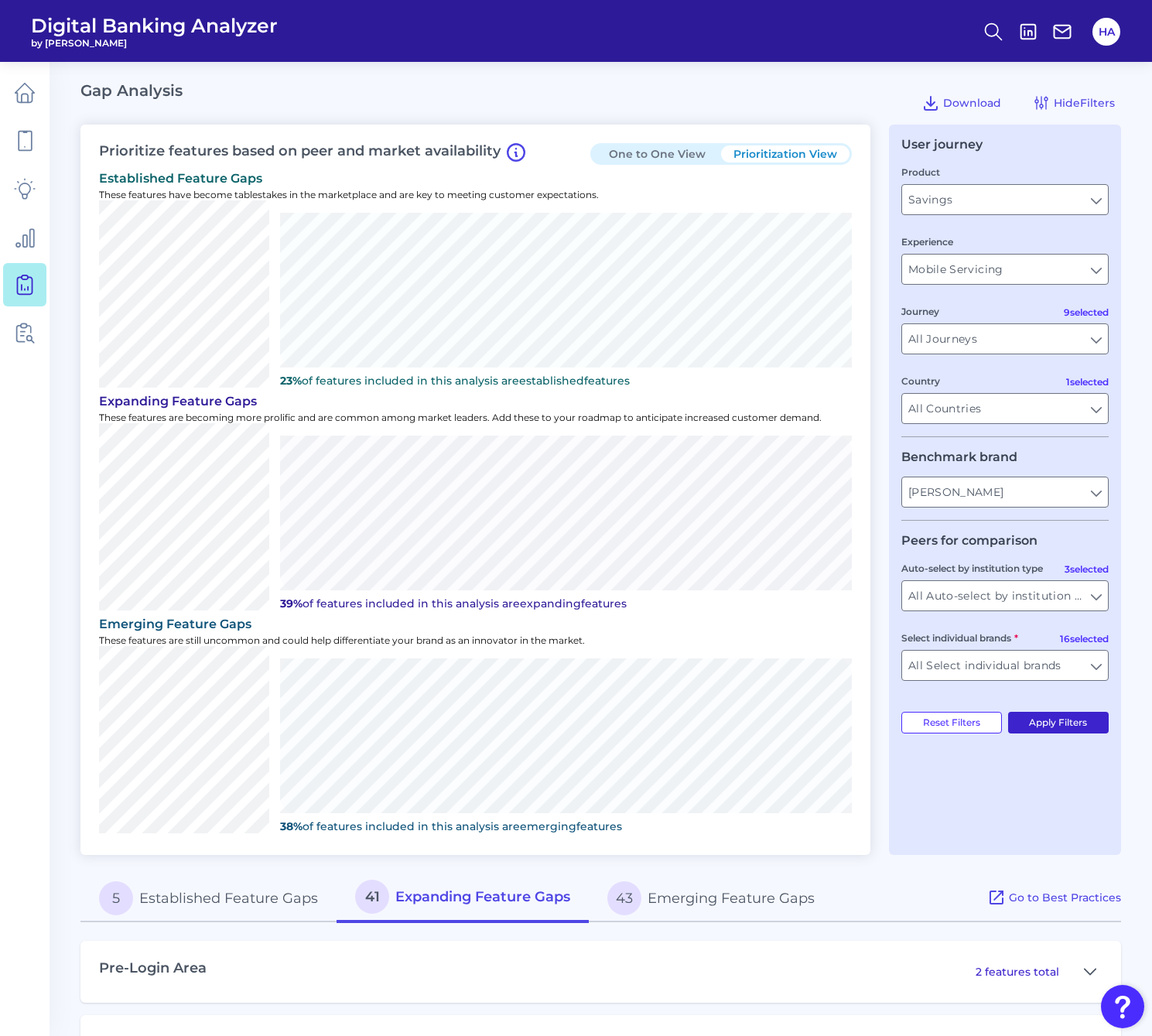
click at [1059, 718] on button "Apply Filters" at bounding box center [1058, 722] width 101 height 21
click at [1007, 478] on input "[PERSON_NAME]" at bounding box center [1004, 492] width 206 height 29
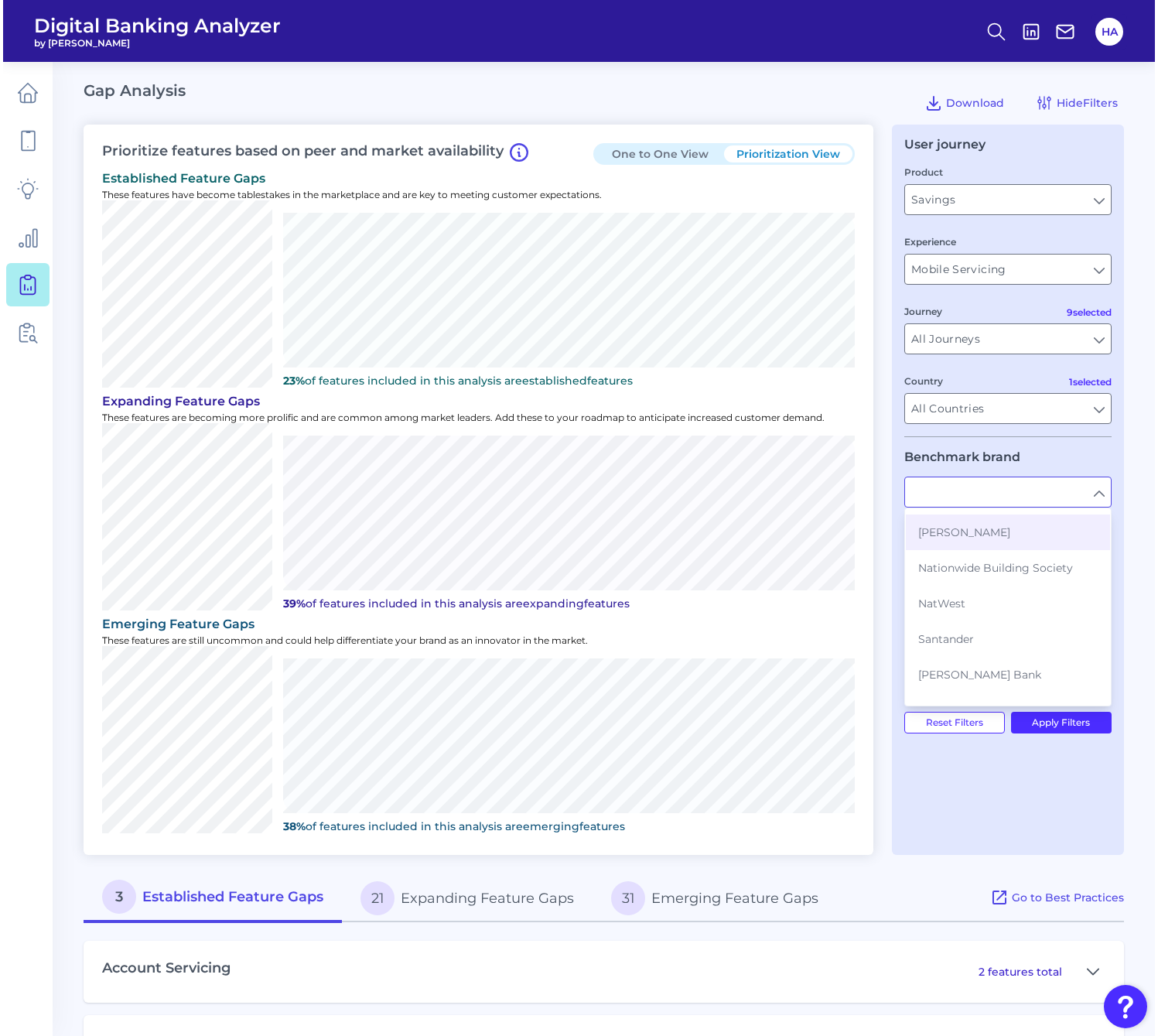
scroll to position [309, 0]
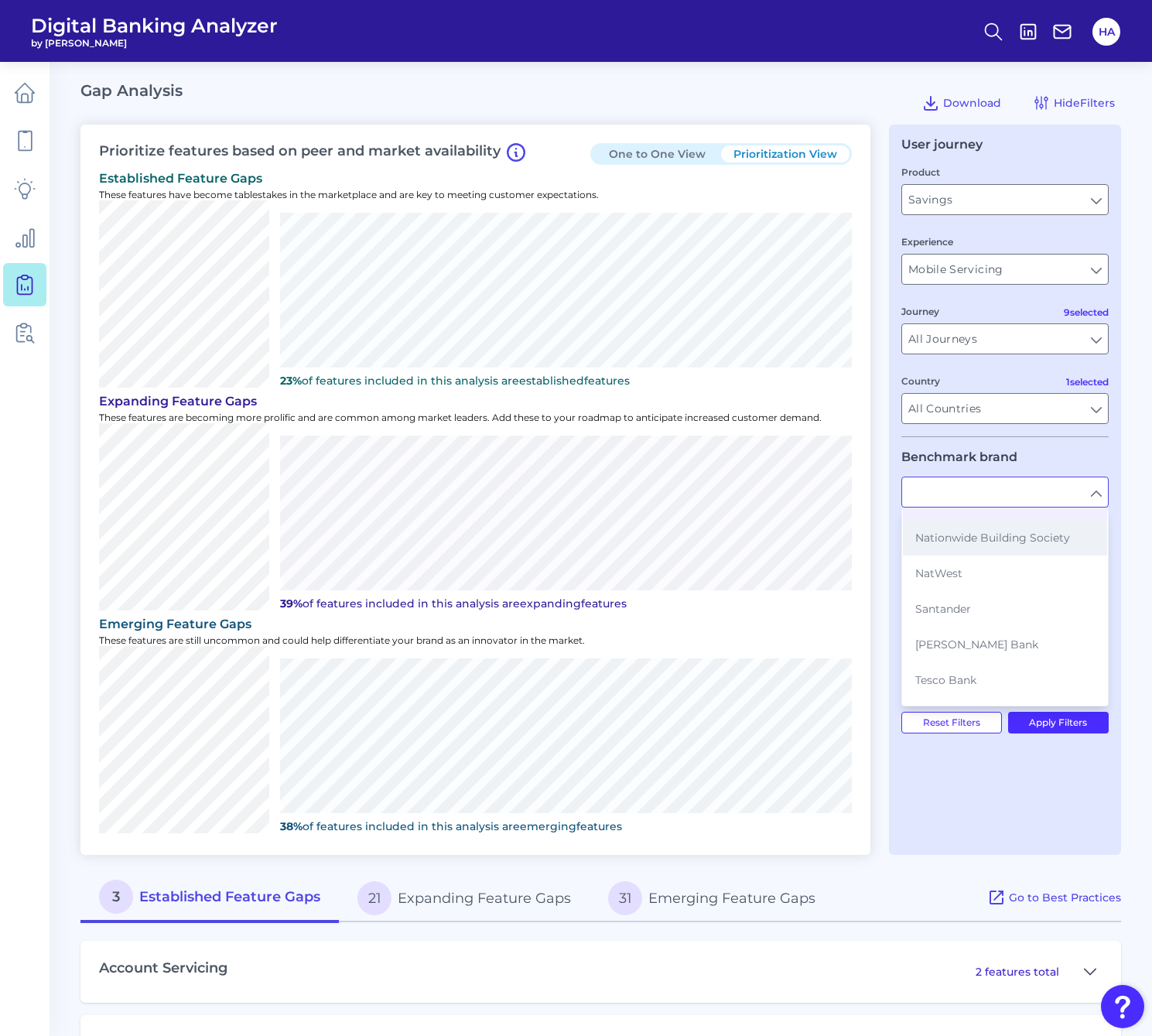
click at [965, 545] on button "Nationwide Building Society" at bounding box center [1004, 537] width 204 height 36
type input "Nationwide Building Society"
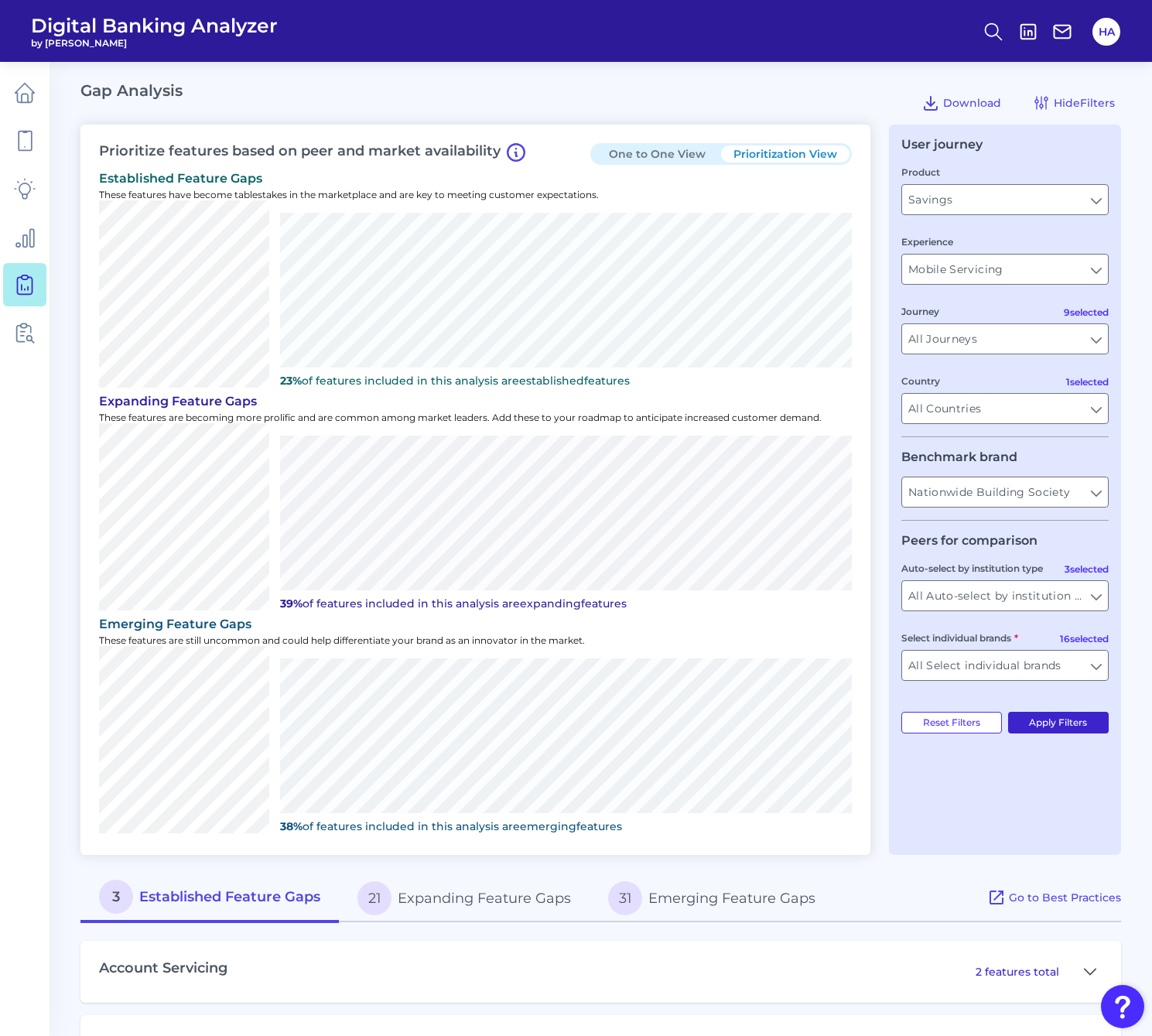
click at [1085, 722] on button "Apply Filters" at bounding box center [1058, 722] width 101 height 21
click at [1091, 475] on fieldset "Benchmark brand Nationwide Building Society Nationwide Building Society" at bounding box center [1011, 485] width 207 height 72
click at [1094, 490] on input "Nationwide Building Society" at bounding box center [1010, 492] width 206 height 29
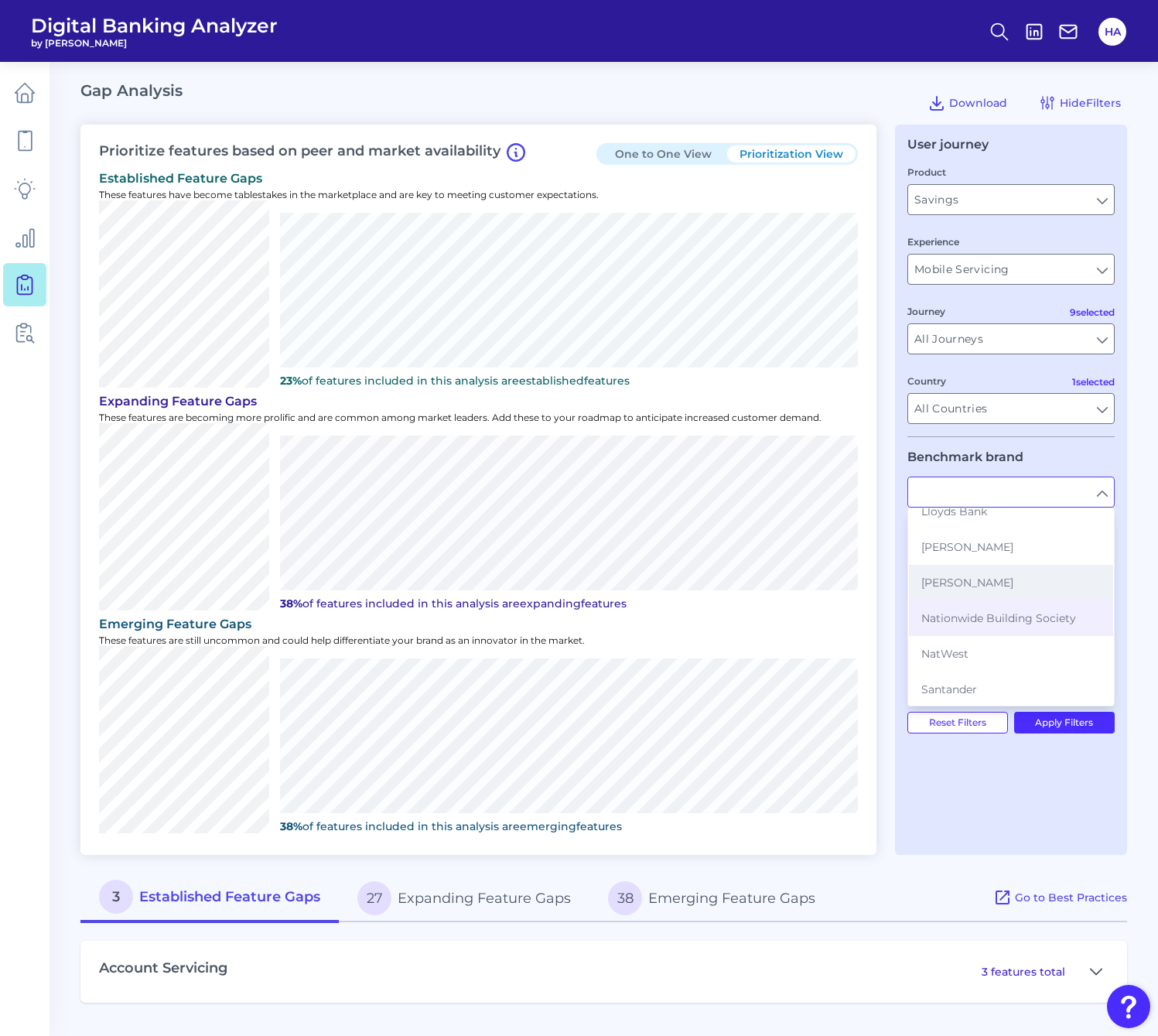
scroll to position [232, 0]
click at [1001, 640] on button "NatWest" at bounding box center [1010, 650] width 204 height 36
type input "NatWest"
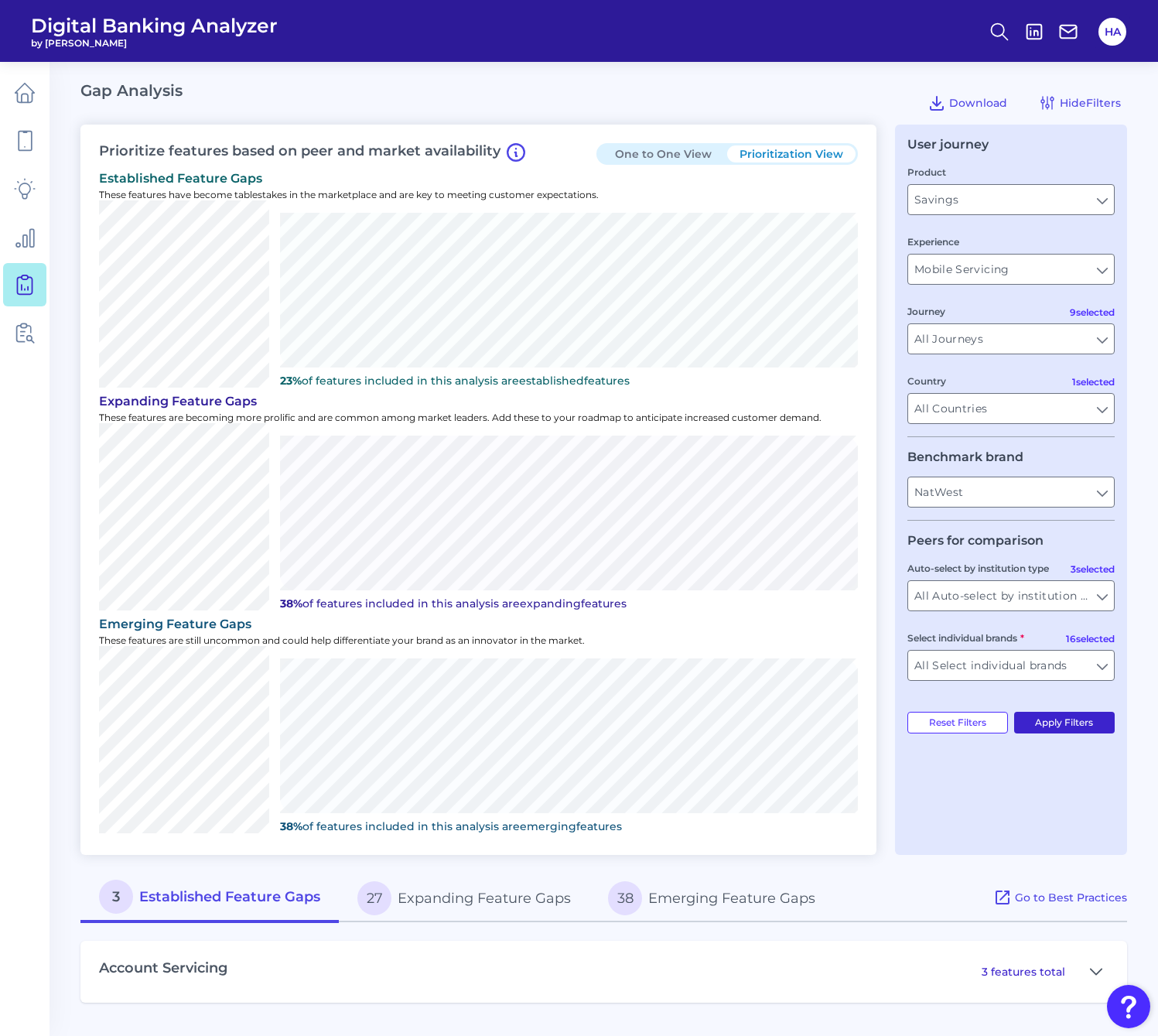
click at [1067, 720] on button "Apply Filters" at bounding box center [1064, 722] width 101 height 21
click at [1099, 500] on input "NatWest" at bounding box center [1010, 492] width 206 height 29
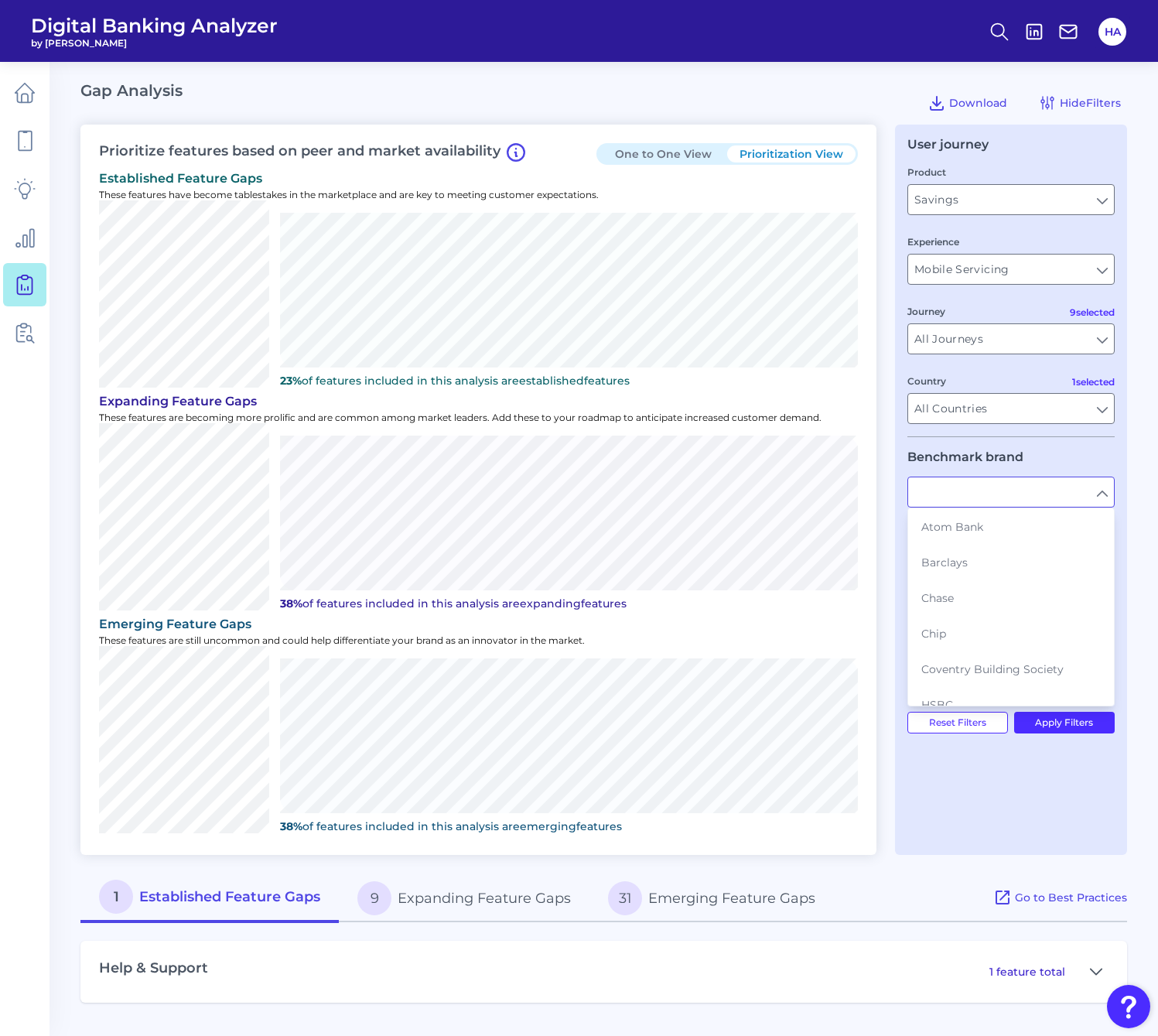
click at [1068, 490] on input "text" at bounding box center [1010, 492] width 206 height 29
type input "NatWest"
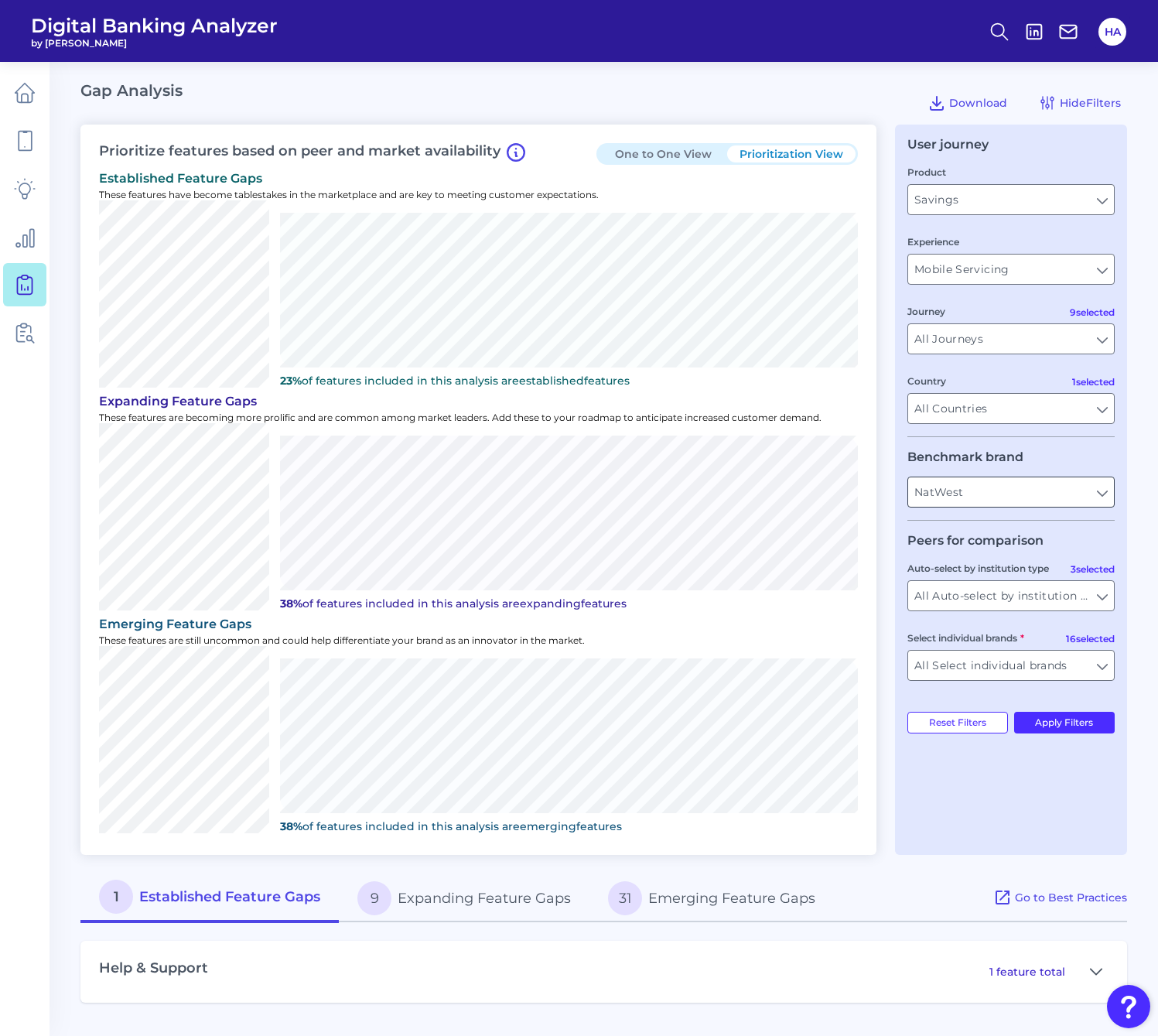
click at [1113, 496] on input "NatWest" at bounding box center [1010, 492] width 206 height 29
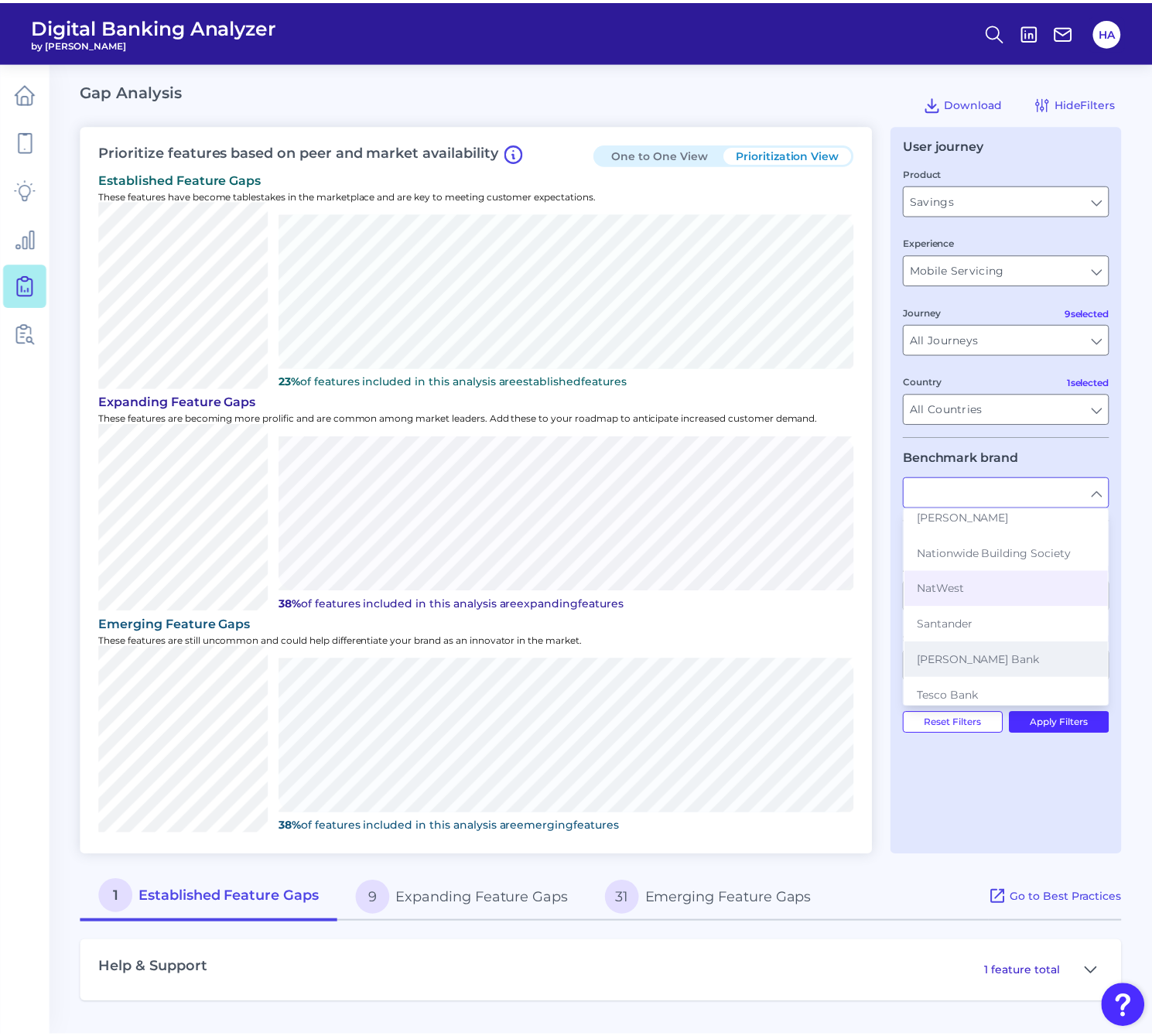
scroll to position [309, 0]
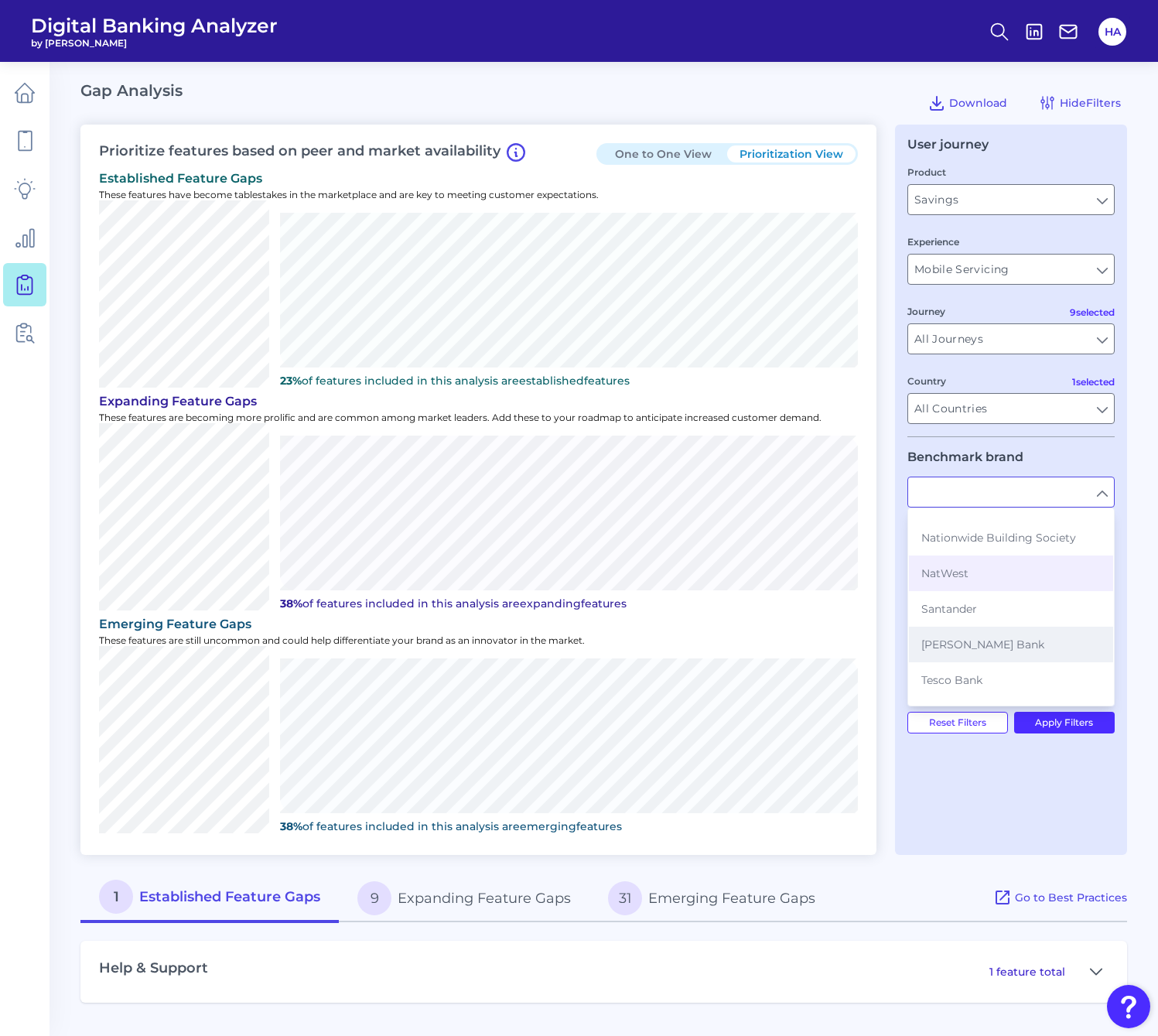
click at [999, 645] on button "[PERSON_NAME] Bank" at bounding box center [1010, 644] width 204 height 36
type input "[PERSON_NAME] Bank"
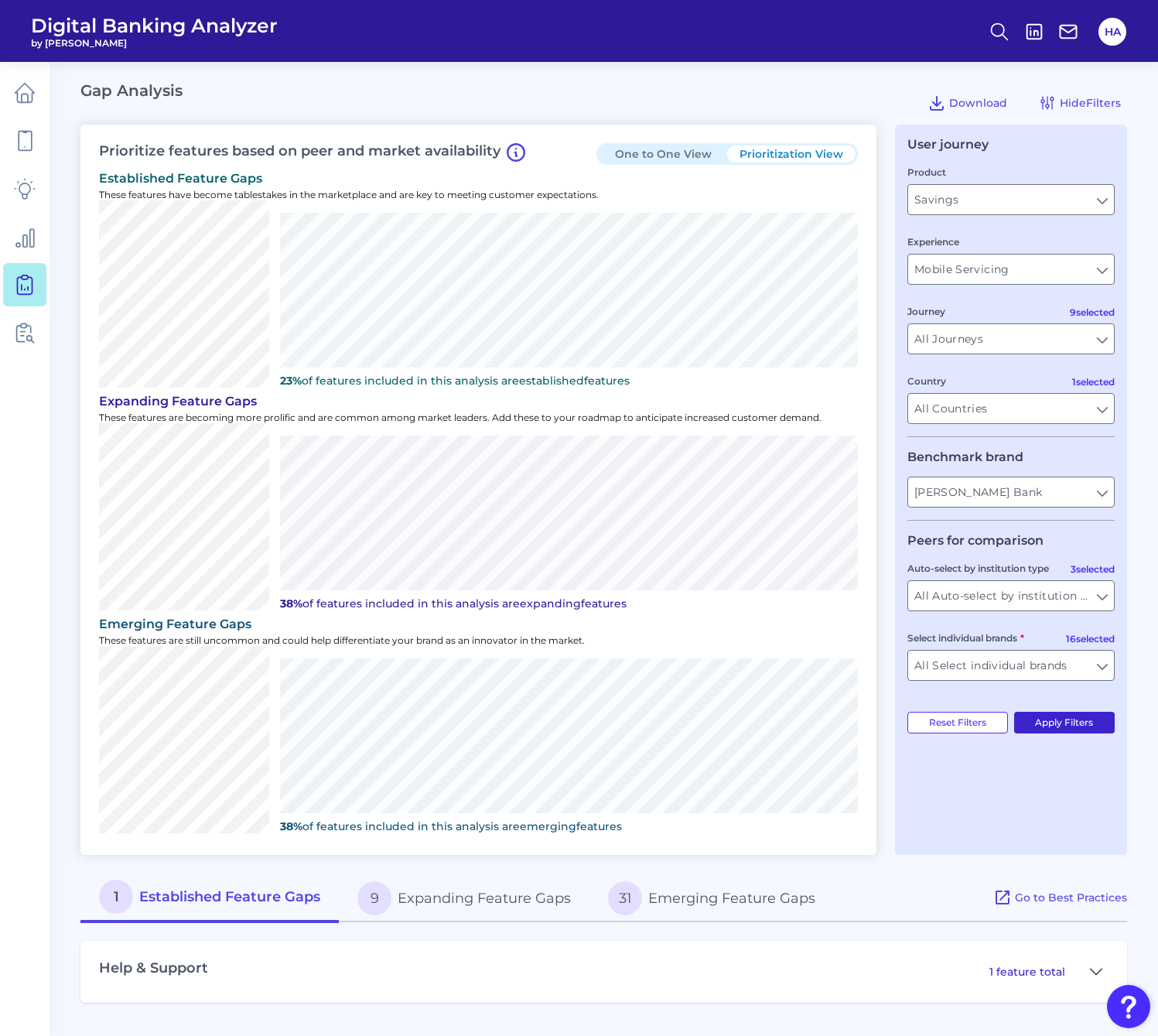
click at [1101, 729] on button "Apply Filters" at bounding box center [1064, 722] width 101 height 21
click at [1098, 495] on input "[PERSON_NAME] Bank" at bounding box center [1004, 492] width 206 height 29
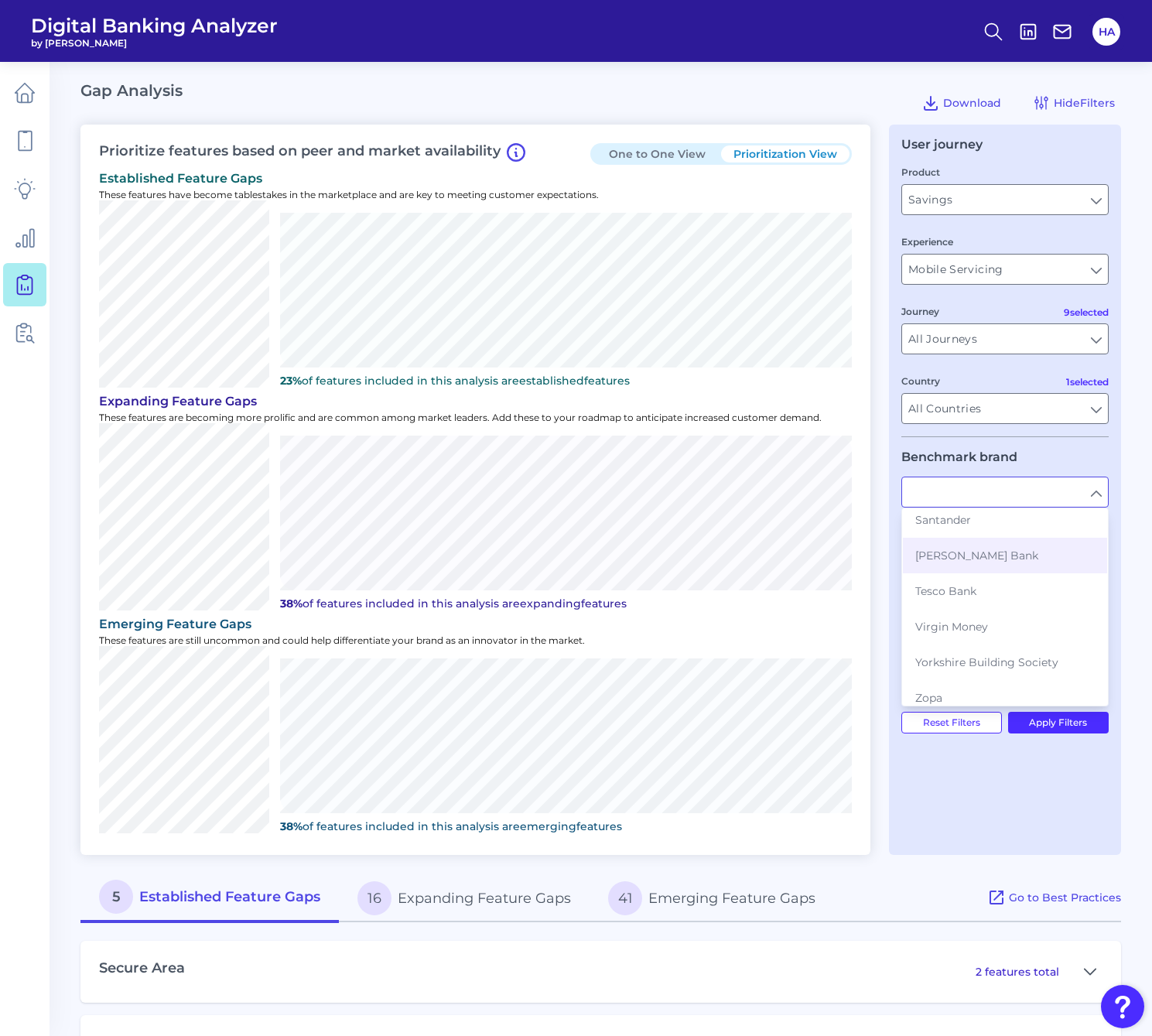
scroll to position [409, 0]
click at [974, 583] on span "Tesco Bank" at bounding box center [945, 580] width 61 height 14
type input "Tesco Bank"
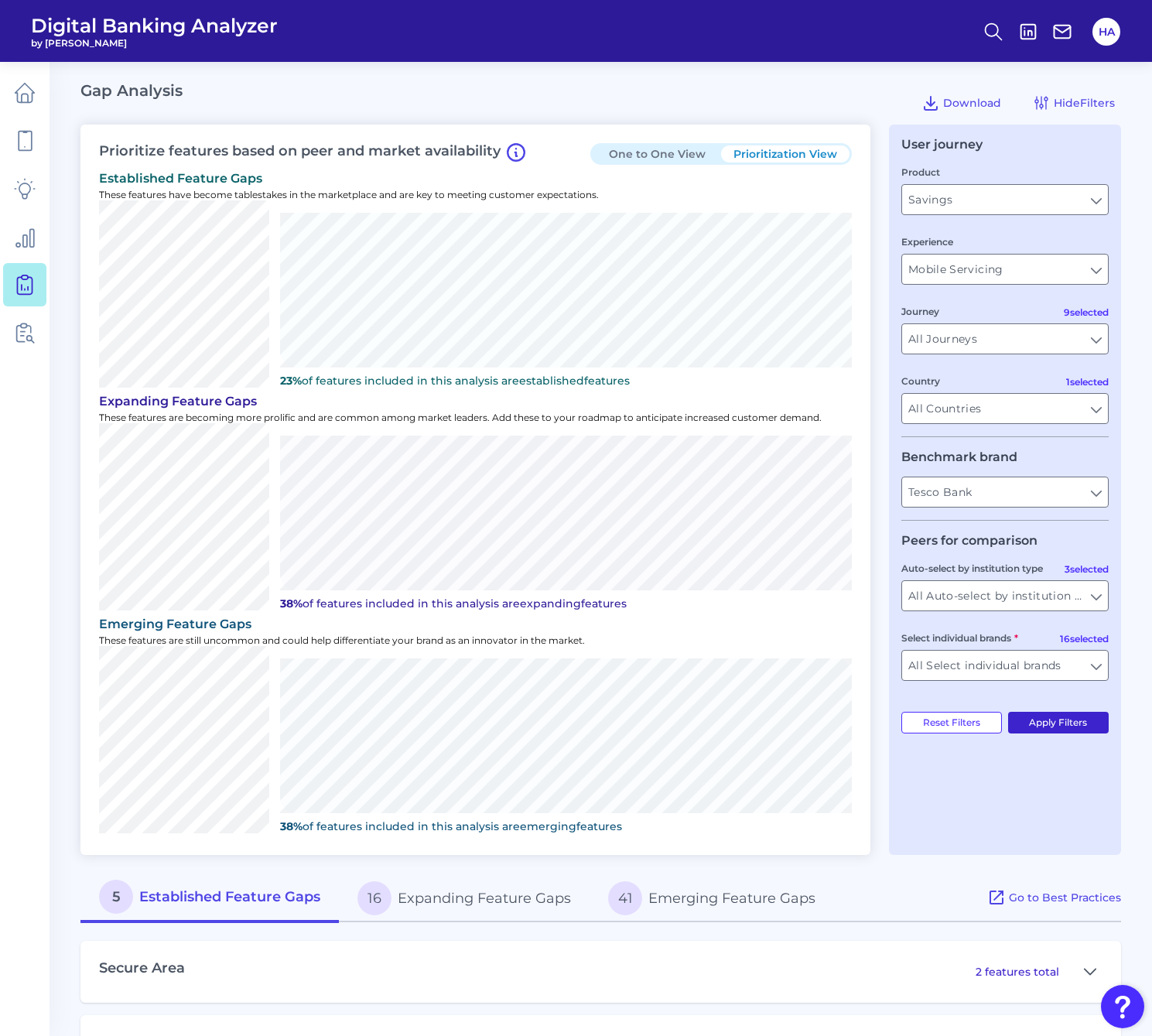
click at [1093, 724] on button "Apply Filters" at bounding box center [1058, 722] width 101 height 21
click at [1044, 482] on input "Tesco Bank" at bounding box center [1004, 492] width 206 height 29
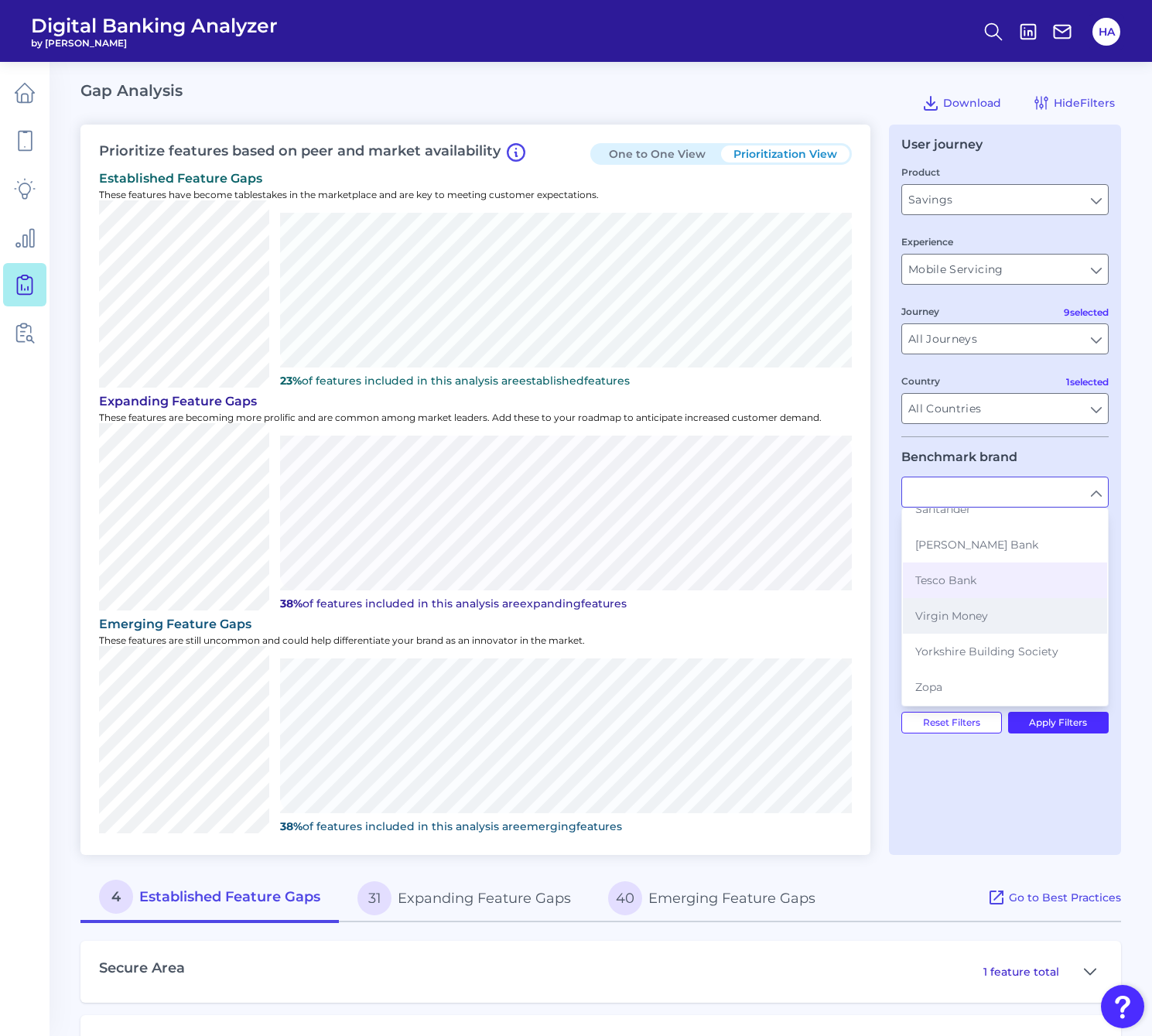
click at [978, 616] on span "Virgin Money" at bounding box center [951, 616] width 72 height 14
type input "Virgin Money"
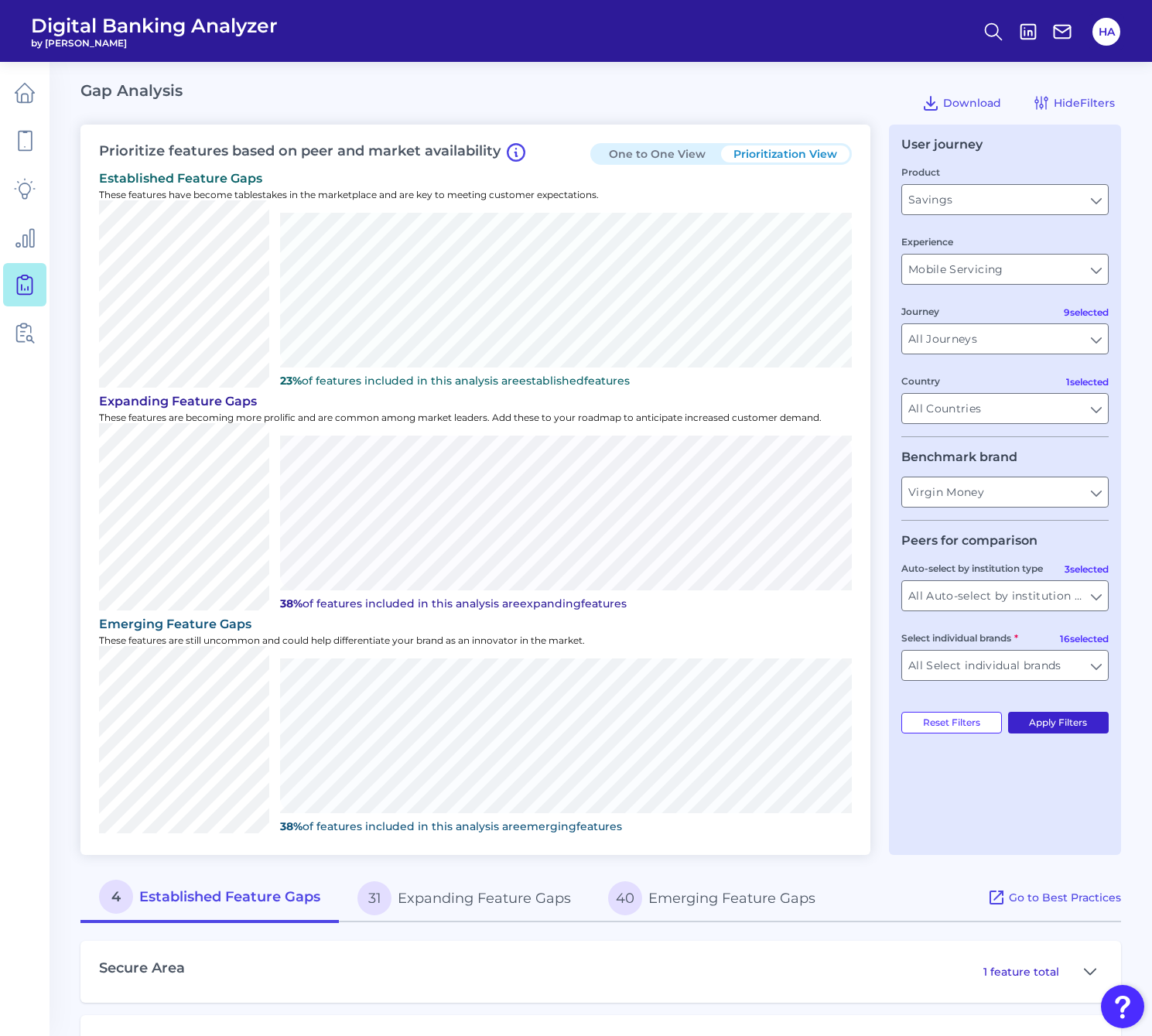
click at [1059, 717] on button "Apply Filters" at bounding box center [1058, 722] width 101 height 21
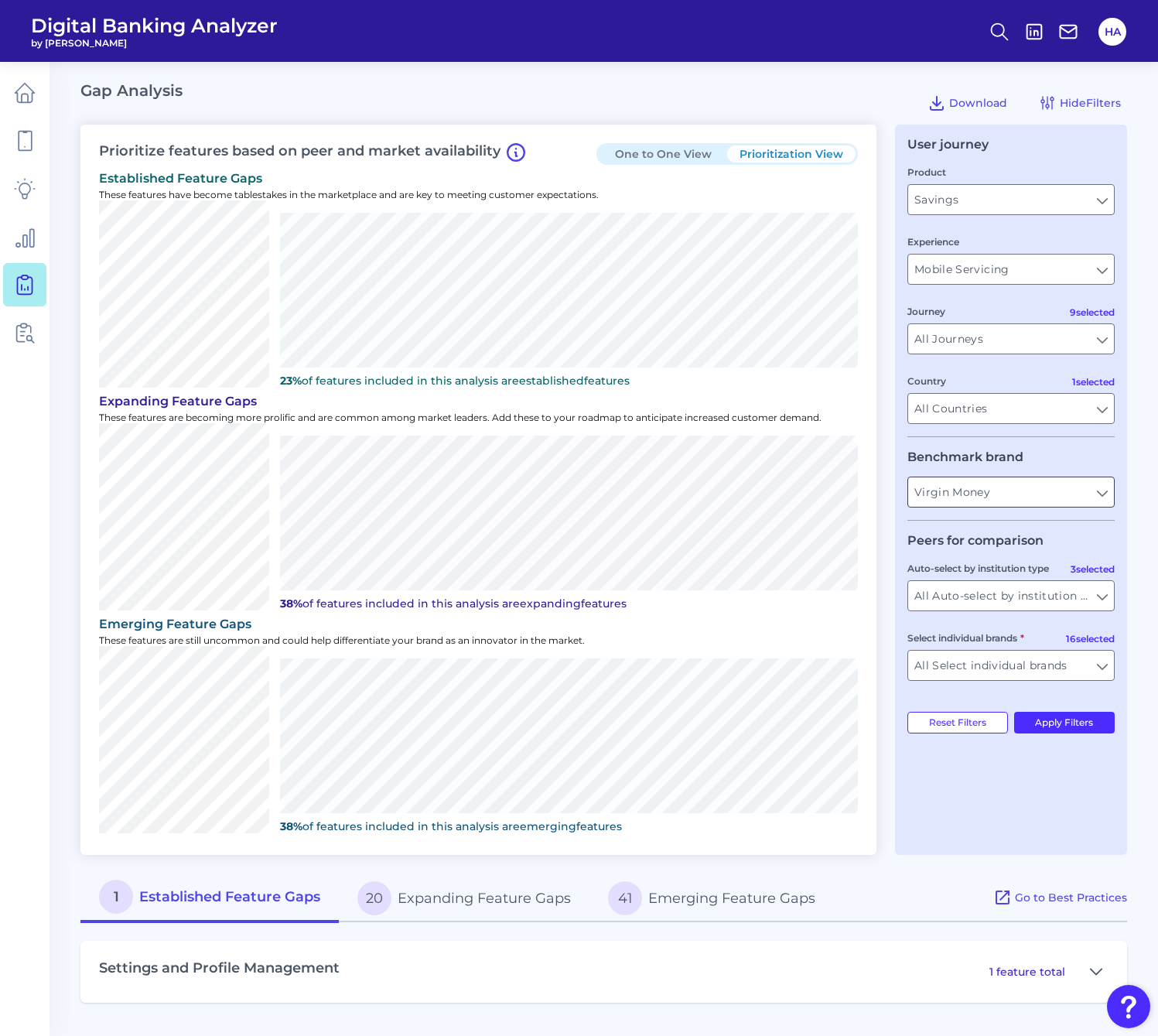
drag, startPoint x: 1087, startPoint y: 491, endPoint x: 1086, endPoint y: 506, distance: 15.0
click at [1087, 491] on input "Virgin Money" at bounding box center [1010, 492] width 206 height 29
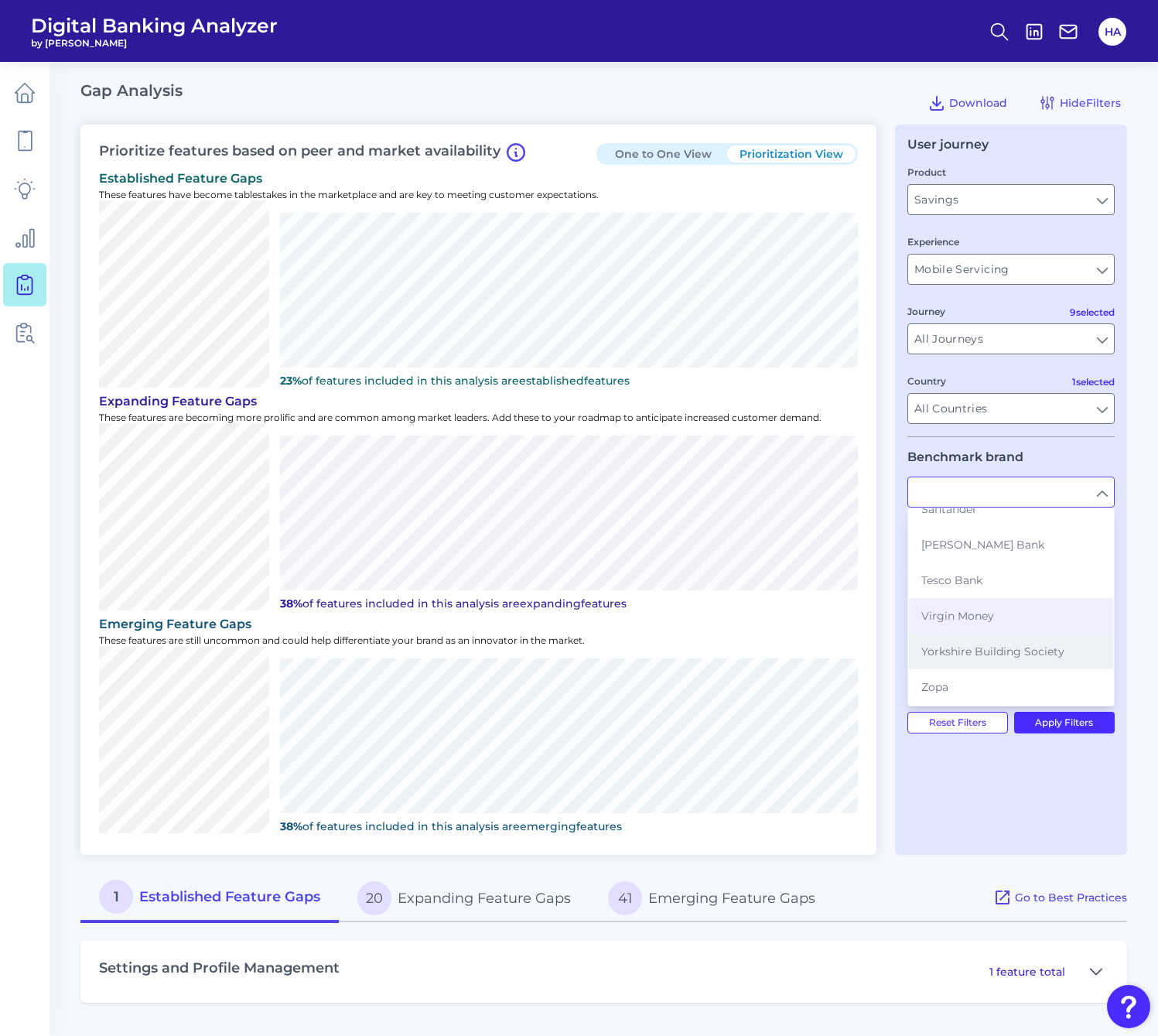
click at [999, 644] on button "Yorkshire Building Society" at bounding box center [1010, 650] width 204 height 36
type input "Yorkshire Building Society"
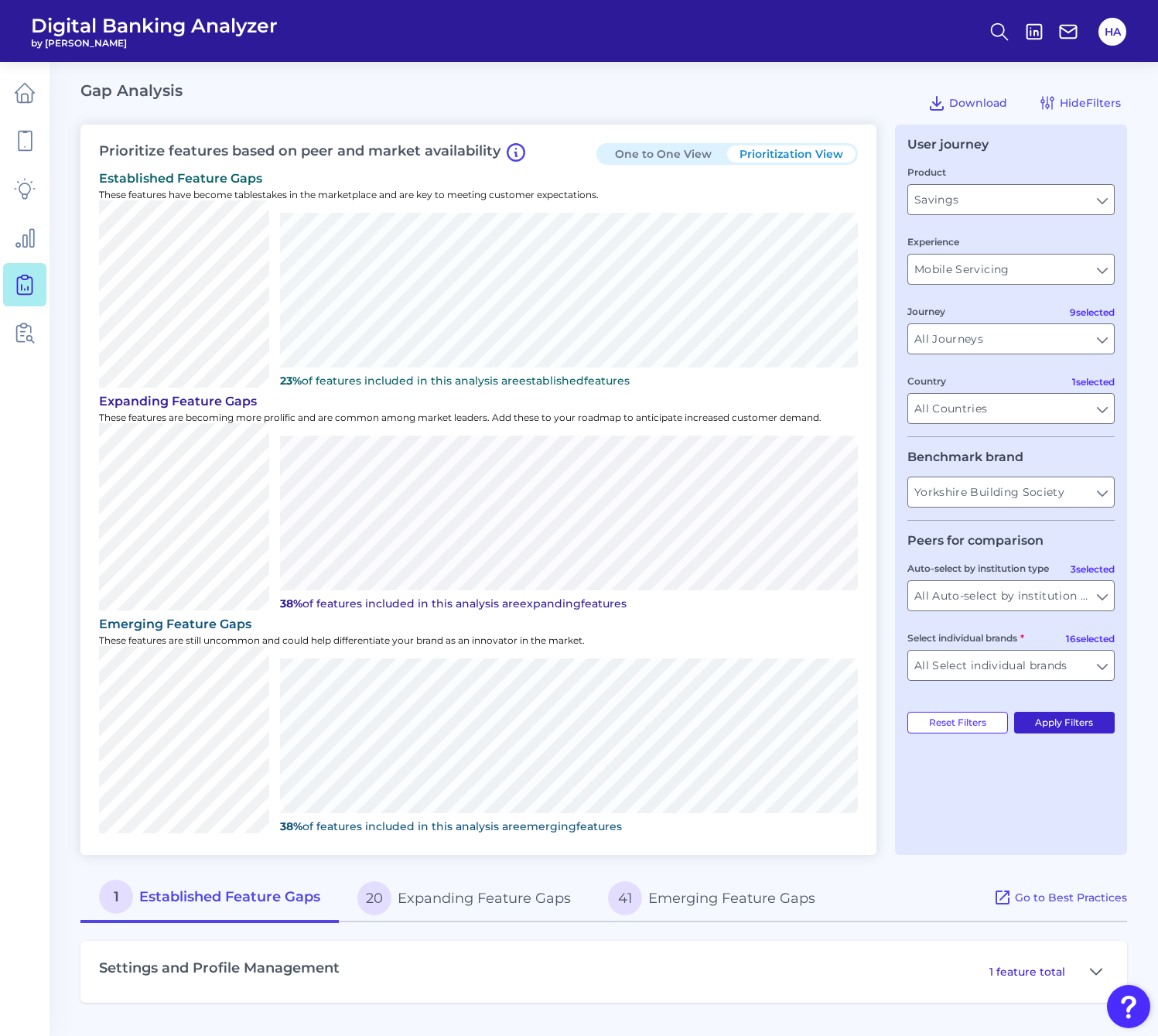
click at [1068, 718] on button "Apply Filters" at bounding box center [1064, 722] width 101 height 21
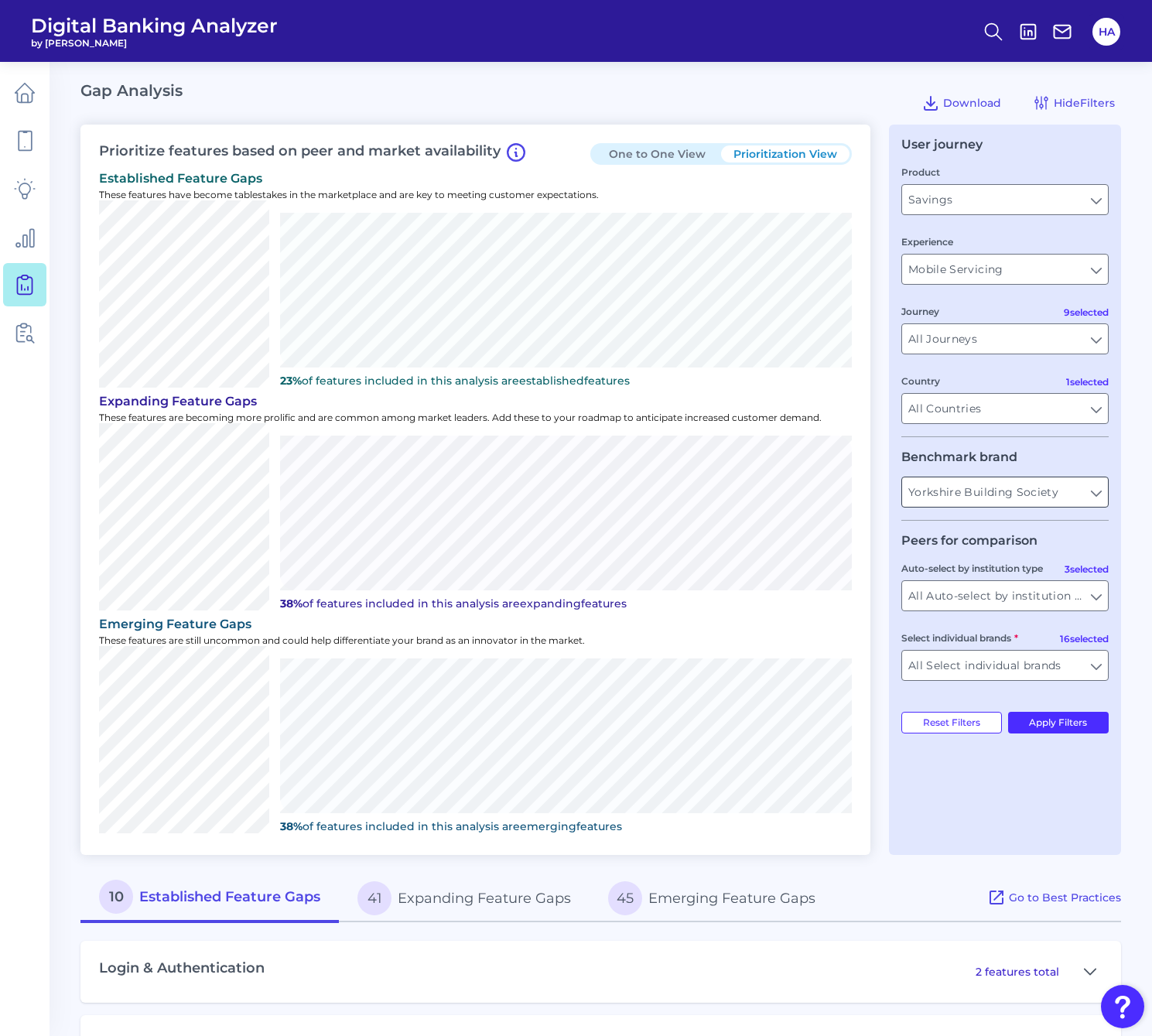
click at [1086, 498] on input "Yorkshire Building Society" at bounding box center [1004, 492] width 206 height 29
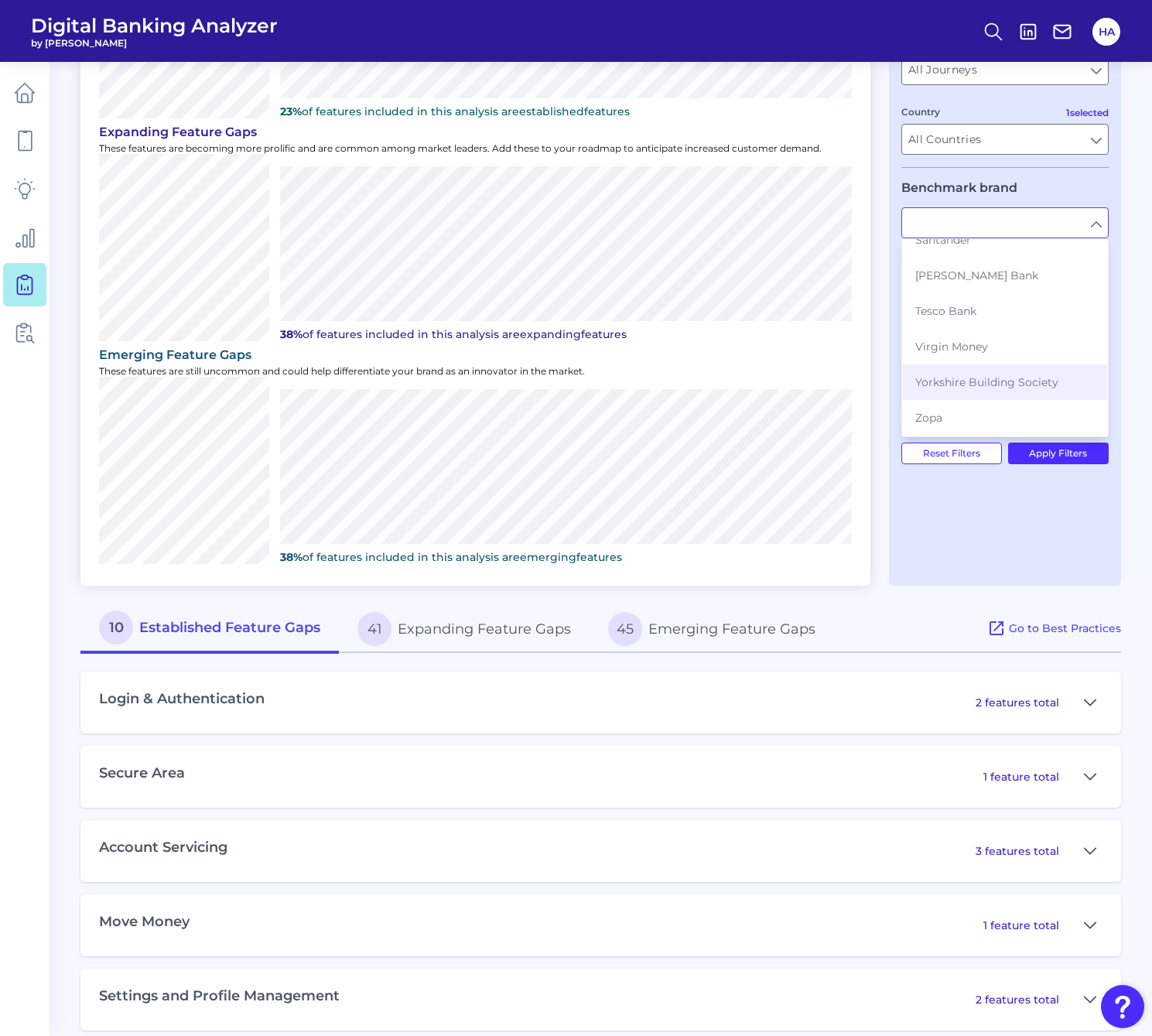
scroll to position [361, 0]
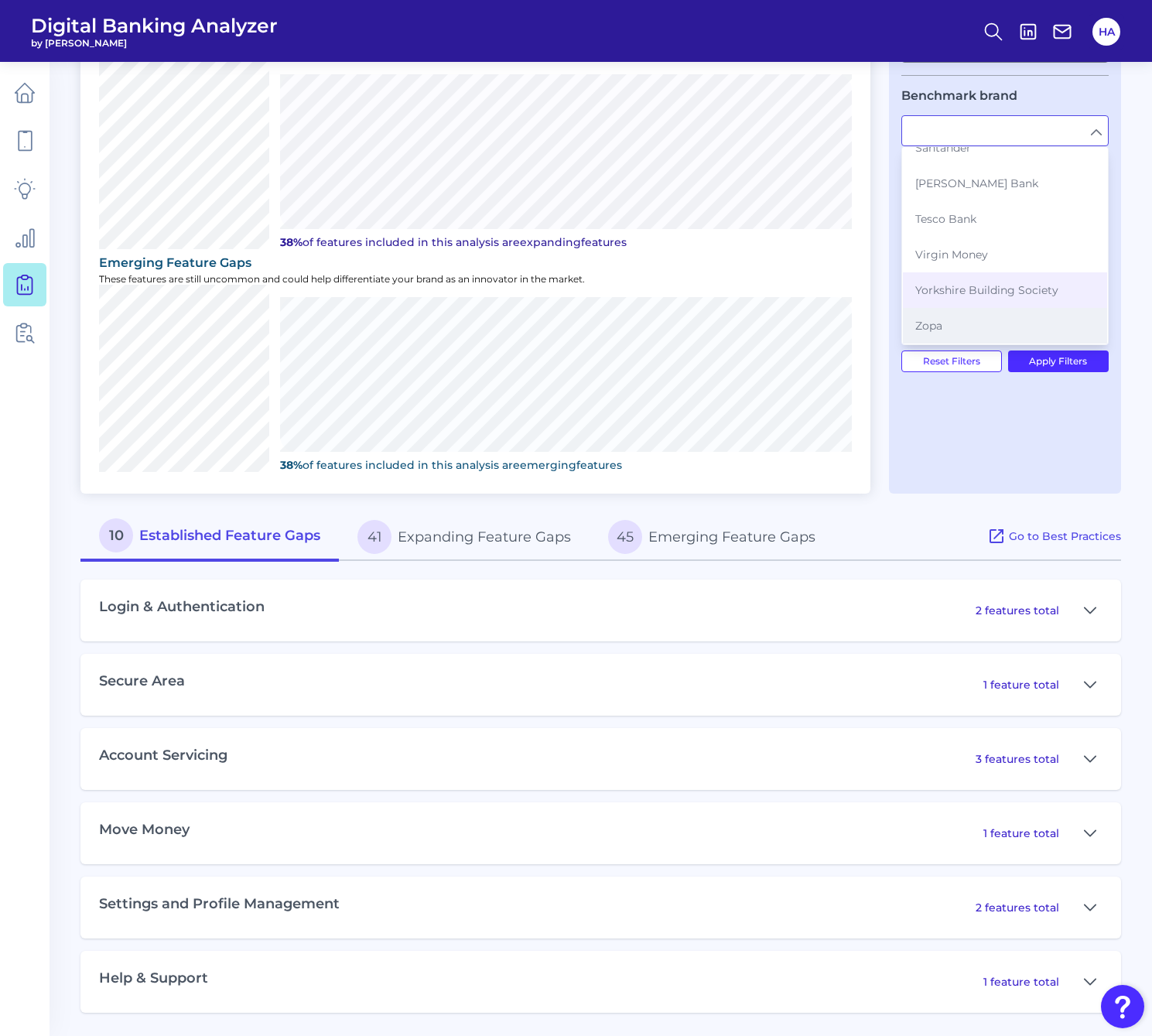
click at [974, 325] on button "Zopa" at bounding box center [1004, 325] width 204 height 36
type input "Zopa"
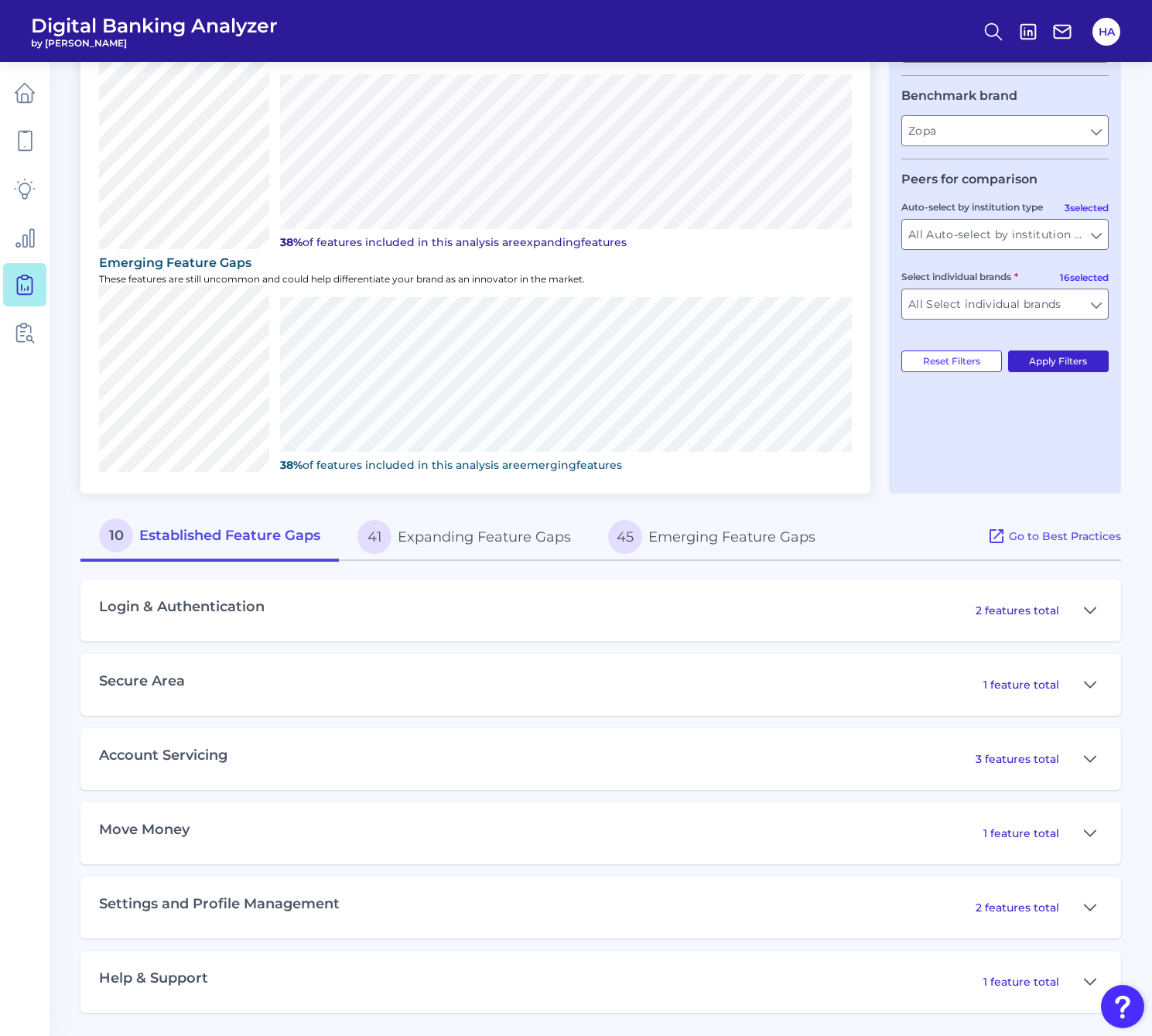
click at [1079, 355] on button "Apply Filters" at bounding box center [1058, 361] width 101 height 21
